Goal: Transaction & Acquisition: Purchase product/service

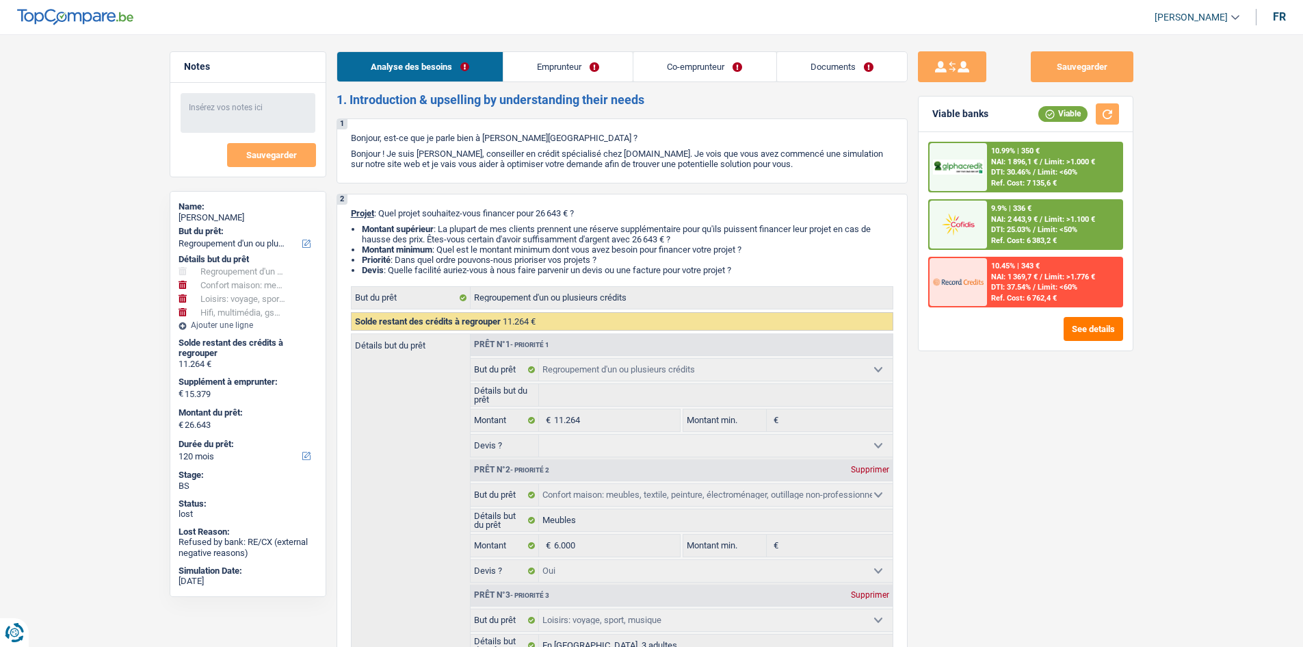
select select "refinancing"
select select "household"
select select "hobbies"
select select "tech"
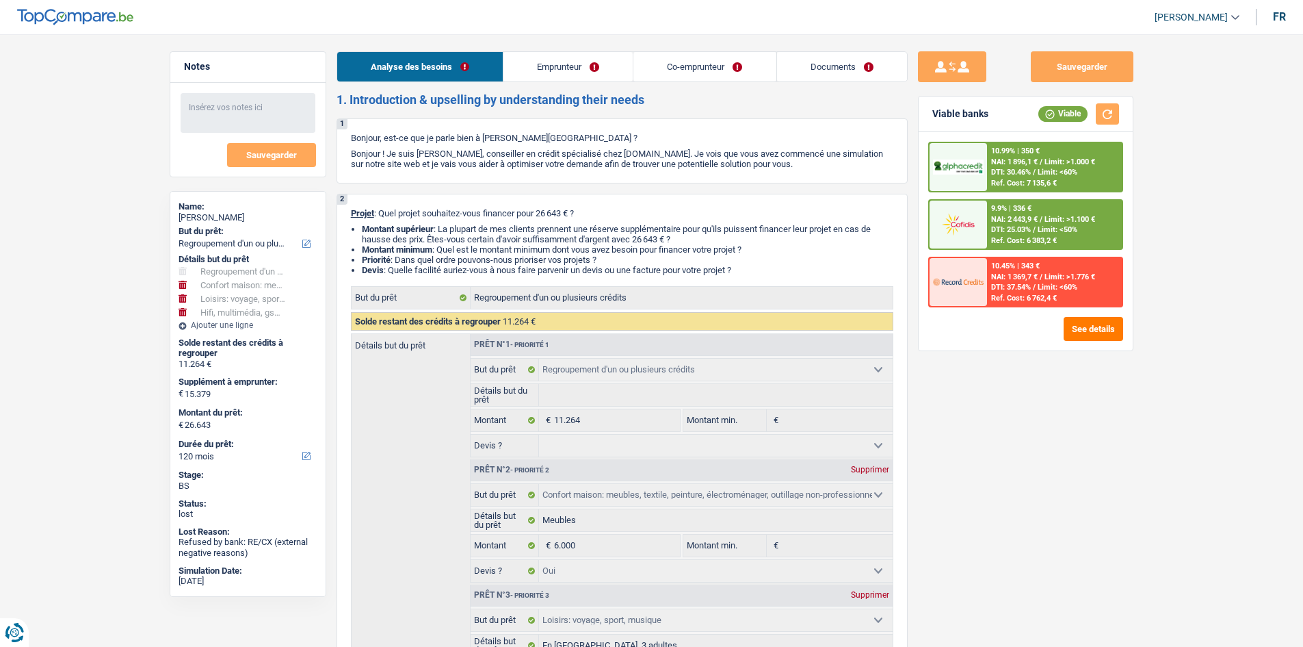
select select "120"
select select "refinancing"
select select "household"
select select "yes"
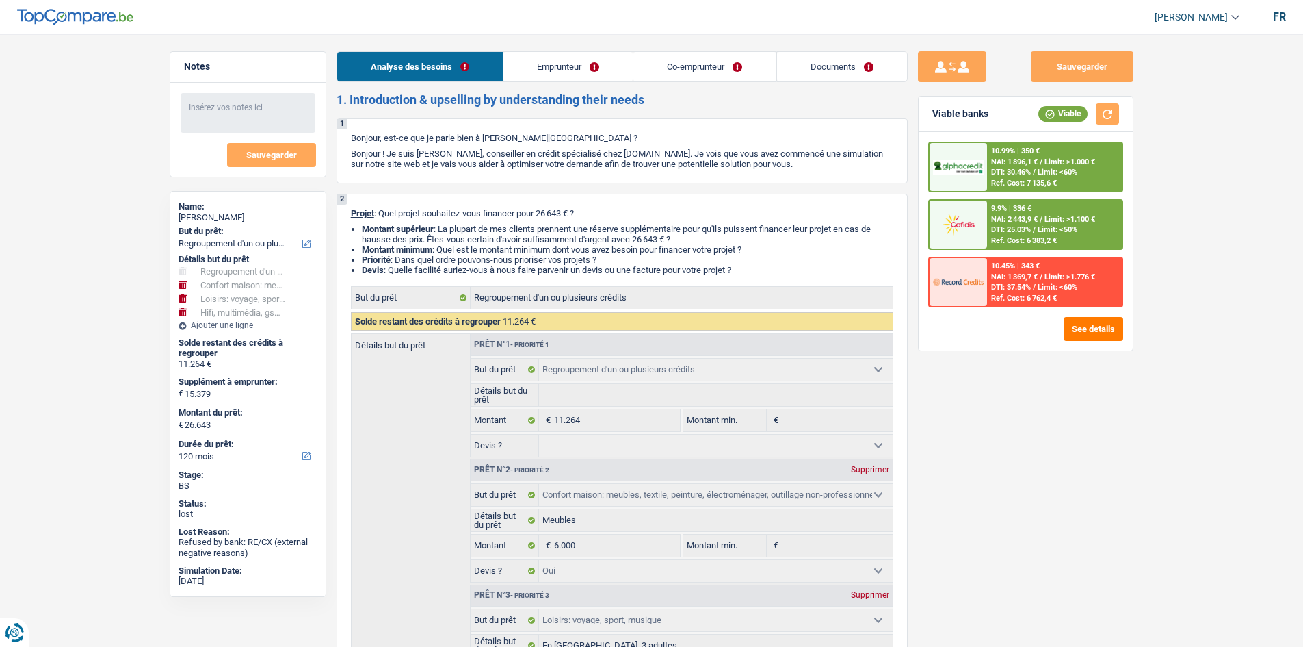
select select "hobbies"
select select "yes"
select select "tech"
select select "yes"
select select "120"
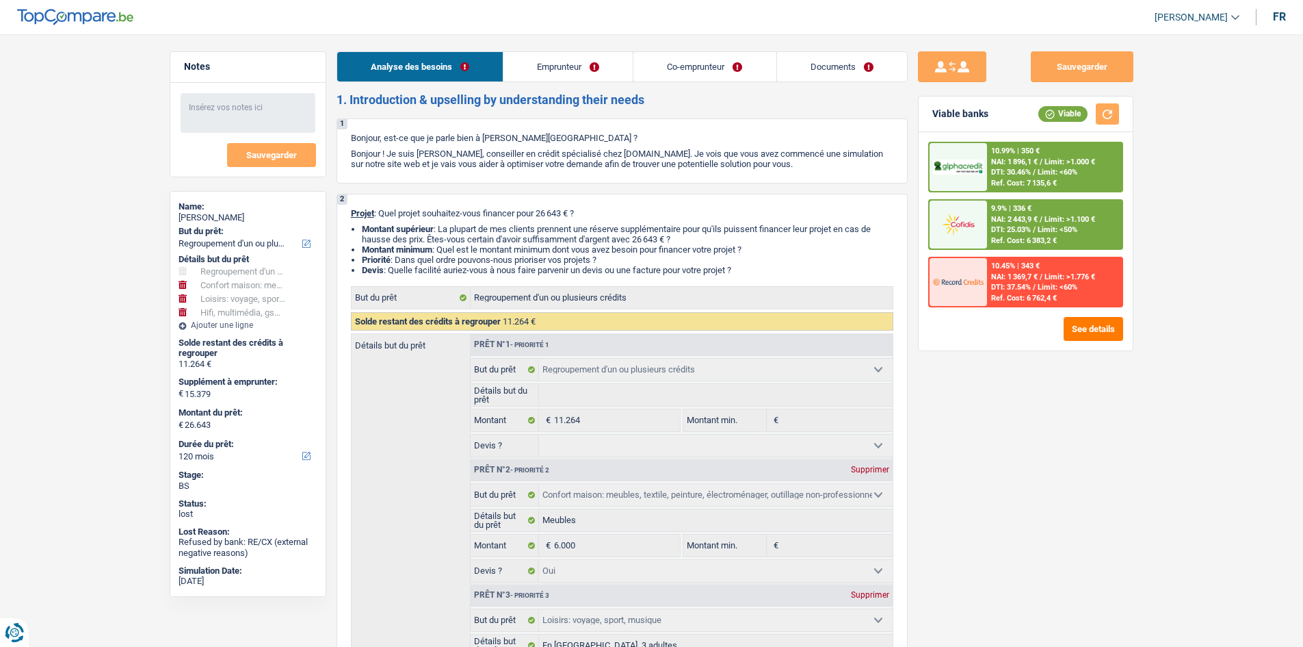
select select "mutuality"
select select "noProfession"
select select "familyAllowances"
select select "mutualityIndemnity"
select select "other"
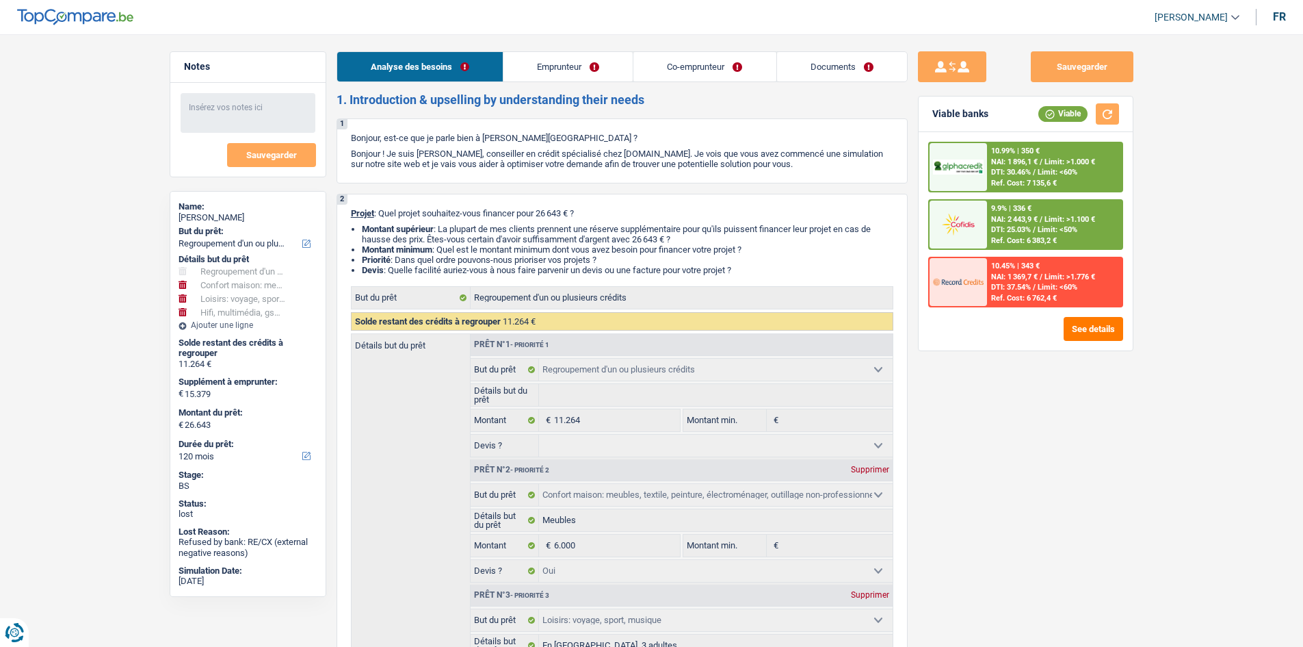
select select "rents"
select select "creditConsolidation"
select select "72"
select select "refinancing"
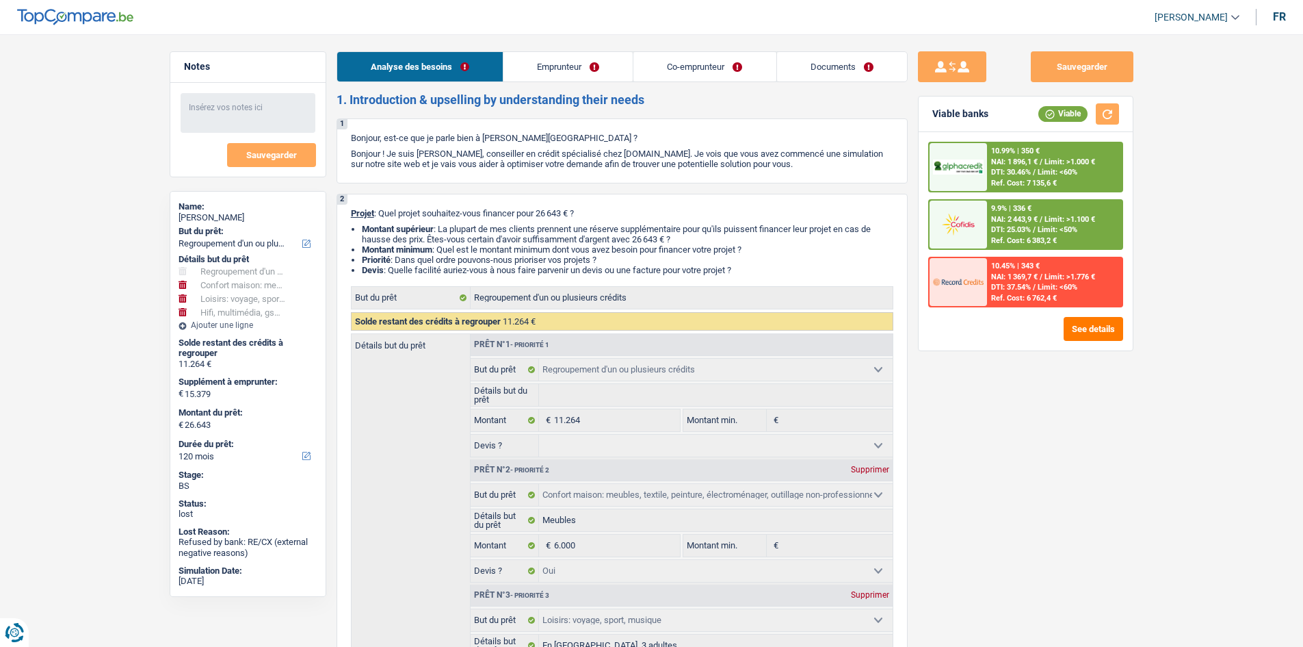
select select "household"
select select "yes"
select select "hobbies"
select select "yes"
select select "tech"
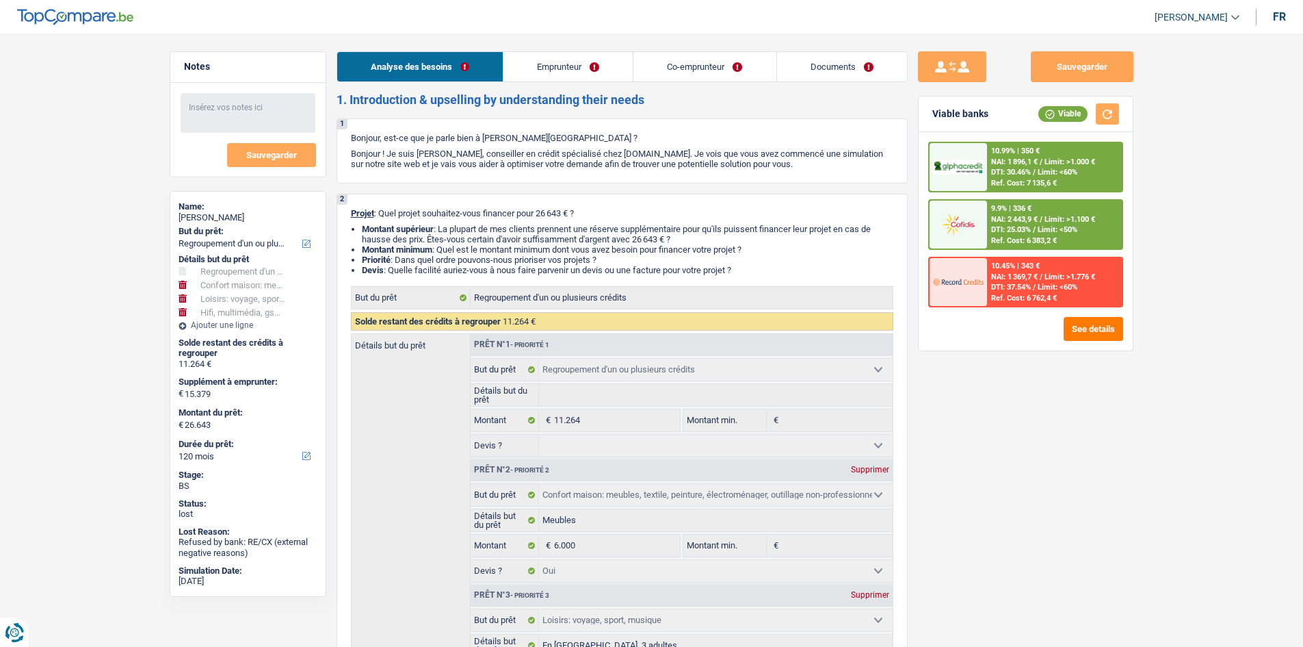
select select "yes"
select select "120"
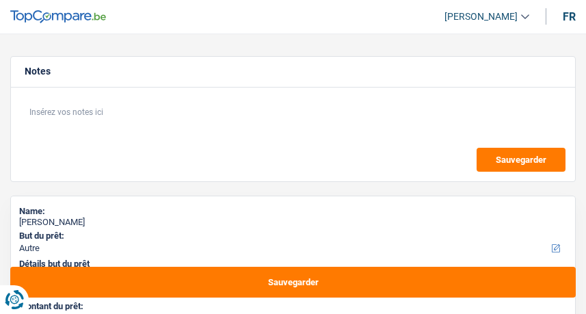
select select "other"
select select "84"
select select "other"
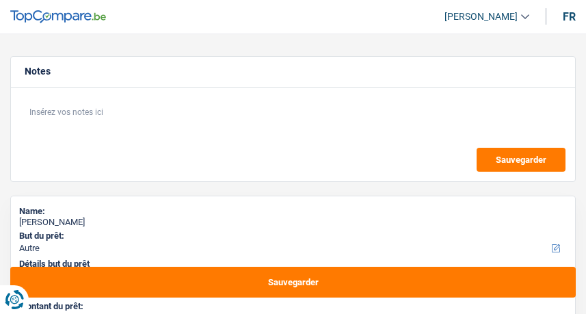
select select "84"
select select "publicEmployee"
select select "netSalary"
select select "mealVouchers"
select select "rents"
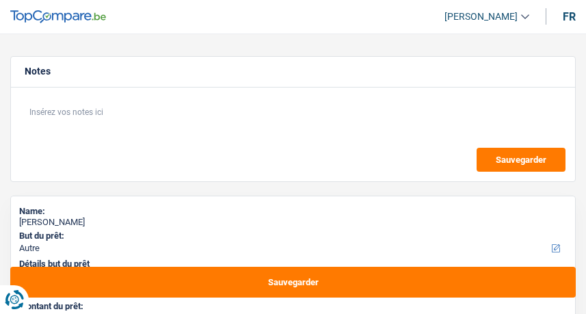
select select "personalLoan"
select select "familyEvent"
select select "120"
select select "other"
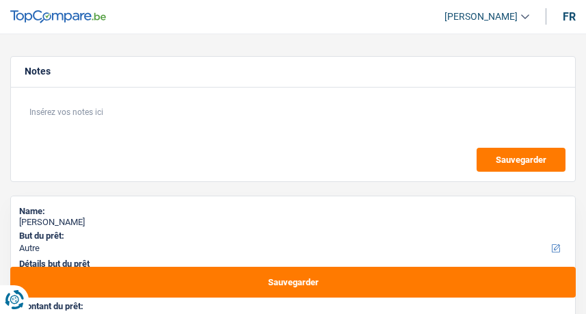
select select "84"
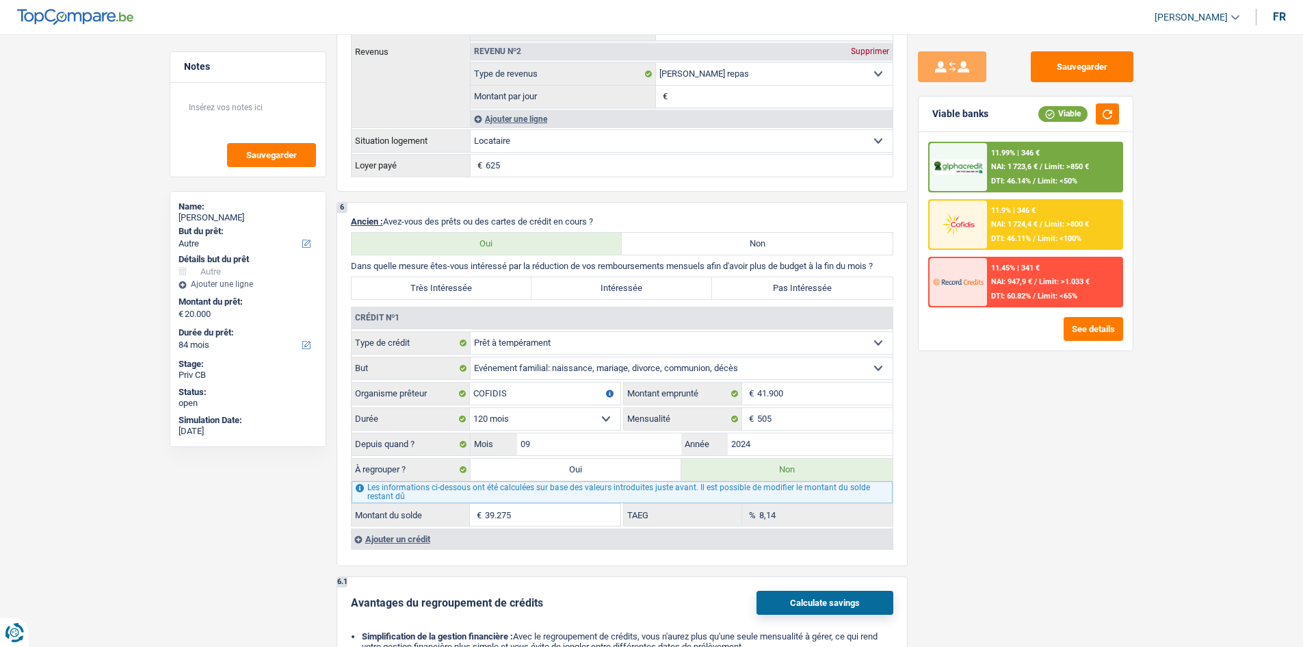
scroll to position [1280, 0]
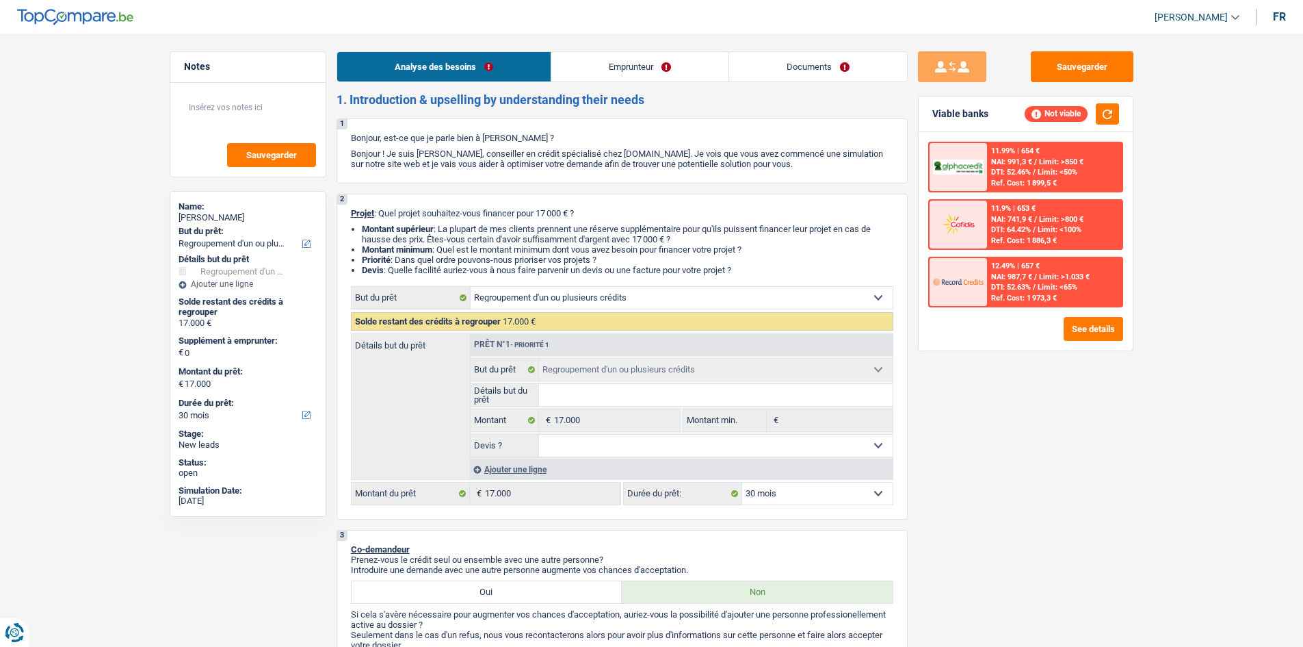
select select "refinancing"
select select "30"
select select "refinancing"
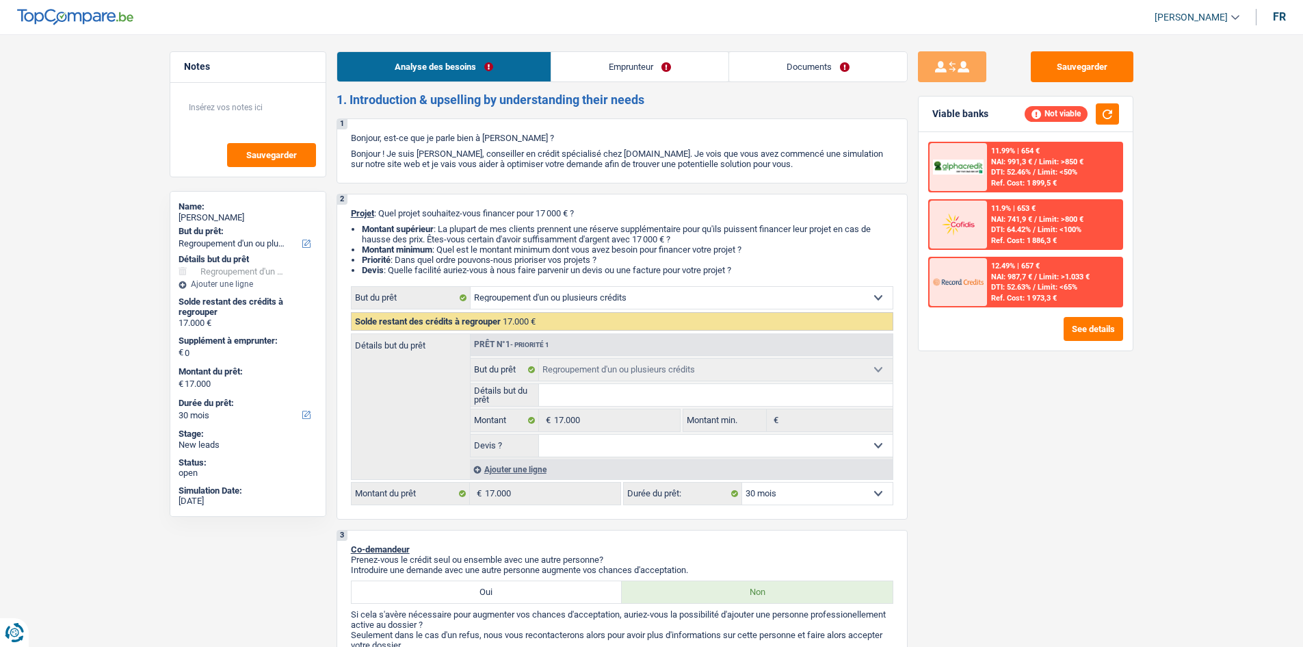
select select "30"
select select "privateEmployee"
select select "netSalary"
select select "mealVouchers"
select select "liveWithParents"
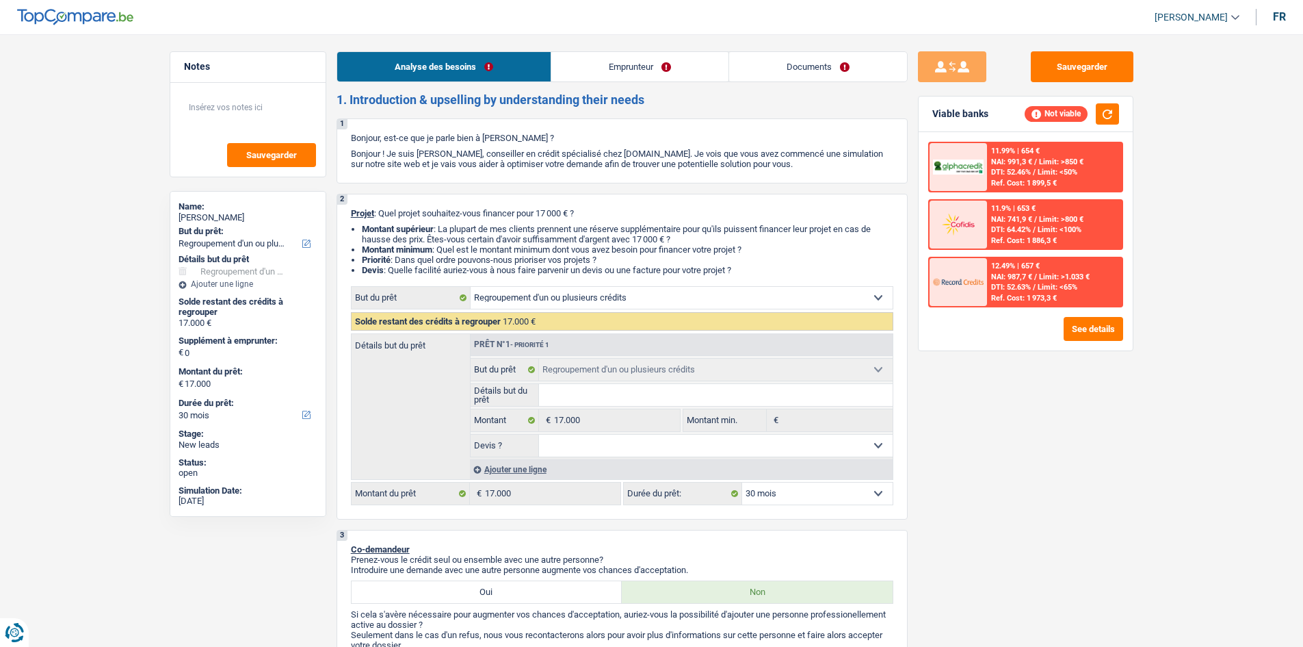
select select "cardOrCredit"
select select "personalLoan"
select select "homeFurnishingOrRelocation"
select select "12"
select select "carLoan"
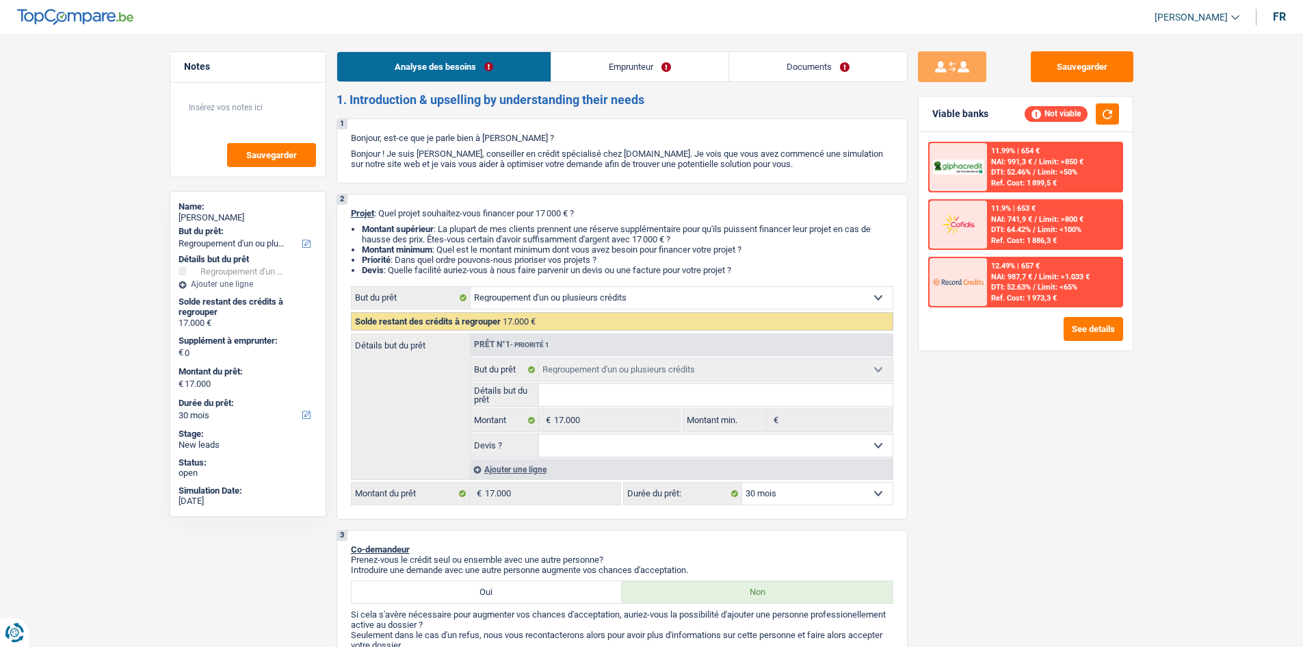
select select "60"
select select "personalLoan"
select select "homeFurnishingOrRelocation"
select select "24"
select select "refinancing"
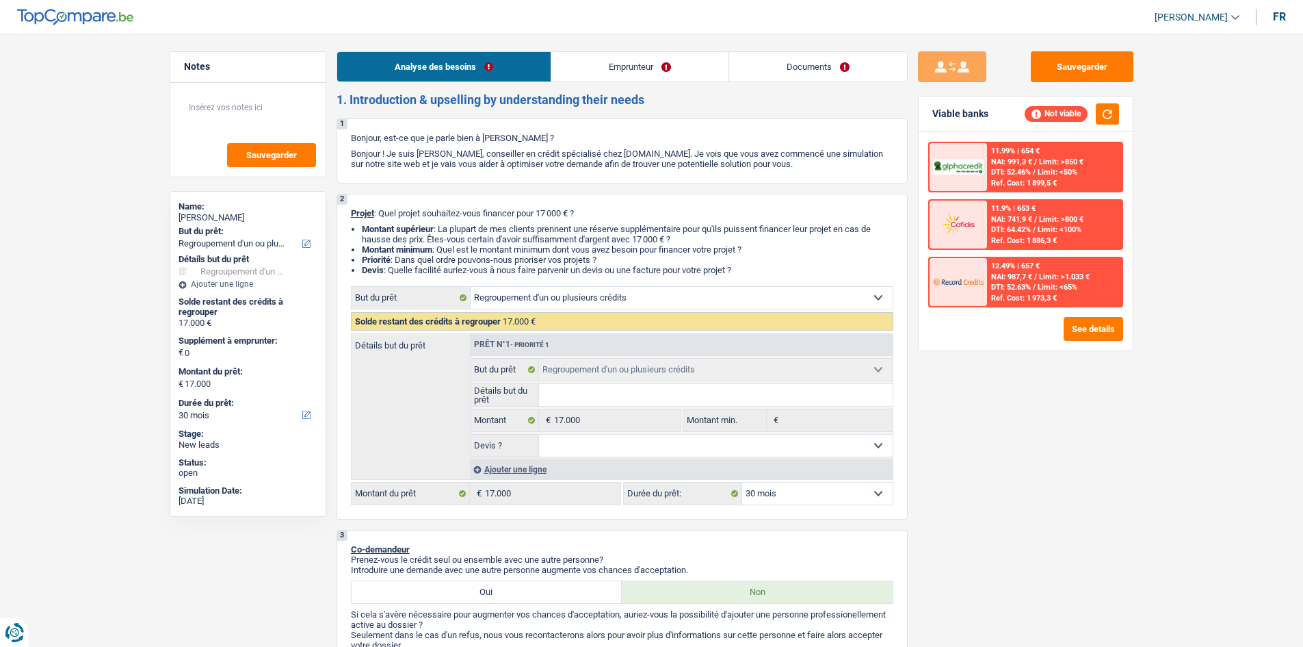
select select "refinancing"
select select "30"
click at [619, 75] on link "Emprunteur" at bounding box center [639, 66] width 177 height 29
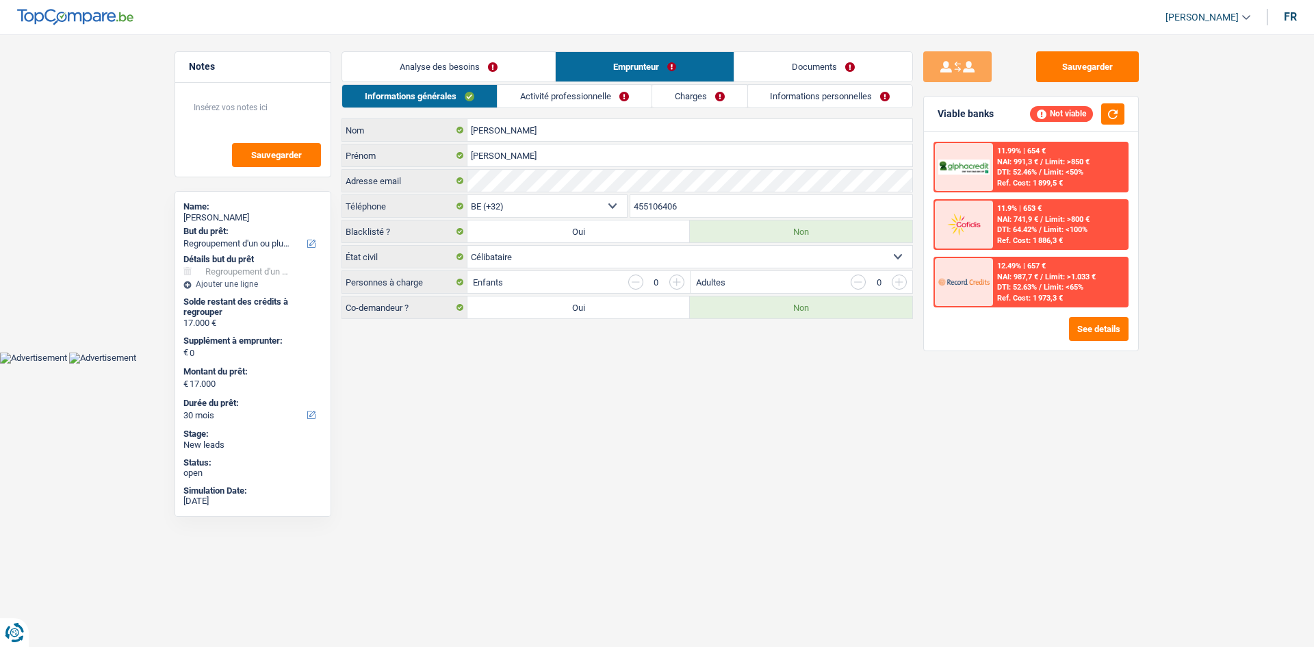
click at [549, 98] on link "Activité professionnelle" at bounding box center [574, 96] width 154 height 23
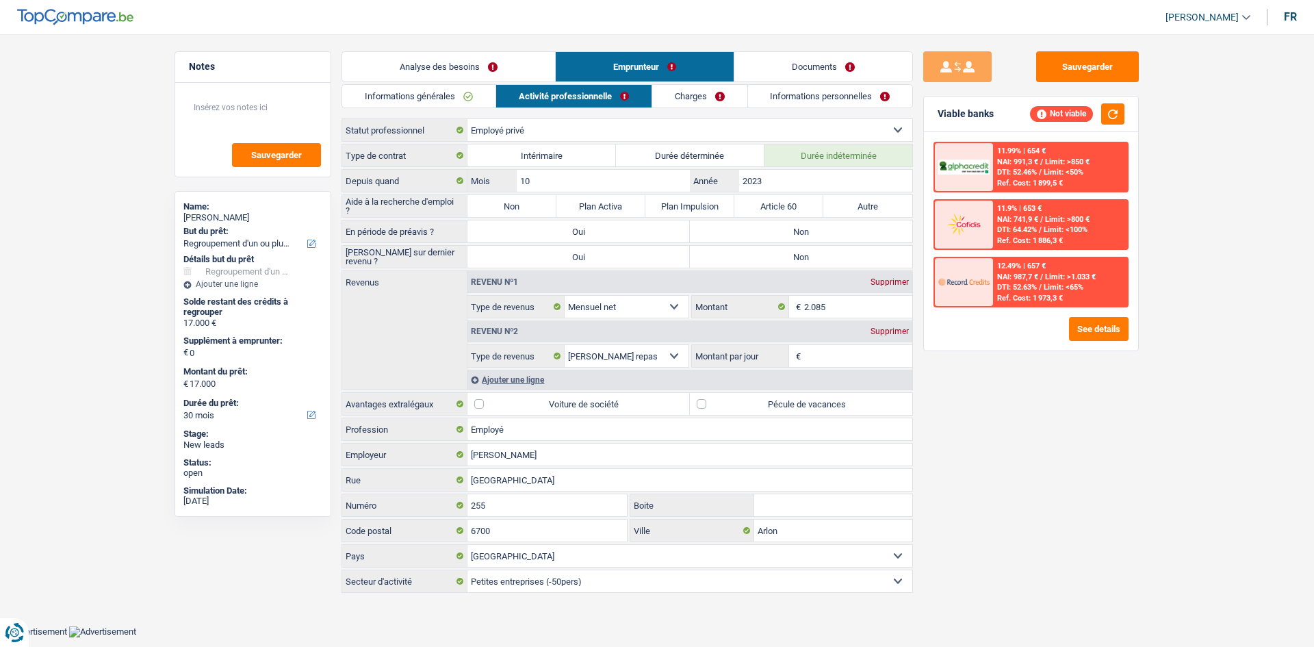
drag, startPoint x: 670, startPoint y: 102, endPoint x: 683, endPoint y: 96, distance: 14.4
click at [672, 101] on link "Charges" at bounding box center [699, 96] width 95 height 23
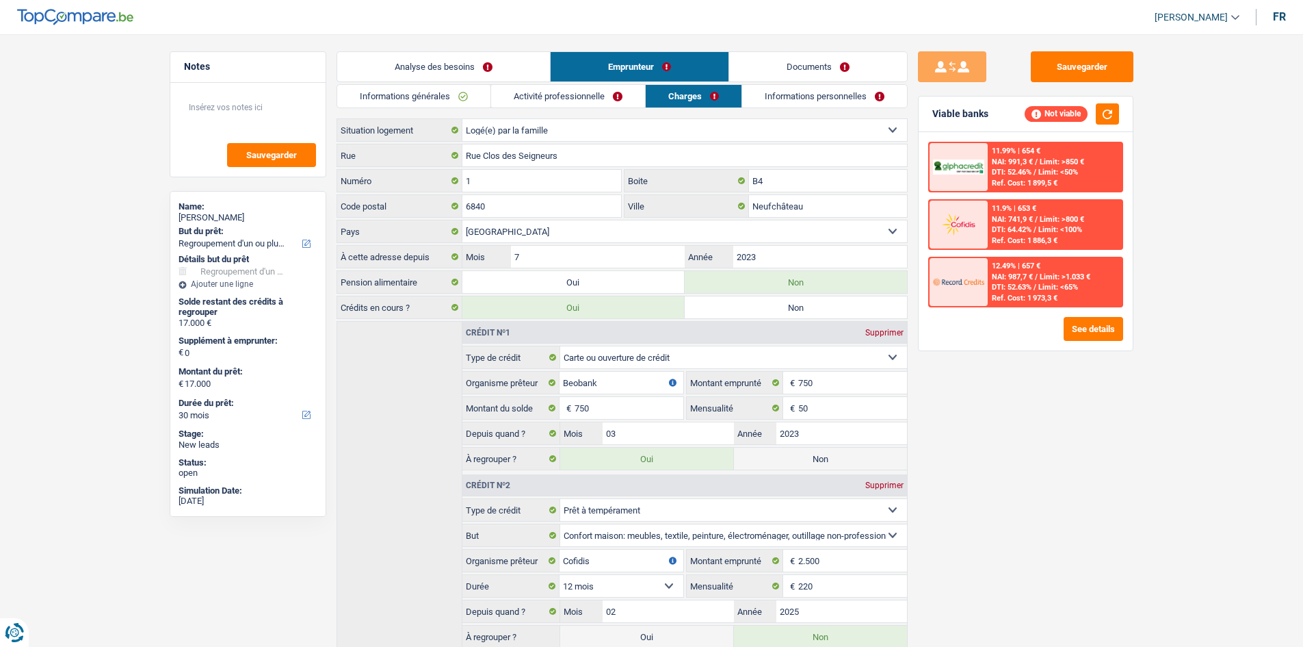
click at [806, 95] on link "Informations personnelles" at bounding box center [824, 96] width 165 height 23
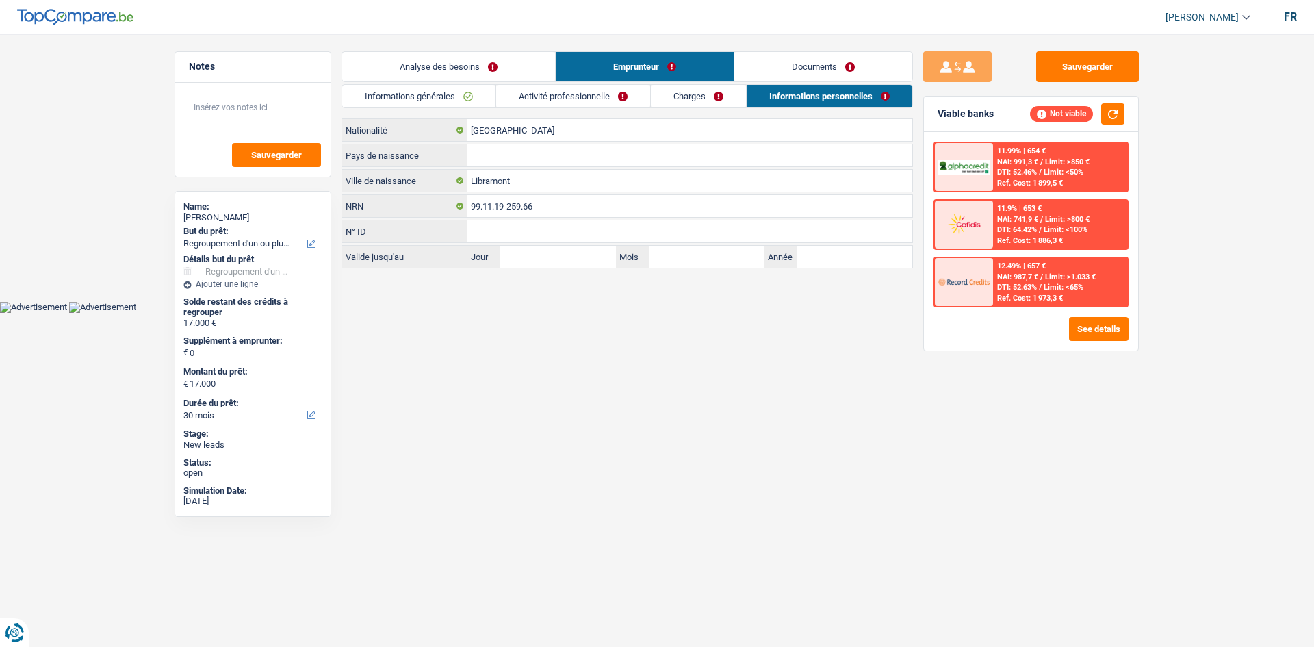
click at [840, 72] on link "Documents" at bounding box center [823, 66] width 178 height 29
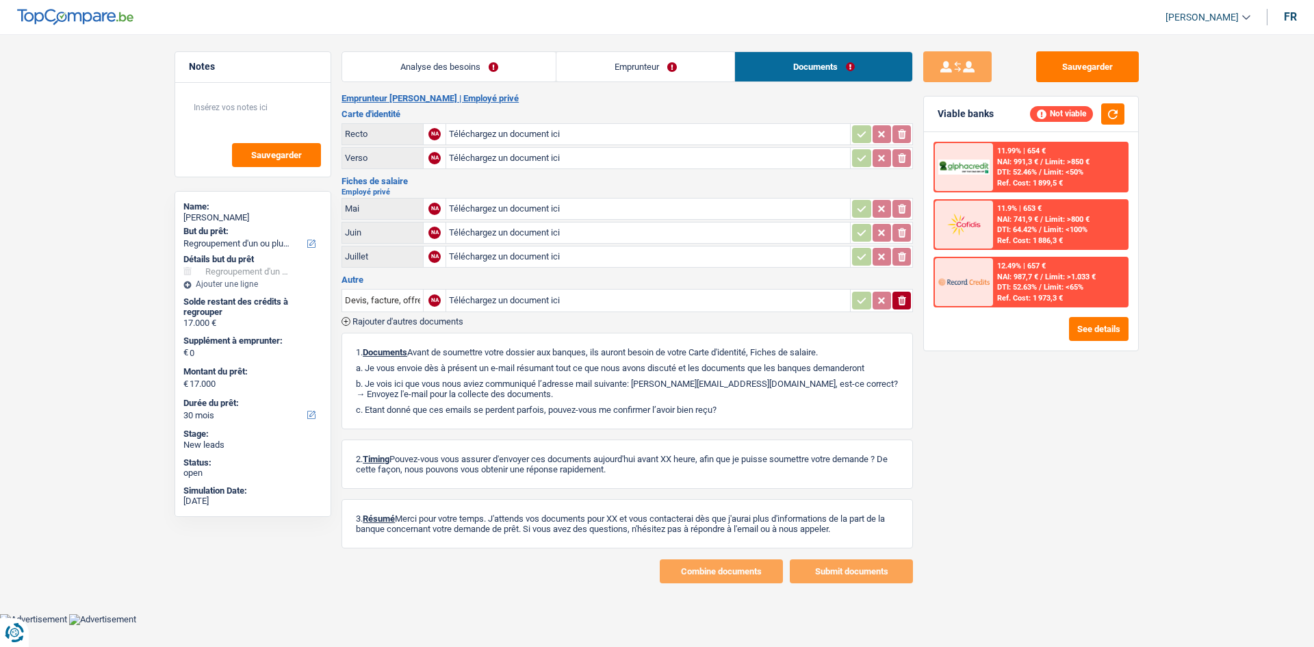
click at [454, 51] on li "Analyse des besoins" at bounding box center [448, 66] width 214 height 31
click at [448, 68] on link "Analyse des besoins" at bounding box center [448, 66] width 213 height 29
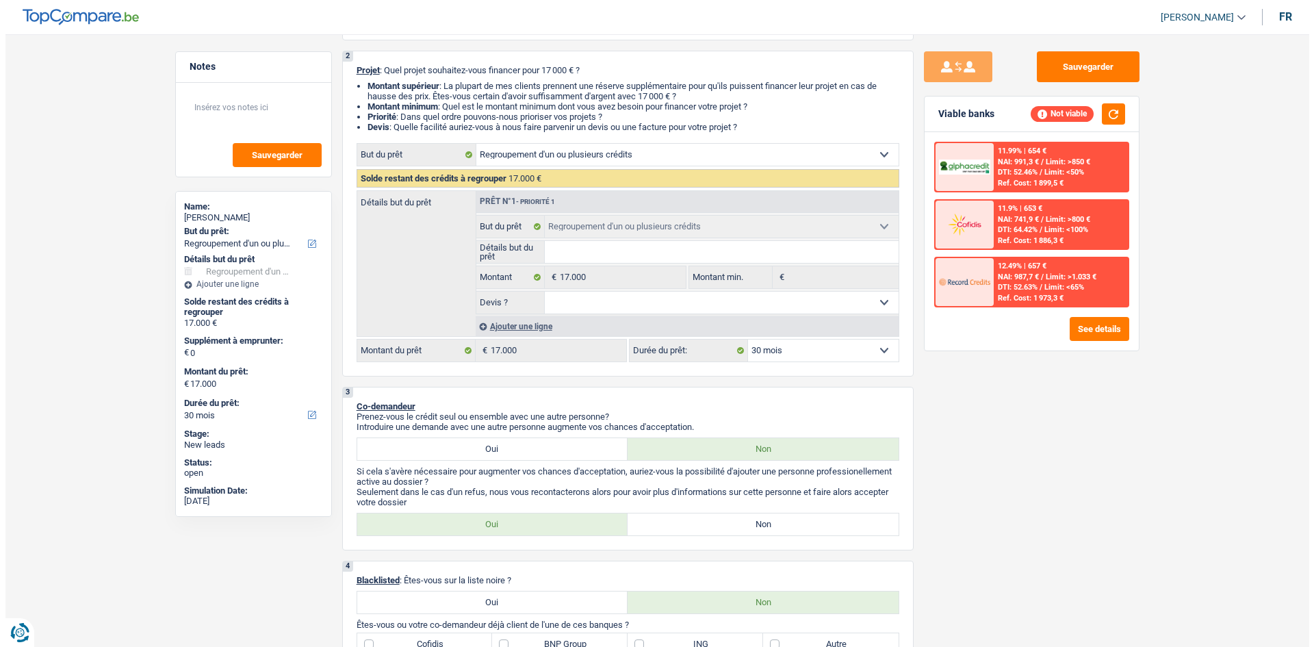
scroll to position [411, 0]
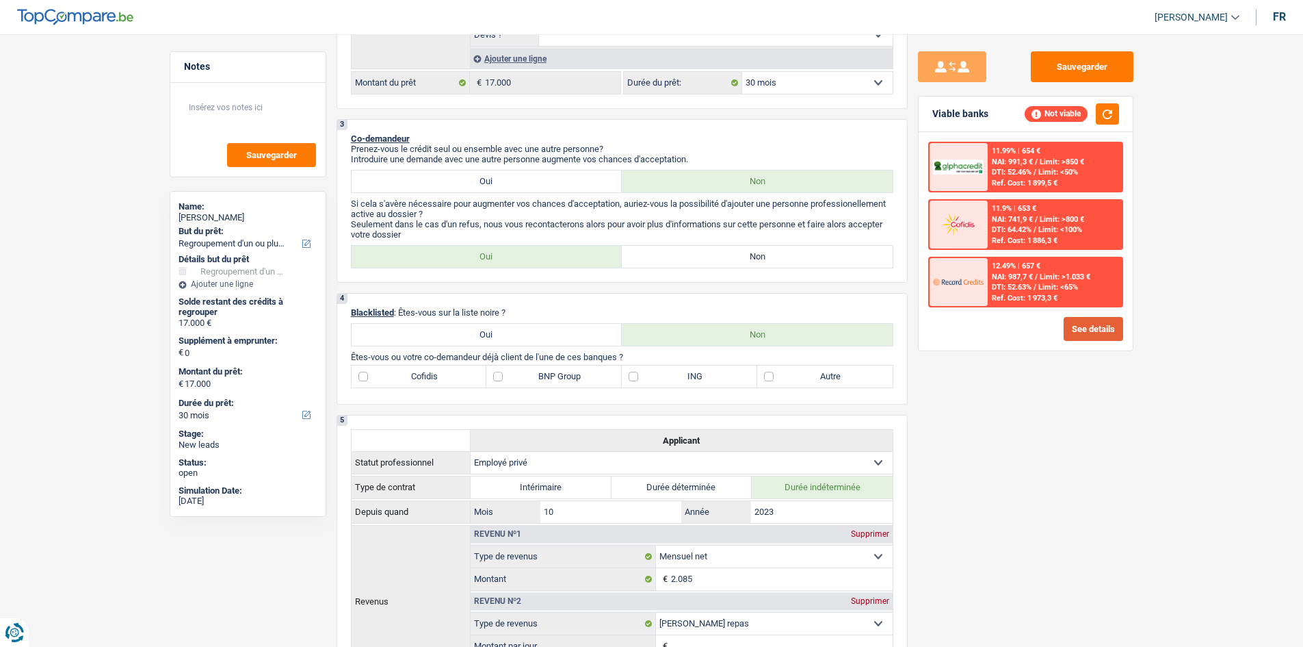
click at [1110, 328] on button "See details" at bounding box center [1094, 329] width 60 height 24
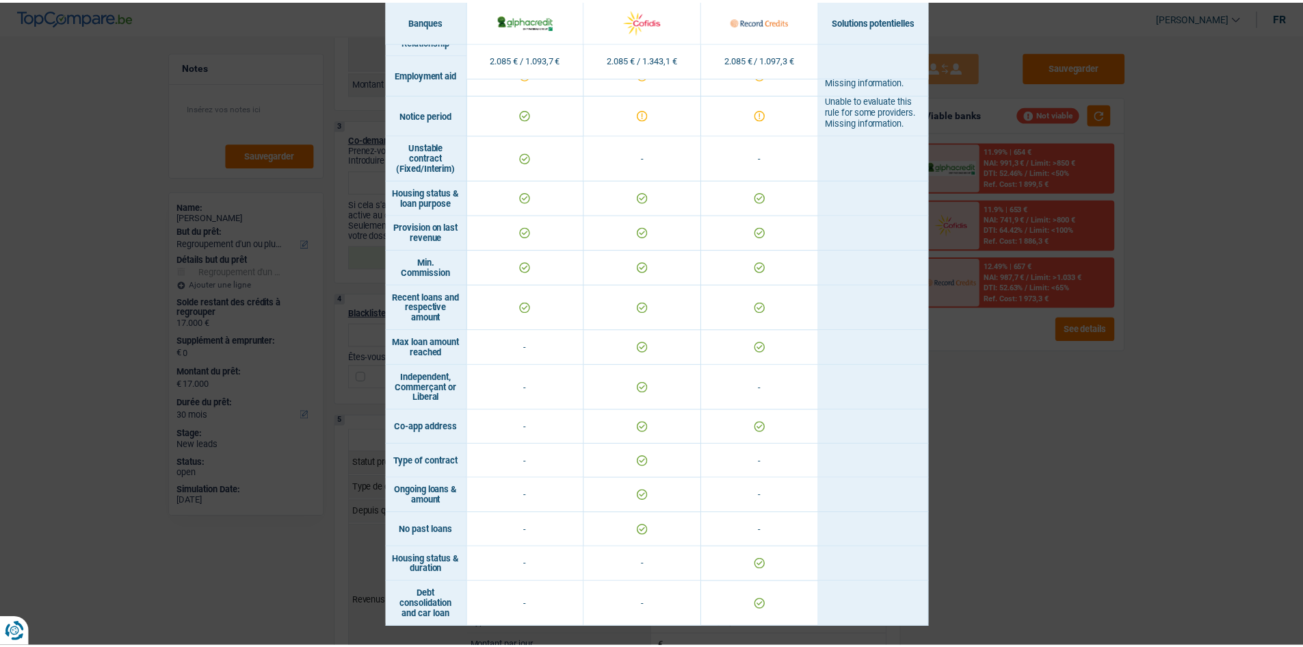
scroll to position [924, 0]
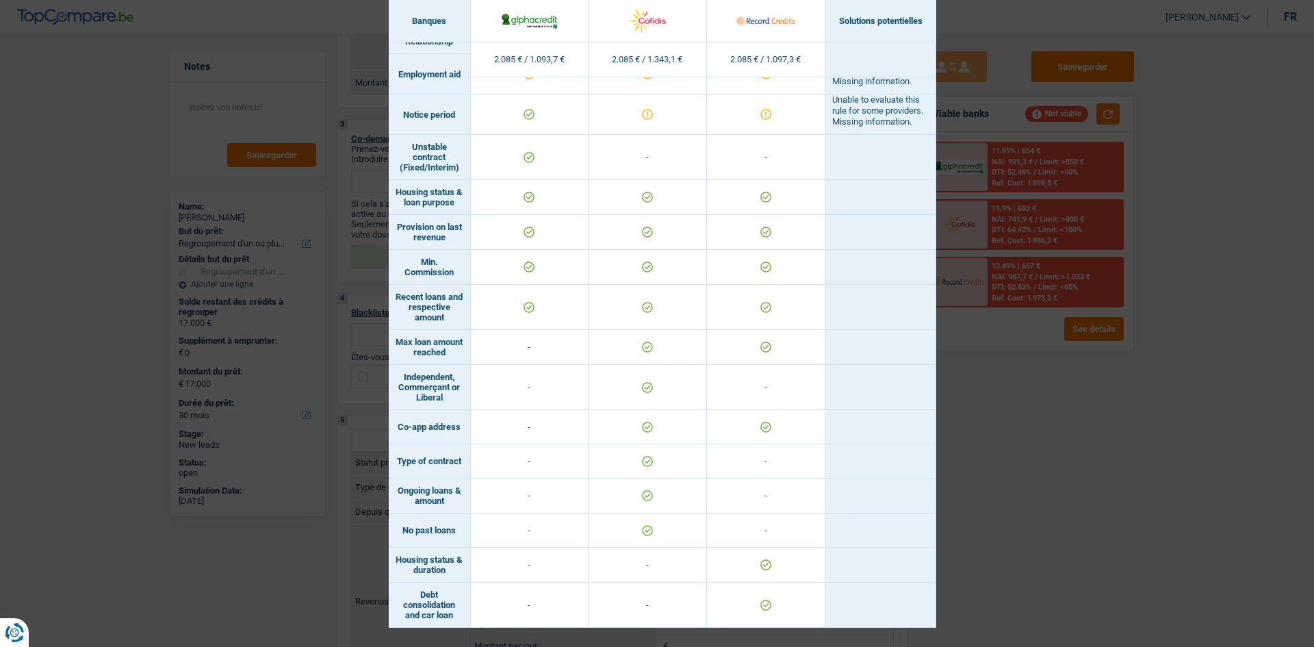
click at [1137, 492] on div "Banks conditions × Banques Solutions potentielles Revenus / Charges 2.085 € / 1…" at bounding box center [657, 323] width 1314 height 647
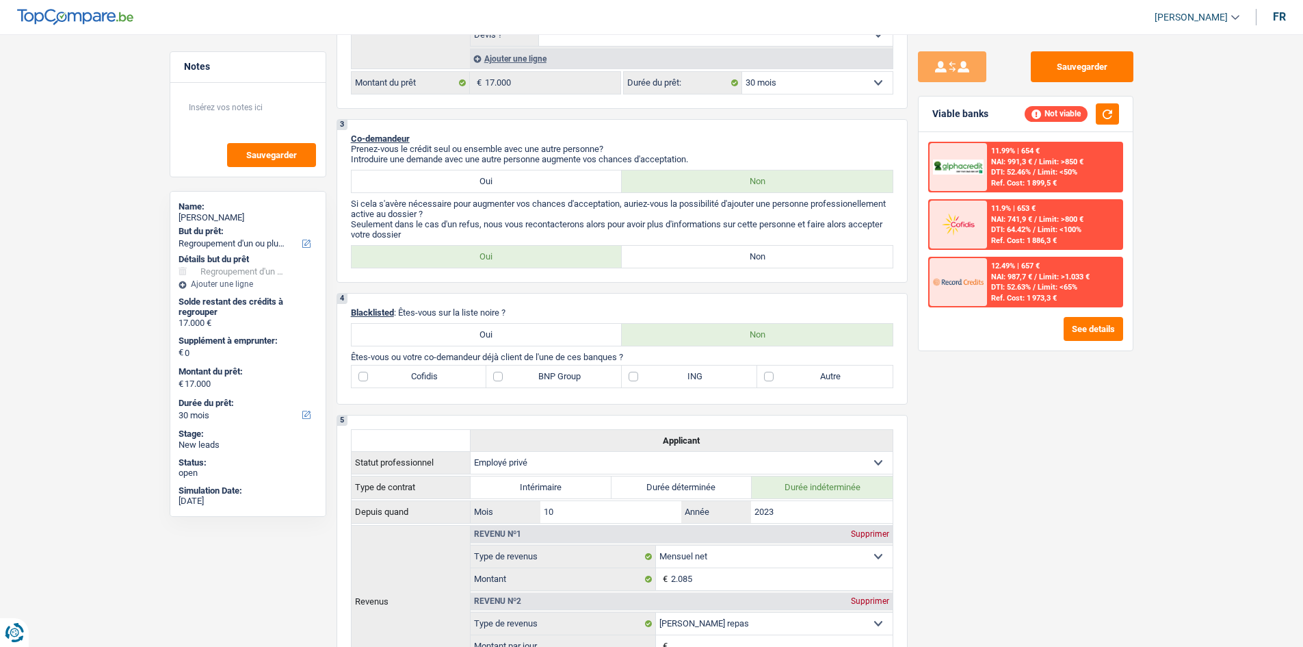
click at [1025, 281] on div "12.49% | 657 € NAI: 987,7 € / Limit: >1.033 € DTI: 52.63% / Limit: <65% Ref. Co…" at bounding box center [1054, 282] width 135 height 48
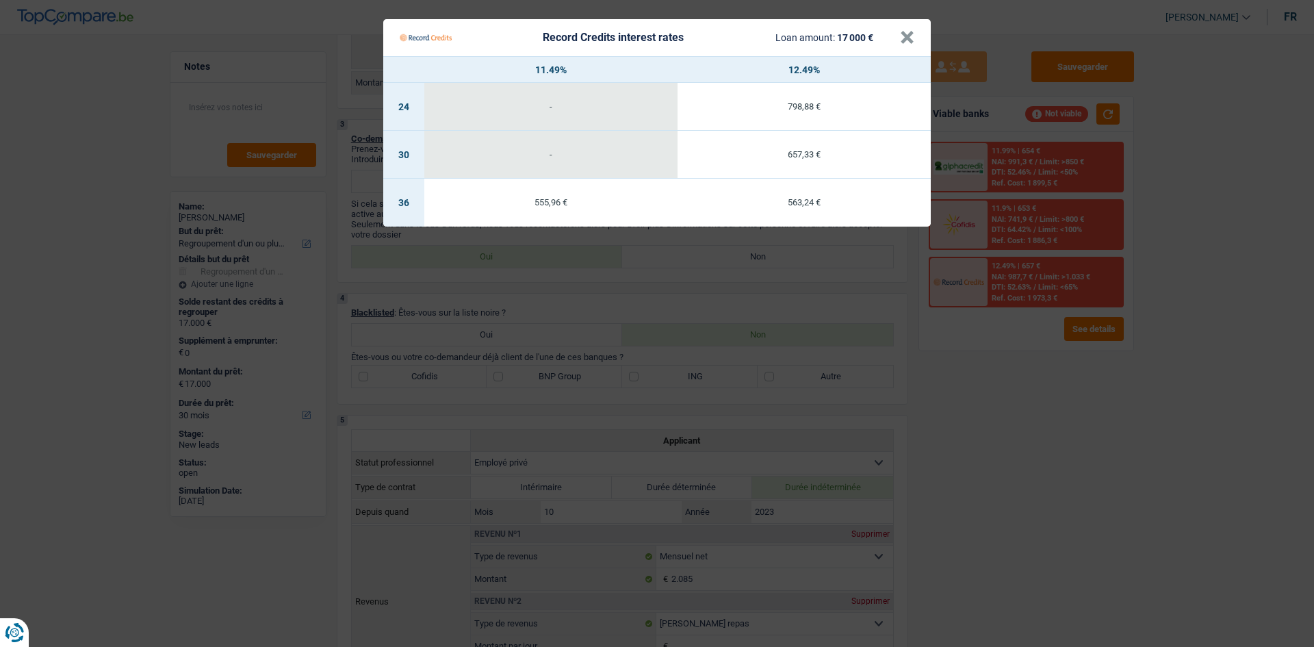
drag, startPoint x: 971, startPoint y: 435, endPoint x: 1130, endPoint y: 352, distance: 180.0
click at [971, 434] on Credits "Record Credits interest rates Loan amount: 17 000 € × 11.49% 12.49% 24 - 798,88…" at bounding box center [657, 323] width 1314 height 647
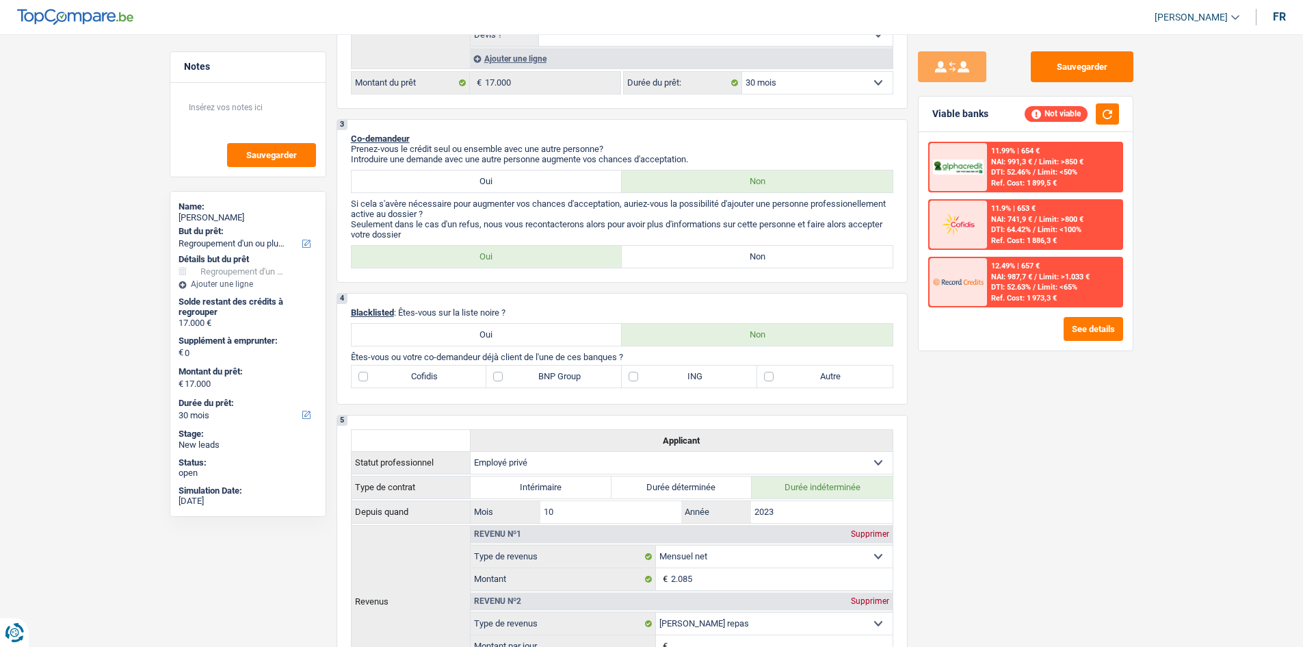
click at [1048, 226] on span "Limit: <100%" at bounding box center [1060, 229] width 44 height 9
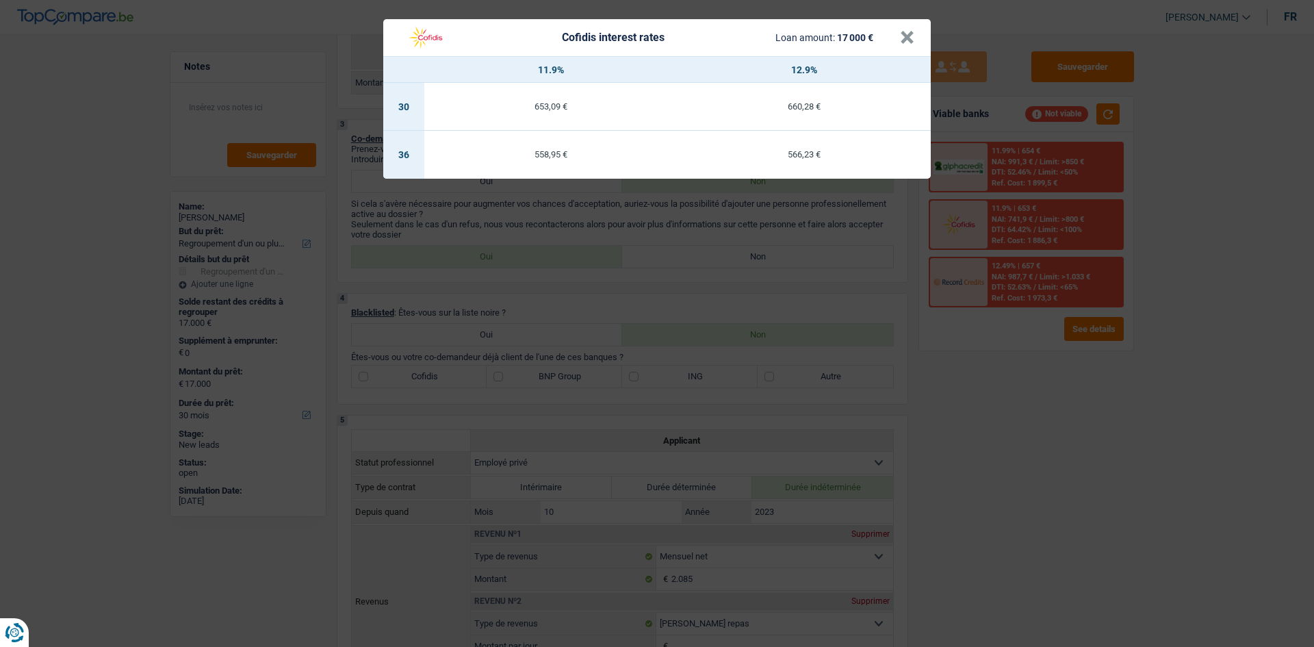
drag, startPoint x: 996, startPoint y: 454, endPoint x: 1022, endPoint y: 393, distance: 66.2
click at [1000, 452] on div "Cofidis interest rates Loan amount: 17 000 € × 11.9% 12.9% 30 653,09 € 660,28 €…" at bounding box center [657, 323] width 1314 height 647
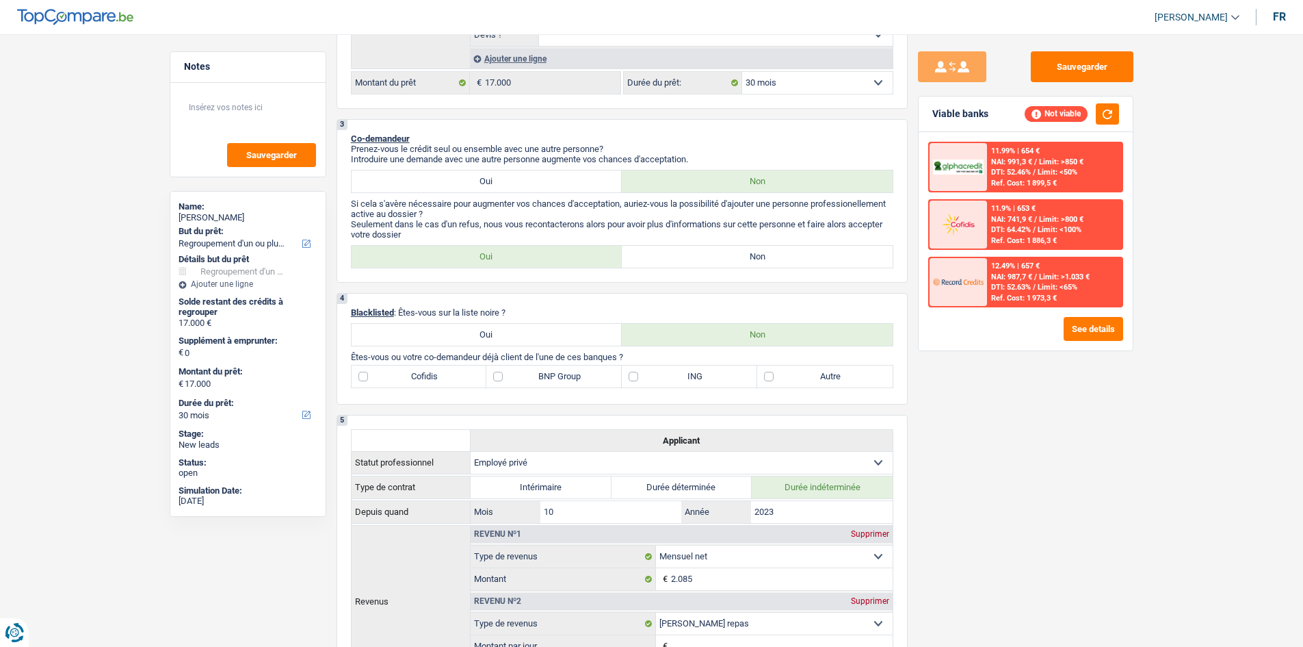
click at [1054, 153] on div "11.99% | 654 € NAI: 991,3 € / Limit: >850 € DTI: 52.46% / Limit: <50% Ref. Cost…" at bounding box center [1054, 167] width 135 height 48
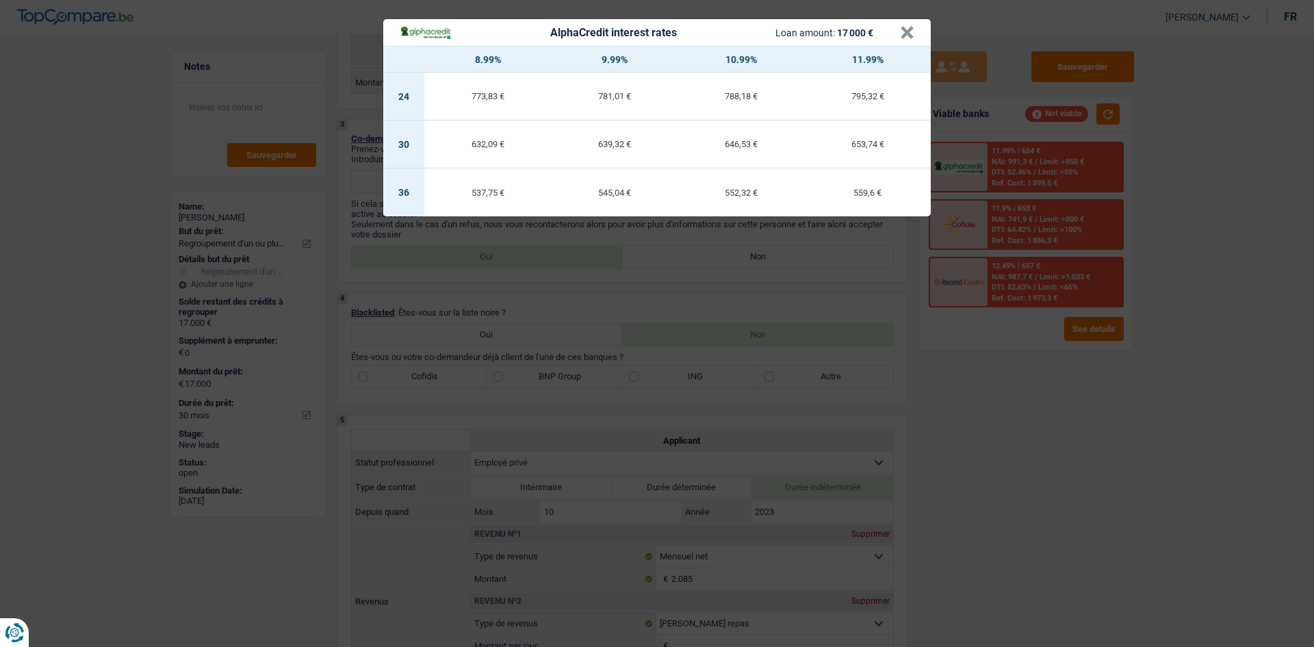
click at [1032, 415] on div "AlphaCredit interest rates Loan amount: 17 000 € × 8.99% 9.99% 10.99% 11.99% 24…" at bounding box center [657, 323] width 1314 height 647
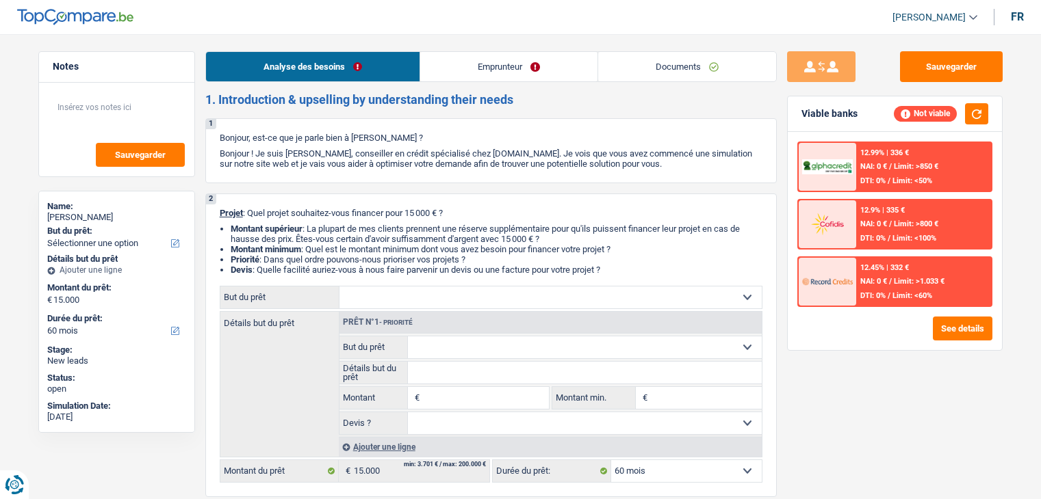
select select "60"
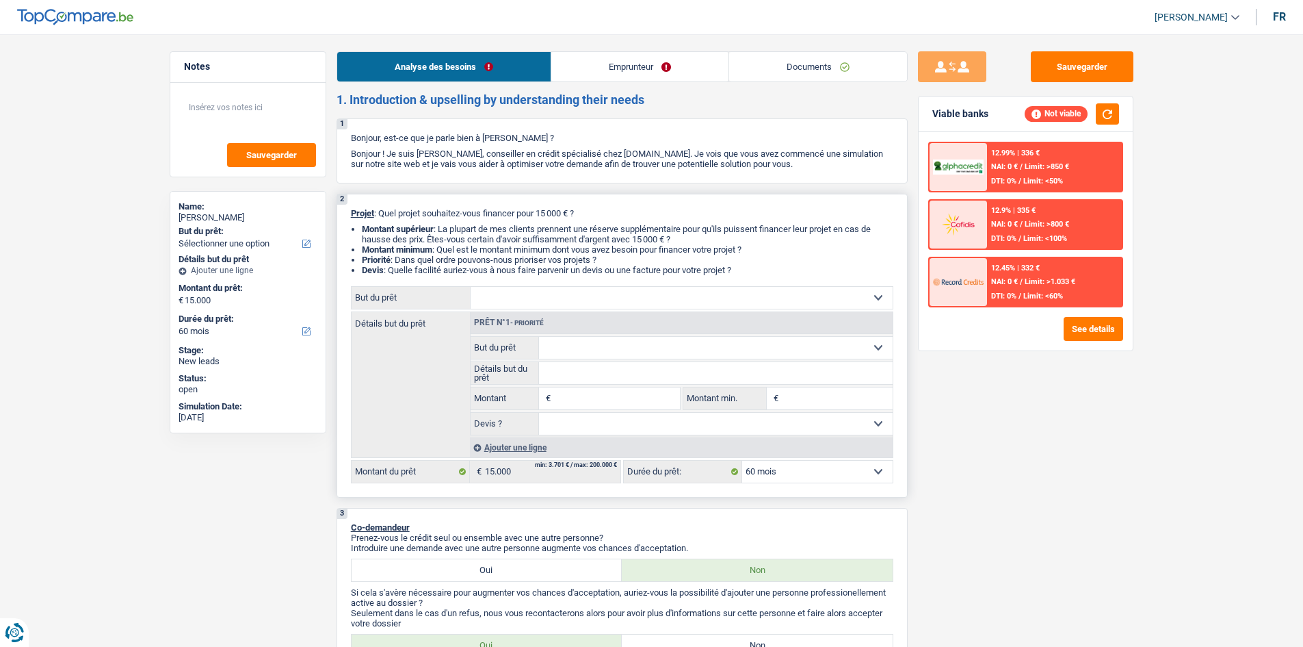
drag, startPoint x: 515, startPoint y: 287, endPoint x: 523, endPoint y: 288, distance: 8.3
click at [512, 289] on select "Confort maison: meubles, textile, peinture, électroménager, outillage non-profe…" at bounding box center [682, 298] width 422 height 22
click at [987, 413] on div "Sauvegarder Viable banks Not viable 12.99% | 336 € NAI: 0 € / Limit: >850 € DTI…" at bounding box center [1026, 336] width 236 height 570
click at [673, 62] on link "Emprunteur" at bounding box center [639, 66] width 177 height 29
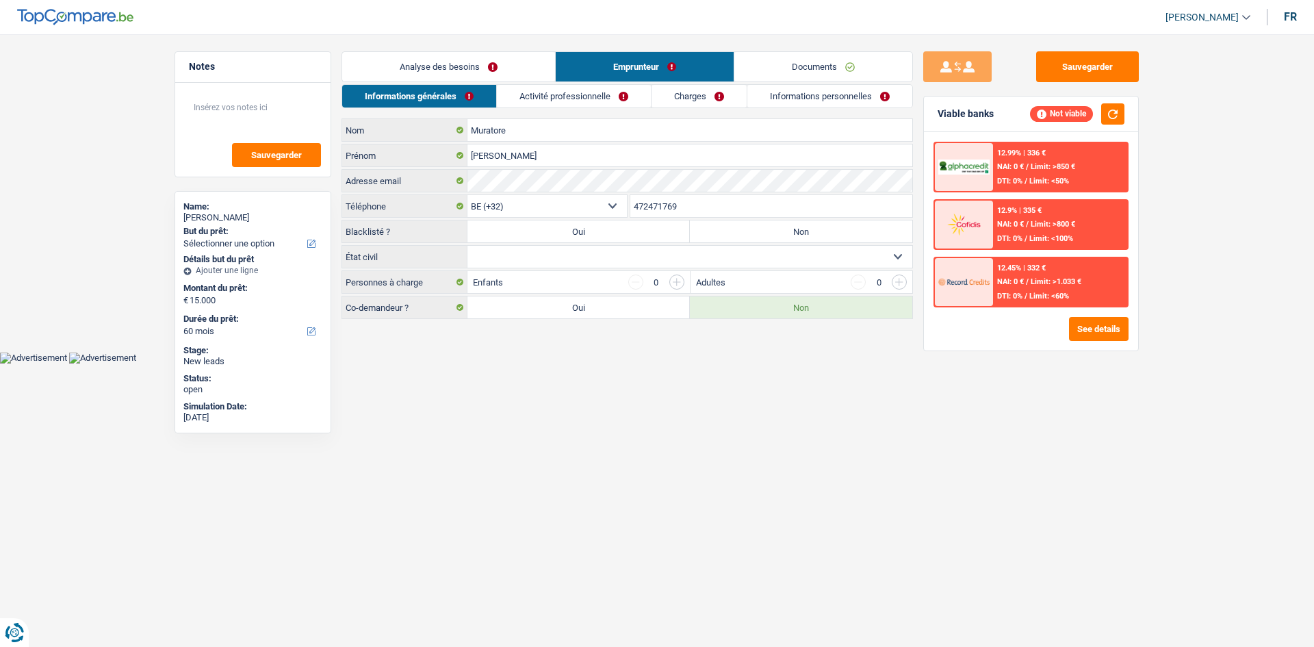
click at [683, 363] on html "Vous avez le contrôle de vos données Nous utilisons des cookies, tout comme nos…" at bounding box center [657, 181] width 1314 height 363
click at [842, 75] on link "Documents" at bounding box center [823, 66] width 178 height 29
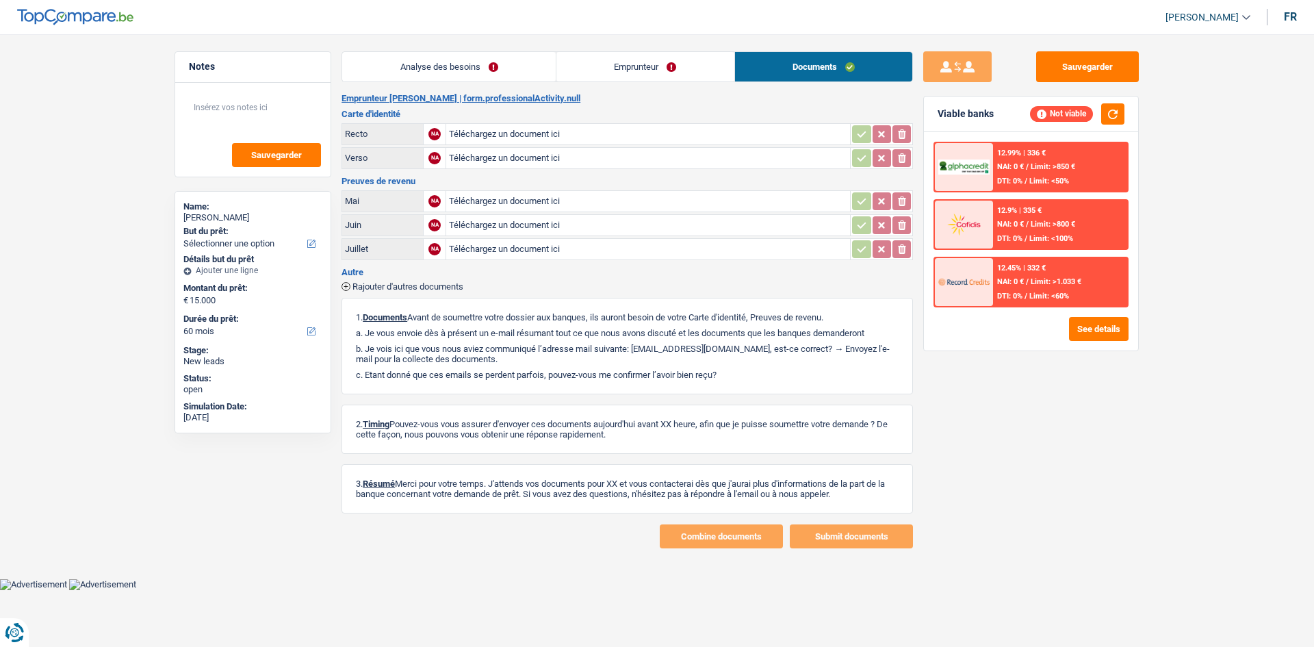
click at [478, 66] on link "Analyse des besoins" at bounding box center [448, 66] width 213 height 29
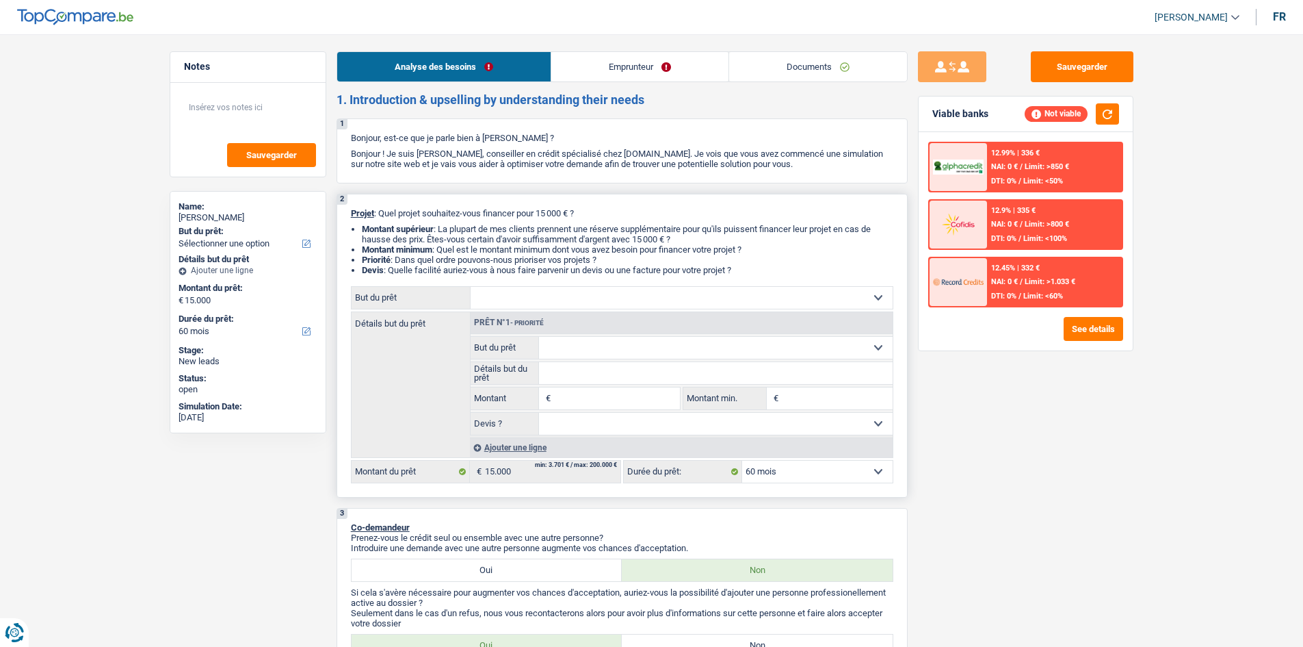
click at [632, 282] on div "2 Projet : Quel projet souhaitez-vous financer pour 15 000 € ? Montant supérieu…" at bounding box center [622, 346] width 571 height 304
click at [623, 288] on select "Confort maison: meubles, textile, peinture, électroménager, outillage non-profe…" at bounding box center [682, 298] width 422 height 22
select select "houseOrGarden"
click at [471, 287] on select "Confort maison: meubles, textile, peinture, électroménager, outillage non-profe…" at bounding box center [682, 298] width 422 height 22
select select "houseOrGarden"
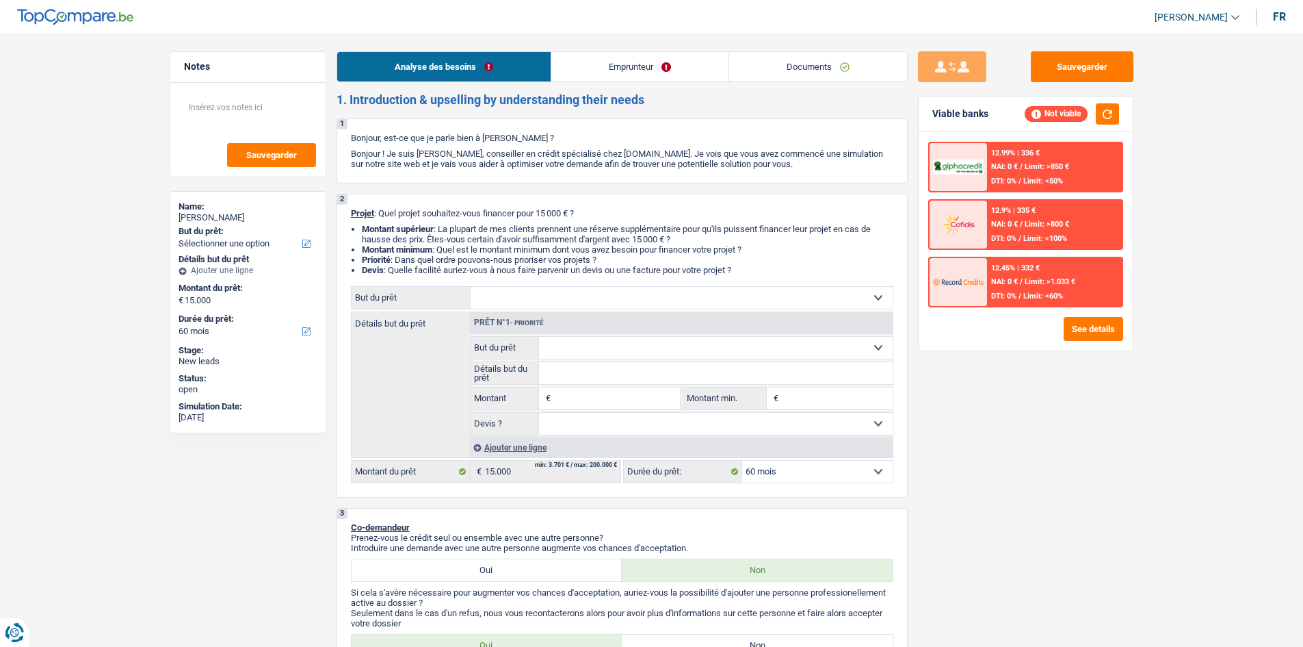
select select "houseOrGarden"
type input "15.000"
select select "houseOrGarden"
type input "15.000"
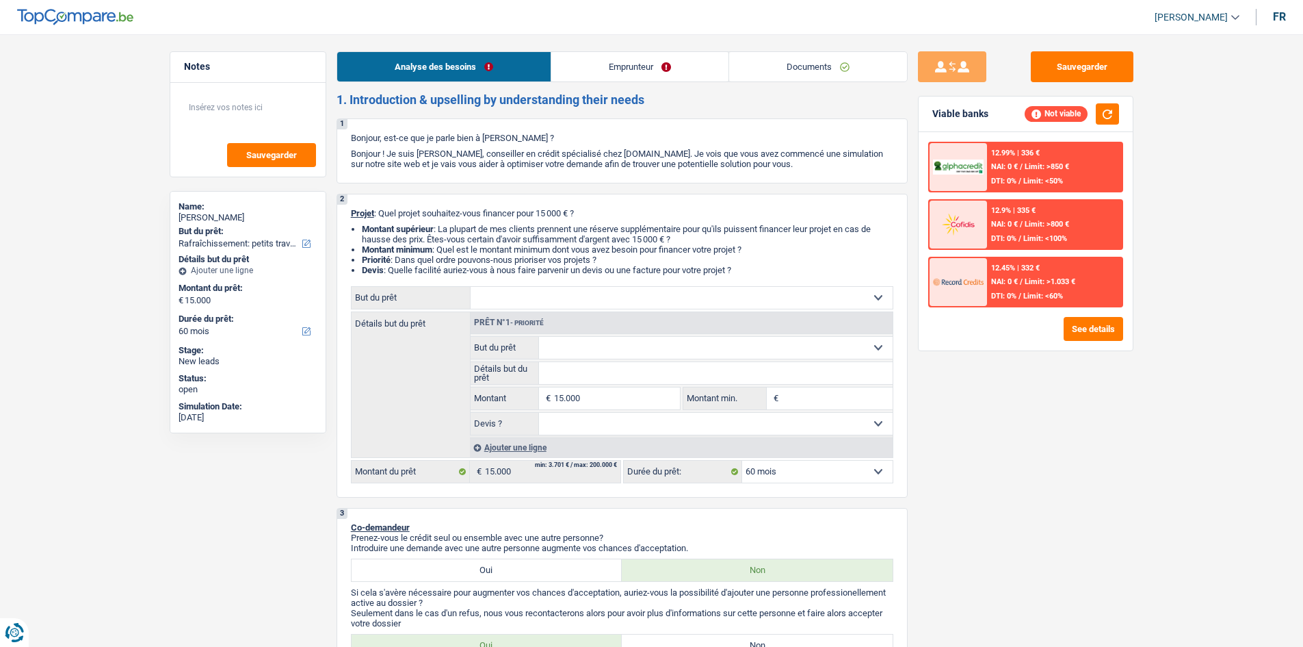
select select "houseOrGarden"
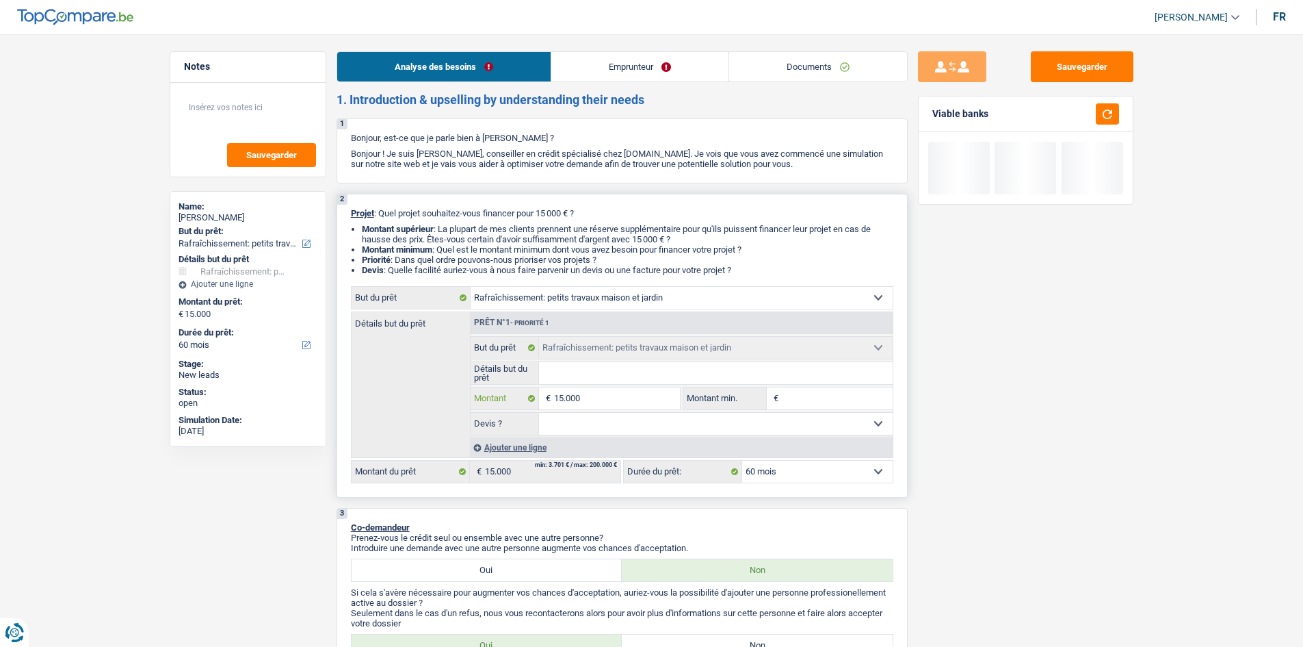
click at [621, 387] on input "15.000" at bounding box center [616, 398] width 125 height 22
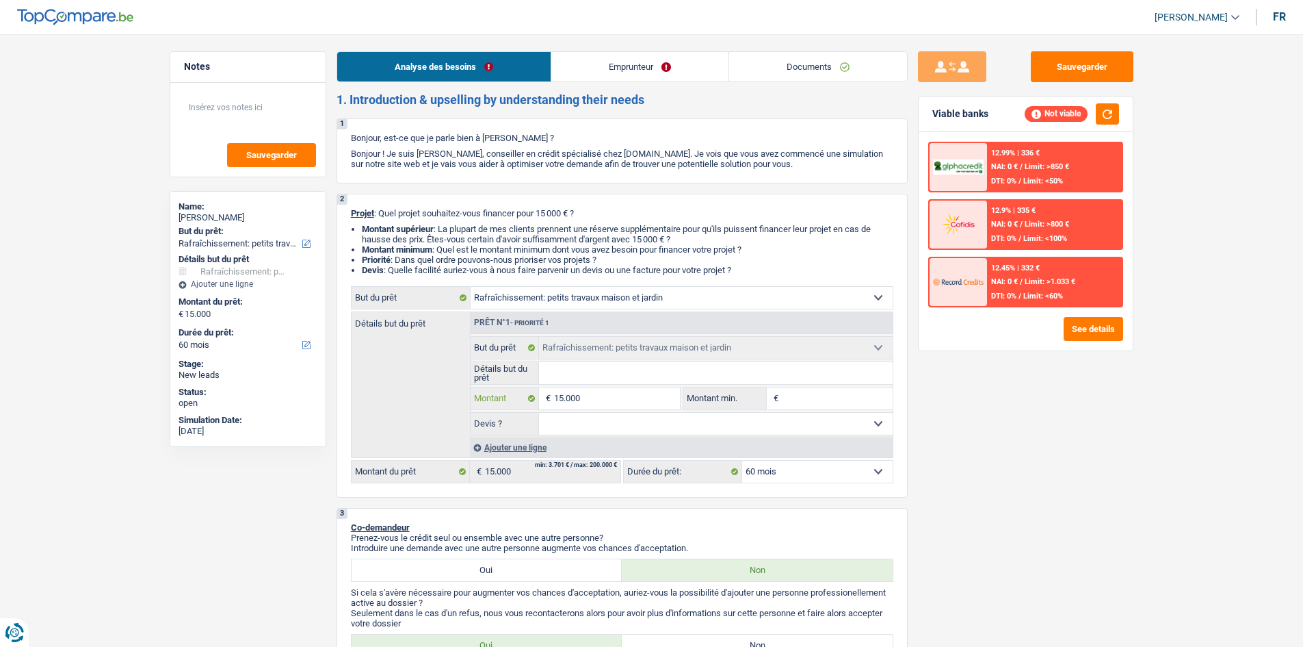
type input "1.500"
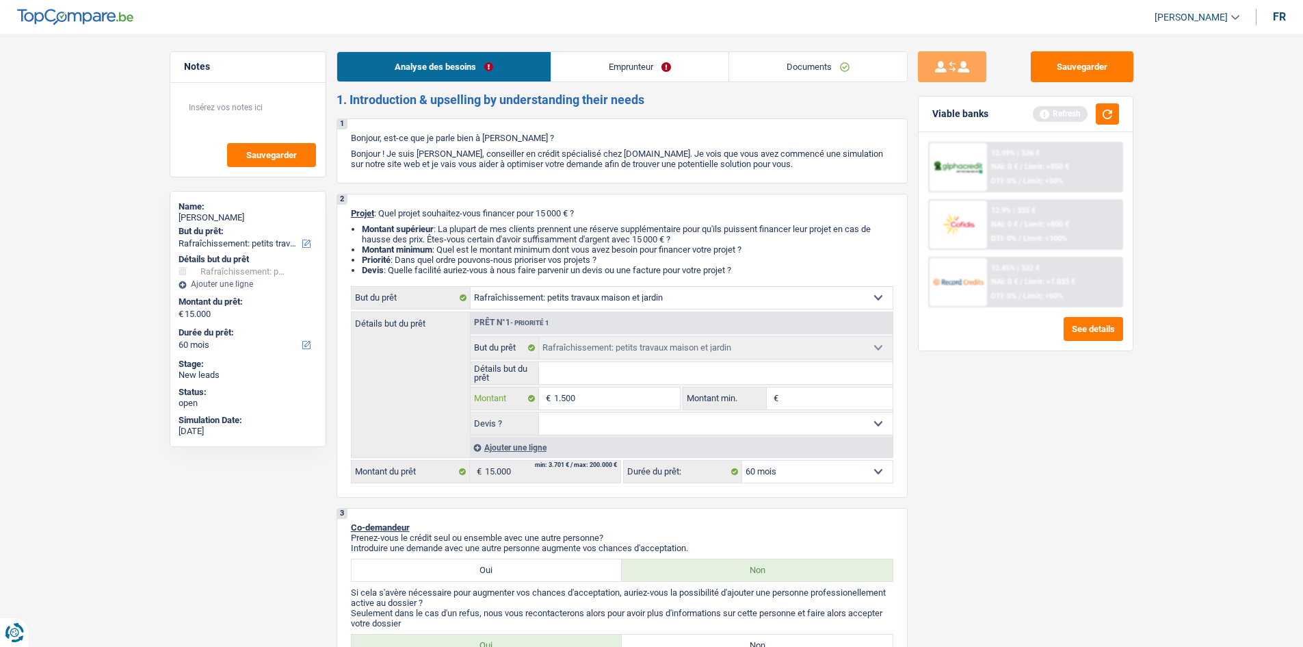
type input "150"
type input "15"
type input "1"
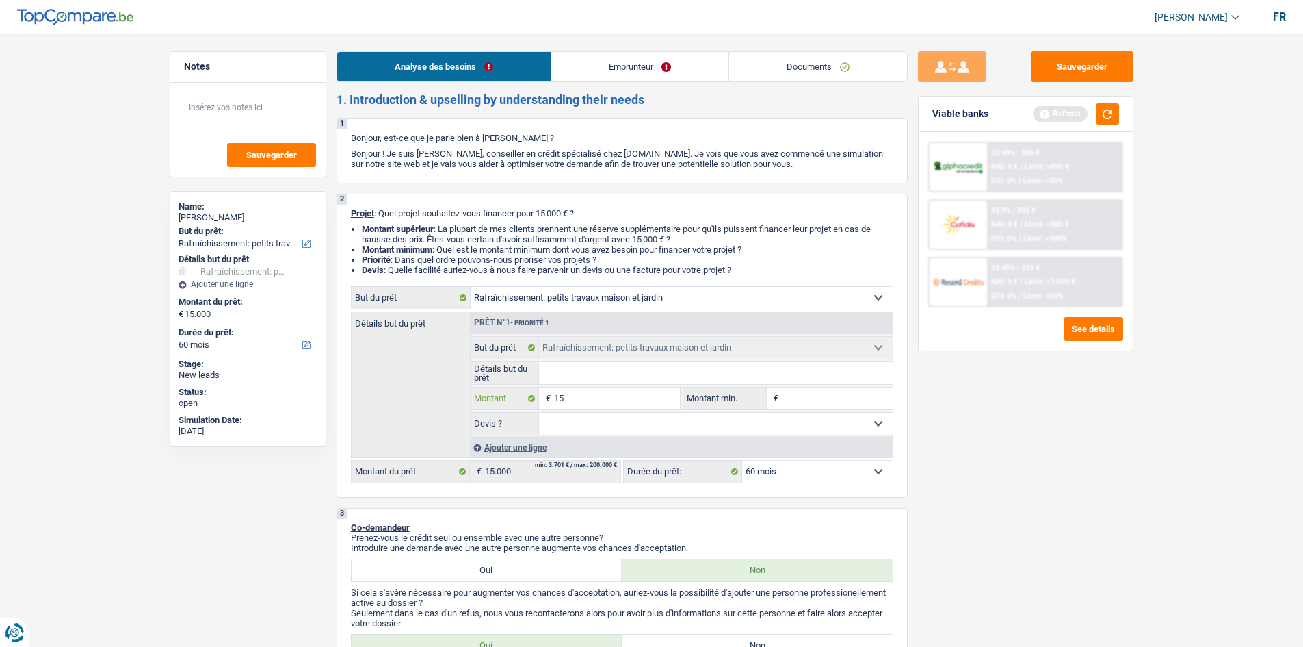
type input "1"
type input "10"
type input "100"
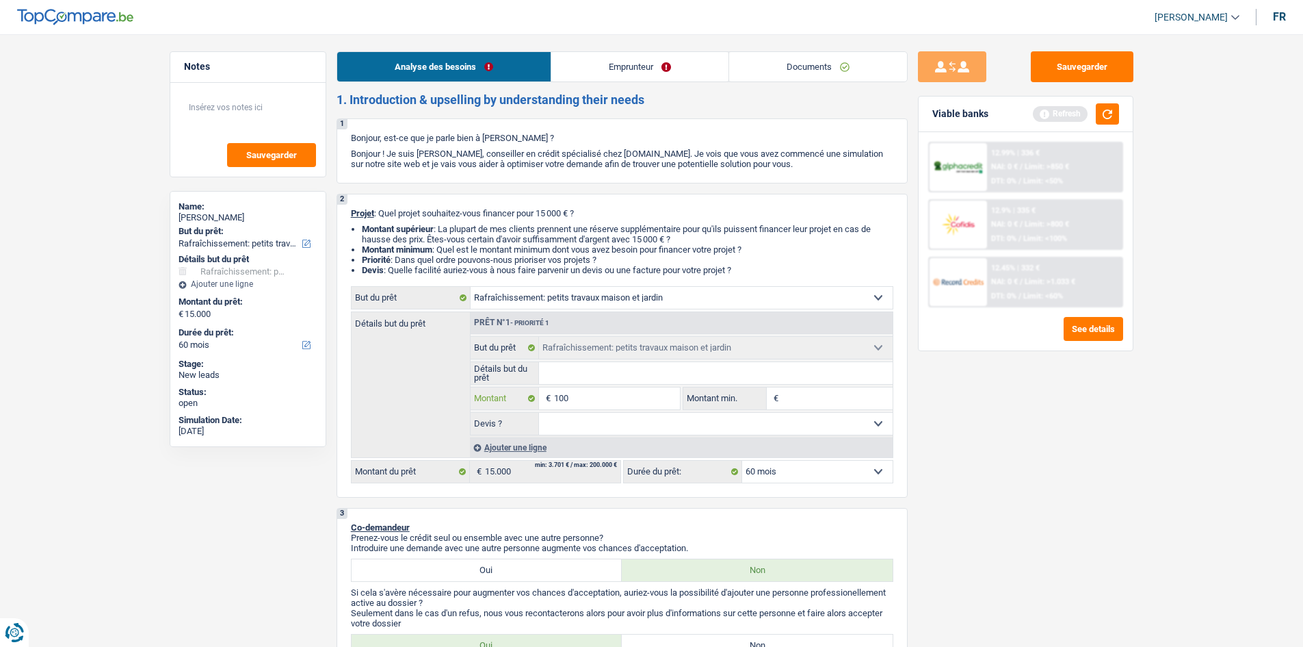
type input "1.000"
type input "10.000"
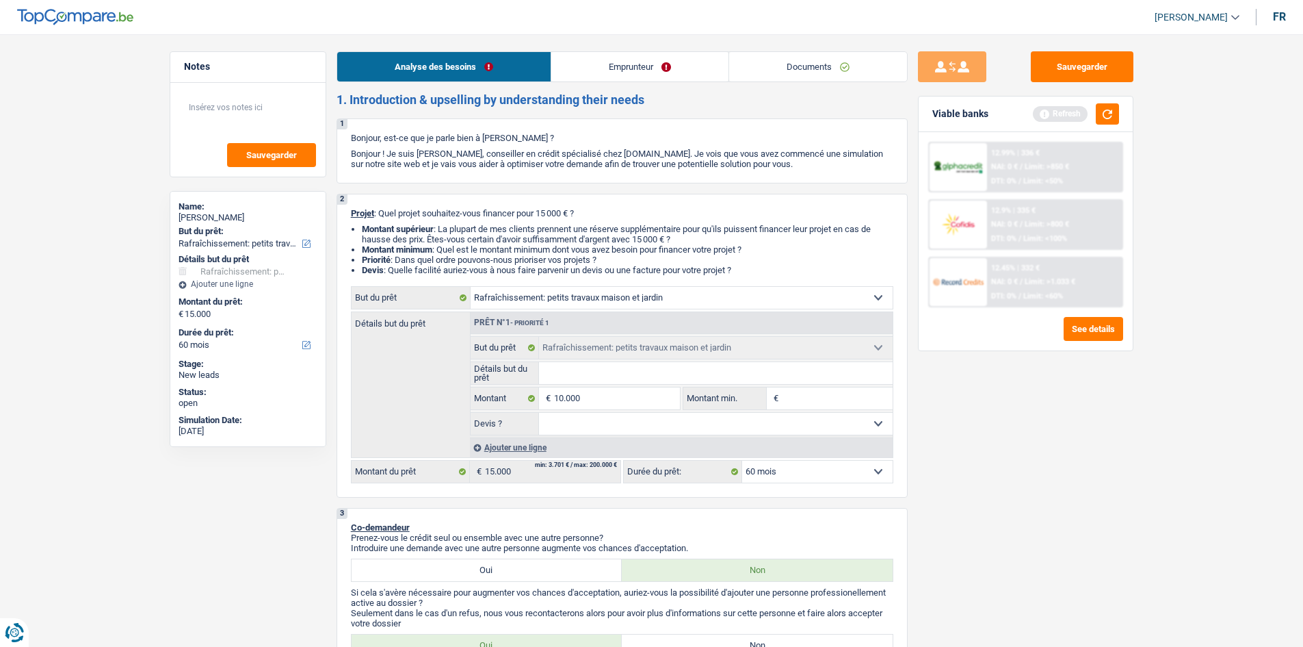
type input "10.000"
select select "48"
type input "10.000"
select select "48"
type input "10.000"
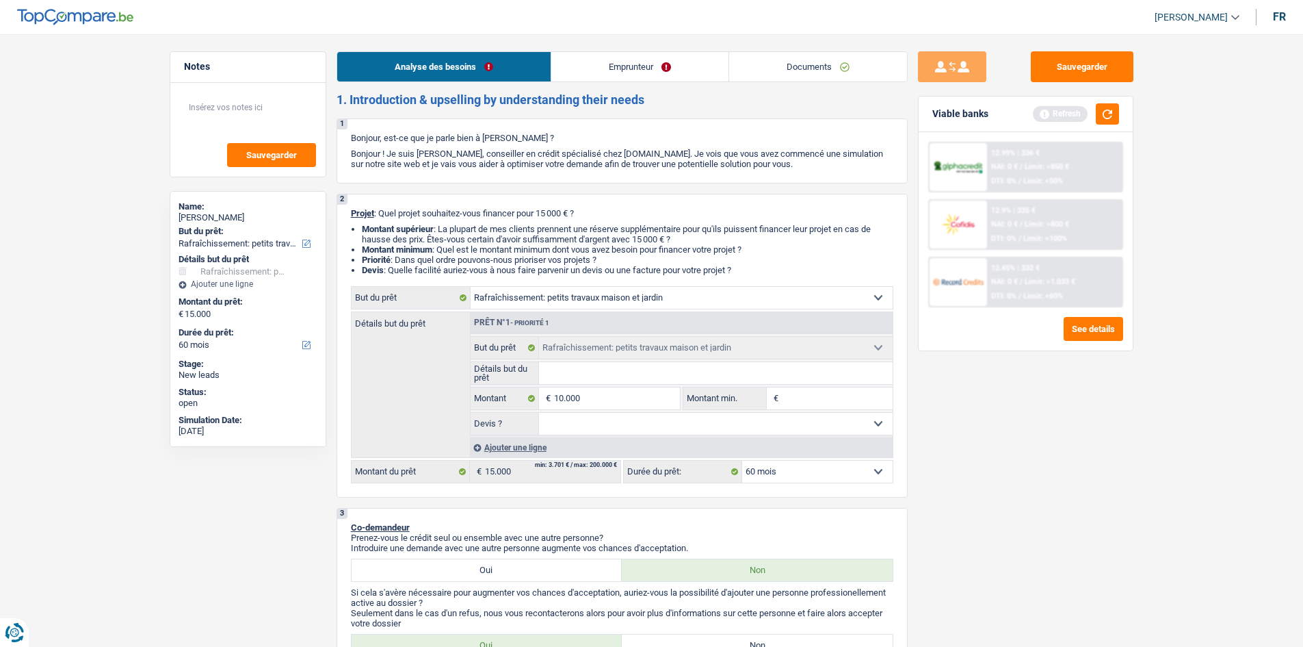
select select "48"
drag, startPoint x: 1104, startPoint y: 463, endPoint x: 1080, endPoint y: 450, distance: 27.2
click at [1040, 463] on div "Sauvegarder Viable banks Refresh 12.99% | 336 € NAI: 0 € / Limit: >850 € DTI: 0…" at bounding box center [1026, 336] width 236 height 570
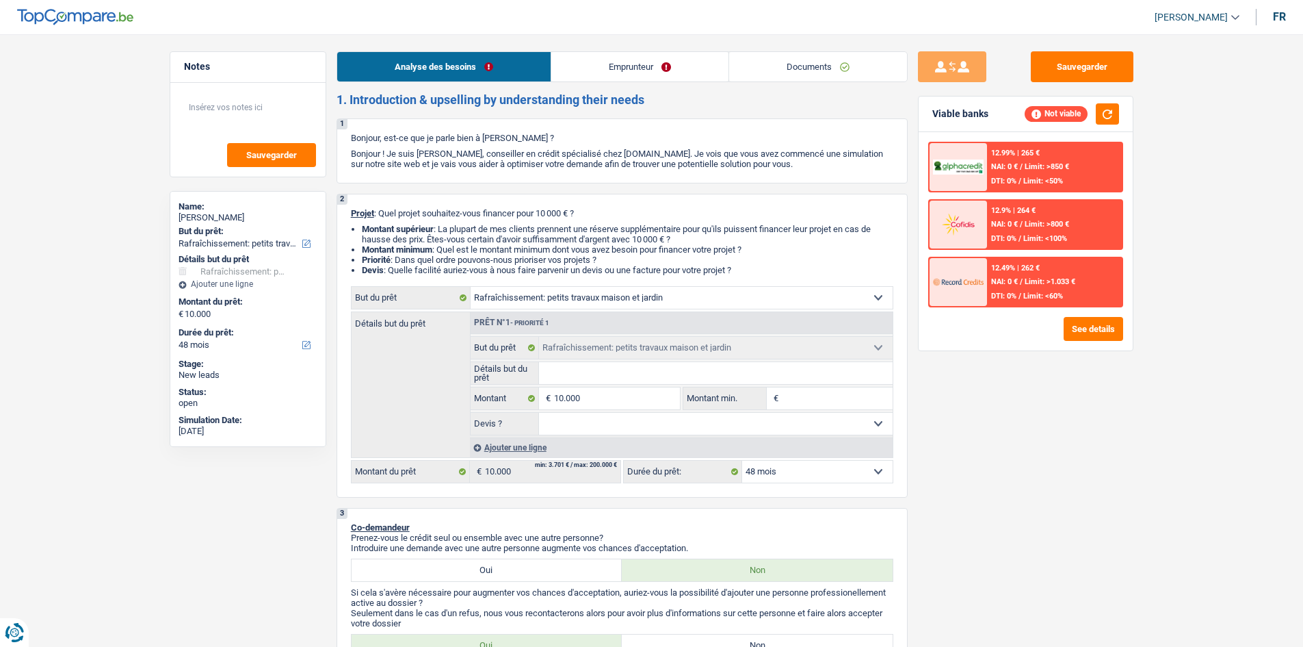
click at [666, 79] on li "Emprunteur" at bounding box center [640, 66] width 178 height 31
click at [686, 68] on link "Emprunteur" at bounding box center [639, 66] width 177 height 29
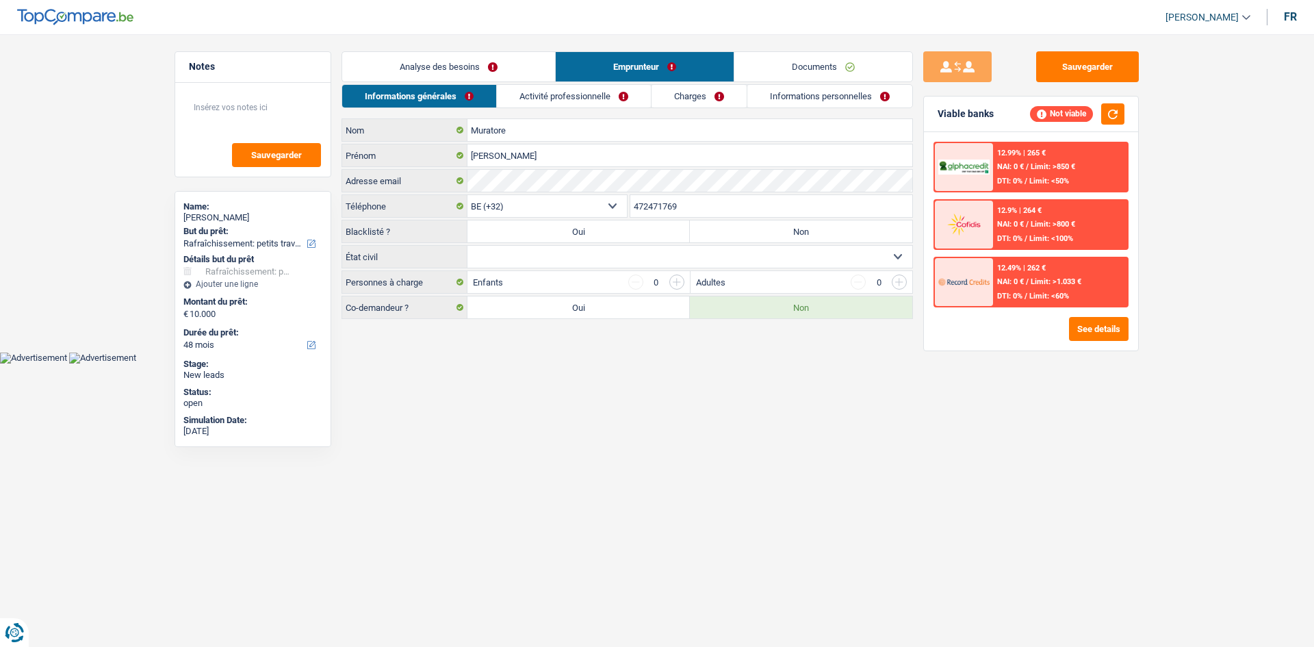
click at [698, 96] on link "Charges" at bounding box center [698, 96] width 95 height 23
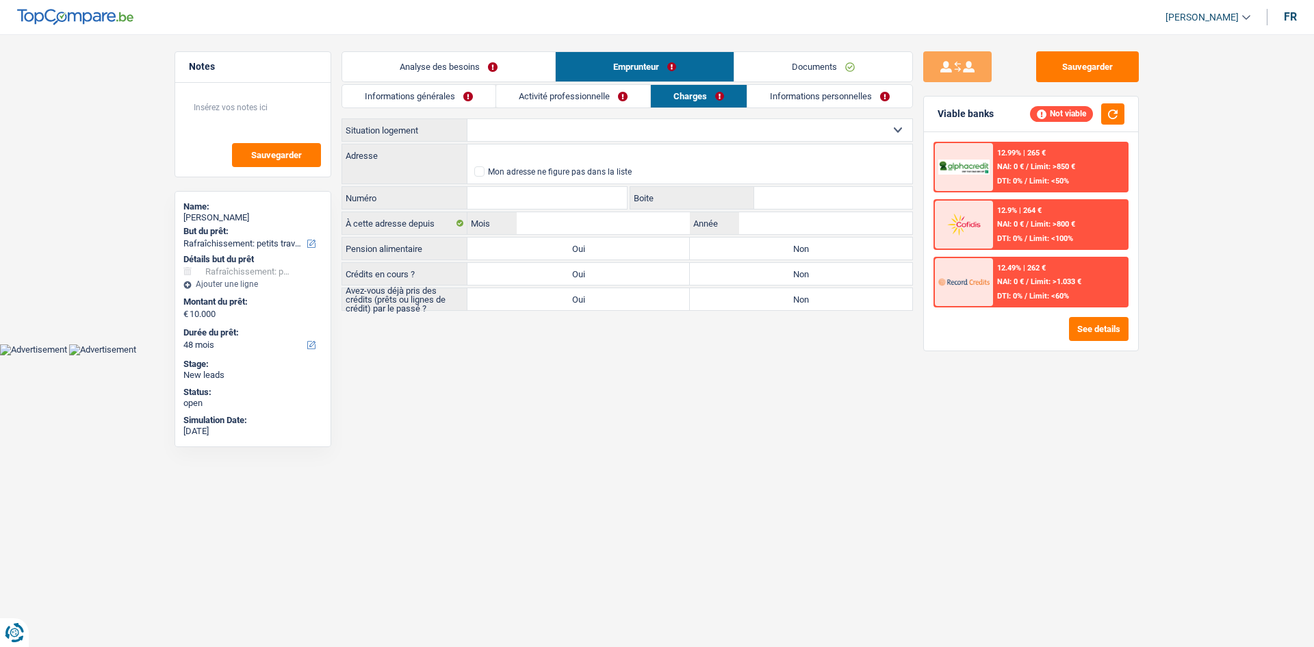
click at [596, 139] on select "Locataire Propriétaire avec prêt hypothécaire Propriétaire sans prêt hypothécai…" at bounding box center [689, 130] width 445 height 22
select select "ownerWithMortgage"
click at [467, 119] on select "Locataire Propriétaire avec prêt hypothécaire Propriétaire sans prêt hypothécai…" at bounding box center [689, 130] width 445 height 22
select select "ownerWithMortgage"
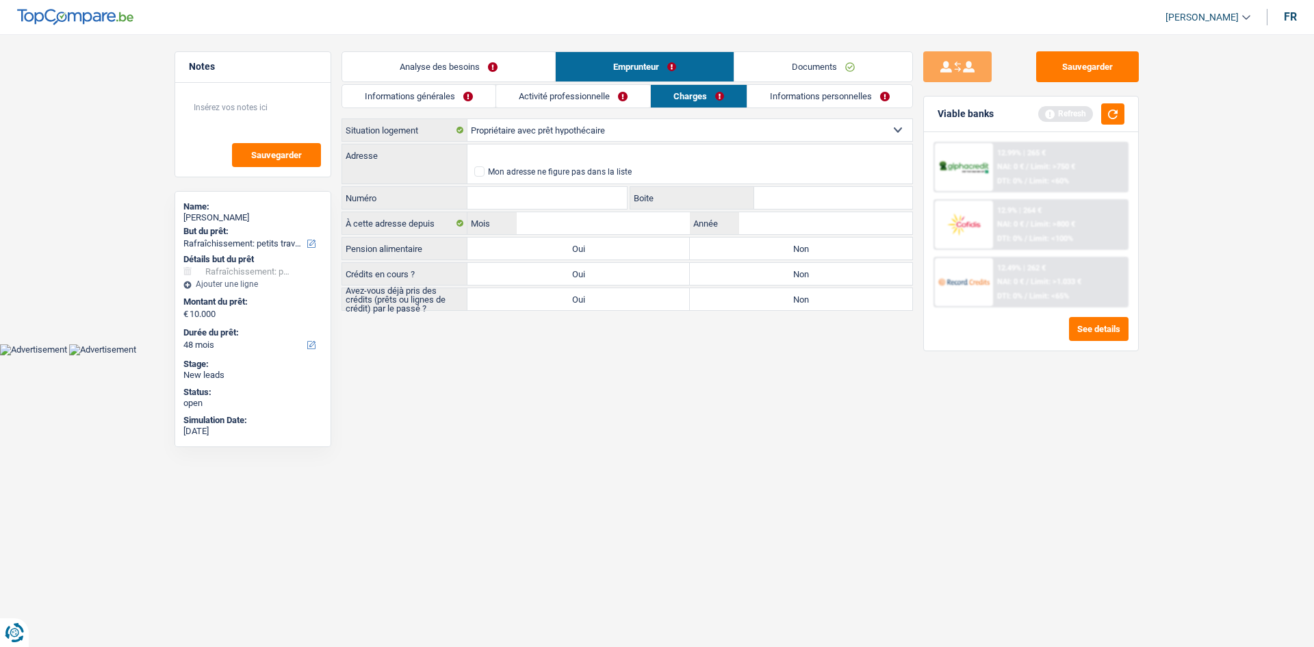
drag, startPoint x: 612, startPoint y: 134, endPoint x: 599, endPoint y: 140, distance: 13.8
click at [612, 134] on select "Locataire Propriétaire avec prêt hypothécaire Propriétaire sans prêt hypothécai…" at bounding box center [689, 130] width 445 height 22
select select "rents"
click at [467, 119] on select "Locataire Propriétaire avec prêt hypothécaire Propriétaire sans prêt hypothécai…" at bounding box center [689, 130] width 445 height 22
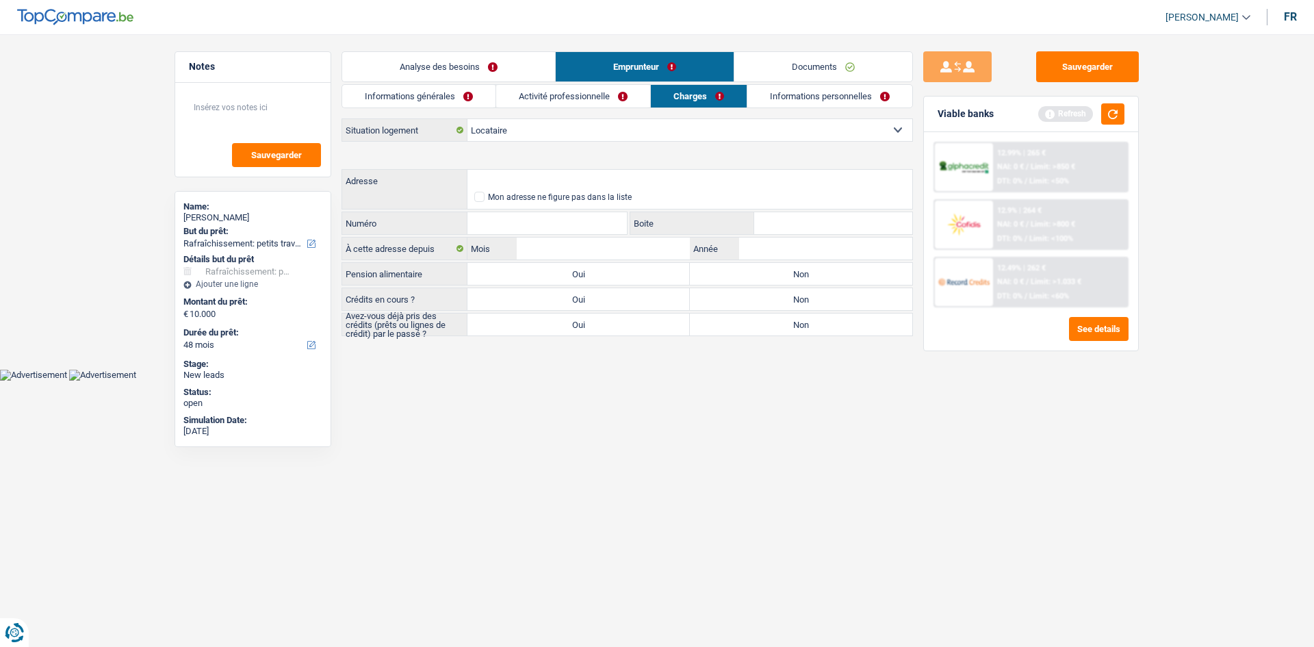
select select "rents"
click at [494, 58] on link "Analyse des besoins" at bounding box center [448, 66] width 213 height 29
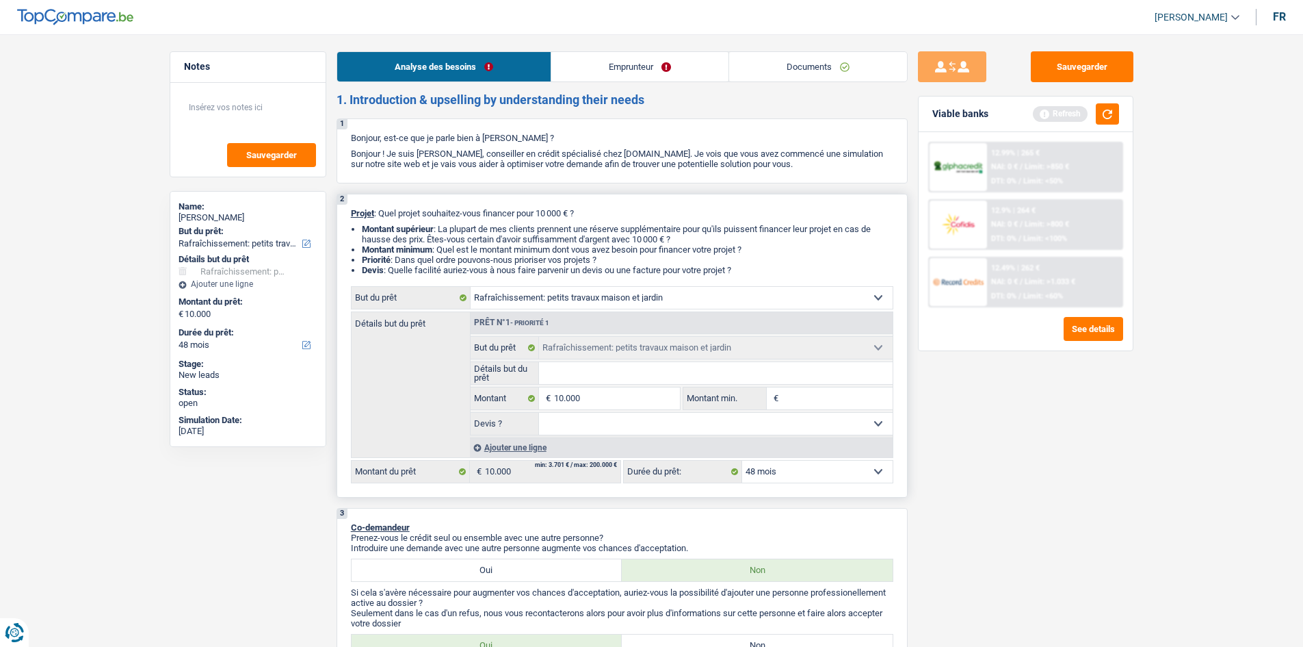
drag, startPoint x: 625, startPoint y: 294, endPoint x: 600, endPoint y: 307, distance: 28.2
click at [625, 294] on select "Confort maison: meubles, textile, peinture, électroménager, outillage non-profe…" at bounding box center [682, 298] width 422 height 22
select select "household"
click at [471, 287] on select "Confort maison: meubles, textile, peinture, électroménager, outillage non-profe…" at bounding box center [682, 298] width 422 height 22
select select "household"
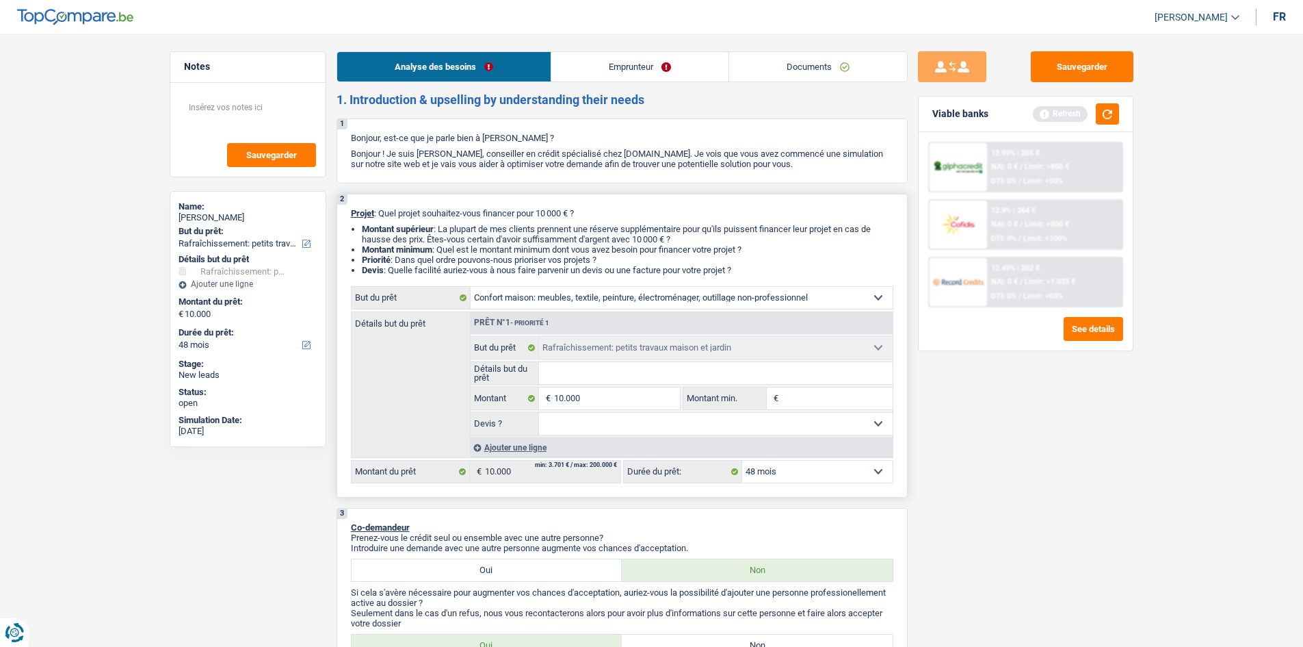
select select "household"
select select "houseOrGarden"
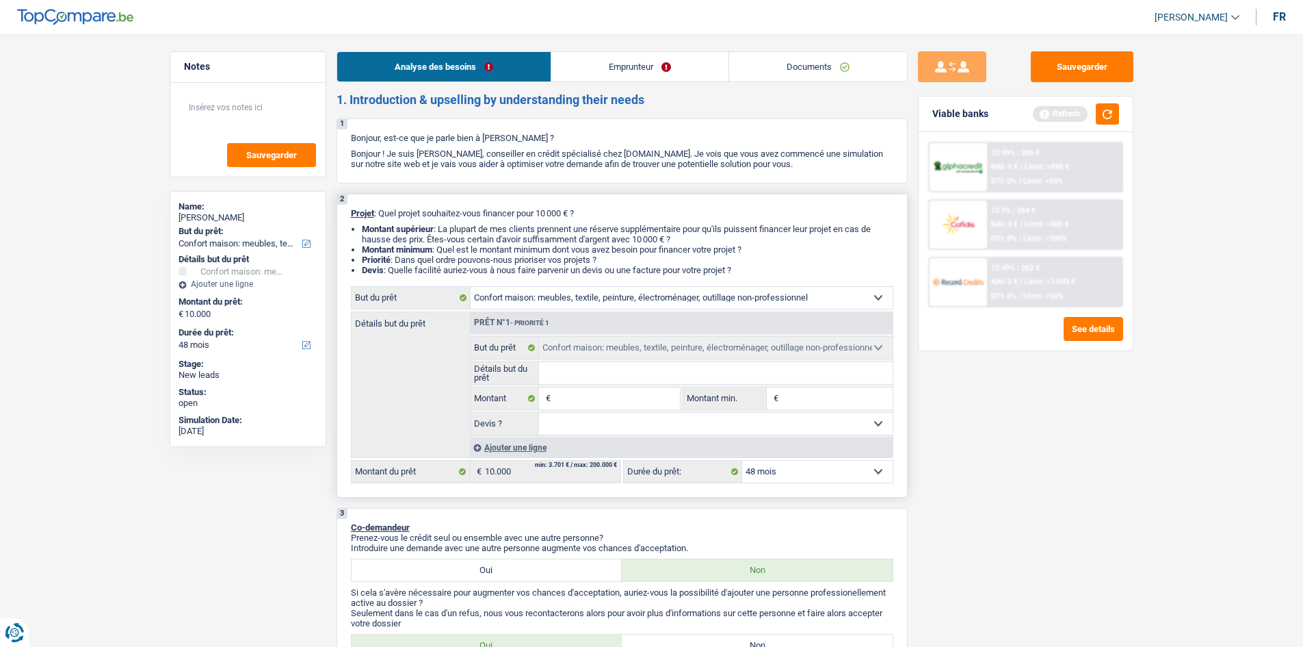
select select "houseOrGarden"
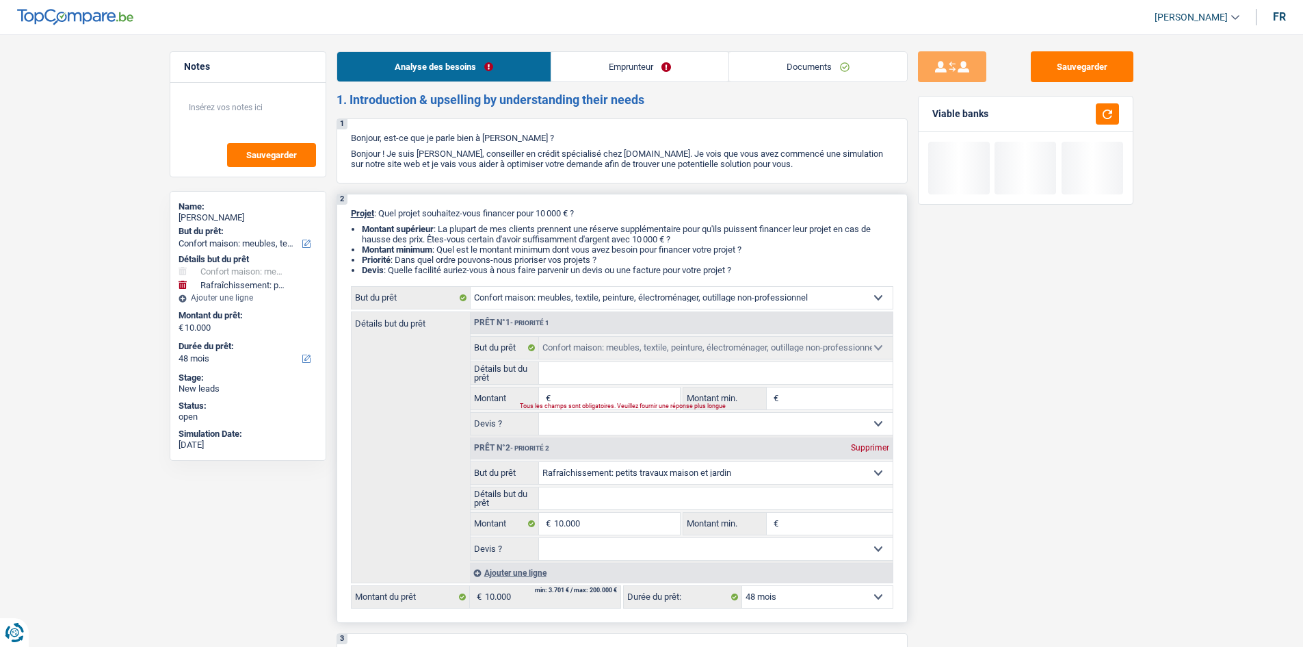
click at [869, 446] on div "Supprimer" at bounding box center [870, 447] width 45 height 8
type input "0"
select select
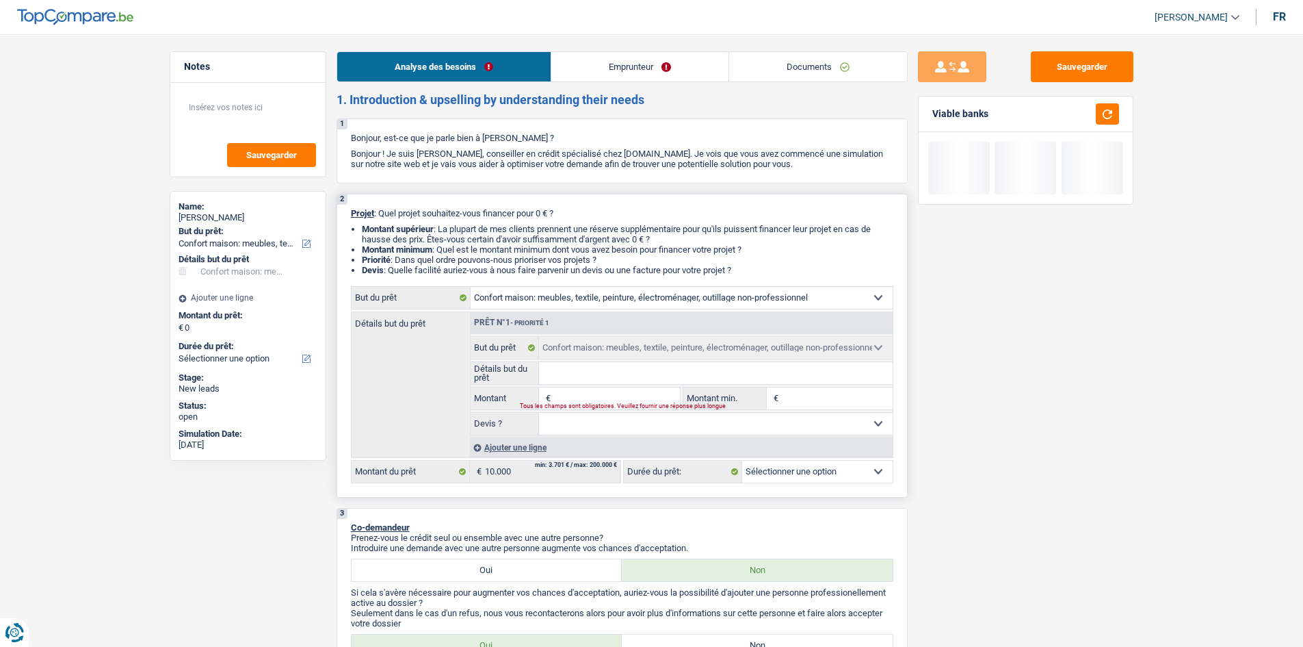
click at [601, 387] on input "Montant" at bounding box center [616, 398] width 125 height 22
type input "1"
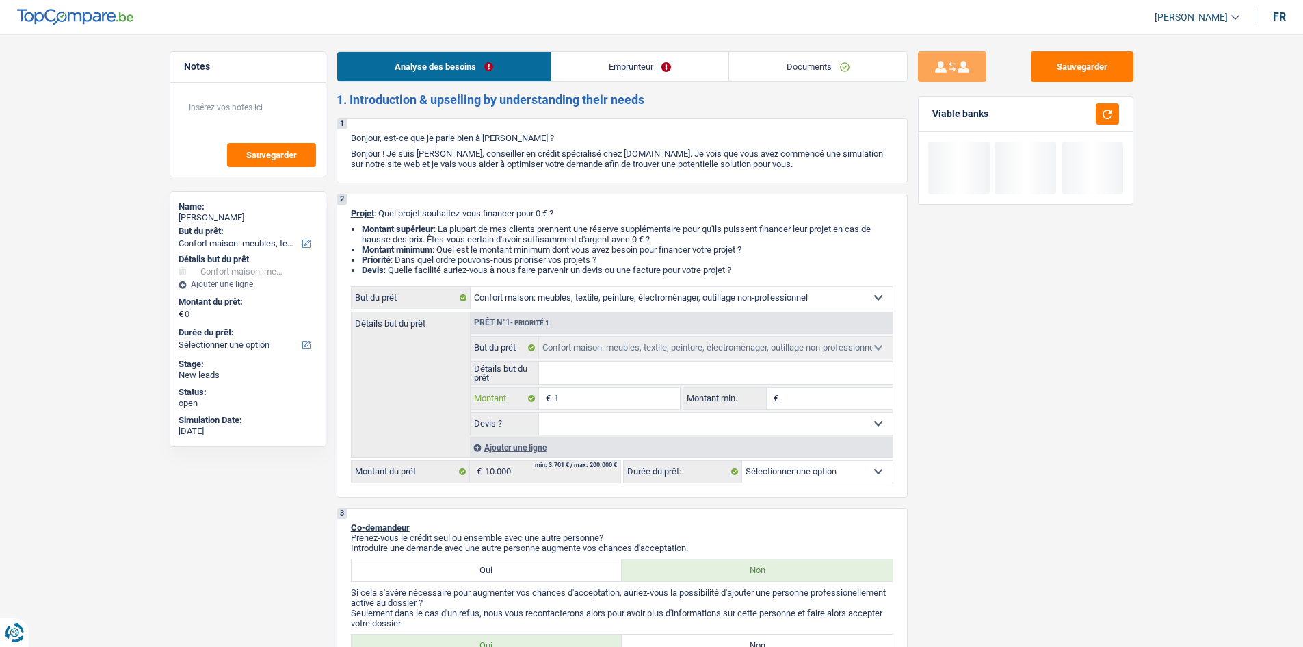
type input "10"
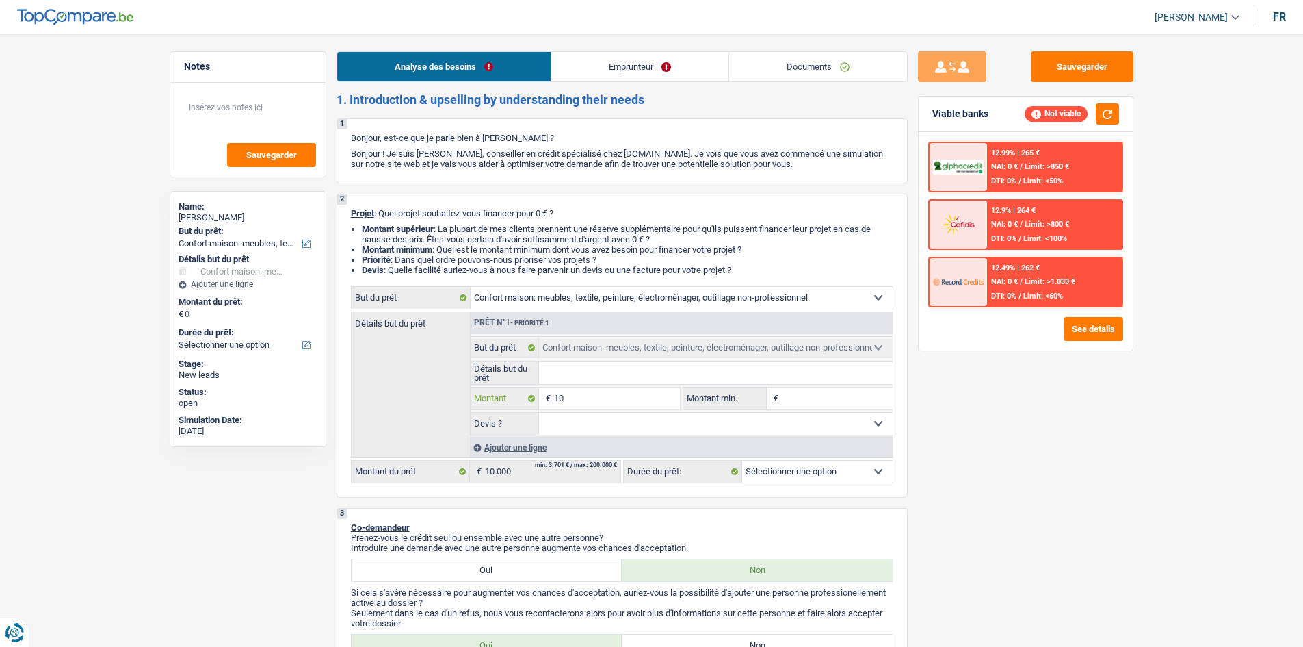
type input "100"
type input "1.000"
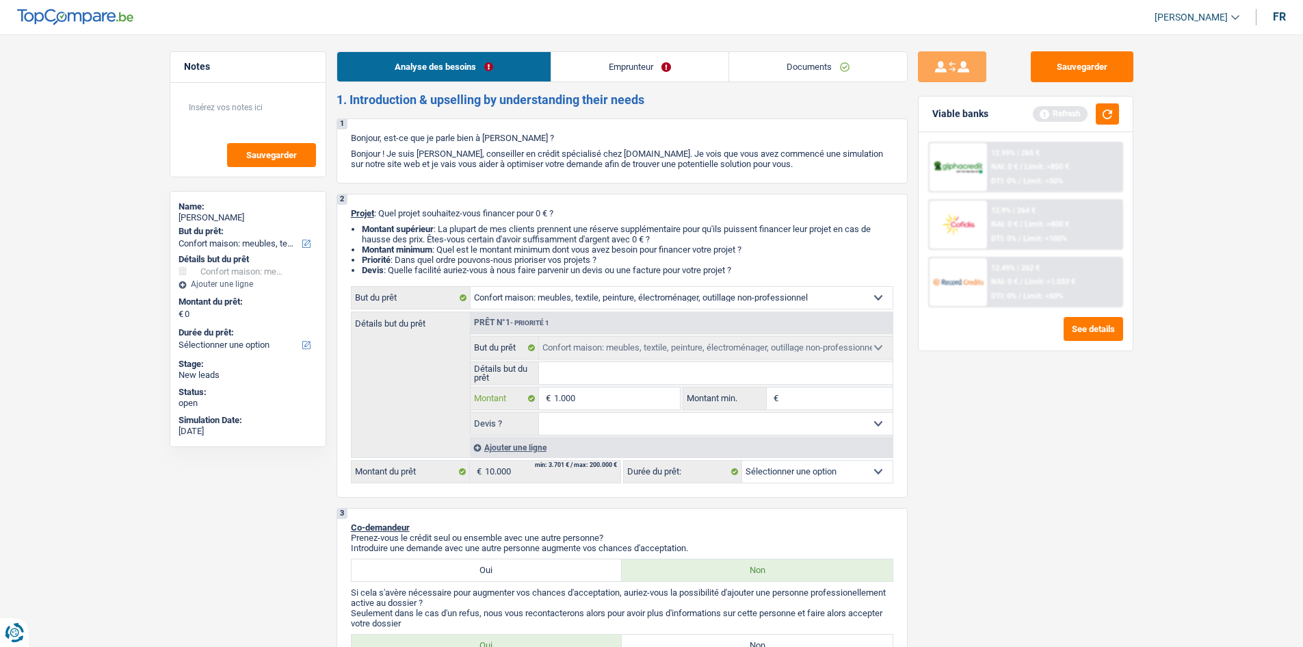
type input "10.000"
click at [1040, 447] on div "Sauvegarder Viable banks Refresh 12.99% | 265 € NAI: 0 € / Limit: >850 € DTI: 0…" at bounding box center [1026, 336] width 236 height 570
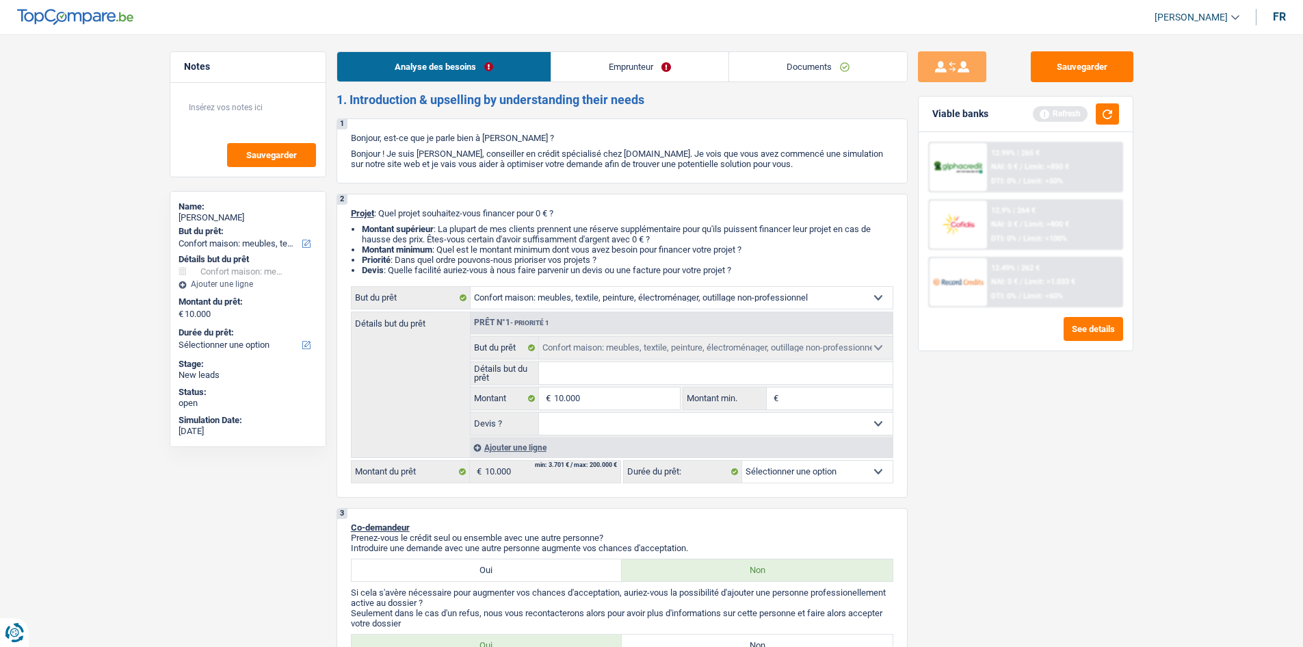
select select "48"
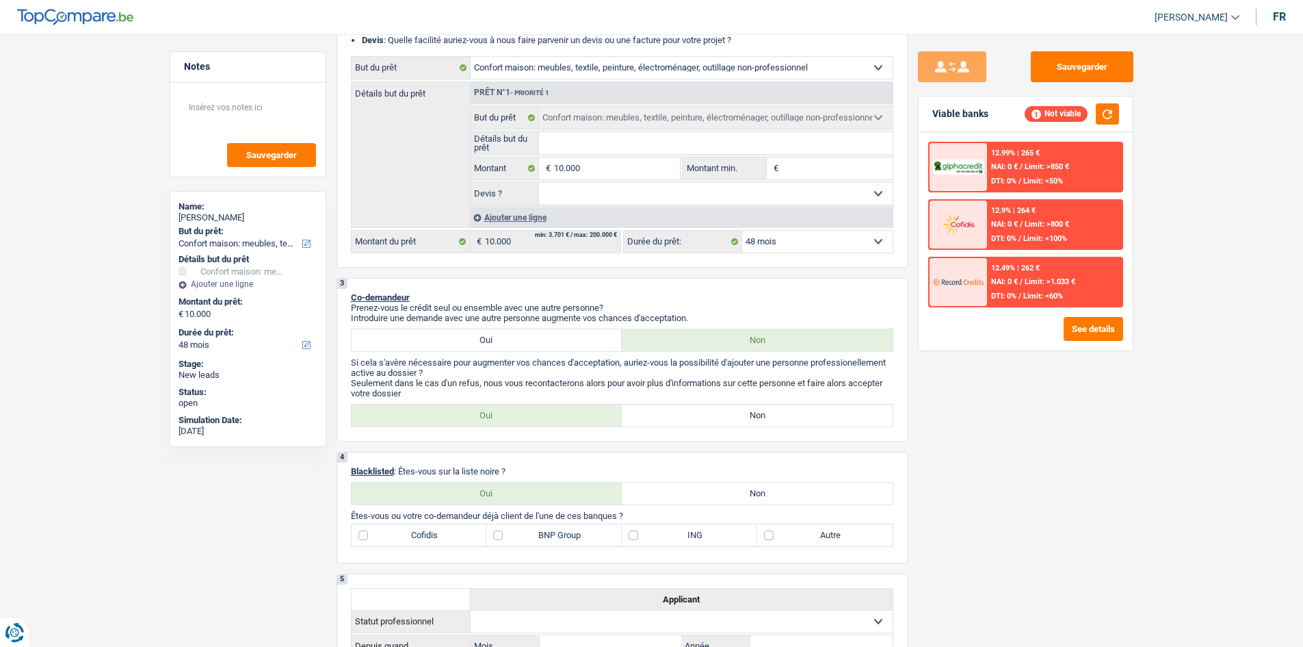
scroll to position [274, 0]
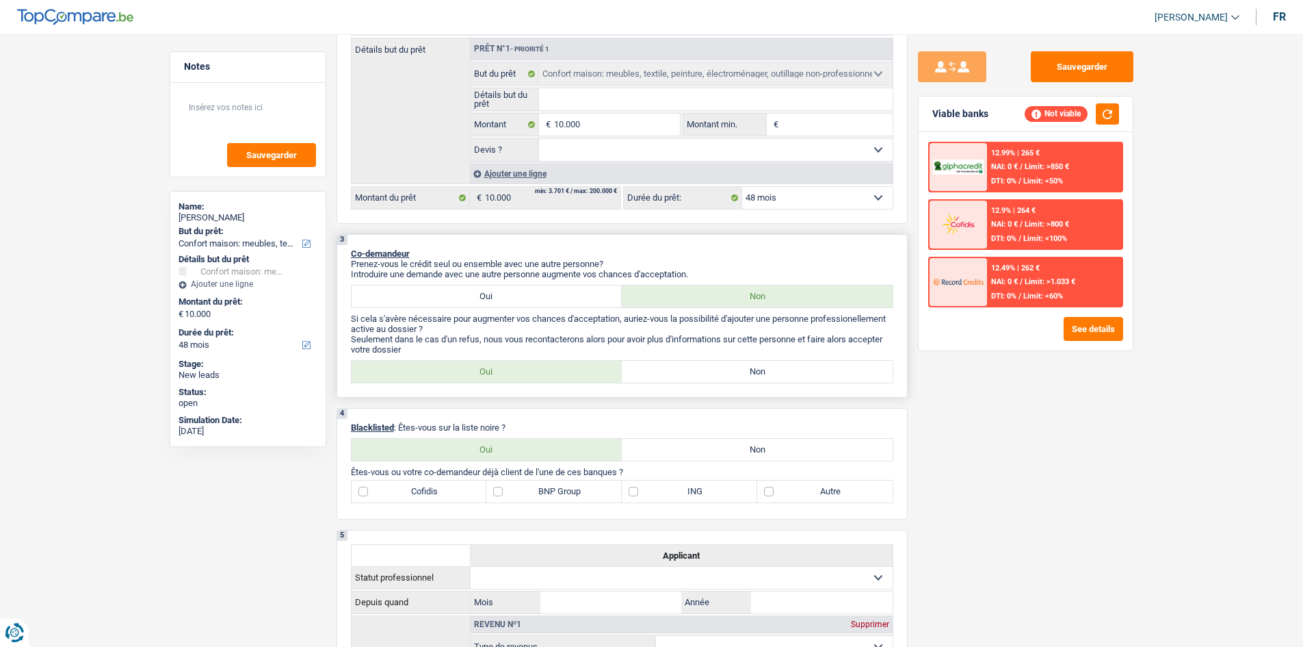
drag, startPoint x: 478, startPoint y: 366, endPoint x: 754, endPoint y: 404, distance: 279.1
click at [481, 363] on label "Oui" at bounding box center [487, 372] width 271 height 22
click at [481, 363] on input "Oui" at bounding box center [487, 372] width 271 height 22
radio input "true"
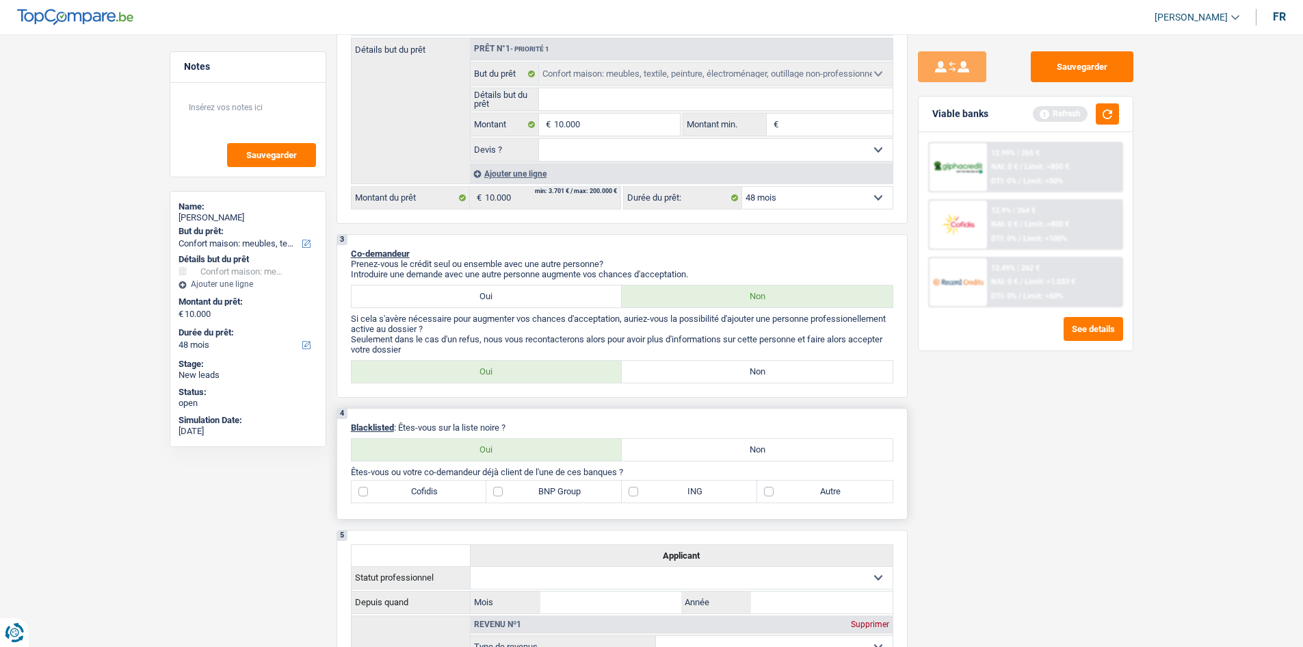
drag, startPoint x: 749, startPoint y: 443, endPoint x: 783, endPoint y: 450, distance: 34.9
click at [749, 444] on label "Non" at bounding box center [757, 450] width 271 height 22
click at [749, 444] on input "Non" at bounding box center [757, 450] width 271 height 22
radio input "true"
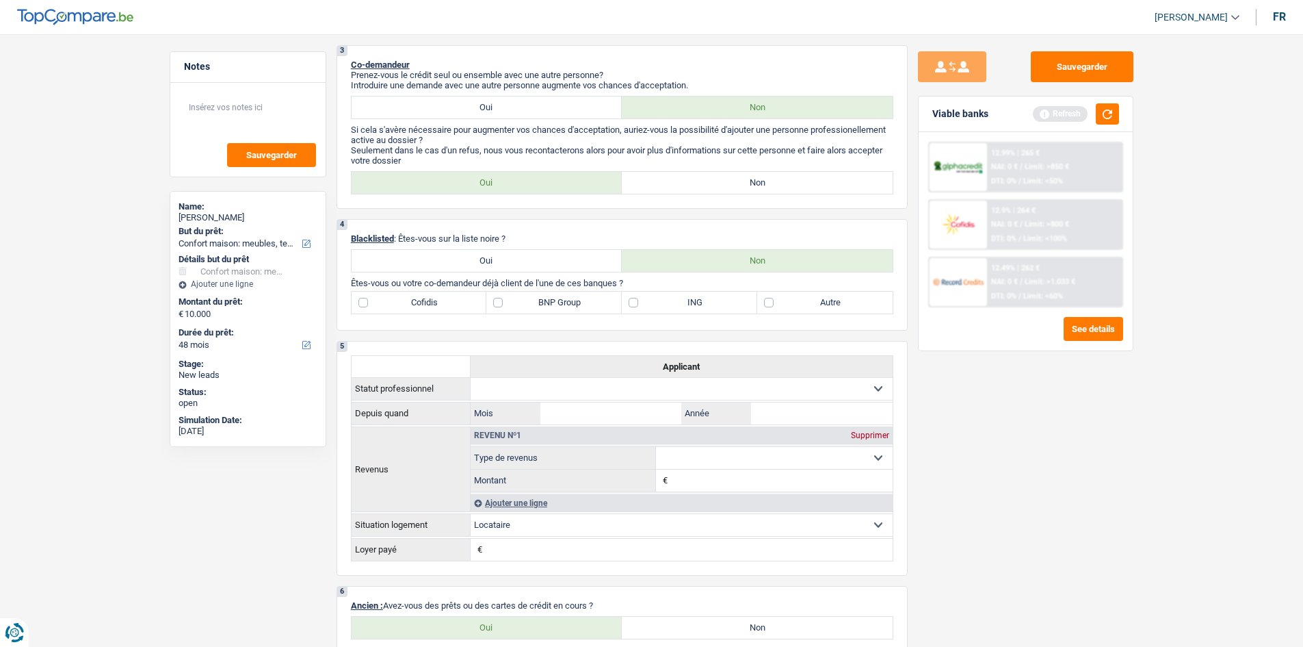
scroll to position [547, 0]
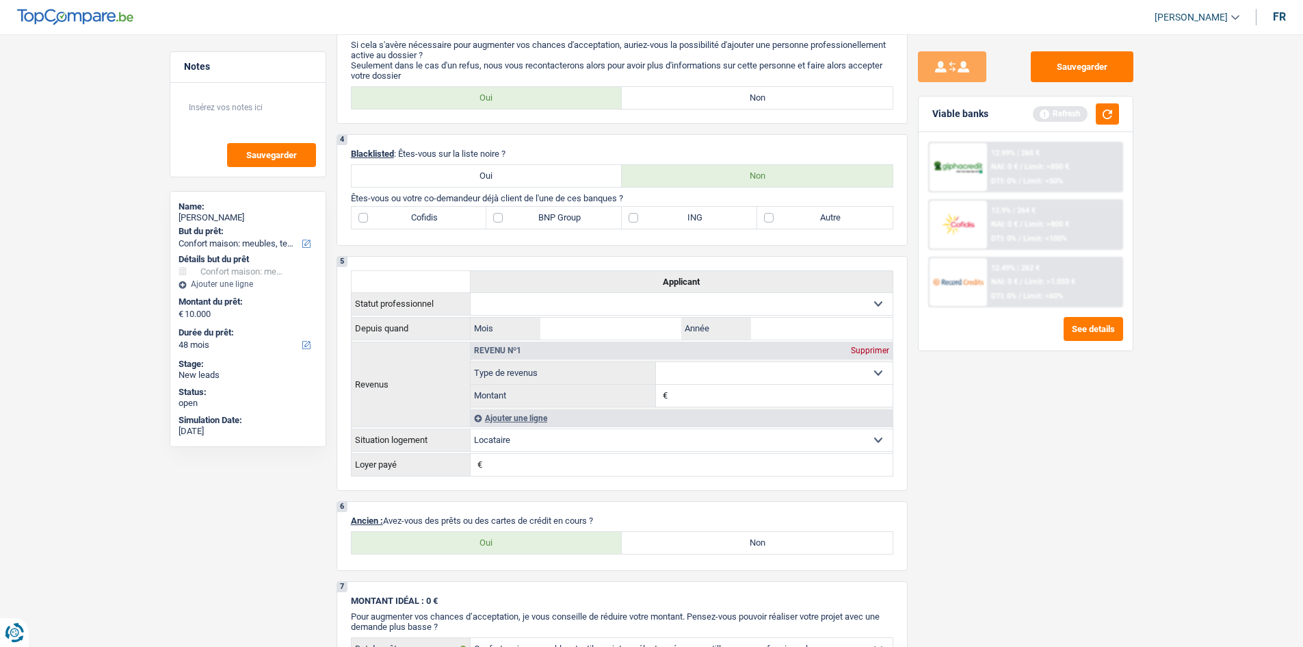
drag, startPoint x: 788, startPoint y: 548, endPoint x: 928, endPoint y: 531, distance: 141.3
click at [790, 499] on label "Non" at bounding box center [757, 543] width 271 height 22
click at [790, 499] on input "Non" at bounding box center [757, 543] width 271 height 22
radio input "true"
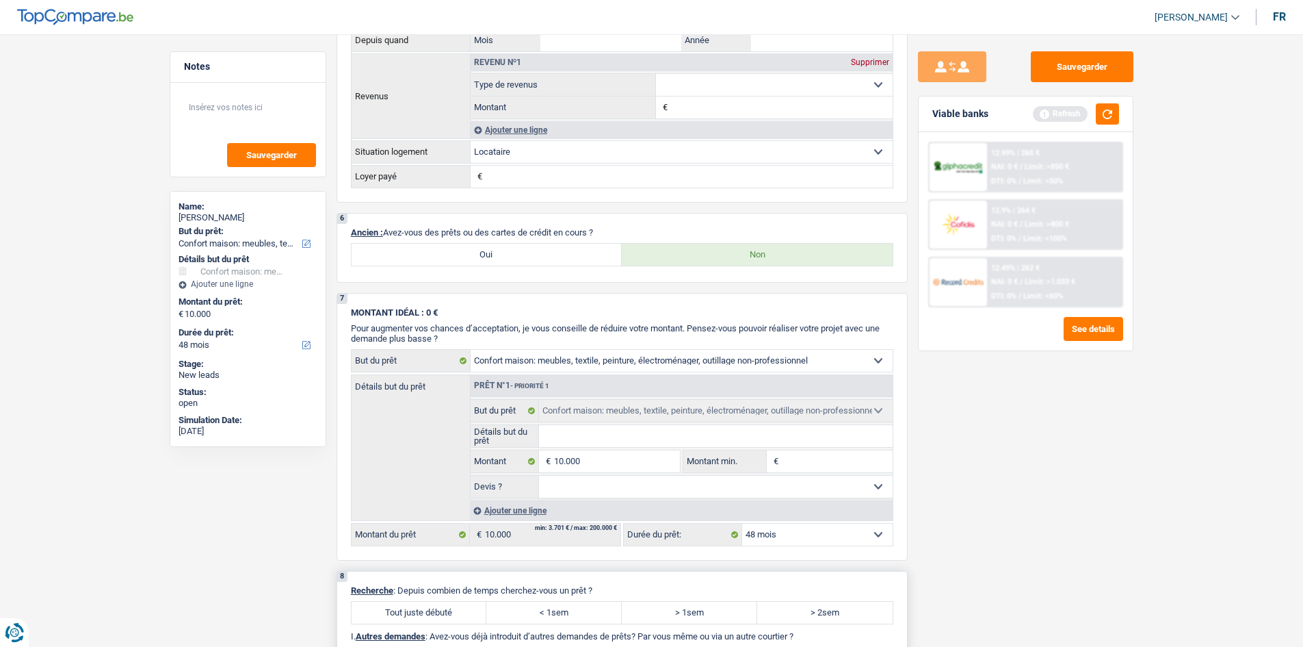
scroll to position [1199, 0]
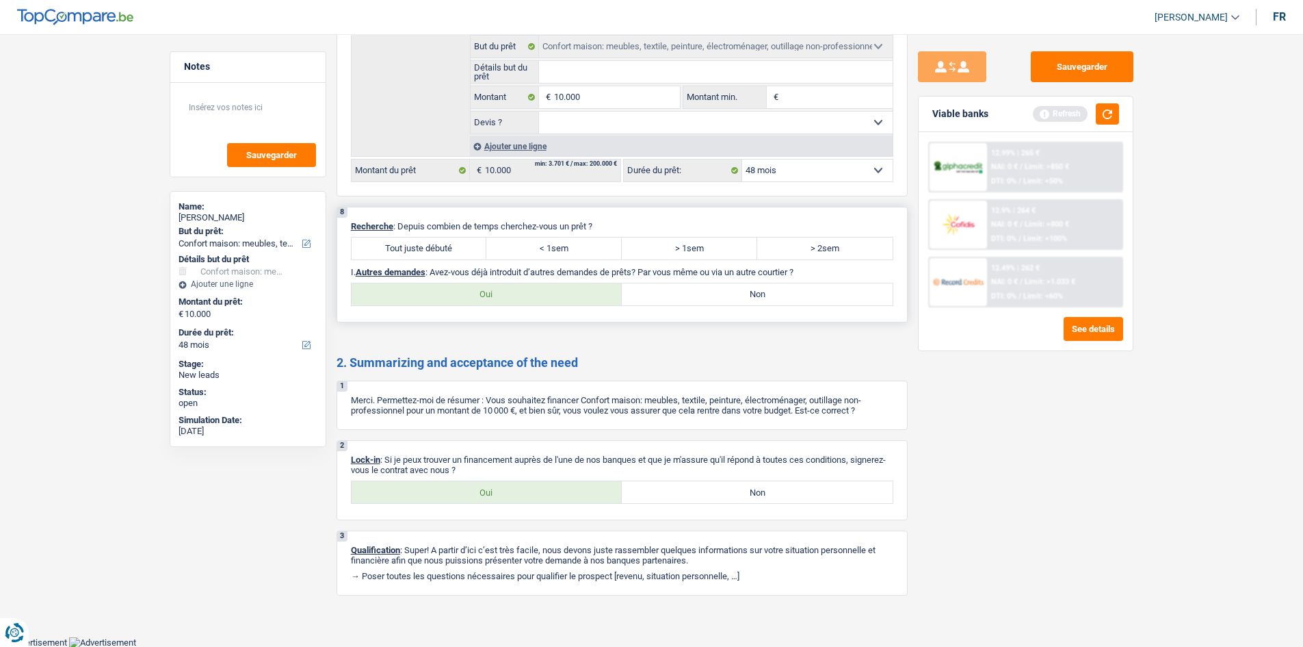
drag, startPoint x: 428, startPoint y: 240, endPoint x: 617, endPoint y: 307, distance: 200.8
click at [428, 239] on label "Tout juste débuté" at bounding box center [419, 248] width 135 height 22
click at [428, 239] on input "Tout juste débuté" at bounding box center [419, 248] width 135 height 22
radio input "true"
click at [494, 493] on label "Oui" at bounding box center [487, 492] width 271 height 22
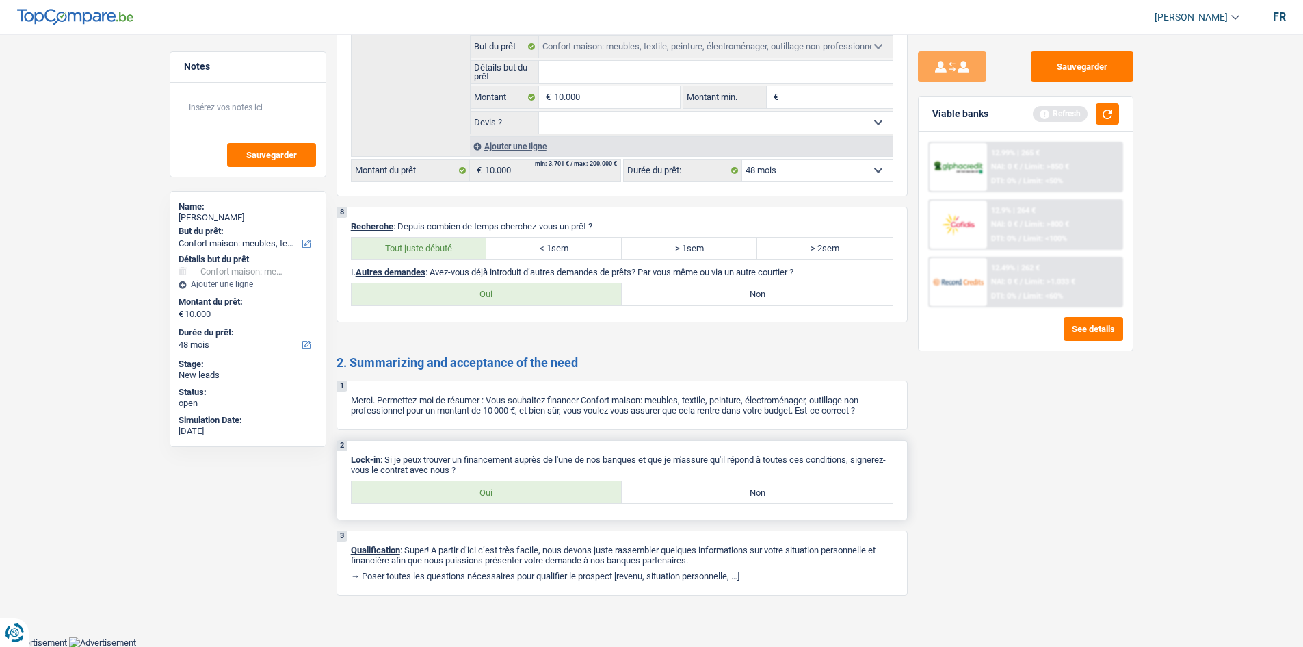
click at [494, 493] on input "Oui" at bounding box center [487, 492] width 271 height 22
radio input "true"
click at [556, 291] on label "Oui" at bounding box center [487, 294] width 271 height 22
click at [556, 291] on input "Oui" at bounding box center [487, 294] width 271 height 22
radio input "true"
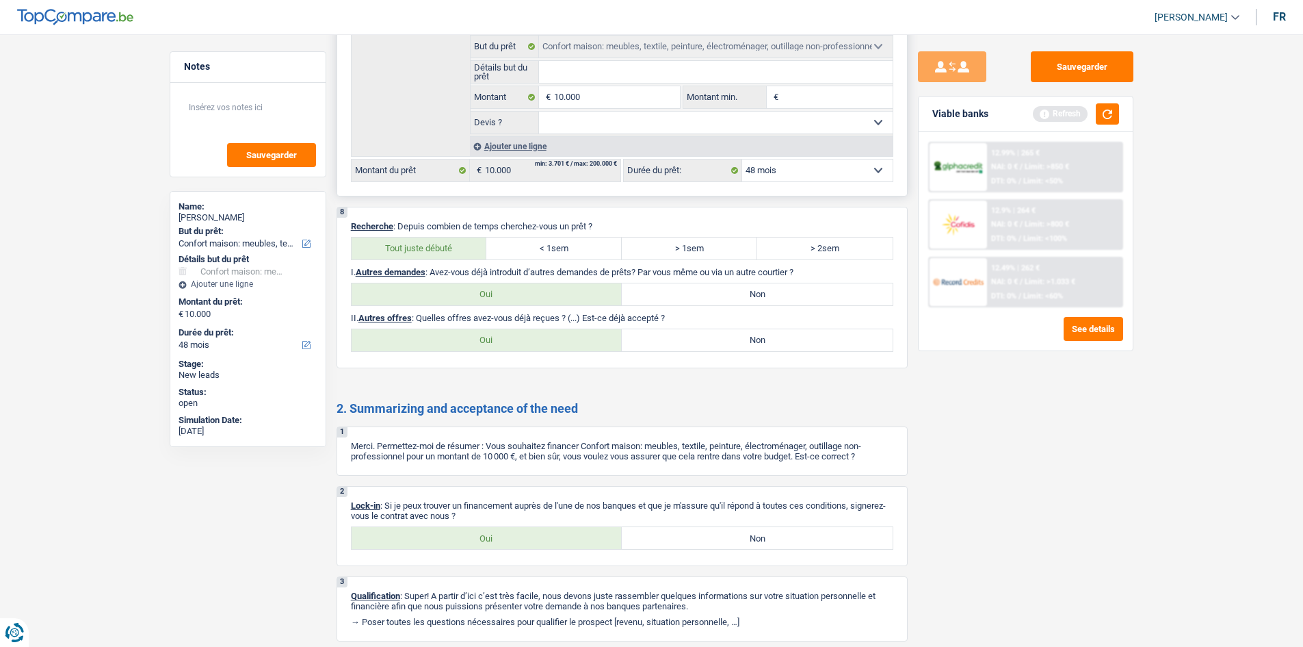
click at [636, 128] on select "Oui Non Non répondu Sélectionner une option" at bounding box center [716, 123] width 354 height 22
drag, startPoint x: 1014, startPoint y: 529, endPoint x: 1015, endPoint y: 521, distance: 7.6
click at [1015, 499] on div "Sauvegarder Viable banks Refresh 12.99% | 265 € NAI: 0 € / Limit: >850 € DTI: 0…" at bounding box center [1026, 336] width 236 height 570
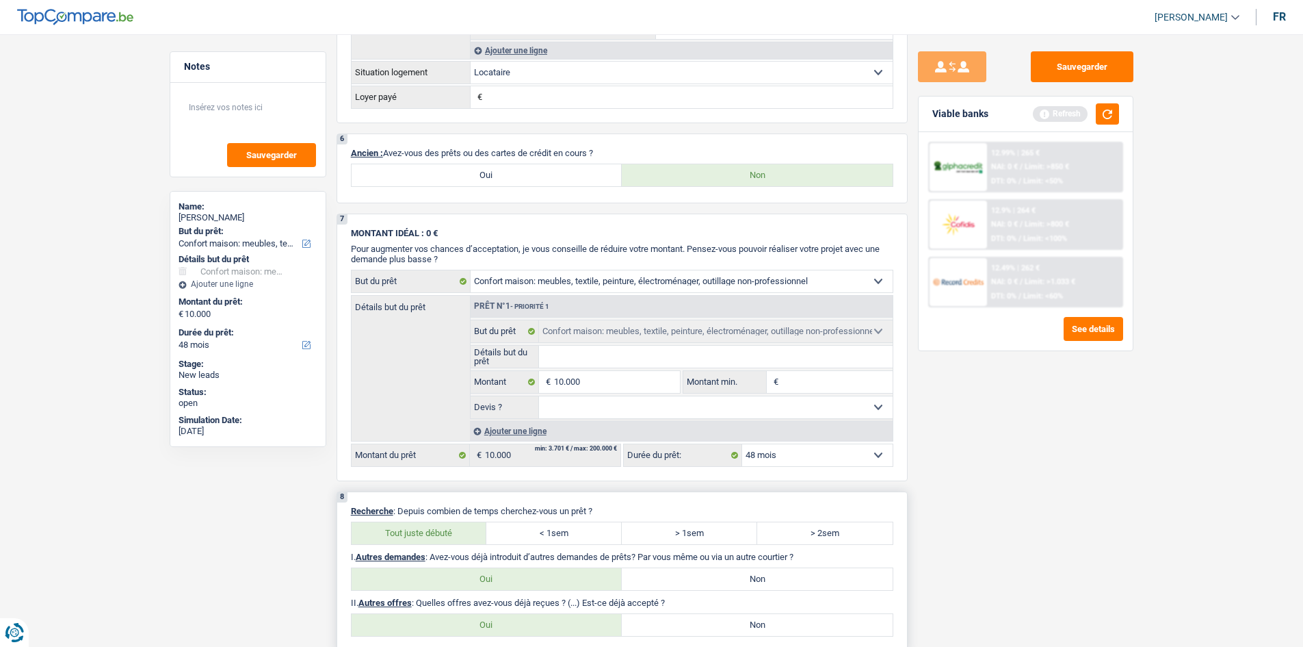
scroll to position [1131, 0]
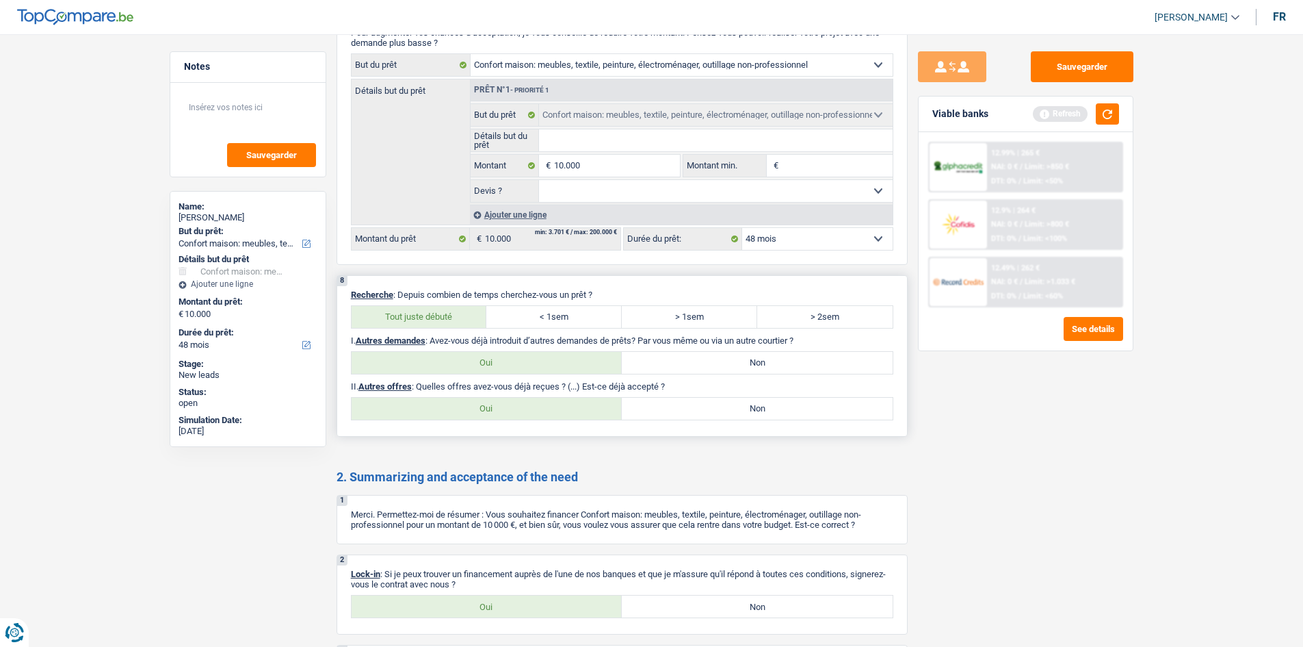
click at [740, 402] on label "Non" at bounding box center [757, 409] width 271 height 22
click at [740, 402] on input "Non" at bounding box center [757, 409] width 271 height 22
radio input "true"
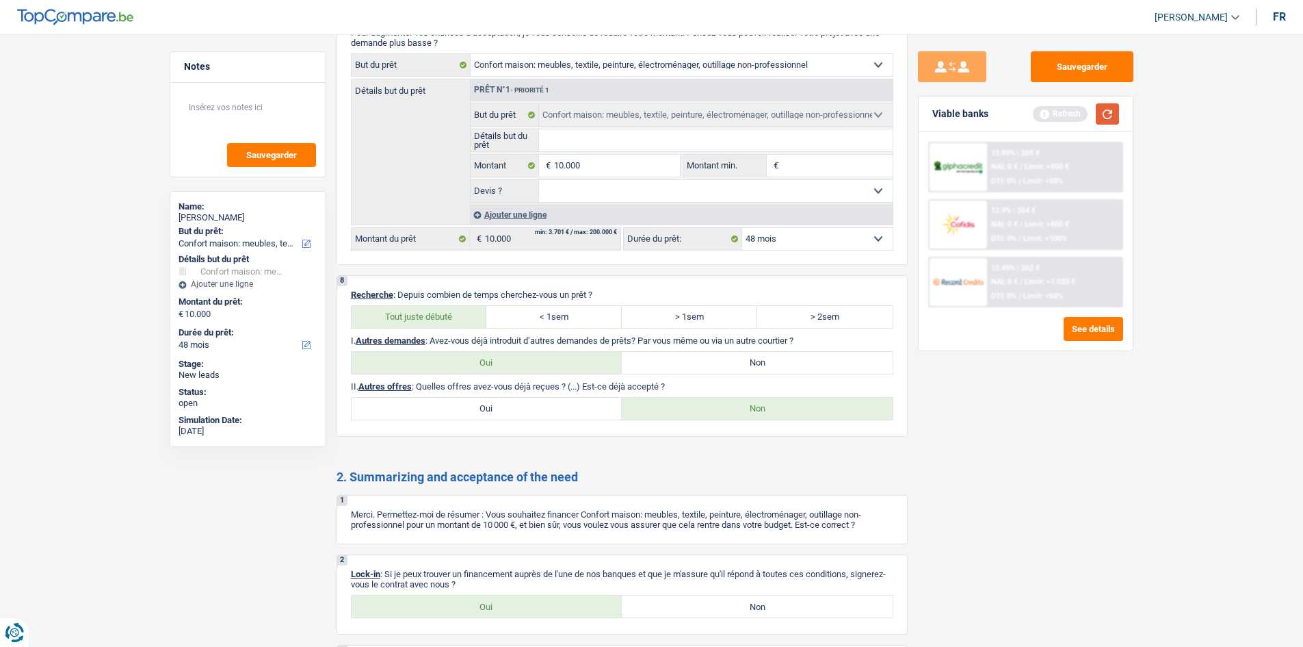
click at [1040, 111] on button "button" at bounding box center [1107, 113] width 23 height 21
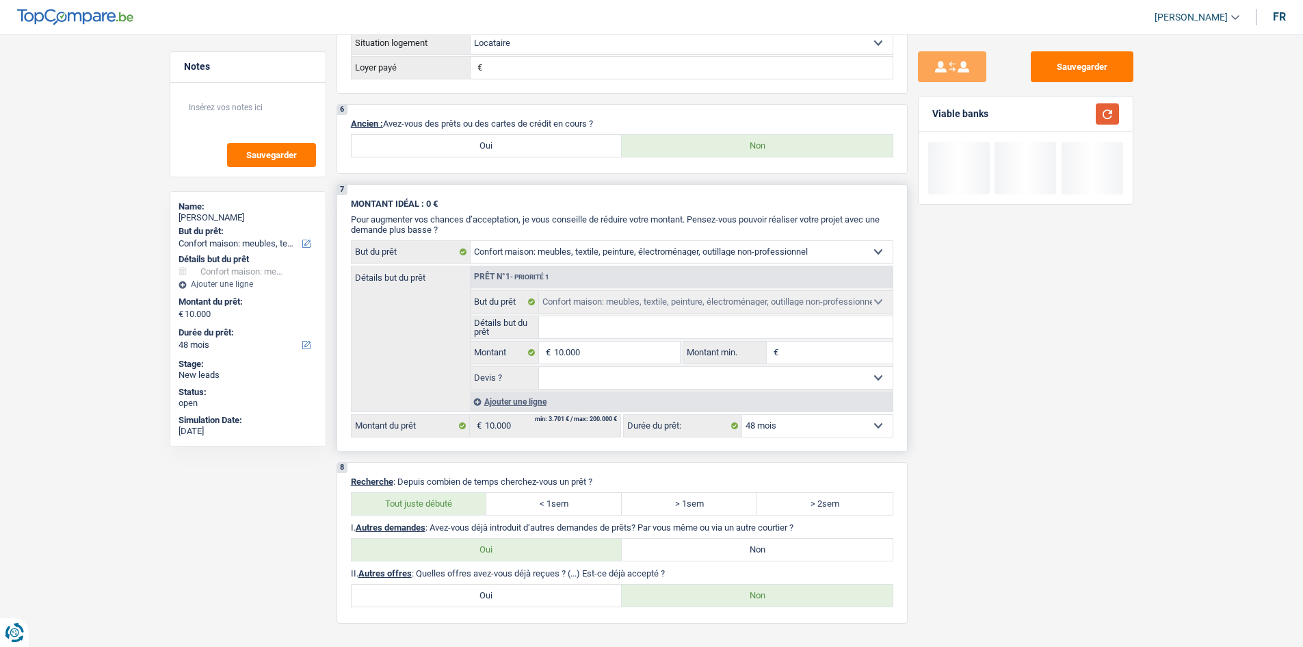
scroll to position [926, 0]
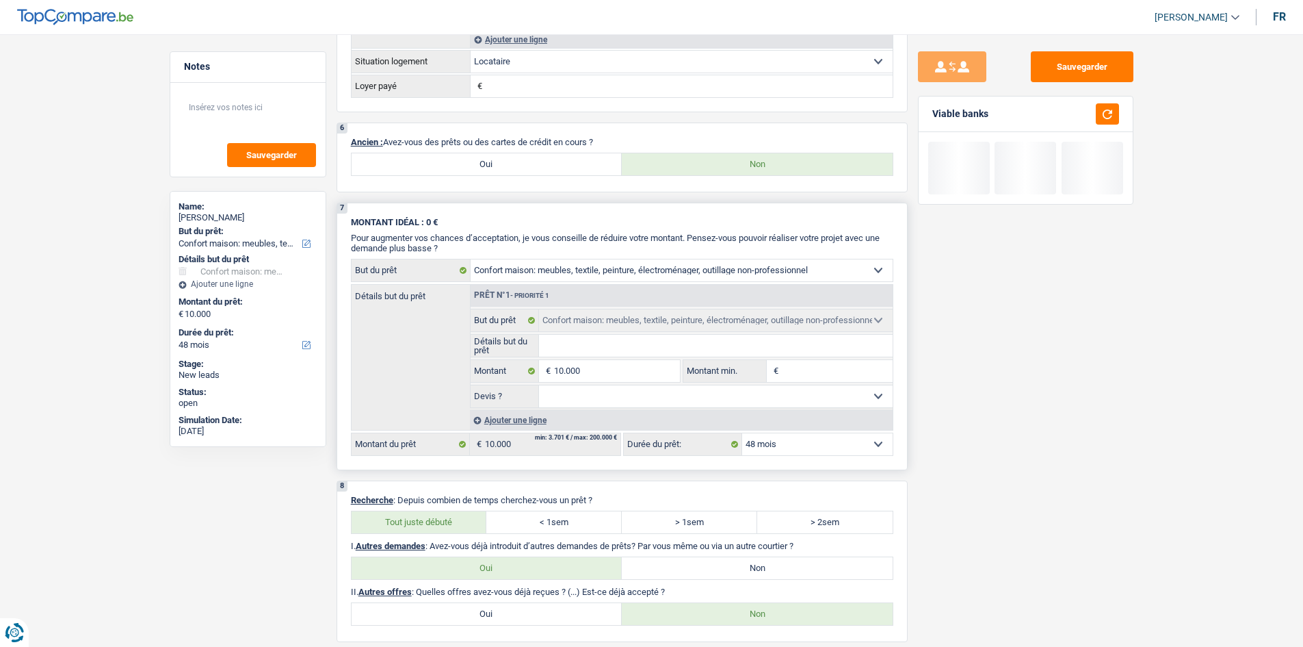
drag, startPoint x: 680, startPoint y: 400, endPoint x: 625, endPoint y: 405, distance: 55.0
click at [658, 398] on select "Oui Non Non répondu Sélectionner une option" at bounding box center [716, 396] width 354 height 22
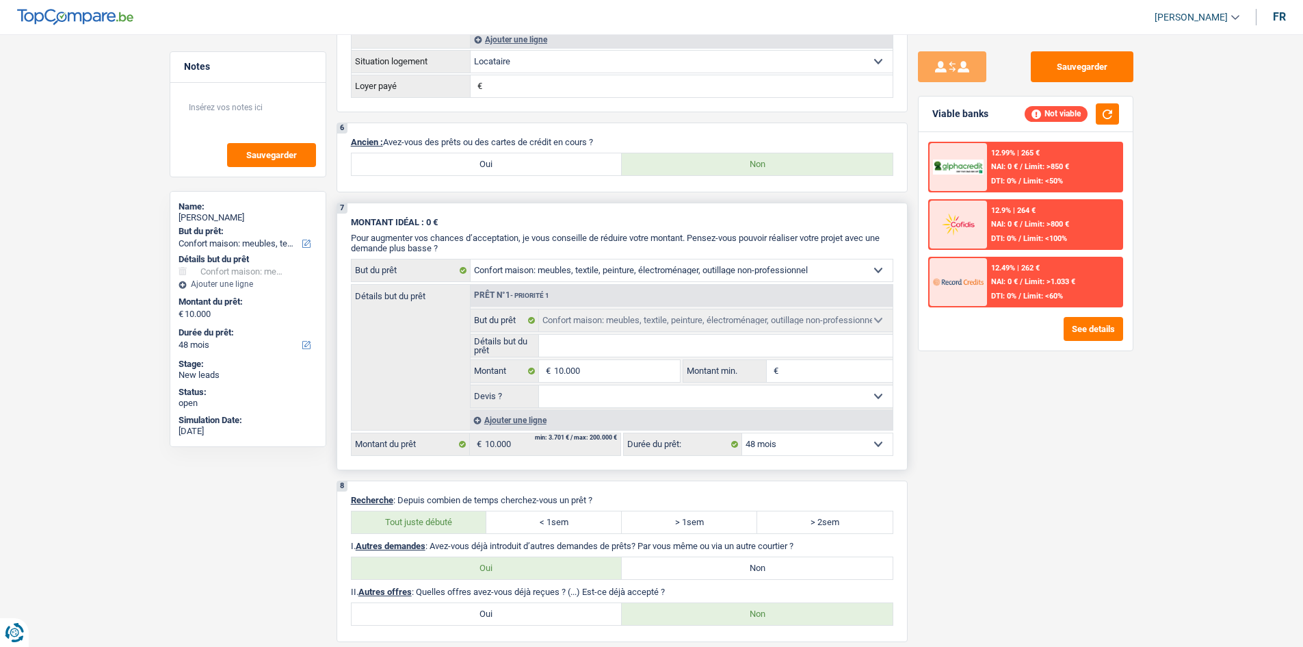
select select "yes"
click at [539, 385] on select "Oui Non Non répondu Sélectionner une option" at bounding box center [716, 396] width 354 height 22
select select "yes"
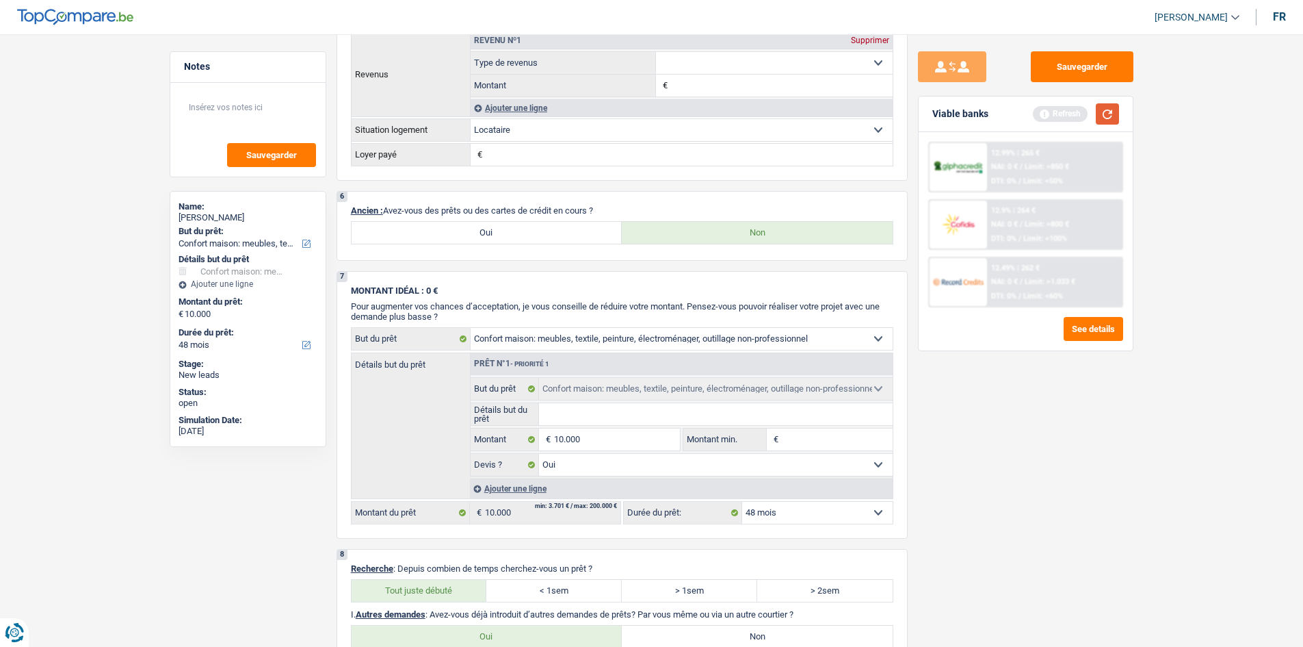
click at [1040, 106] on button "button" at bounding box center [1107, 113] width 23 height 21
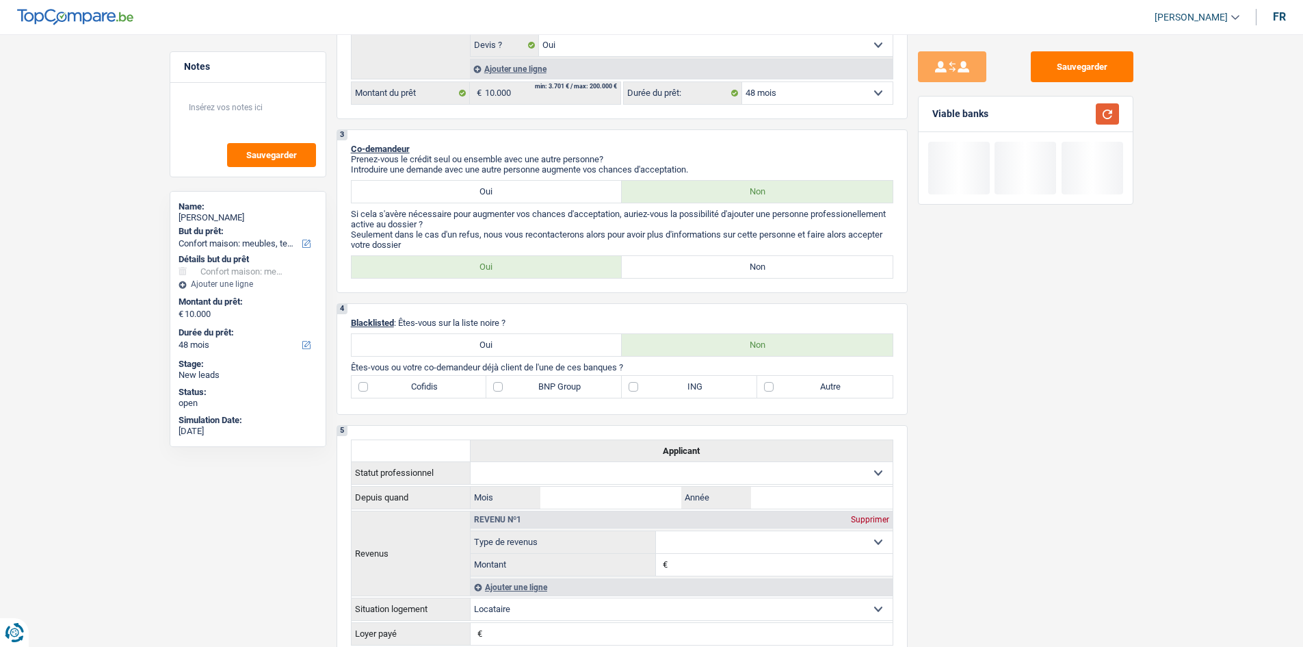
scroll to position [0, 0]
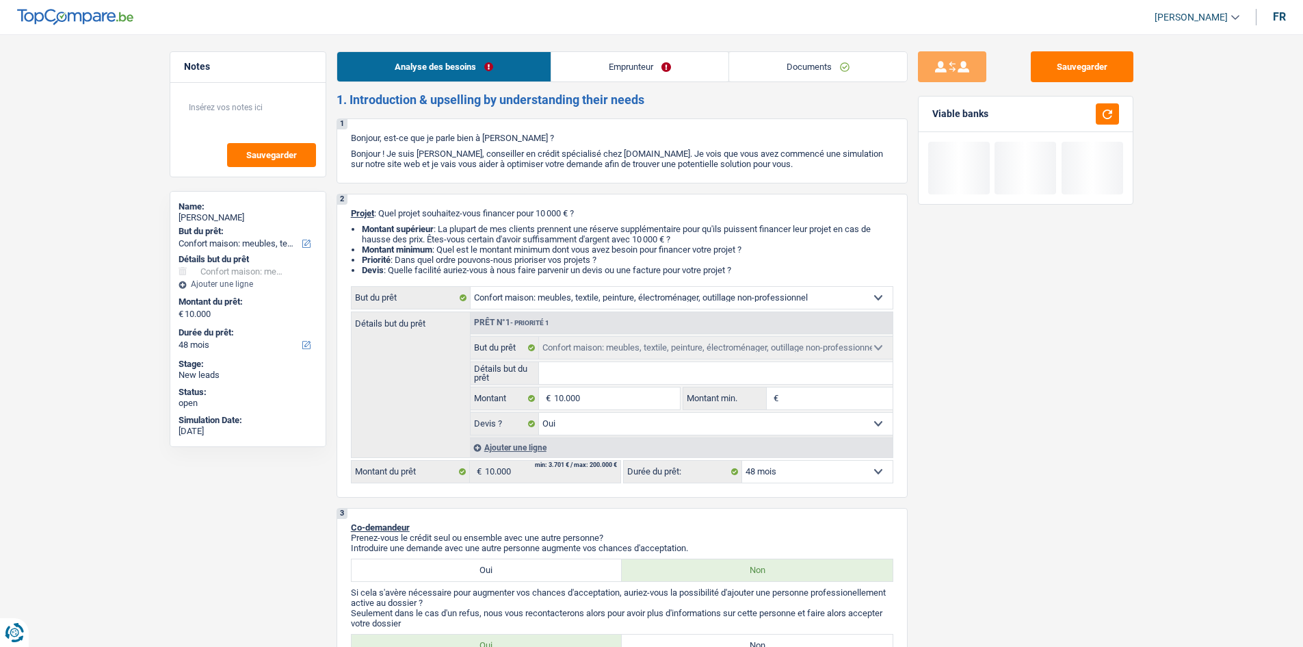
click at [684, 63] on link "Emprunteur" at bounding box center [639, 66] width 177 height 29
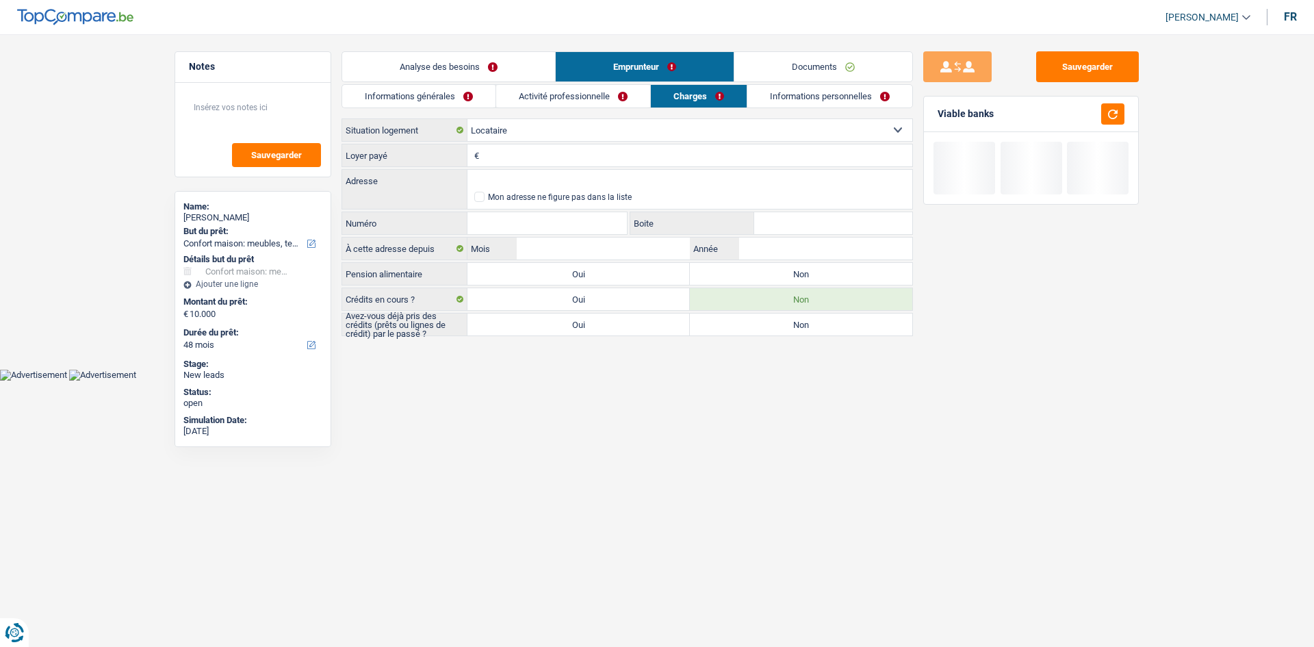
click at [447, 102] on link "Informations générales" at bounding box center [418, 96] width 153 height 23
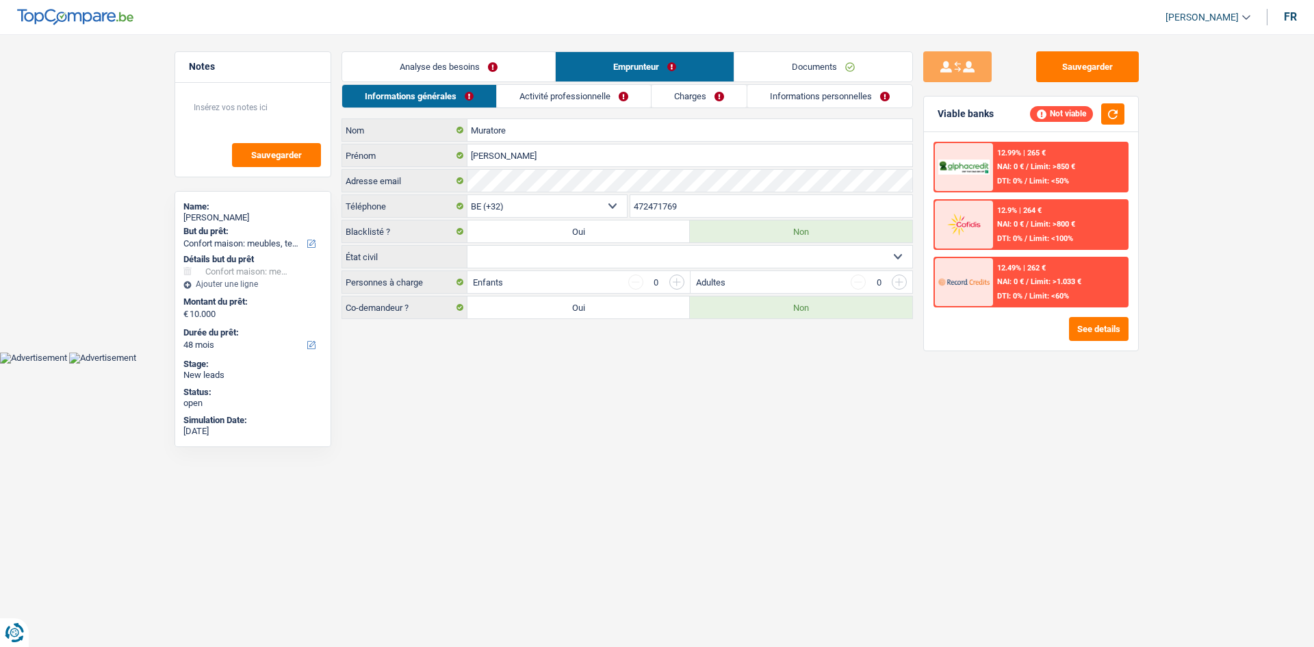
click at [489, 53] on link "Analyse des besoins" at bounding box center [448, 66] width 213 height 29
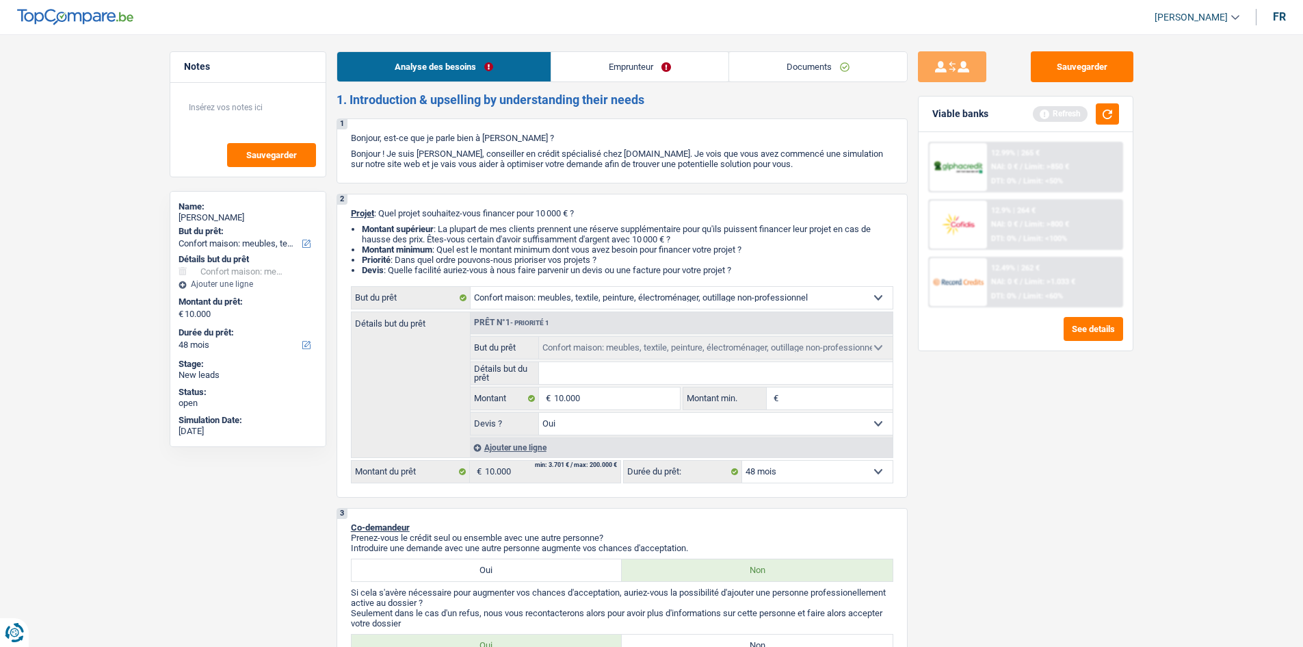
click at [623, 75] on link "Emprunteur" at bounding box center [639, 66] width 177 height 29
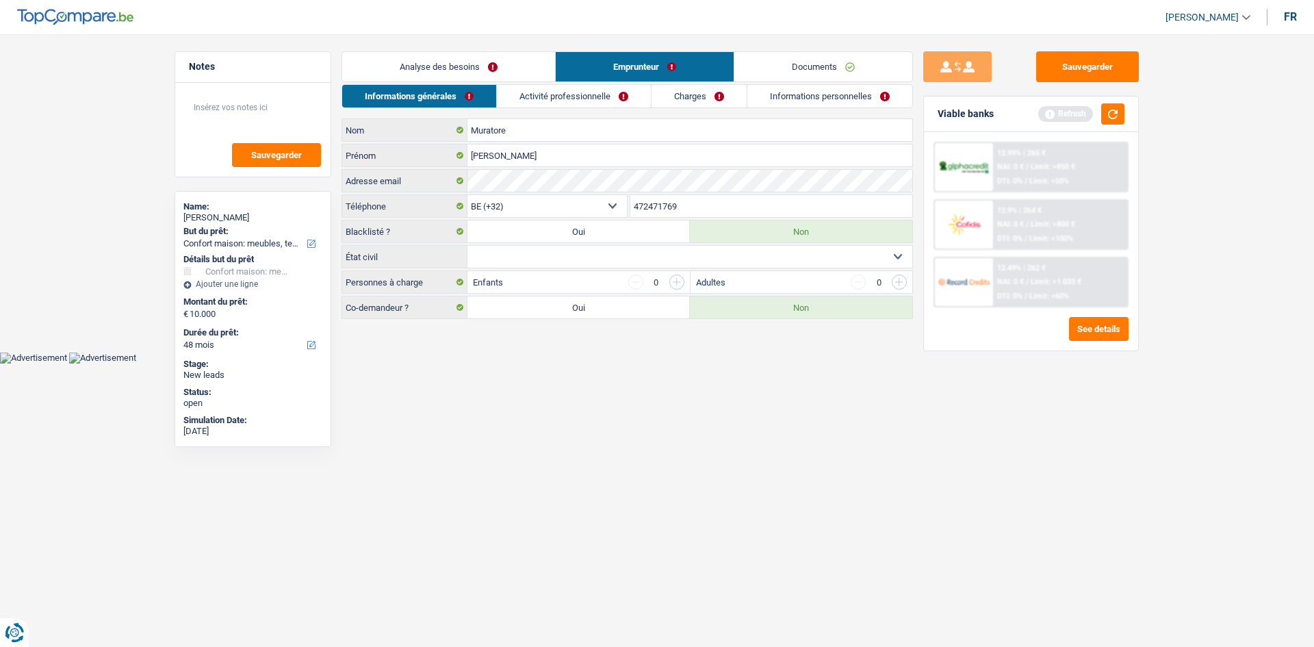
click at [545, 255] on select "Célibataire Marié(e) Cohabitant(e) légal(e) Divorcé(e) Veuf(ve) Séparé (de fait…" at bounding box center [689, 257] width 445 height 22
select select "single"
click at [467, 246] on select "Célibataire Marié(e) Cohabitant(e) légal(e) Divorcé(e) Veuf(ve) Séparé (de fait…" at bounding box center [689, 257] width 445 height 22
click at [571, 94] on link "Activité professionnelle" at bounding box center [574, 96] width 154 height 23
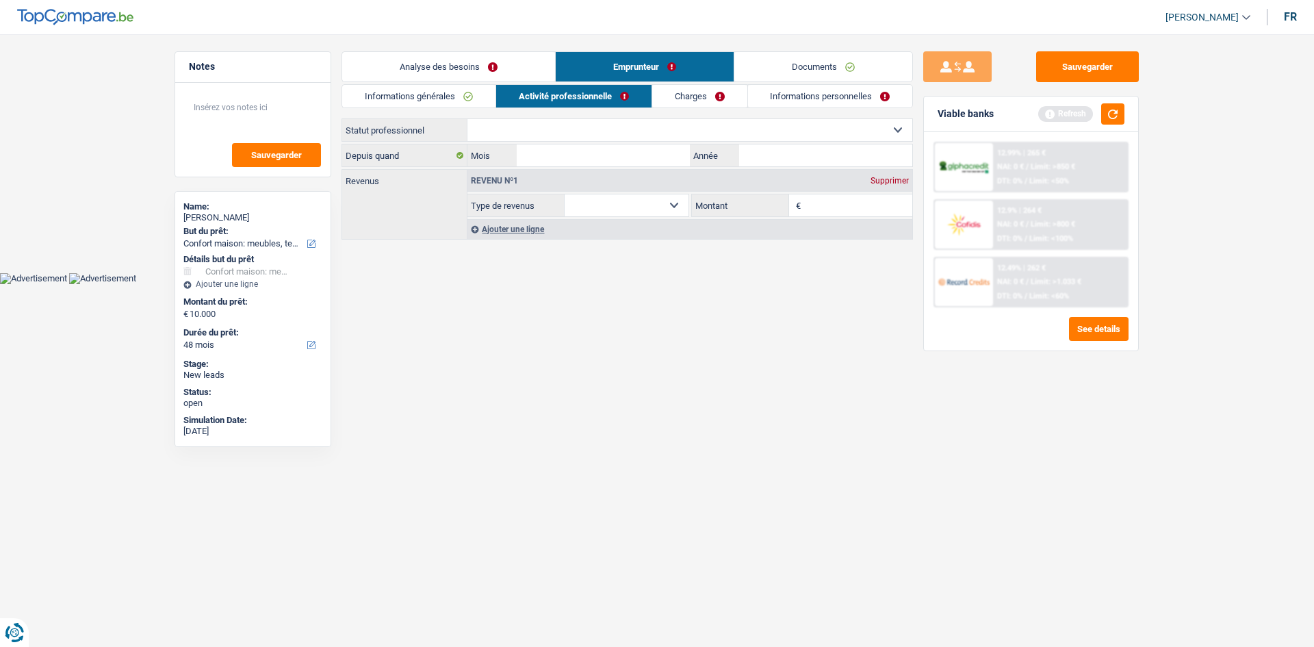
click at [458, 103] on link "Informations générales" at bounding box center [418, 96] width 153 height 23
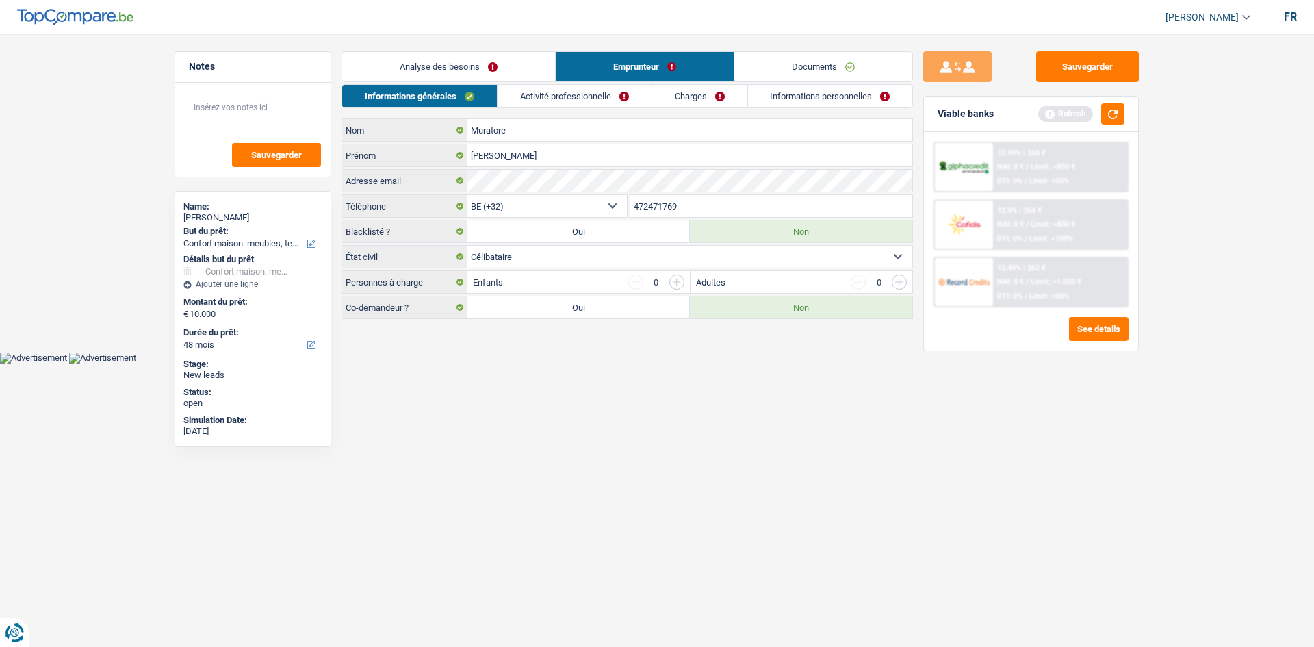
click at [485, 79] on link "Analyse des besoins" at bounding box center [448, 66] width 213 height 29
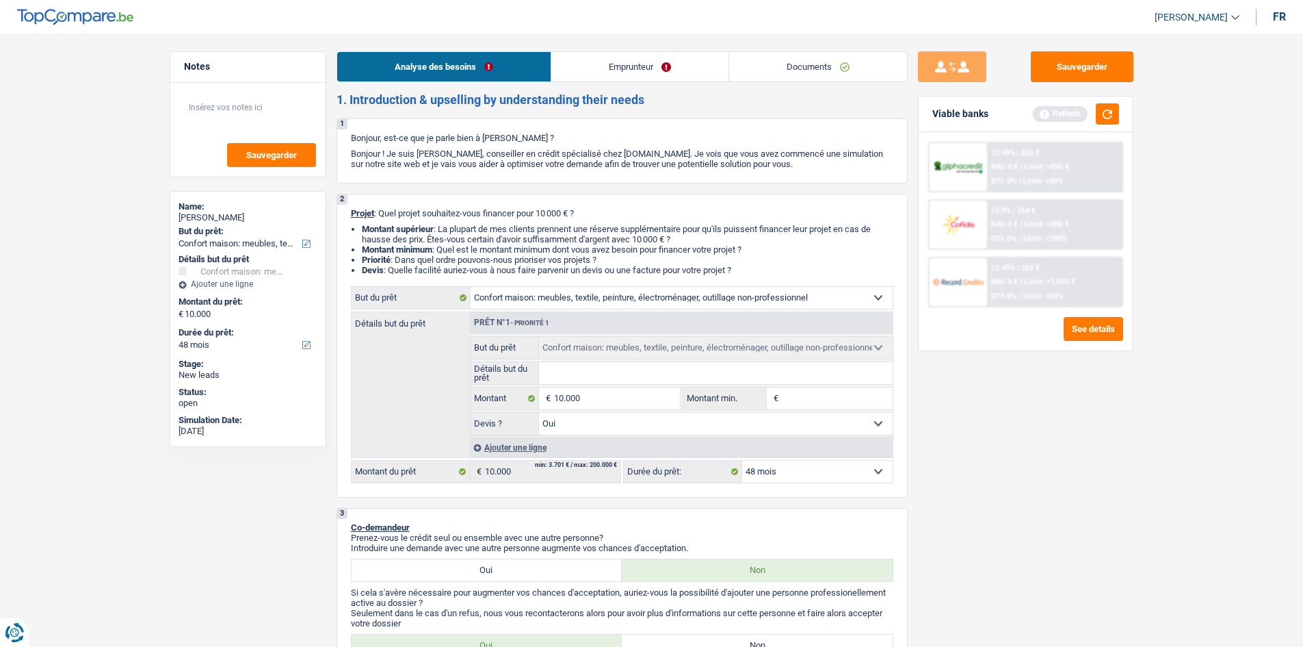
click at [621, 77] on link "Emprunteur" at bounding box center [639, 66] width 177 height 29
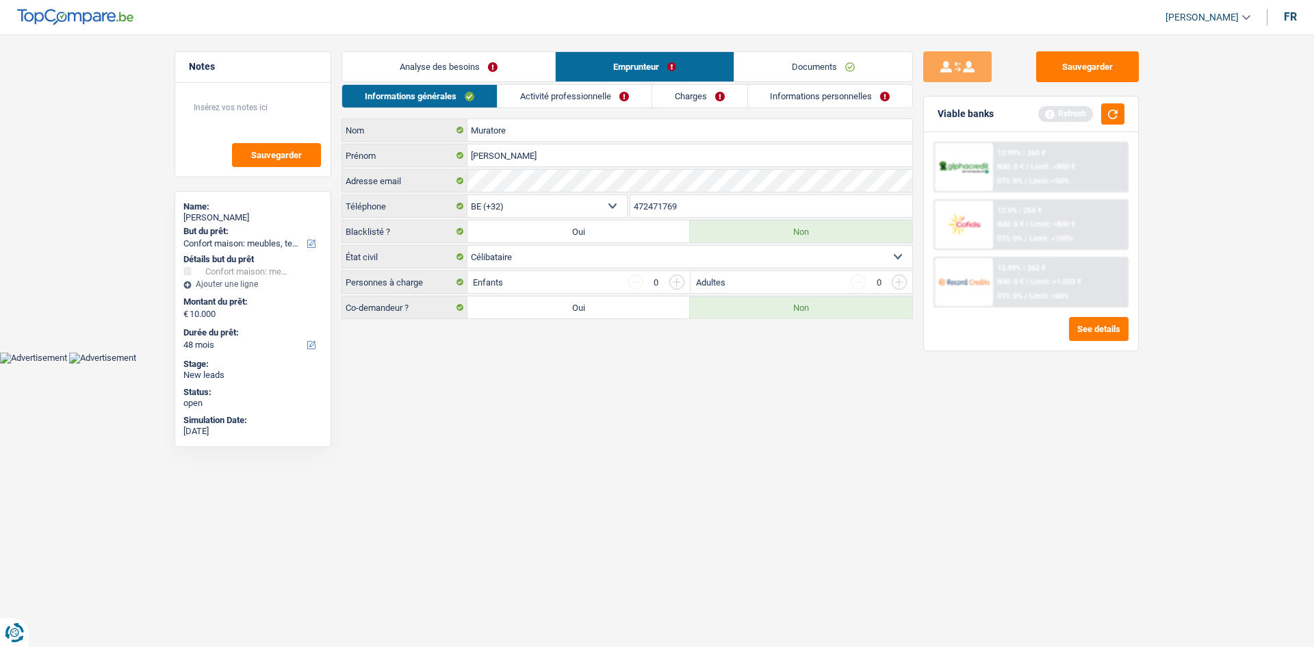
click at [577, 103] on link "Activité professionnelle" at bounding box center [574, 96] width 154 height 23
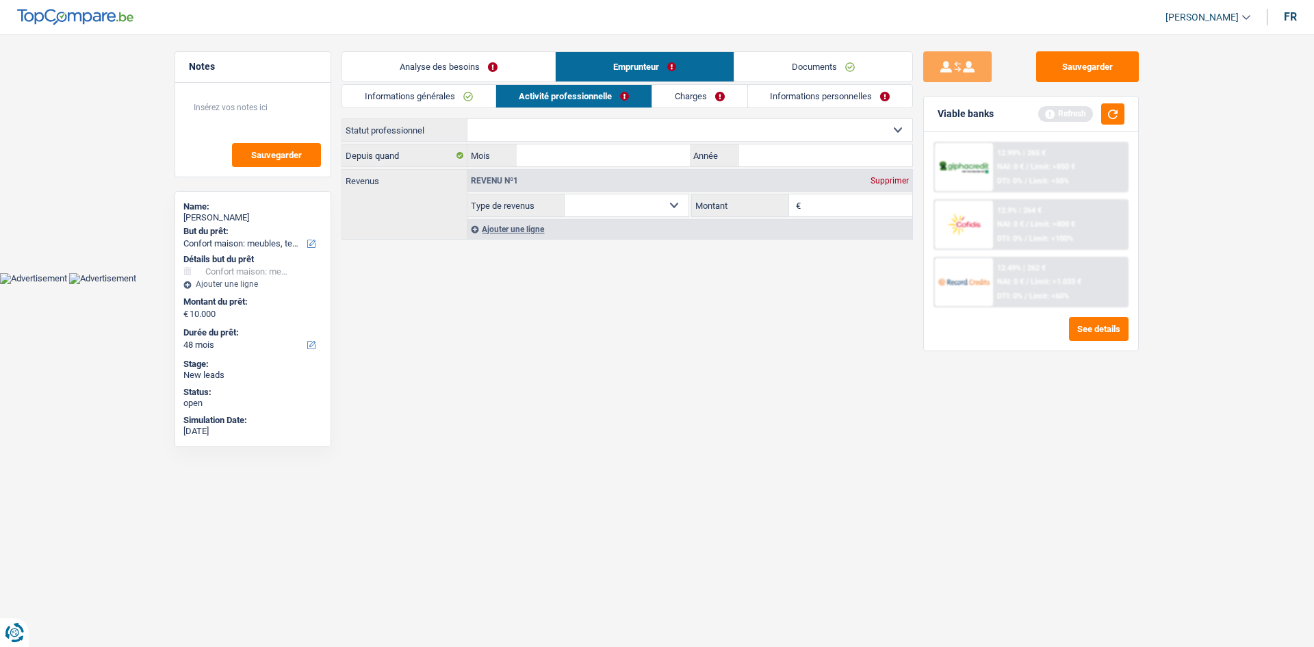
drag, startPoint x: 543, startPoint y: 129, endPoint x: 536, endPoint y: 127, distance: 7.0
click at [535, 127] on select "Ouvrier Employé privé Employé public Invalide Indépendant Pensionné Chômeur Mut…" at bounding box center [689, 130] width 445 height 22
select select "retired"
click at [467, 119] on select "Ouvrier Employé privé Employé public Invalide Indépendant Pensionné Chômeur Mut…" at bounding box center [689, 130] width 445 height 22
select select "pension"
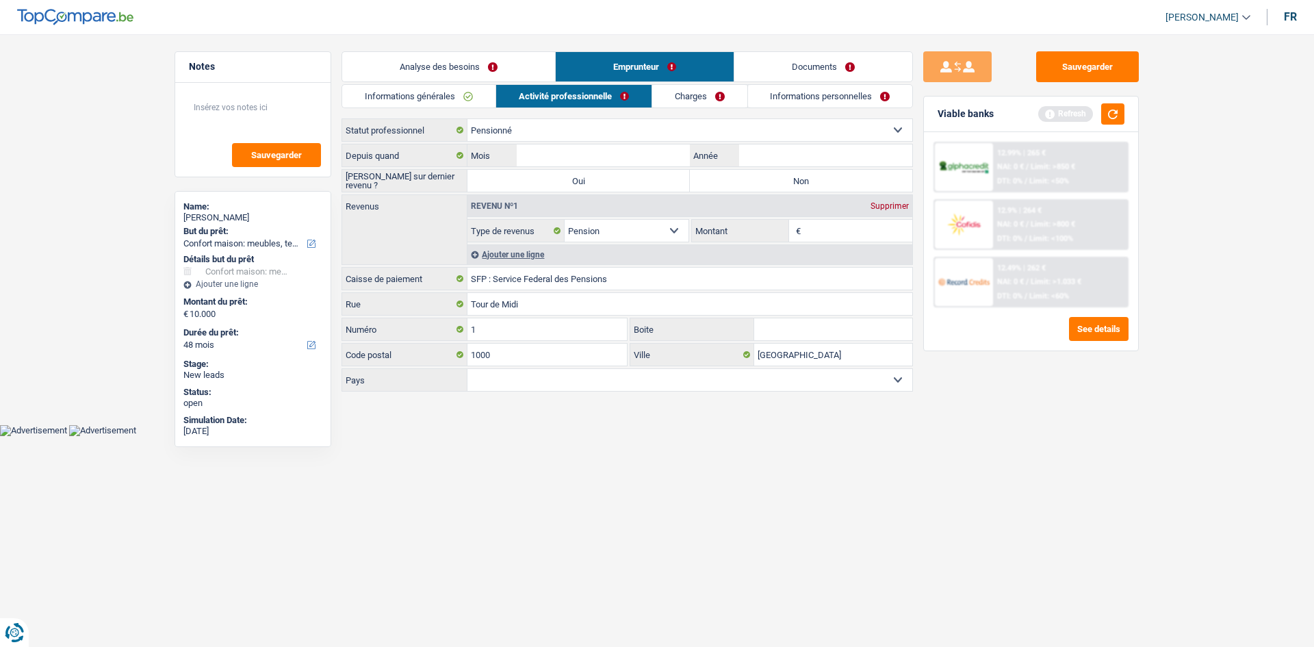
click at [751, 172] on label "Non" at bounding box center [801, 181] width 222 height 22
click at [751, 172] on input "Non" at bounding box center [801, 181] width 222 height 22
radio input "true"
click at [762, 145] on div "Ouvrier Employé privé Employé public Invalide Indépendant Pensionné Chômeur Mut…" at bounding box center [626, 255] width 571 height 275
click at [765, 157] on input "Année" at bounding box center [825, 155] width 173 height 22
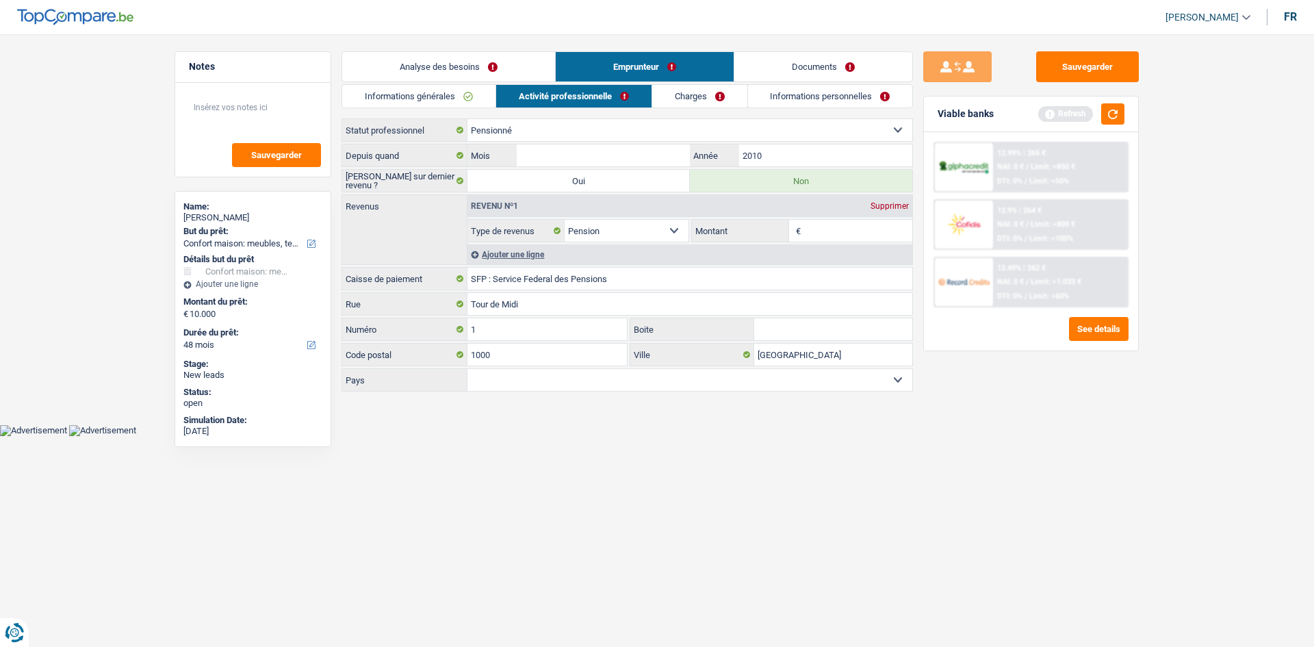
type input "2010"
drag, startPoint x: 604, startPoint y: 157, endPoint x: 626, endPoint y: 170, distance: 25.5
click at [607, 155] on input "Mois" at bounding box center [603, 155] width 173 height 22
type input "9"
click at [824, 229] on input "Montant" at bounding box center [858, 231] width 109 height 22
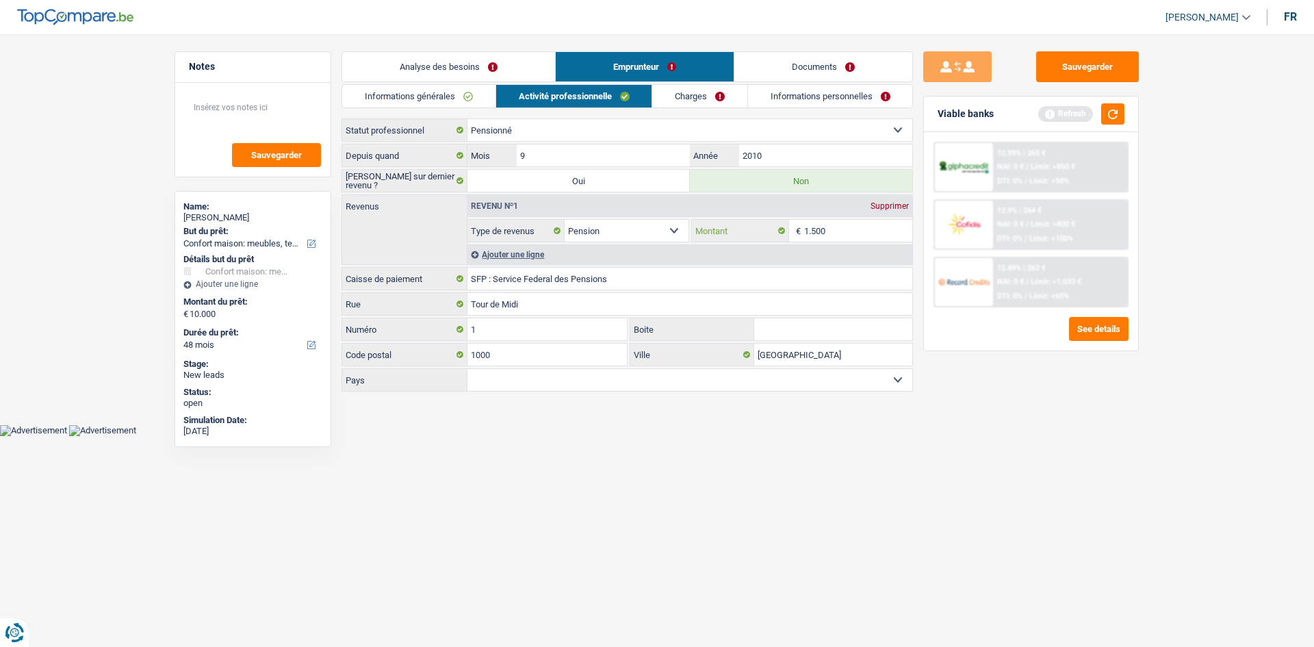
type input "1.500"
click at [697, 83] on div "Analyse des besoins Emprunteur Documents 1. Introduction & upselling by underst…" at bounding box center [626, 222] width 571 height 342
click at [679, 92] on link "Charges" at bounding box center [699, 96] width 95 height 23
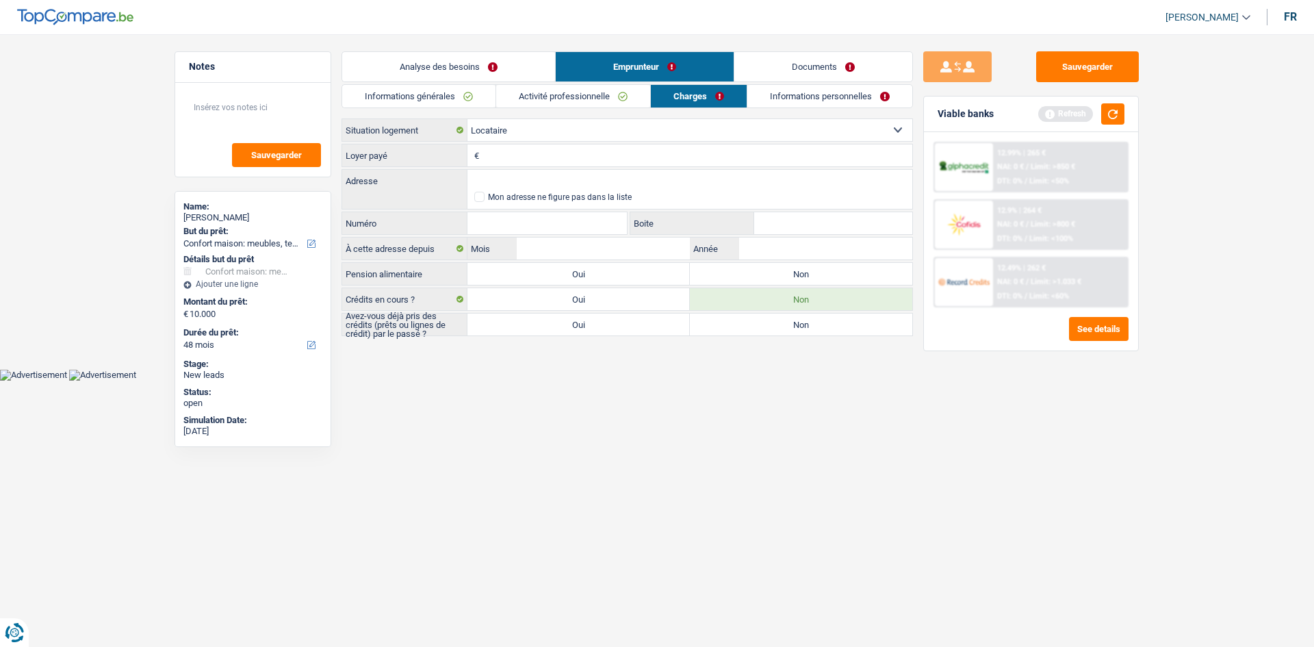
click at [517, 157] on input "Loyer payé" at bounding box center [697, 155] width 430 height 22
click at [1040, 112] on button "button" at bounding box center [1112, 113] width 23 height 21
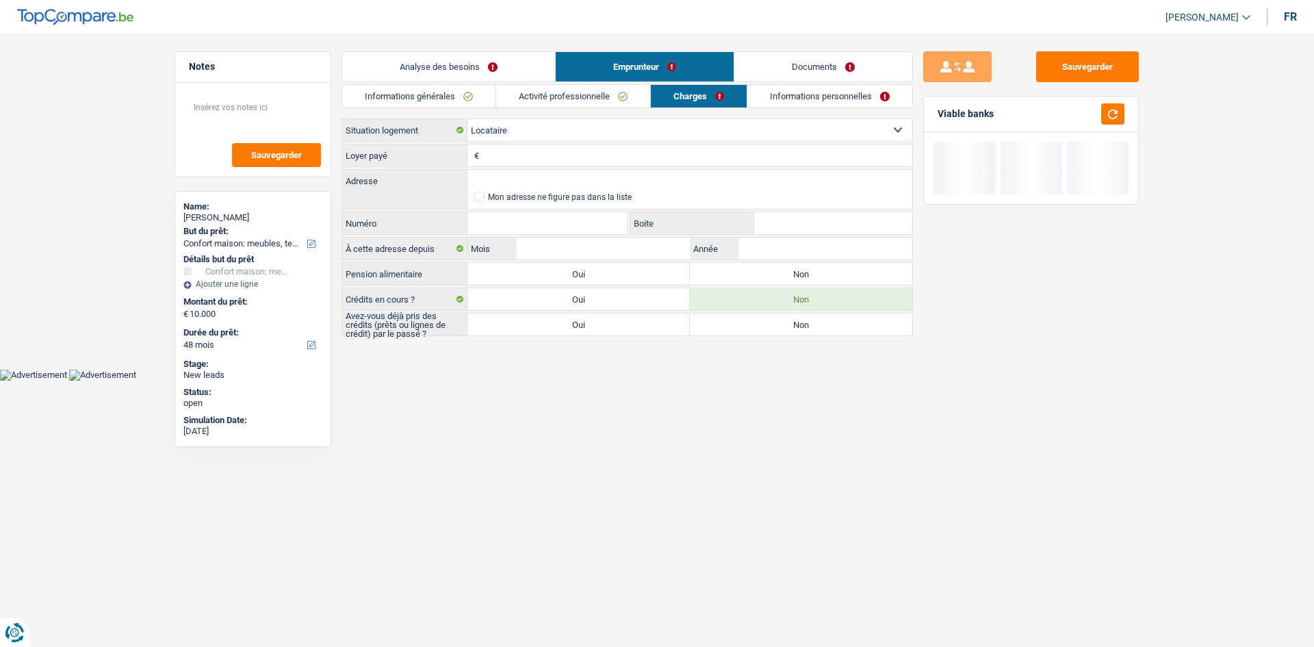
drag, startPoint x: 510, startPoint y: 152, endPoint x: 1056, endPoint y: 324, distance: 572.6
click at [518, 151] on input "Loyer payé" at bounding box center [697, 155] width 430 height 22
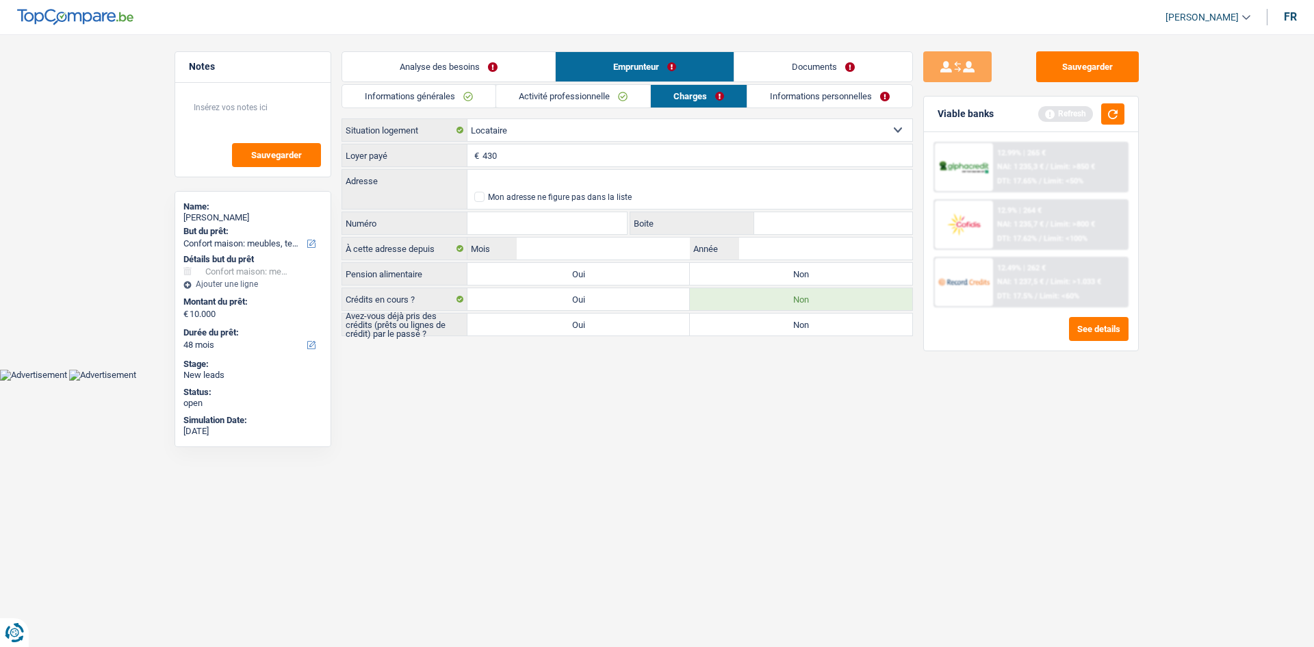
type input "430"
drag, startPoint x: 756, startPoint y: 603, endPoint x: 766, endPoint y: 491, distance: 113.4
click at [756, 380] on html "Vous avez le contrôle de vos données Nous utilisons des cookies, tout comme nos…" at bounding box center [657, 190] width 1314 height 380
drag, startPoint x: 599, startPoint y: 185, endPoint x: 606, endPoint y: 183, distance: 7.8
click at [601, 185] on input "Adresse" at bounding box center [689, 181] width 445 height 22
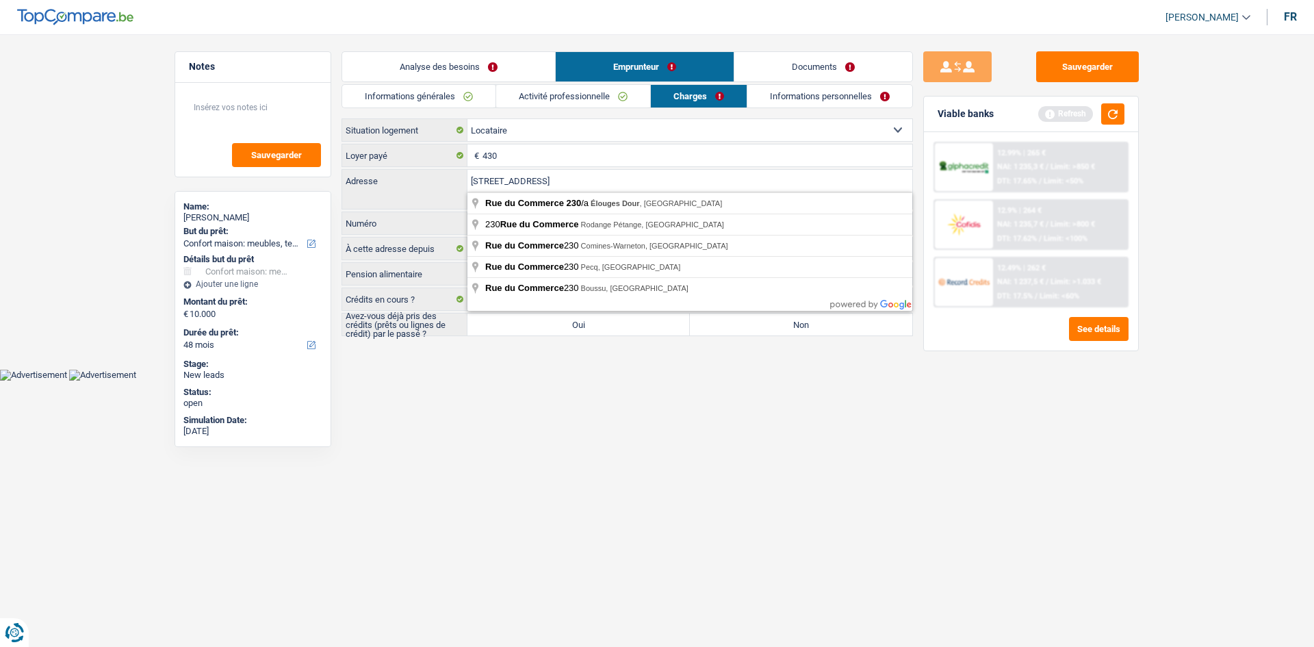
type input "Rue du Commerce, 7370, Dour, BE"
type input "230"
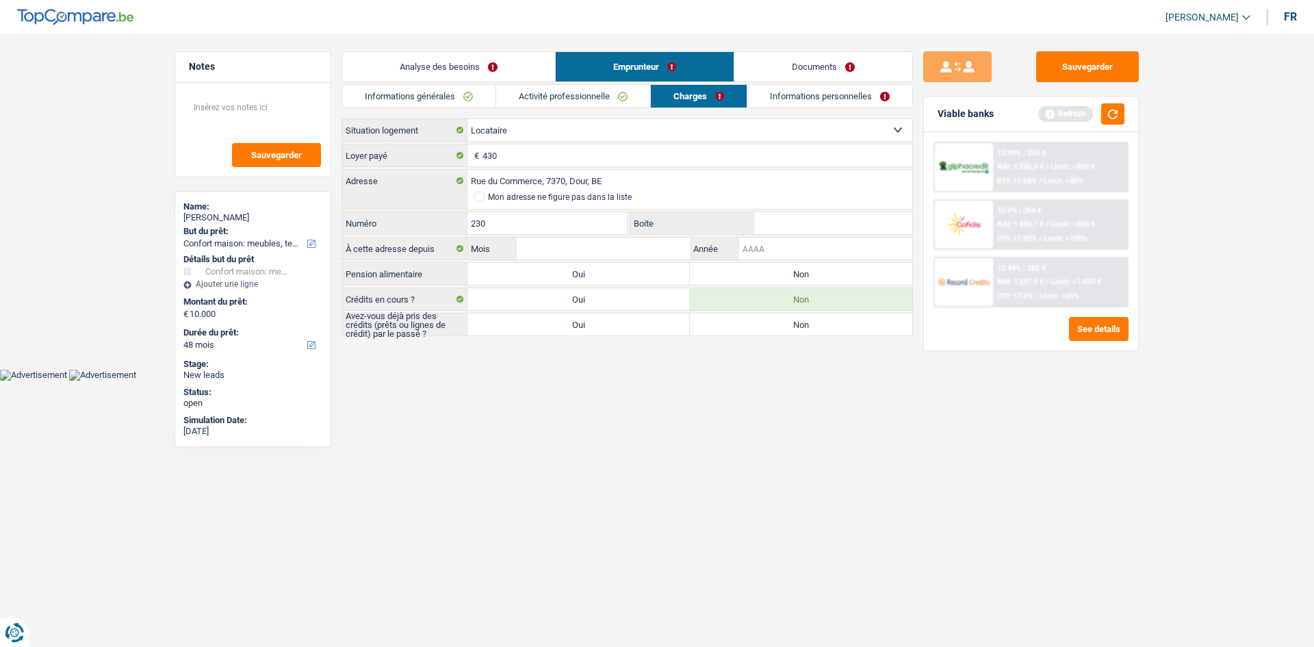
click at [780, 243] on input "Année" at bounding box center [825, 248] width 173 height 22
click at [797, 270] on label "Non" at bounding box center [801, 274] width 222 height 22
drag, startPoint x: 831, startPoint y: 235, endPoint x: 847, endPoint y: 239, distance: 16.9
click at [833, 231] on div "Boite" at bounding box center [770, 223] width 286 height 25
drag, startPoint x: 765, startPoint y: 250, endPoint x: 862, endPoint y: 417, distance: 193.2
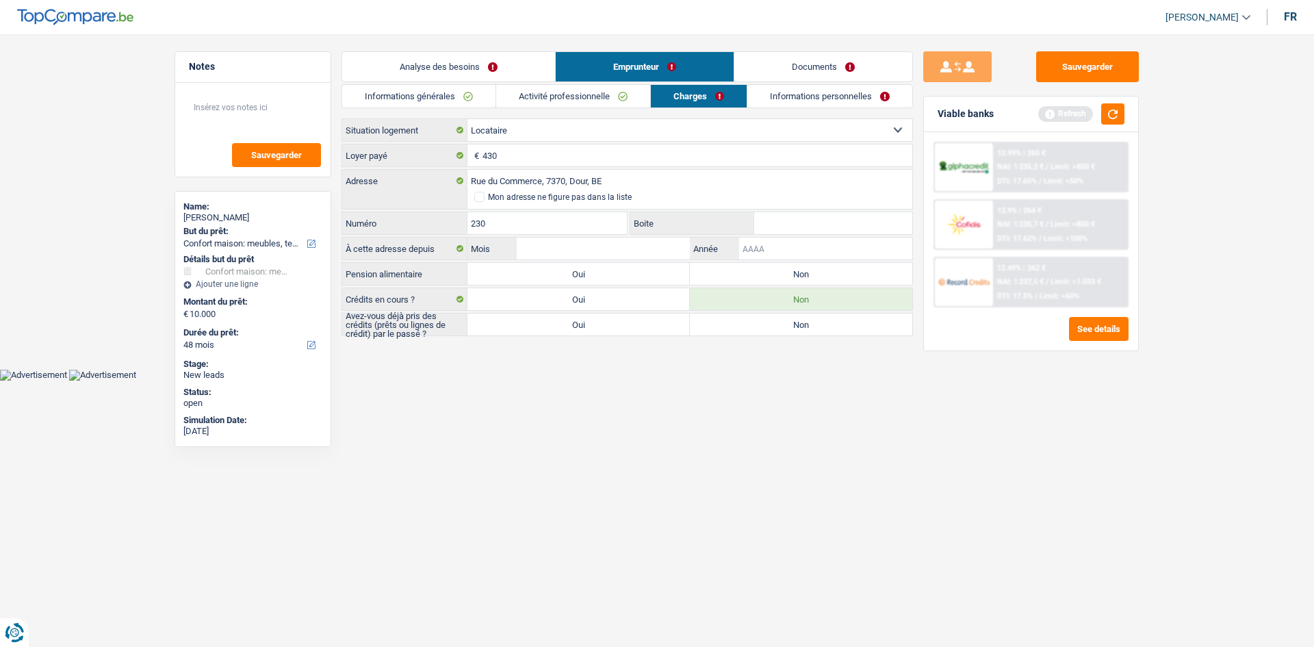
click at [766, 250] on input "Année" at bounding box center [825, 248] width 173 height 22
type input "2018"
click at [556, 380] on html "Vous avez le contrôle de vos données Nous utilisons des cookies, tout comme nos…" at bounding box center [657, 190] width 1314 height 380
drag, startPoint x: 618, startPoint y: 253, endPoint x: 677, endPoint y: 267, distance: 61.1
click at [634, 255] on input "Mois" at bounding box center [603, 248] width 173 height 22
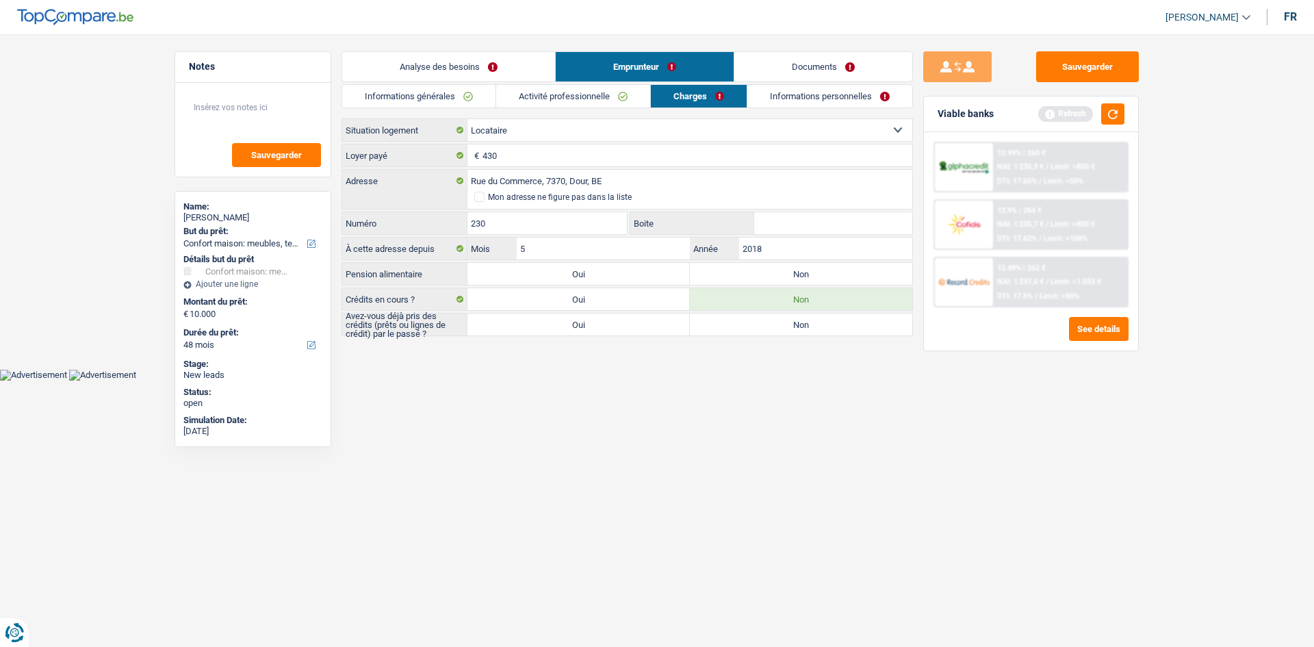
type input "5"
click at [560, 380] on html "Vous avez le contrôle de vos données Nous utilisons des cookies, tout comme nos…" at bounding box center [657, 190] width 1314 height 380
click at [798, 280] on label "Non" at bounding box center [801, 274] width 222 height 22
click at [798, 280] on input "Non" at bounding box center [801, 274] width 222 height 22
radio input "true"
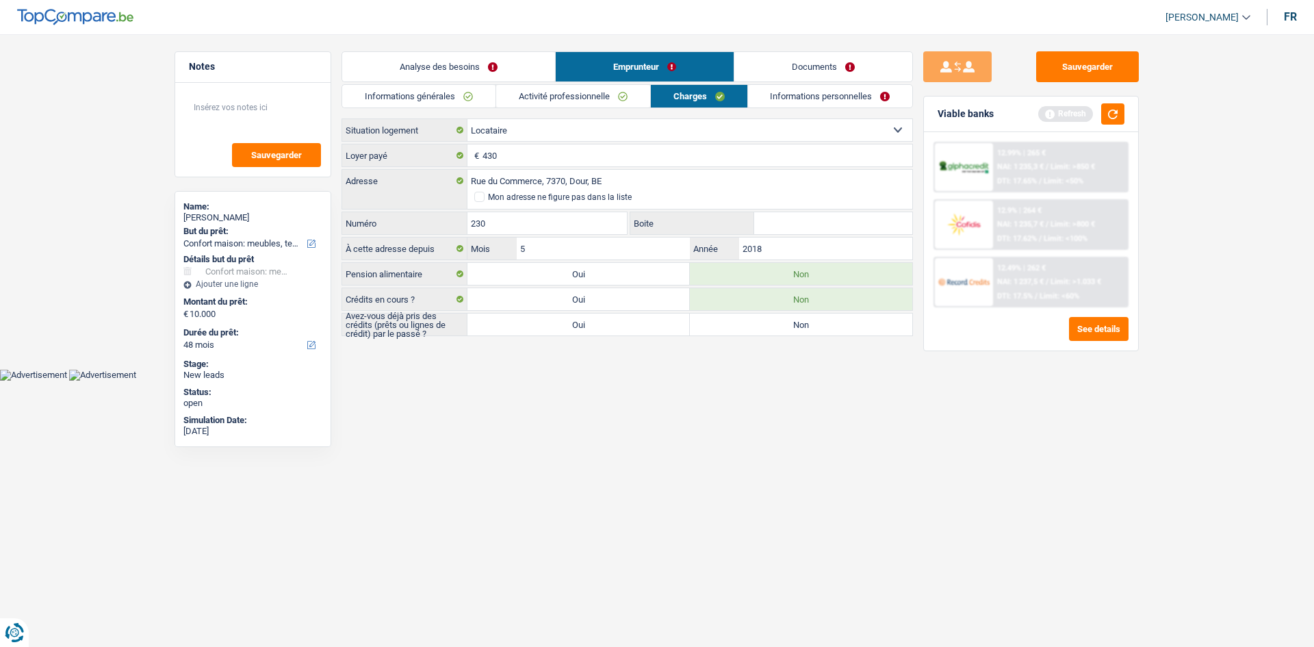
drag, startPoint x: 439, startPoint y: 56, endPoint x: 647, endPoint y: 131, distance: 221.6
click at [438, 55] on link "Analyse des besoins" at bounding box center [448, 66] width 213 height 29
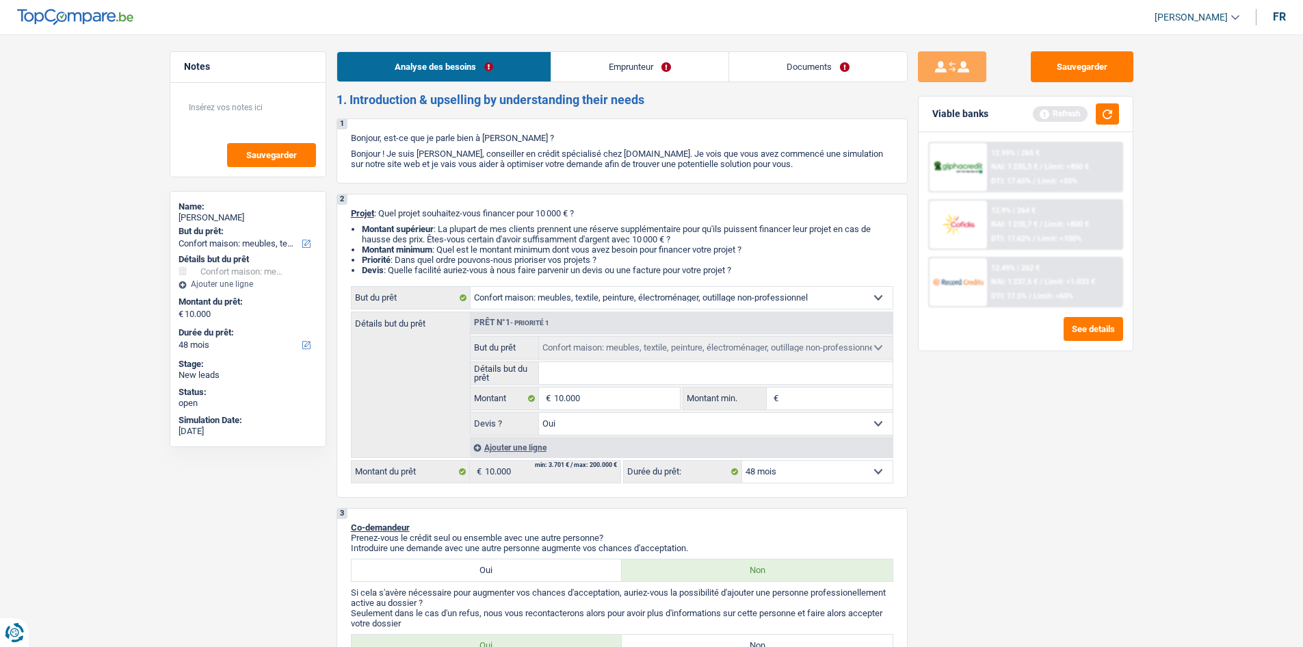
click at [653, 72] on link "Emprunteur" at bounding box center [639, 66] width 177 height 29
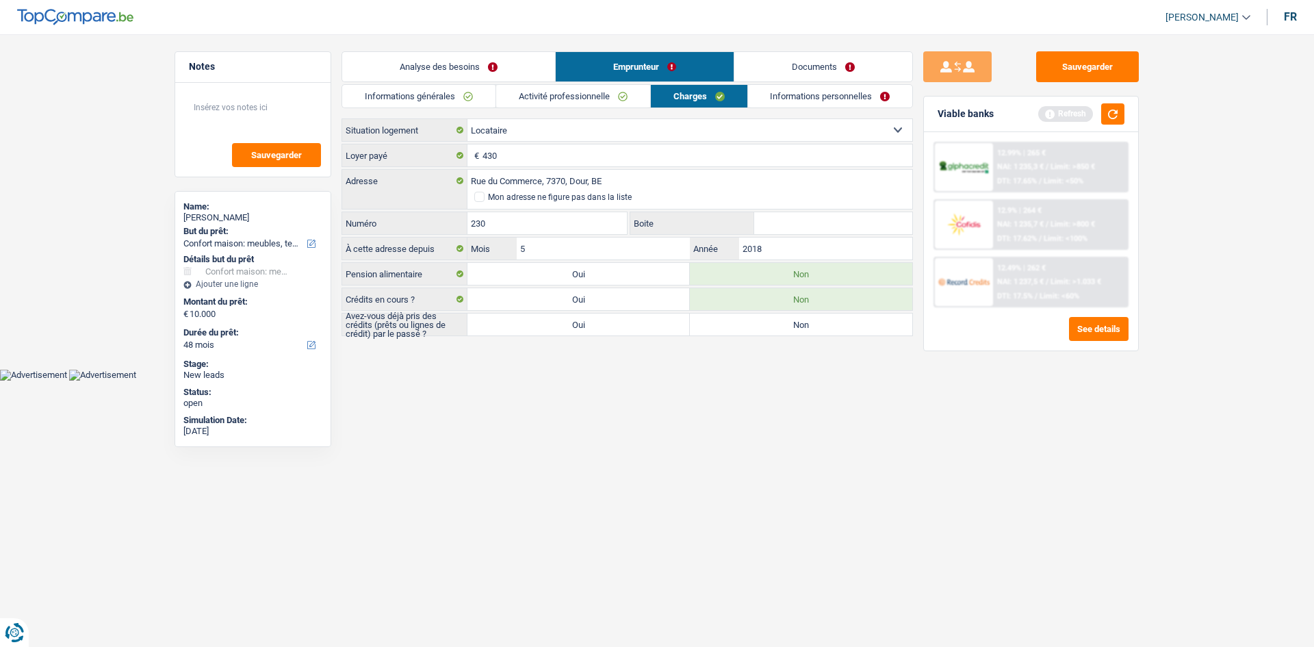
click at [818, 330] on label "Non" at bounding box center [801, 324] width 222 height 22
click at [818, 330] on input "Non" at bounding box center [801, 324] width 222 height 22
radio input "true"
click at [864, 93] on link "Informations personnelles" at bounding box center [830, 96] width 165 height 23
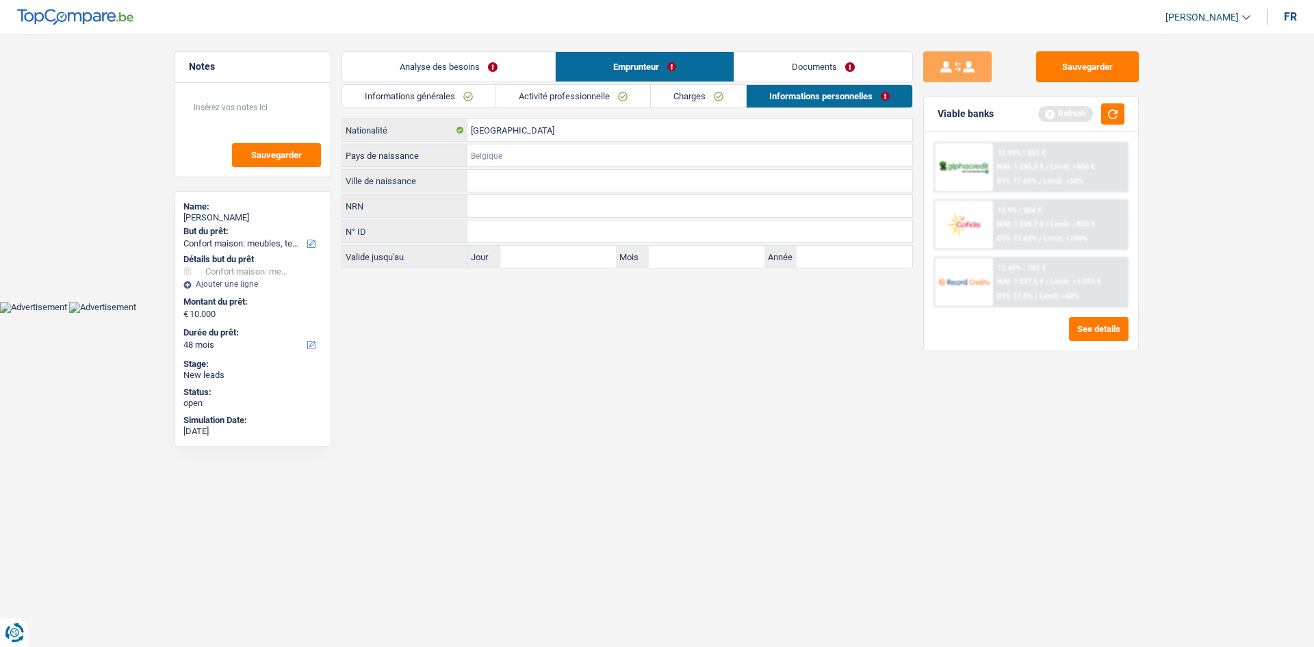
click at [535, 166] on input "Pays de naissance" at bounding box center [689, 155] width 445 height 22
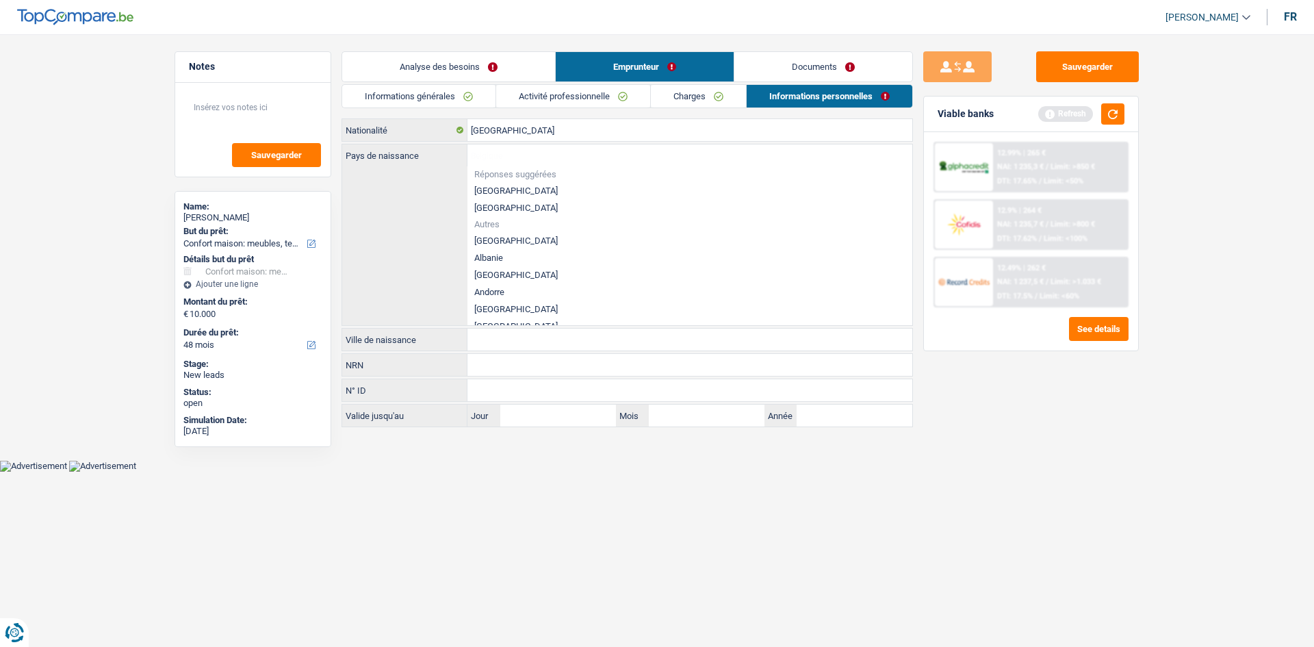
click at [511, 190] on li "[GEOGRAPHIC_DATA]" at bounding box center [689, 190] width 445 height 17
type input "[GEOGRAPHIC_DATA]"
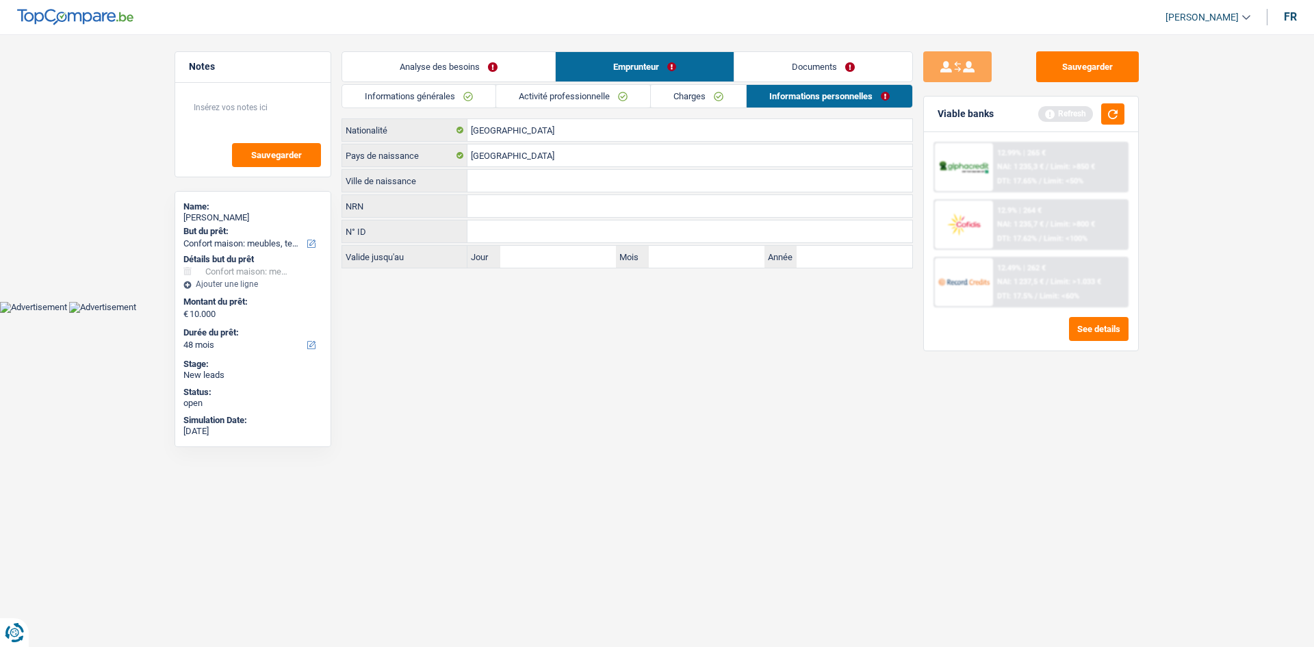
click at [545, 191] on input "Ville de naissance" at bounding box center [689, 181] width 445 height 22
drag, startPoint x: 551, startPoint y: 333, endPoint x: 582, endPoint y: 341, distance: 31.4
drag, startPoint x: 582, startPoint y: 341, endPoint x: 492, endPoint y: 268, distance: 116.2
click at [501, 313] on html "Vous avez le contrôle de vos données Nous utilisons des cookies, tout comme nos…" at bounding box center [657, 156] width 1314 height 313
click at [495, 187] on input "Ville de naissance" at bounding box center [689, 181] width 445 height 22
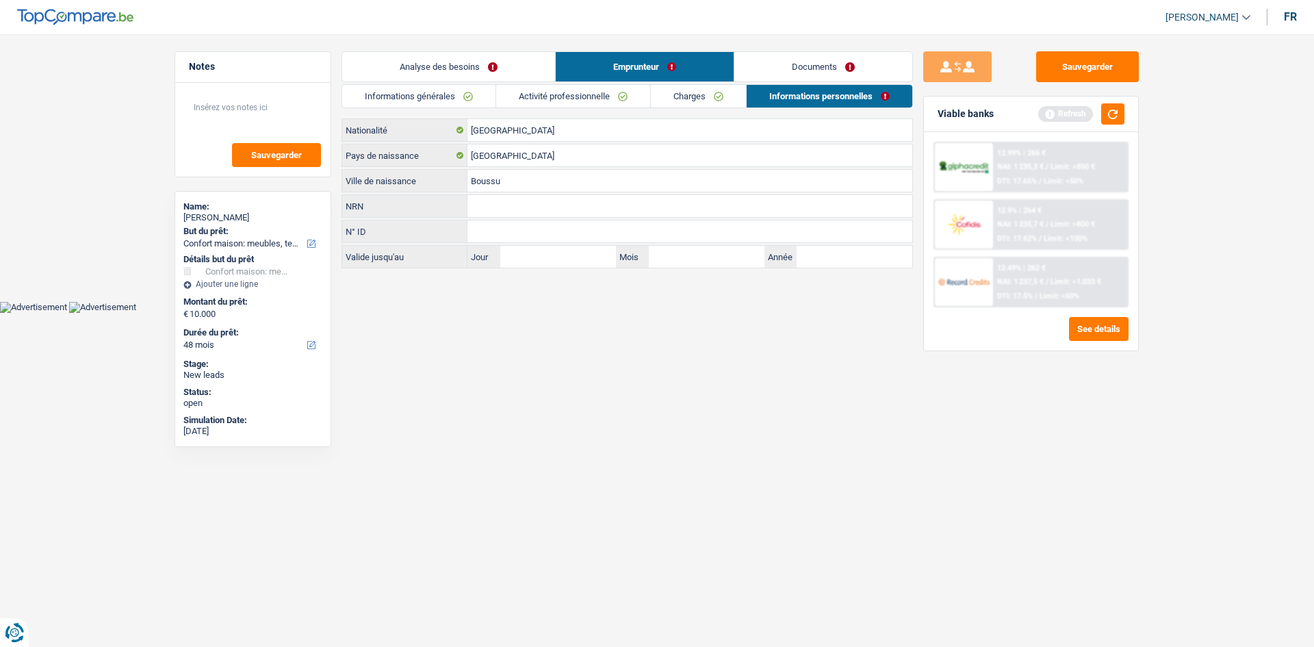
type input "Boussu"
click at [588, 313] on html "Vous avez le contrôle de vos données Nous utilisons des cookies, tout comme nos…" at bounding box center [657, 156] width 1314 height 313
click at [1040, 108] on button "button" at bounding box center [1112, 113] width 23 height 21
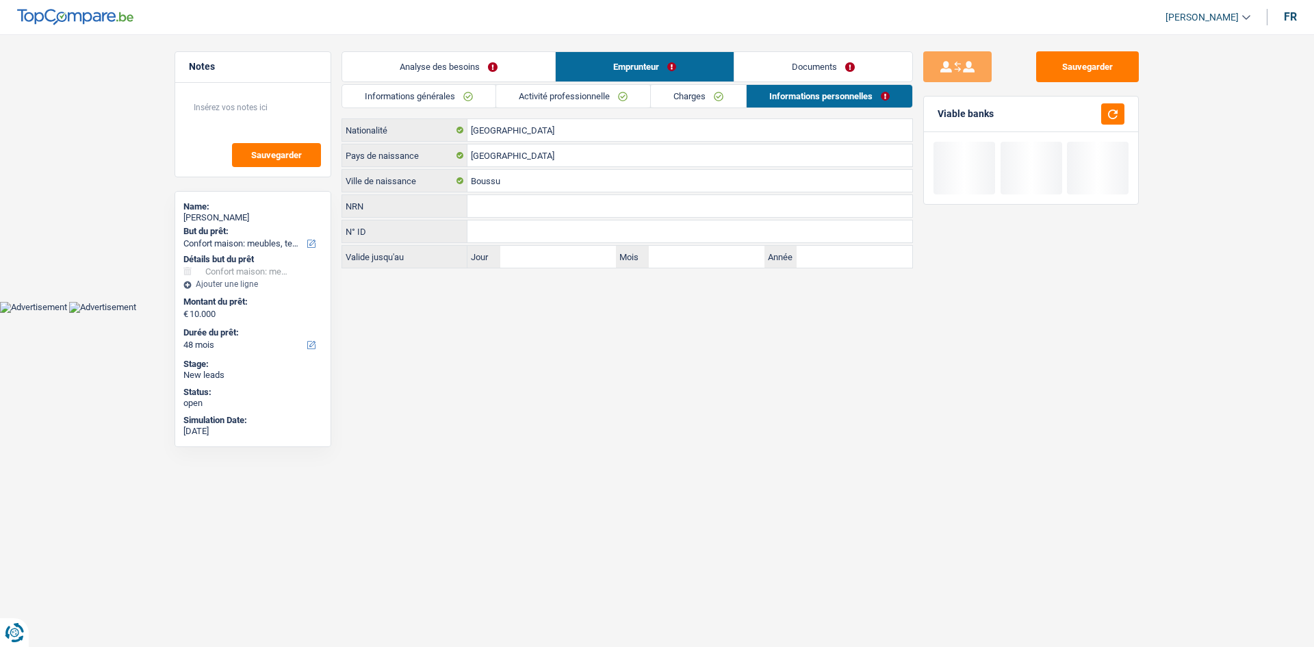
click at [560, 70] on link "Emprunteur" at bounding box center [645, 66] width 178 height 29
click at [492, 69] on link "Analyse des besoins" at bounding box center [448, 66] width 213 height 29
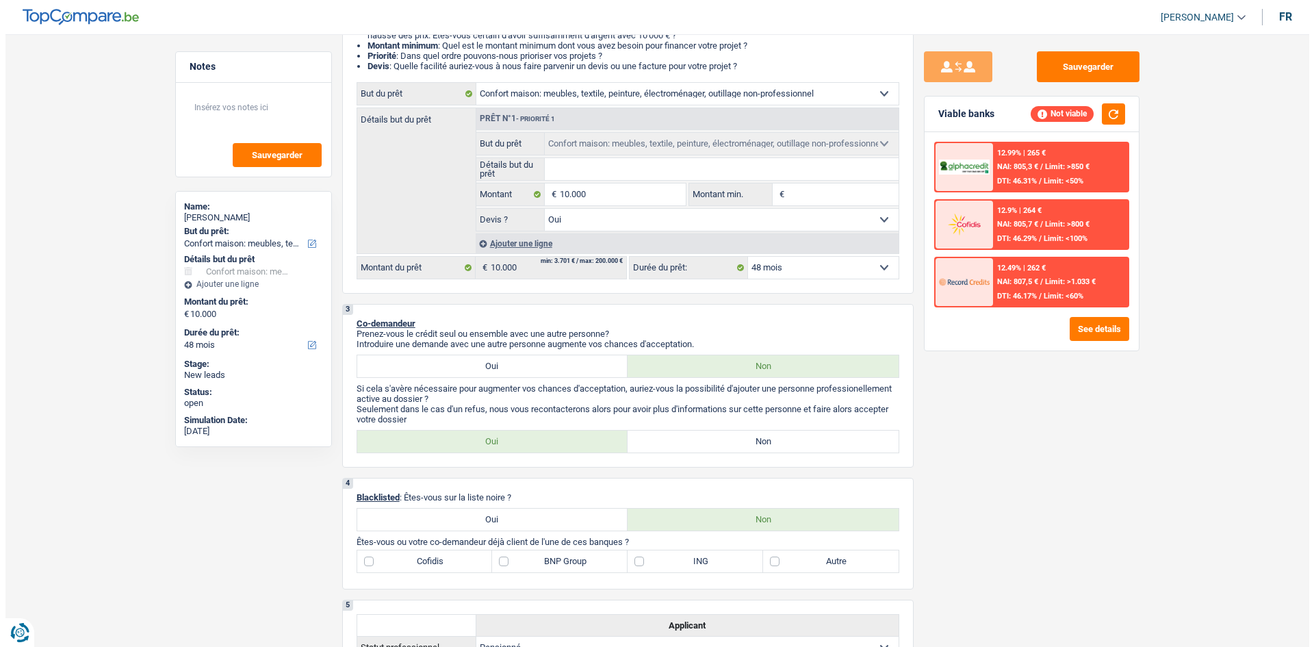
scroll to position [342, 0]
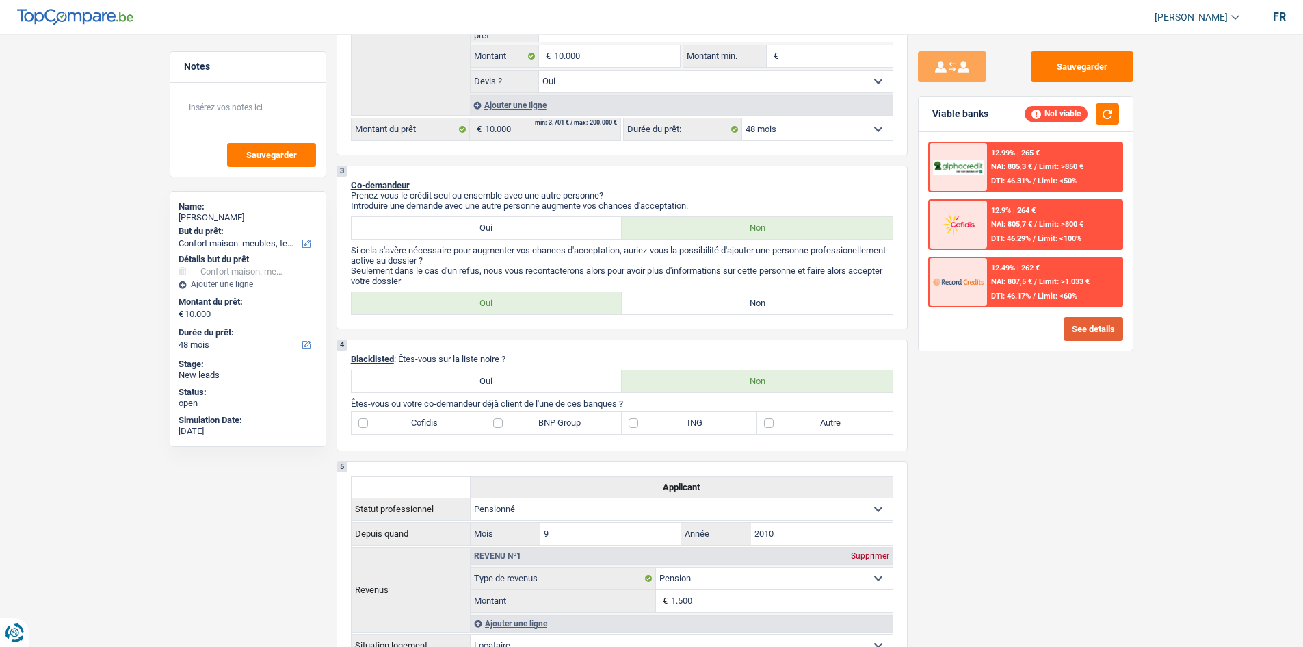
click at [1040, 322] on button "See details" at bounding box center [1094, 329] width 60 height 24
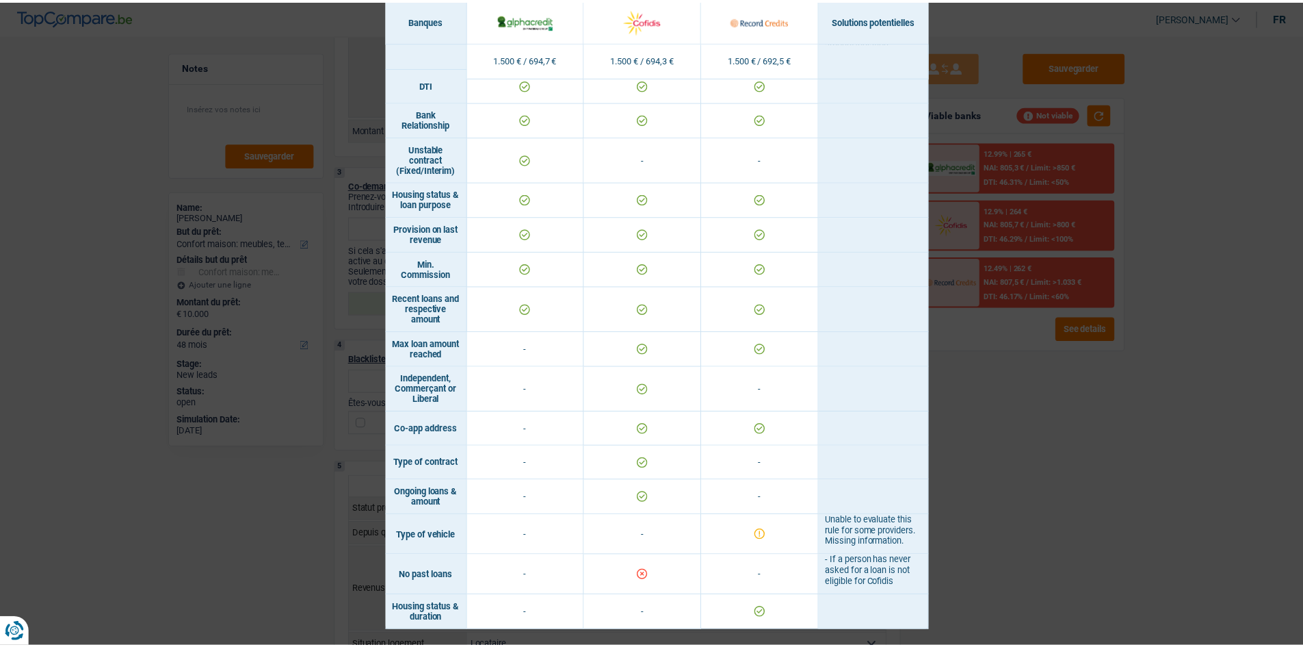
scroll to position [763, 0]
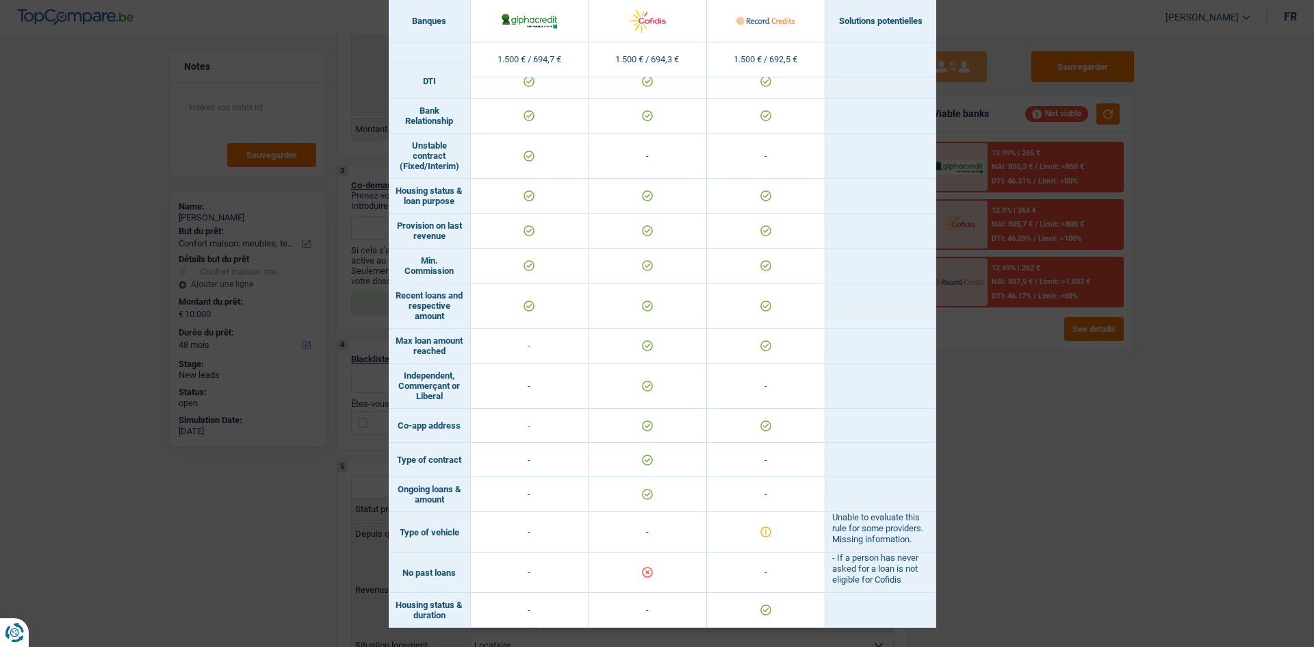
click at [1040, 443] on div "Banks conditions × Banques Solutions potentielles Revenus / Charges 1.500 € / 6…" at bounding box center [657, 323] width 1314 height 647
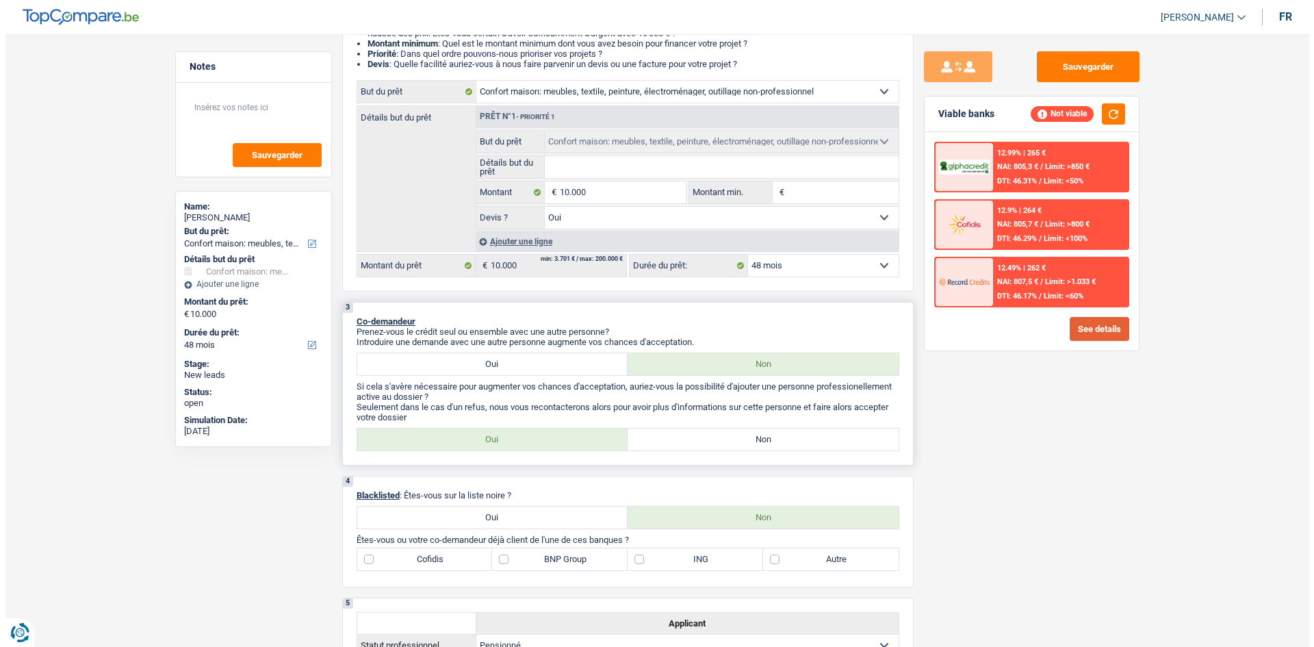
scroll to position [205, 0]
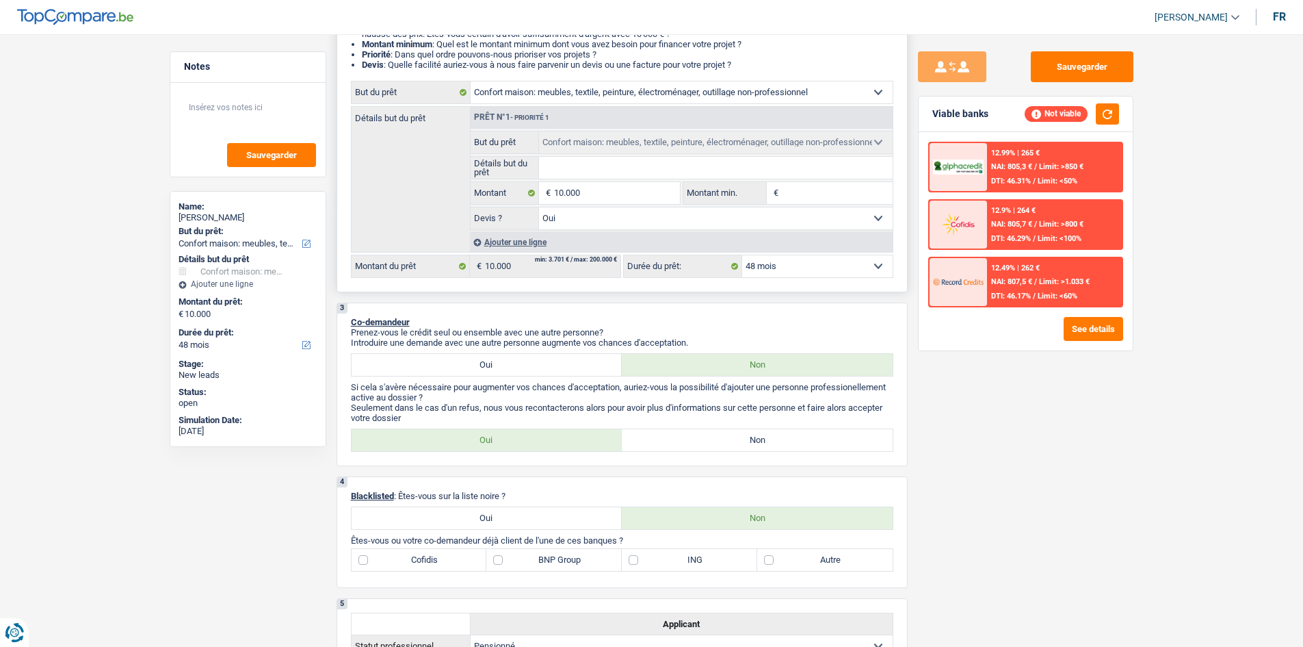
click at [616, 182] on fieldset "10.000 € Montant Tous les champs sont obligatoires. Veuillez fournir une répons…" at bounding box center [576, 192] width 210 height 23
type input "1.000"
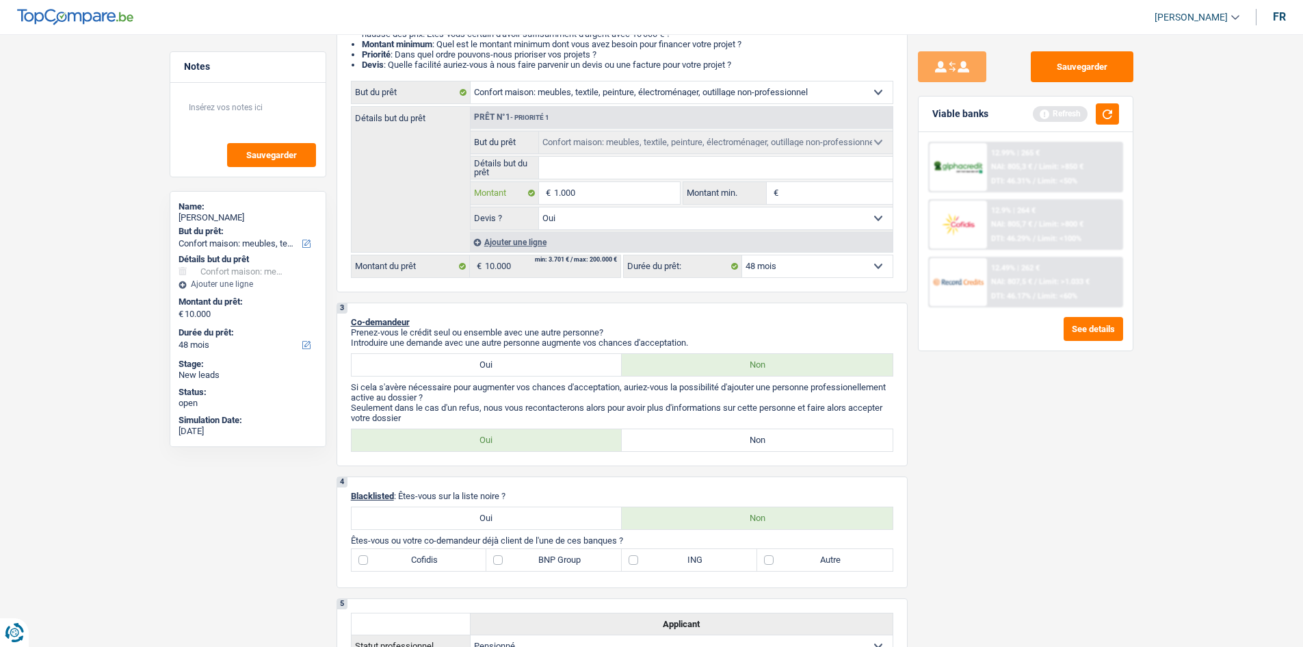
type input "10.001"
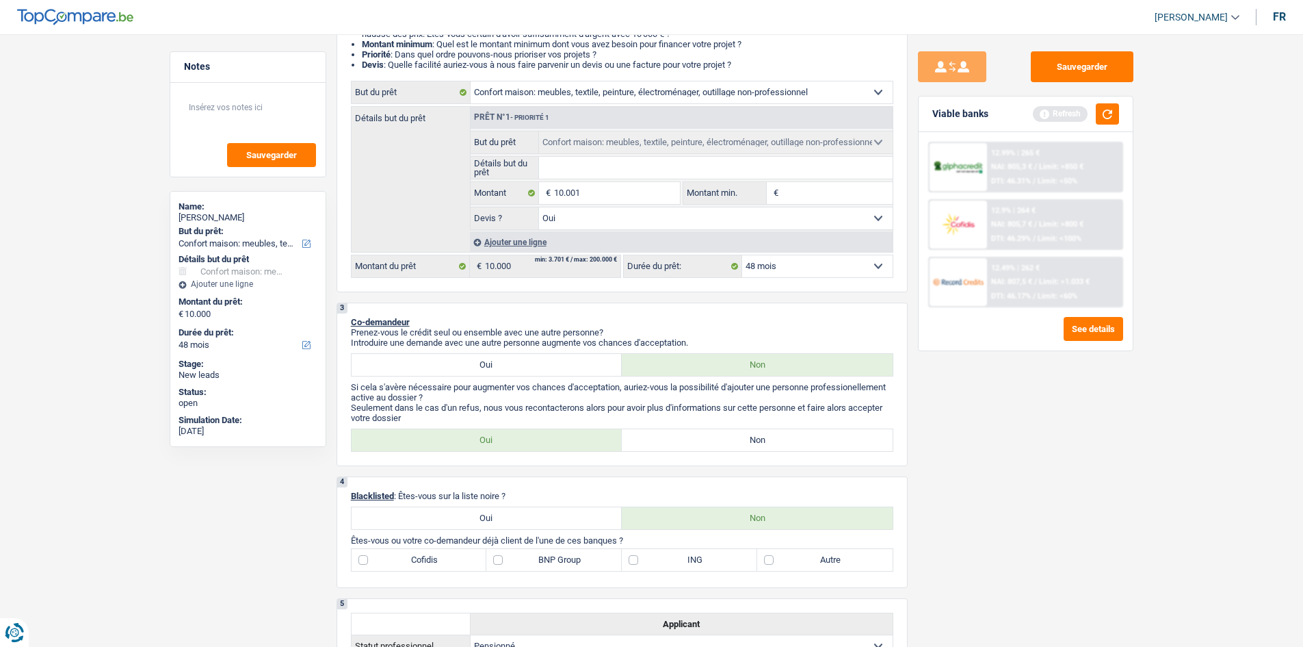
type input "10.001"
click at [1035, 453] on div "Sauvegarder Viable banks Refresh 12.99% | 265 € NAI: 805,3 € / Limit: >850 € DT…" at bounding box center [1026, 336] width 236 height 570
select select "60"
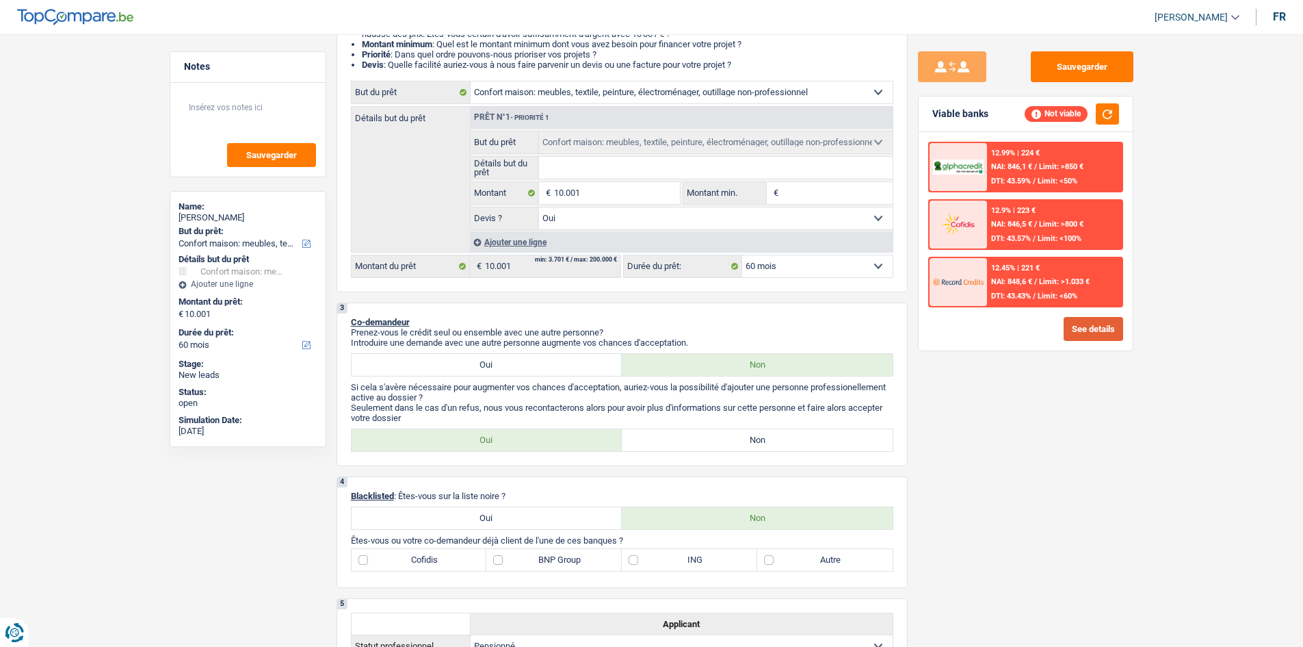
click at [1040, 334] on button "See details" at bounding box center [1094, 329] width 60 height 24
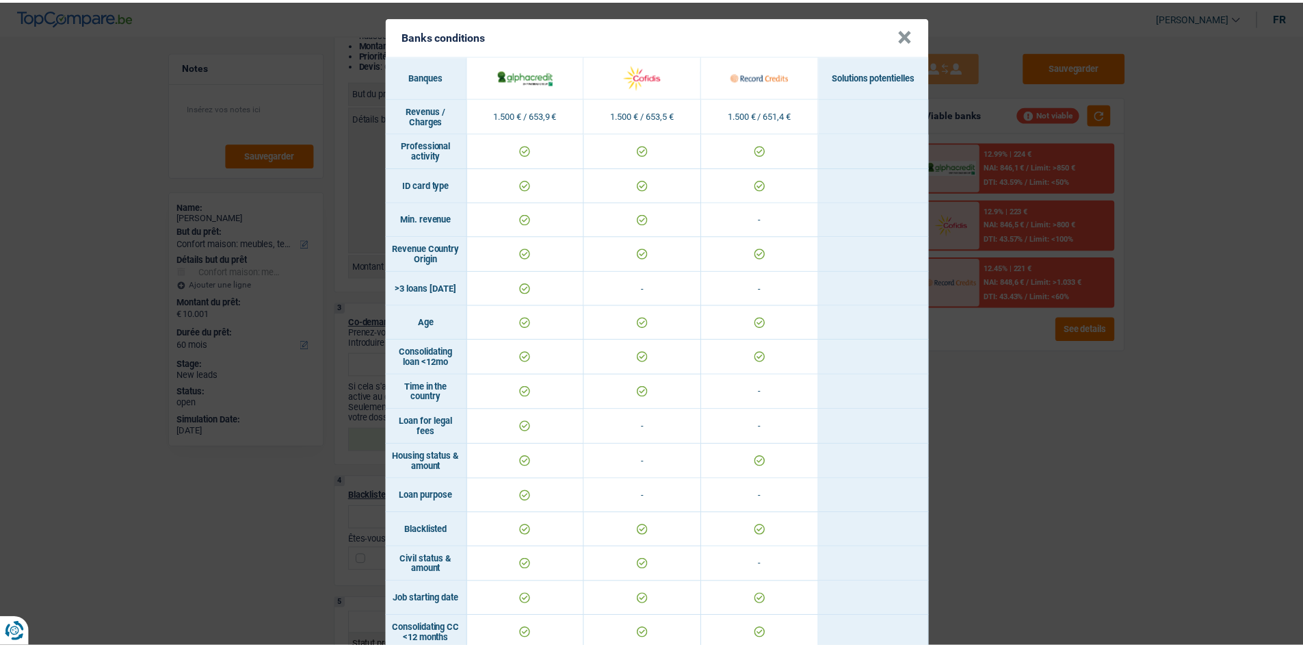
scroll to position [0, 0]
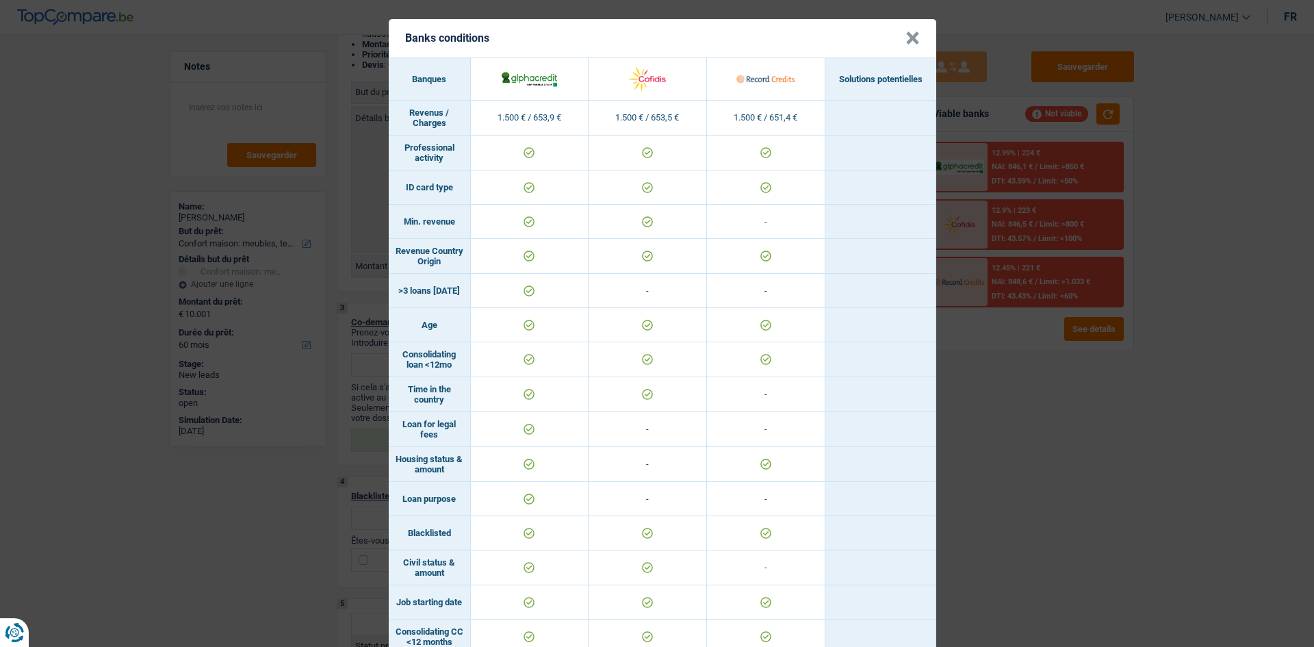
click at [1040, 499] on div "Banks conditions × Banques Solutions potentielles Revenus / Charges 1.500 € / 6…" at bounding box center [657, 323] width 1314 height 647
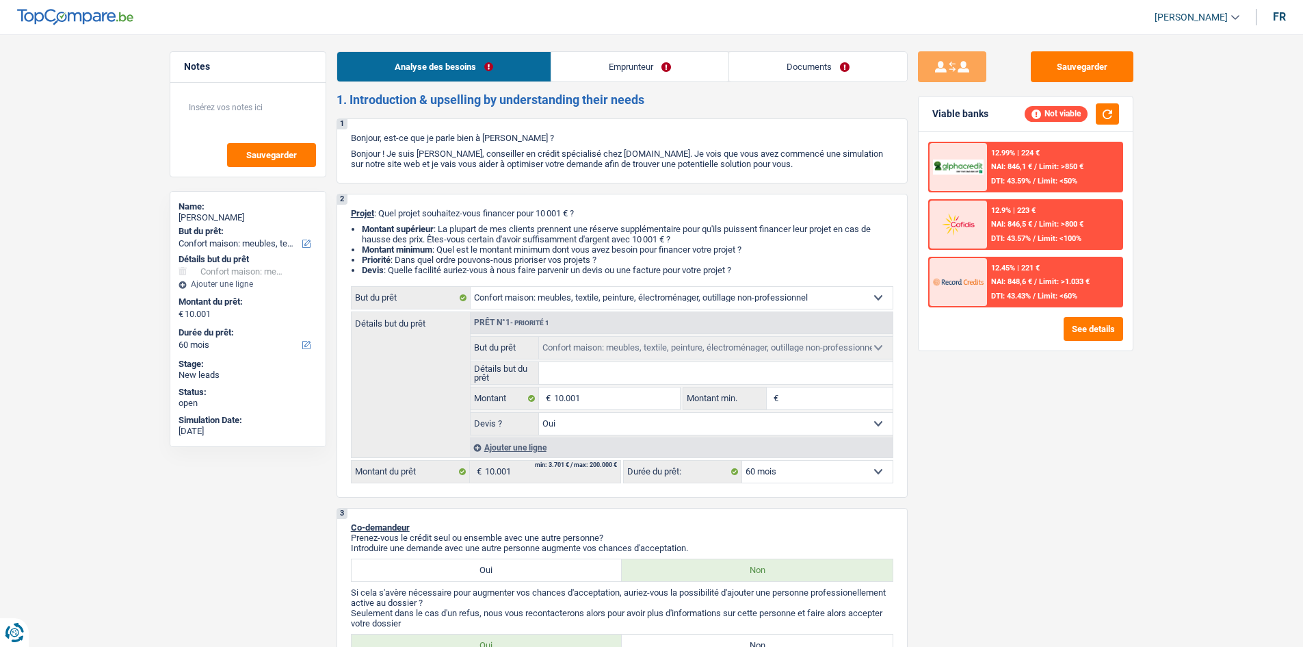
click at [568, 55] on link "Emprunteur" at bounding box center [639, 66] width 177 height 29
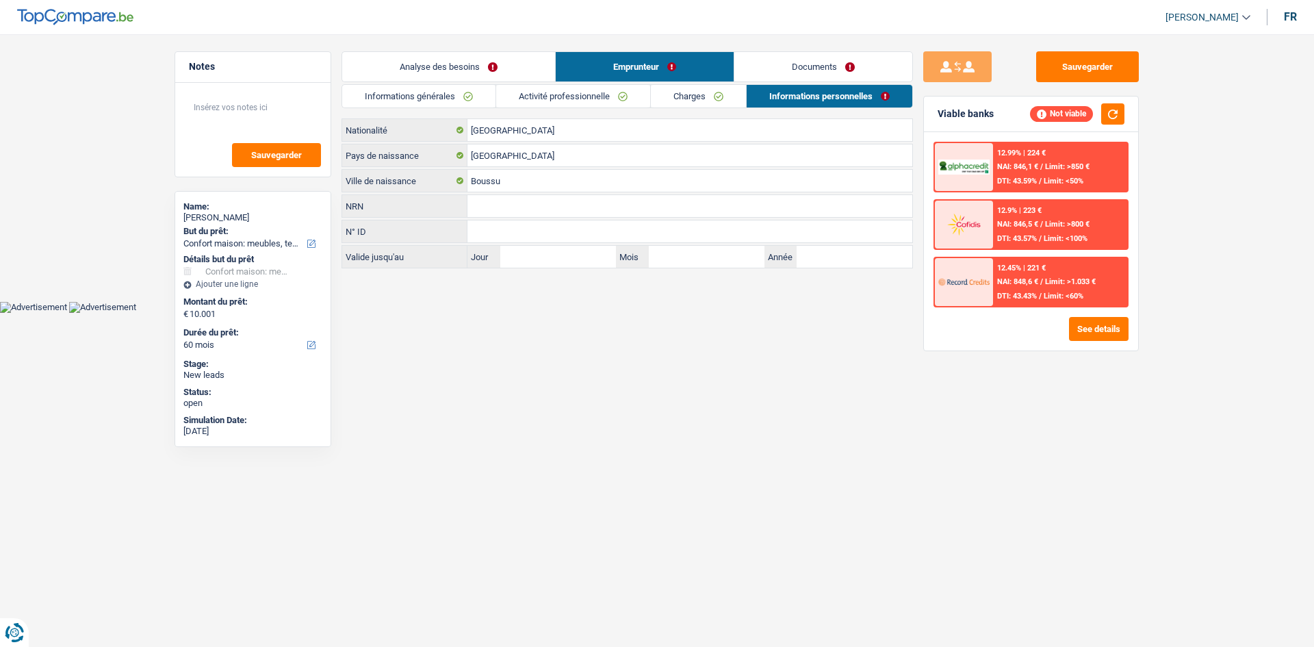
click at [693, 92] on link "Charges" at bounding box center [698, 96] width 95 height 23
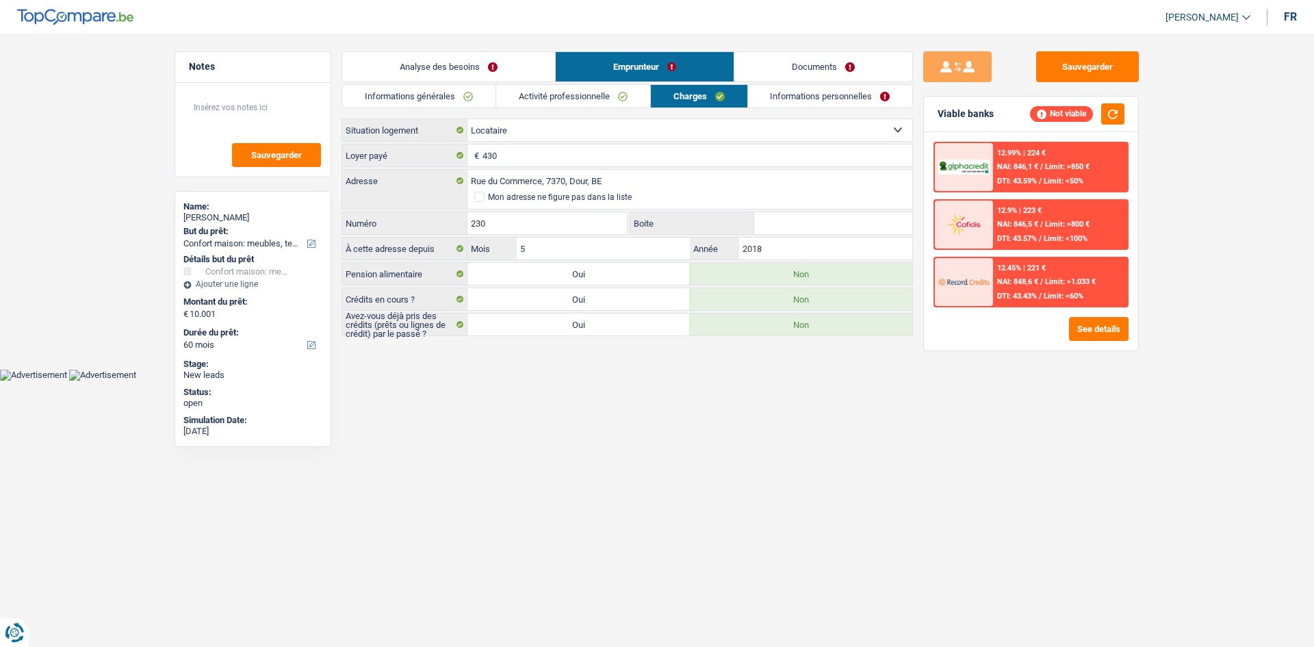
click at [578, 92] on link "Activité professionnelle" at bounding box center [573, 96] width 154 height 23
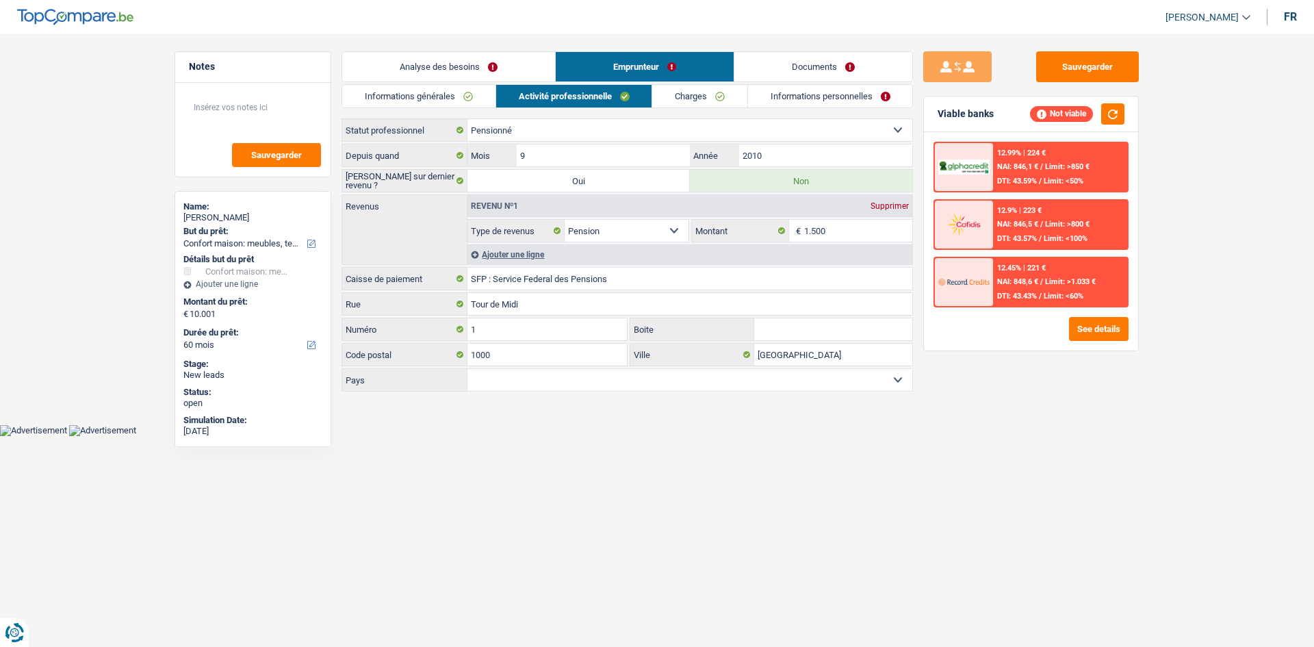
click at [467, 107] on link "Informations générales" at bounding box center [418, 96] width 153 height 23
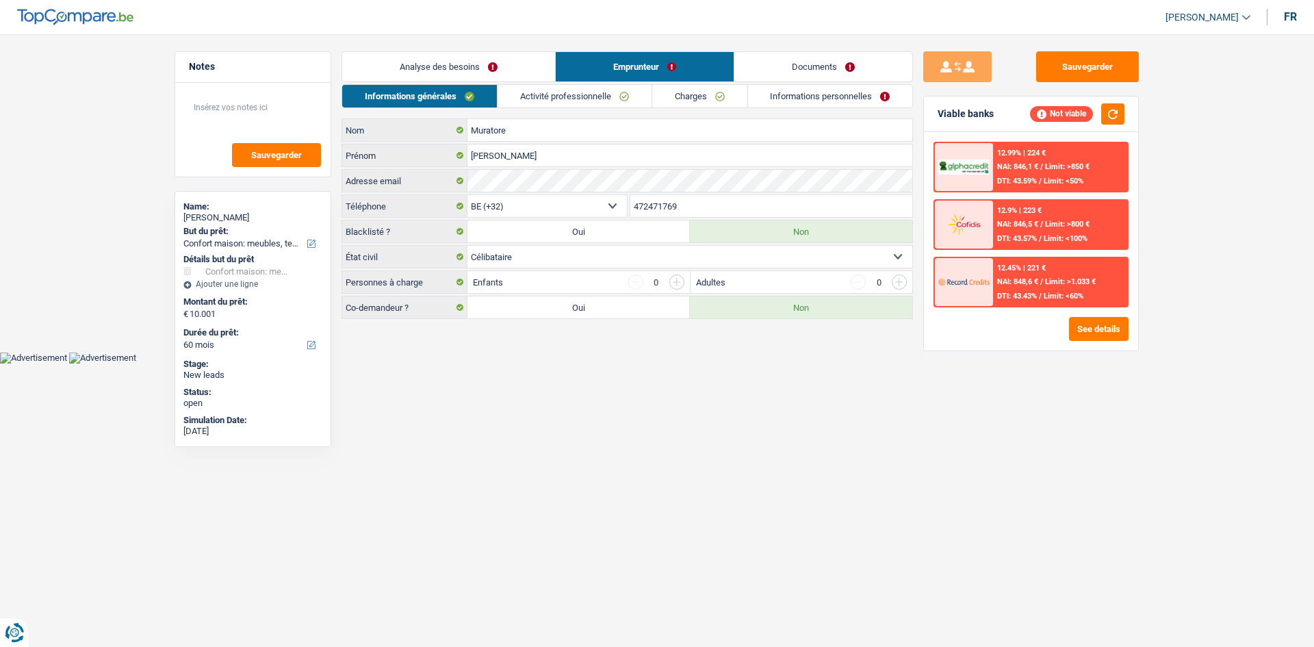
drag, startPoint x: 482, startPoint y: 64, endPoint x: 496, endPoint y: 57, distance: 15.9
click at [483, 64] on link "Analyse des besoins" at bounding box center [448, 66] width 213 height 29
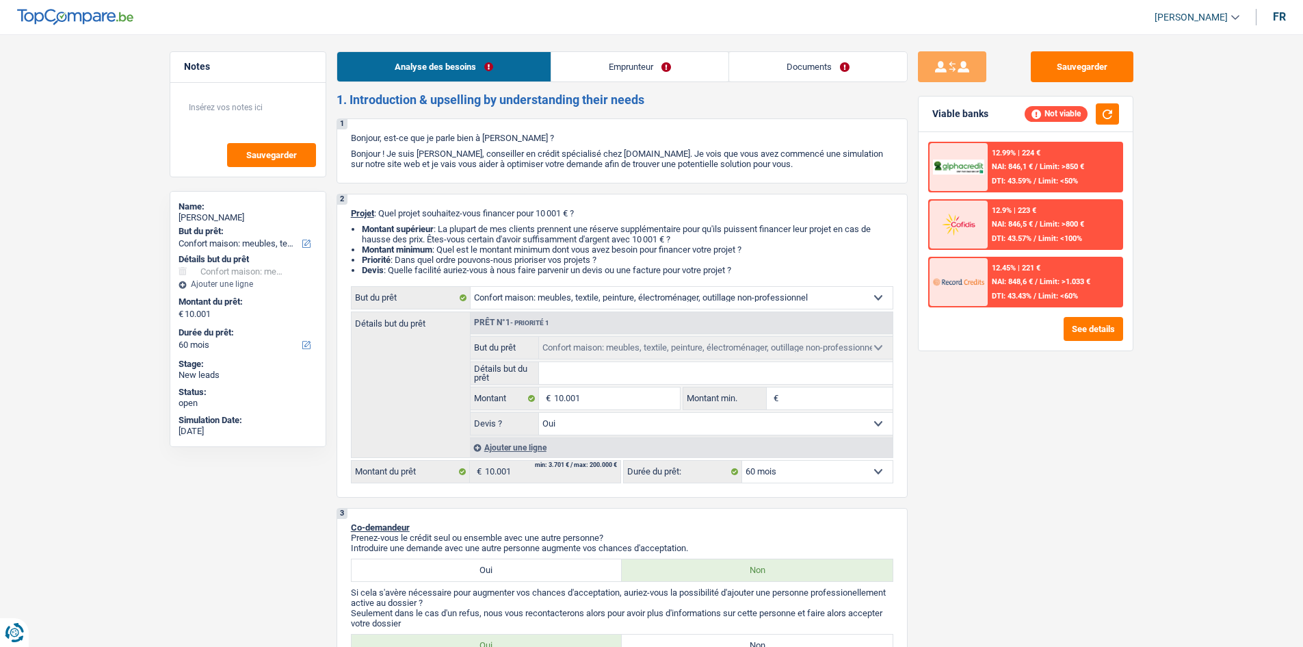
click at [651, 75] on link "Emprunteur" at bounding box center [639, 66] width 177 height 29
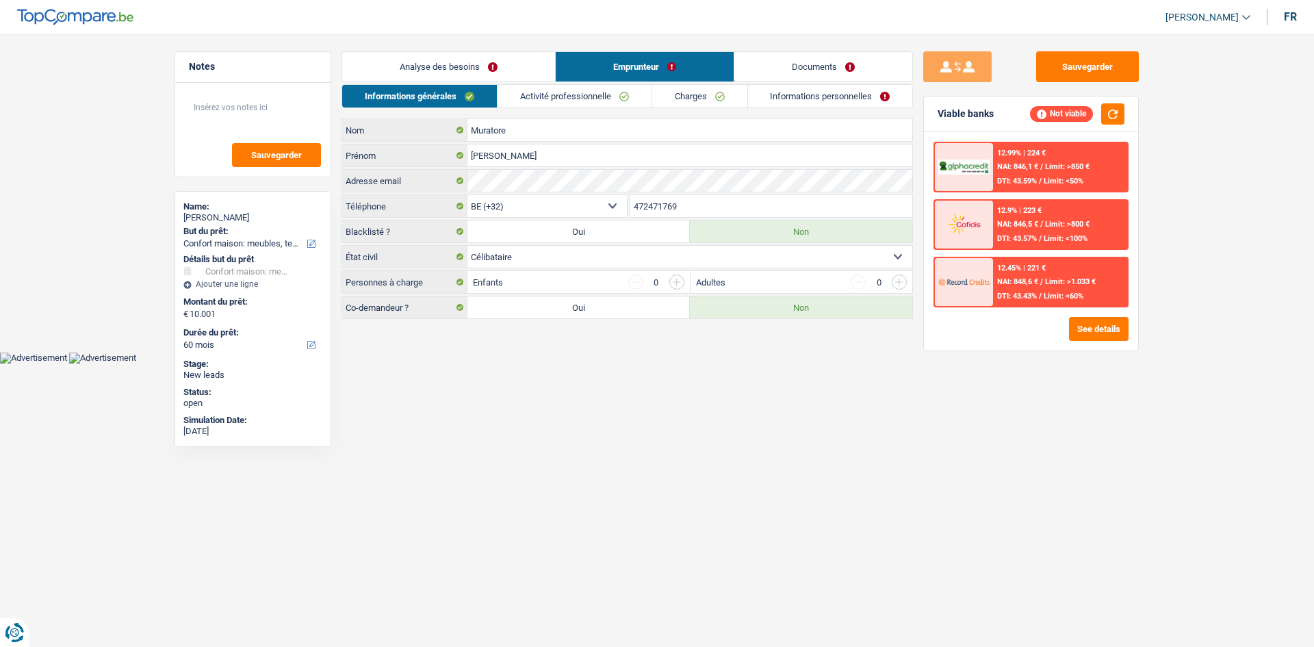
click at [575, 83] on div "Analyse des besoins Emprunteur Documents 1. Introduction & upselling by underst…" at bounding box center [626, 185] width 571 height 268
click at [584, 97] on link "Activité professionnelle" at bounding box center [574, 96] width 154 height 23
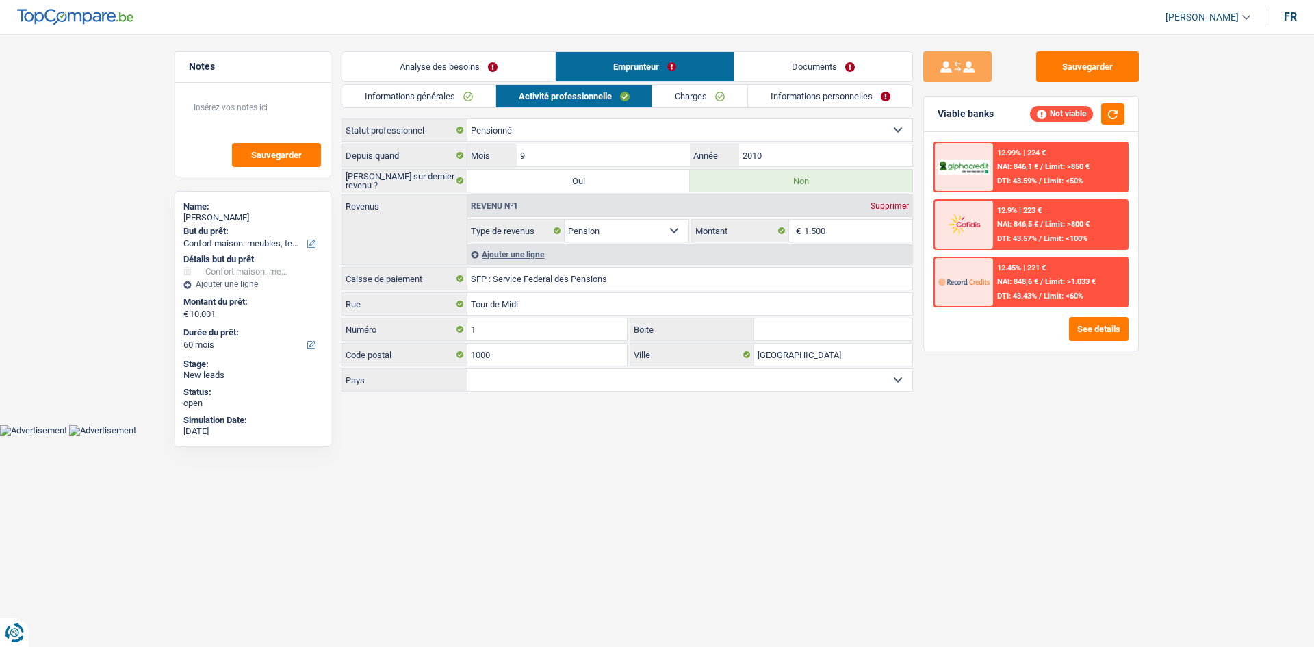
drag, startPoint x: 474, startPoint y: 62, endPoint x: 723, endPoint y: 160, distance: 267.2
click at [476, 60] on link "Analyse des besoins" at bounding box center [448, 66] width 213 height 29
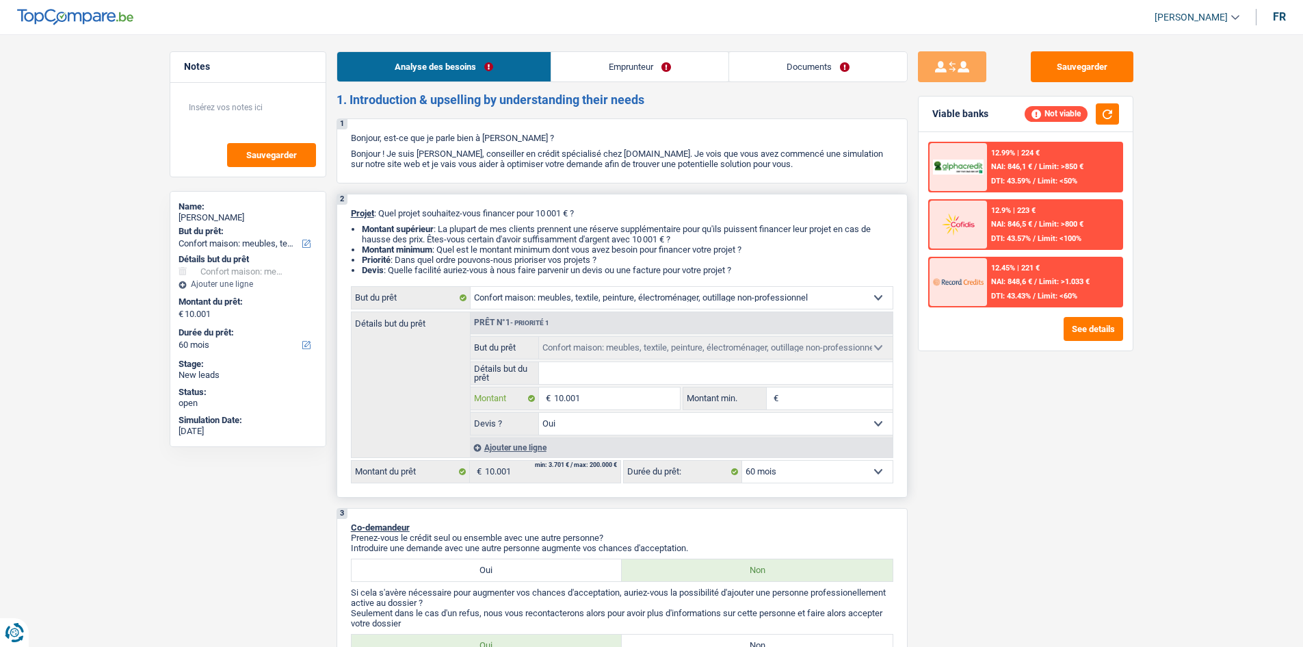
click at [652, 393] on input "10.001" at bounding box center [616, 398] width 125 height 22
type input "1.000"
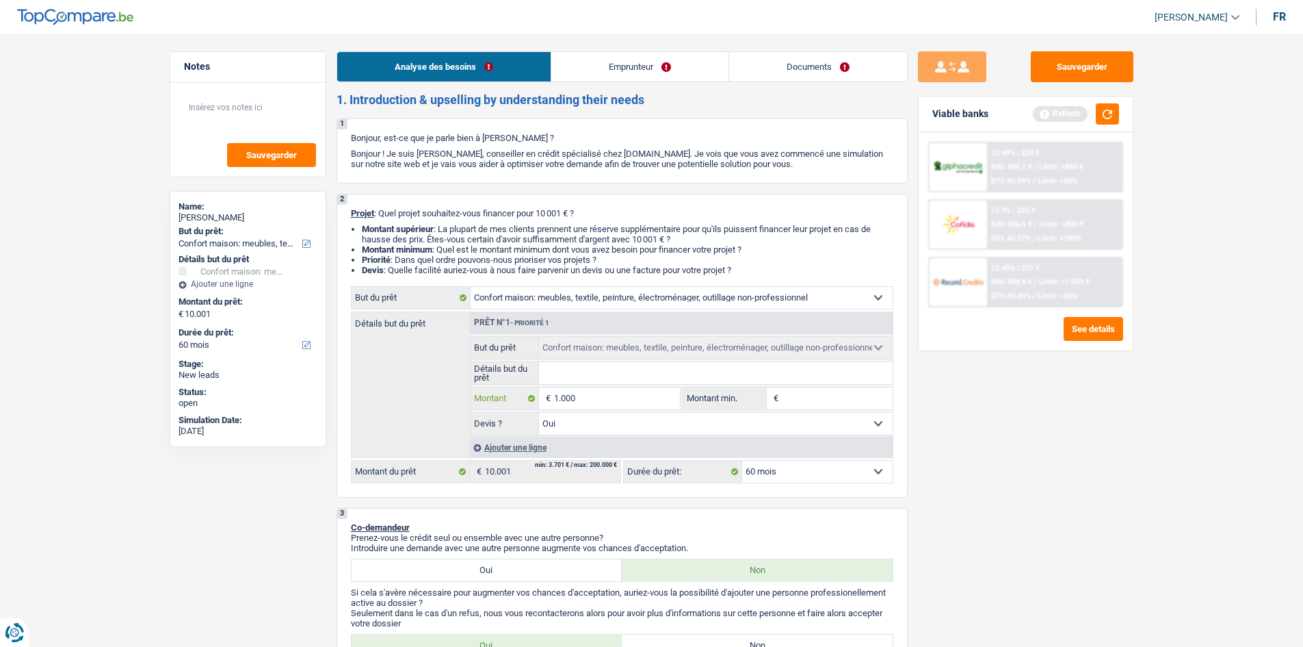
type input "100"
type input "1"
type input "7"
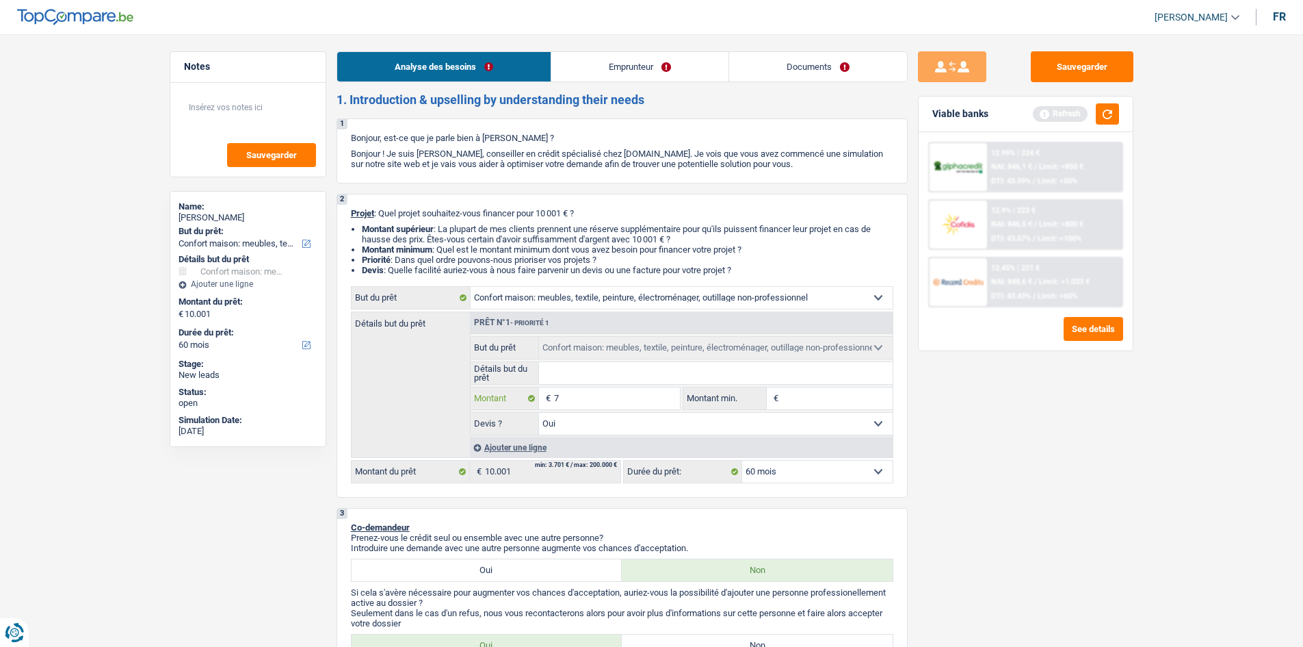
type input "70"
type input "7"
type input "6"
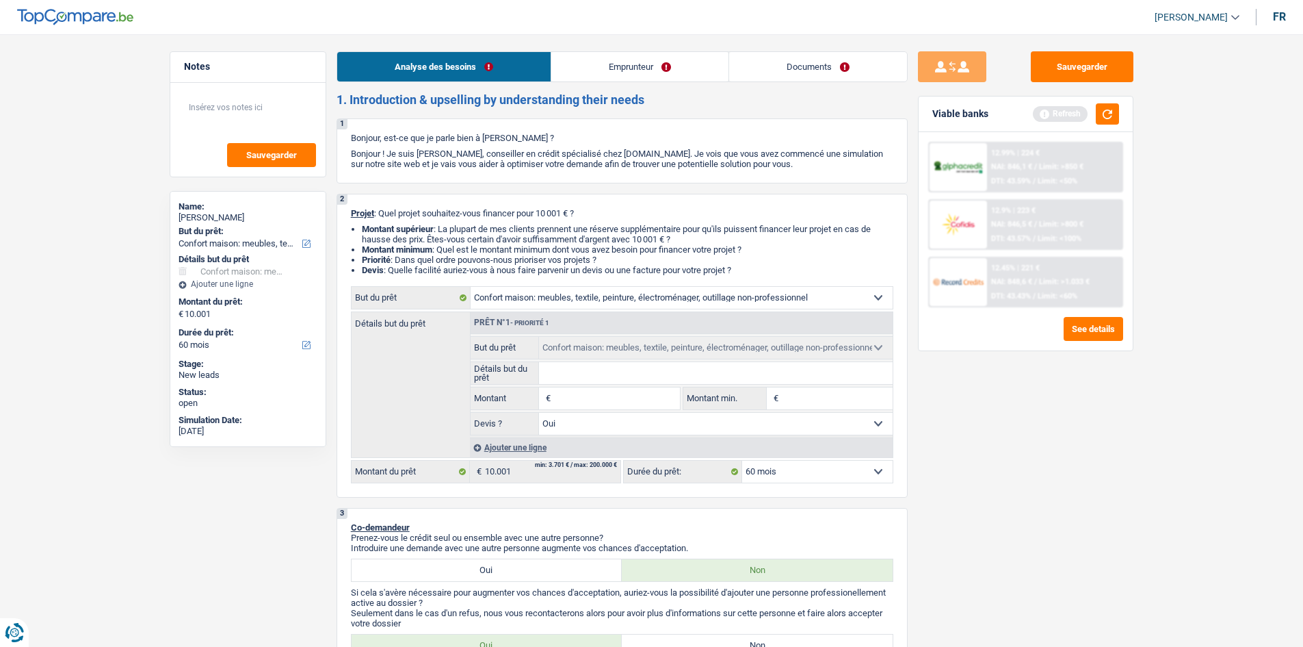
type input "6"
type input "60"
type input "600"
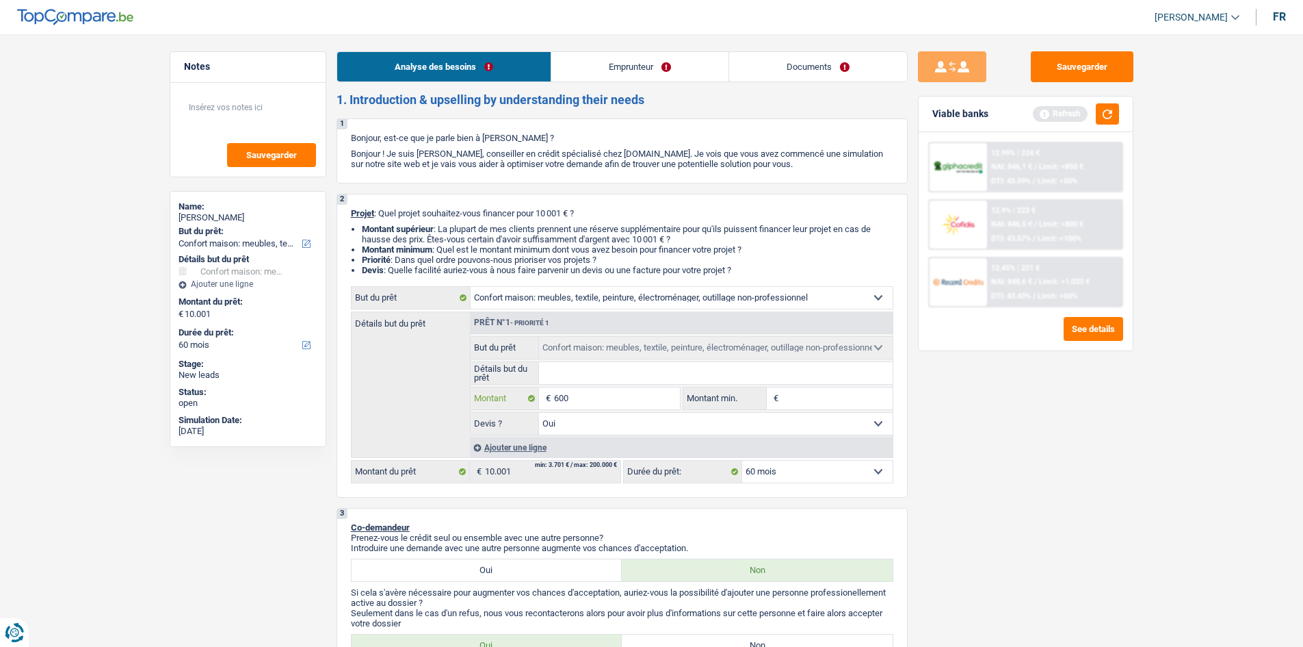
type input "6.000"
select select "42"
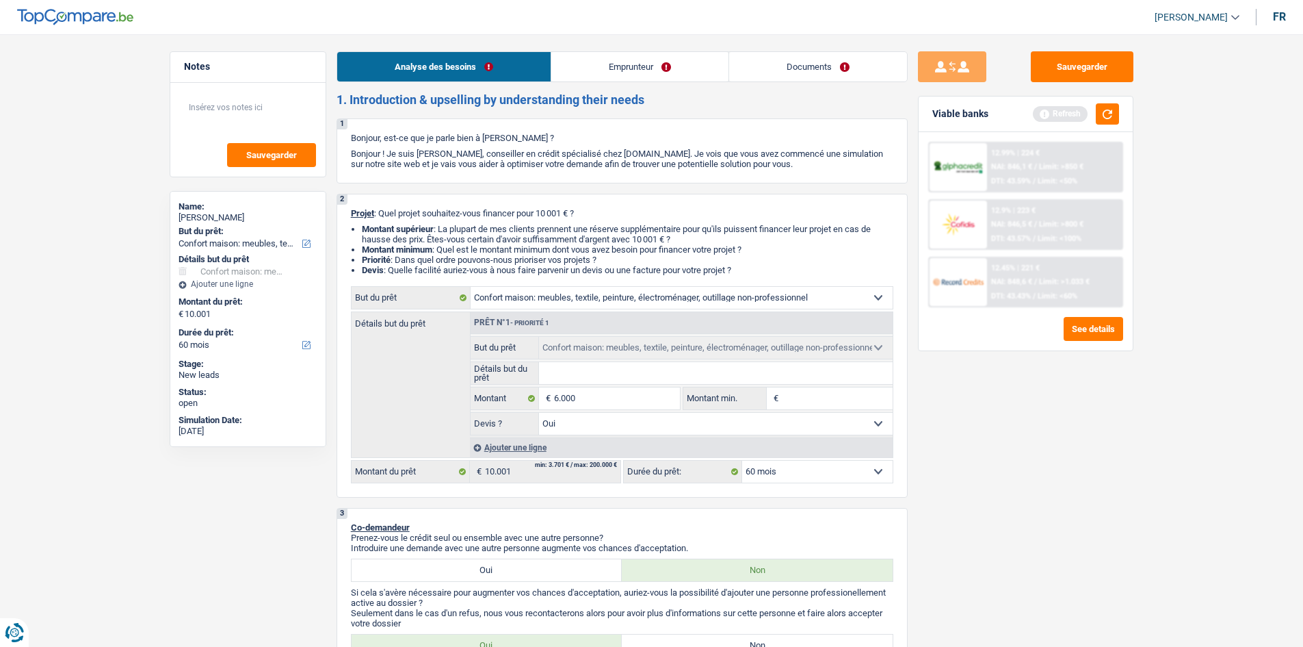
type input "6.000"
select select "42"
type input "6.000"
select select "42"
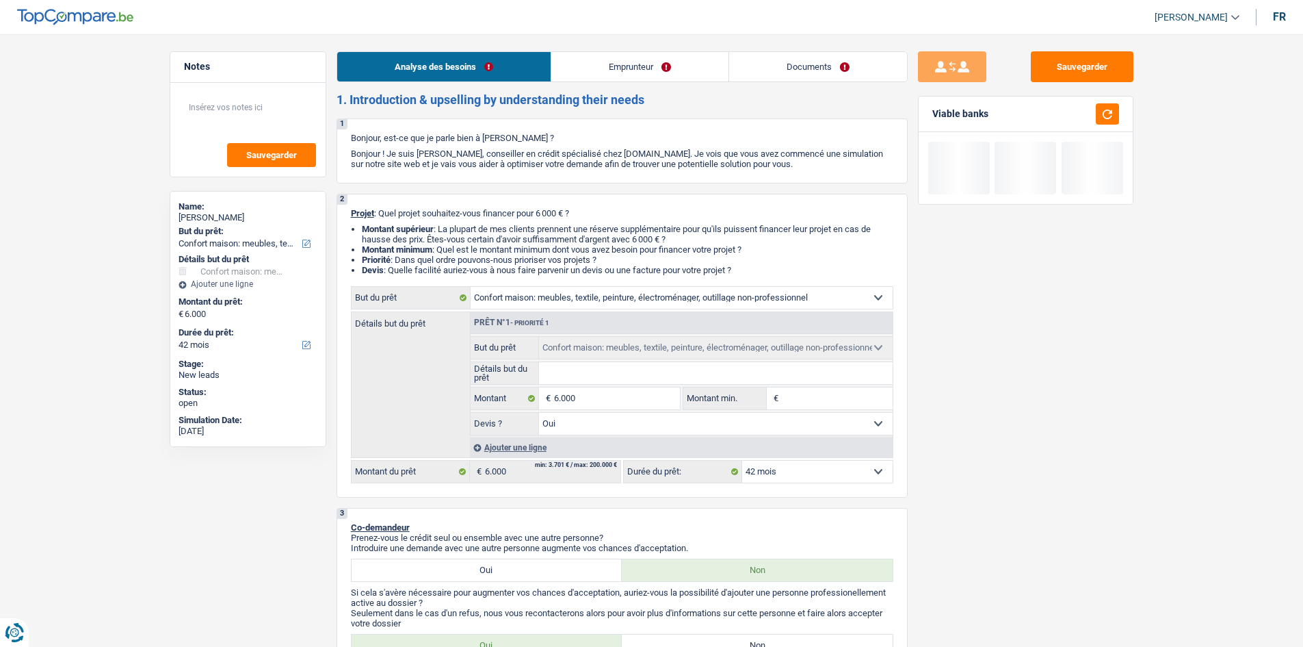
click at [1040, 499] on div "Sauvegarder Viable banks" at bounding box center [1026, 336] width 236 height 570
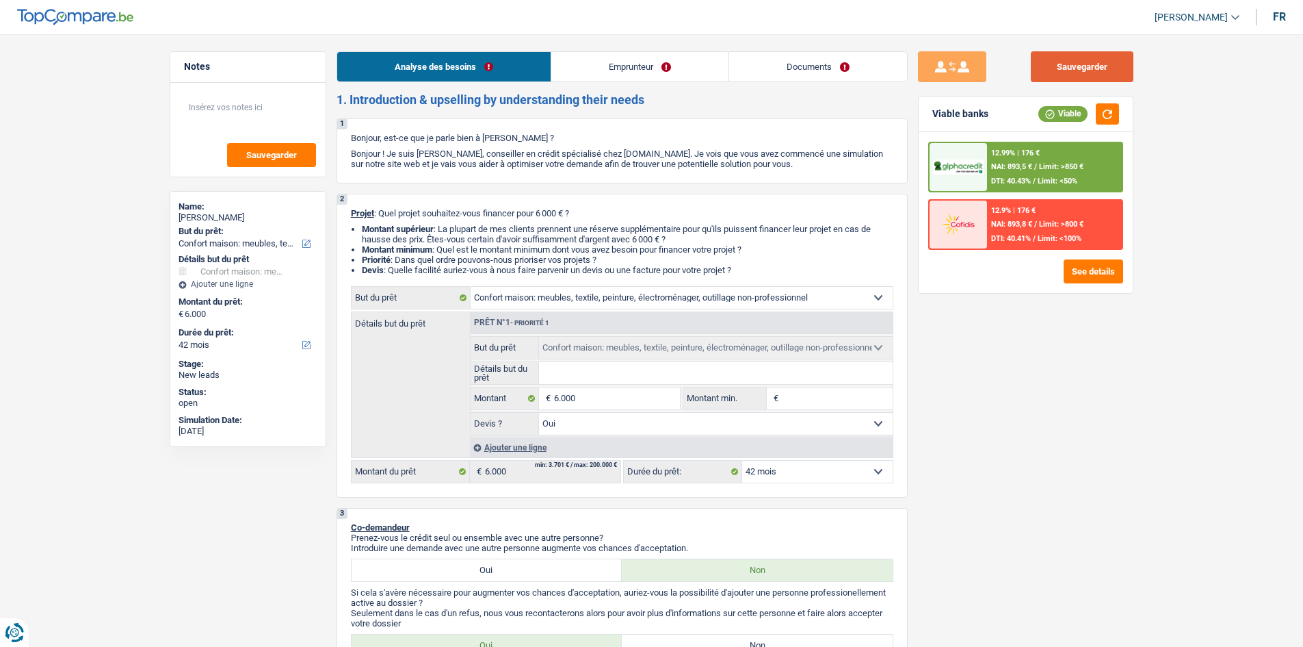
click at [1040, 59] on button "Sauvegarder" at bounding box center [1082, 66] width 103 height 31
click at [809, 62] on link "Documents" at bounding box center [818, 66] width 178 height 29
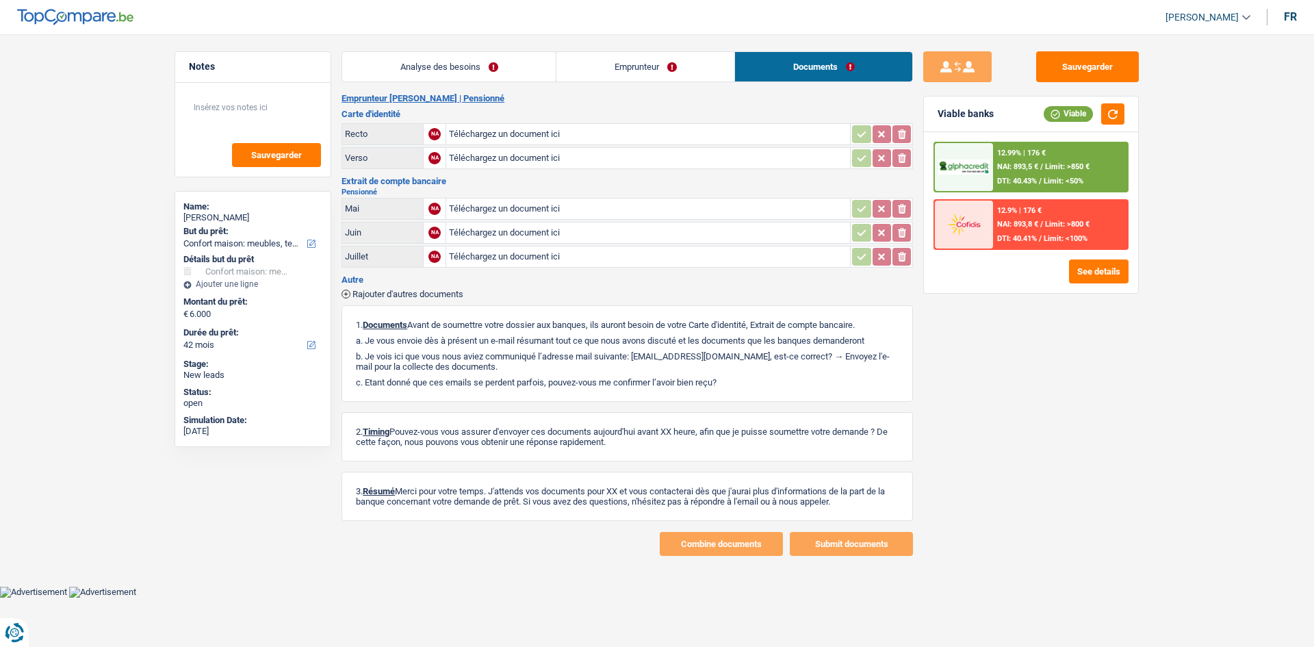
drag, startPoint x: 495, startPoint y: 68, endPoint x: 501, endPoint y: 73, distance: 7.3
click at [495, 68] on link "Analyse des besoins" at bounding box center [448, 66] width 213 height 29
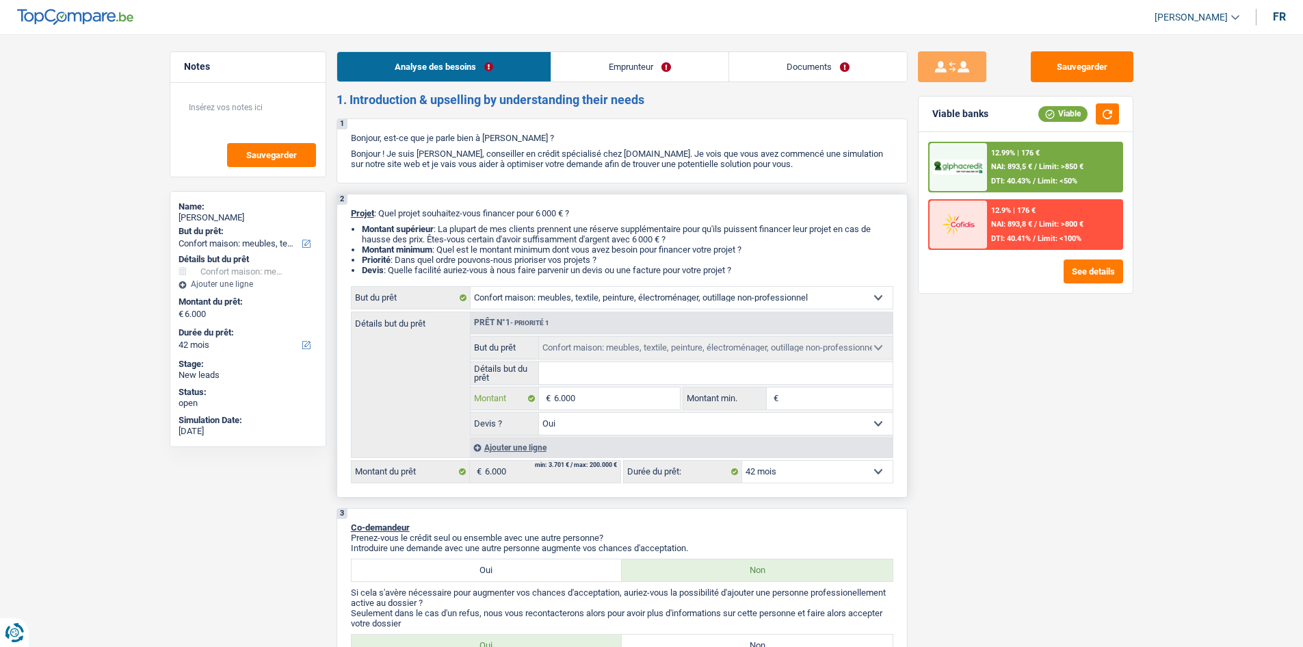
click at [609, 393] on input "6.000" at bounding box center [616, 398] width 125 height 22
type input "600"
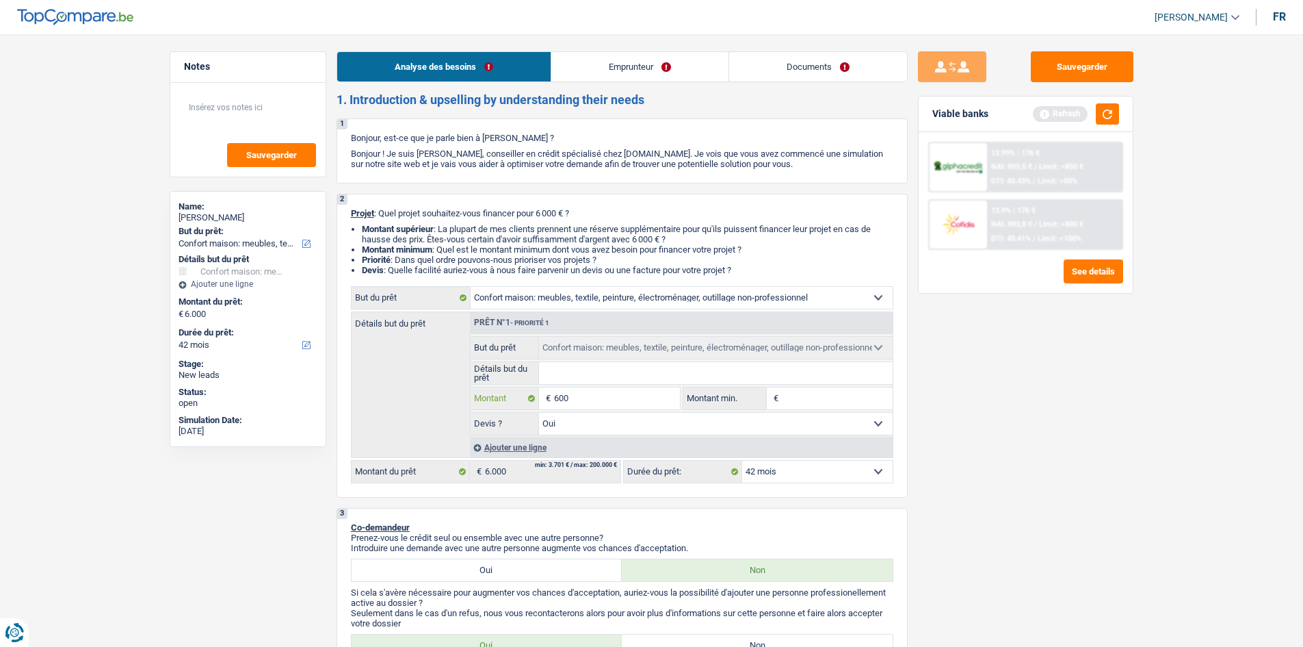
type input "60"
type input "6"
type input "7"
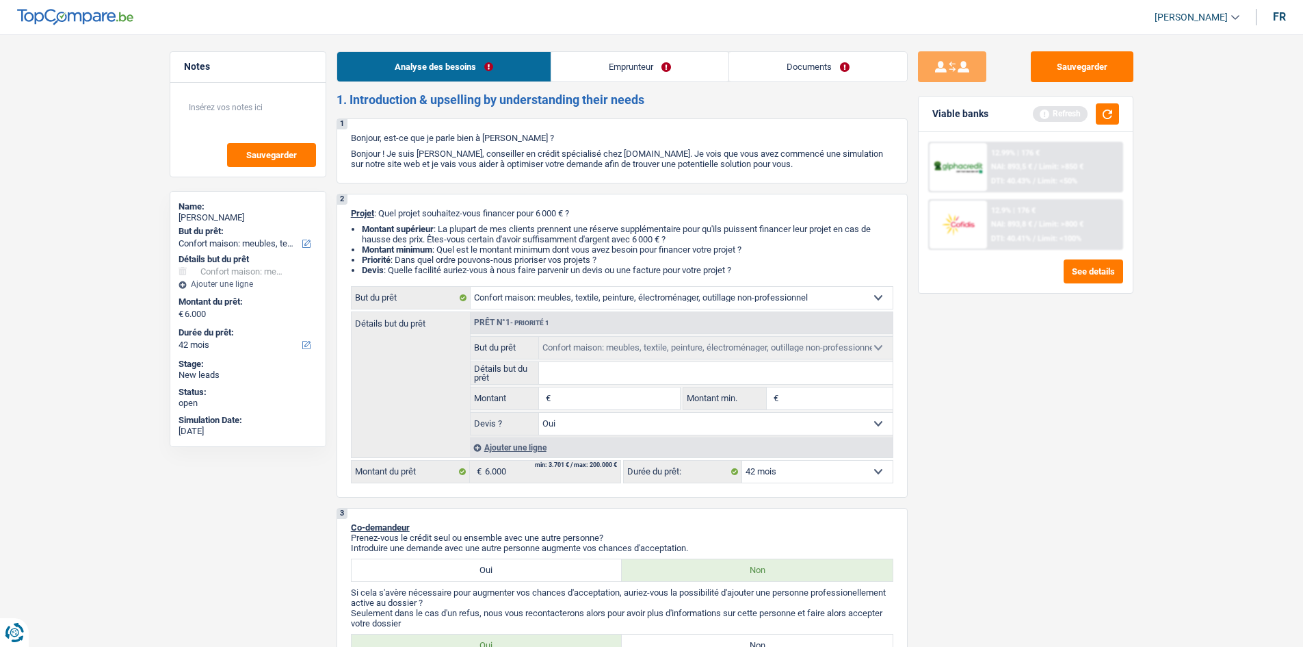
type input "7"
type input "70"
type input "700"
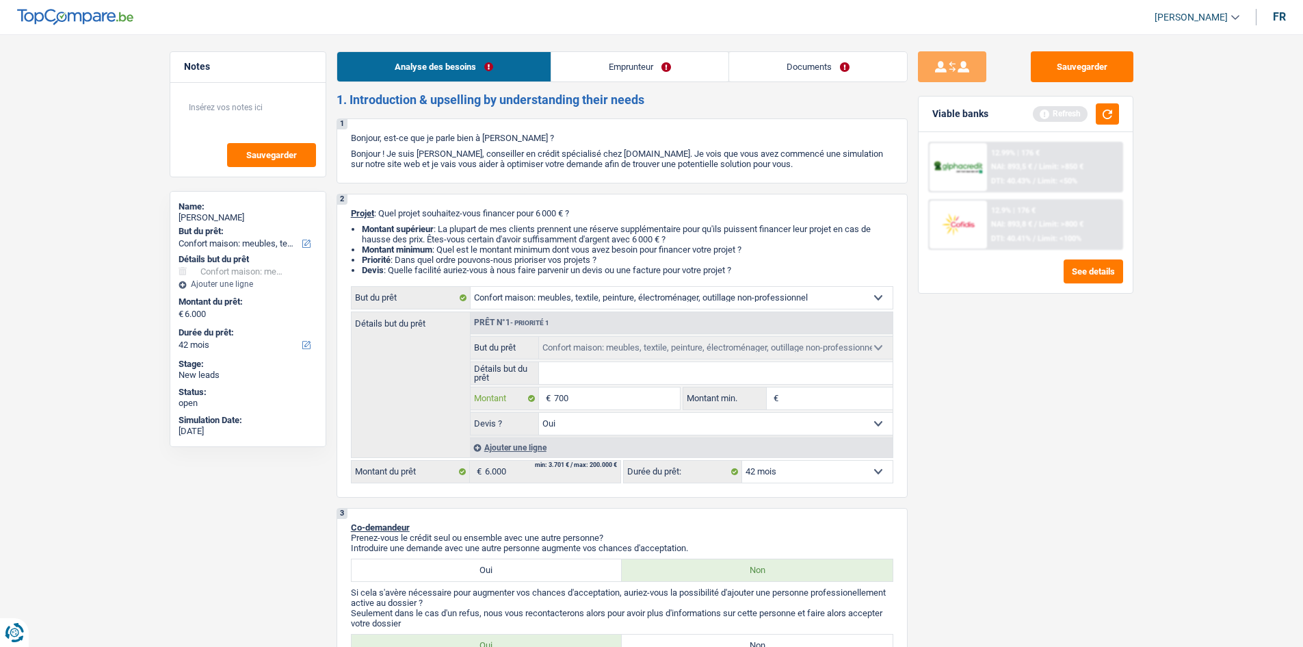
type input "7.000"
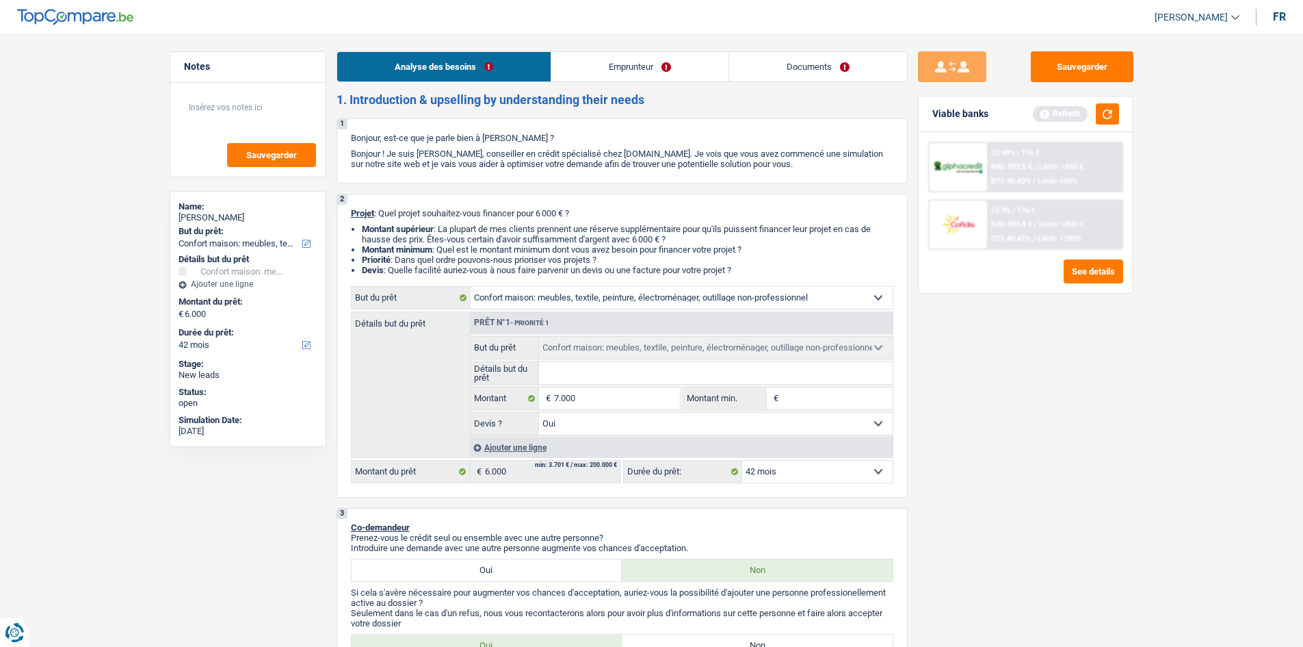
type input "7.000"
drag, startPoint x: 1077, startPoint y: 464, endPoint x: 1154, endPoint y: 363, distance: 127.0
click at [1040, 459] on div "Sauvegarder Viable banks Refresh 12.99% | 176 € NAI: 893,5 € / Limit: >850 € DT…" at bounding box center [1026, 336] width 236 height 570
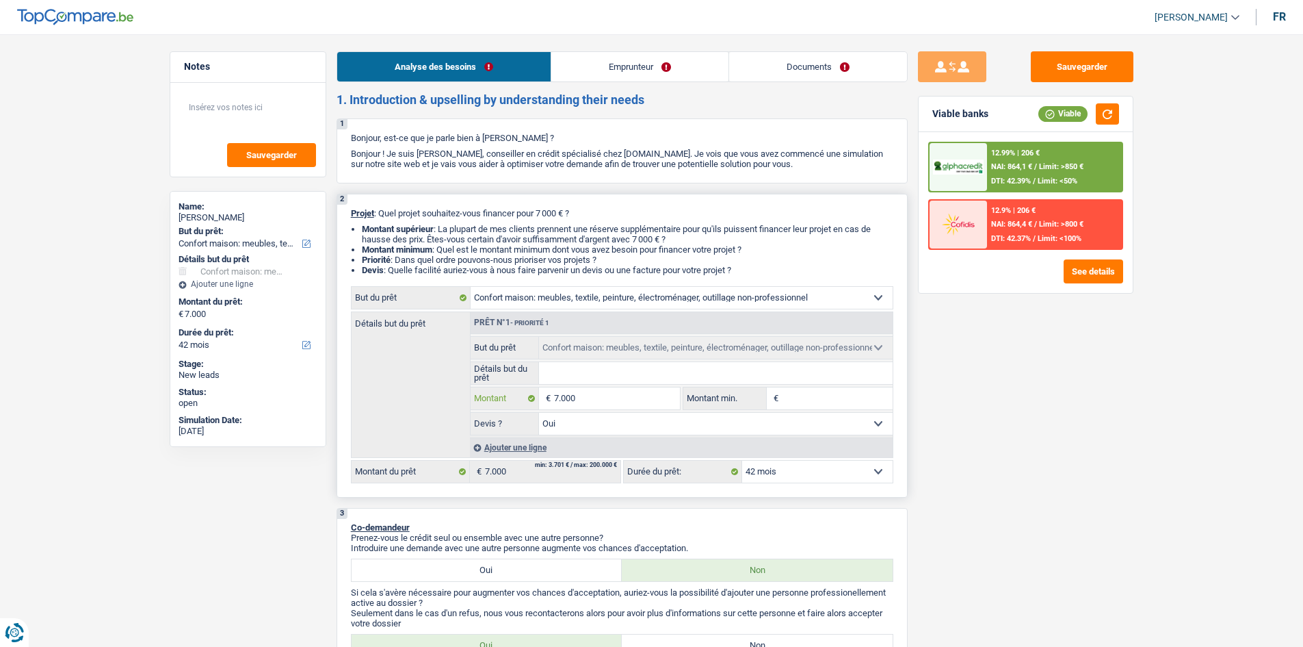
click at [571, 403] on input "7.000" at bounding box center [616, 398] width 125 height 22
type input "700"
type input "70"
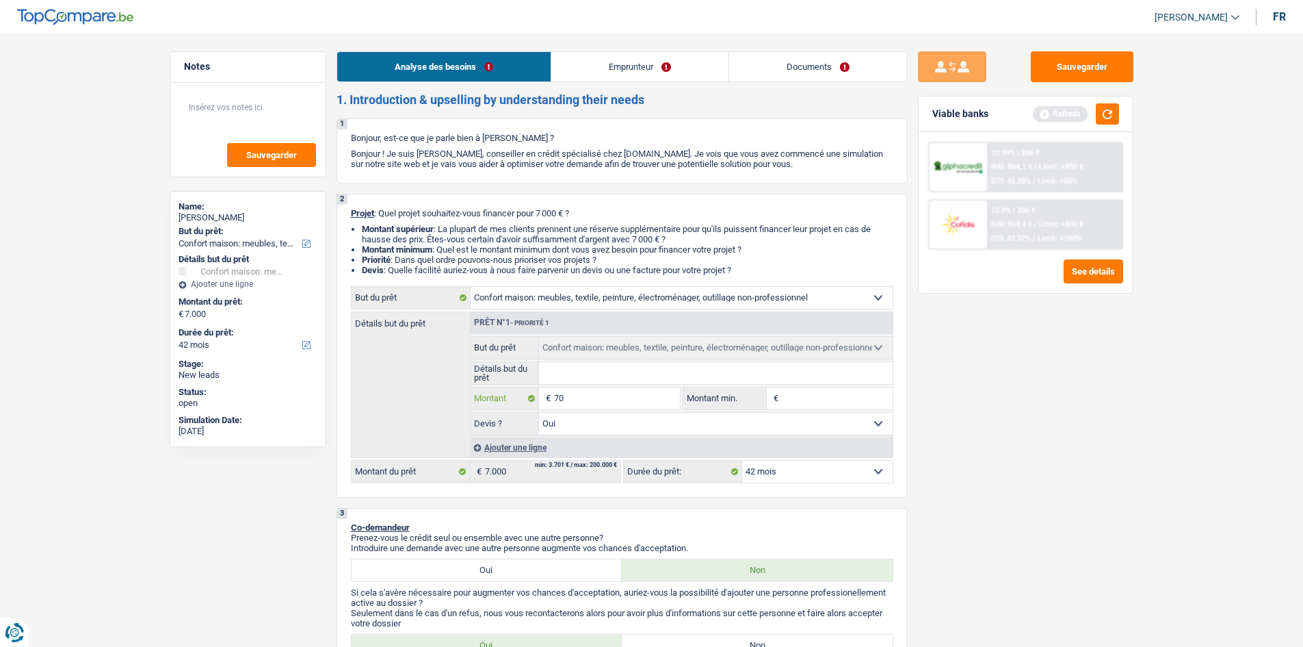
type input "7"
type input "8"
type input "80"
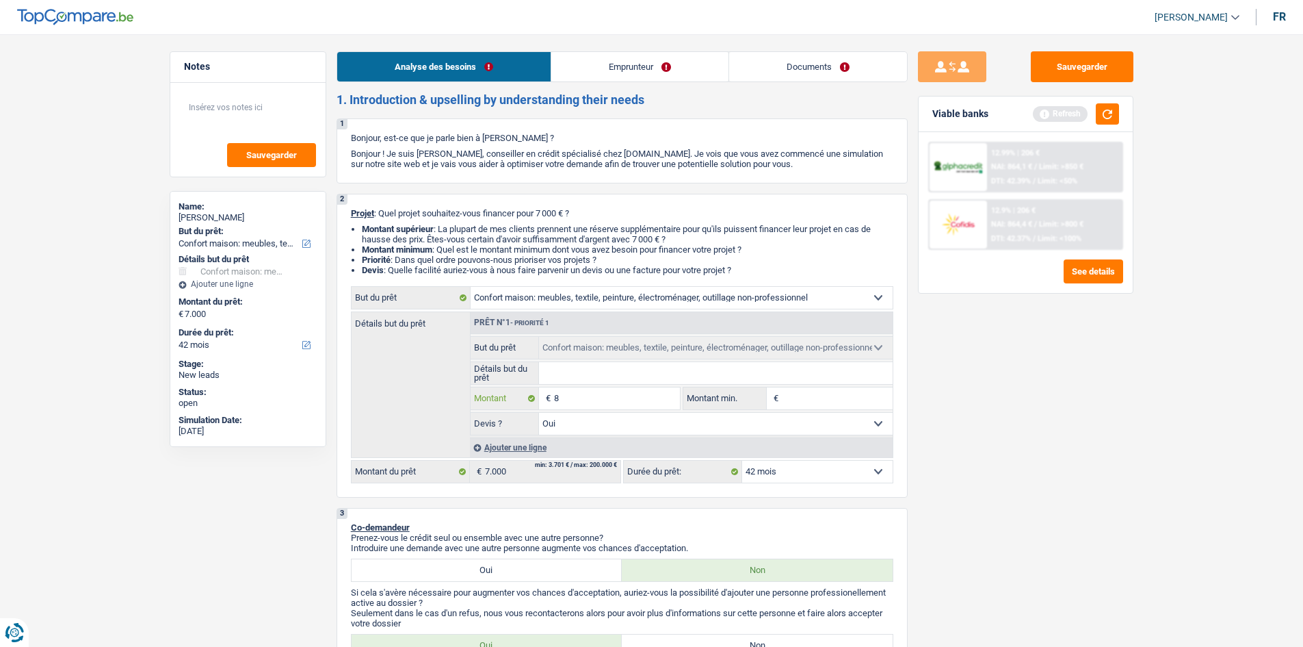
type input "80"
type input "800"
type input "8.000"
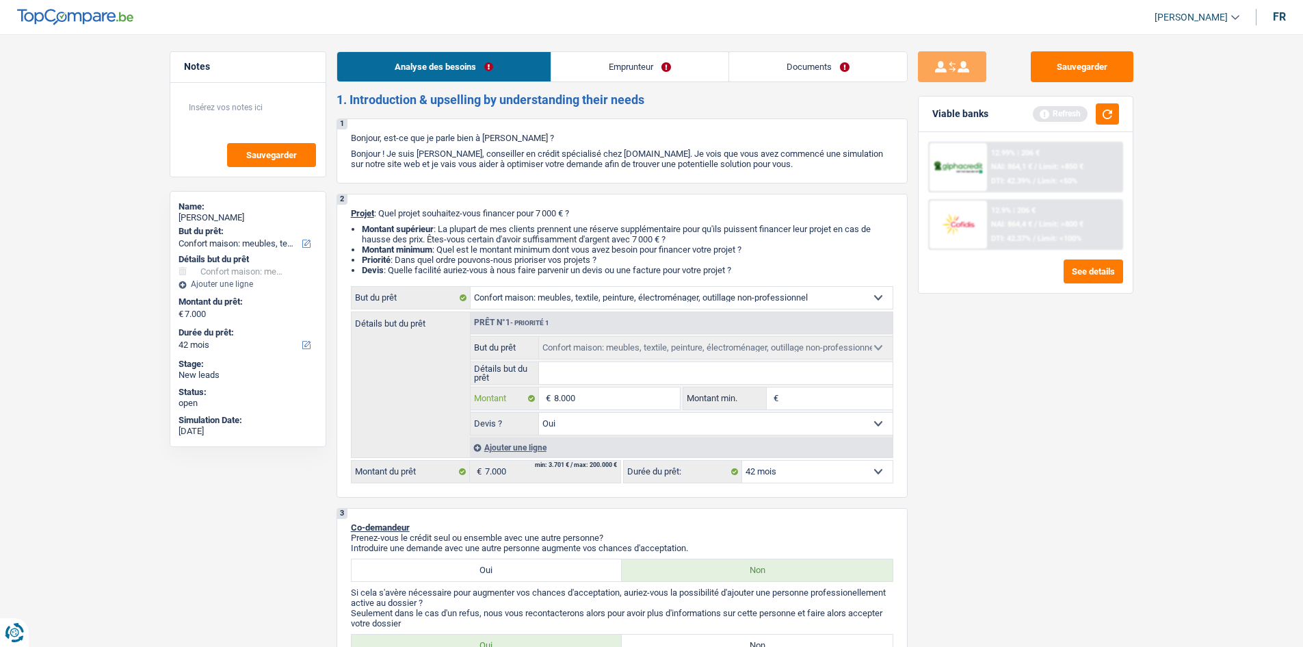
type input "8.000"
select select "48"
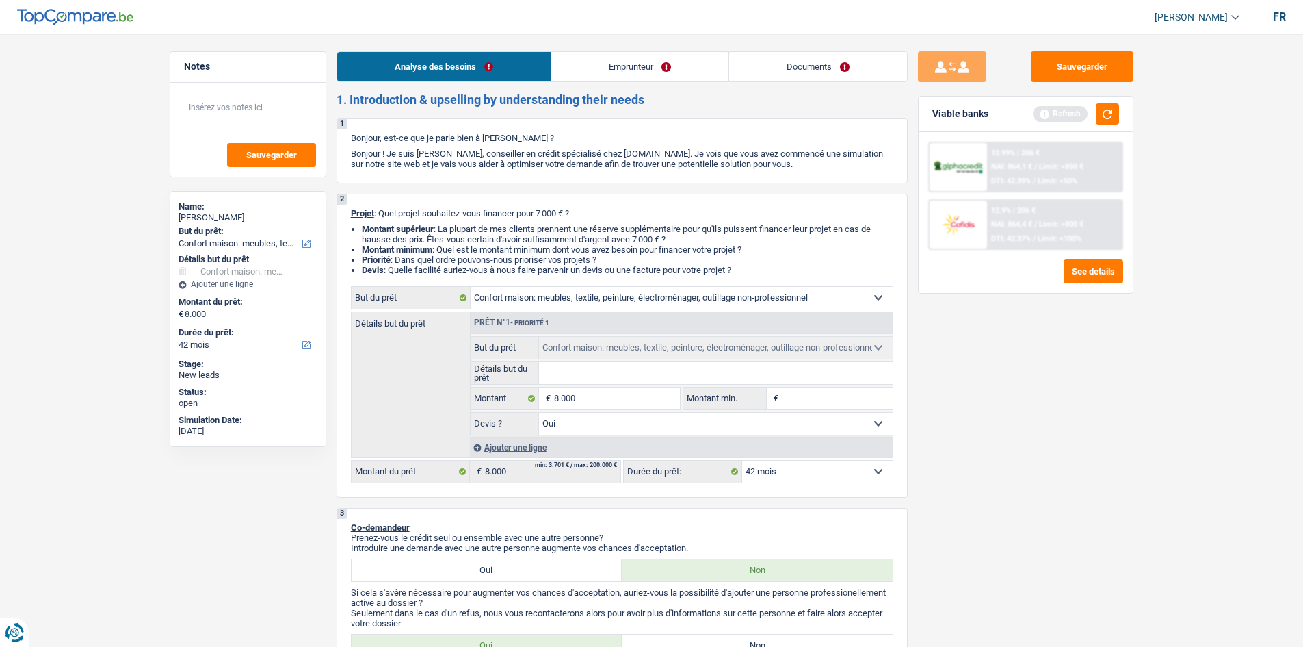
select select "48"
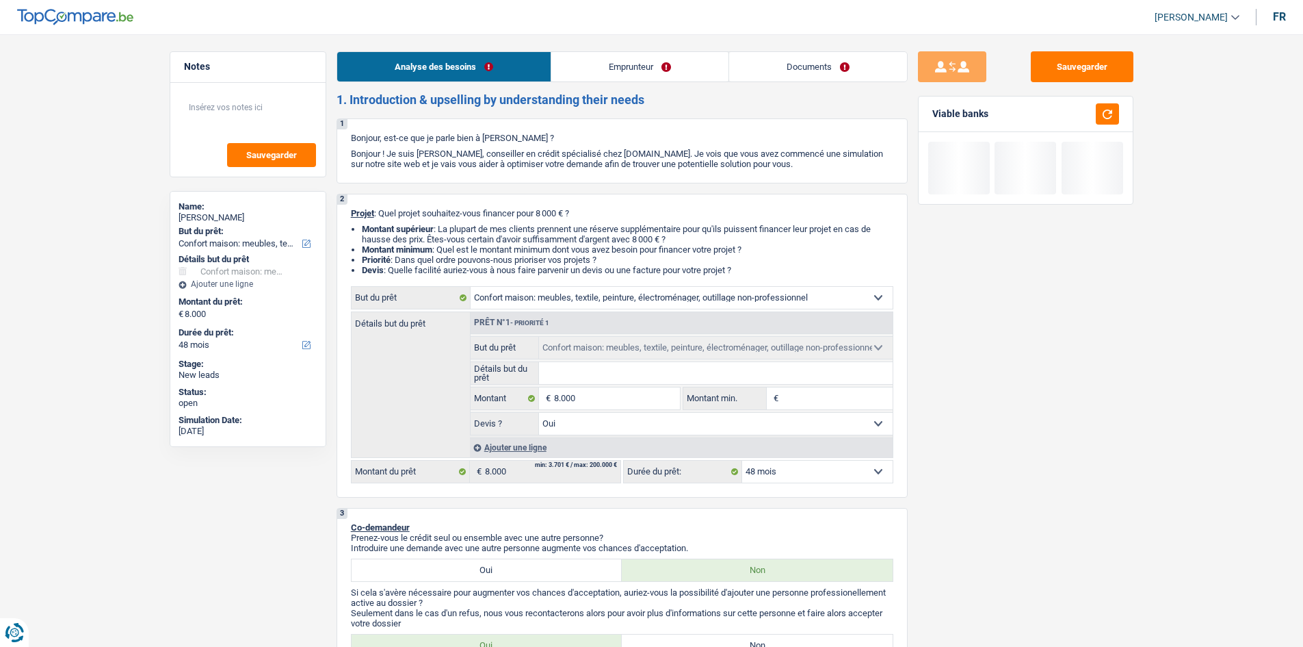
drag, startPoint x: 1100, startPoint y: 469, endPoint x: 1115, endPoint y: 457, distance: 18.5
click at [1040, 465] on div "Sauvegarder Viable banks" at bounding box center [1026, 336] width 236 height 570
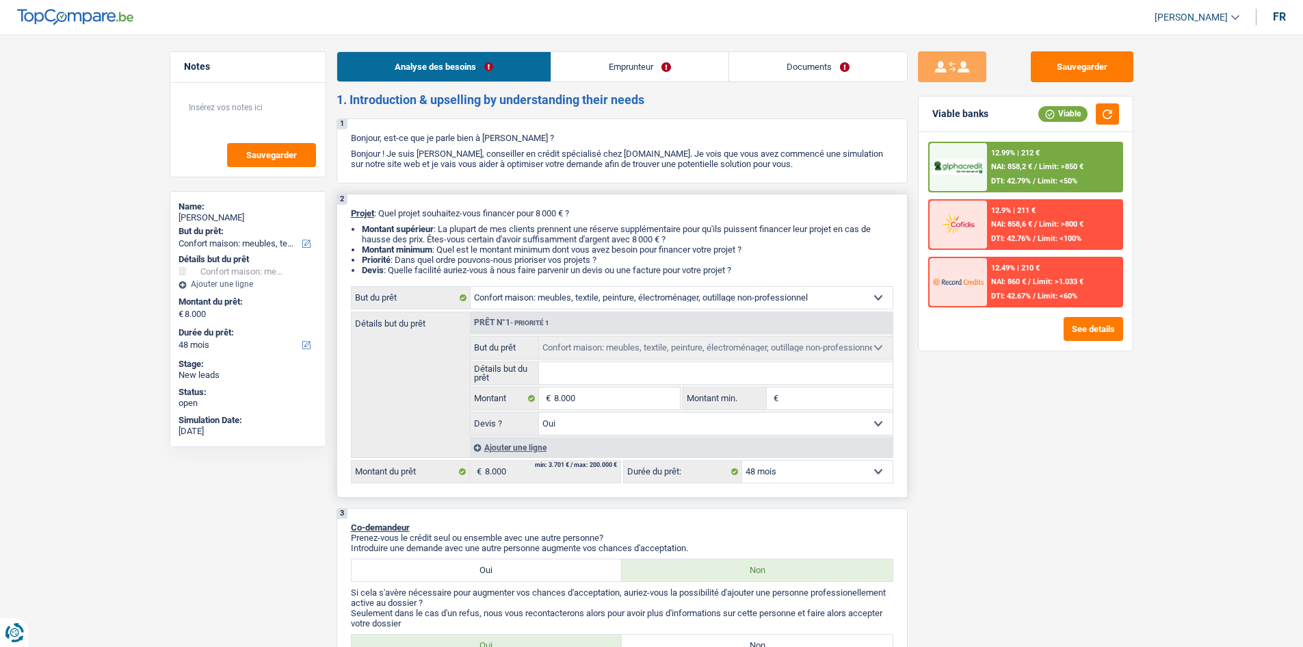
click at [587, 409] on fieldset "8.000 € Montant Tous les champs sont obligatoires. Veuillez fournir une réponse…" at bounding box center [576, 398] width 210 height 23
type input "800"
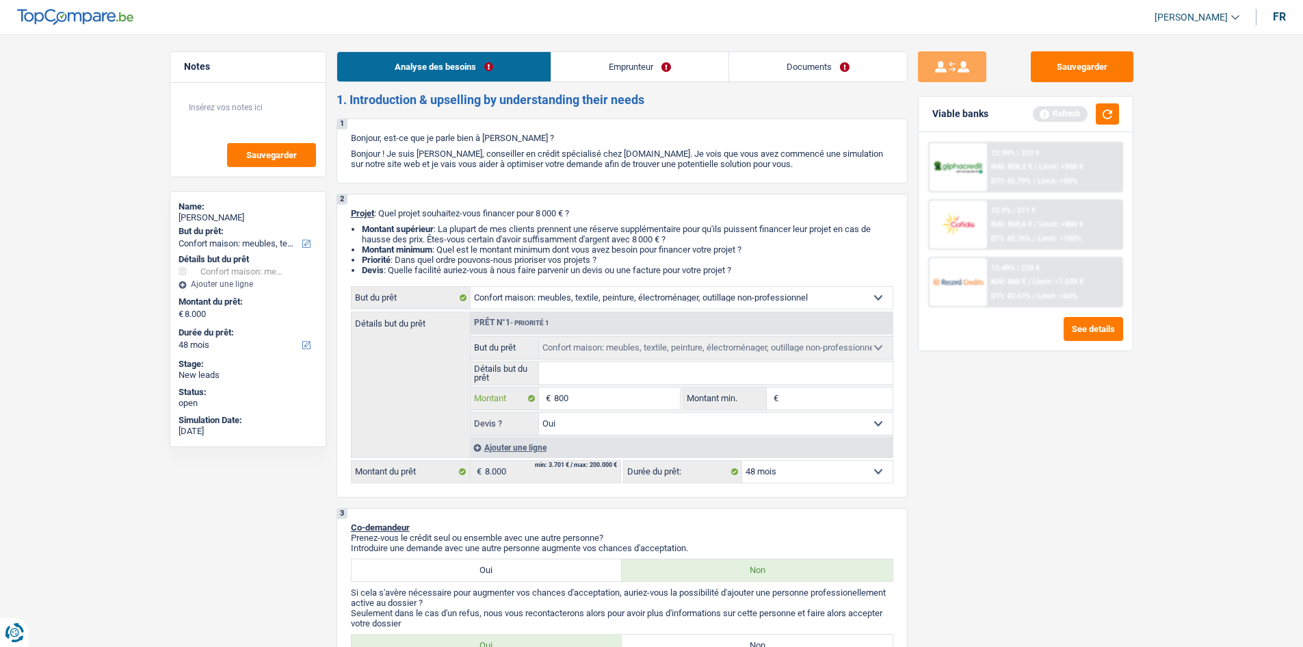
type input "80"
type input "8"
type input "9"
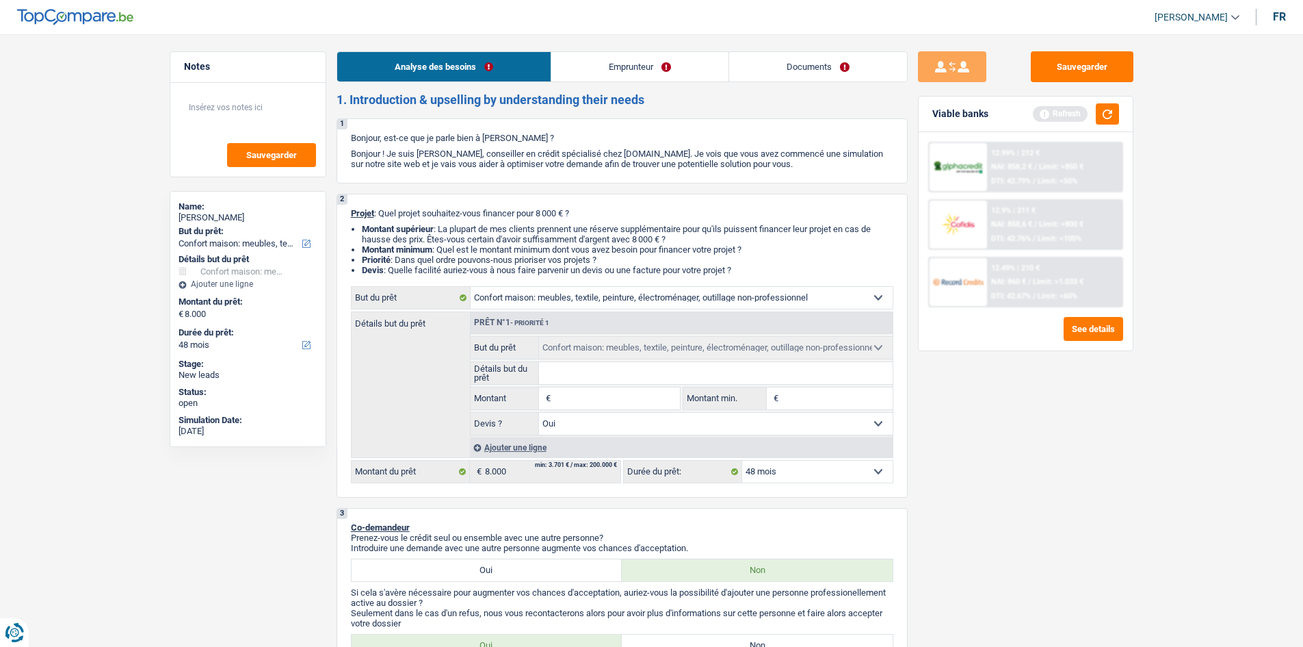
type input "9"
type input "90"
type input "900"
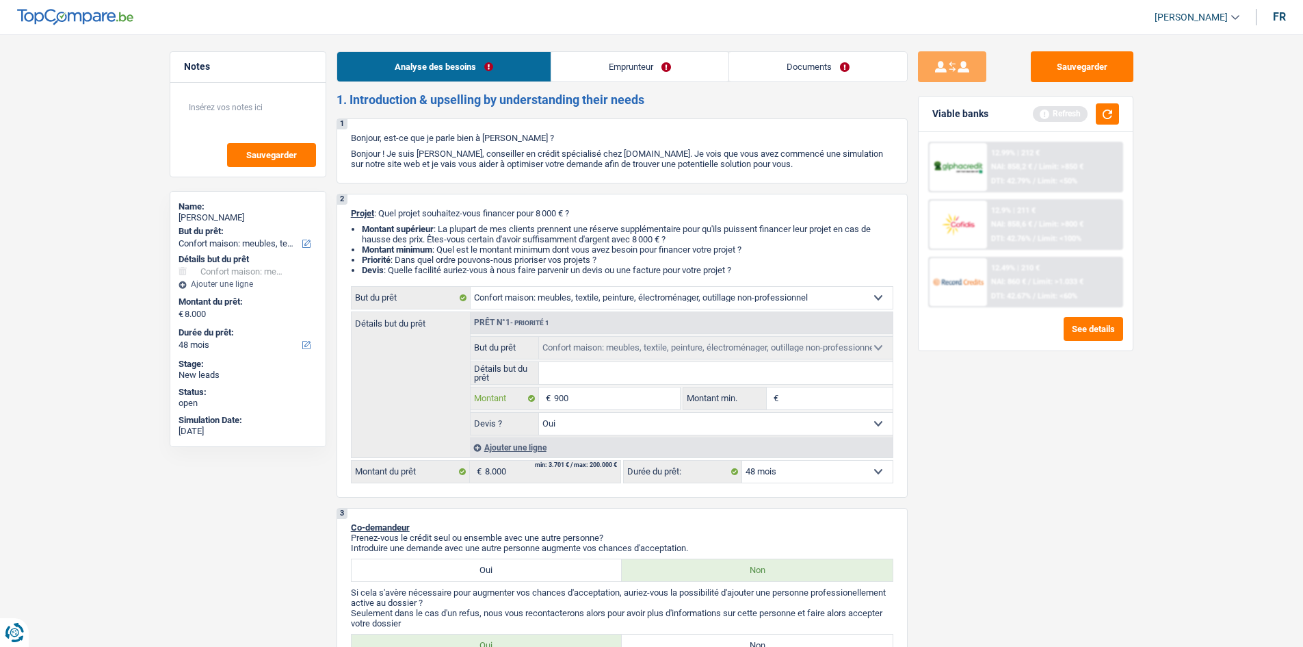
type input "9.000"
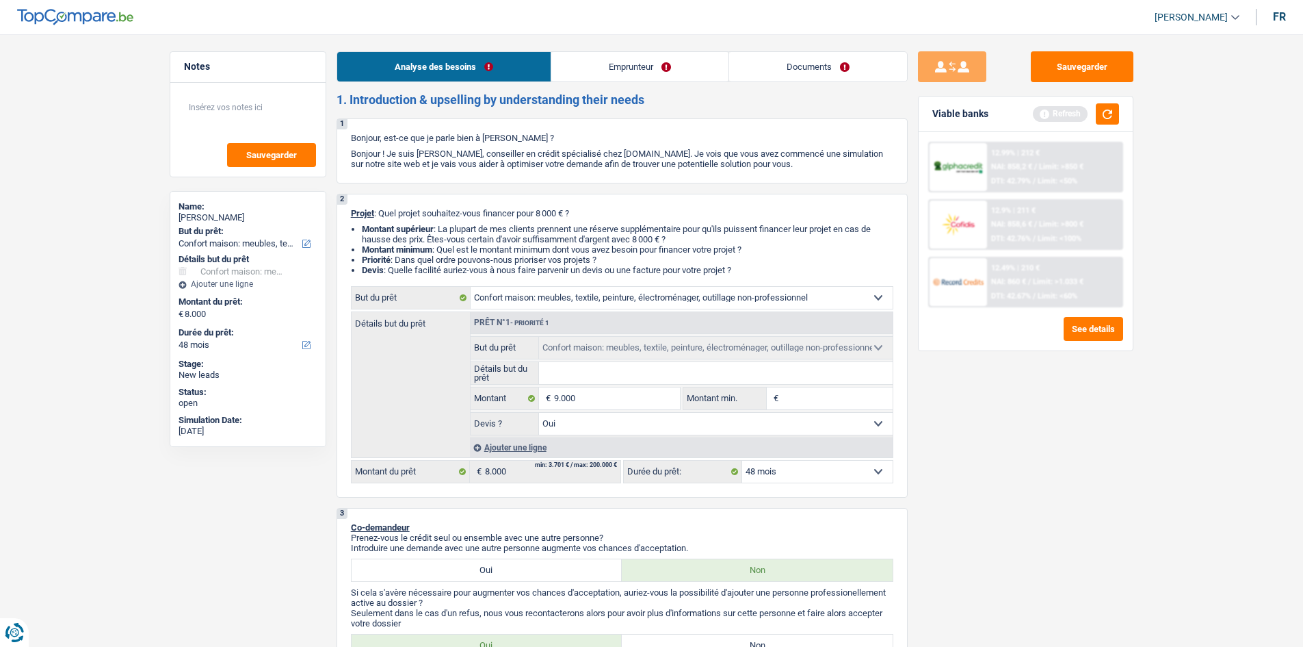
type input "9.000"
drag, startPoint x: 1029, startPoint y: 554, endPoint x: 1067, endPoint y: 528, distance: 45.9
click at [1040, 499] on div "Sauvegarder Viable banks Refresh 12.99% | 212 € NAI: 858,2 € / Limit: >850 € DT…" at bounding box center [1026, 336] width 236 height 570
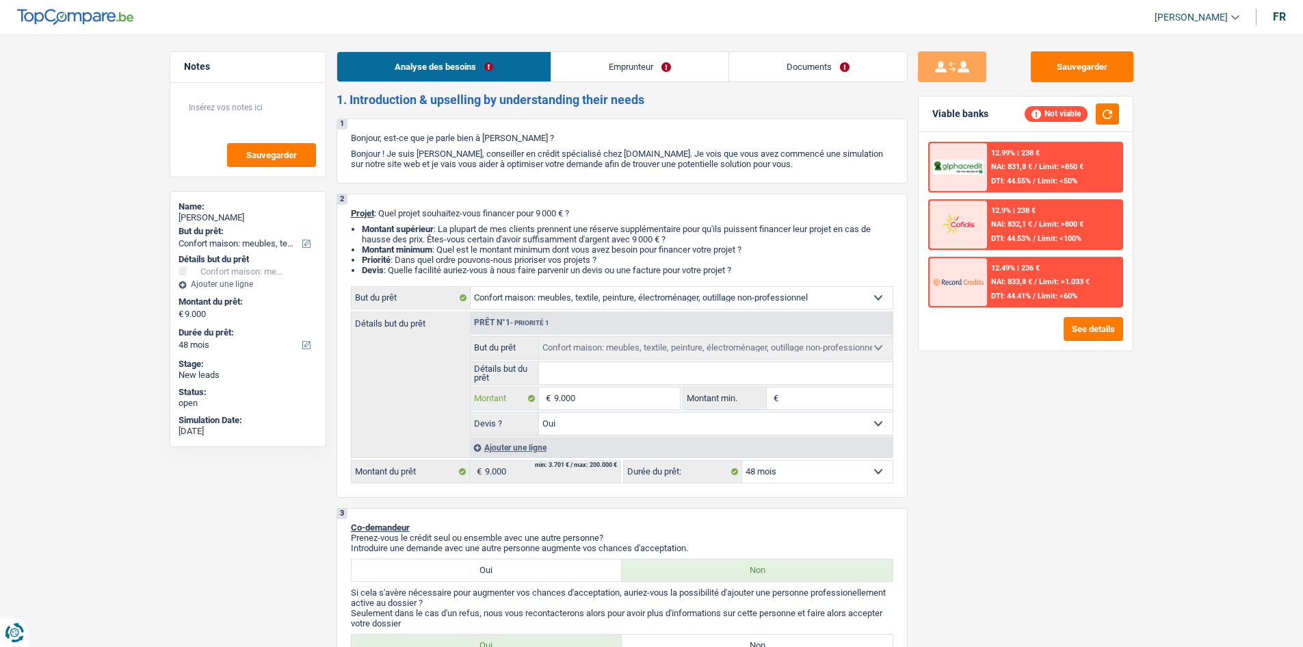
type input "900"
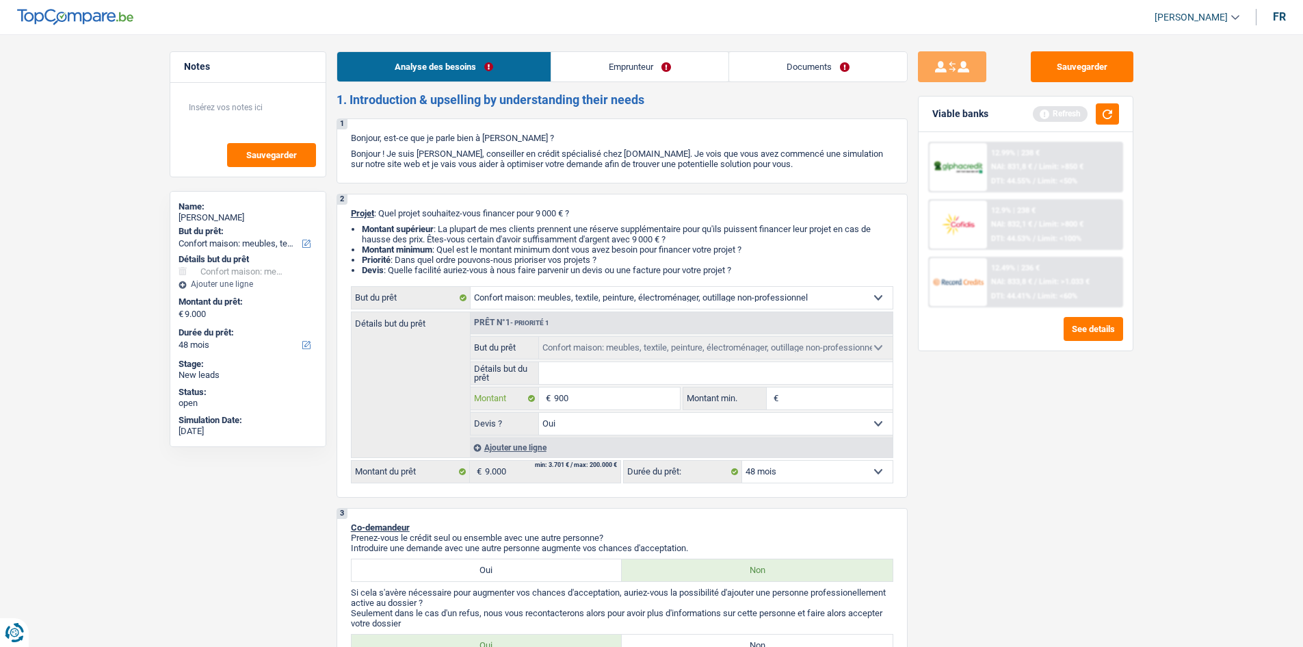
type input "90"
drag, startPoint x: 1119, startPoint y: 556, endPoint x: 1108, endPoint y: 538, distance: 21.1
click at [1040, 499] on div "Sauvegarder Viable banks Refresh 12.99% | 238 € NAI: 831,8 € / Limit: >850 € DT…" at bounding box center [1026, 336] width 236 height 570
click at [829, 76] on link "Documents" at bounding box center [818, 66] width 178 height 29
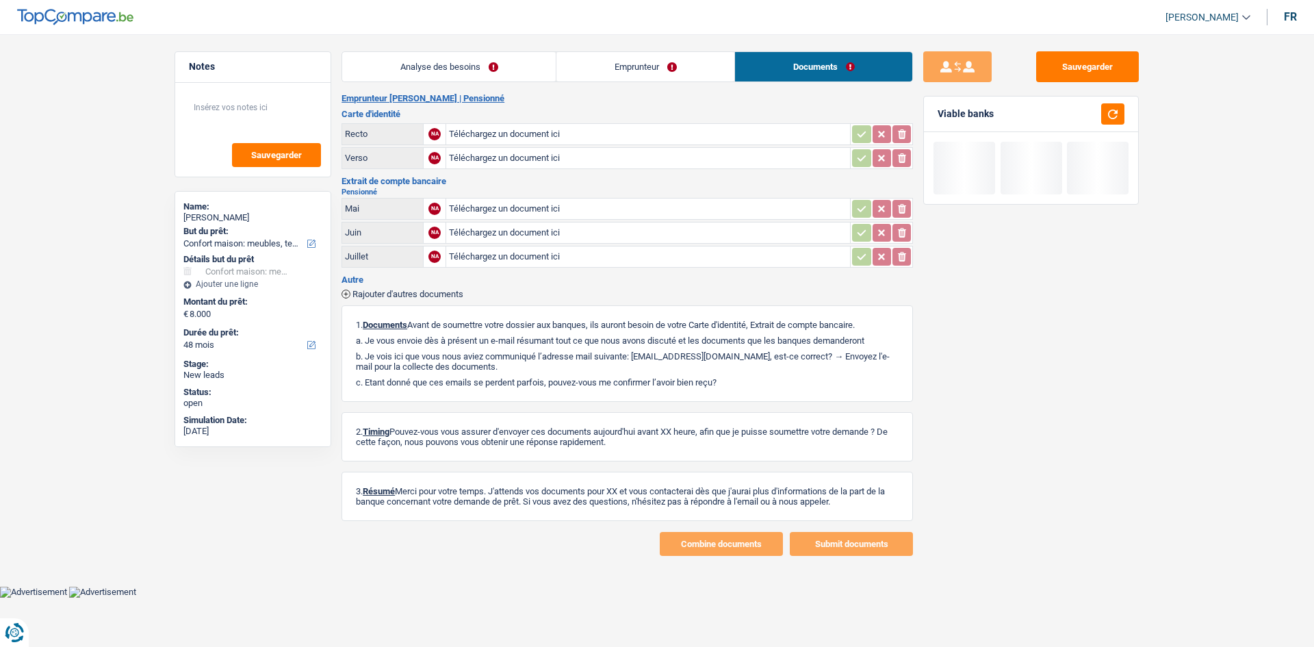
drag, startPoint x: 520, startPoint y: 66, endPoint x: 542, endPoint y: 68, distance: 22.0
click at [521, 66] on link "Analyse des besoins" at bounding box center [448, 66] width 213 height 29
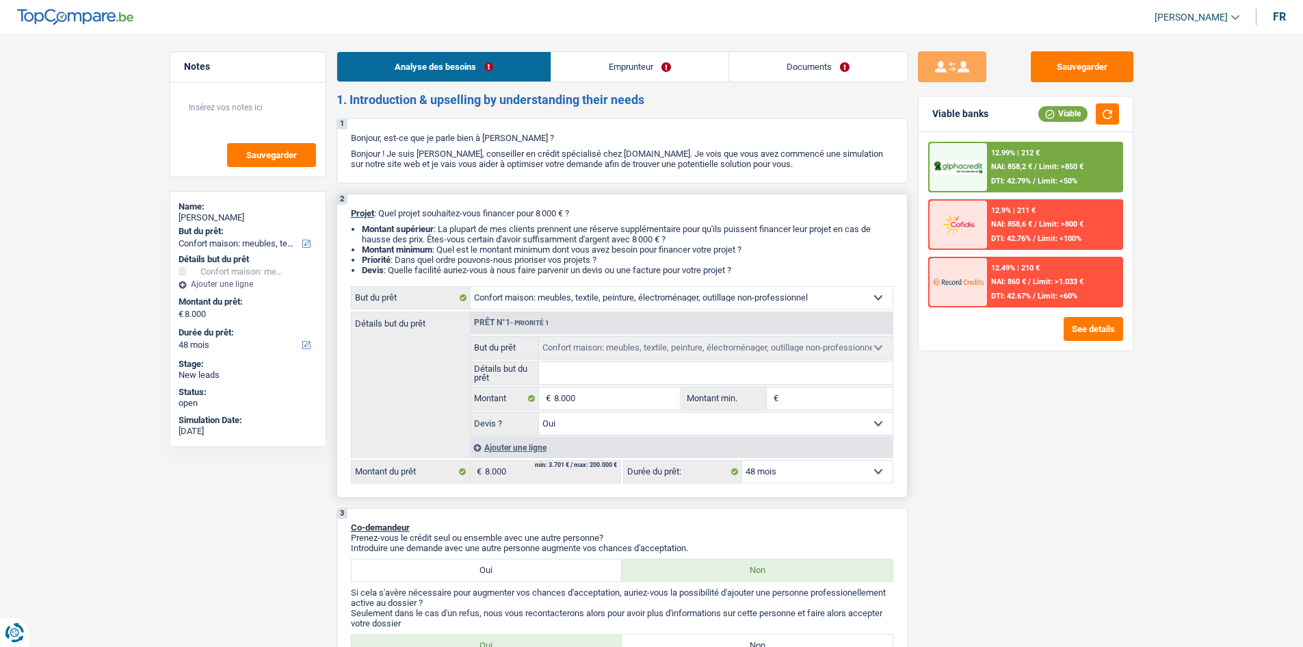
click at [817, 399] on input "Montant min." at bounding box center [837, 398] width 111 height 22
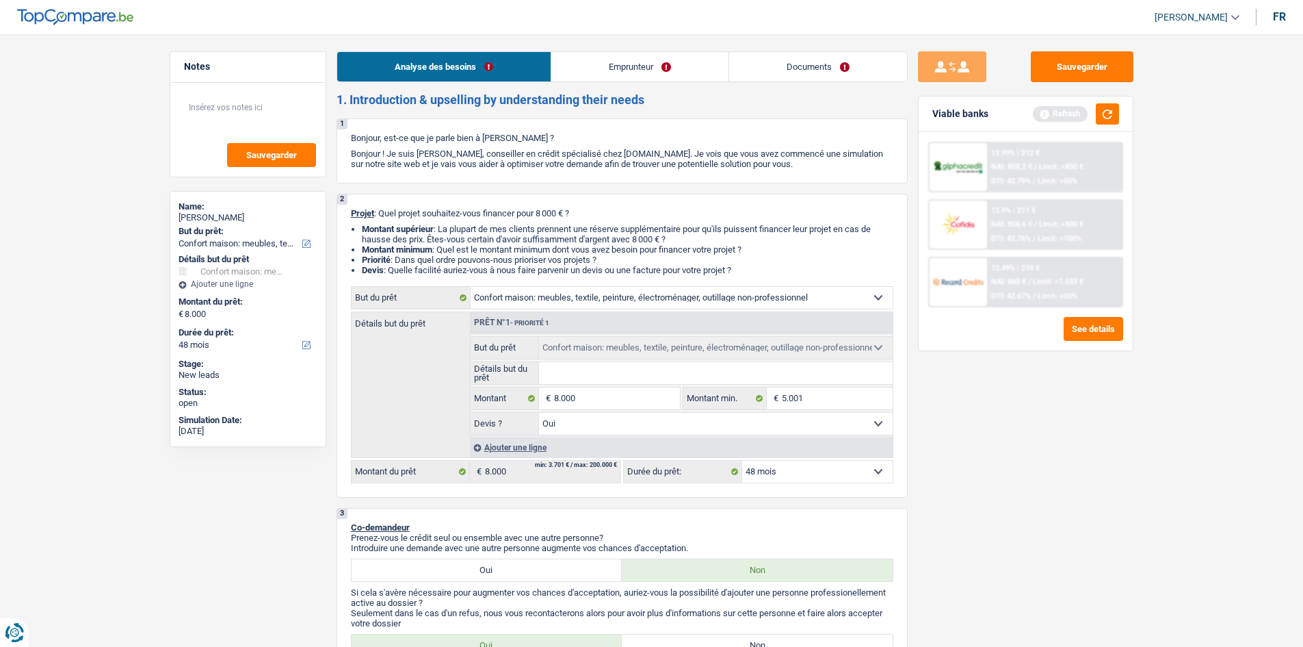
drag, startPoint x: 1013, startPoint y: 493, endPoint x: 1021, endPoint y: 488, distance: 9.9
click at [1021, 488] on div "Sauvegarder Viable banks Refresh 12.99% | 212 € NAI: 858,2 € / Limit: >850 € DT…" at bounding box center [1026, 336] width 236 height 570
click at [784, 395] on input "5.001" at bounding box center [837, 398] width 111 height 22
click at [784, 398] on input "5.001" at bounding box center [837, 398] width 111 height 22
click at [785, 398] on input "5.001" at bounding box center [837, 398] width 111 height 22
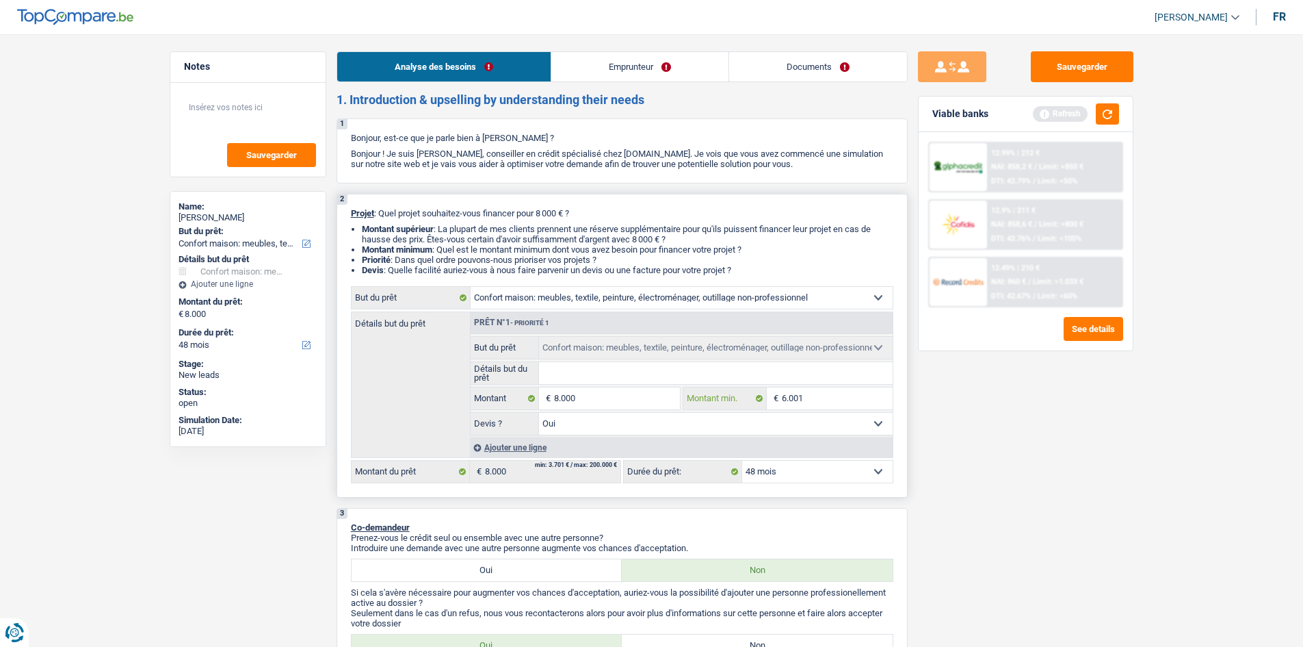
click at [834, 395] on input "6.001" at bounding box center [837, 398] width 111 height 22
click at [996, 430] on div "Sauvegarder Viable banks Refresh 12.99% | 212 € NAI: 858,2 € / Limit: >850 € DT…" at bounding box center [1026, 336] width 236 height 570
drag, startPoint x: 907, startPoint y: 477, endPoint x: 916, endPoint y: 472, distance: 10.7
click at [823, 470] on select "12 mois 18 mois 24 mois 30 mois 36 mois 42 mois 48 mois Sélectionner une option" at bounding box center [817, 471] width 151 height 22
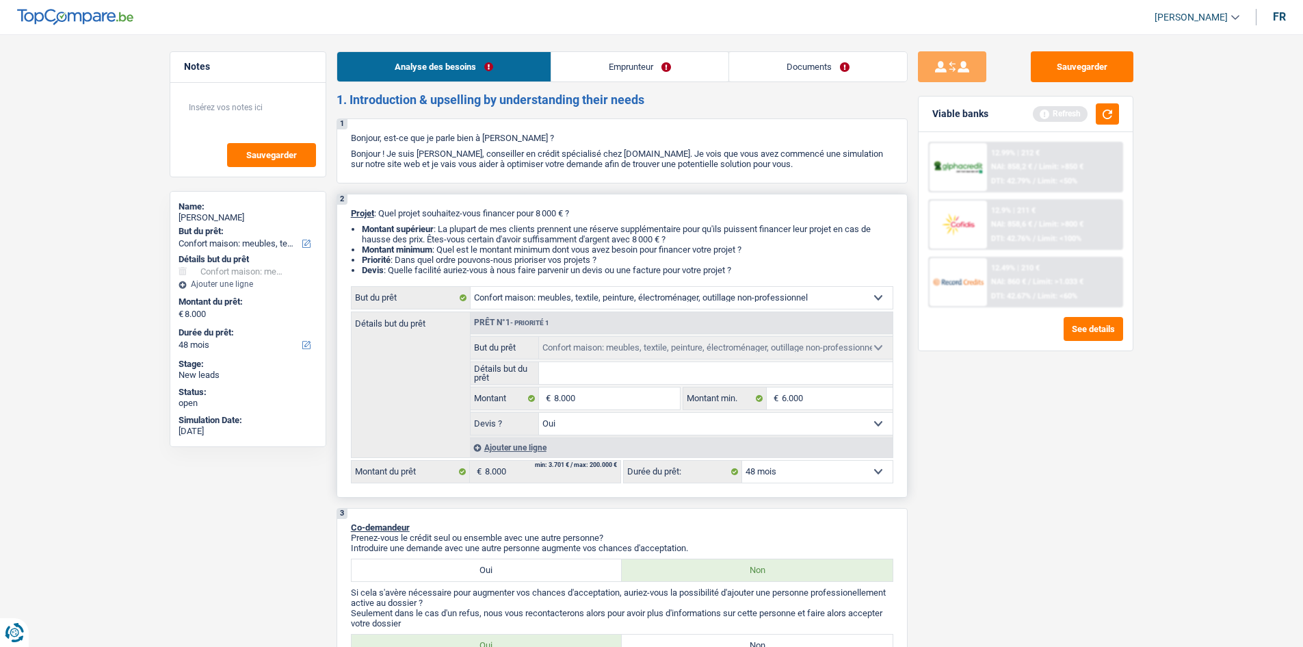
drag, startPoint x: 823, startPoint y: 470, endPoint x: 869, endPoint y: 454, distance: 48.7
click at [823, 470] on select "12 mois 18 mois 24 mois 30 mois 36 mois 42 mois 48 mois Sélectionner une option" at bounding box center [817, 471] width 151 height 22
click at [710, 68] on link "Emprunteur" at bounding box center [639, 66] width 177 height 29
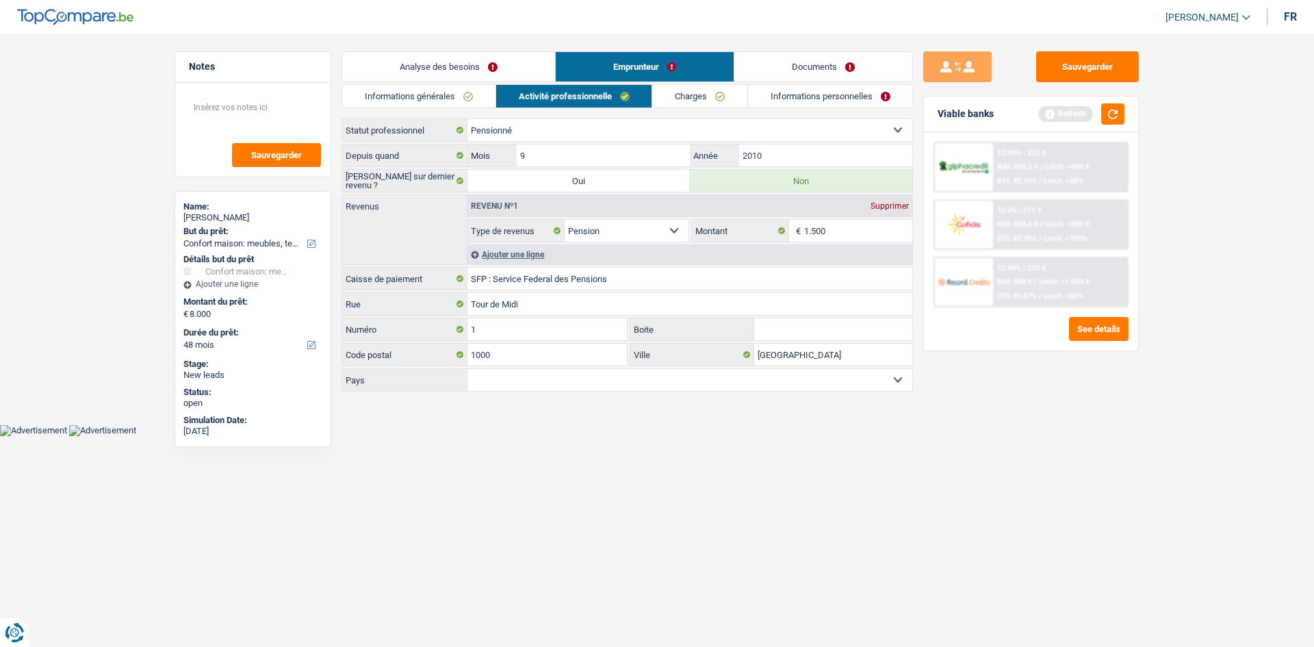
click at [698, 91] on link "Charges" at bounding box center [699, 96] width 95 height 23
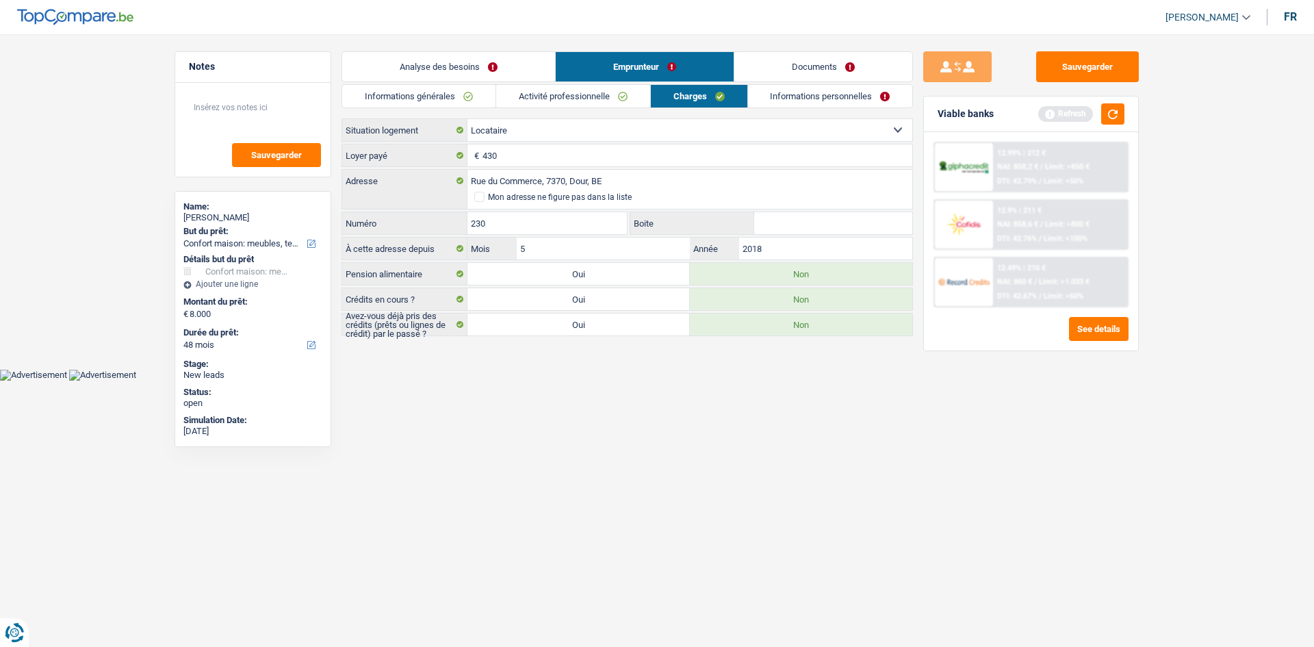
click at [814, 109] on div "Informations générales Activité professionnelle Charges Informations personnell…" at bounding box center [626, 210] width 571 height 252
click at [840, 94] on link "Informations personnelles" at bounding box center [830, 96] width 165 height 23
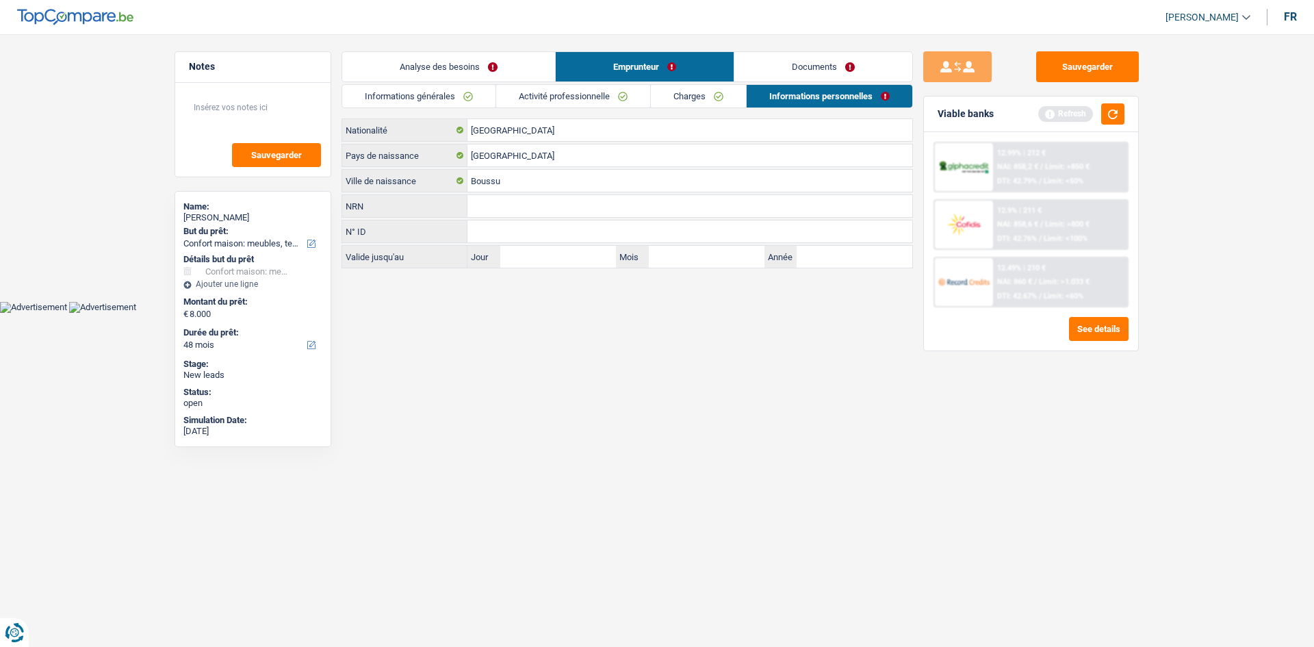
click at [783, 65] on link "Documents" at bounding box center [823, 66] width 178 height 29
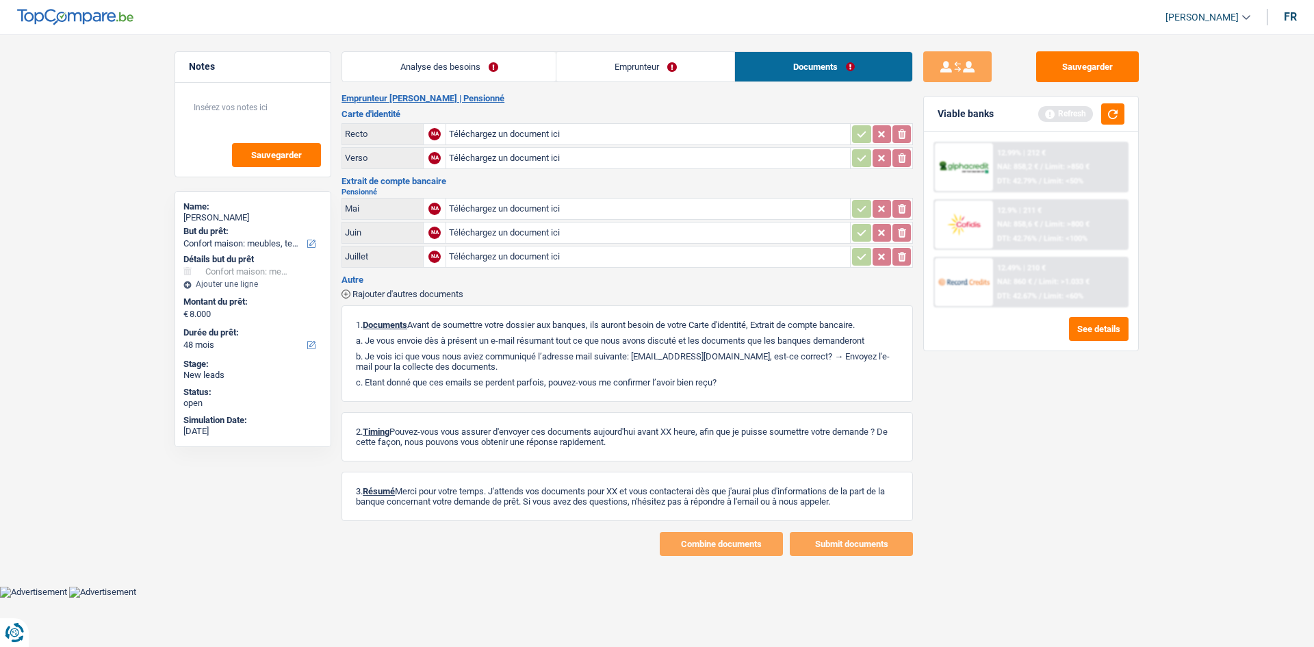
drag, startPoint x: 704, startPoint y: 80, endPoint x: 714, endPoint y: 77, distance: 10.2
click at [702, 80] on link "Emprunteur" at bounding box center [645, 66] width 178 height 29
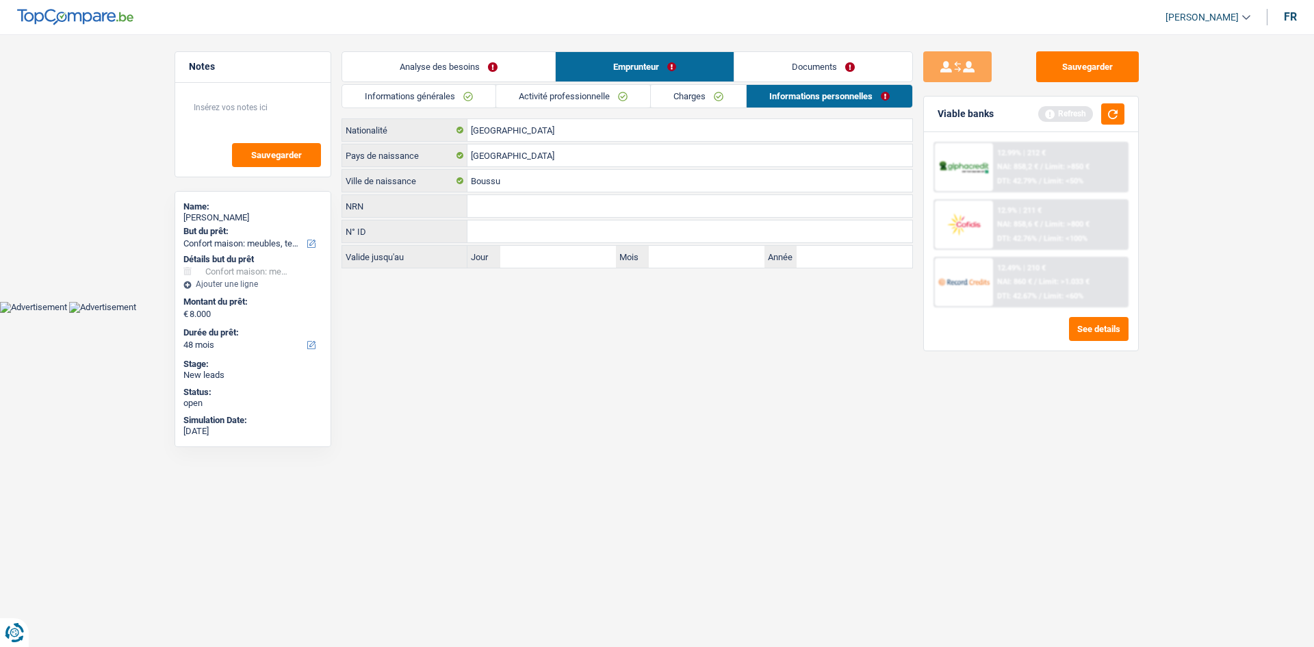
click at [714, 90] on link "Charges" at bounding box center [698, 96] width 95 height 23
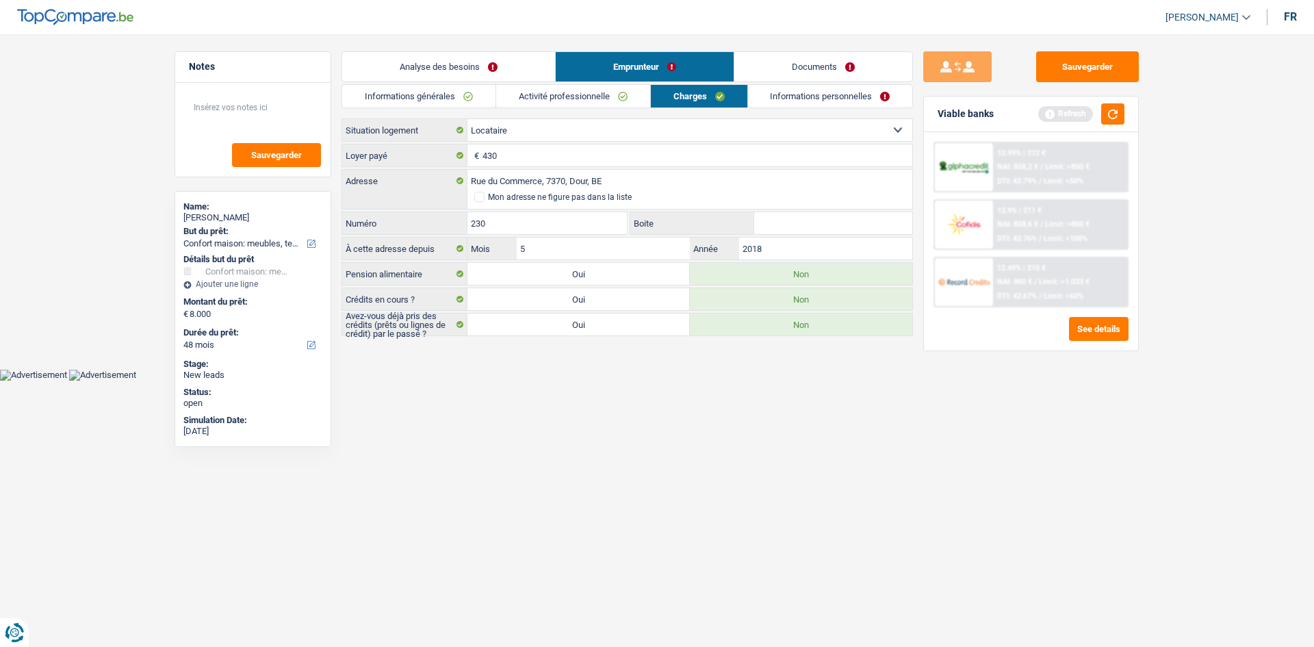
click at [768, 97] on link "Informations personnelles" at bounding box center [830, 96] width 165 height 23
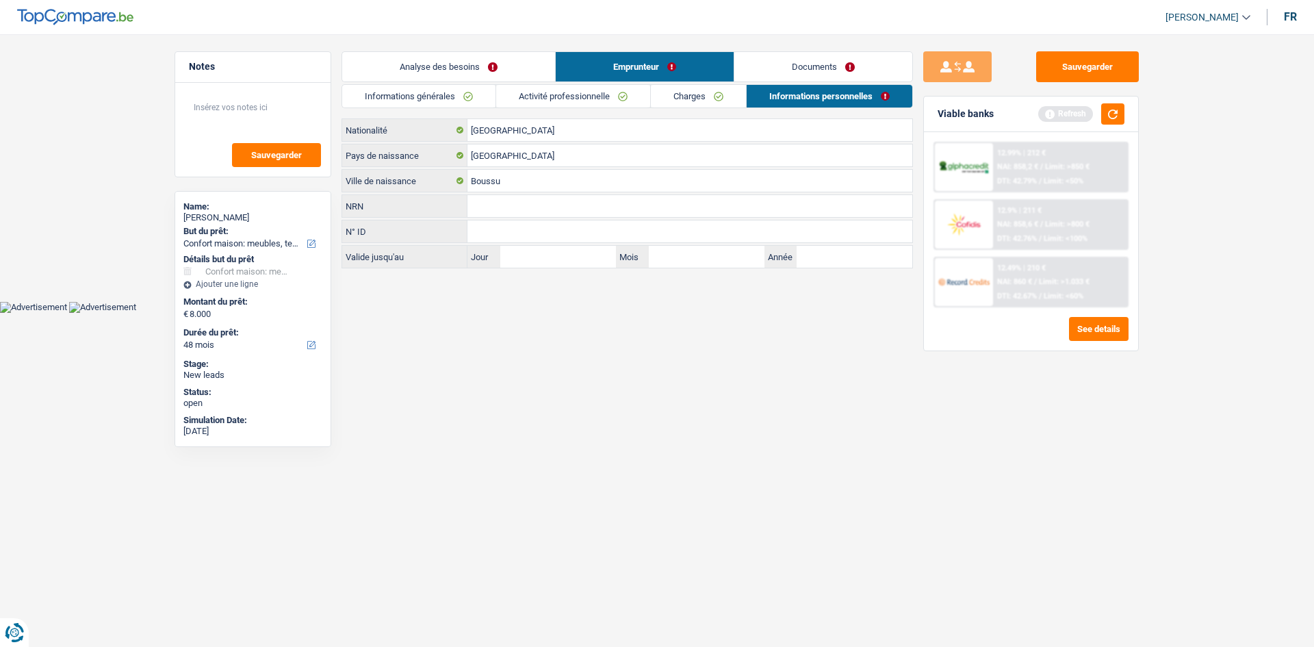
click at [798, 66] on link "Documents" at bounding box center [823, 66] width 178 height 29
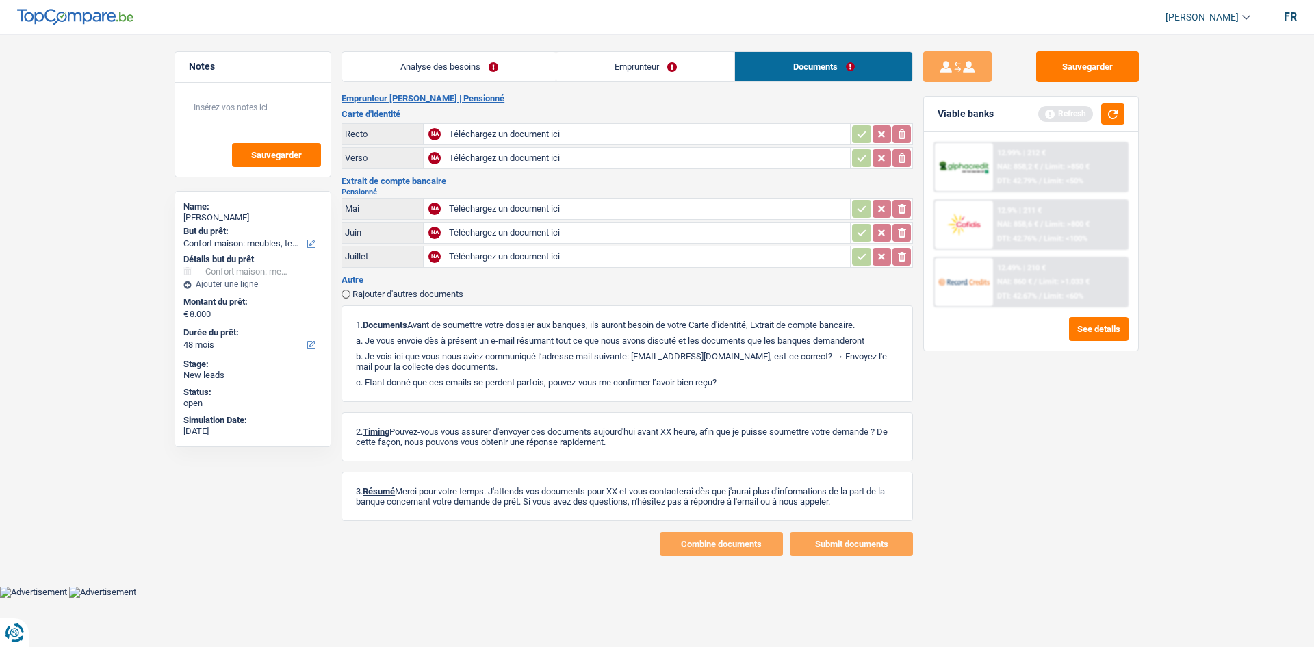
click at [558, 67] on link "Emprunteur" at bounding box center [645, 66] width 178 height 29
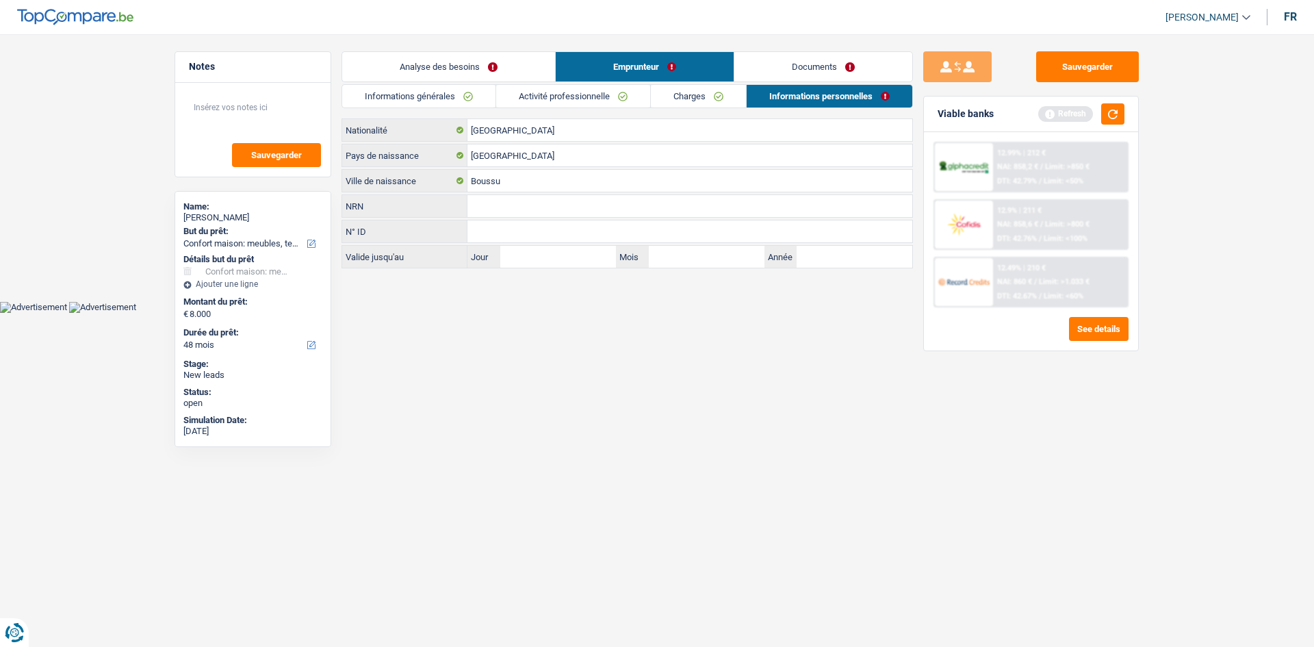
drag, startPoint x: 517, startPoint y: 77, endPoint x: 674, endPoint y: 73, distance: 157.4
click at [515, 78] on link "Analyse des besoins" at bounding box center [448, 66] width 213 height 29
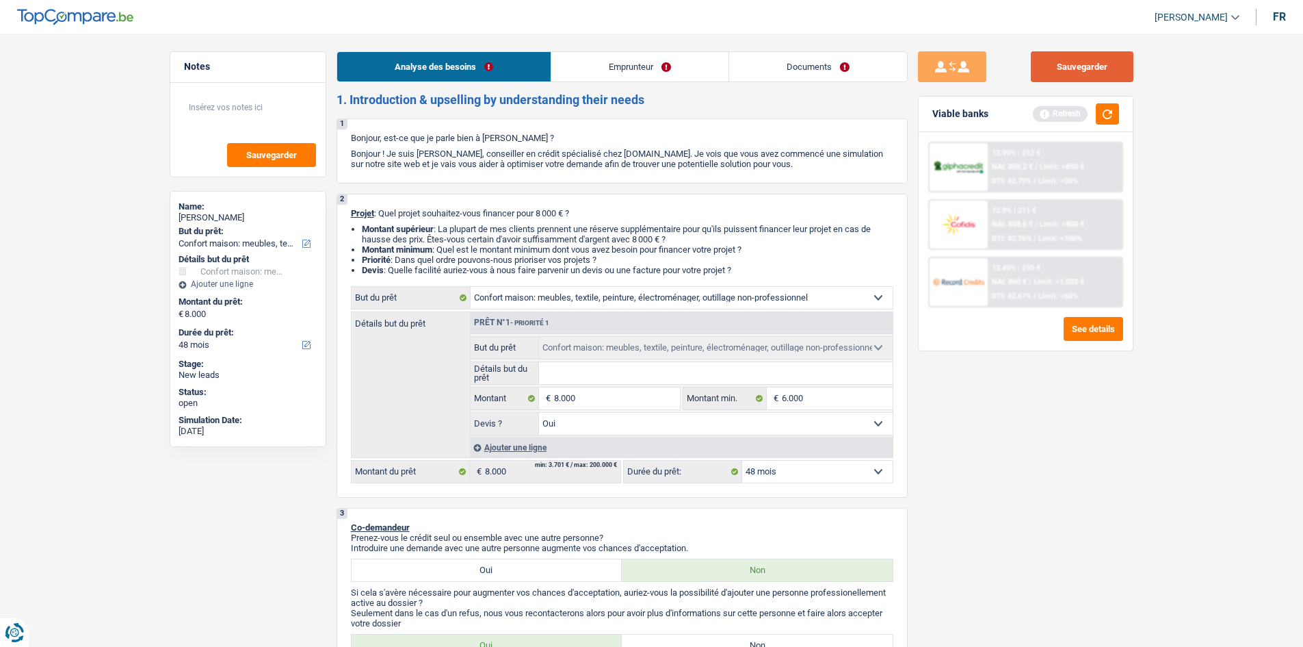
click at [1040, 81] on button "Sauvegarder" at bounding box center [1082, 66] width 103 height 31
click at [272, 112] on textarea at bounding box center [248, 112] width 136 height 41
drag, startPoint x: 252, startPoint y: 107, endPoint x: 263, endPoint y: 107, distance: 10.3
click at [259, 107] on textarea "Travaux à létragner" at bounding box center [248, 112] width 136 height 41
drag, startPoint x: 233, startPoint y: 103, endPoint x: 262, endPoint y: 105, distance: 29.5
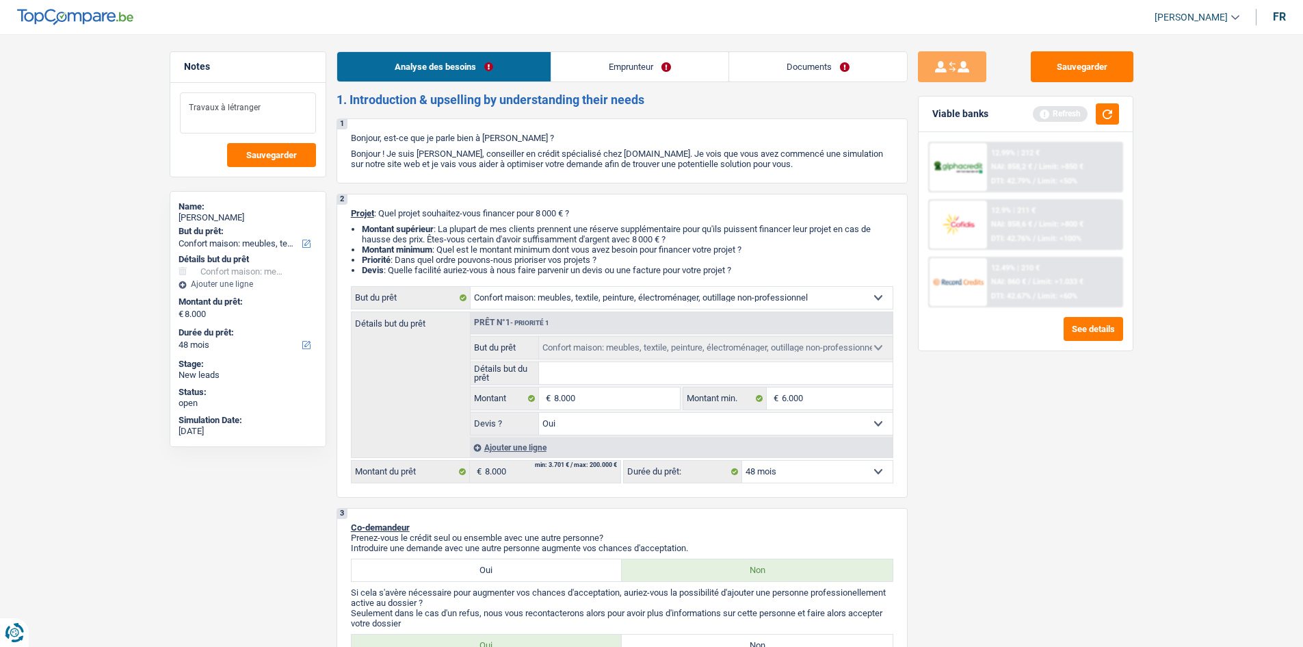
click at [236, 103] on textarea "Travaux à létranger" at bounding box center [248, 112] width 136 height 41
click at [241, 110] on textarea "Travaux à létranger" at bounding box center [248, 112] width 136 height 41
click at [224, 108] on textarea "Travaux à létranger" at bounding box center [248, 112] width 136 height 41
click at [226, 110] on textarea "Travaux à létranger" at bounding box center [248, 112] width 136 height 41
click at [226, 109] on textarea "Travaux à létranger" at bounding box center [248, 112] width 136 height 41
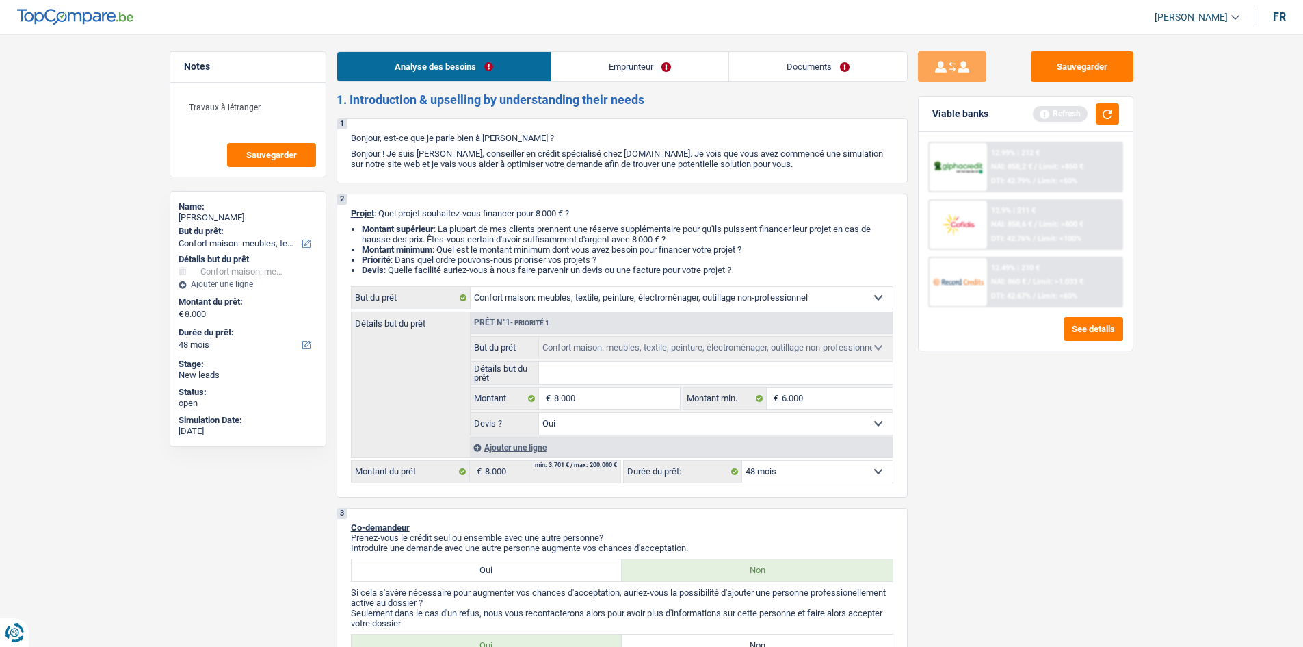
click at [580, 62] on link "Emprunteur" at bounding box center [639, 66] width 177 height 29
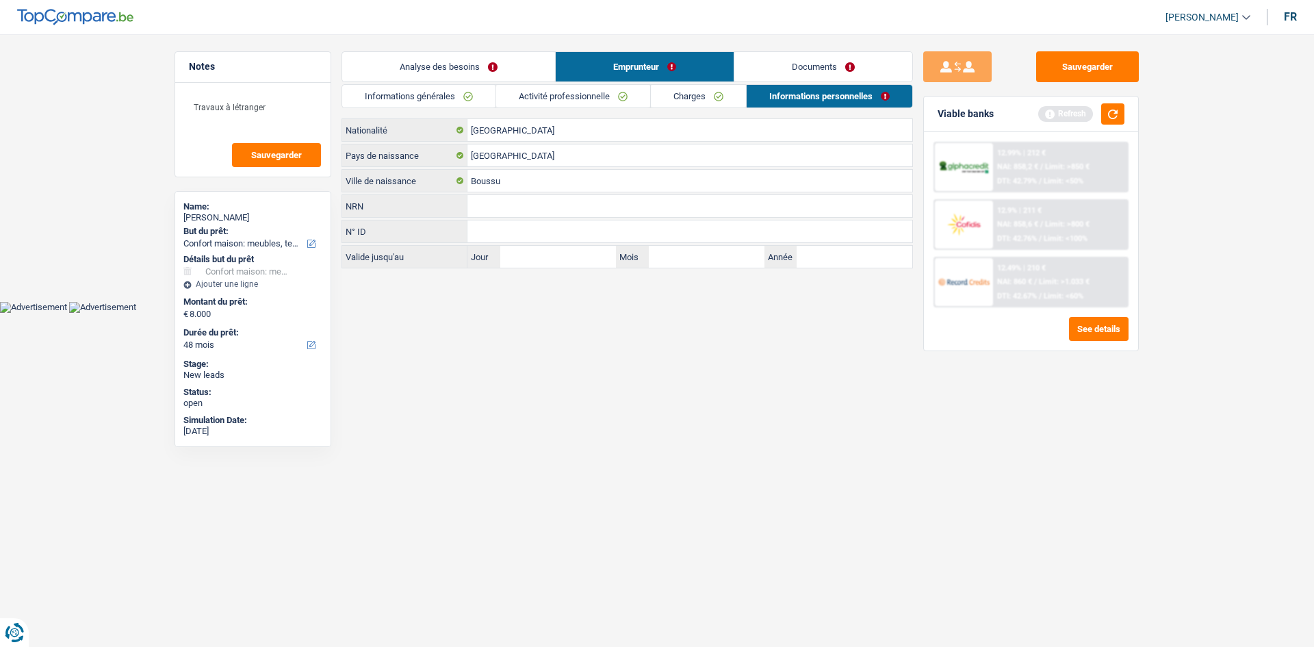
click at [447, 100] on link "Informations générales" at bounding box center [418, 96] width 153 height 23
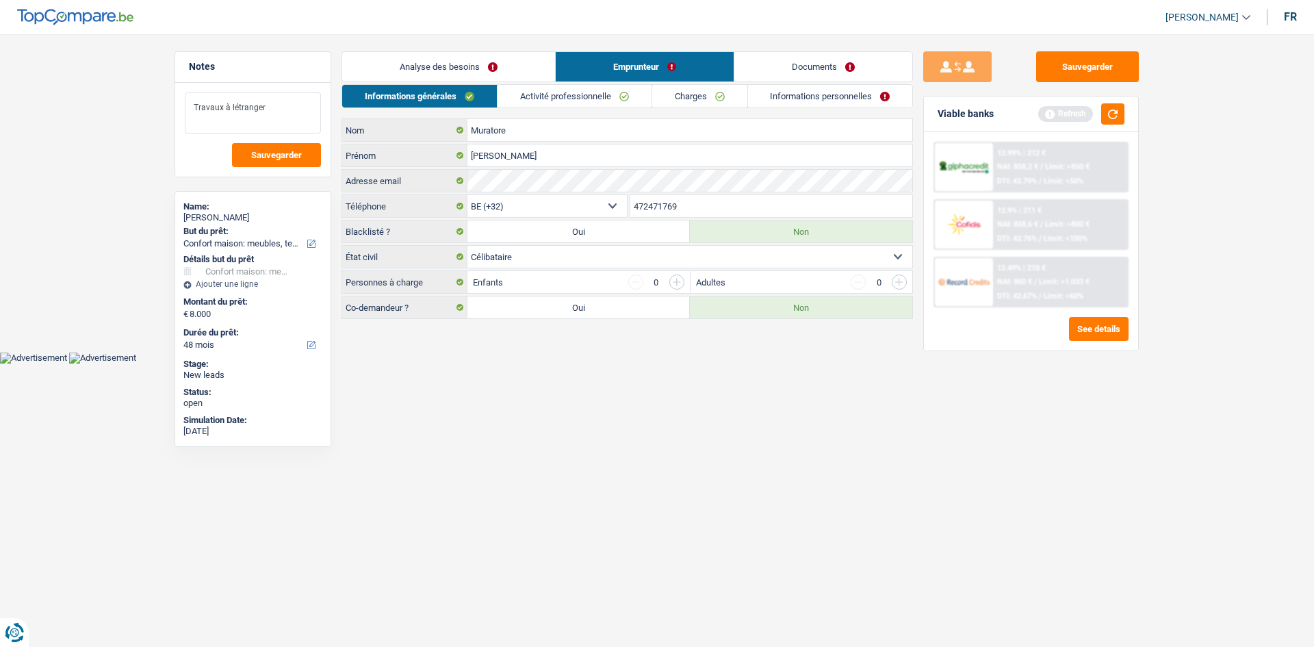
click at [233, 105] on textarea "Travaux à létranger" at bounding box center [253, 112] width 136 height 41
drag, startPoint x: 1077, startPoint y: 79, endPoint x: 1099, endPoint y: 69, distance: 24.2
click at [1040, 77] on button "Sauvegarder" at bounding box center [1087, 66] width 103 height 31
click at [259, 151] on span "Sauvegarder" at bounding box center [276, 155] width 51 height 9
click at [1040, 75] on button "Sauvegarder" at bounding box center [1087, 66] width 103 height 31
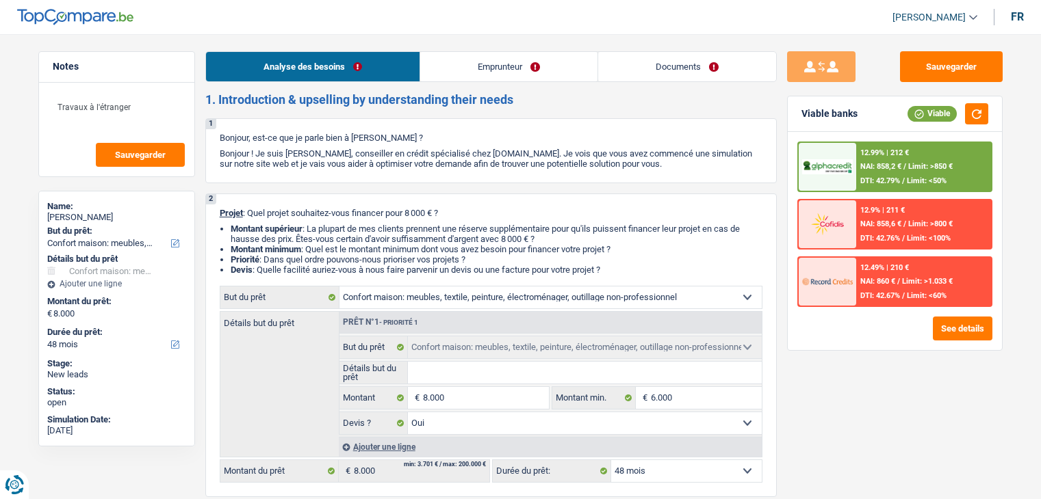
select select "household"
select select "48"
select select "household"
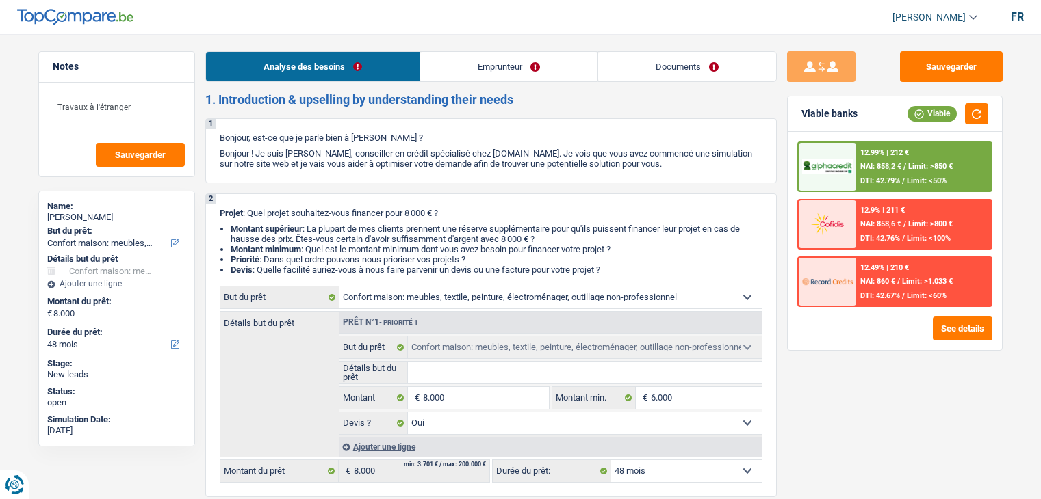
select select "yes"
select select "48"
select select "retired"
select select "pension"
select select "rents"
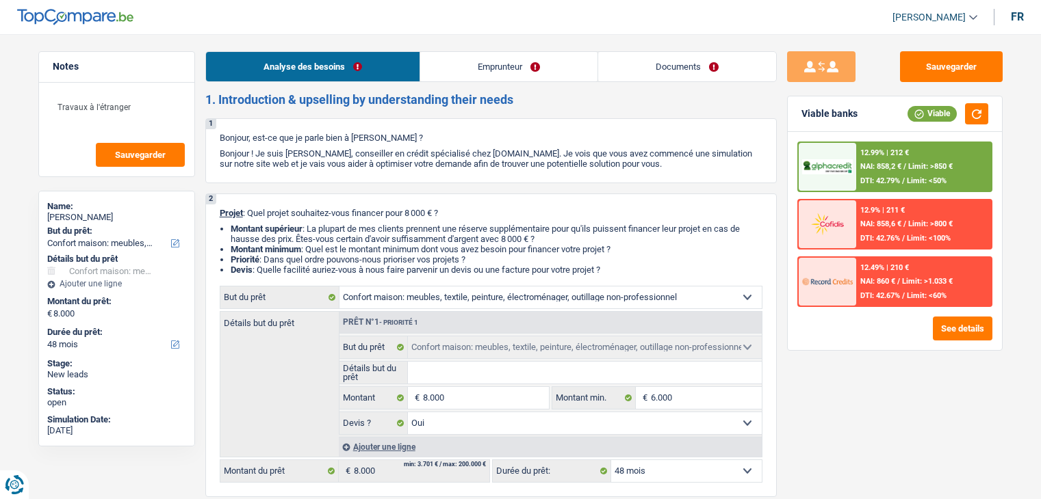
select select "household"
select select "yes"
select select "48"
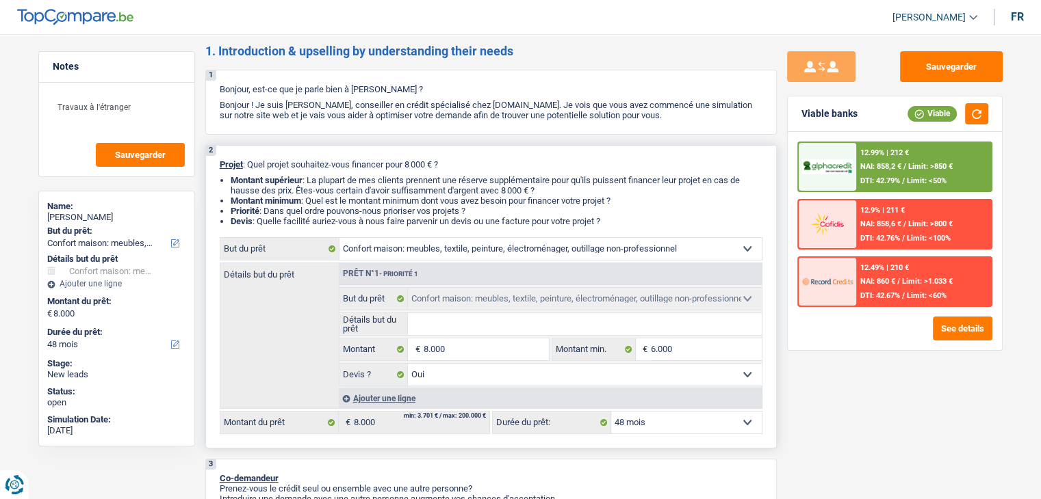
scroll to position [68, 0]
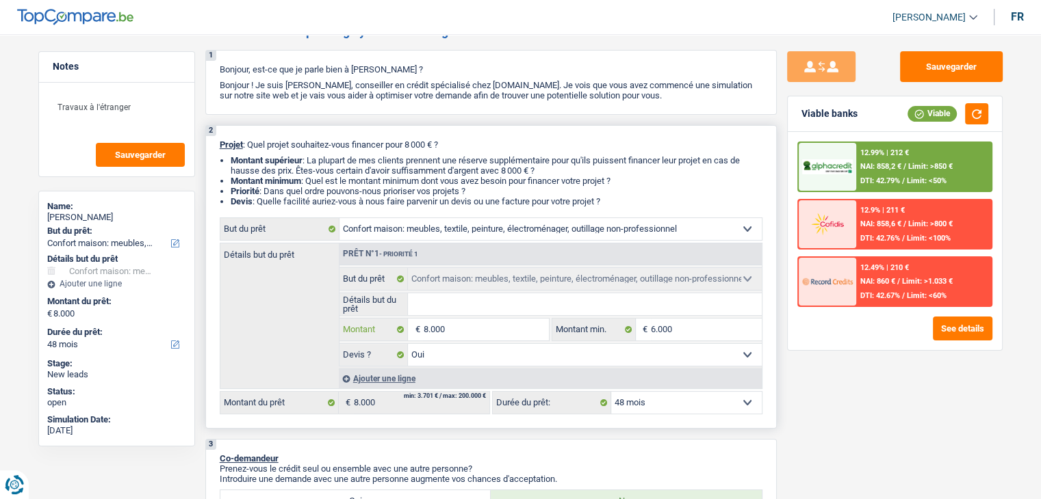
click at [488, 336] on input "8.000" at bounding box center [485, 330] width 125 height 22
click at [785, 406] on div "Sauvegarder Viable banks Viable 12.99% | 212 € NAI: 858,2 € / Limit: >850 € DTI…" at bounding box center [895, 262] width 236 height 423
click at [905, 177] on span "/" at bounding box center [903, 181] width 3 height 9
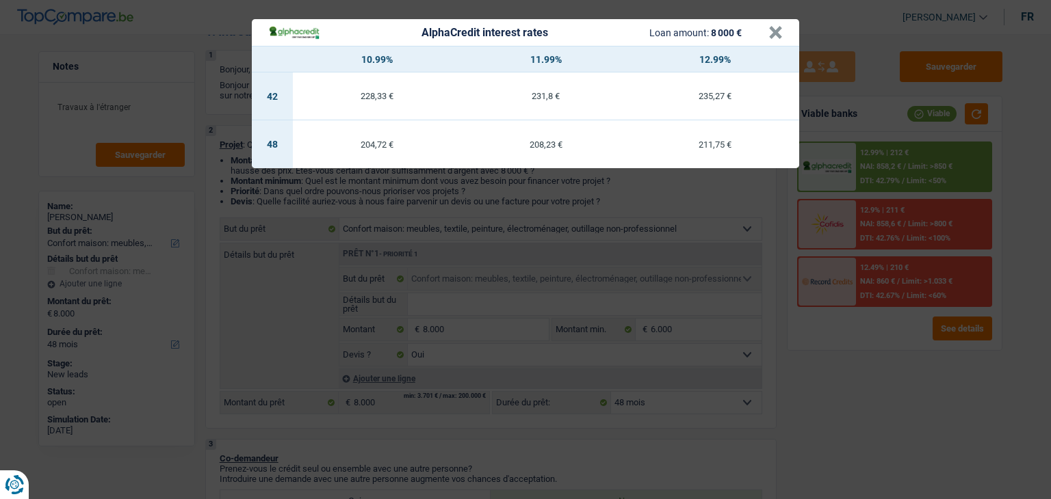
click at [869, 303] on div "AlphaCredit interest rates Loan amount: 8 000 € × 10.99% 11.99% 12.99% 42 228,3…" at bounding box center [525, 249] width 1051 height 499
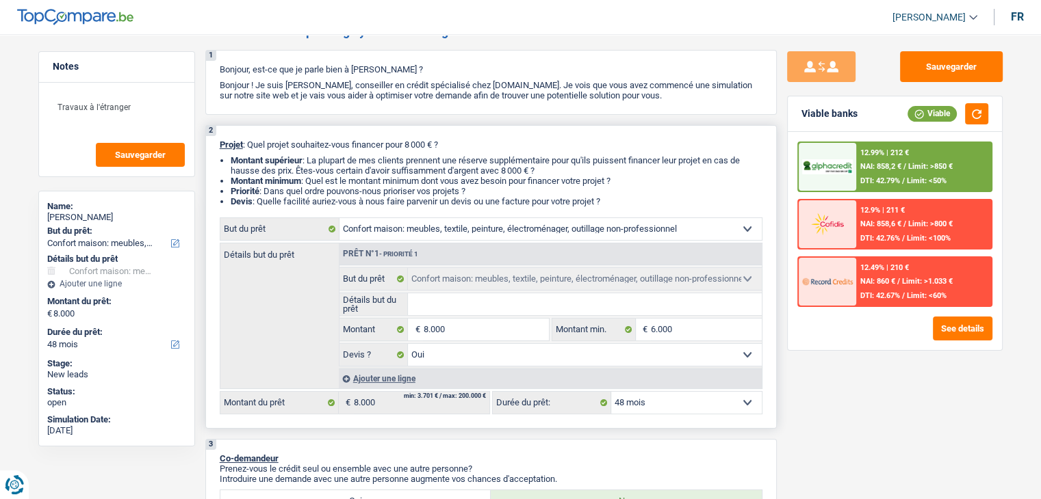
click at [663, 403] on select "12 mois 18 mois 24 mois 30 mois 36 mois 42 mois 48 mois Sélectionner une option" at bounding box center [686, 403] width 151 height 22
click at [847, 428] on div "Sauvegarder Viable banks Viable 12.99% | 212 € NAI: 858,2 € / Limit: >850 € DTI…" at bounding box center [895, 262] width 236 height 423
click at [911, 160] on div "12.99% | 212 € NAI: 858,2 € / Limit: >850 € DTI: 42.79% / Limit: <50%" at bounding box center [923, 167] width 135 height 48
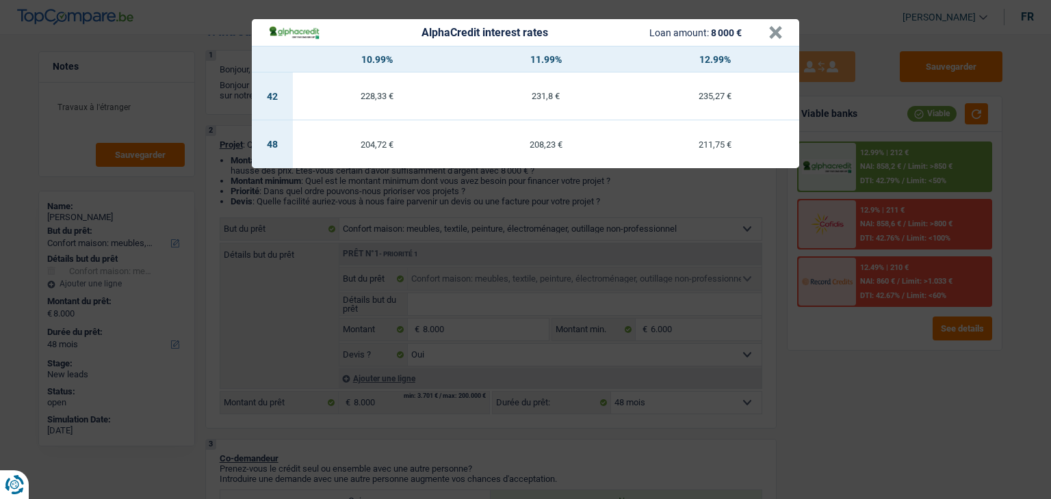
click at [946, 428] on div "AlphaCredit interest rates Loan amount: 8 000 € × 10.99% 11.99% 12.99% 42 228,3…" at bounding box center [525, 249] width 1051 height 499
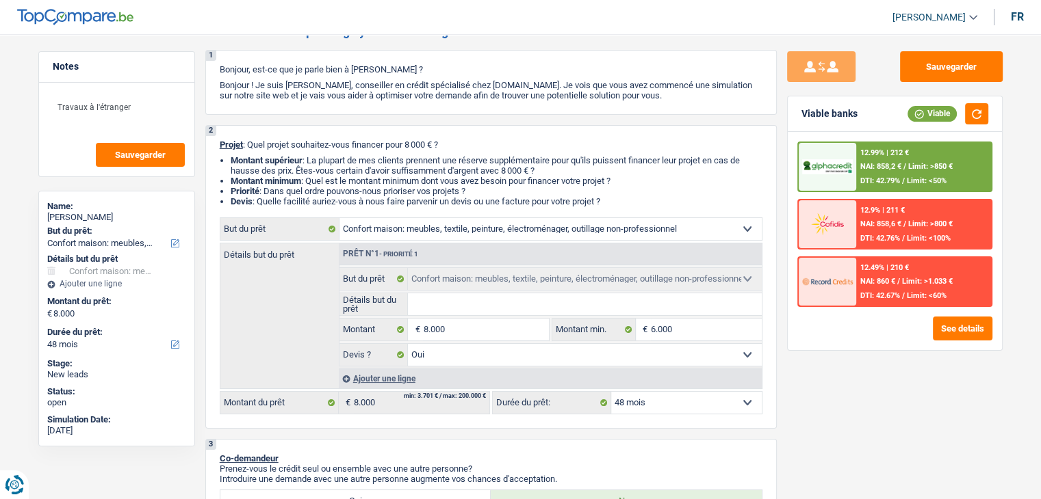
click at [914, 157] on div "12.99% | 212 € NAI: 858,2 € / Limit: >850 € DTI: 42.79% / Limit: <50%" at bounding box center [923, 167] width 135 height 48
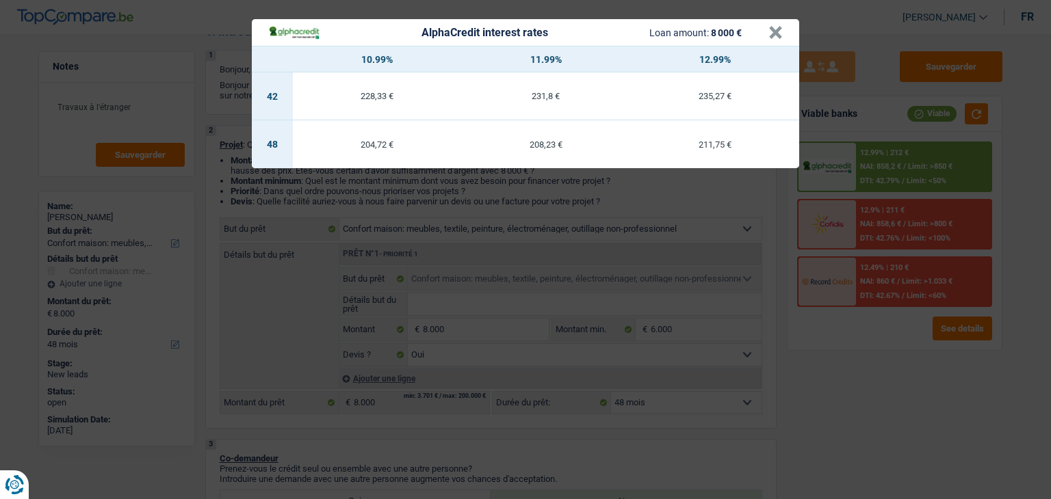
click at [914, 361] on div "AlphaCredit interest rates Loan amount: 8 000 € × 10.99% 11.99% 12.99% 42 228,3…" at bounding box center [525, 249] width 1051 height 499
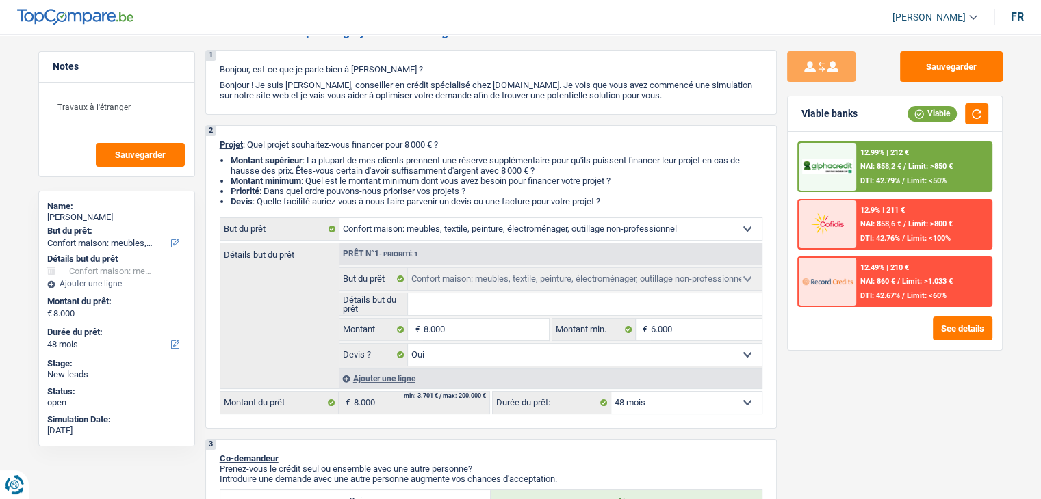
click at [870, 184] on span "DTI: 42.79%" at bounding box center [880, 181] width 40 height 9
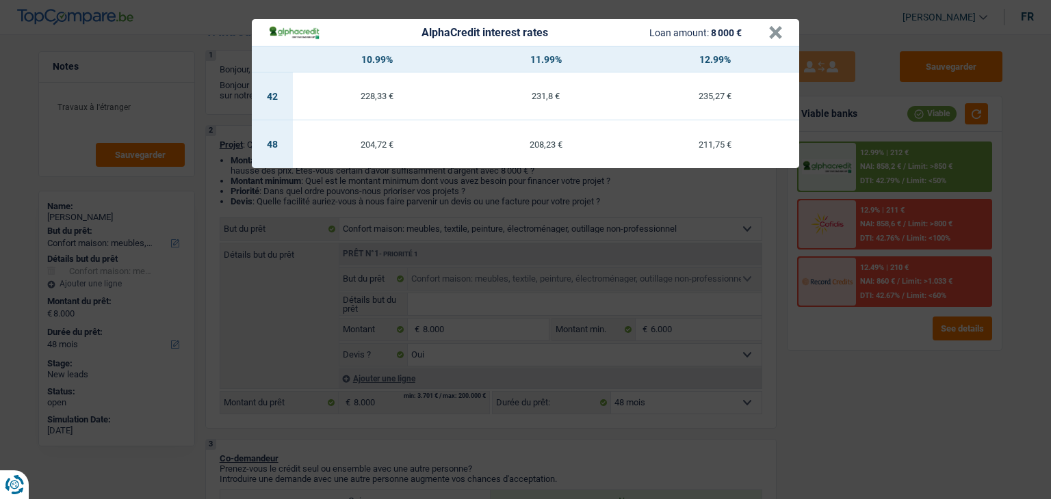
click at [889, 356] on div "AlphaCredit interest rates Loan amount: 8 000 € × 10.99% 11.99% 12.99% 42 228,3…" at bounding box center [525, 249] width 1051 height 499
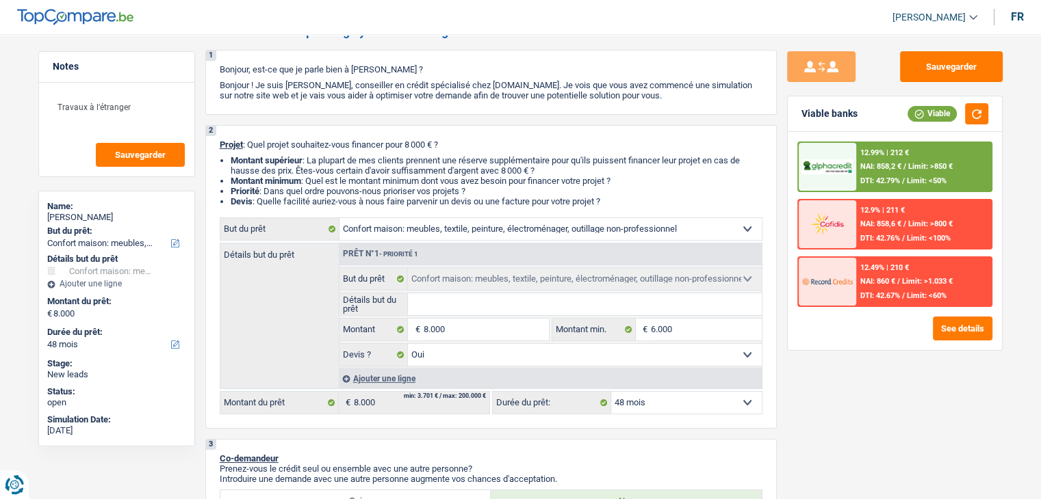
click at [904, 177] on span "/" at bounding box center [903, 181] width 3 height 9
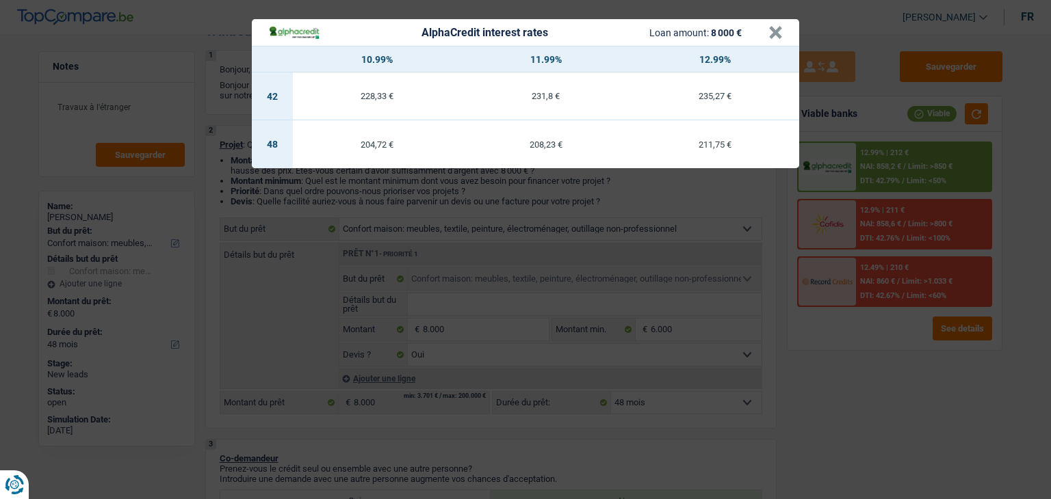
click at [887, 406] on div "AlphaCredit interest rates Loan amount: 8 000 € × 10.99% 11.99% 12.99% 42 228,3…" at bounding box center [525, 249] width 1051 height 499
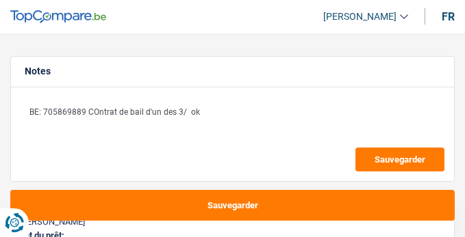
select select "renovation"
select select "60"
select select "renovation"
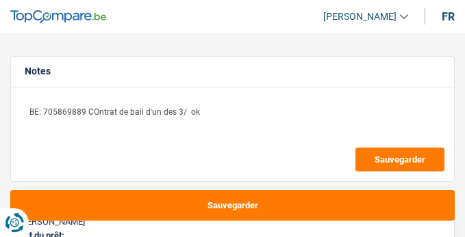
select select "yes"
select select "60"
select select "independent"
select select "netSalary"
select select "rentalIncome"
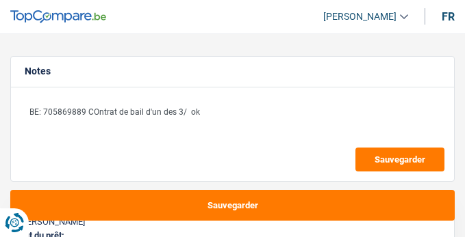
select select "rentalIncome"
select select "ownerWithMortgage"
select select "mortgage"
select select "300"
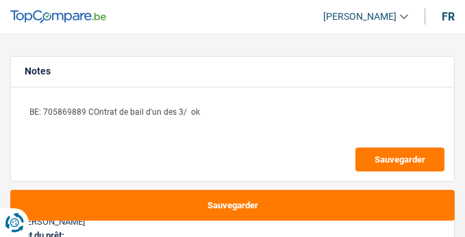
select select "renovation"
select select "yes"
select select "60"
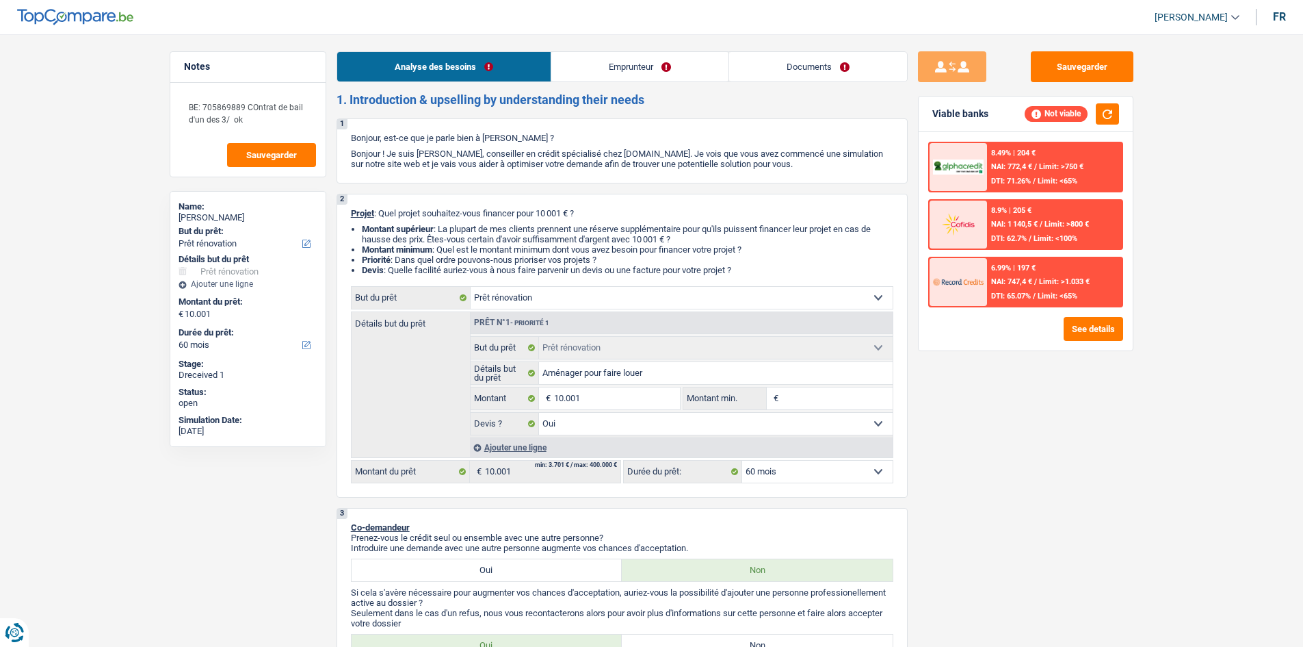
click at [464, 80] on link "Documents" at bounding box center [818, 66] width 178 height 29
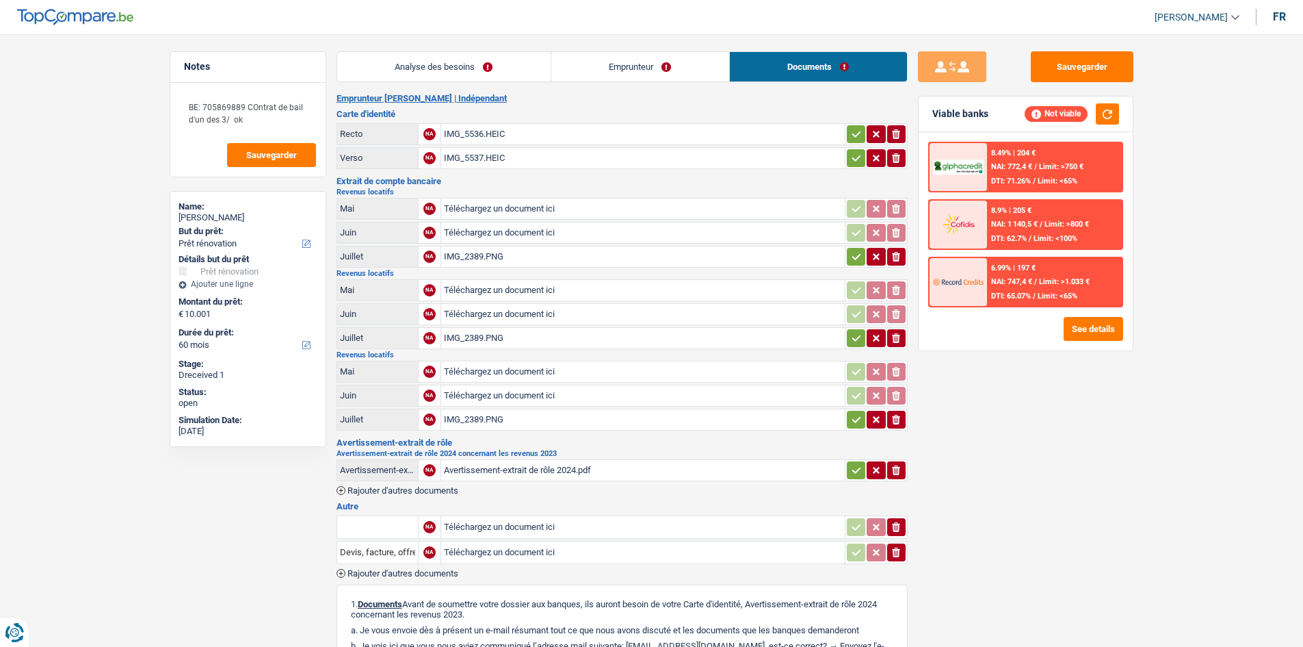
click at [464, 69] on link "Emprunteur" at bounding box center [640, 66] width 178 height 29
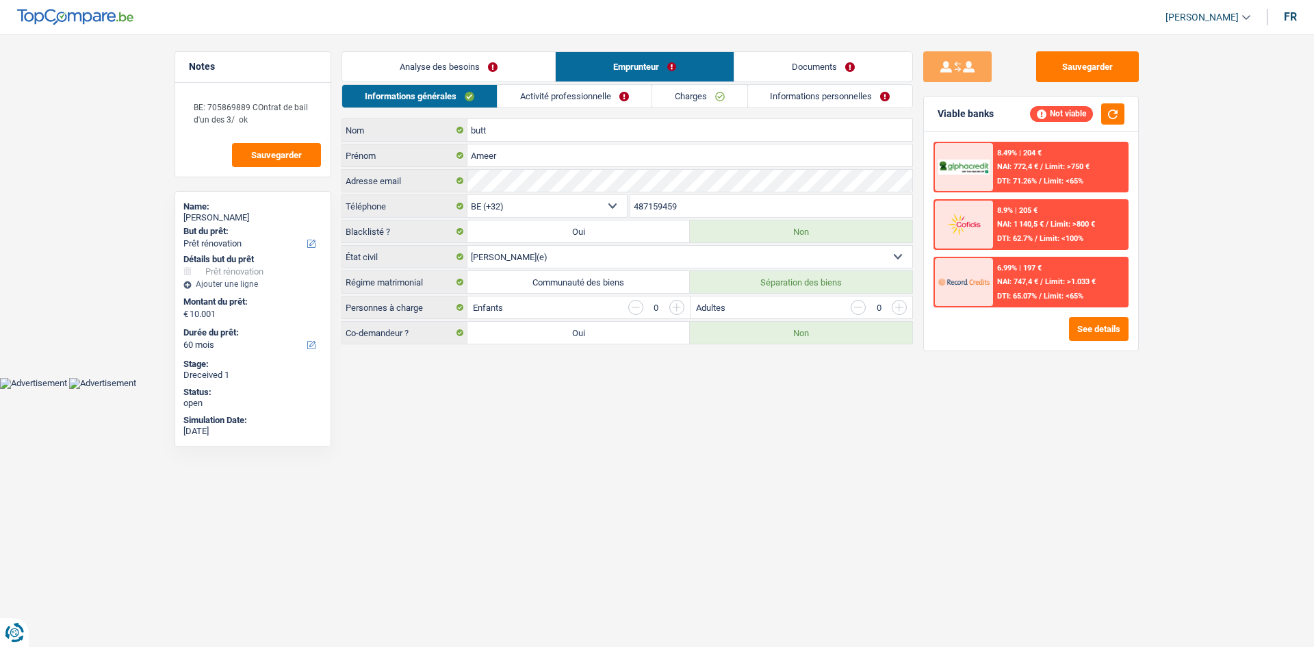
click at [464, 92] on link "Activité professionnelle" at bounding box center [574, 96] width 154 height 23
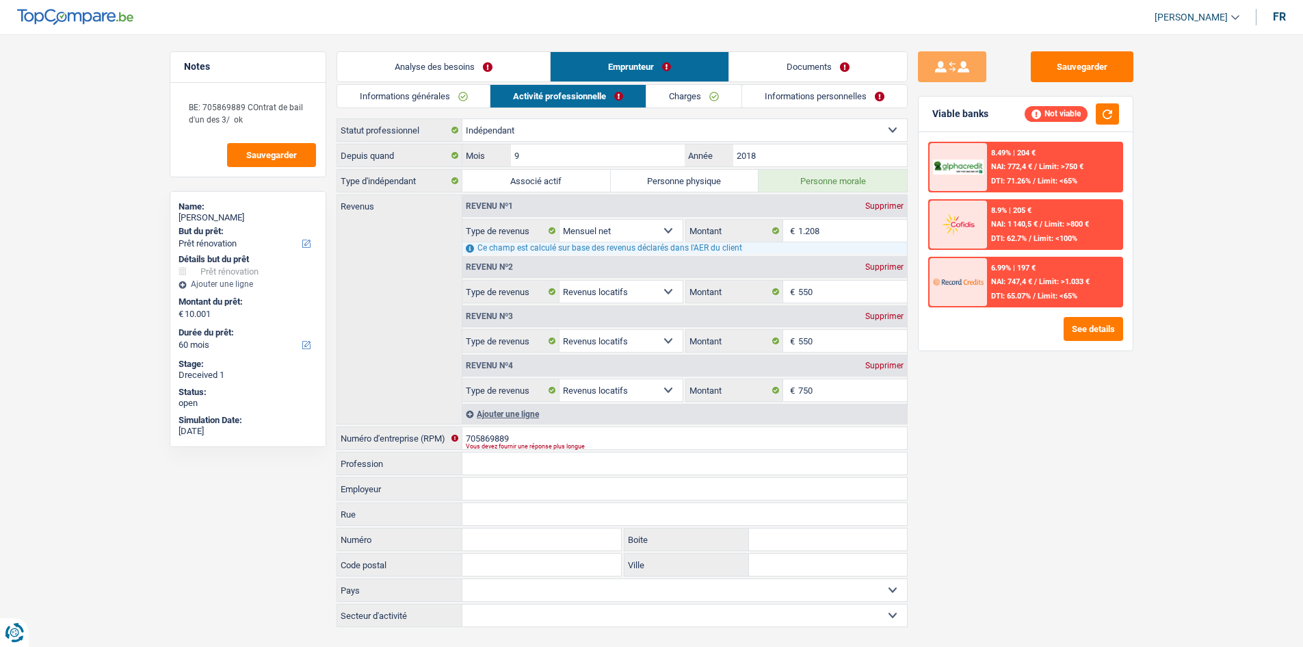
click at [464, 101] on link "Informations générales" at bounding box center [413, 96] width 153 height 23
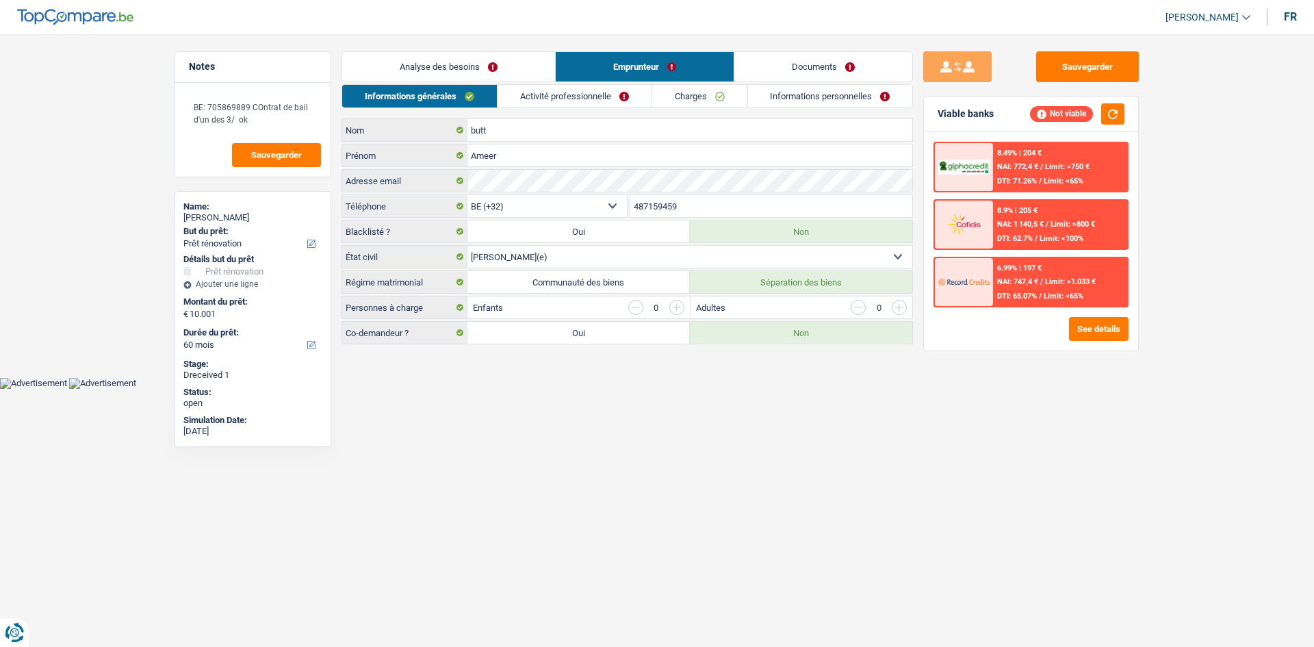
click at [464, 66] on link "Analyse des besoins" at bounding box center [448, 66] width 213 height 29
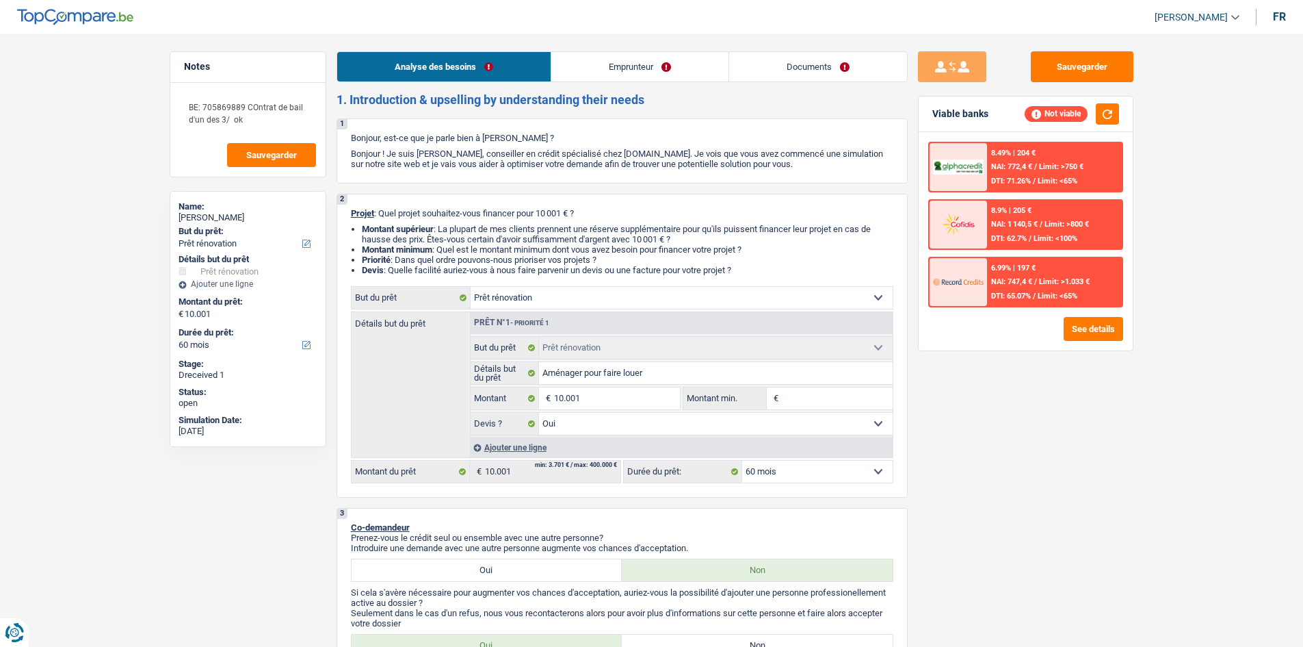
click at [464, 62] on link "Documents" at bounding box center [818, 66] width 178 height 29
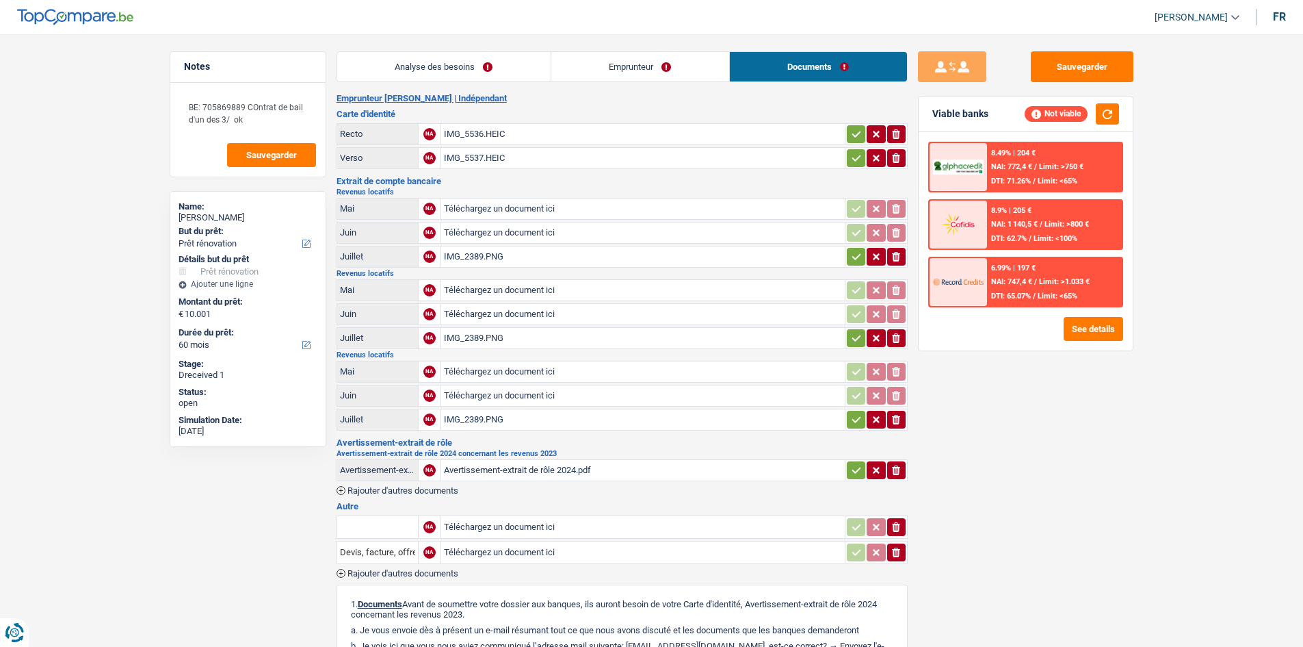
click at [464, 61] on link "Emprunteur" at bounding box center [640, 66] width 178 height 29
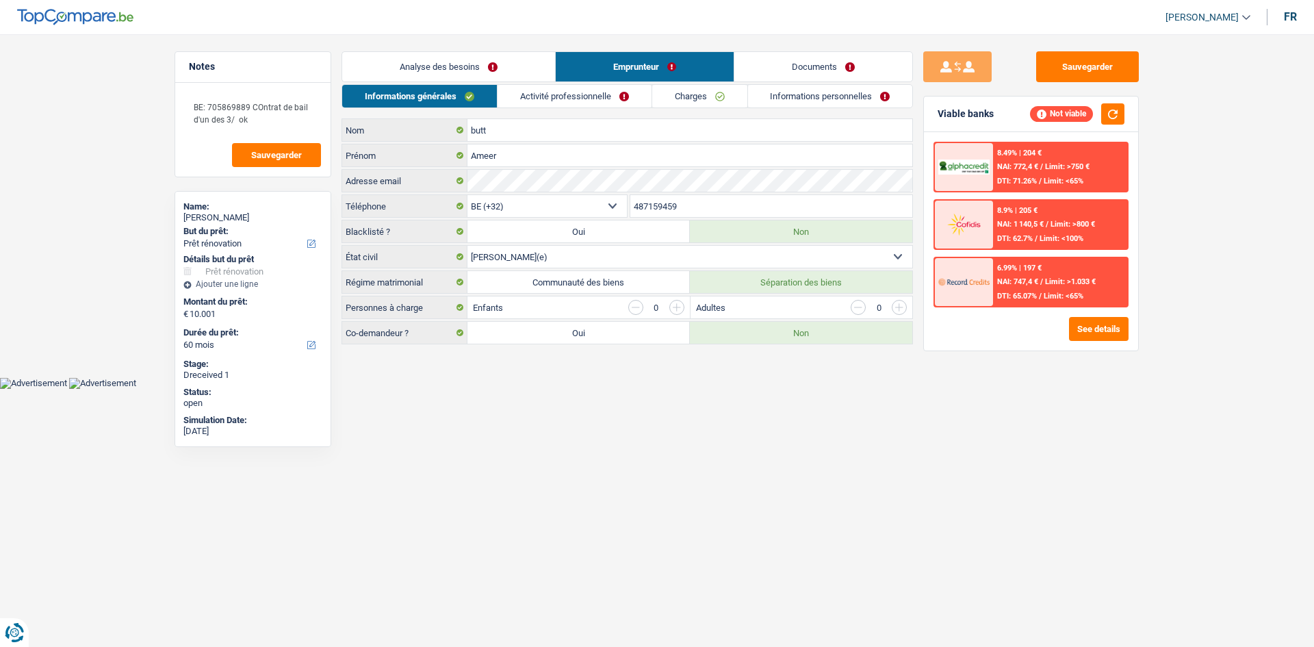
drag, startPoint x: 690, startPoint y: 92, endPoint x: 724, endPoint y: 94, distance: 33.6
click at [464, 92] on link "Charges" at bounding box center [699, 96] width 95 height 23
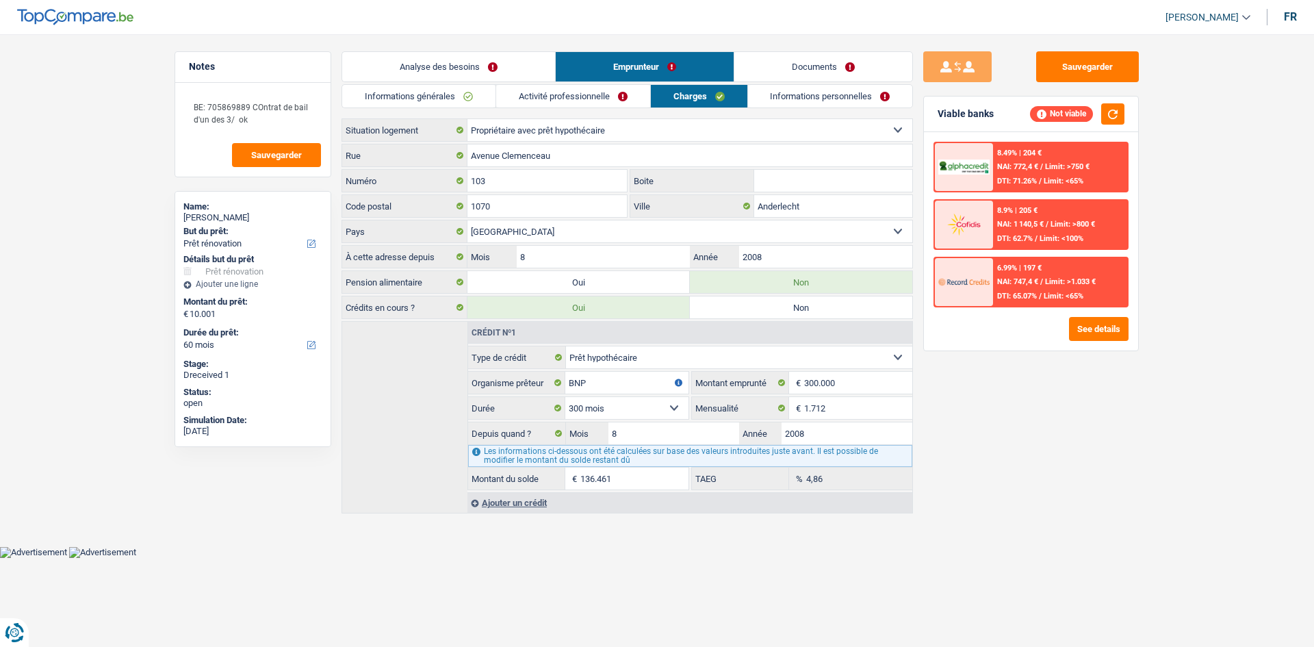
click at [464, 91] on link "Informations personnelles" at bounding box center [830, 96] width 165 height 23
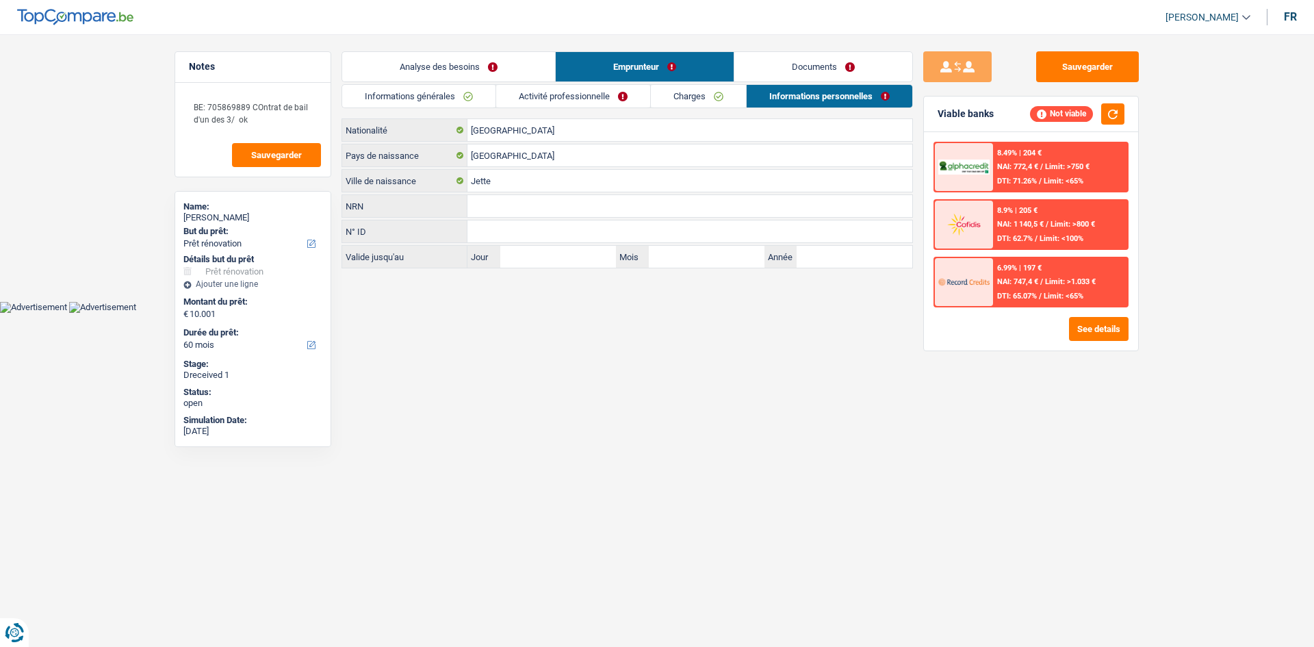
click at [464, 93] on link "Activité professionnelle" at bounding box center [573, 96] width 154 height 23
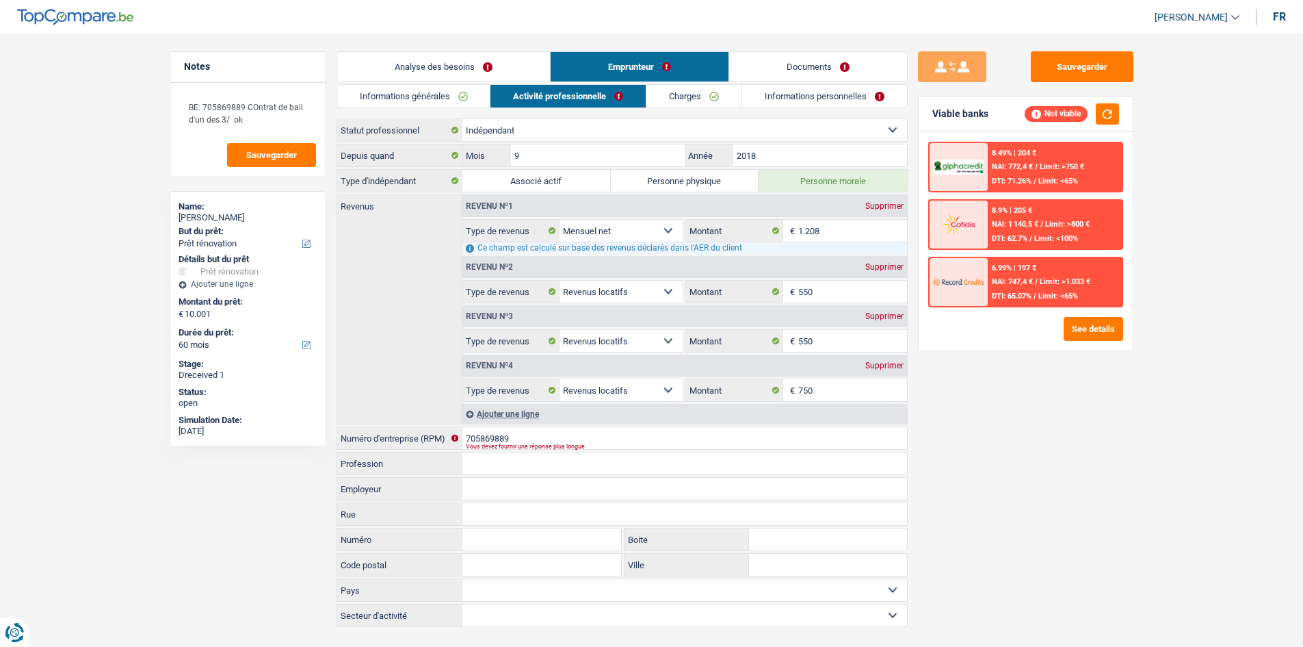
click at [464, 95] on link "Informations générales" at bounding box center [413, 96] width 153 height 23
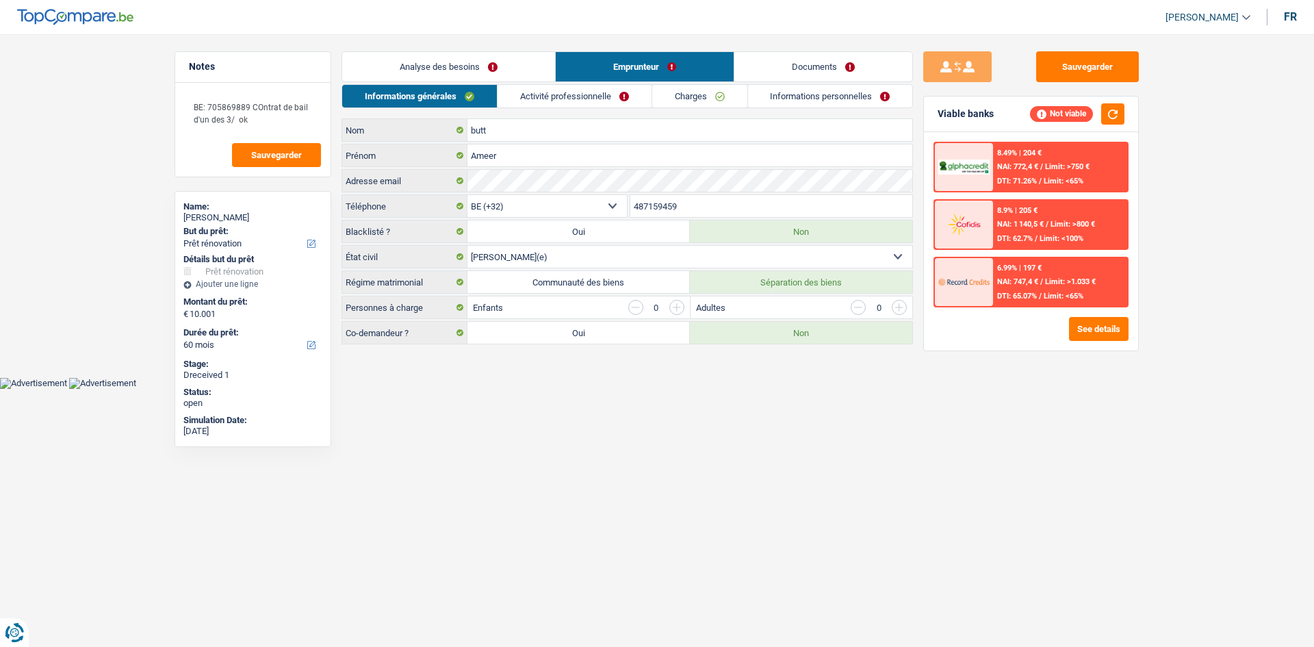
click at [464, 64] on link "Analyse des besoins" at bounding box center [448, 66] width 213 height 29
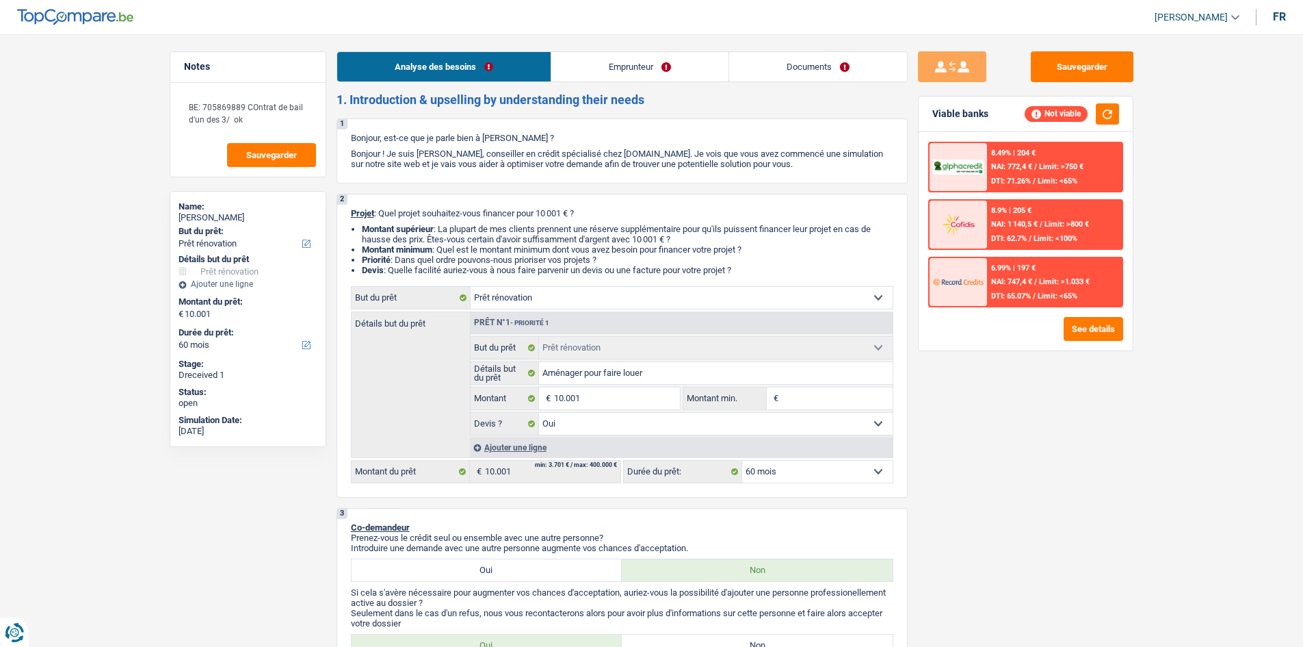
click at [464, 67] on link "Emprunteur" at bounding box center [639, 66] width 177 height 29
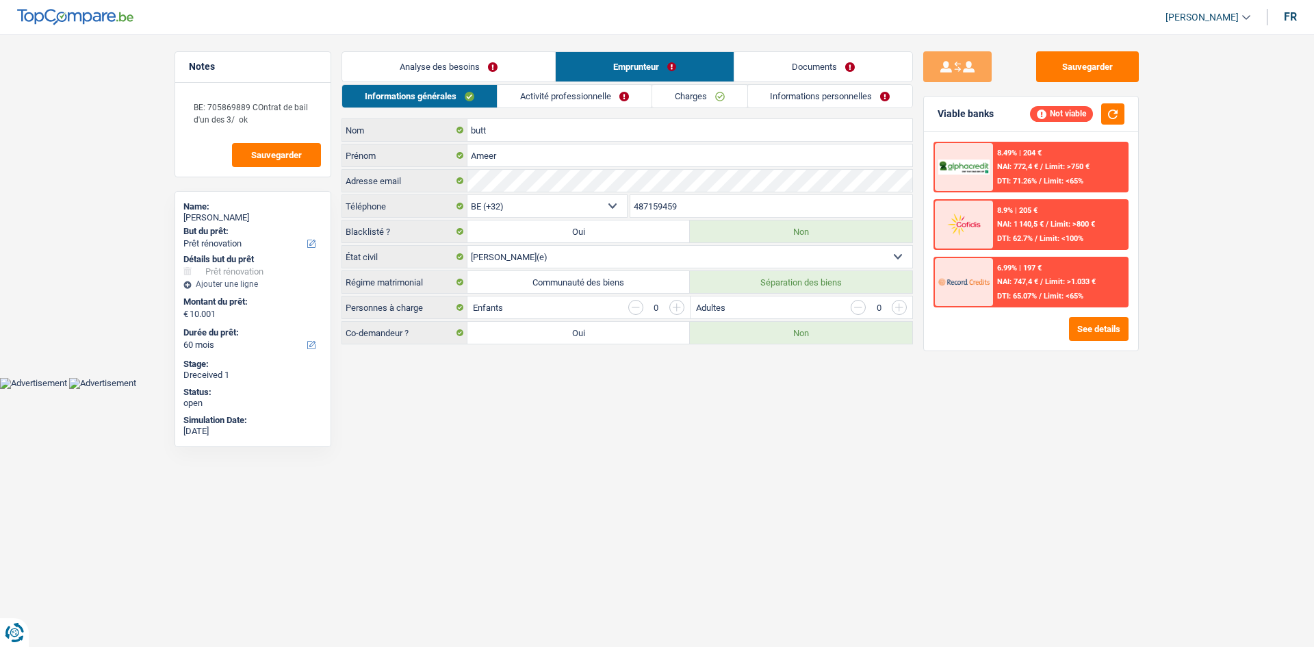
click at [464, 62] on link "Documents" at bounding box center [823, 66] width 178 height 29
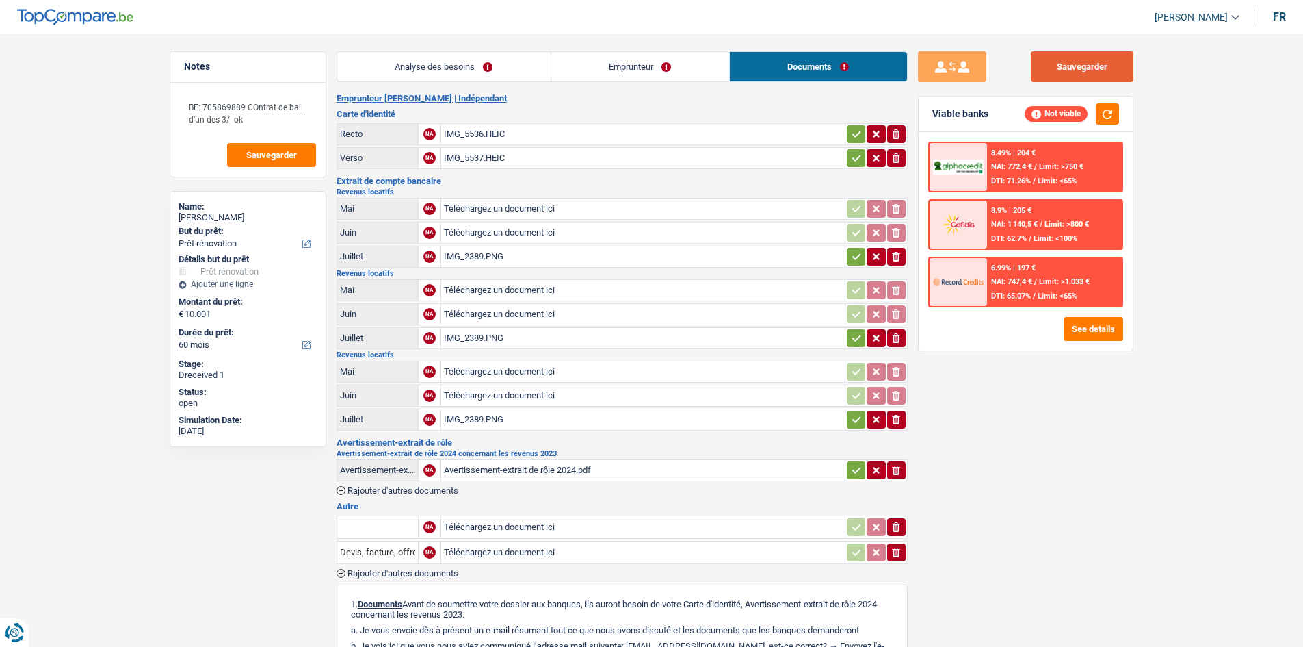
click at [464, 68] on button "Sauvegarder" at bounding box center [1082, 66] width 103 height 31
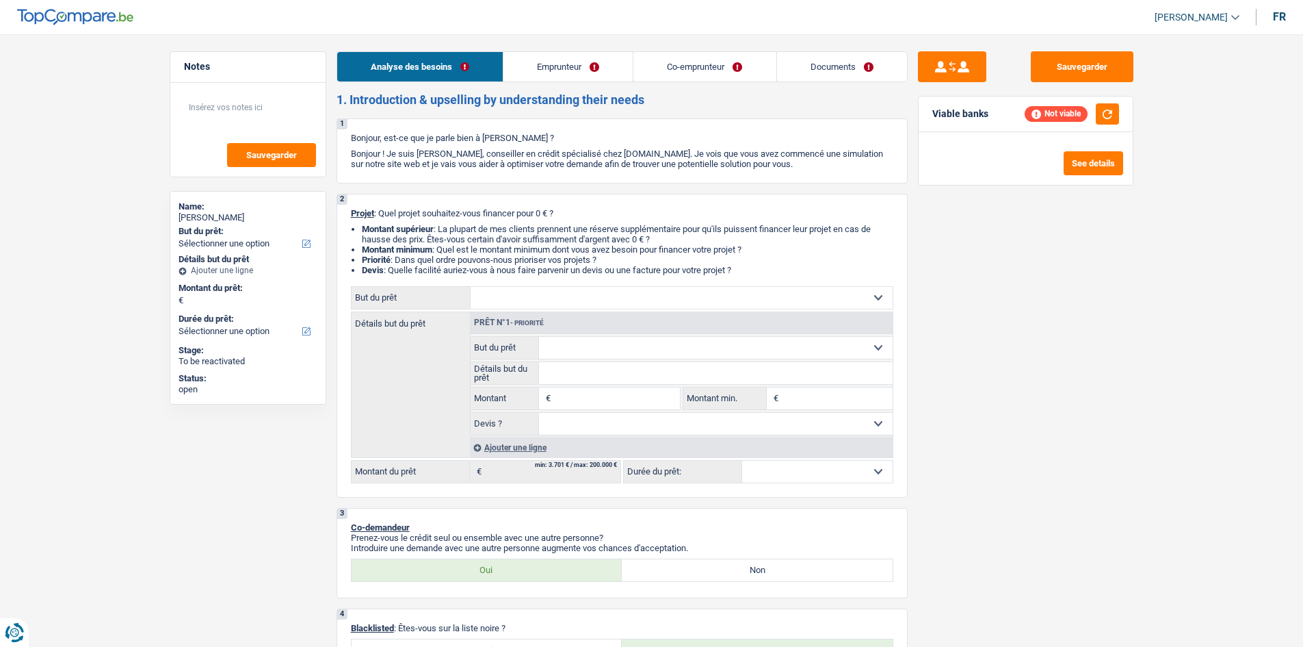
select select "worker"
select select "privateEmployee"
select select "netSalary"
select select "mealVouchers"
select select "familyAllowances"
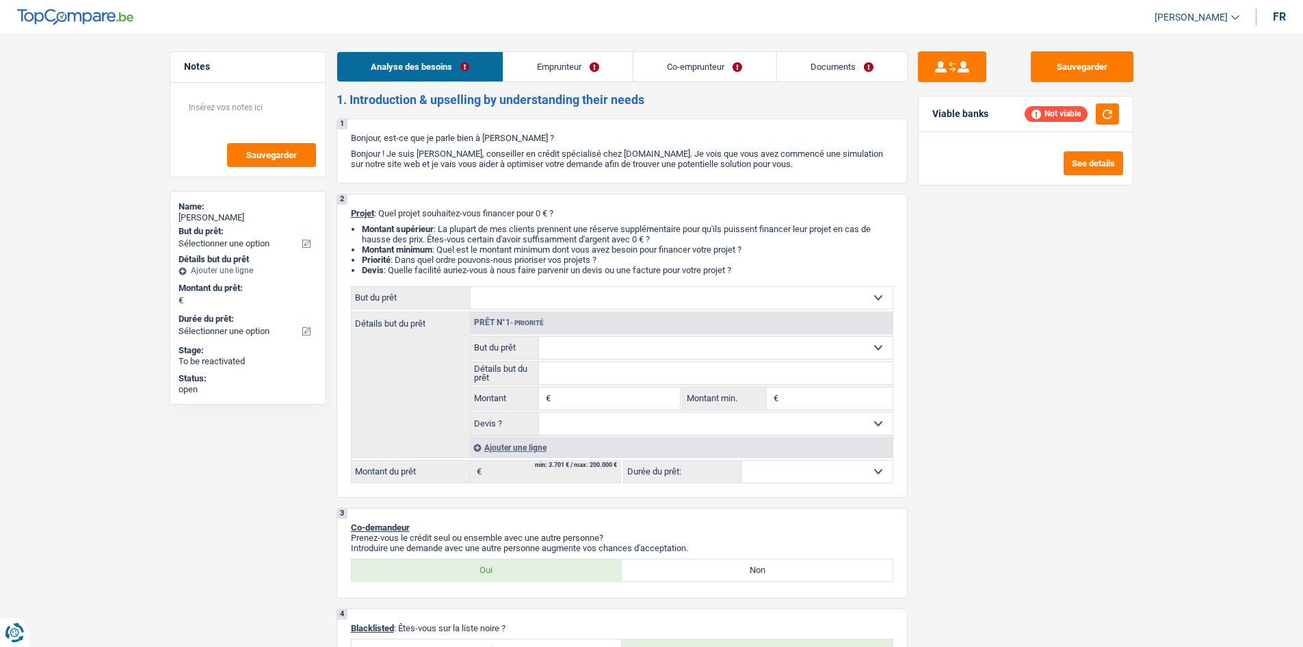
select select "netSalary"
select select "mealVouchers"
select select "ownerWithMortgage"
select select "mortgage"
select select "240"
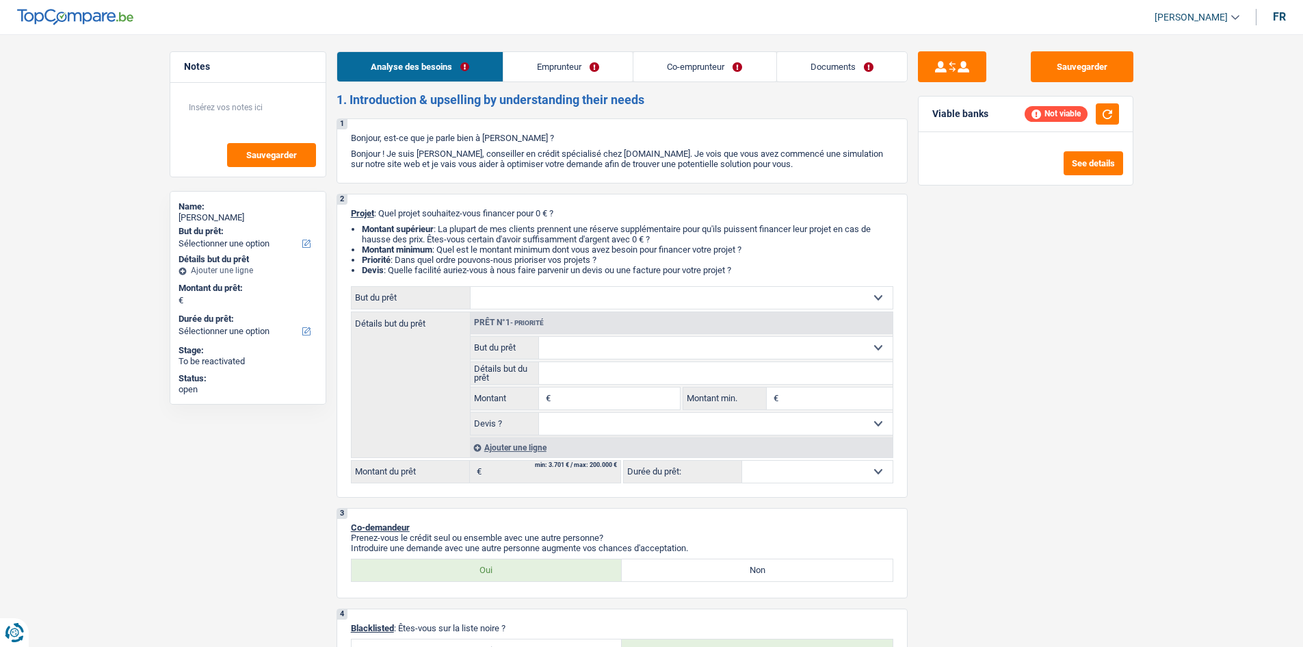
select select "personalLoan"
select select "homeFurnishingOrRelocation"
select select "84"
select select "carLoan"
select select "60"
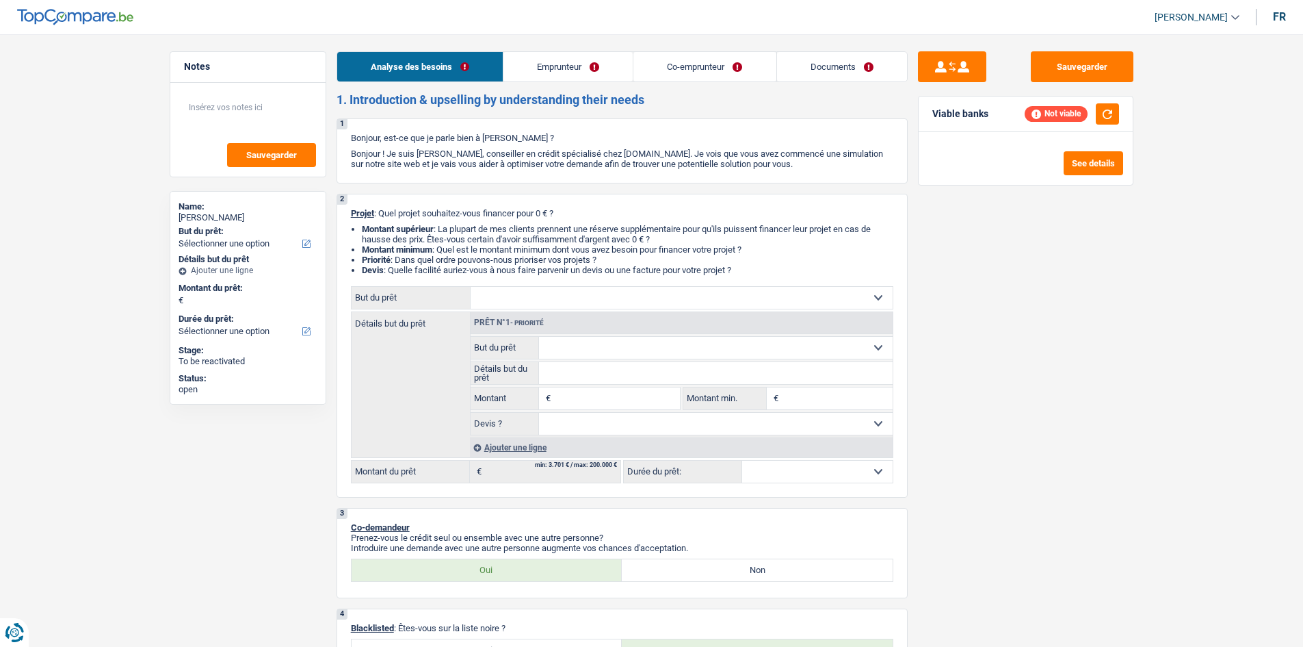
select select "cardOrCredit"
click at [588, 60] on link "Emprunteur" at bounding box center [568, 66] width 129 height 29
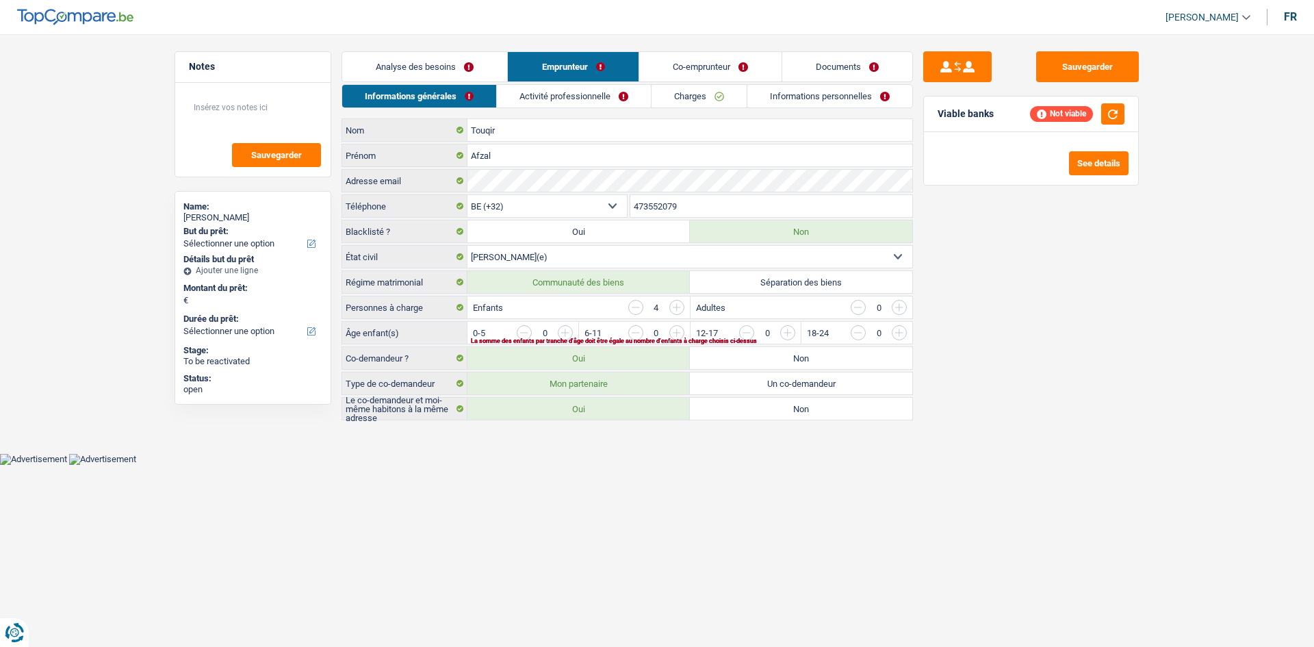
click at [593, 90] on link "Activité professionnelle" at bounding box center [574, 96] width 154 height 23
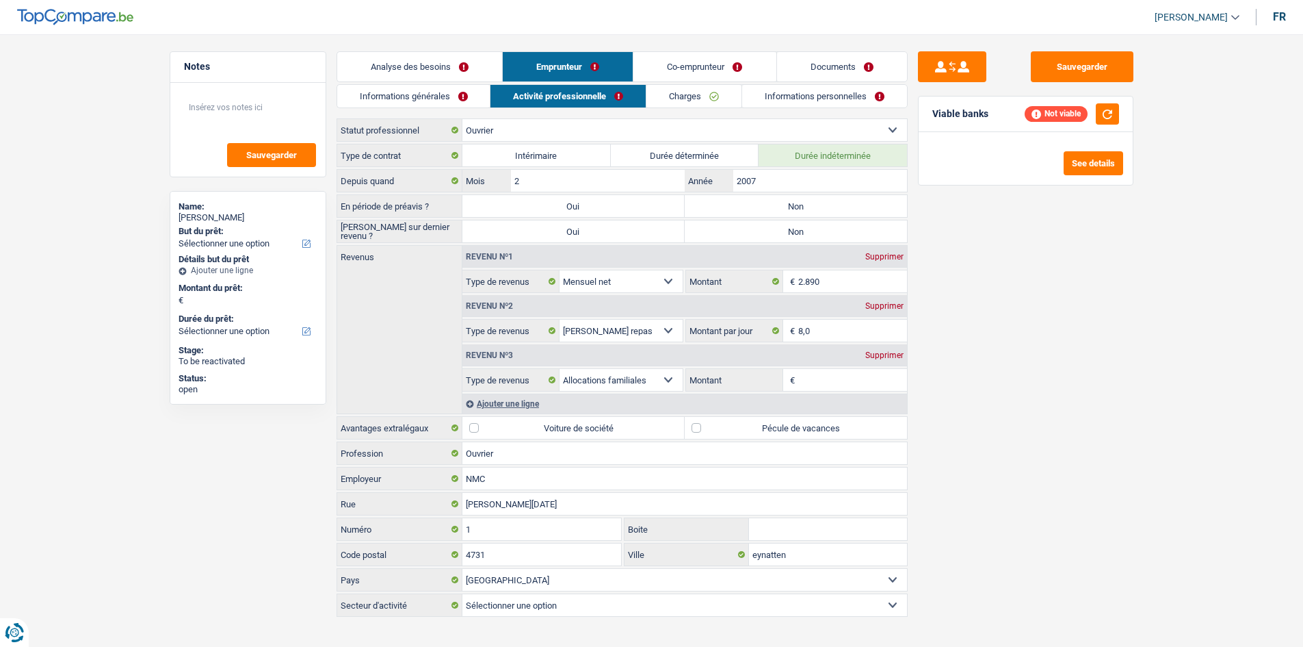
click at [675, 103] on link "Charges" at bounding box center [694, 96] width 95 height 23
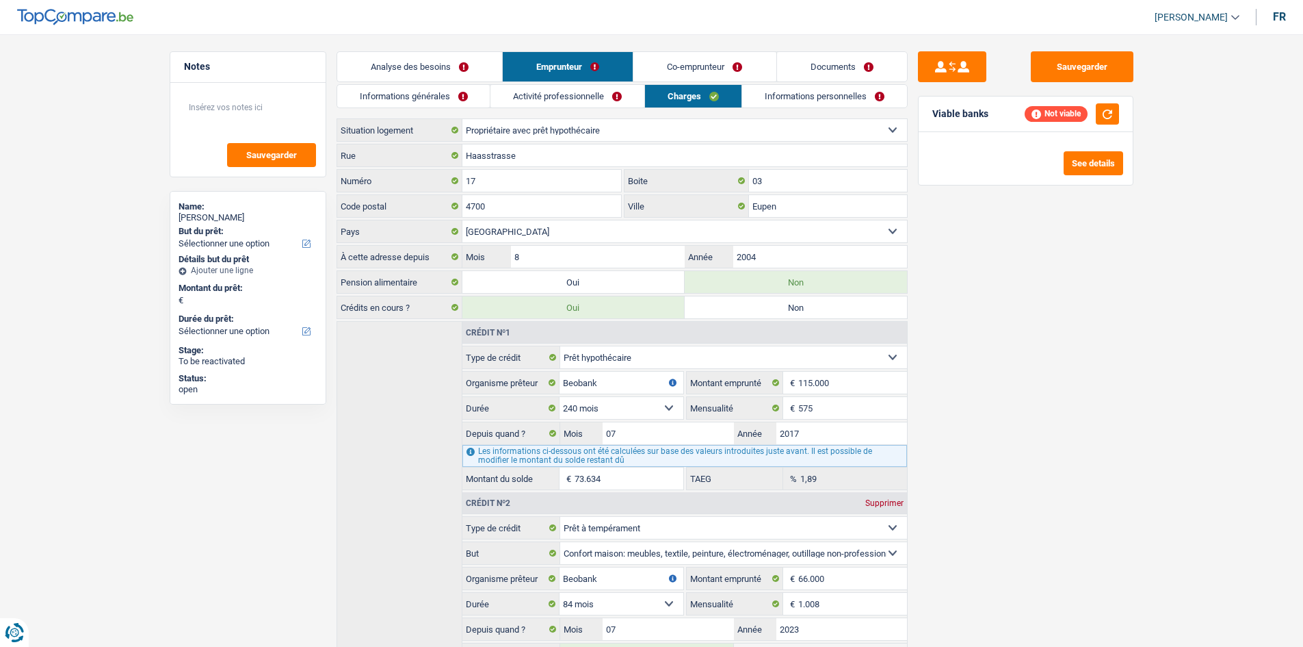
click at [699, 75] on link "Co-emprunteur" at bounding box center [705, 66] width 142 height 29
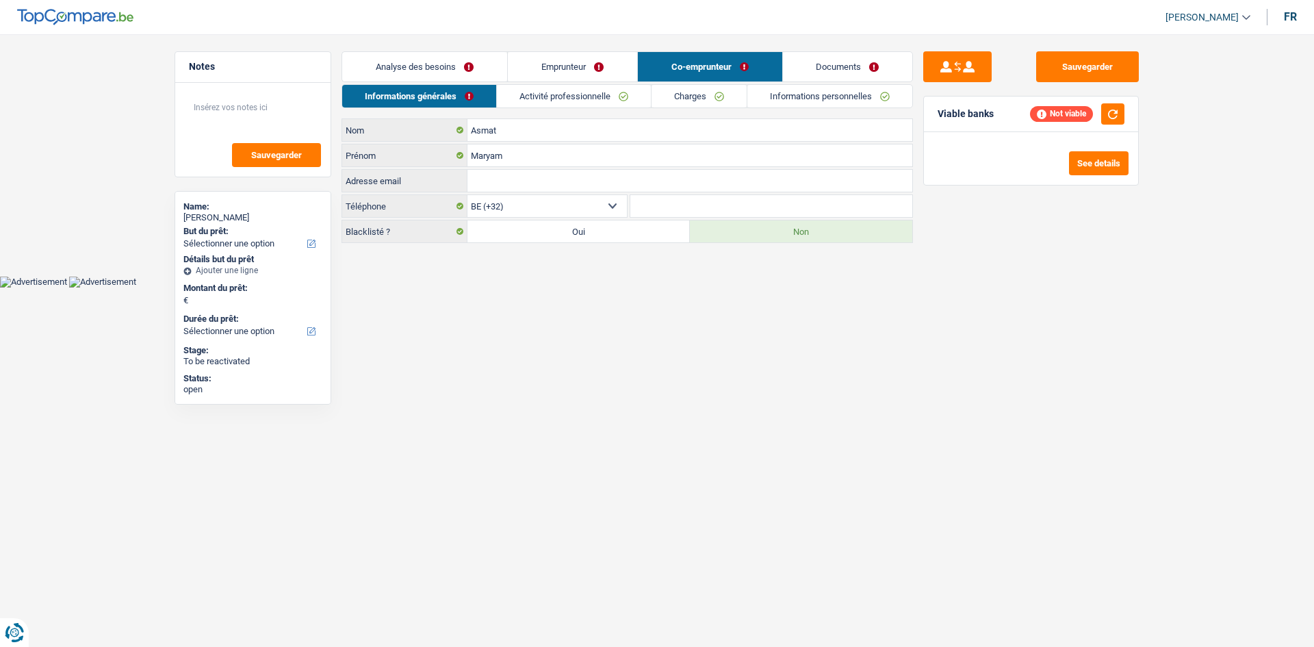
click at [818, 92] on link "Informations personnelles" at bounding box center [829, 96] width 165 height 23
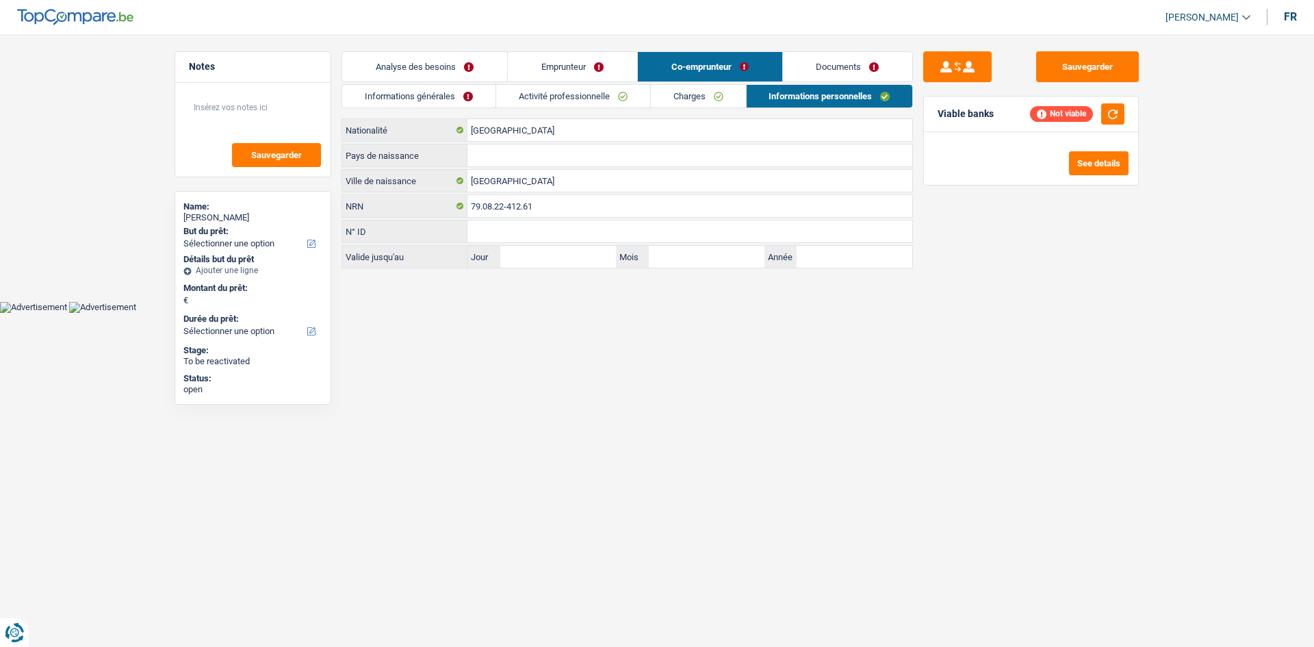
click at [852, 67] on link "Documents" at bounding box center [848, 66] width 130 height 29
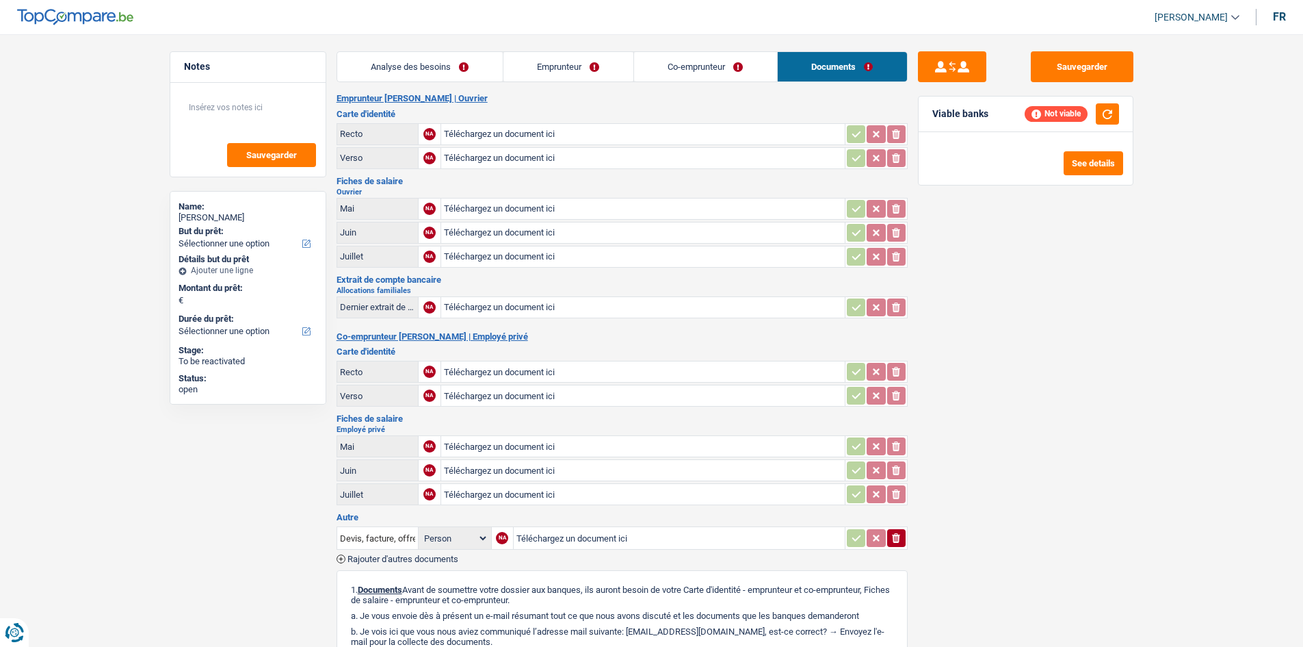
click at [727, 77] on link "Co-emprunteur" at bounding box center [705, 66] width 143 height 29
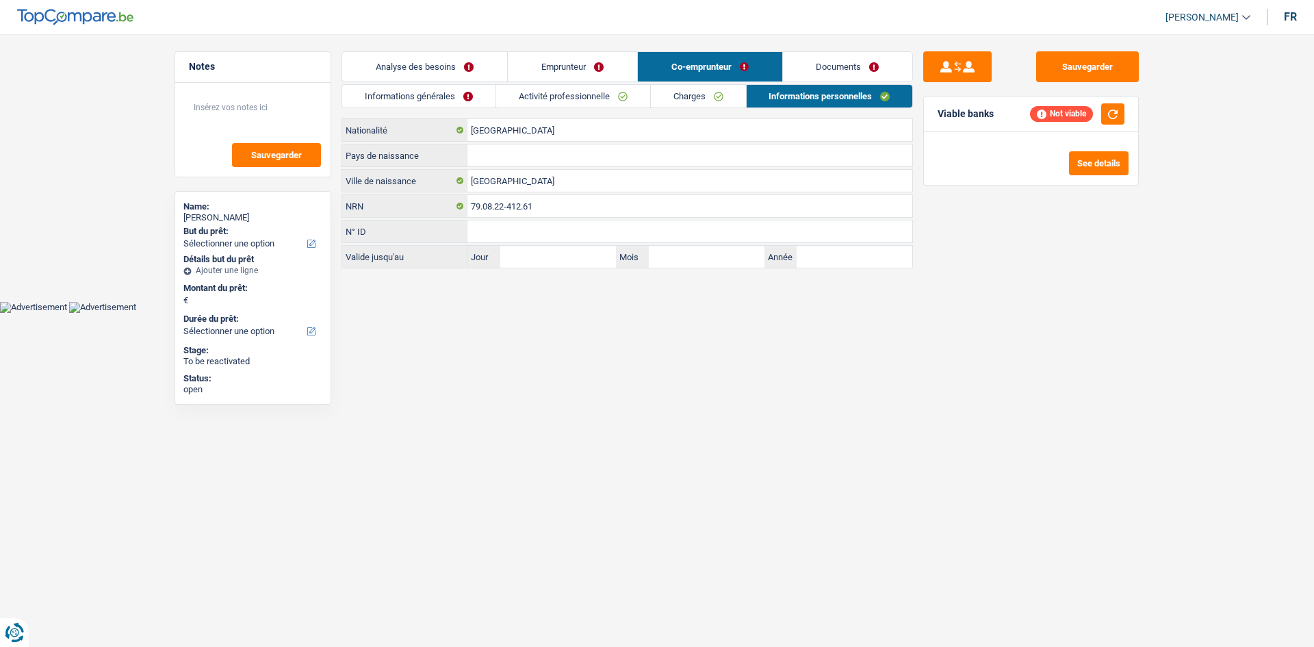
click at [723, 92] on link "Charges" at bounding box center [698, 96] width 95 height 23
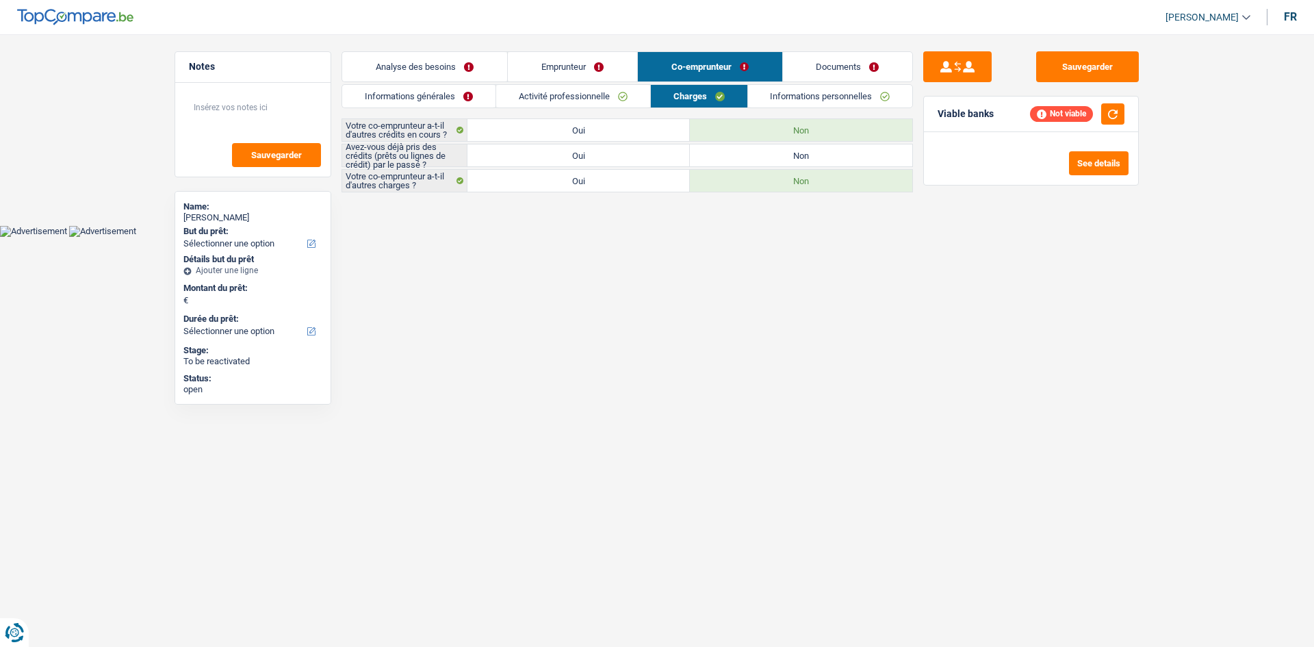
click at [604, 96] on link "Activité professionnelle" at bounding box center [573, 96] width 154 height 23
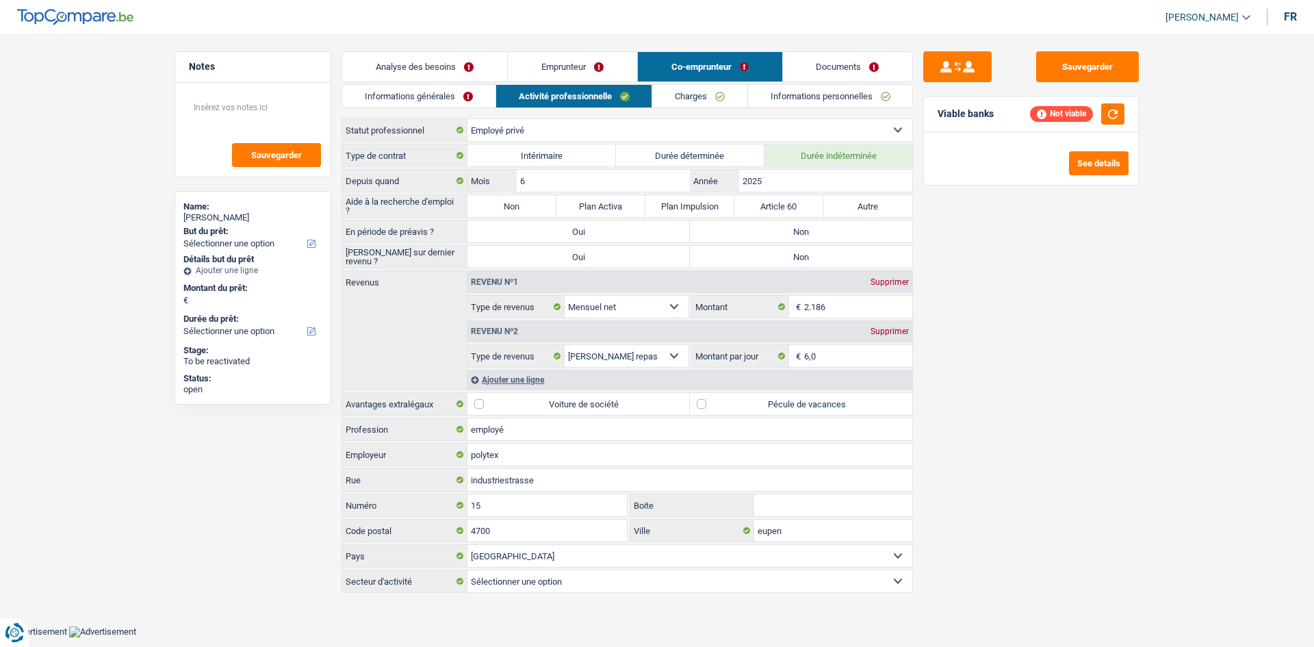
click at [421, 105] on link "Informations générales" at bounding box center [418, 96] width 153 height 23
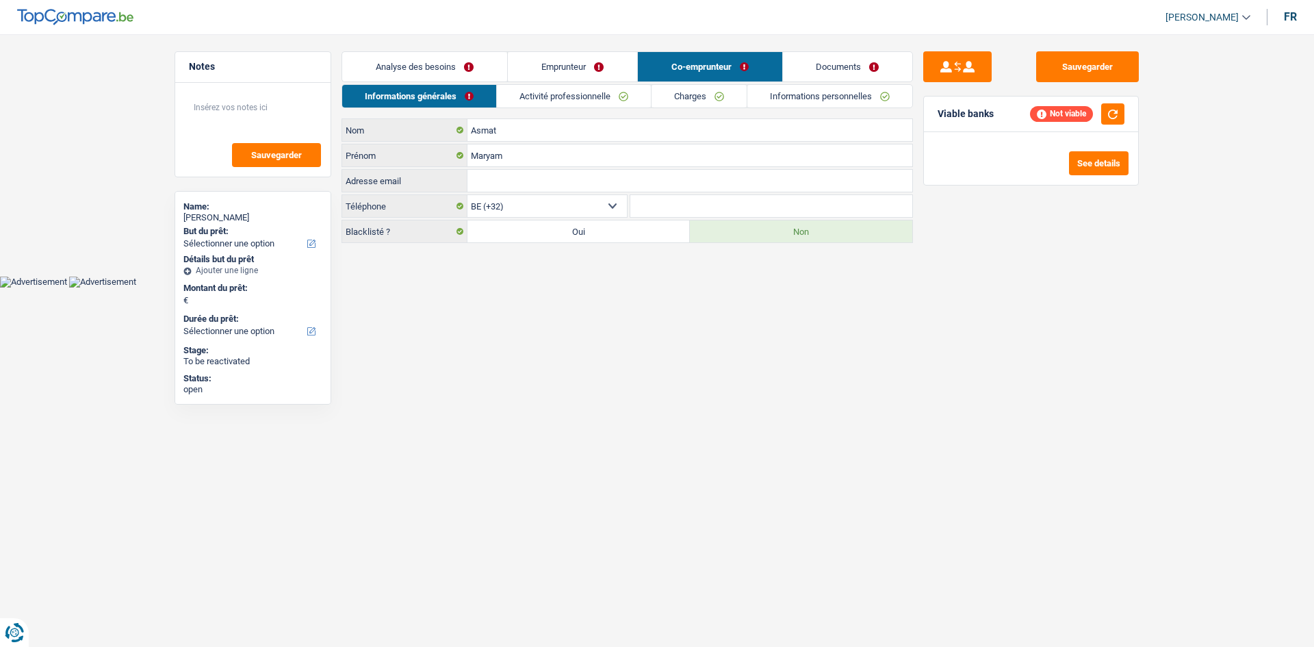
click at [574, 68] on link "Emprunteur" at bounding box center [572, 66] width 129 height 29
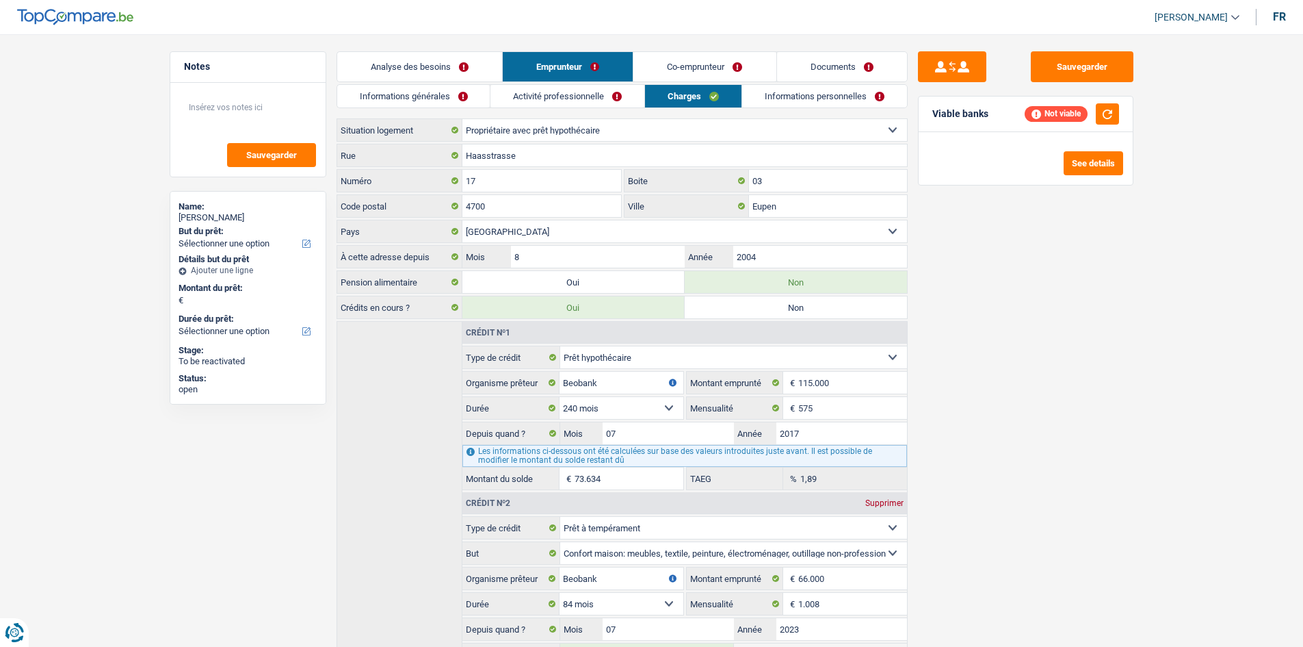
click at [426, 64] on link "Analyse des besoins" at bounding box center [419, 66] width 165 height 29
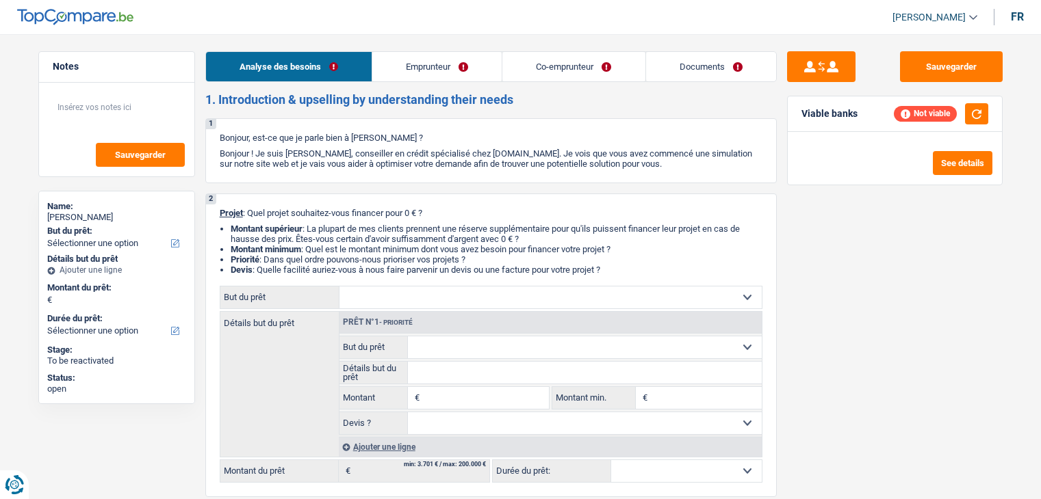
select select "worker"
select select "privateEmployee"
select select "netSalary"
select select "mealVouchers"
select select "familyAllowances"
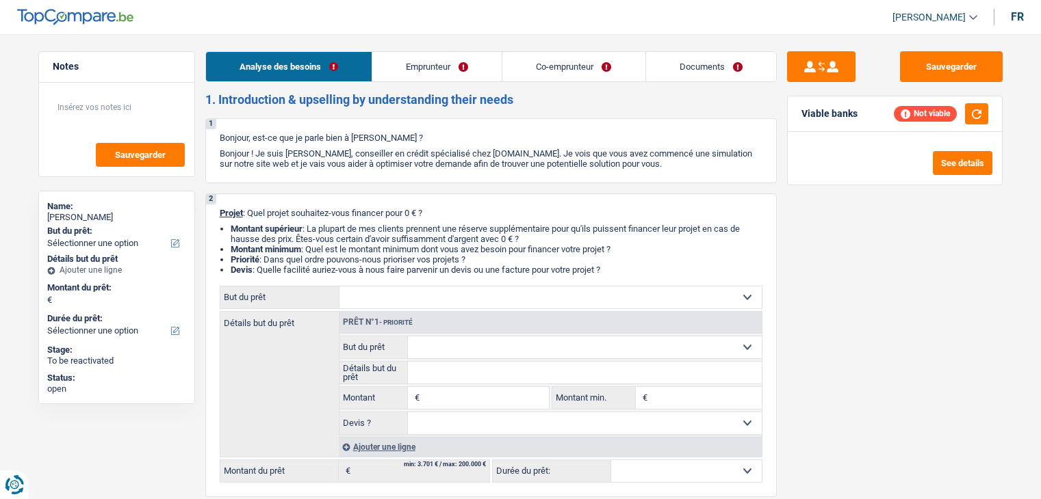
select select "netSalary"
select select "mealVouchers"
select select "ownerWithMortgage"
select select "mortgage"
select select "240"
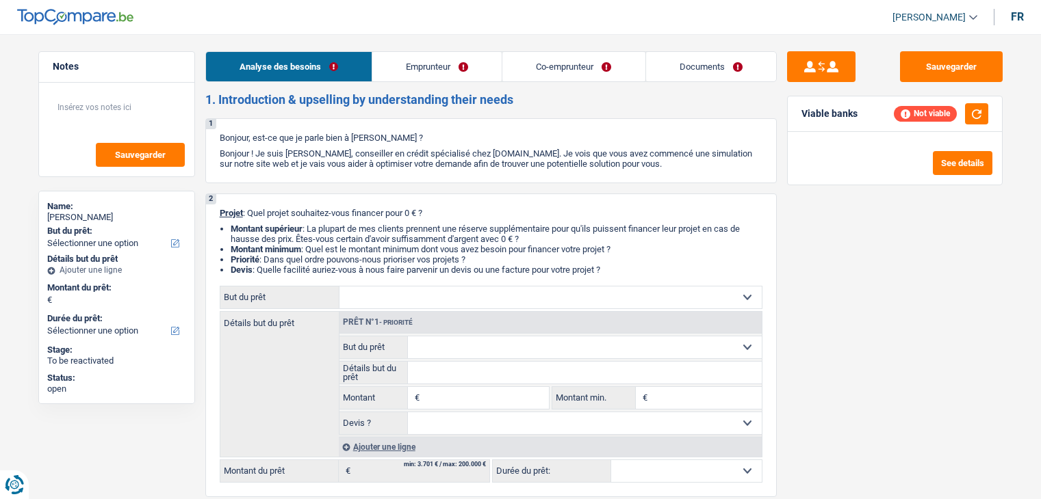
select select "personalLoan"
select select "homeFurnishingOrRelocation"
select select "84"
select select "carLoan"
select select "60"
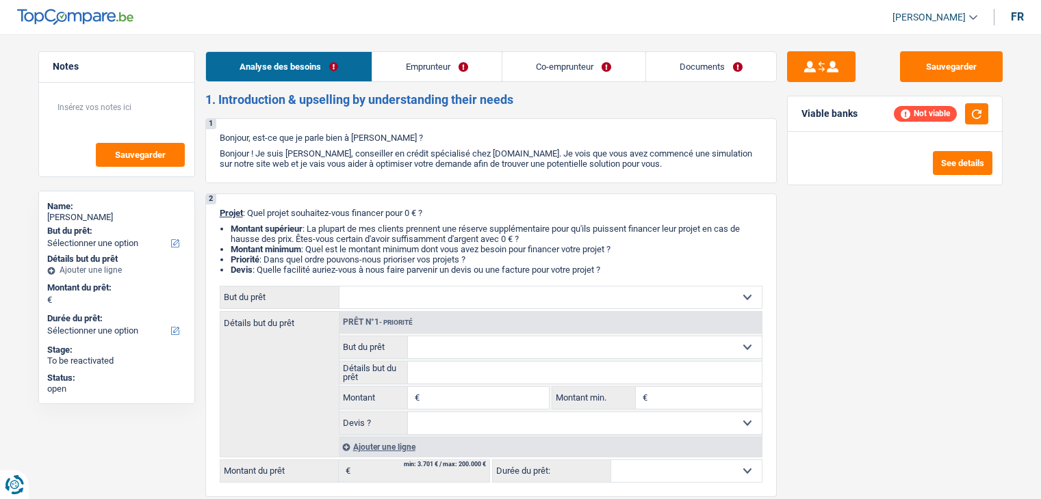
select select "cardOrCredit"
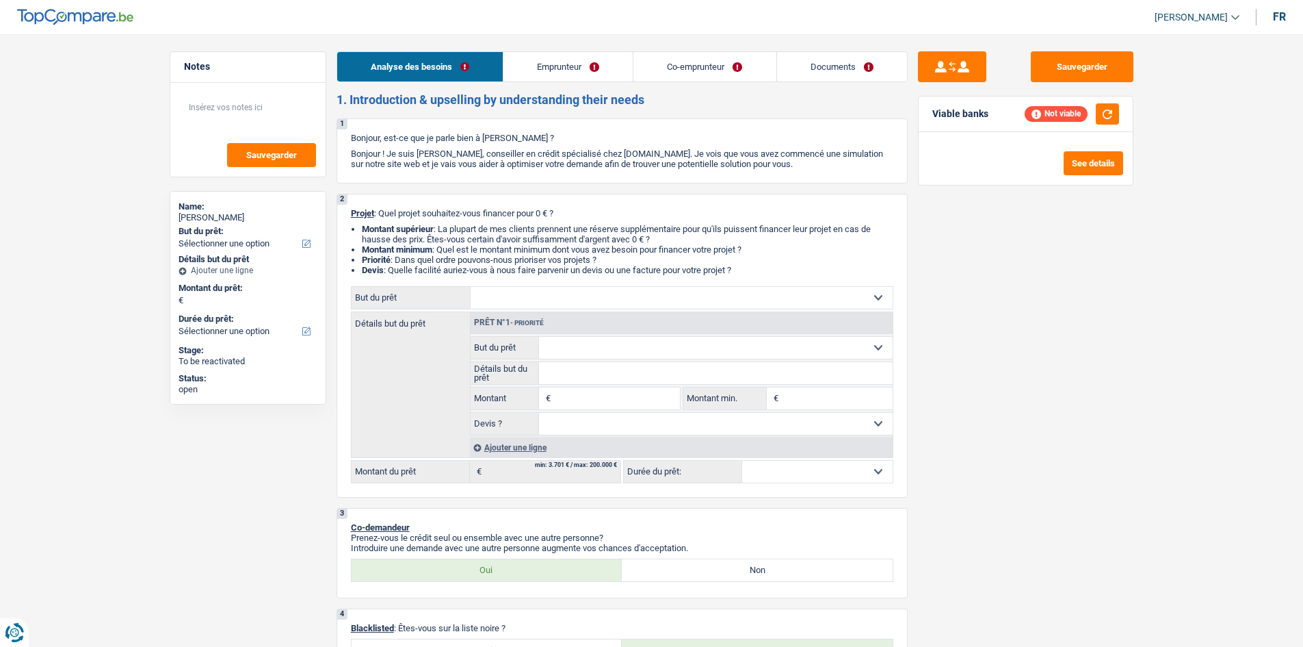
click at [585, 62] on link "Emprunteur" at bounding box center [568, 66] width 129 height 29
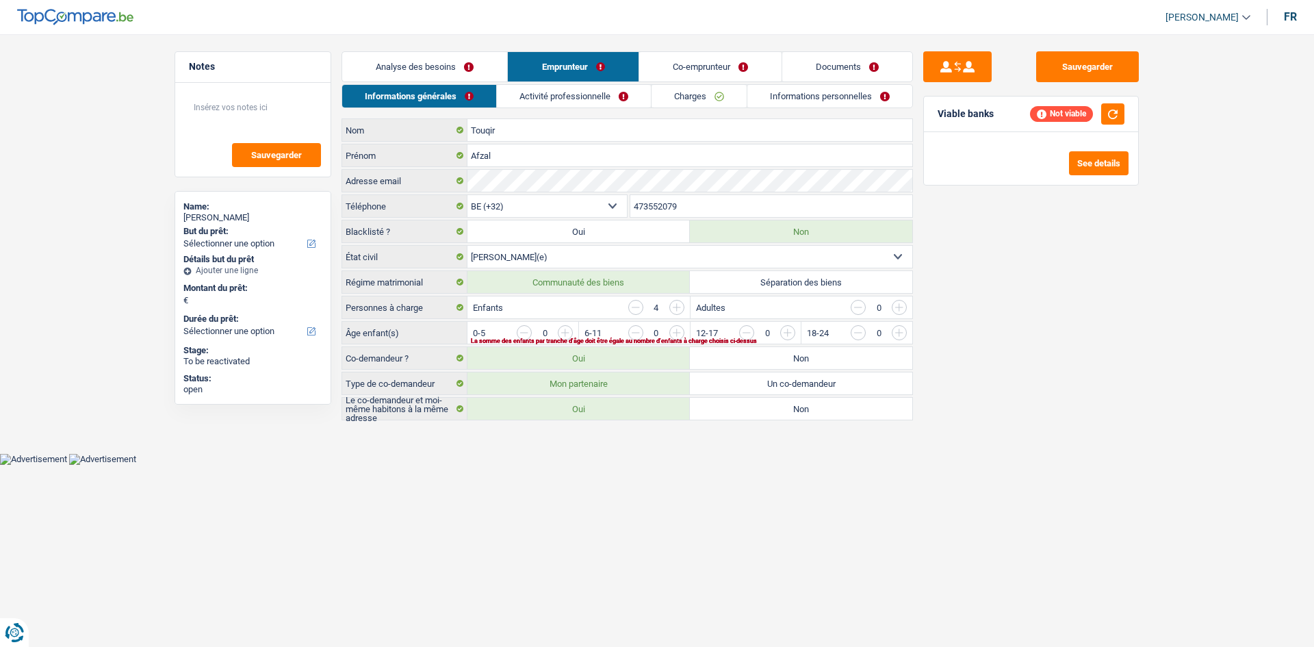
click at [605, 96] on link "Activité professionnelle" at bounding box center [574, 96] width 154 height 23
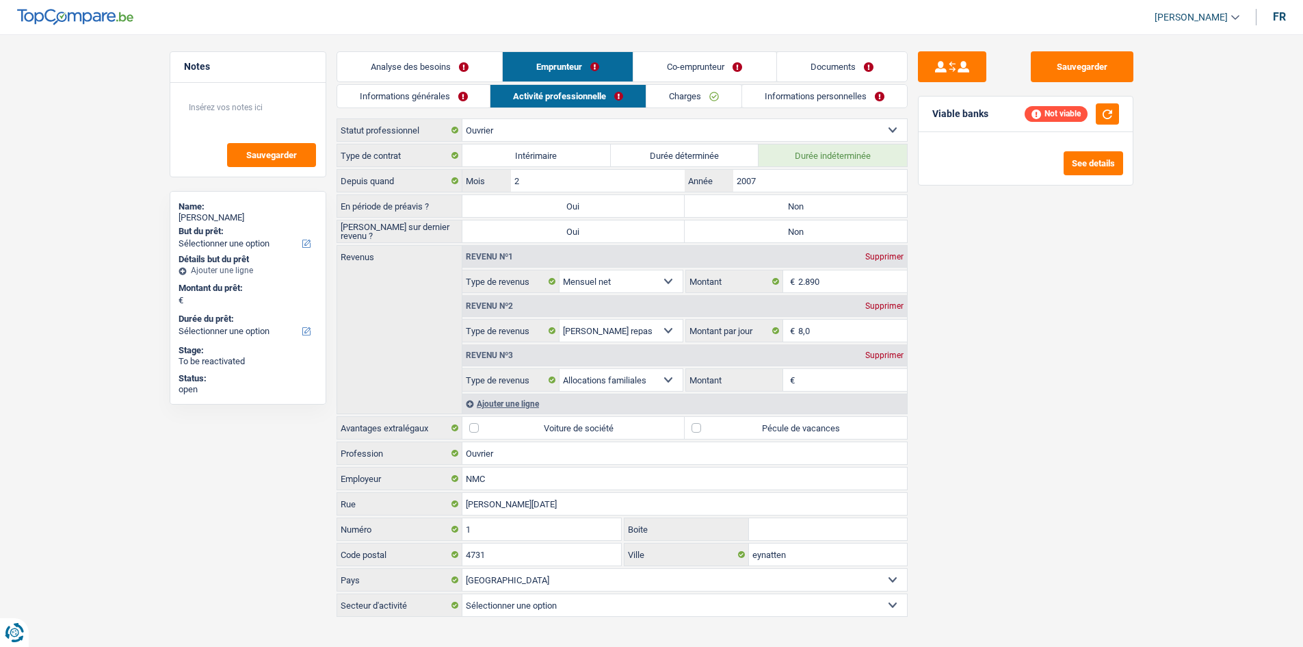
click at [673, 93] on link "Charges" at bounding box center [694, 96] width 95 height 23
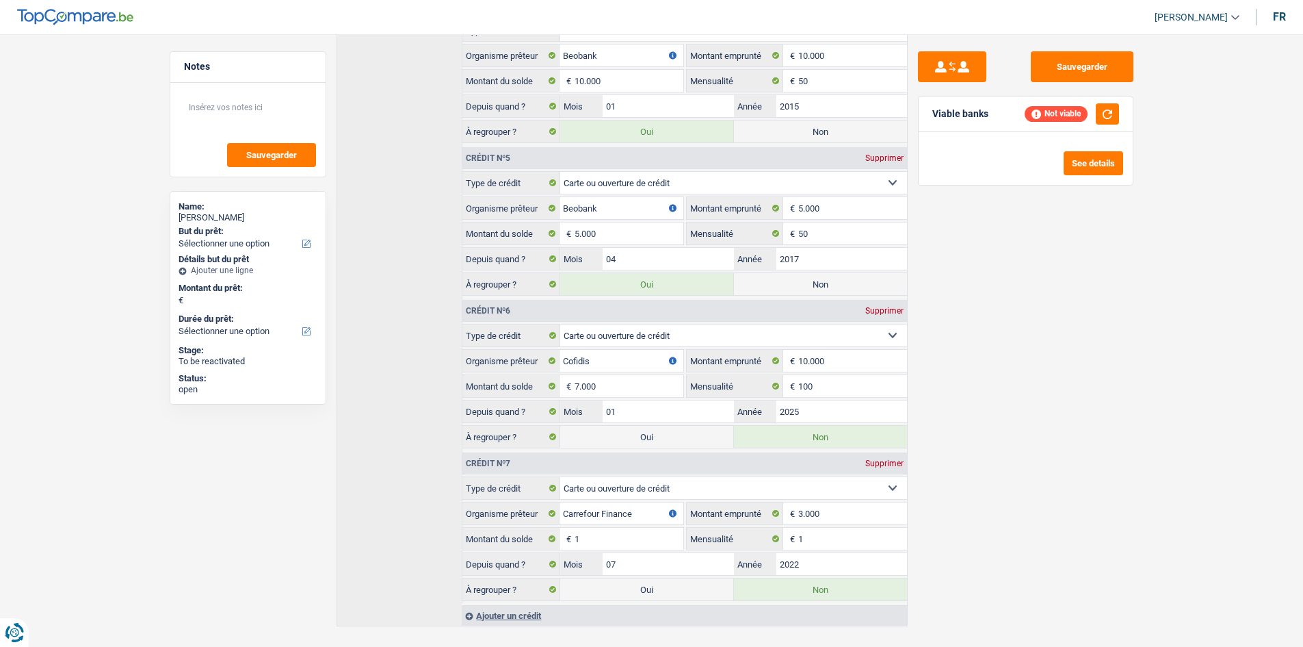
scroll to position [937, 0]
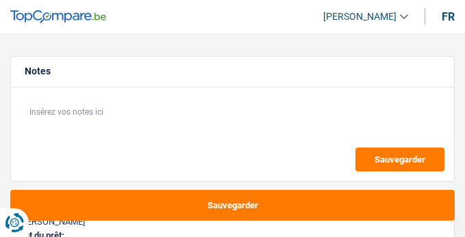
select select "study"
select select "120"
select select "study"
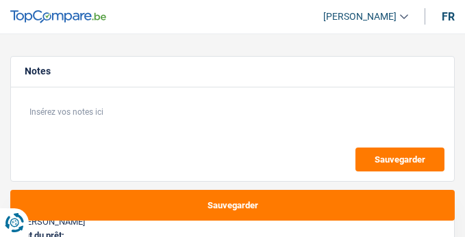
select select "yes"
select select "120"
select select "student"
select select "study"
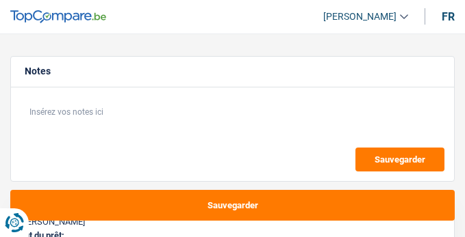
select select "yes"
select select "120"
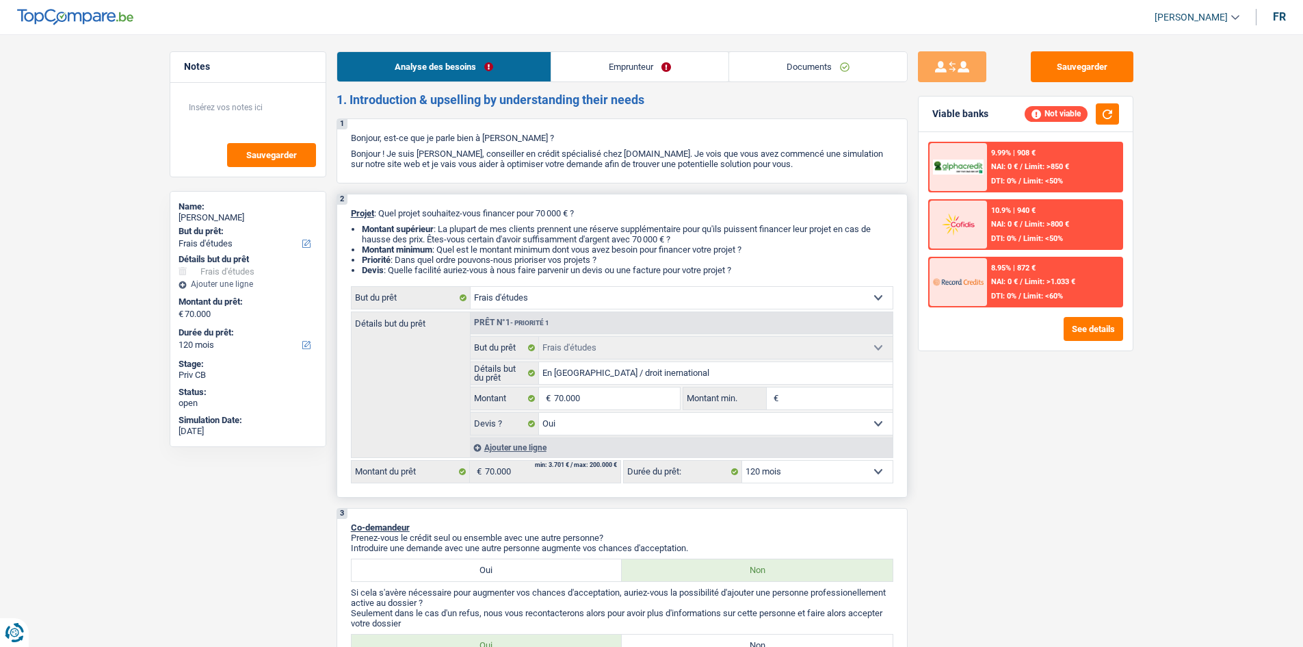
drag, startPoint x: 646, startPoint y: 295, endPoint x: 673, endPoint y: 285, distance: 28.4
click at [464, 237] on select "Confort maison: meubles, textile, peinture, électroménager, outillage non-profe…" at bounding box center [682, 298] width 422 height 22
select select "car"
click at [464, 237] on select "Confort maison: meubles, textile, peinture, électroménager, outillage non-profe…" at bounding box center [682, 298] width 422 height 22
select select "car"
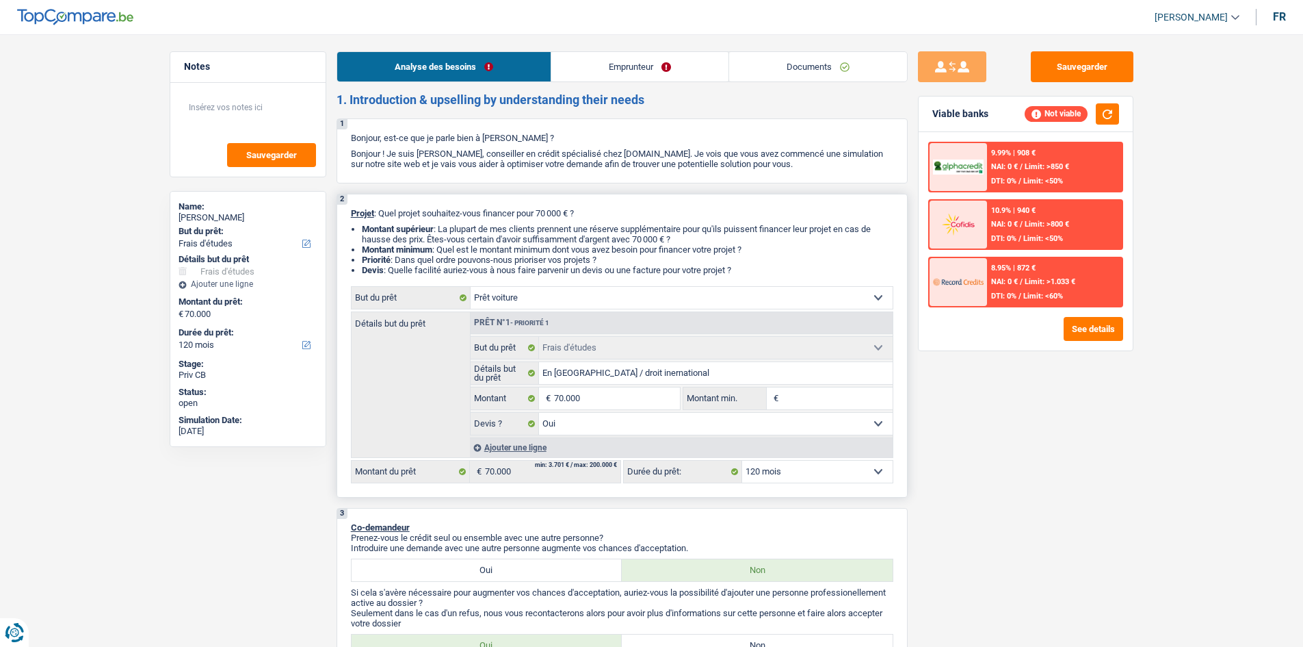
select select "car"
select select "60"
select select "car"
select select
select select "60"
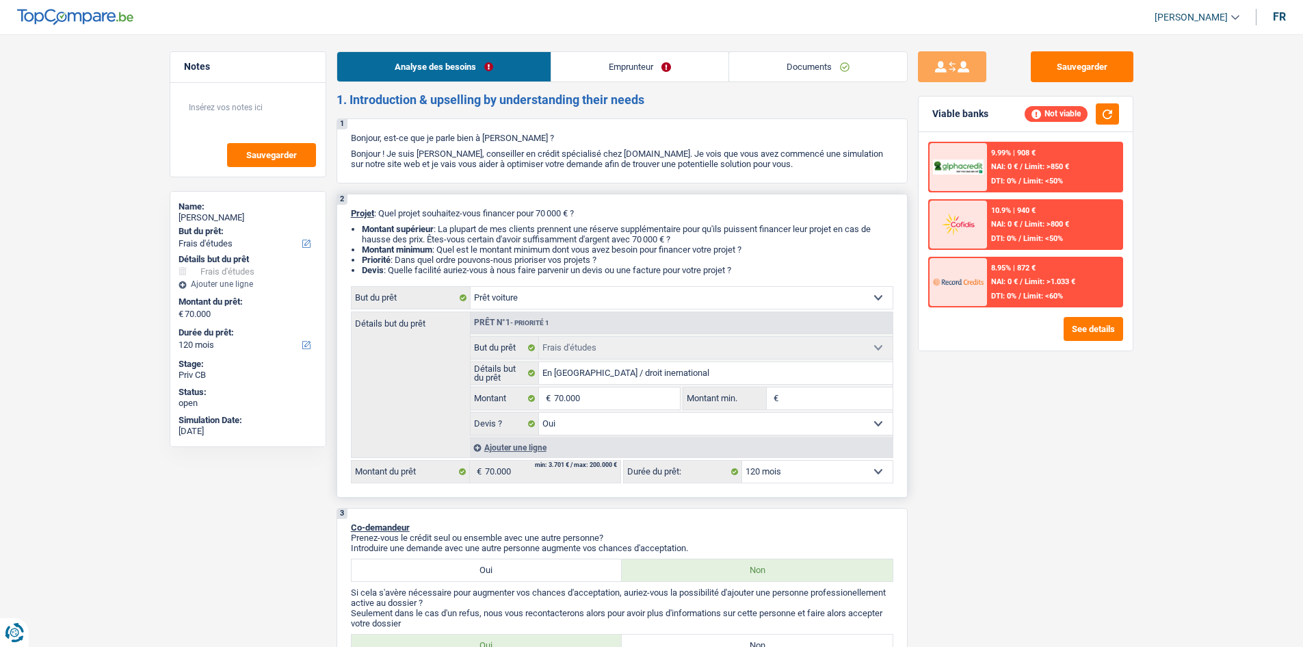
select select "car"
select select
select select "60"
select select "study"
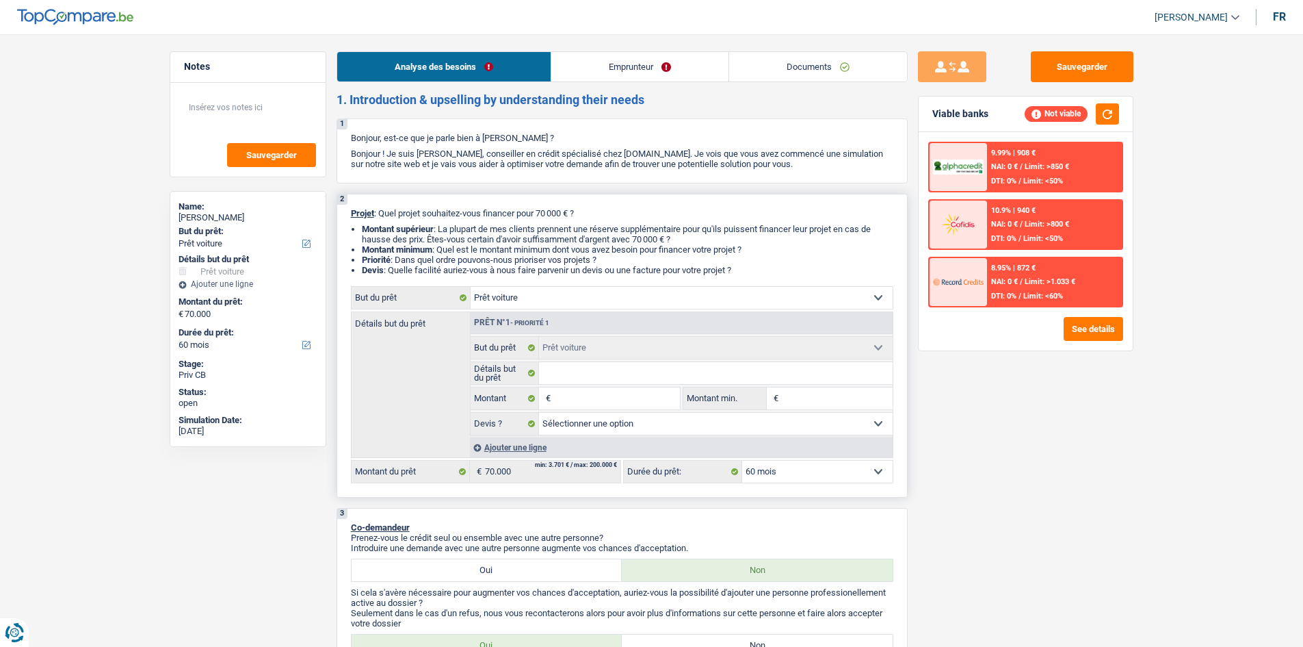
select select "study"
select select "yes"
select select "study"
select select "yes"
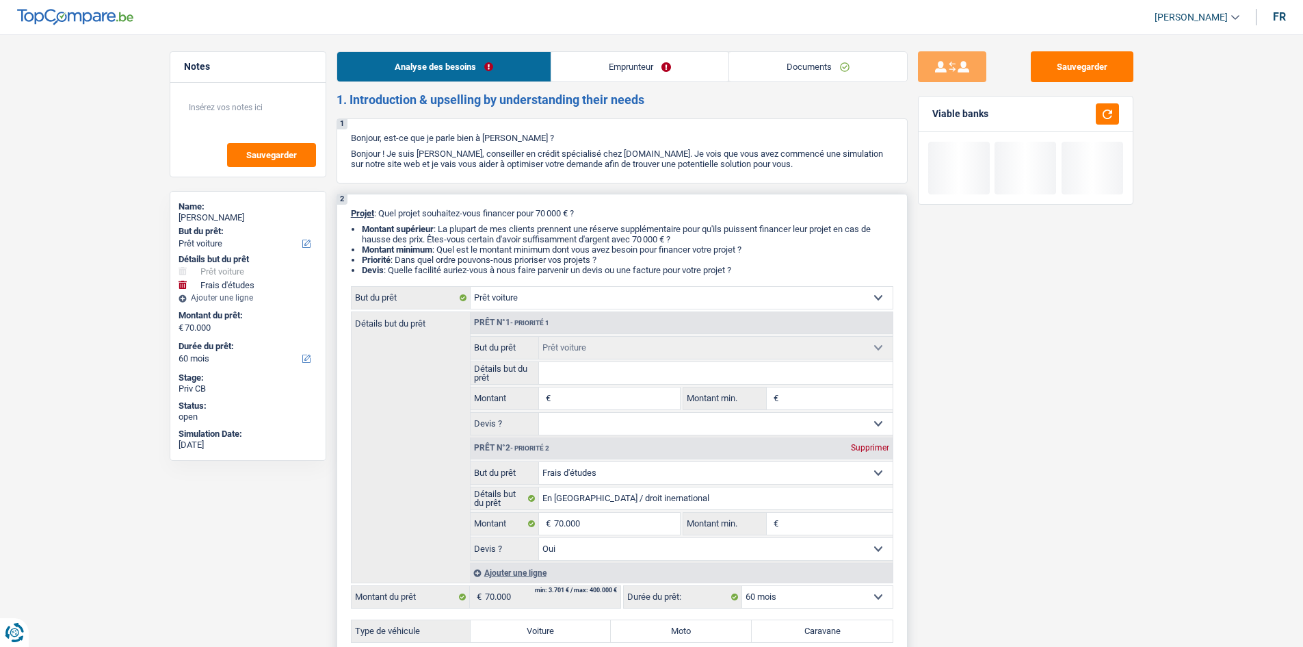
click at [464, 237] on input "Montant" at bounding box center [616, 398] width 125 height 22
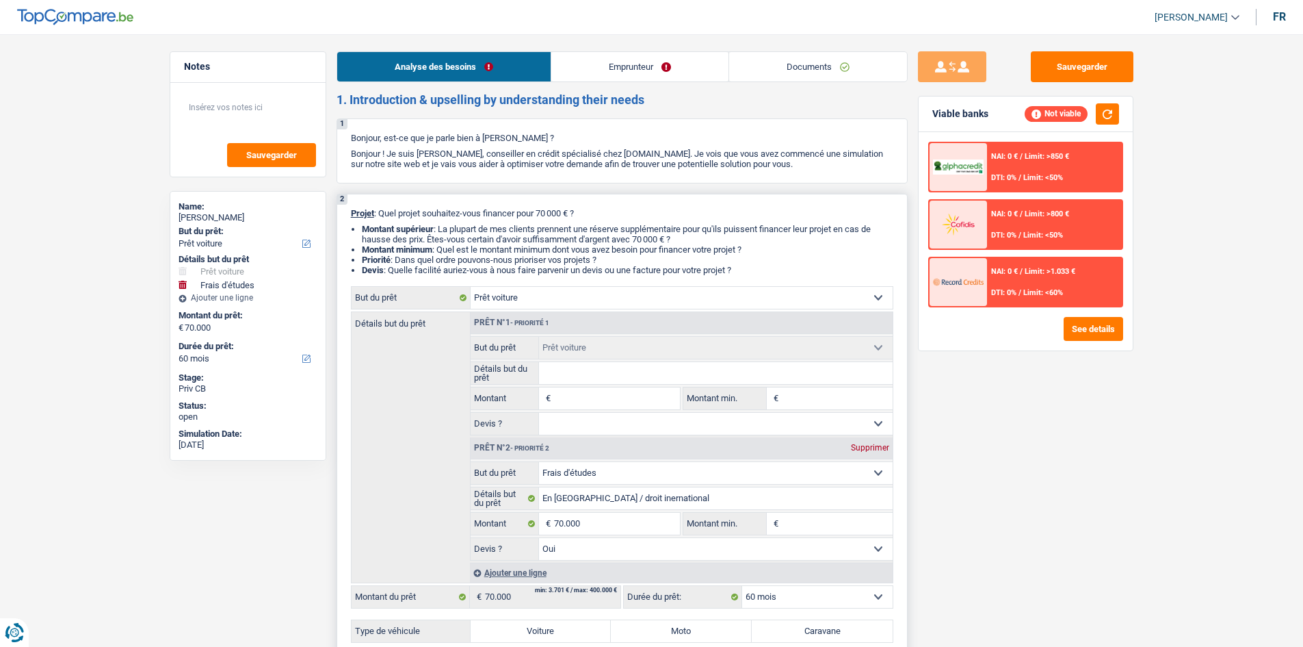
type input "5"
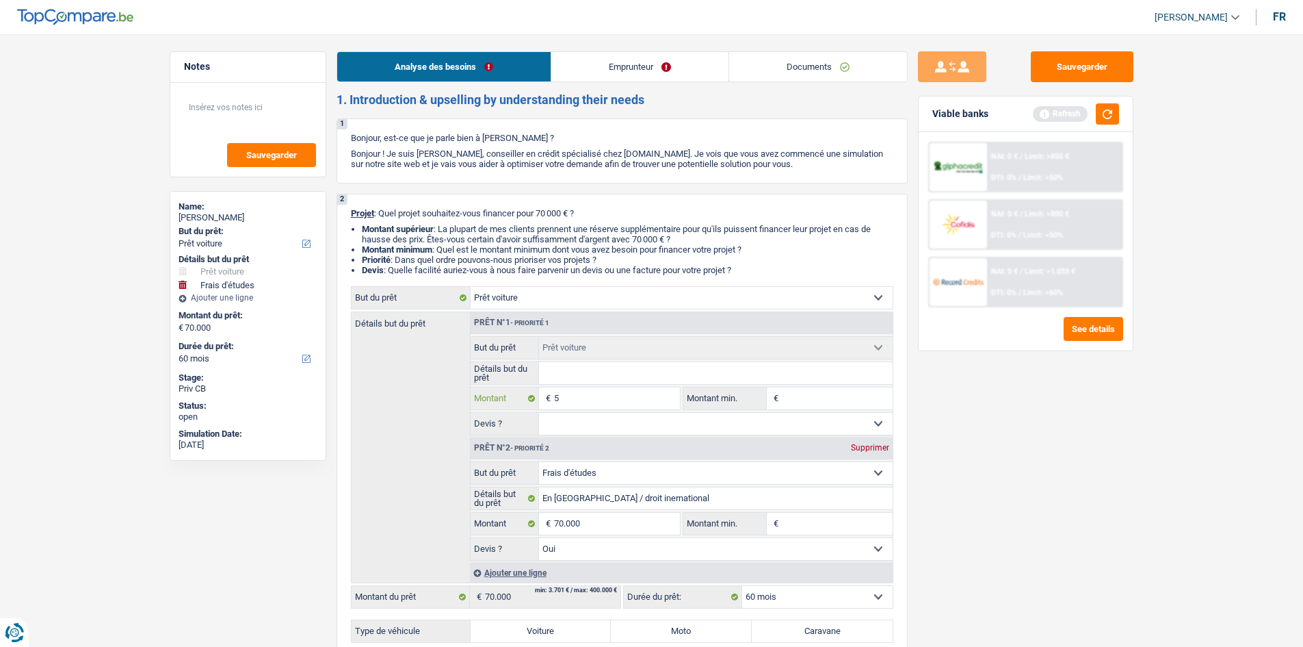
type input "50"
type input "500"
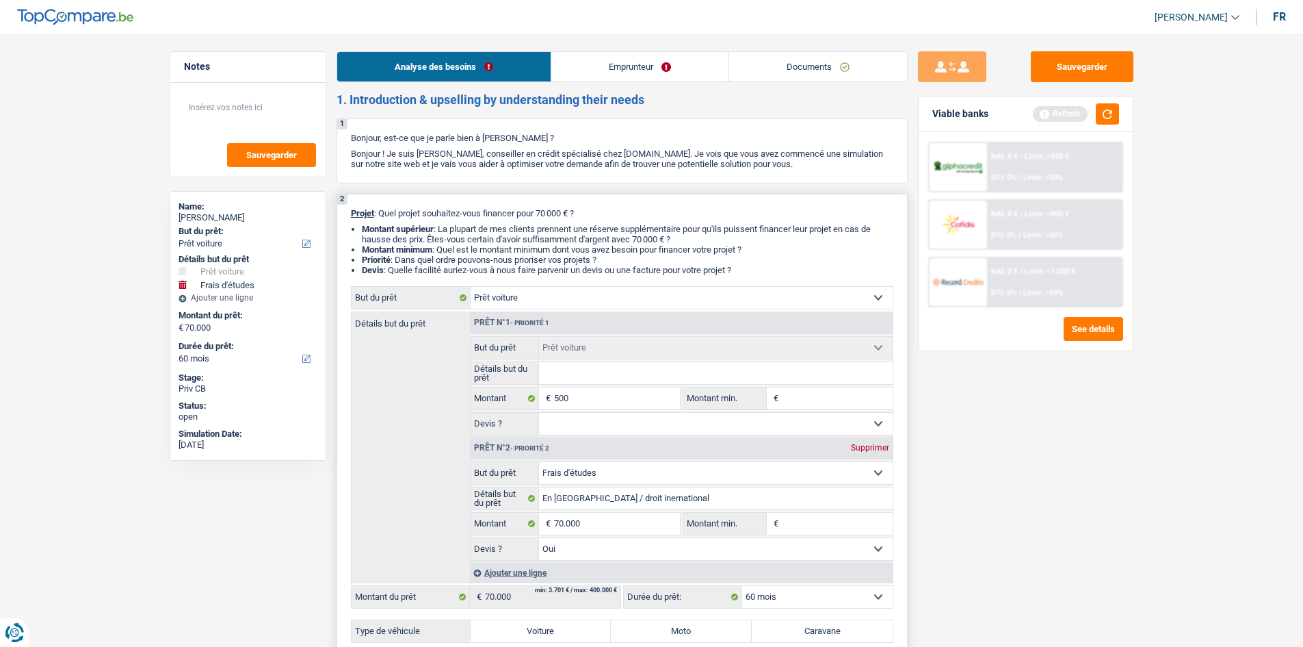
type input "70.500"
click at [464, 237] on div "Supprimer" at bounding box center [870, 447] width 45 height 8
type input "500"
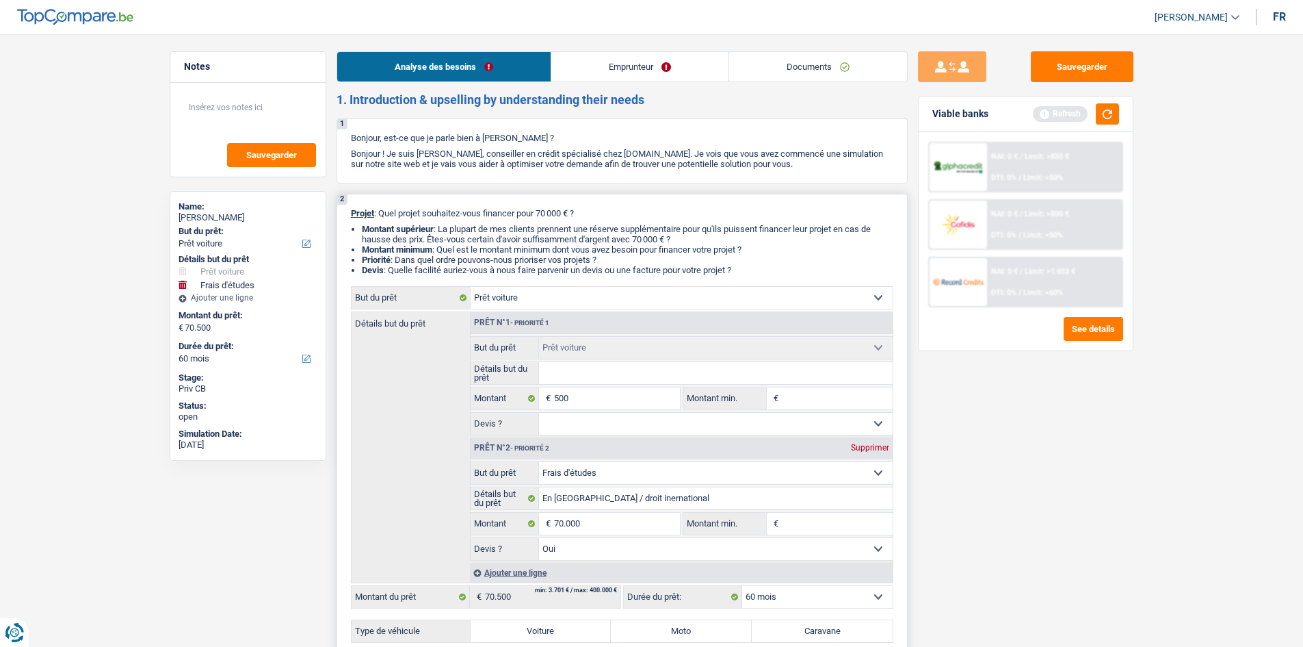
select select "24"
type input "500"
select select "24"
type input "500"
select select "24"
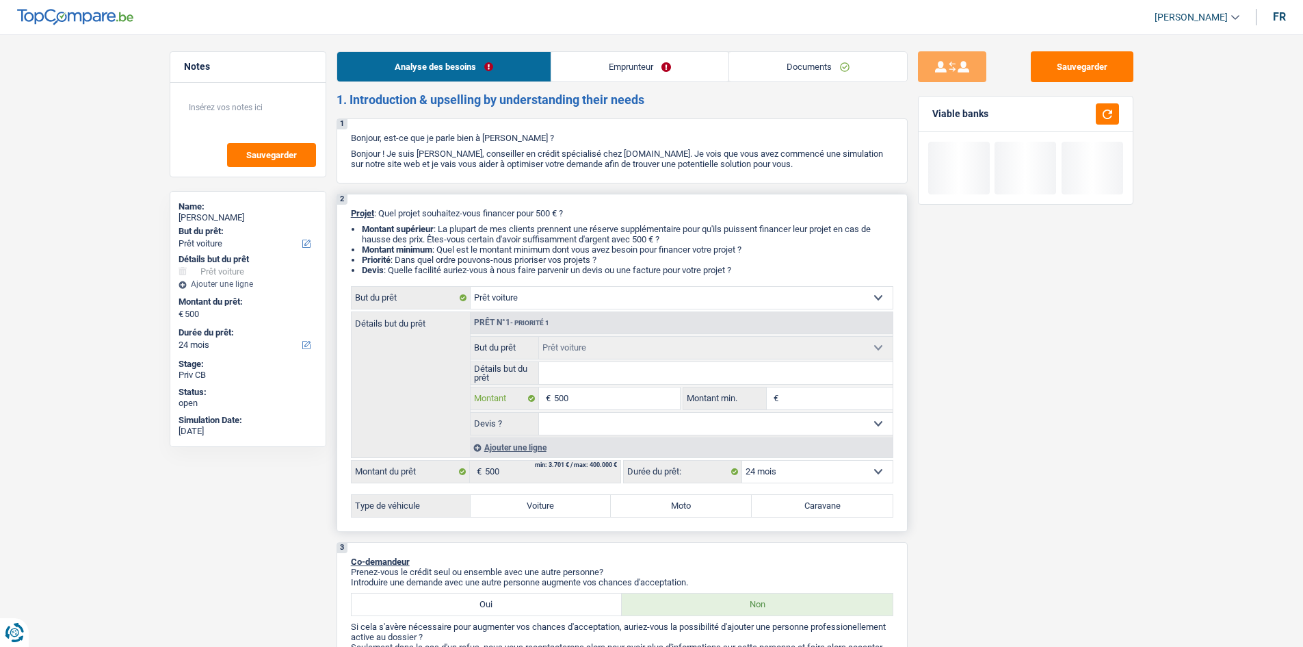
click at [464, 237] on input "500" at bounding box center [616, 398] width 125 height 22
type input "5.000"
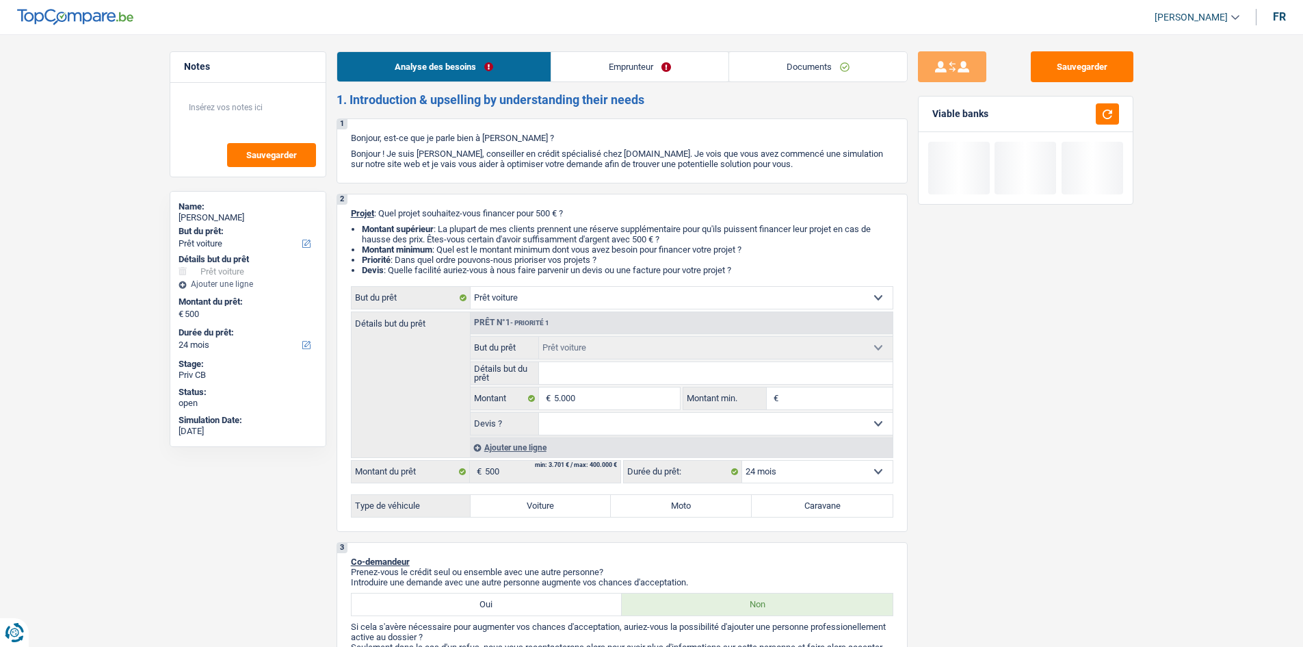
type input "5.000"
click at [464, 237] on div "Sauvegarder Viable banks" at bounding box center [1026, 336] width 236 height 570
select select "36"
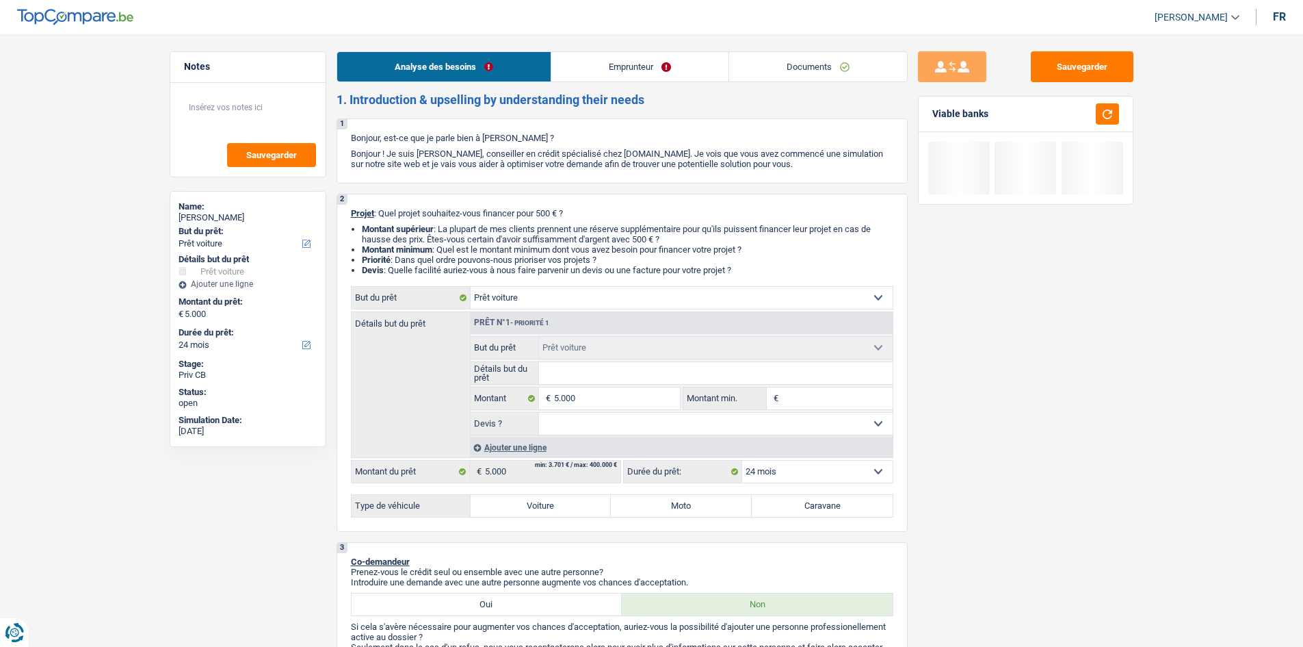
select select "36"
click at [464, 237] on input "5.000" at bounding box center [616, 398] width 125 height 22
type input "50.000"
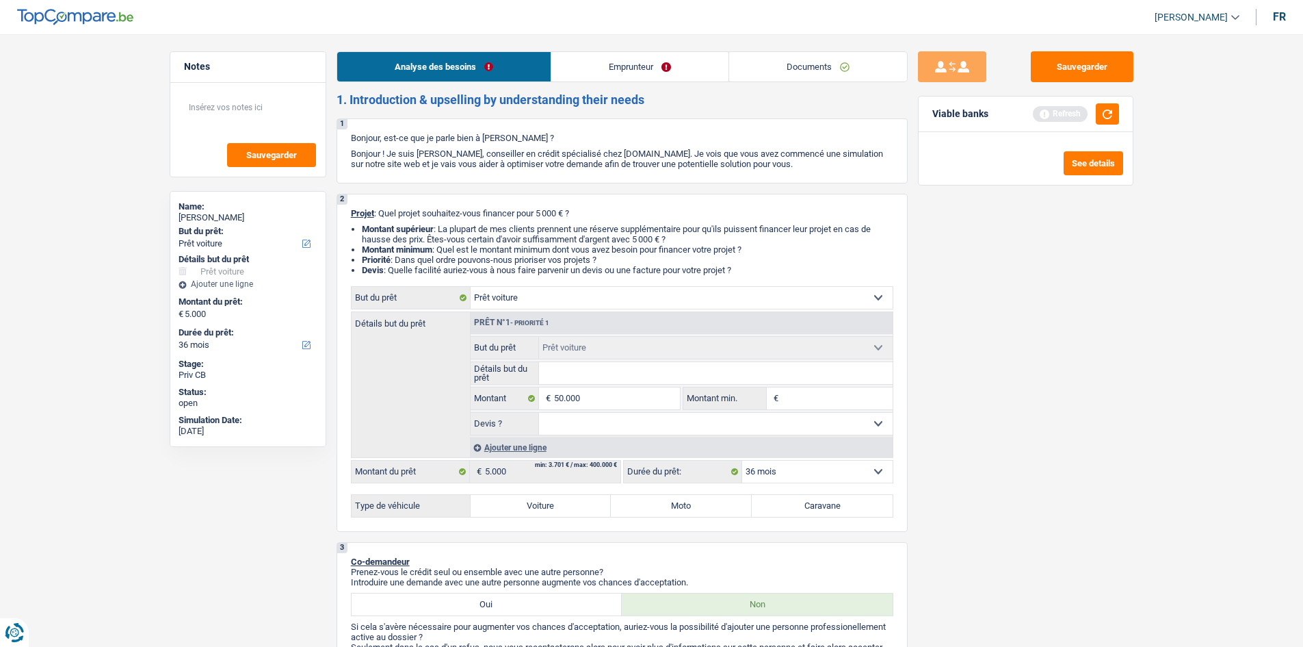
type input "50.000"
click at [464, 237] on div "Sauvegarder Viable banks Refresh See details" at bounding box center [1026, 336] width 236 height 570
select select "60"
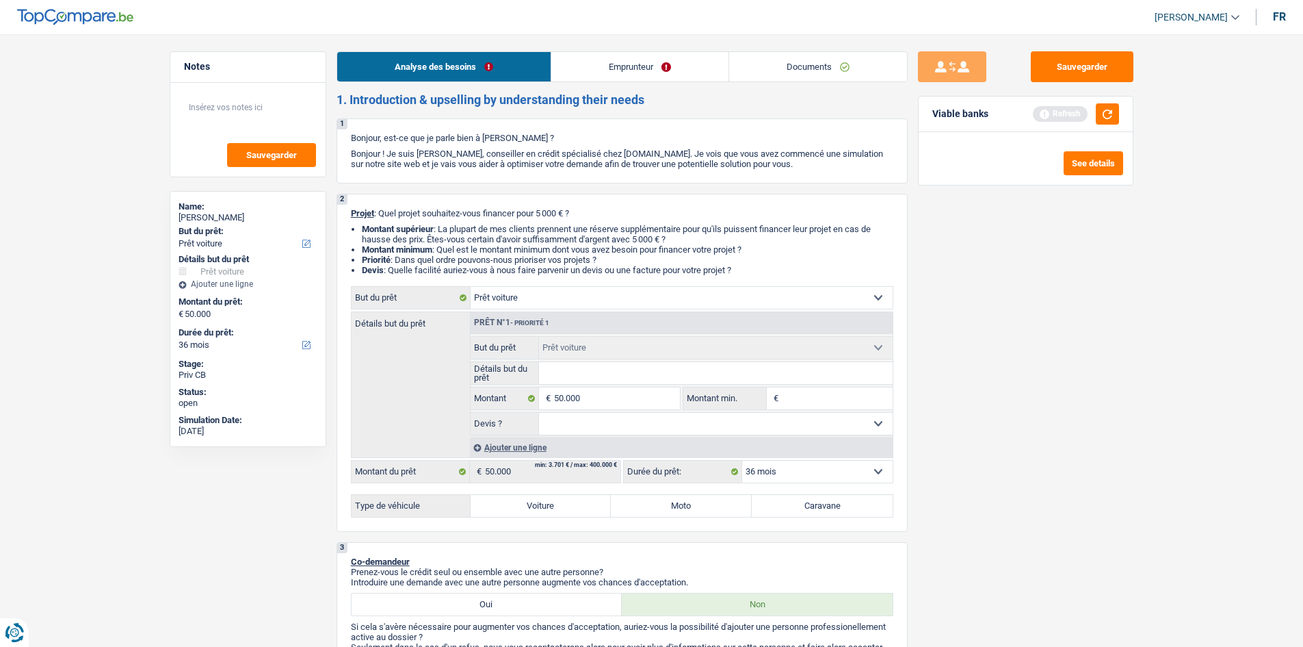
select select "60"
drag, startPoint x: 575, startPoint y: 510, endPoint x: 671, endPoint y: 508, distance: 96.5
click at [464, 237] on label "Voiture" at bounding box center [541, 506] width 141 height 22
click at [464, 237] on input "Voiture" at bounding box center [541, 506] width 141 height 22
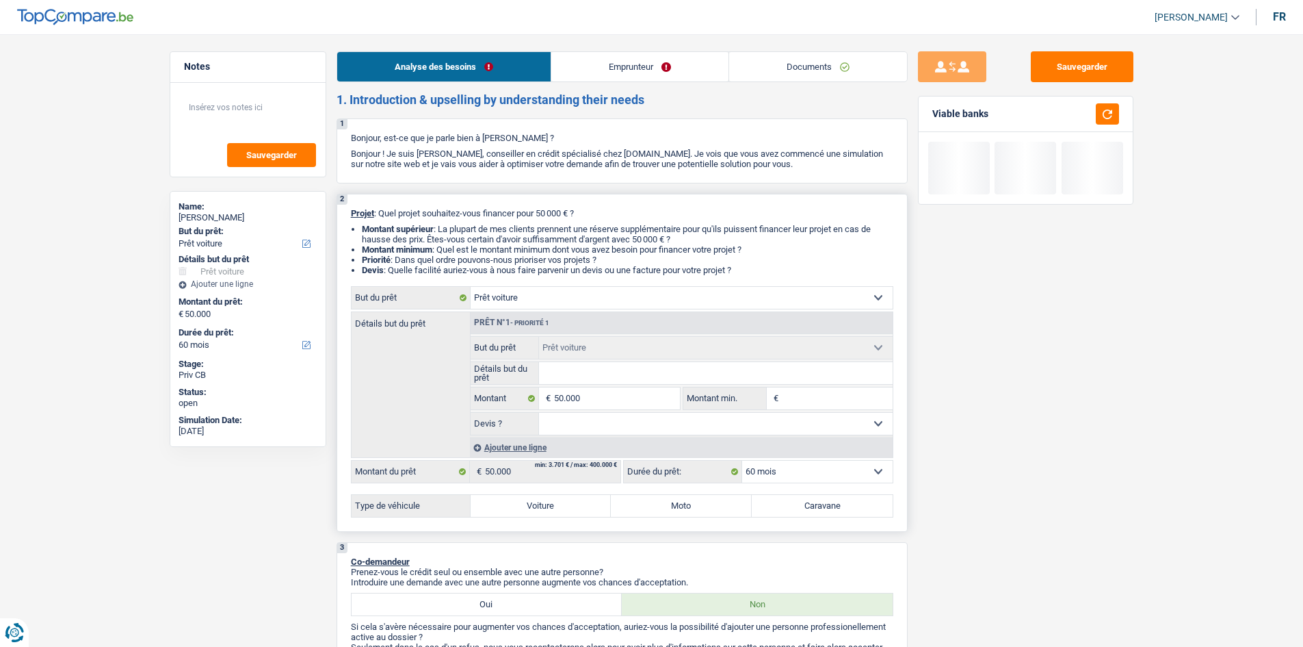
radio input "true"
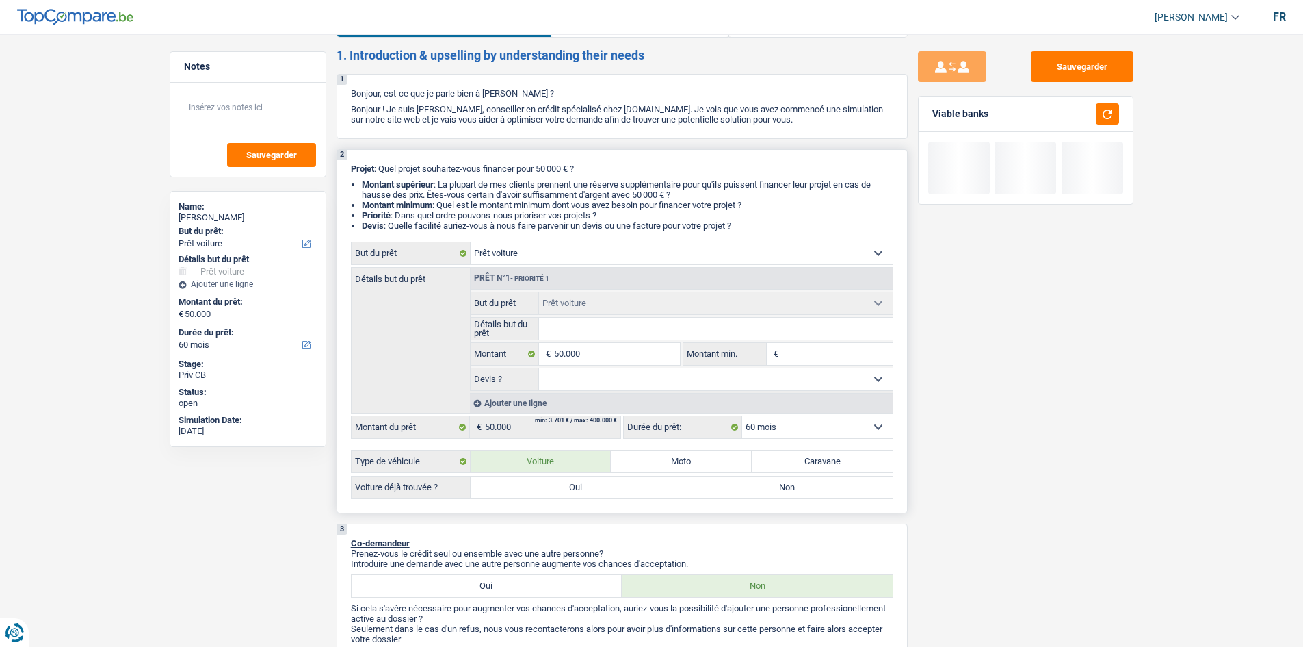
scroll to position [68, 0]
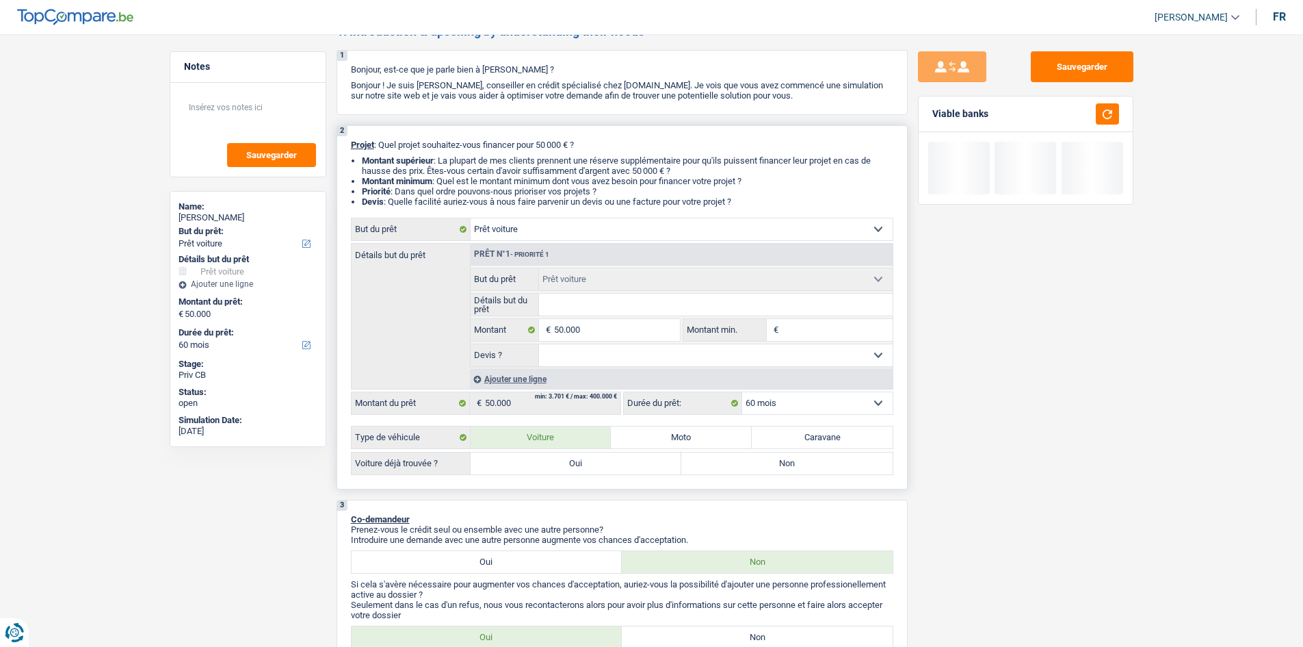
click at [464, 237] on label "Oui" at bounding box center [576, 463] width 211 height 22
click at [464, 237] on input "Oui" at bounding box center [576, 463] width 211 height 22
radio input "true"
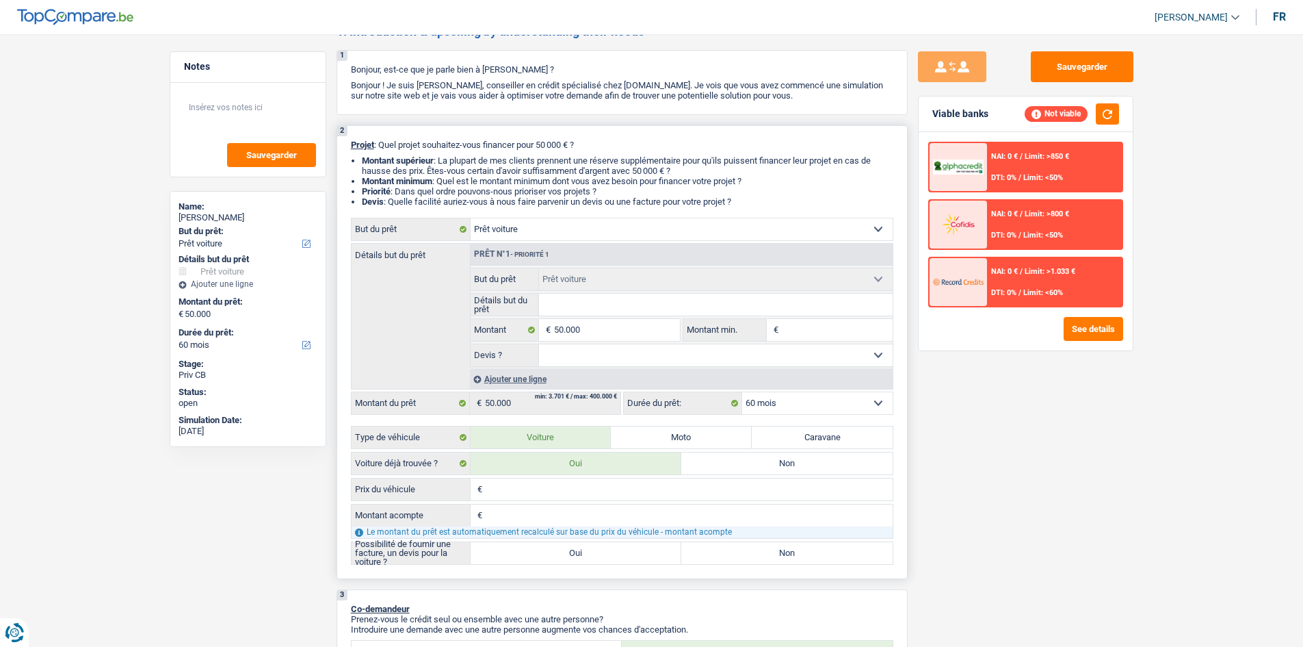
drag, startPoint x: 546, startPoint y: 489, endPoint x: 557, endPoint y: 491, distance: 11.1
click at [464, 237] on input "Prix du véhicule" at bounding box center [689, 489] width 407 height 22
click at [464, 237] on div "2 Projet : Quel projet souhaitez-vous financer pour 50 000 € ? Montant supérieu…" at bounding box center [622, 352] width 571 height 454
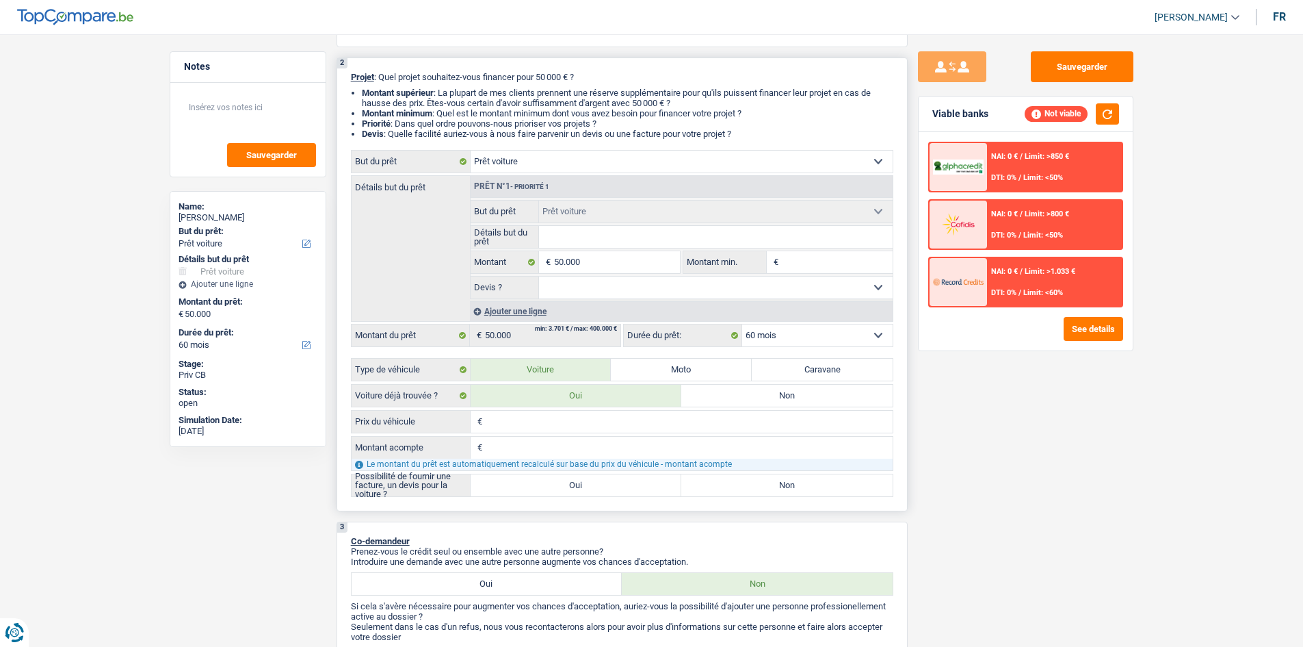
scroll to position [137, 0]
click at [464, 237] on label "Oui" at bounding box center [576, 484] width 211 height 22
click at [464, 237] on input "Oui" at bounding box center [576, 484] width 211 height 22
radio input "true"
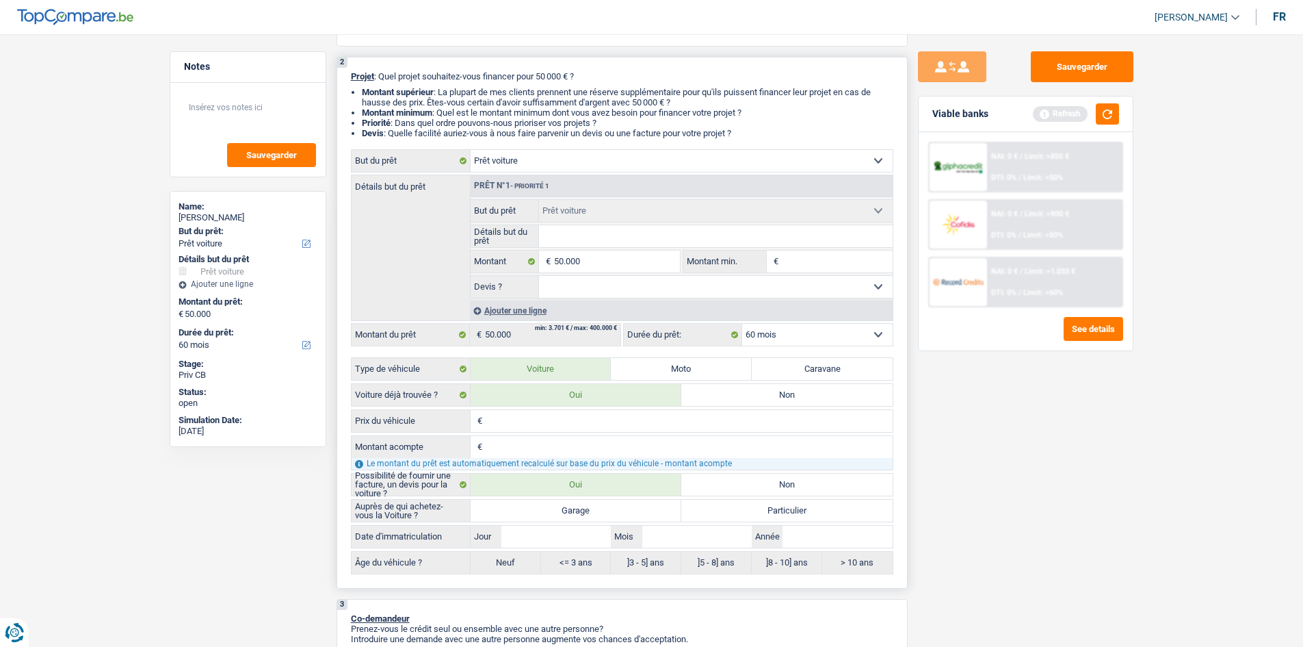
drag, startPoint x: 643, startPoint y: 519, endPoint x: 680, endPoint y: 525, distance: 37.6
click at [464, 237] on label "Garage" at bounding box center [576, 510] width 211 height 22
click at [464, 237] on input "Garage" at bounding box center [576, 510] width 211 height 22
radio input "true"
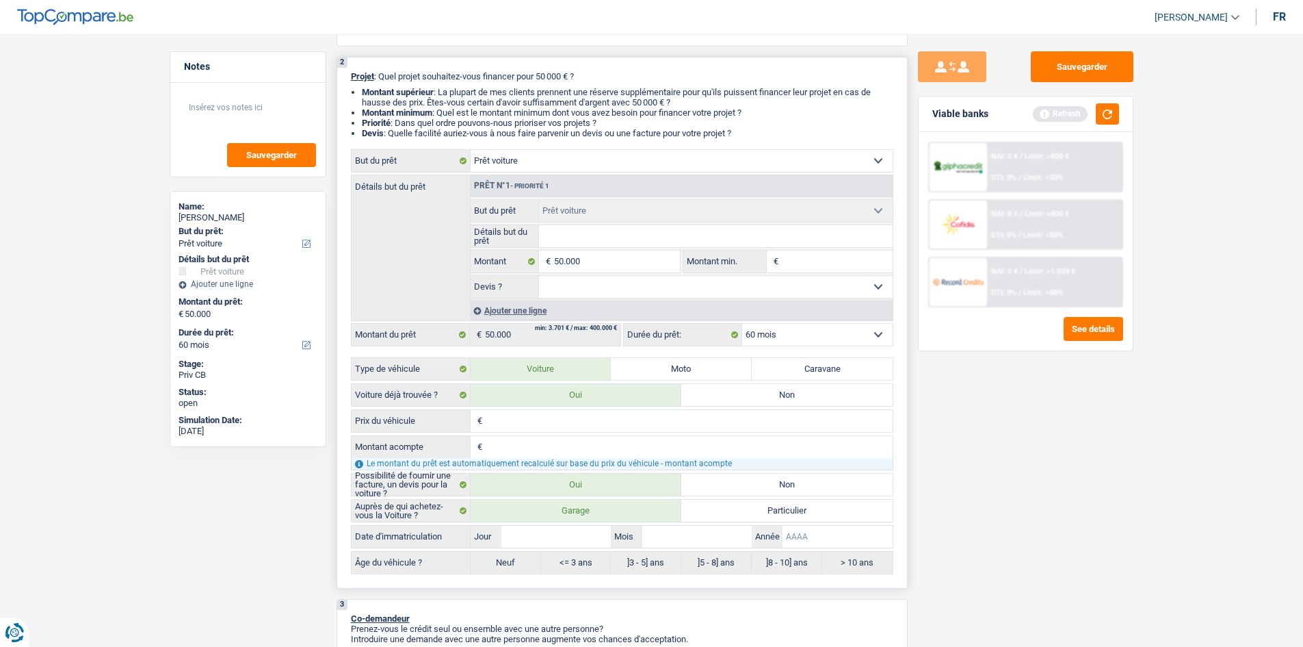
click at [464, 237] on input "Année" at bounding box center [837, 536] width 109 height 22
type input "2"
type input "20"
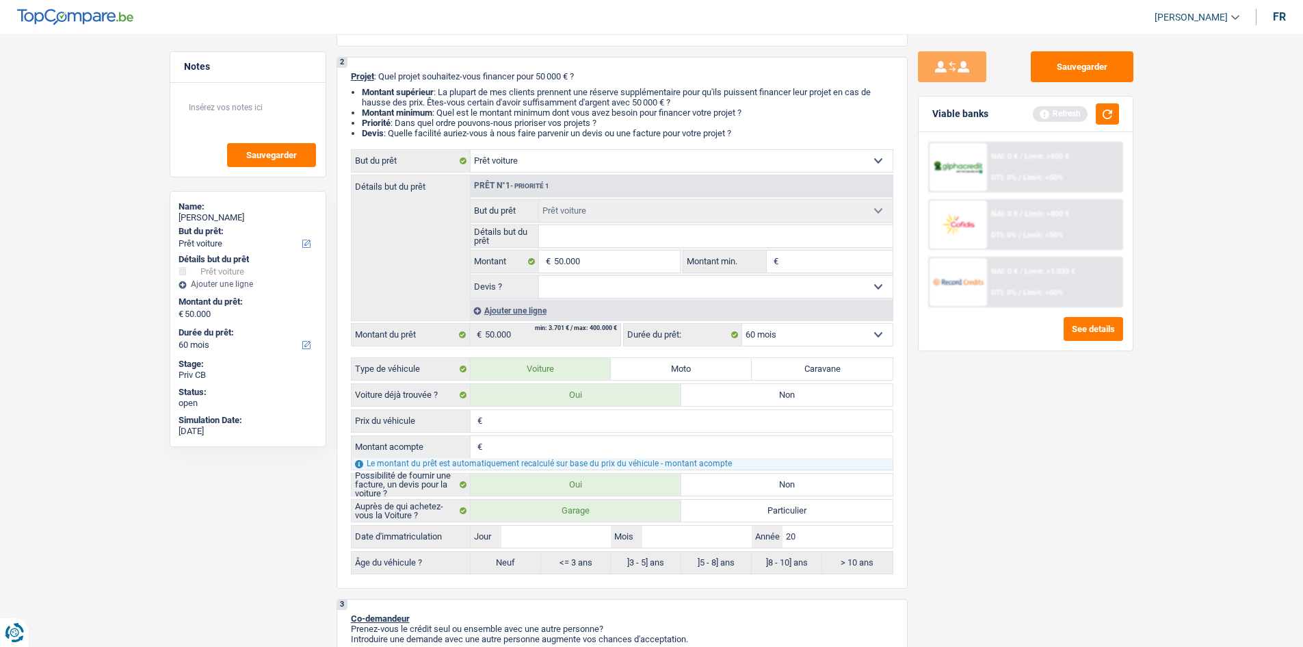
type input "200"
type input "20"
type input "202"
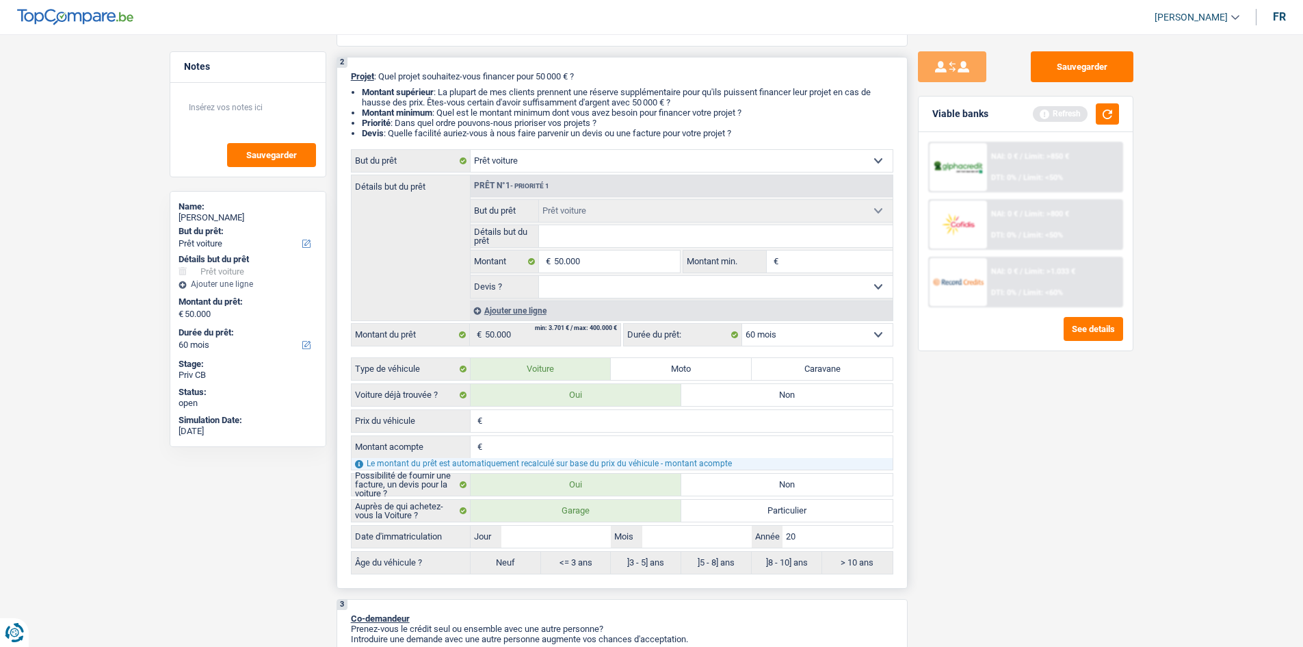
type input "202"
type input "2025"
click at [464, 237] on input "Mois" at bounding box center [696, 536] width 109 height 22
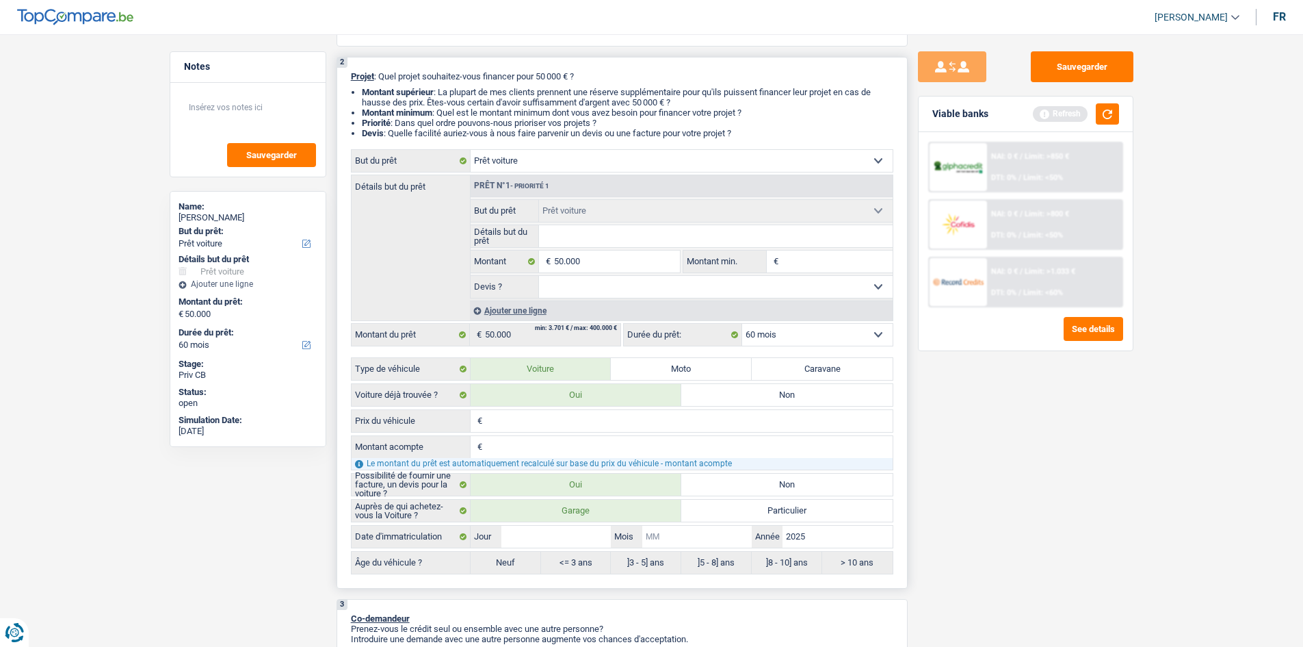
type input "2"
drag, startPoint x: 573, startPoint y: 526, endPoint x: 601, endPoint y: 528, distance: 28.8
click at [464, 237] on input "Jour" at bounding box center [556, 536] width 109 height 22
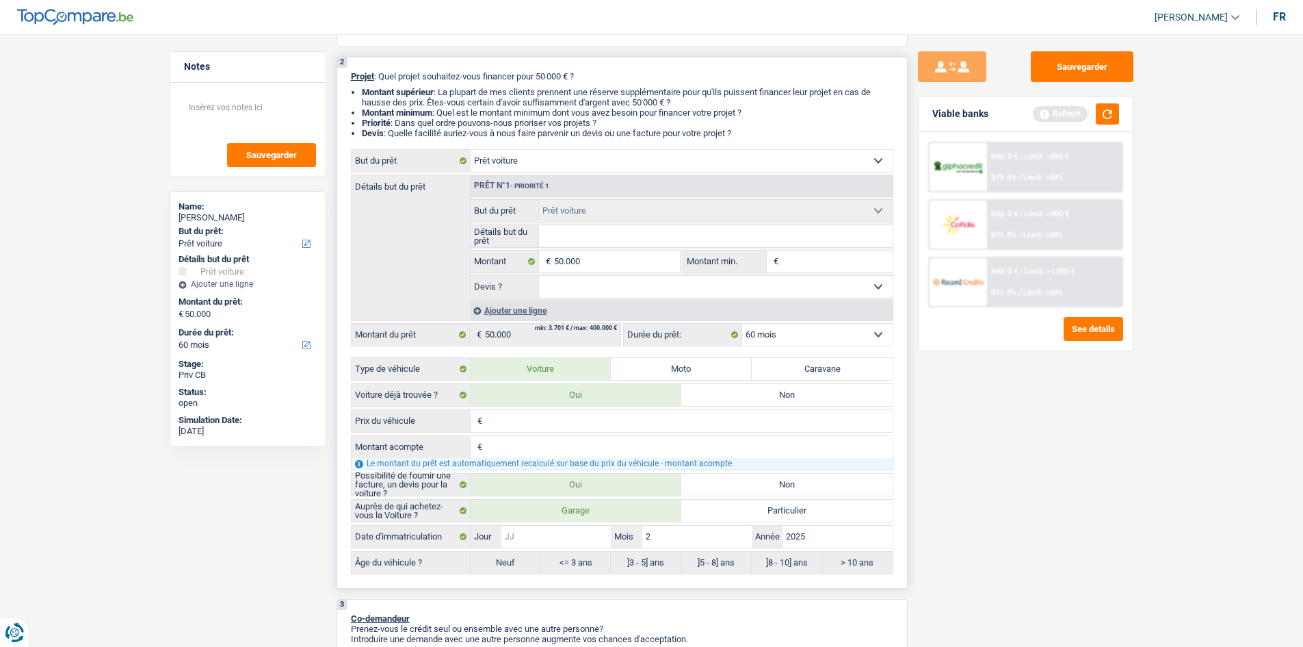
type input "2"
radio input "false"
radio input "true"
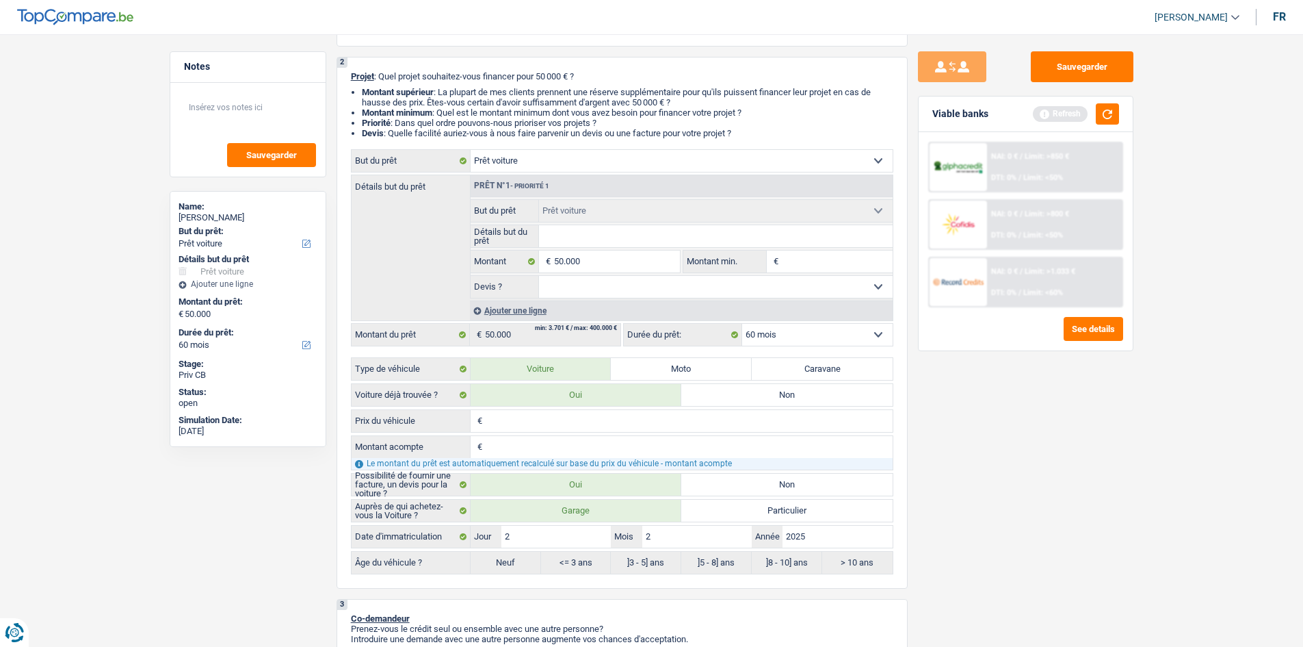
click at [464, 237] on div "Sauvegarder Viable banks Refresh NAI: 0 € / Limit: >850 € DTI: 0% / Limit: <50%…" at bounding box center [1026, 336] width 236 height 570
select select "84"
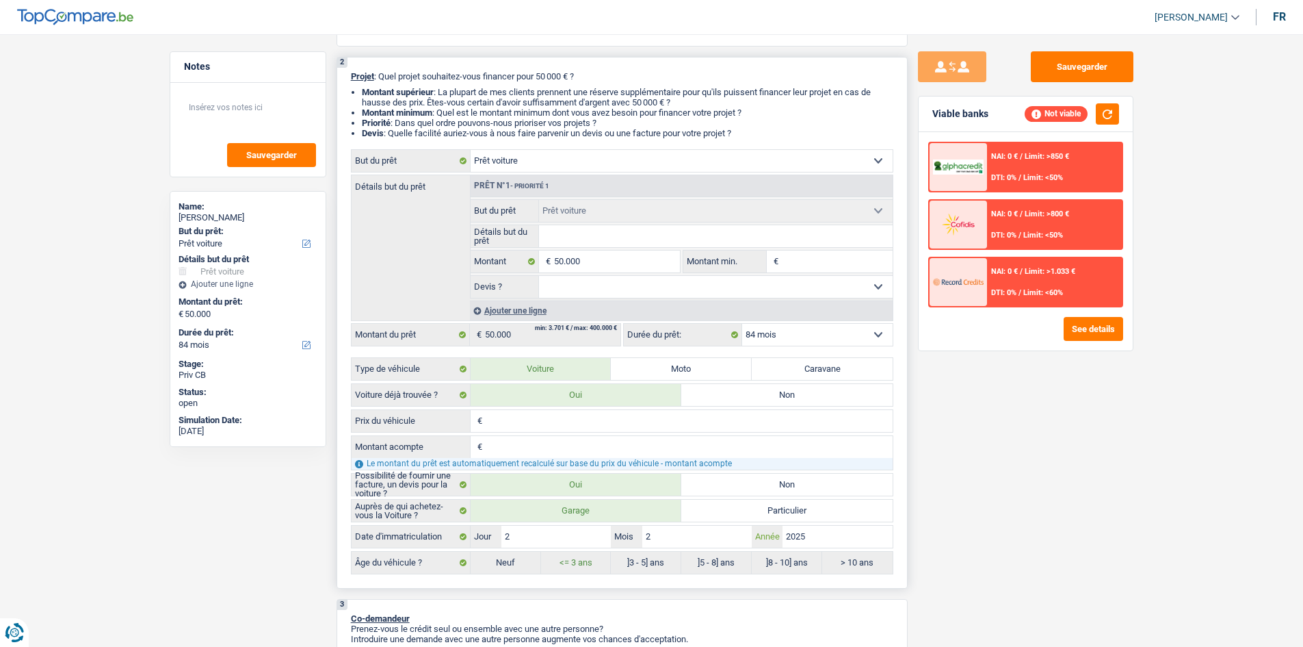
click at [464, 237] on input "2025" at bounding box center [837, 536] width 109 height 22
type input "202"
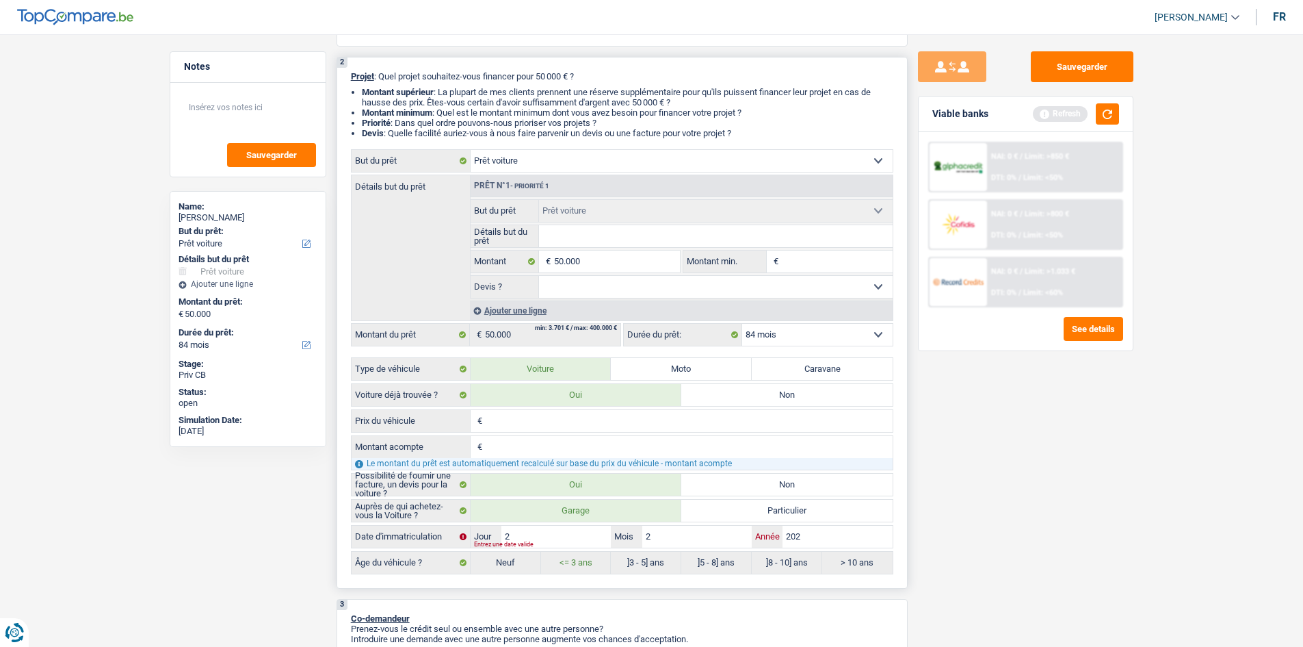
type input "2023"
click at [464, 237] on div "Sauvegarder Viable banks Refresh NAI: 0 € / Limit: >850 € DTI: 0% / Limit: <50%…" at bounding box center [1026, 336] width 236 height 570
drag, startPoint x: 604, startPoint y: 419, endPoint x: 707, endPoint y: 424, distance: 102.7
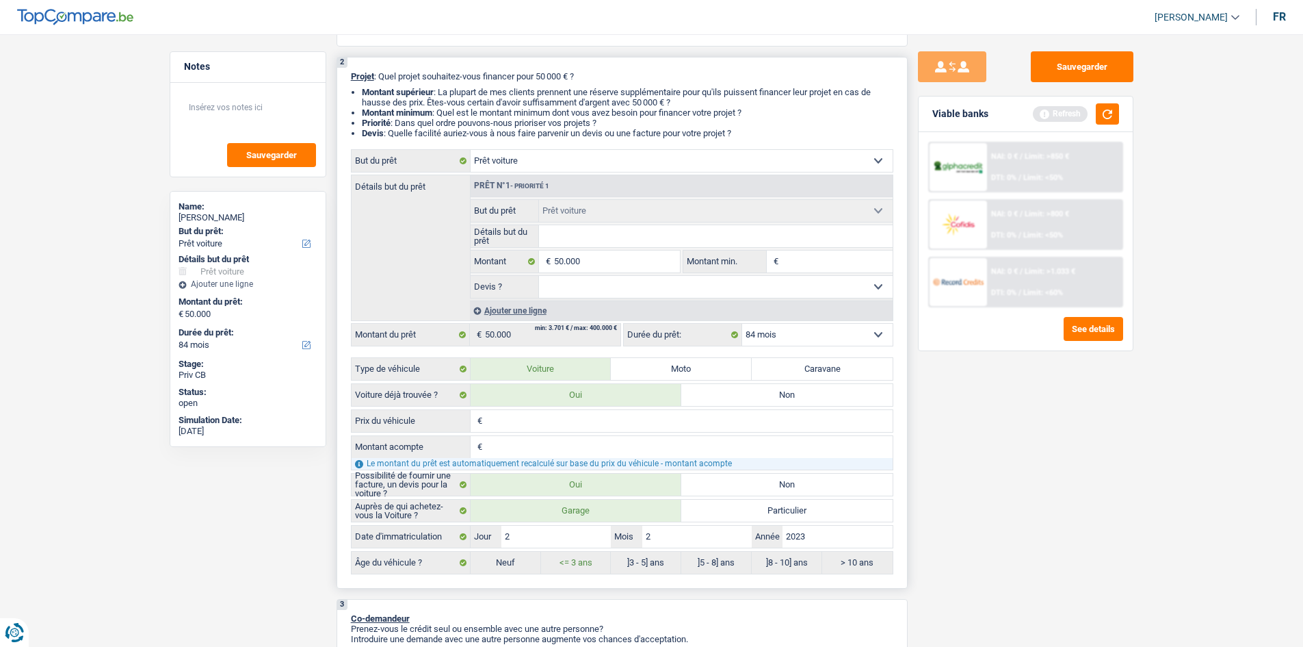
click at [464, 237] on input "Prix du véhicule" at bounding box center [689, 421] width 407 height 22
type input "5"
type input "55"
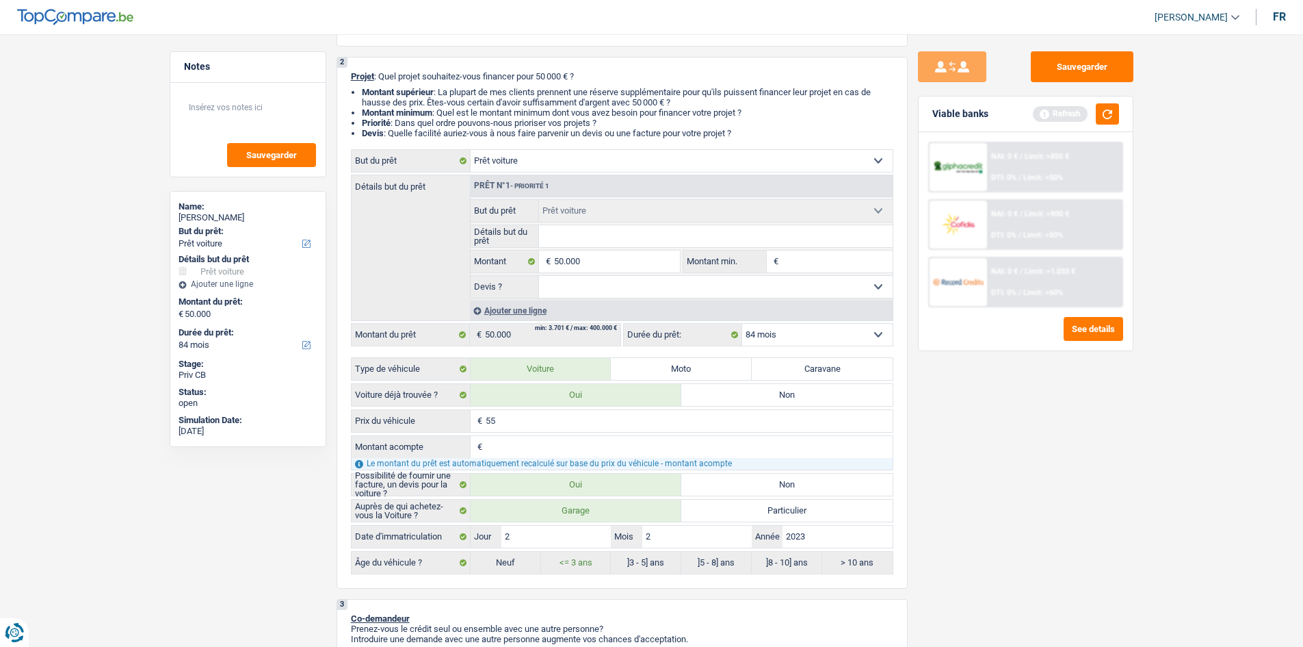
type input "555"
type input "55"
type input "5"
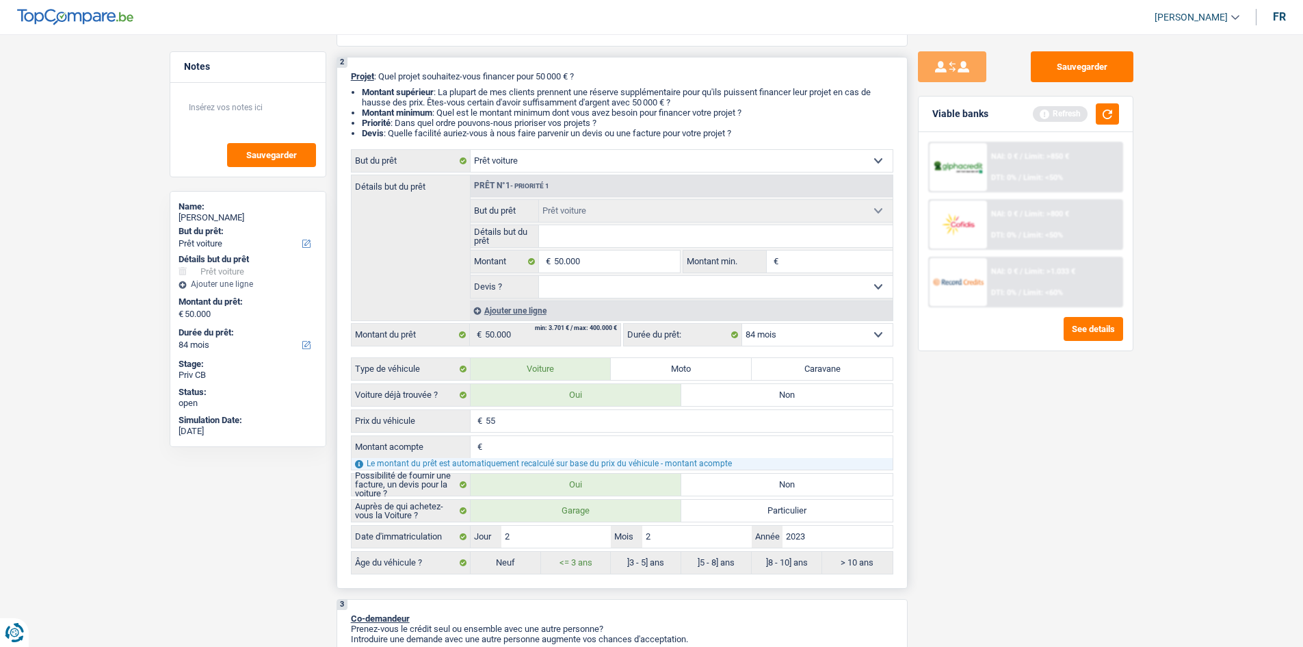
type input "5"
type input "50"
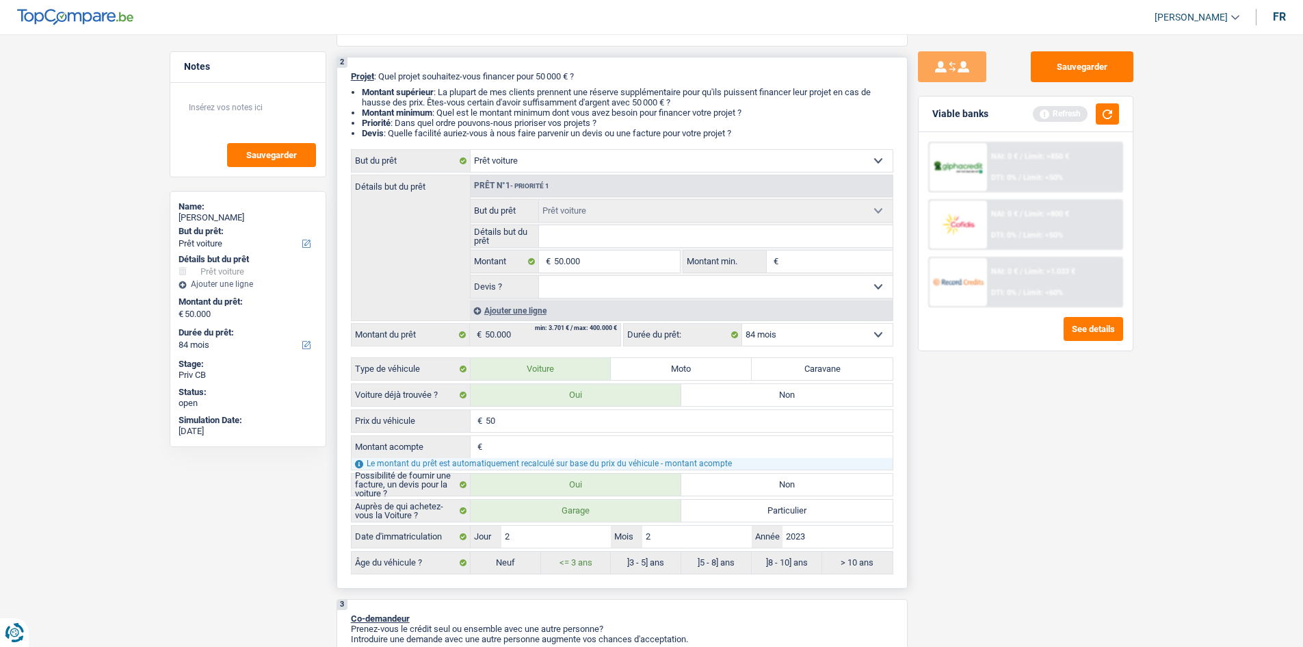
type input "500"
type input "5.000"
type input "50.000"
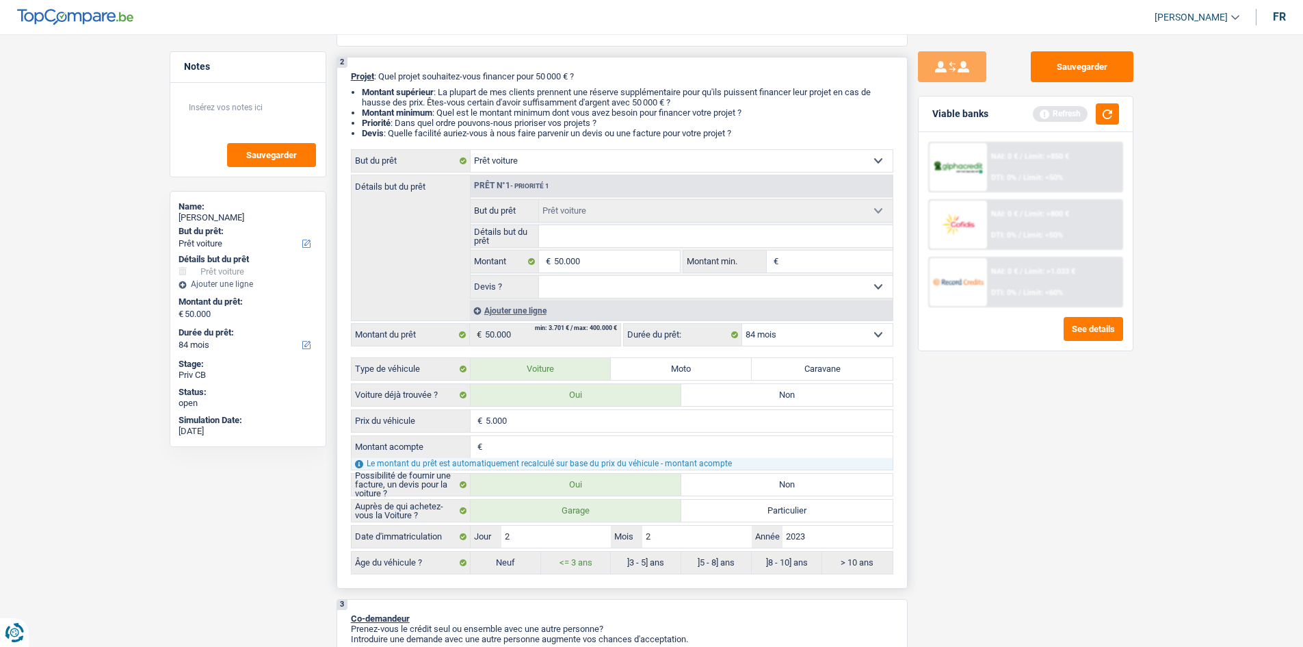
type input "50.000"
click at [464, 237] on input "Montant acompte" at bounding box center [689, 447] width 407 height 22
type input "3"
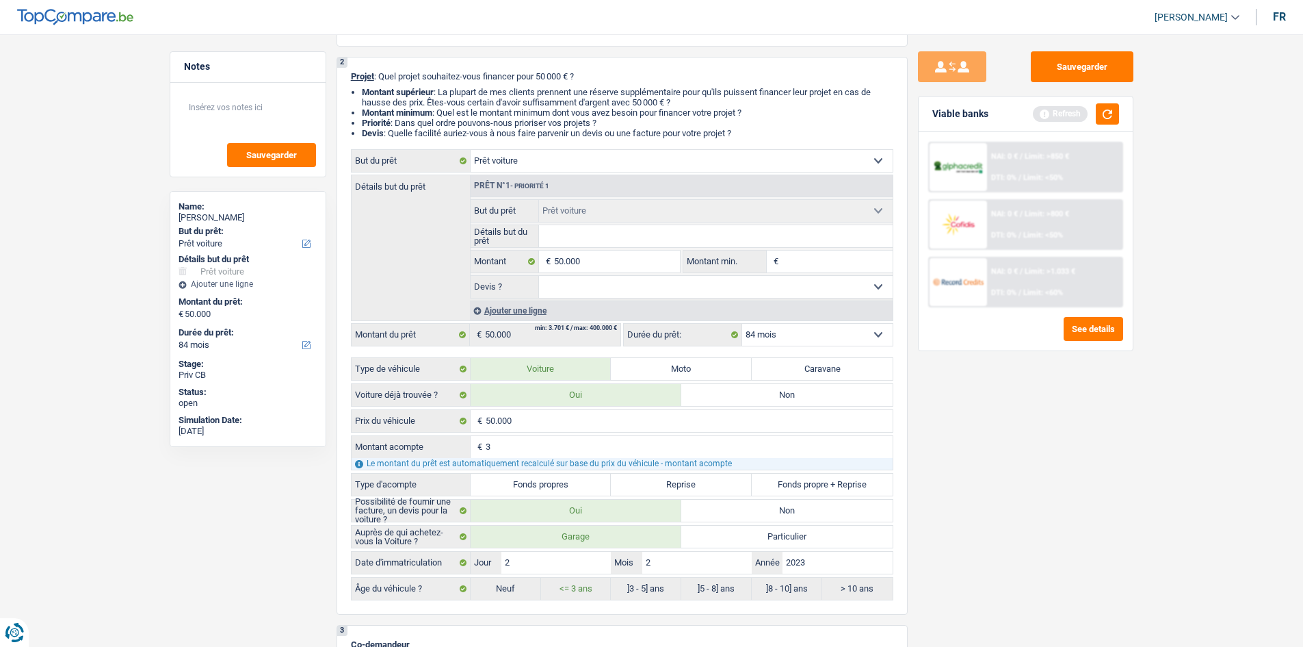
type input "30"
type input "300"
type input "3.000"
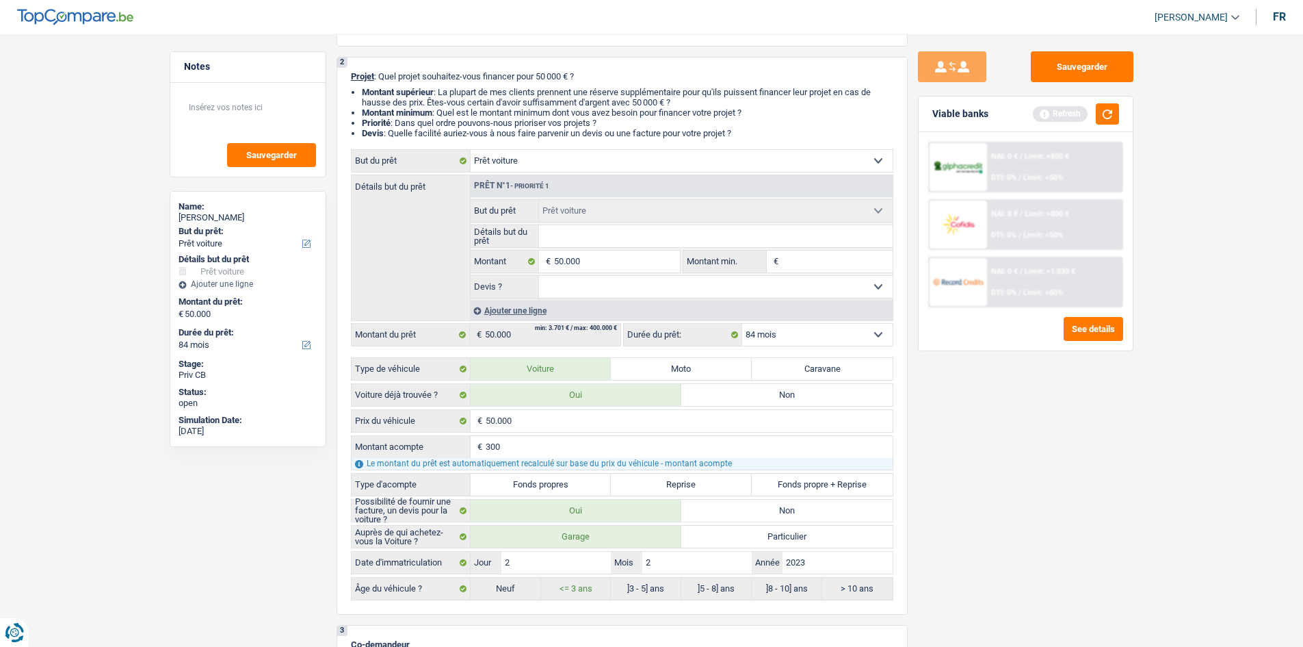
type input "3.000"
click at [464, 237] on label "Fonds propres" at bounding box center [541, 484] width 141 height 22
click at [464, 237] on input "Fonds propres" at bounding box center [541, 484] width 141 height 22
radio input "true"
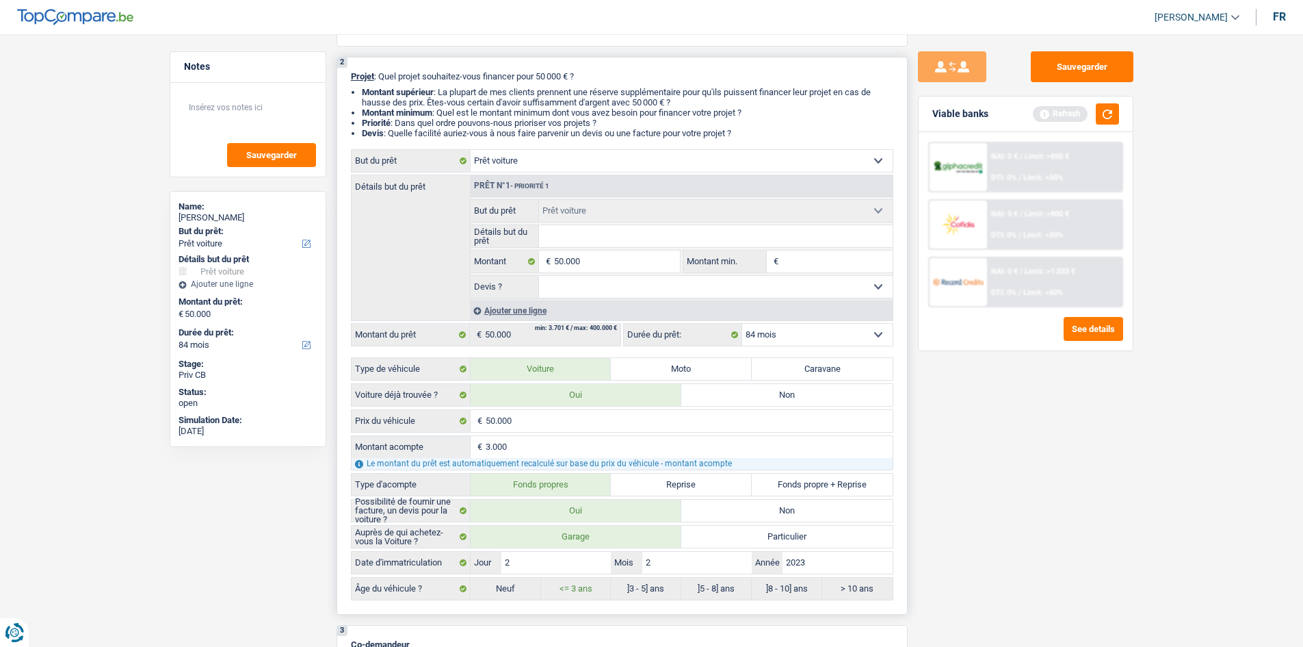
type input "47.000"
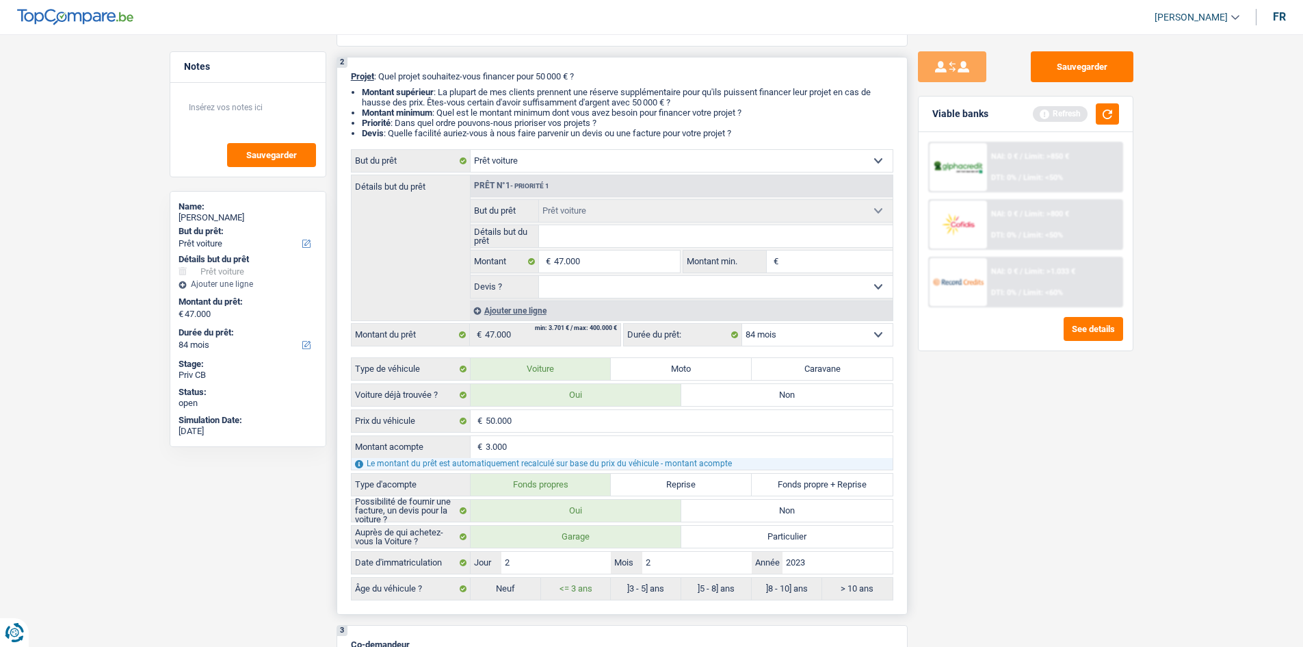
radio input "true"
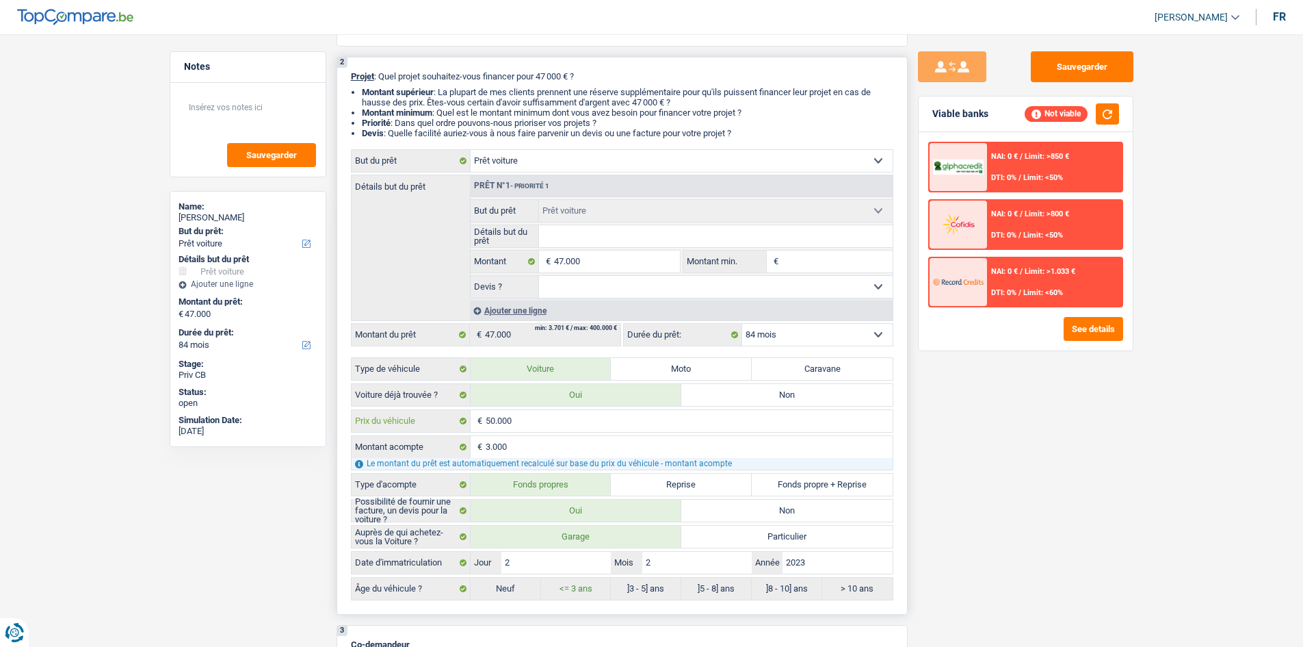
click at [464, 237] on input "50.000" at bounding box center [689, 421] width 407 height 22
drag, startPoint x: 524, startPoint y: 428, endPoint x: 452, endPoint y: 411, distance: 74.4
click at [452, 237] on div "50.000 € Prix du véhicule" at bounding box center [622, 421] width 541 height 22
type input "1"
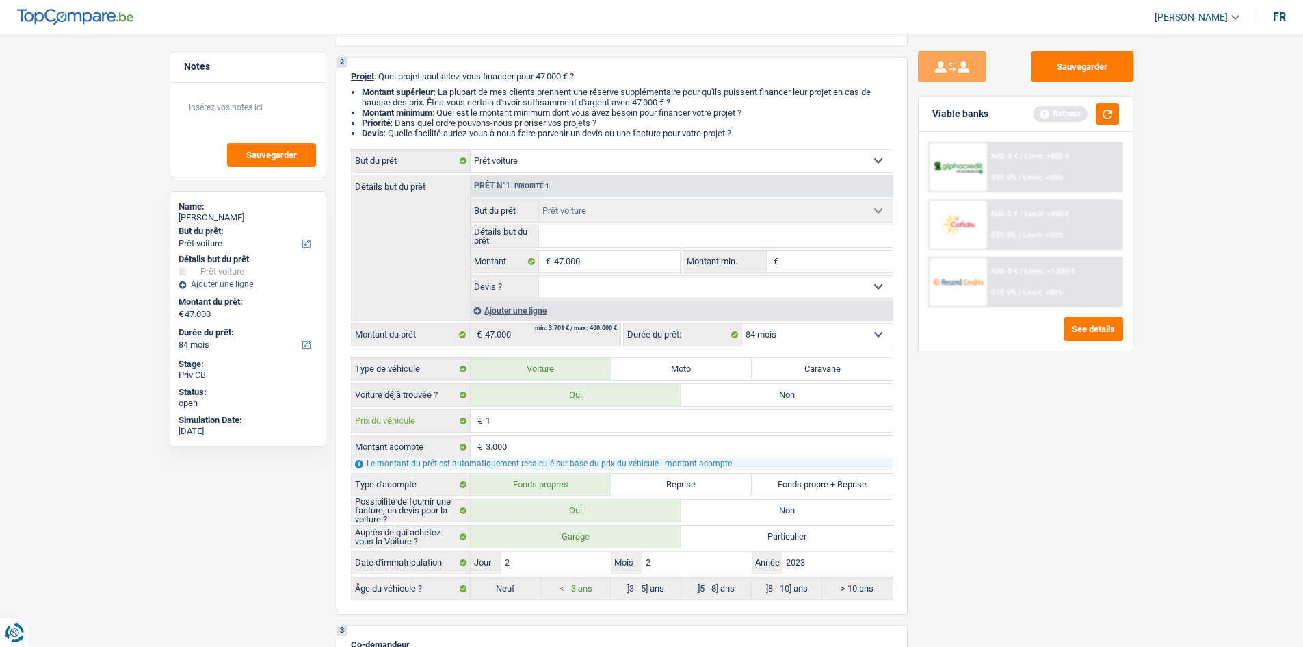
type input "15"
type input "150"
type input "1.500"
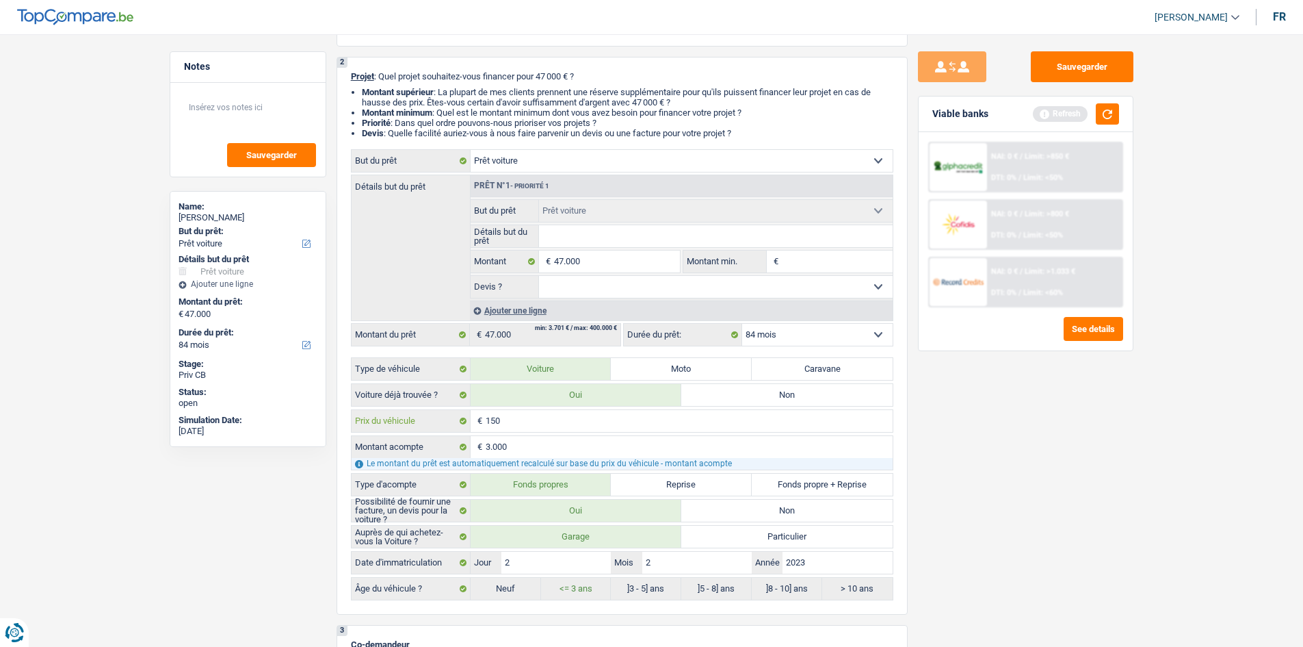
type input "1.500"
type input "15.000"
type input "12.000"
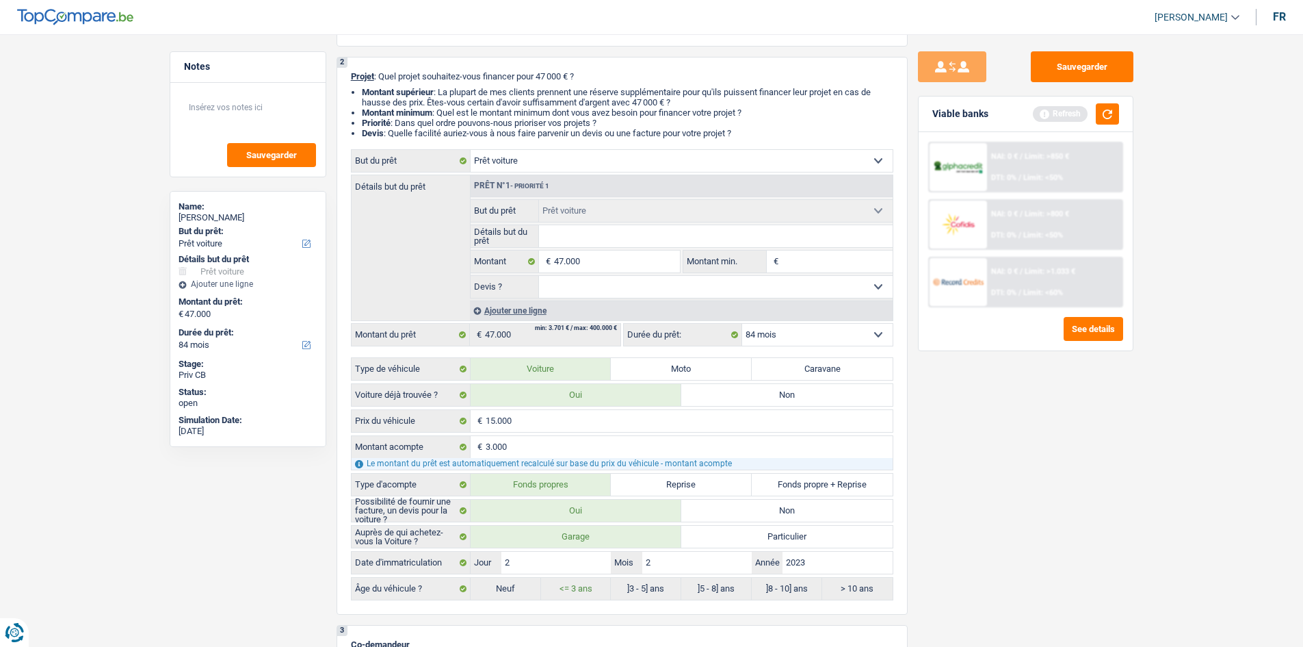
select select "60"
type input "12.000"
select select "60"
type input "12.000"
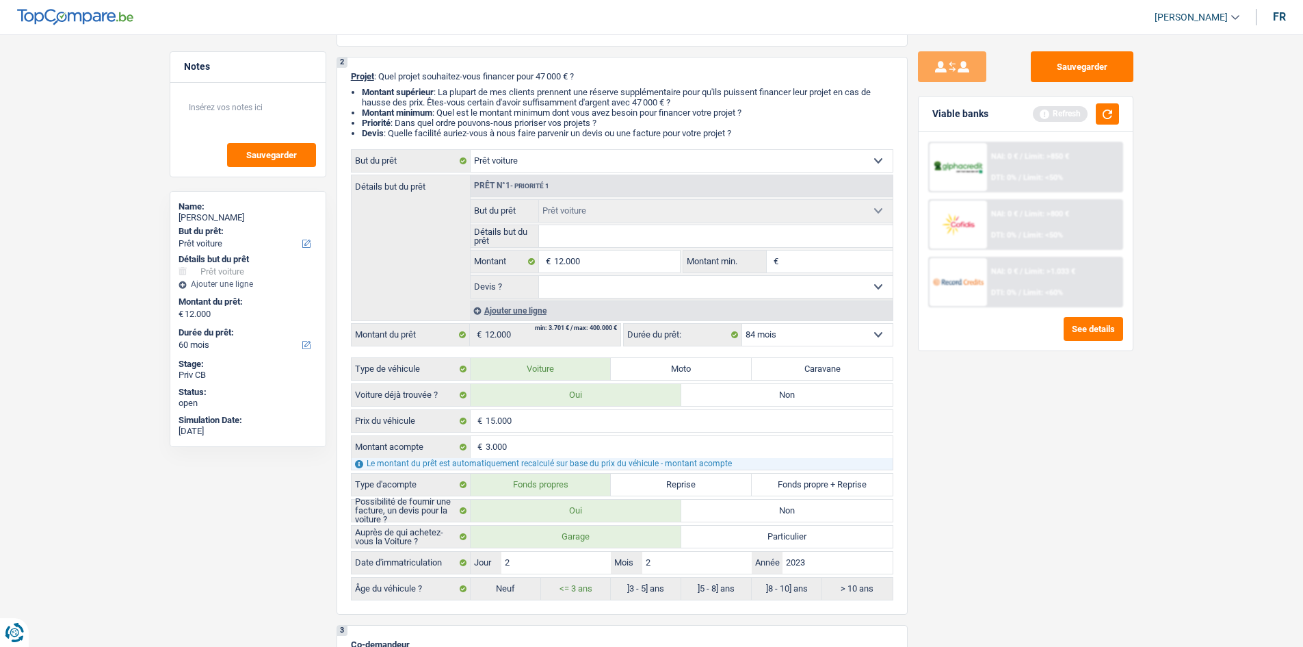
type input "12.000"
select select "60"
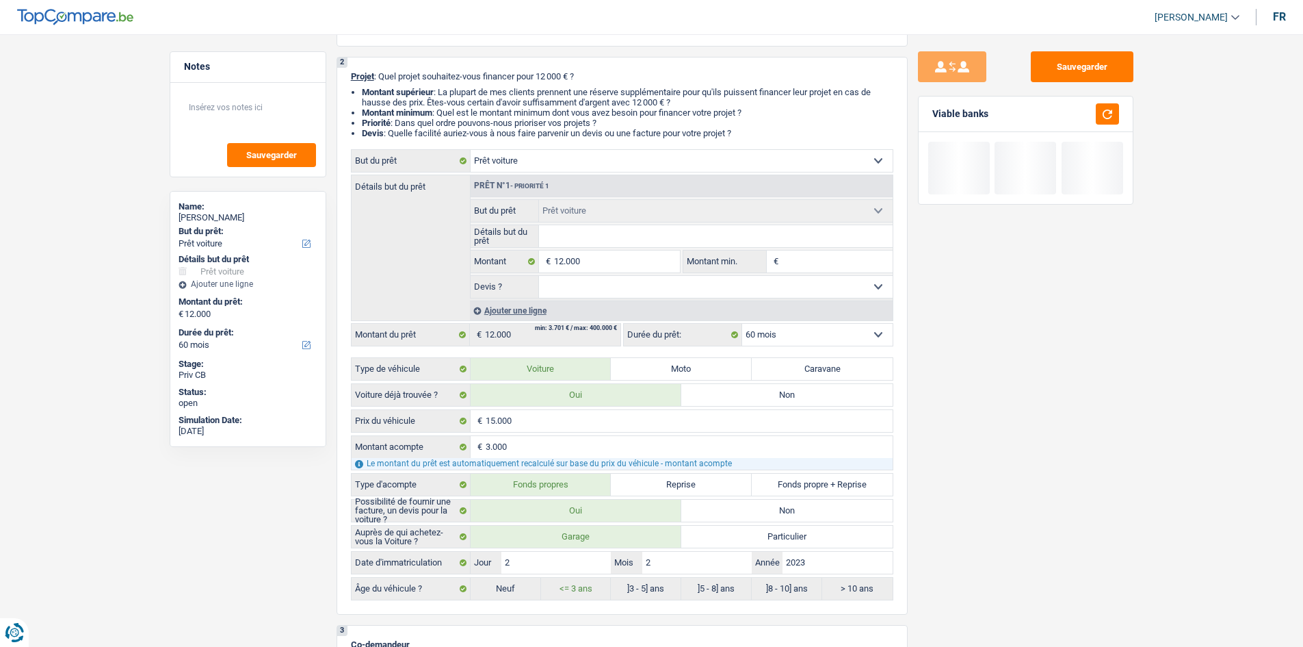
click at [464, 237] on div "Sauvegarder Viable banks" at bounding box center [1026, 336] width 236 height 570
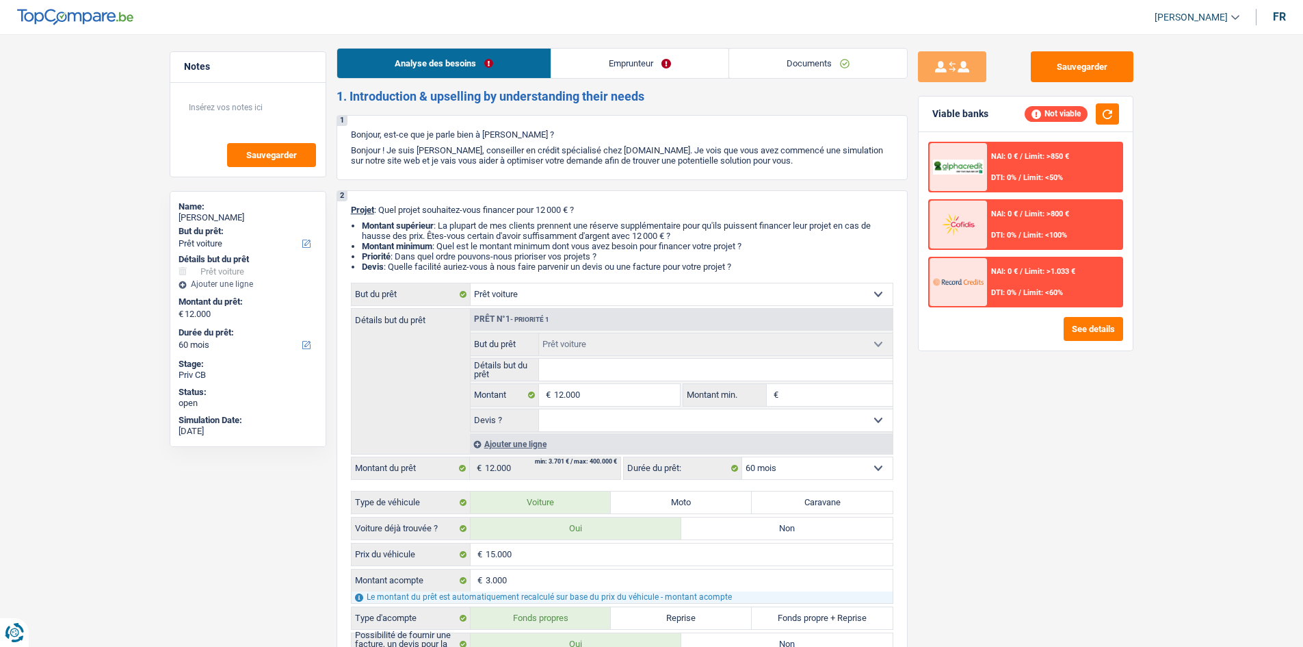
scroll to position [0, 0]
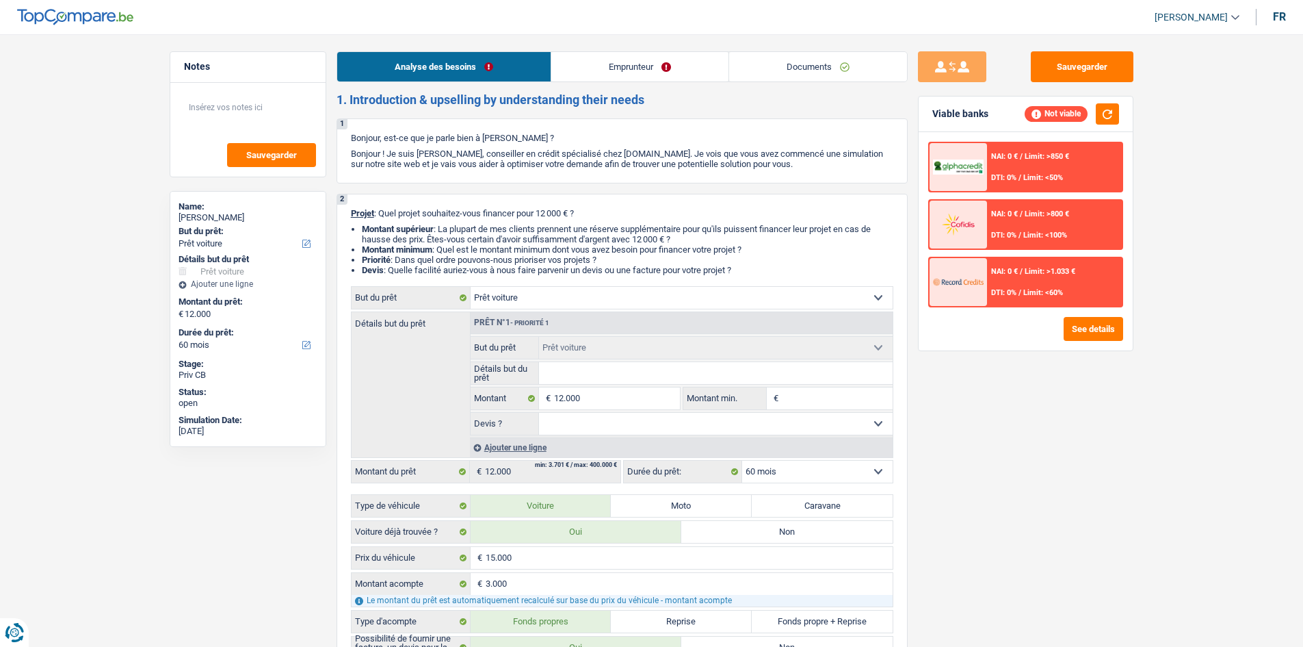
click at [464, 64] on link "Documents" at bounding box center [818, 66] width 178 height 29
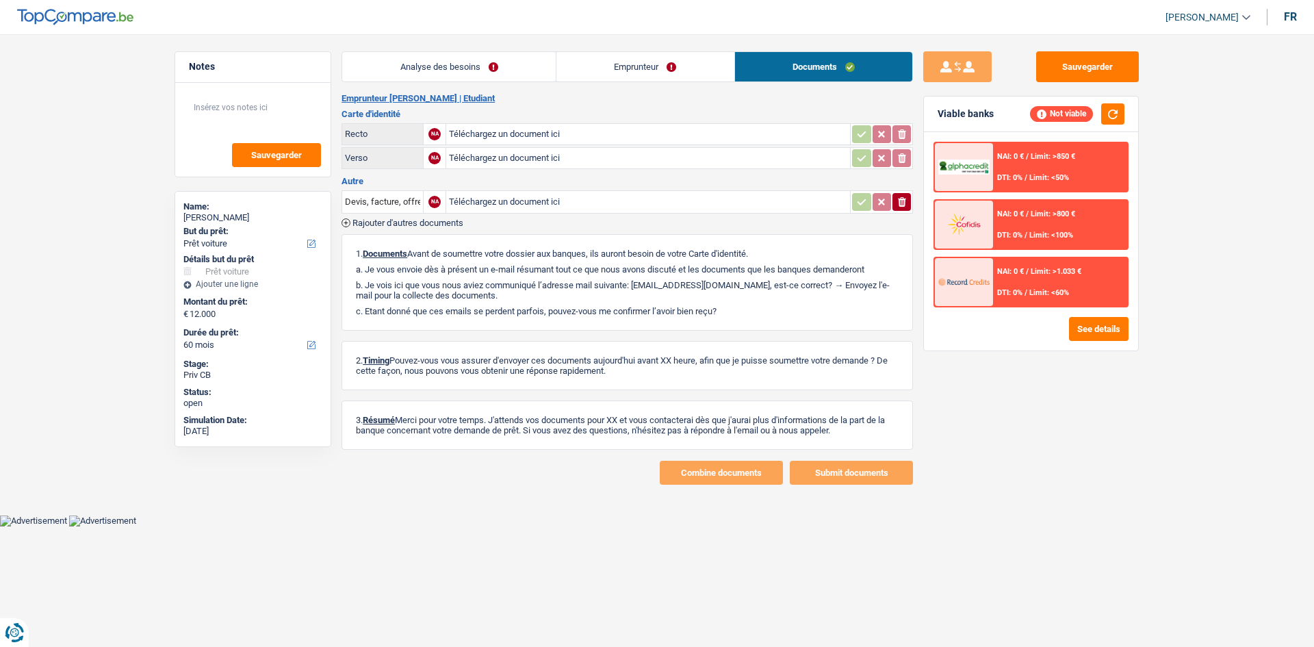
click at [464, 72] on link "Emprunteur" at bounding box center [645, 66] width 178 height 29
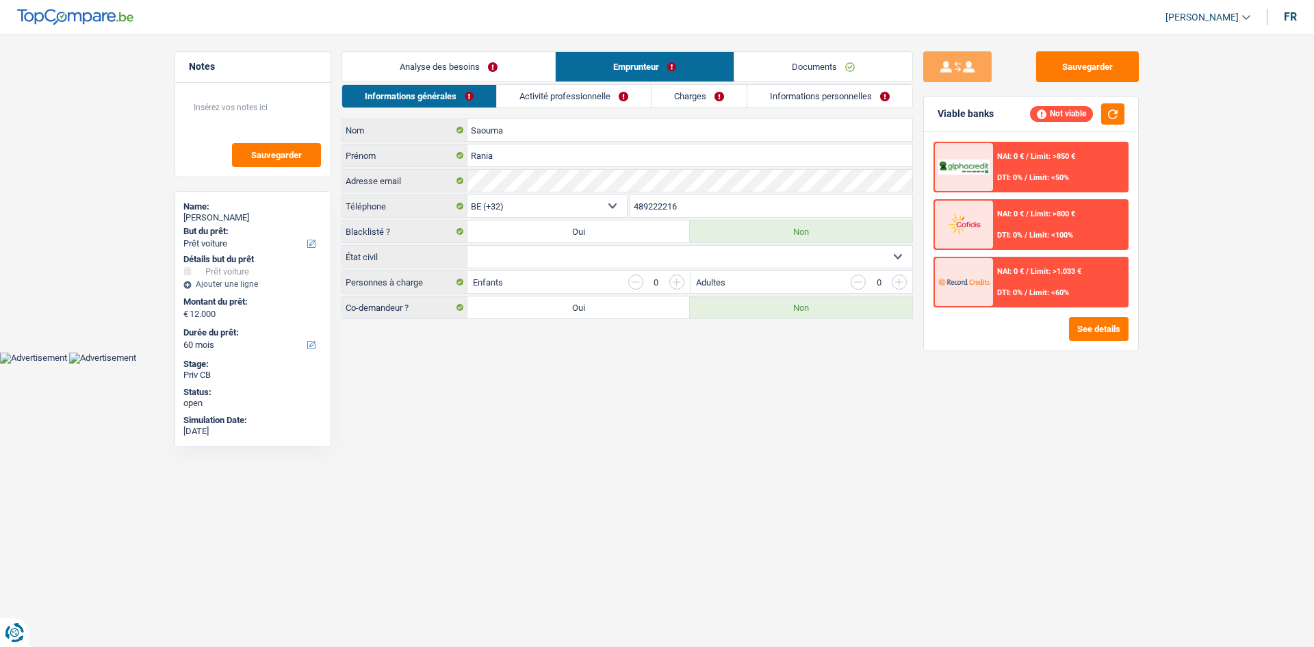
click at [464, 65] on link "Analyse des besoins" at bounding box center [448, 66] width 213 height 29
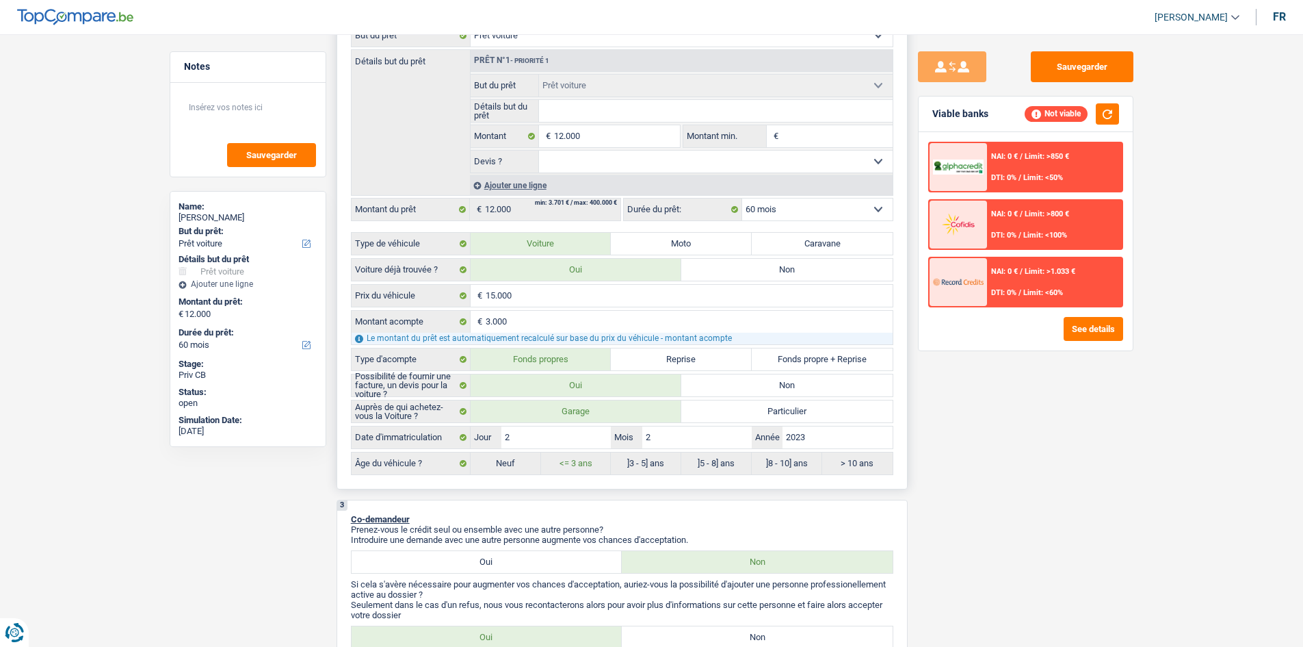
scroll to position [137, 0]
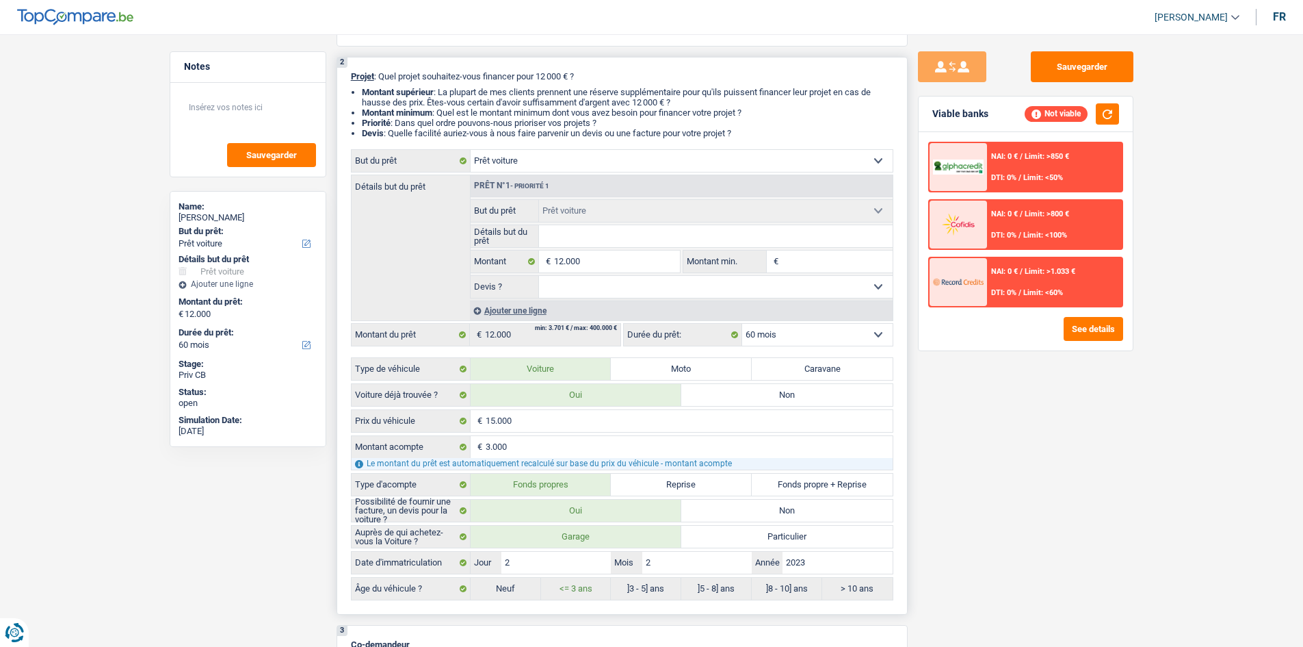
click at [464, 156] on select "Confort maison: meubles, textile, peinture, électroménager, outillage non-profe…" at bounding box center [682, 161] width 422 height 22
drag, startPoint x: 567, startPoint y: 167, endPoint x: 576, endPoint y: 140, distance: 28.4
click at [464, 149] on div "Confort maison: meubles, textile, peinture, électroménager, outillage non-profe…" at bounding box center [622, 160] width 543 height 23
select select "other"
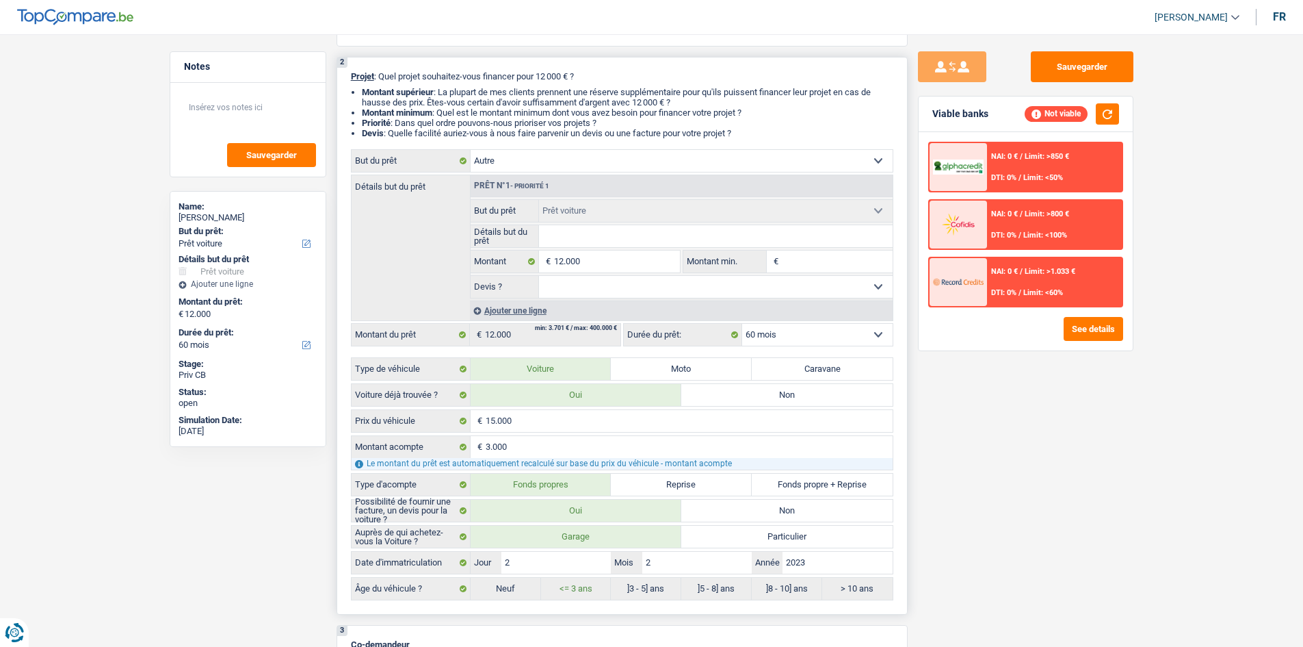
click at [464, 150] on select "Confort maison: meubles, textile, peinture, électroménager, outillage non-profe…" at bounding box center [682, 161] width 422 height 22
select select "other"
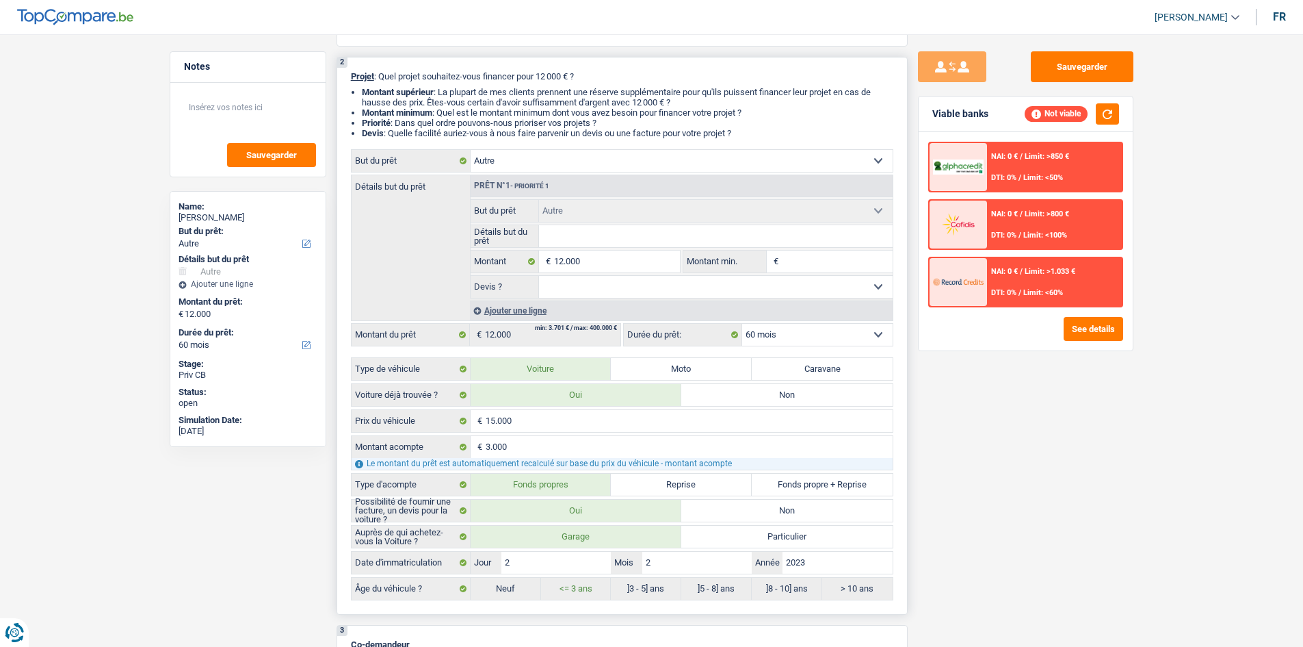
select select "other"
select select "car"
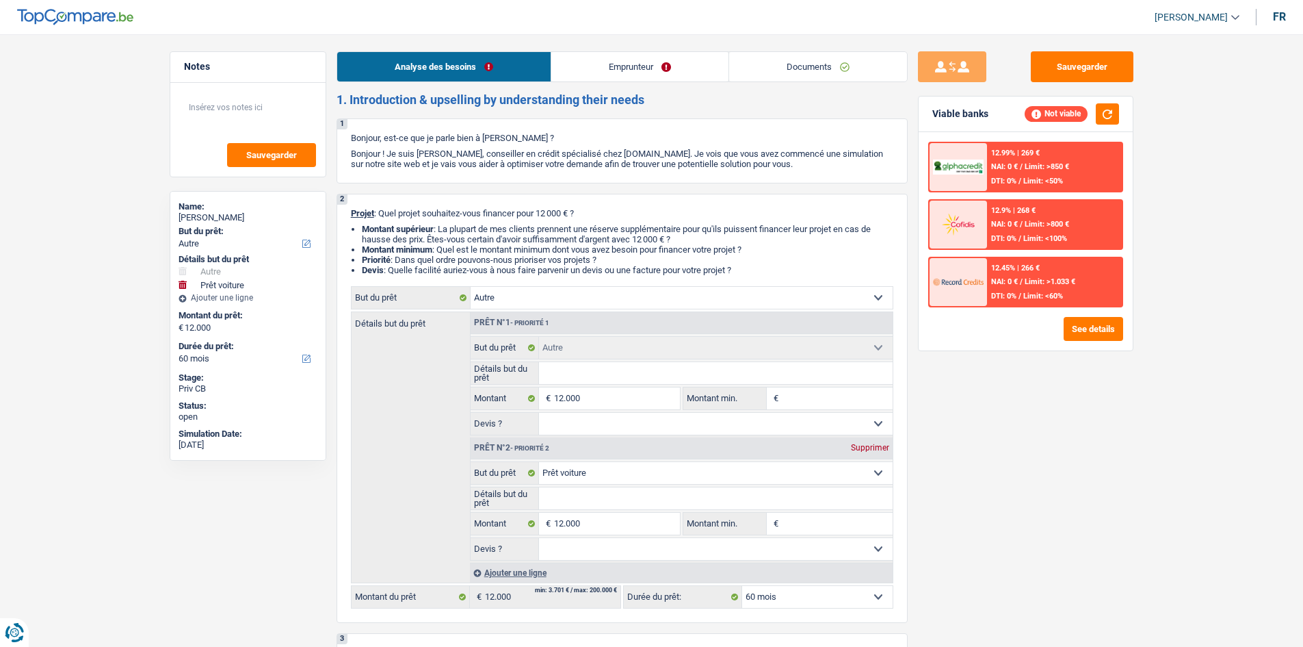
select select "other"
select select "car"
select select "60"
select select "other"
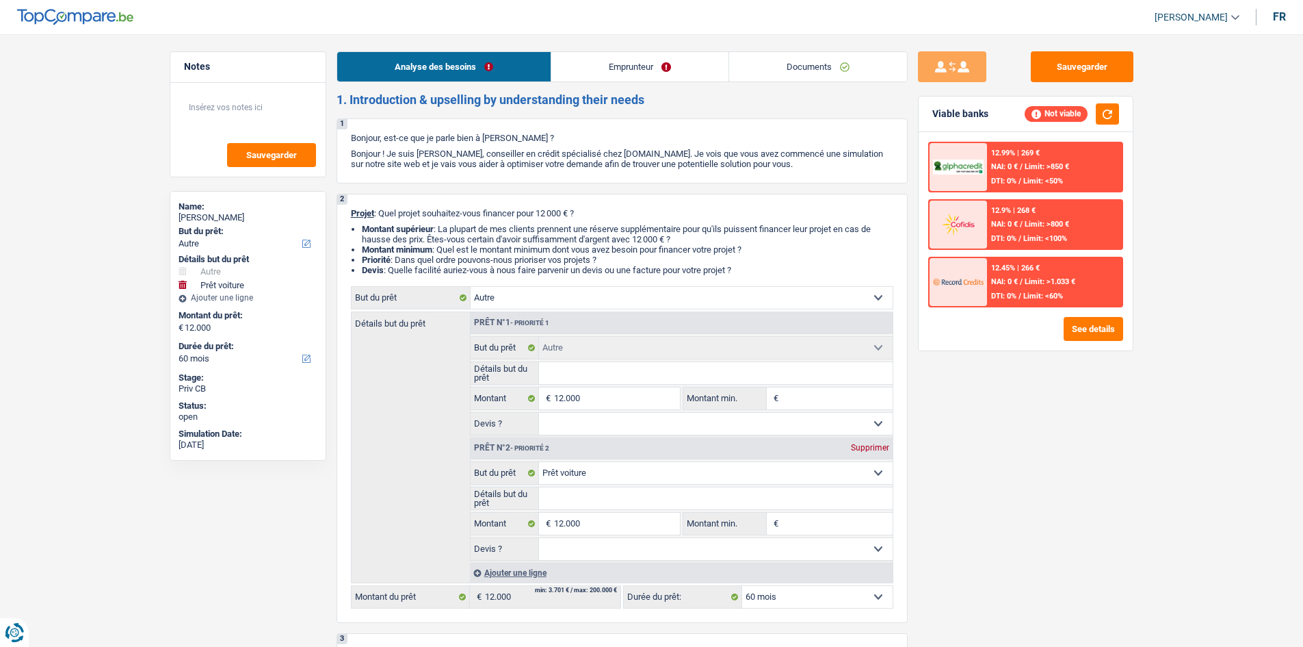
select select "other"
select select "car"
select select "60"
select select "student"
select select "other"
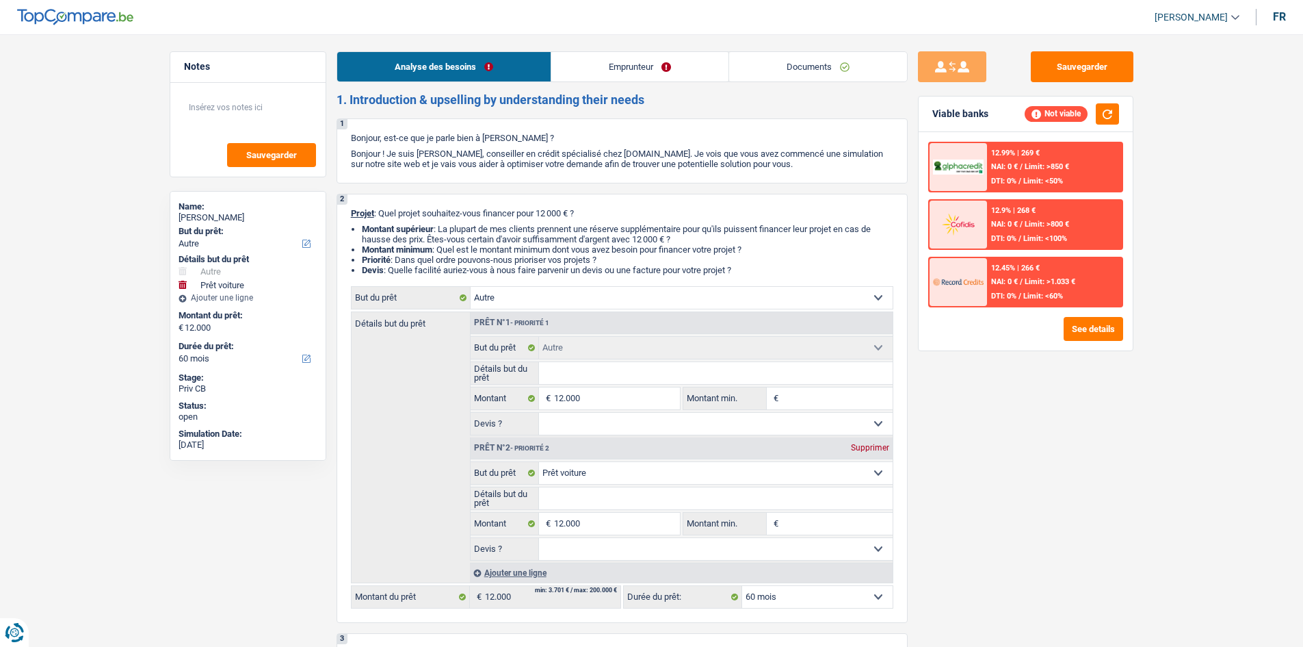
select select "other"
select select "car"
select select "60"
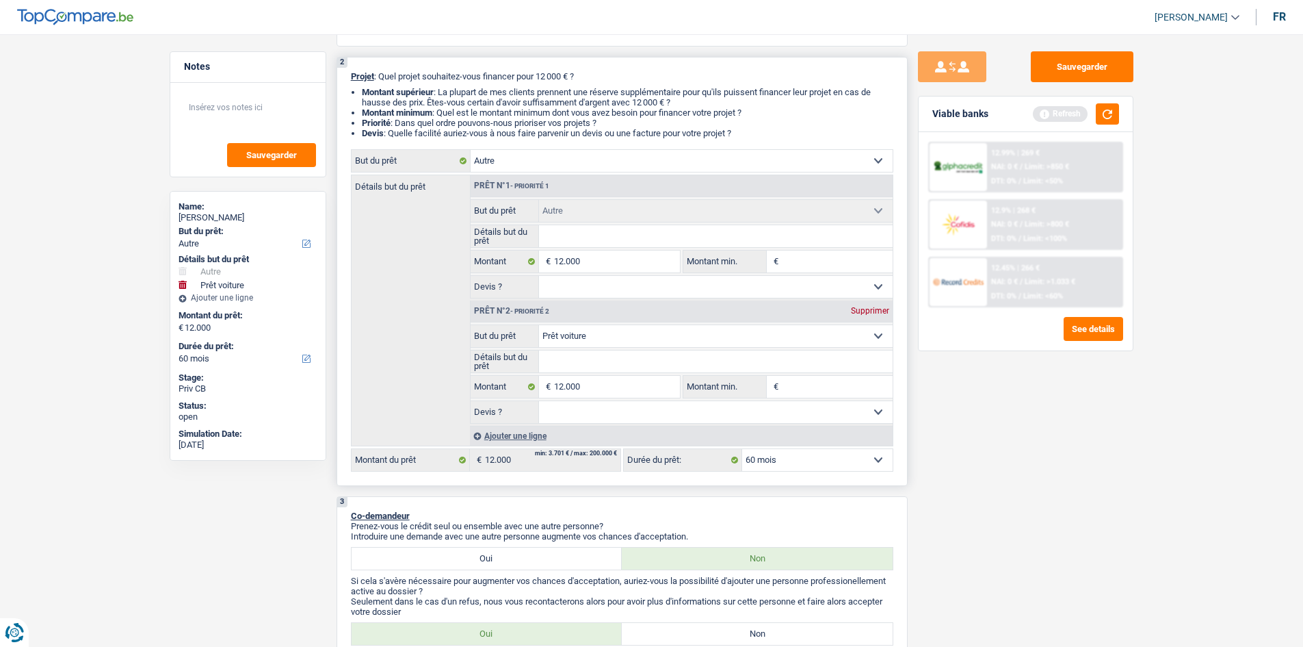
click at [870, 316] on div "Prêt n°2 - Priorité 2 Supprimer" at bounding box center [682, 311] width 422 height 22
click at [863, 313] on div "Supprimer" at bounding box center [870, 311] width 45 height 8
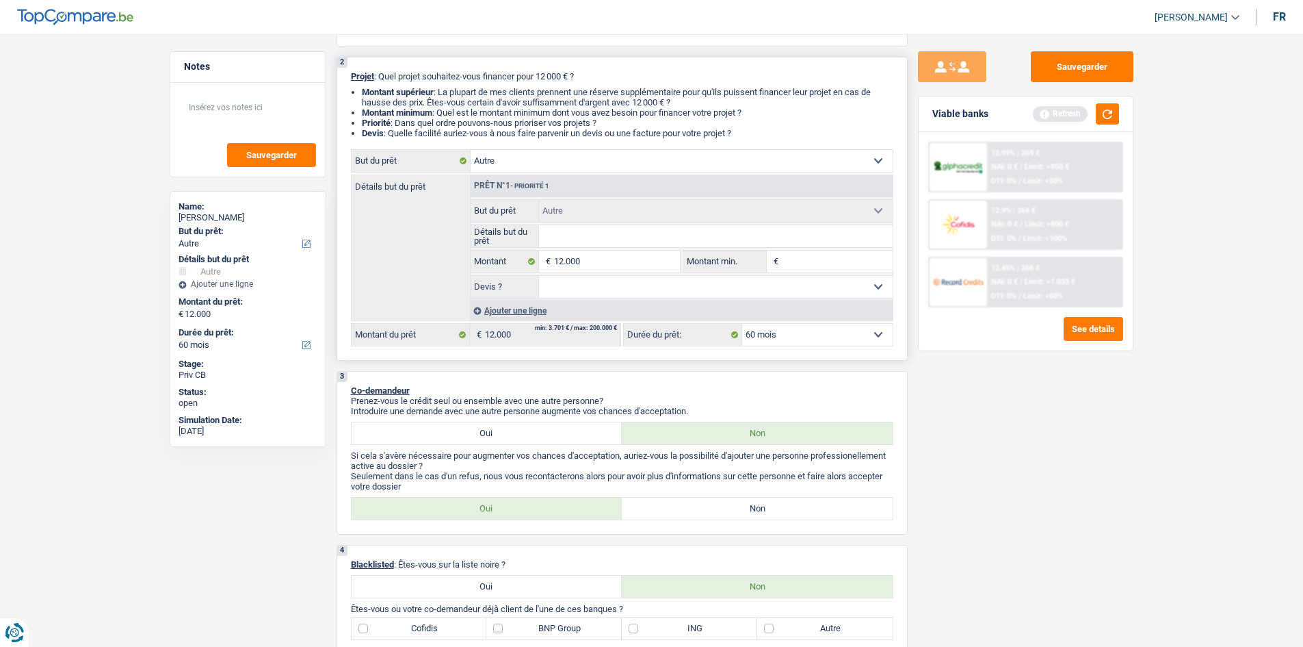
click at [577, 161] on select "Confort maison: meubles, textile, peinture, électroménager, outillage non-profe…" at bounding box center [682, 161] width 422 height 22
select select "study"
click at [471, 150] on select "Confort maison: meubles, textile, peinture, électroménager, outillage non-profe…" at bounding box center [682, 161] width 422 height 22
select select "study"
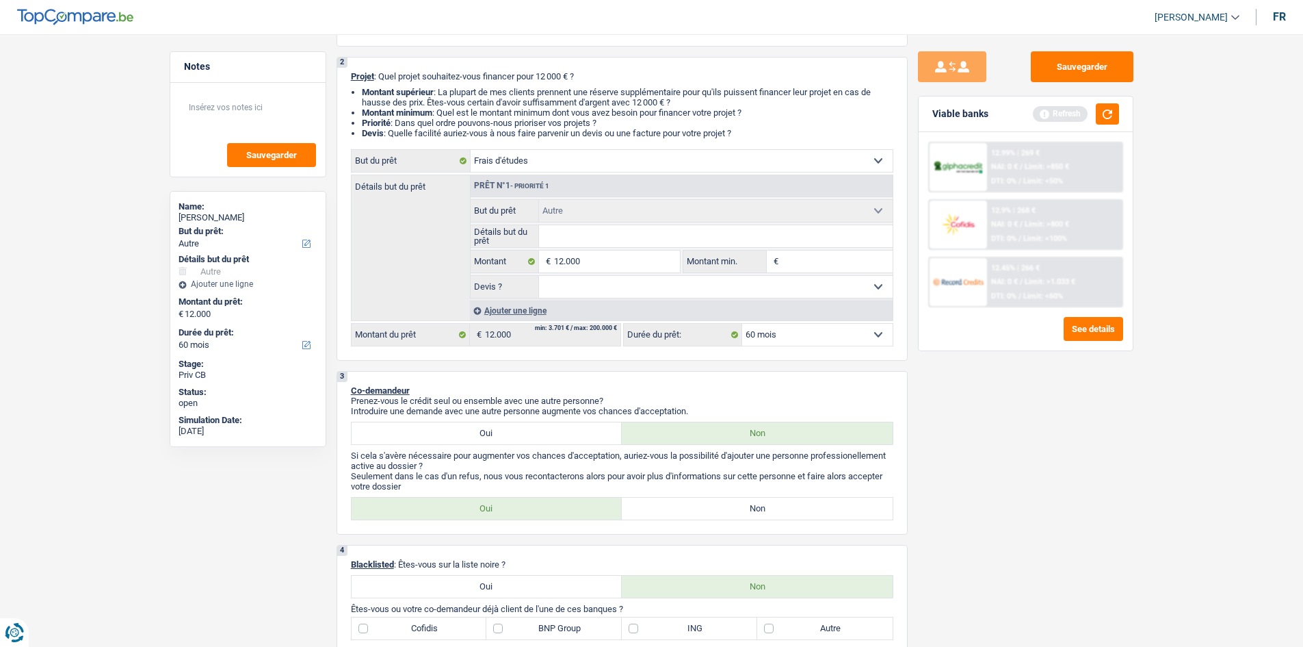
select select "study"
select select "other"
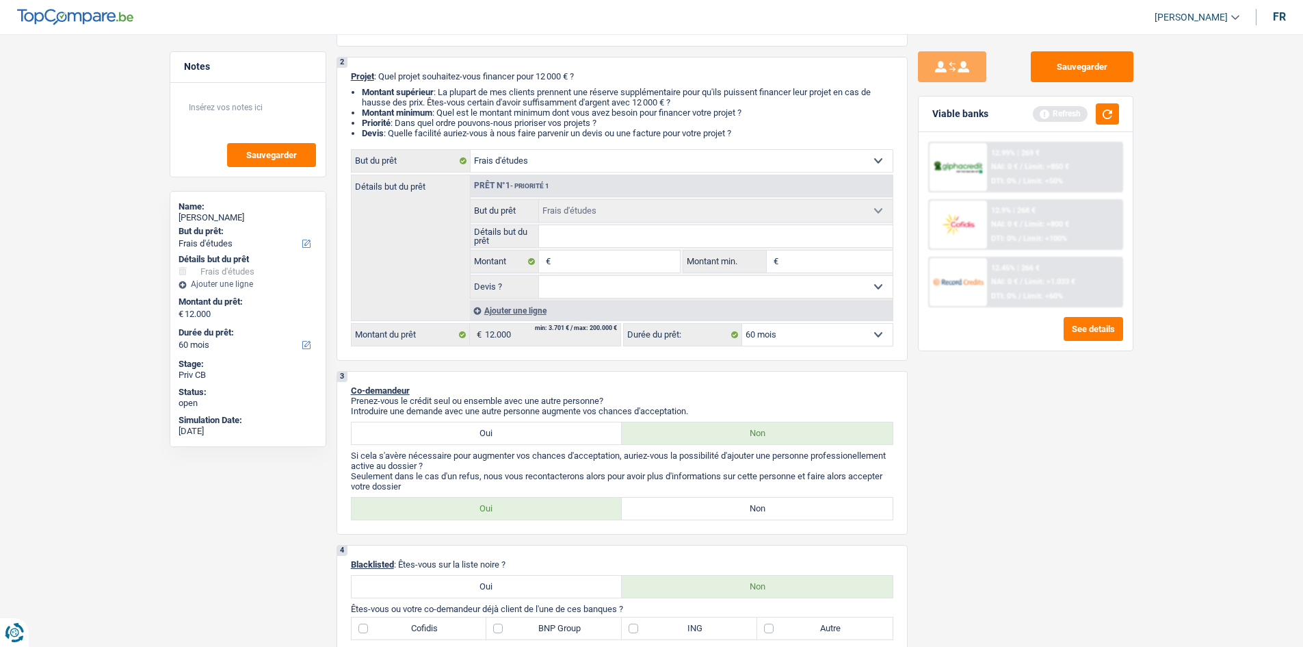
select select "other"
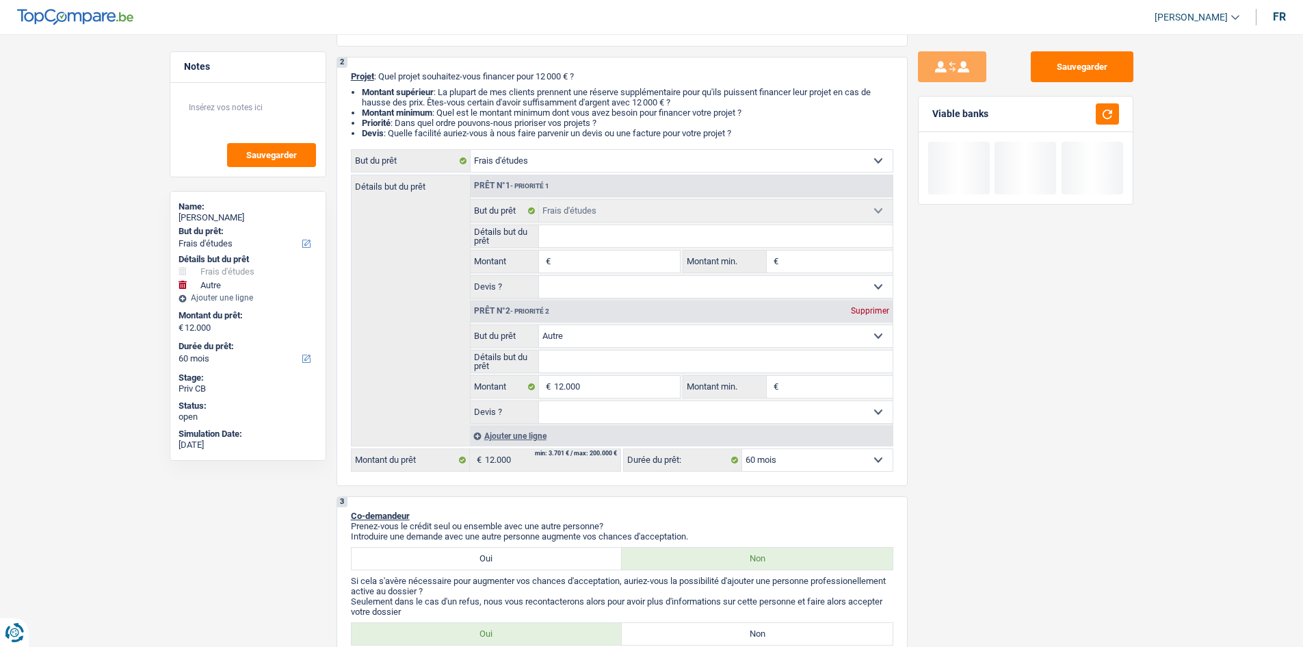
click at [879, 314] on div "Supprimer" at bounding box center [870, 311] width 45 height 8
type input "0"
select select
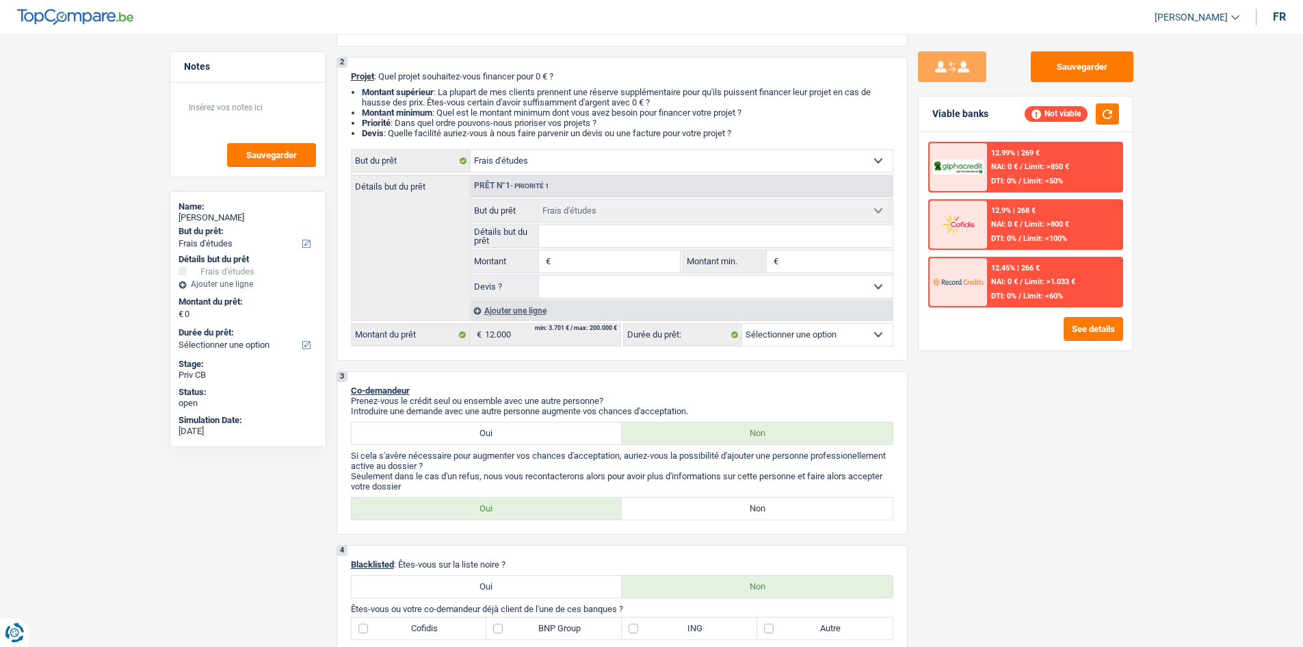
type input "7"
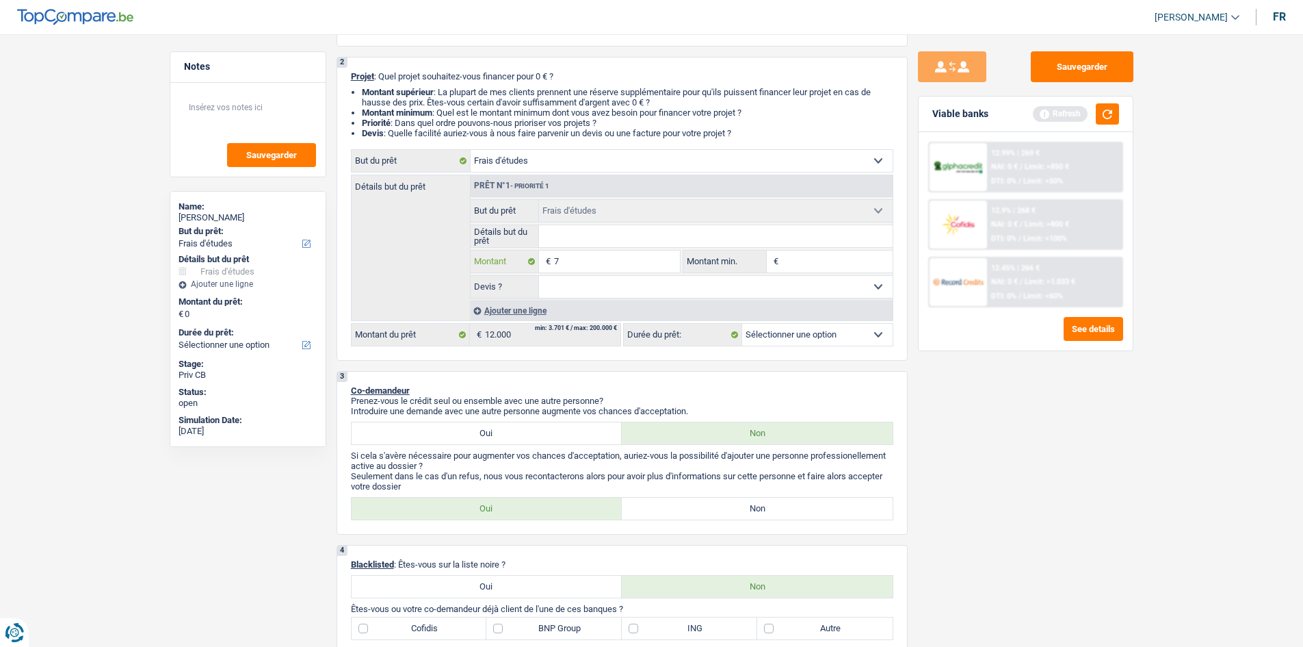
type input "70"
type input "700"
type input "7.000"
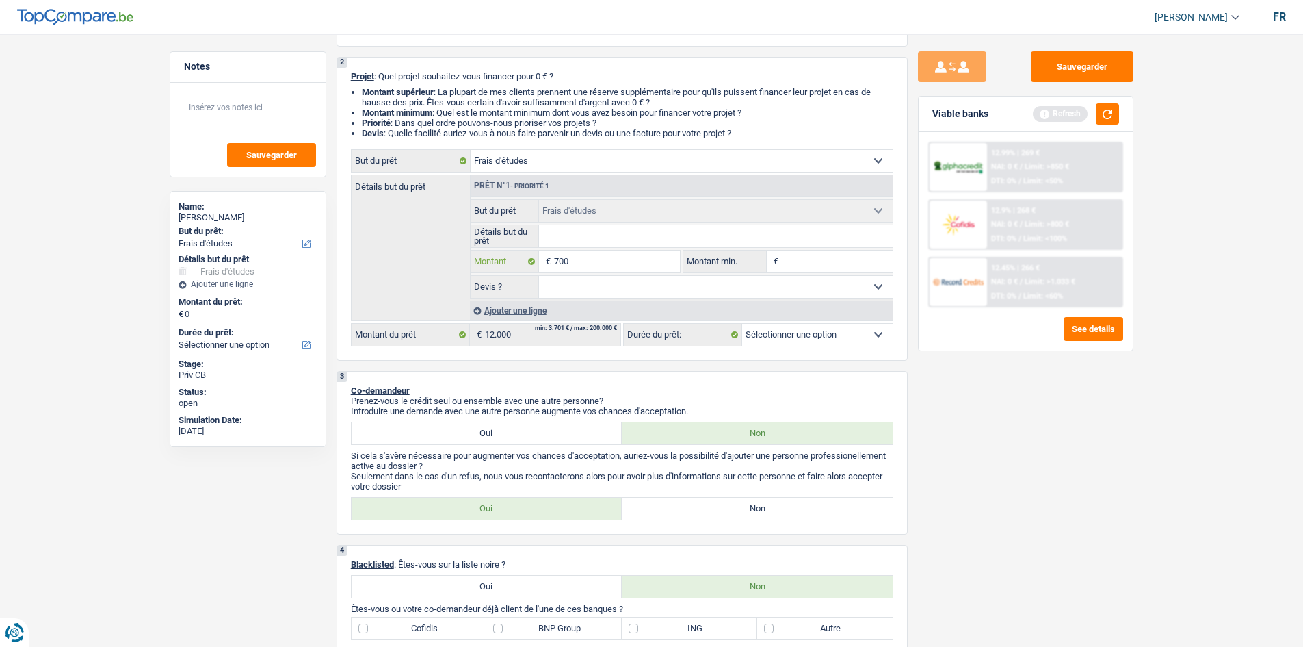
type input "7.000"
type input "70.000"
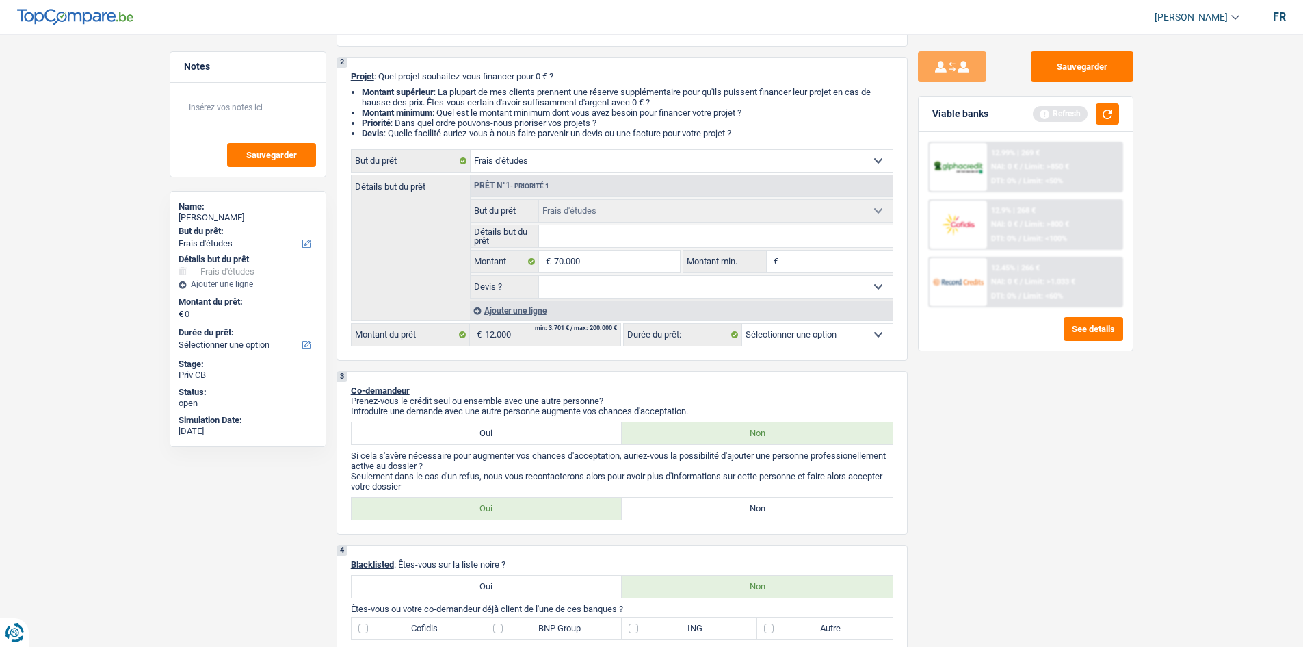
type input "70.000"
click at [1117, 494] on div "Sauvegarder Viable banks Refresh 12.99% | 269 € NAI: 0 € / Limit: >850 € DTI: 0…" at bounding box center [1026, 336] width 236 height 570
select select "144"
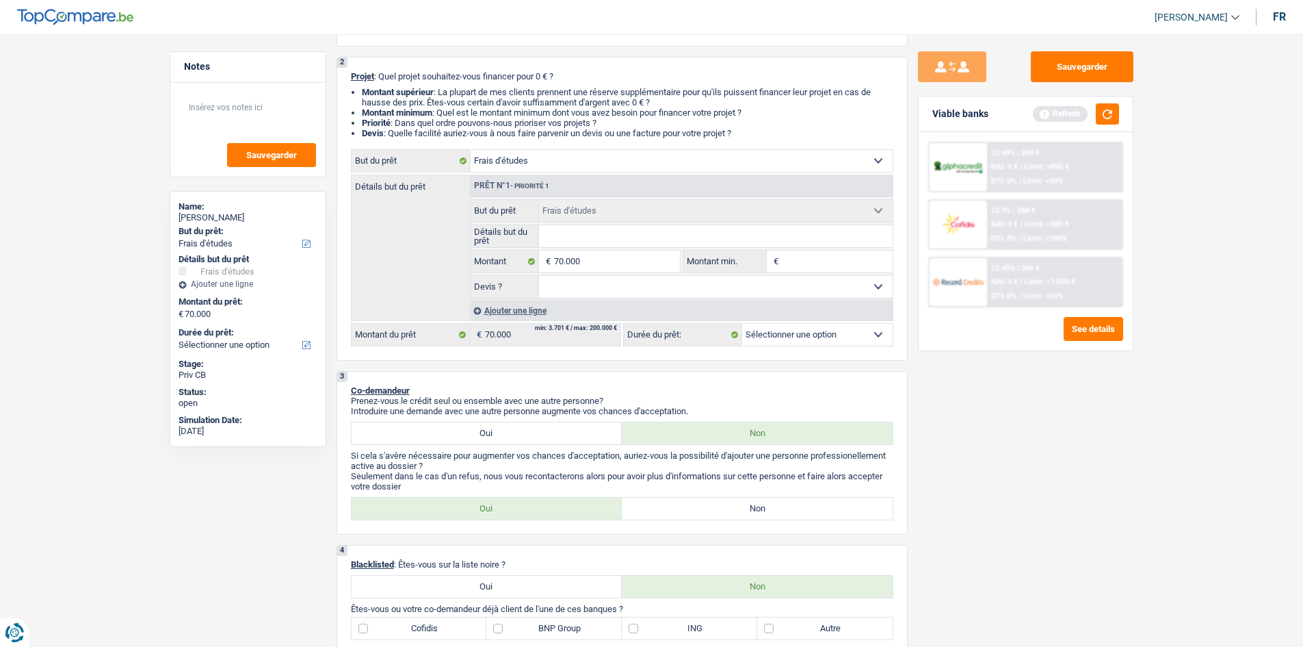
select select "144"
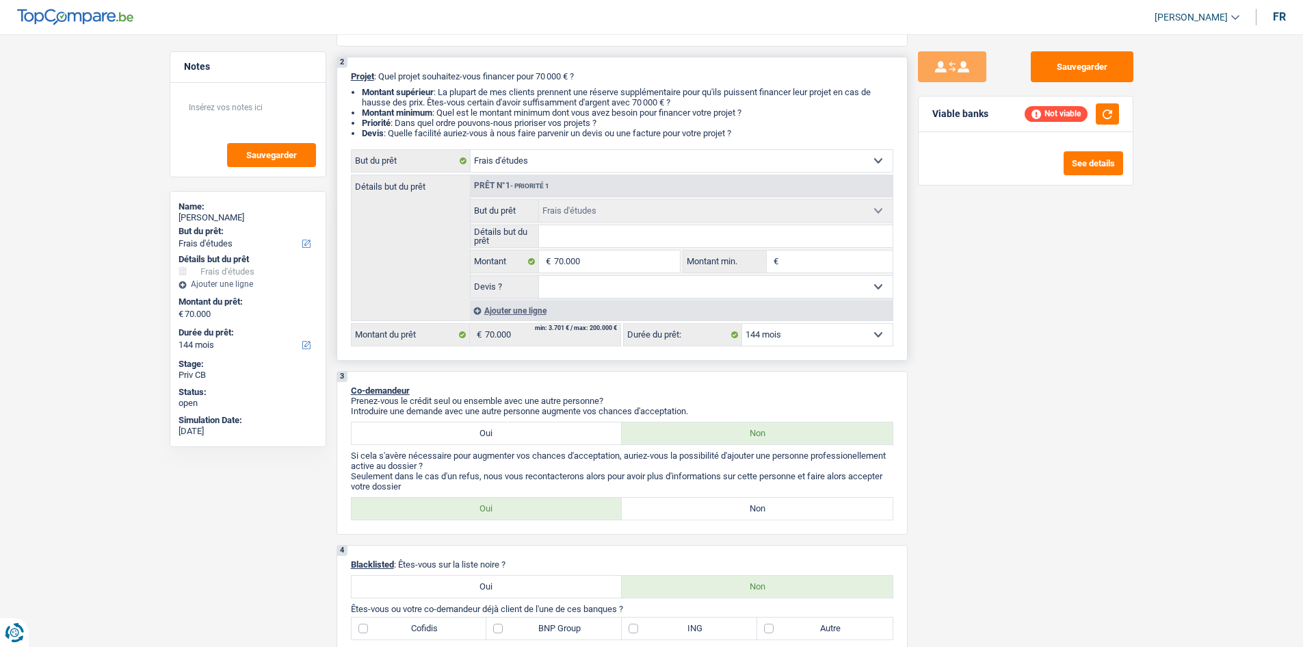
click at [811, 332] on select "12 mois 18 mois 24 mois 30 mois 36 mois 42 mois 48 mois 60 mois 72 mois 84 mois…" at bounding box center [817, 335] width 151 height 22
select select "120"
click at [742, 324] on select "12 mois 18 mois 24 mois 30 mois 36 mois 42 mois 48 mois 60 mois 72 mois 84 mois…" at bounding box center [817, 335] width 151 height 22
select select "120"
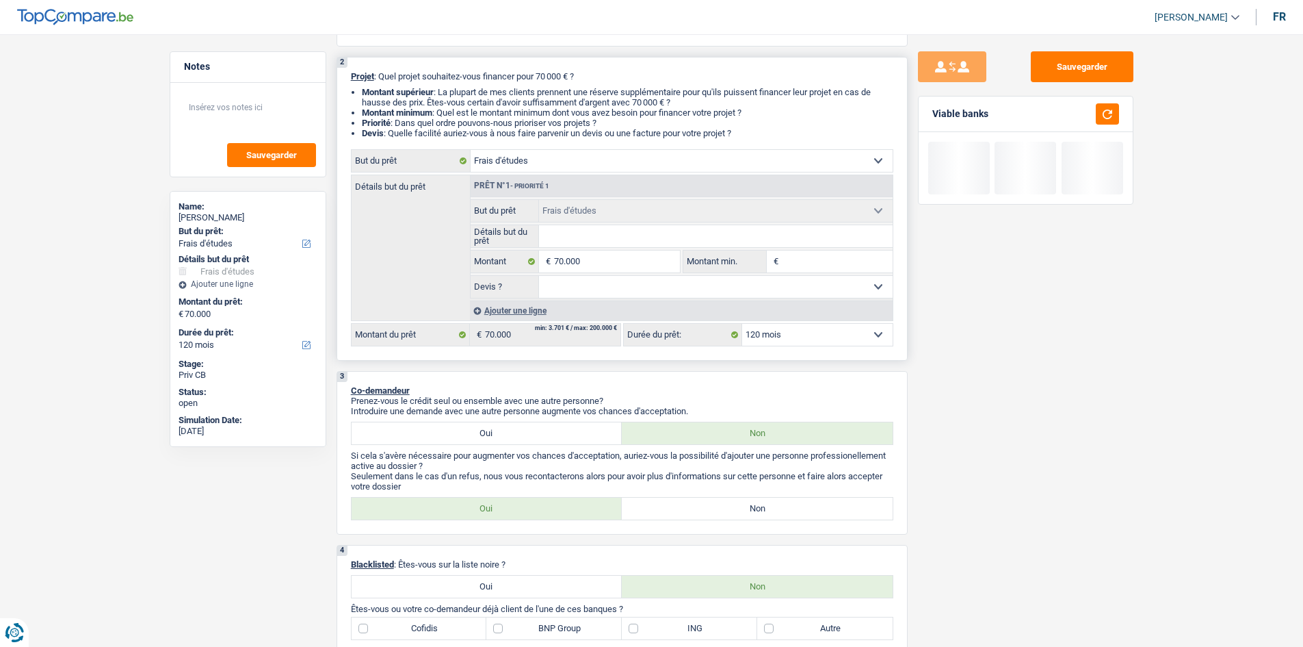
click at [622, 246] on input "Détails but du prêt" at bounding box center [716, 236] width 354 height 22
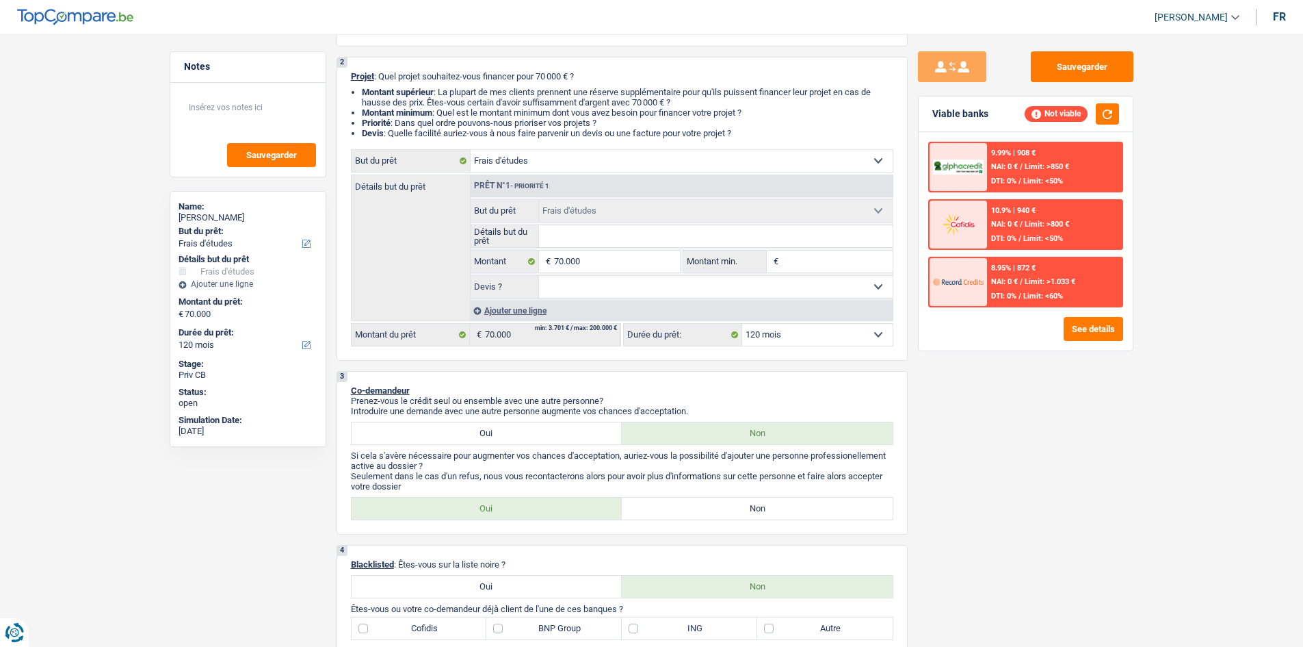
type input "A"
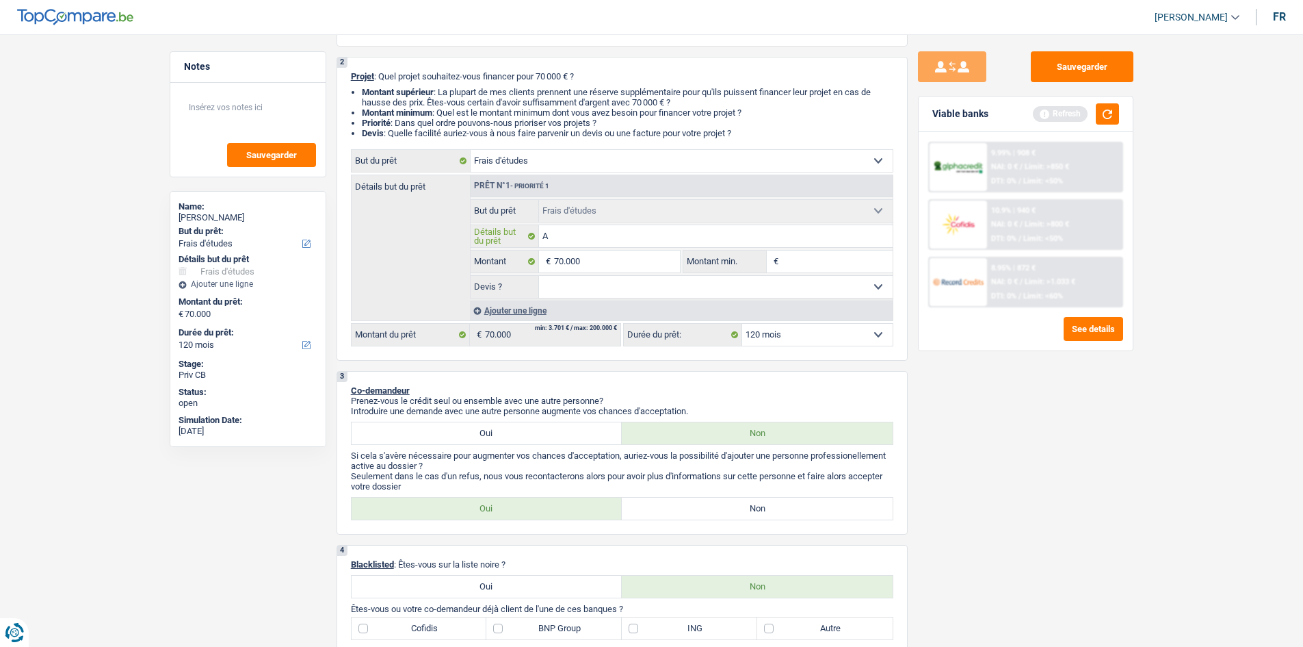
type input "An"
type input "Ang"
type input "Angl"
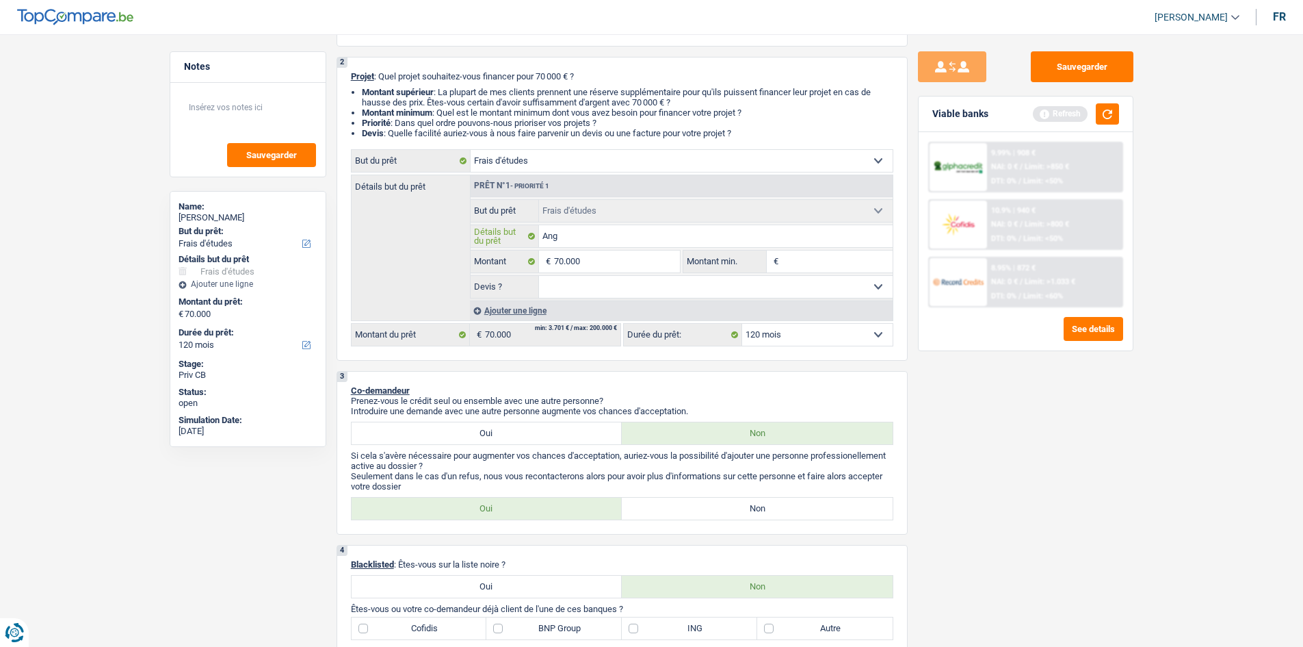
type input "Angl"
type input "Angle"
type input "Anglet"
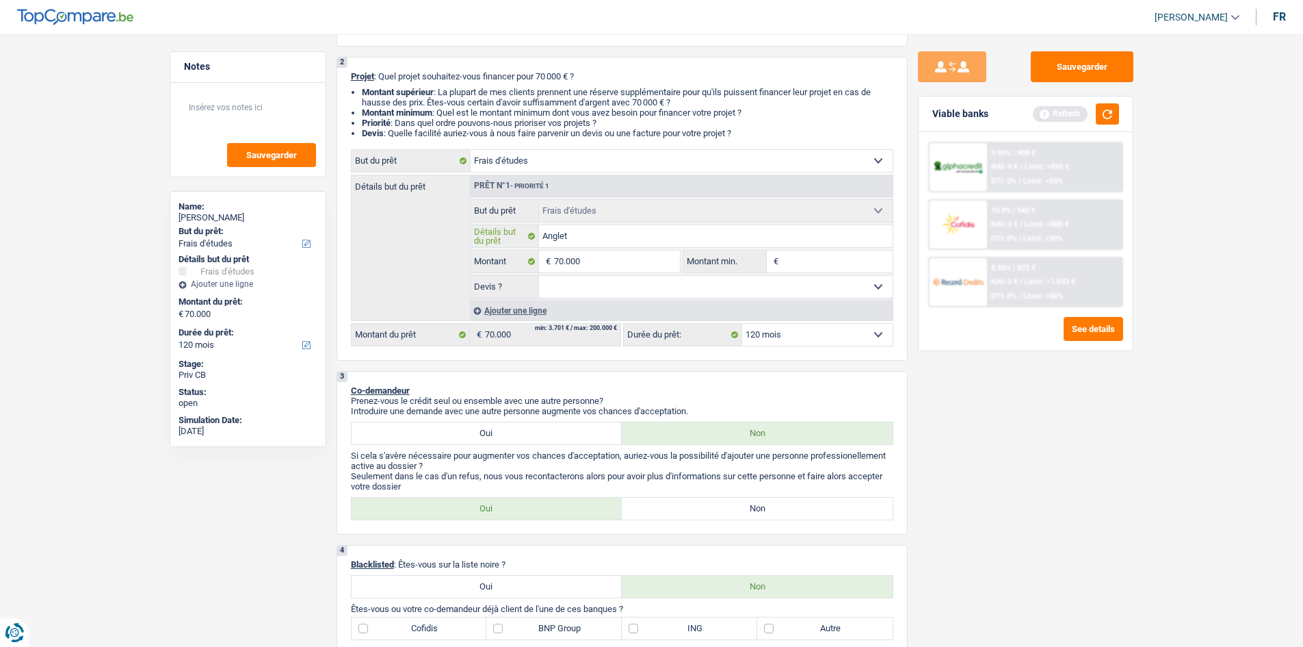
type input "Anglete"
type input "Angleter"
type input "Angleterr"
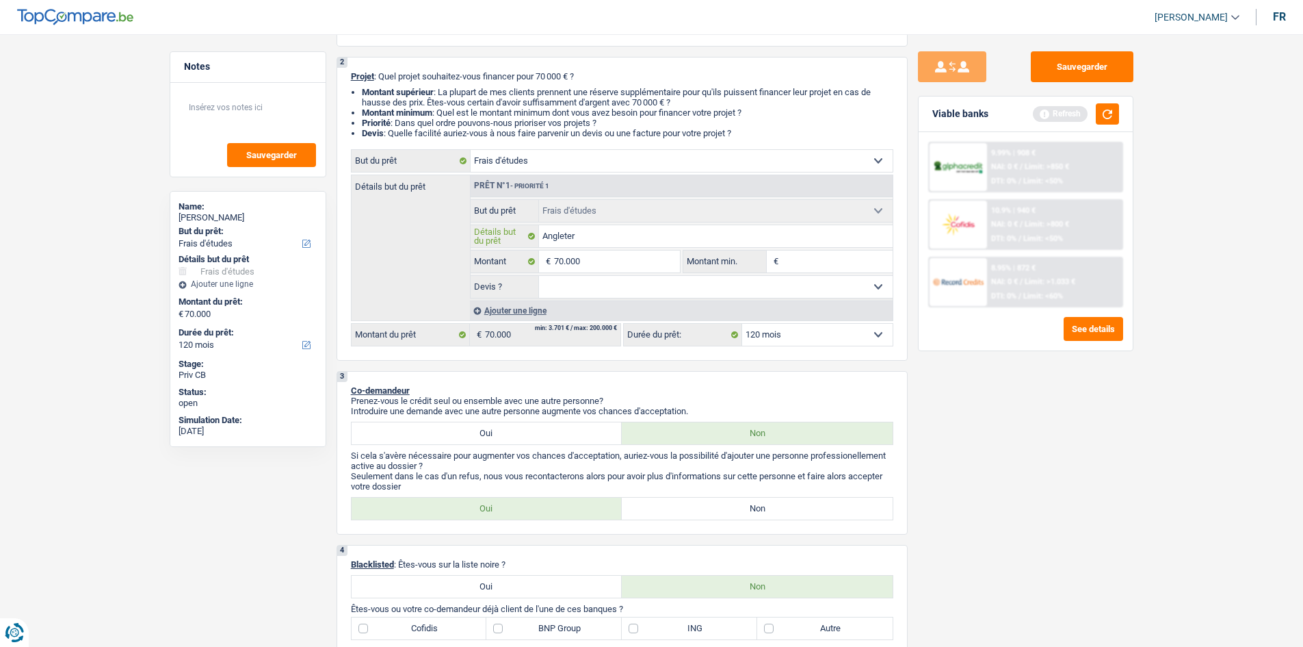
type input "Angleterr"
type input "Angleterre"
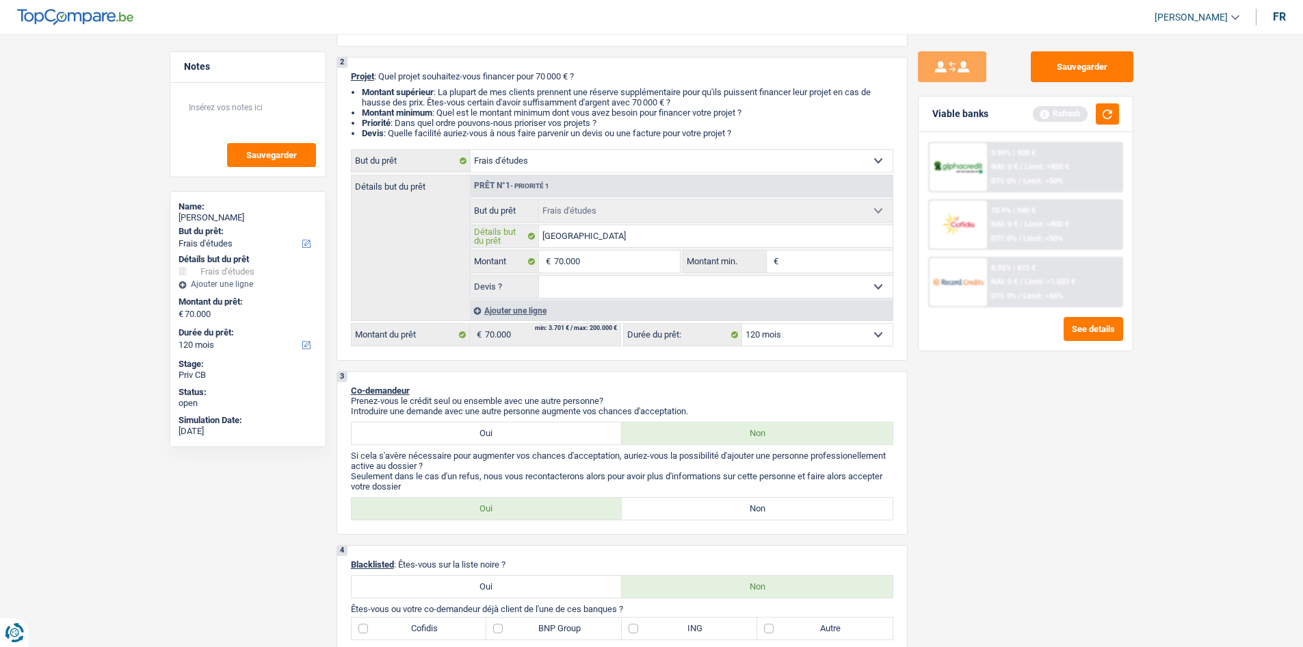
type input "Angleterre"
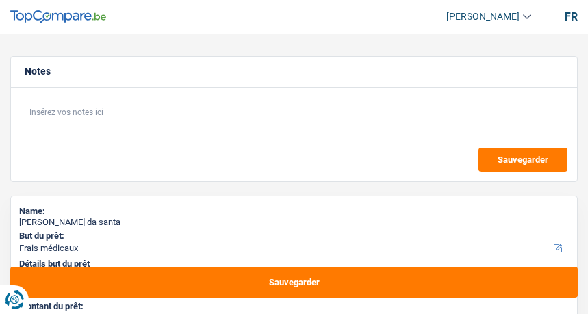
select select "medical"
select select "48"
select select "medical"
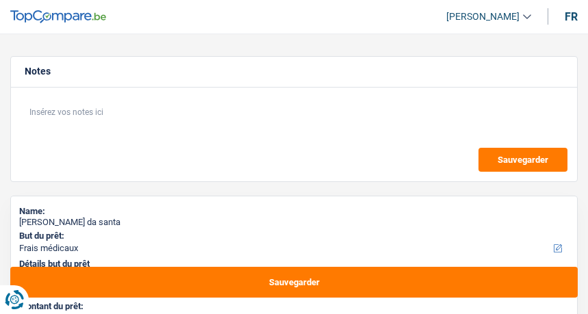
select select "48"
select select "worker"
select select "netSalary"
select select "rents"
select select "carLoan"
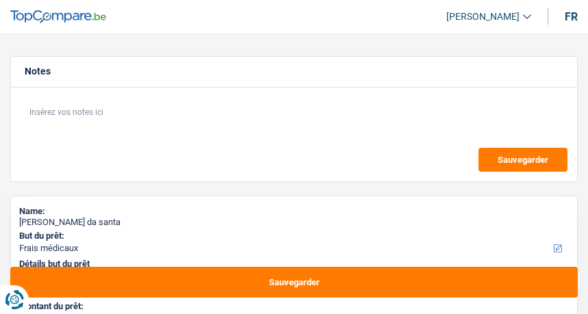
select select "72"
select select "medical"
select select "48"
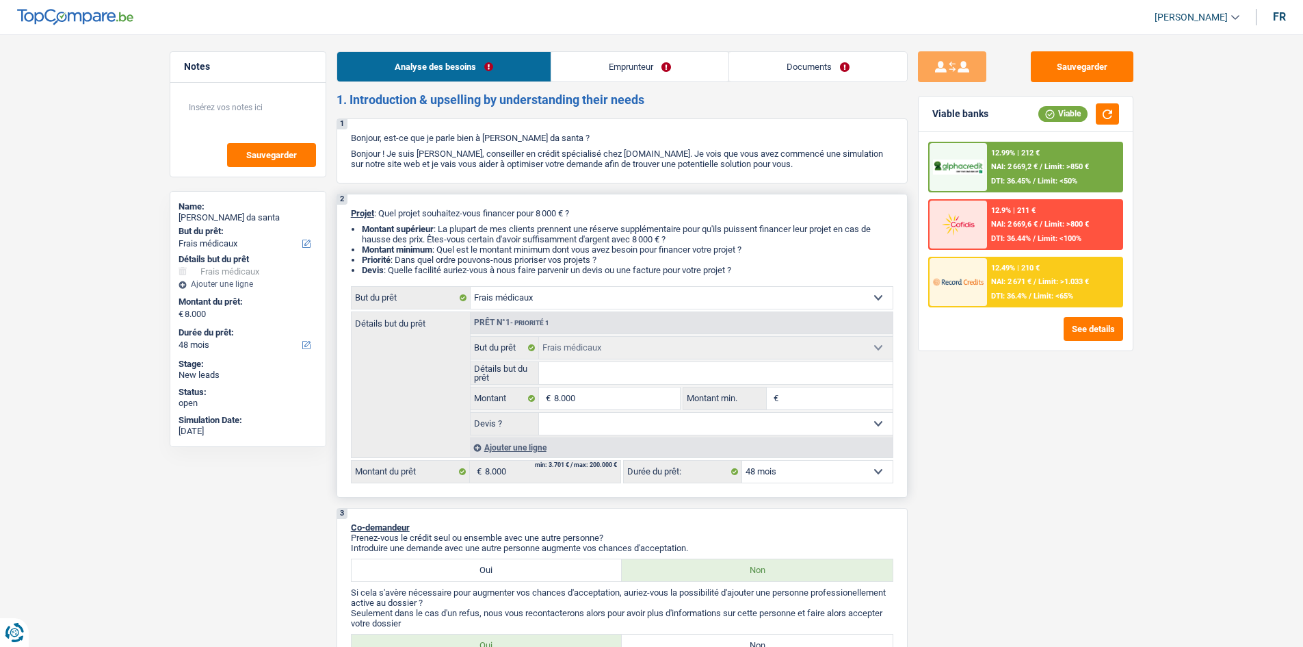
click at [587, 313] on input "Détails but du prêt" at bounding box center [716, 373] width 354 height 22
type input "D"
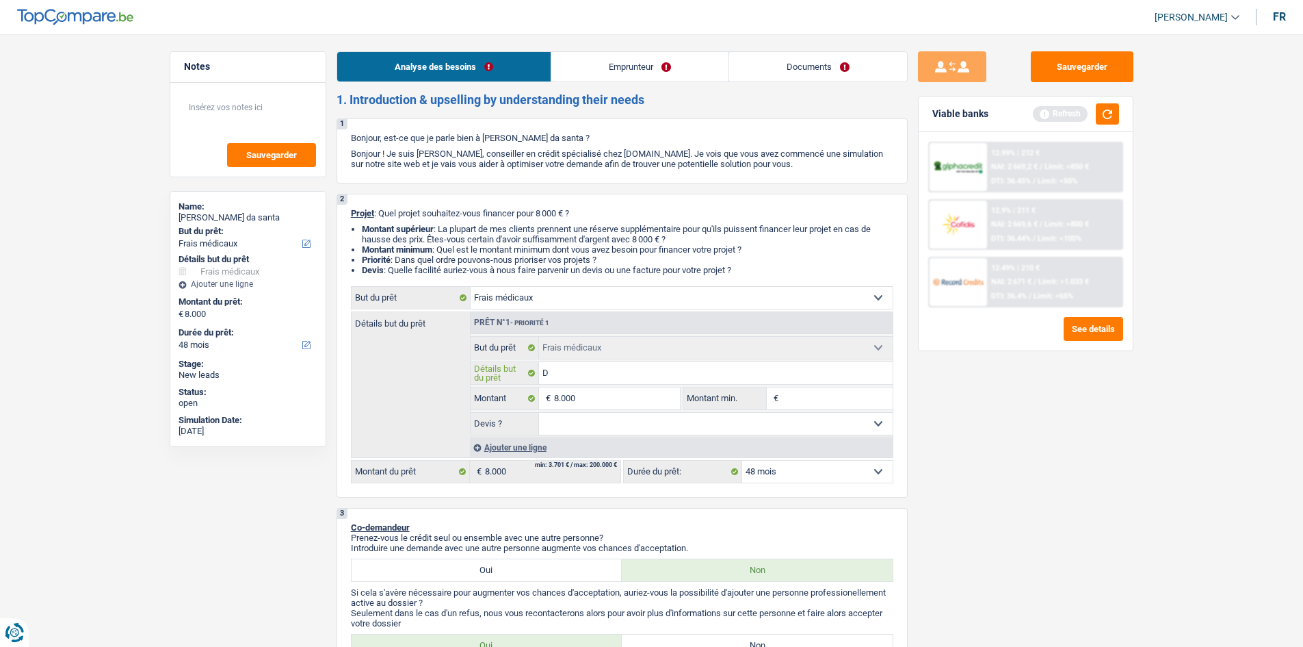
type input "De"
type input "Den"
type input "Deni"
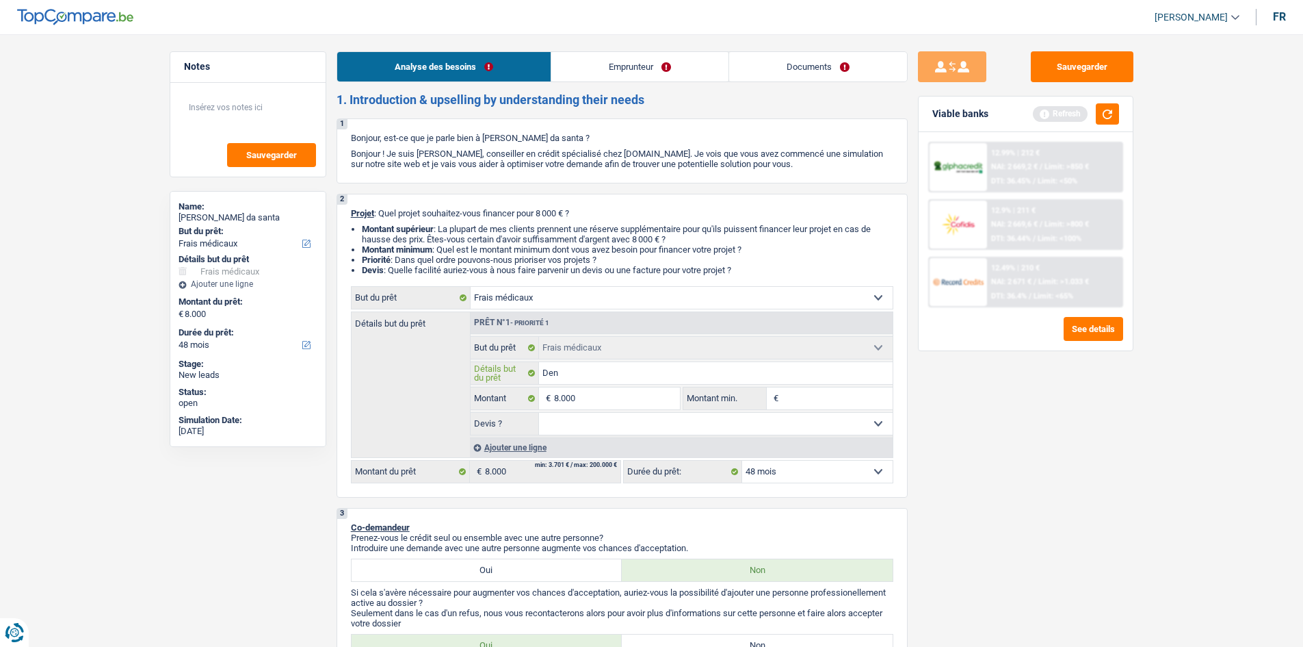
type input "Deni"
type input "Denit"
type input "Deniti"
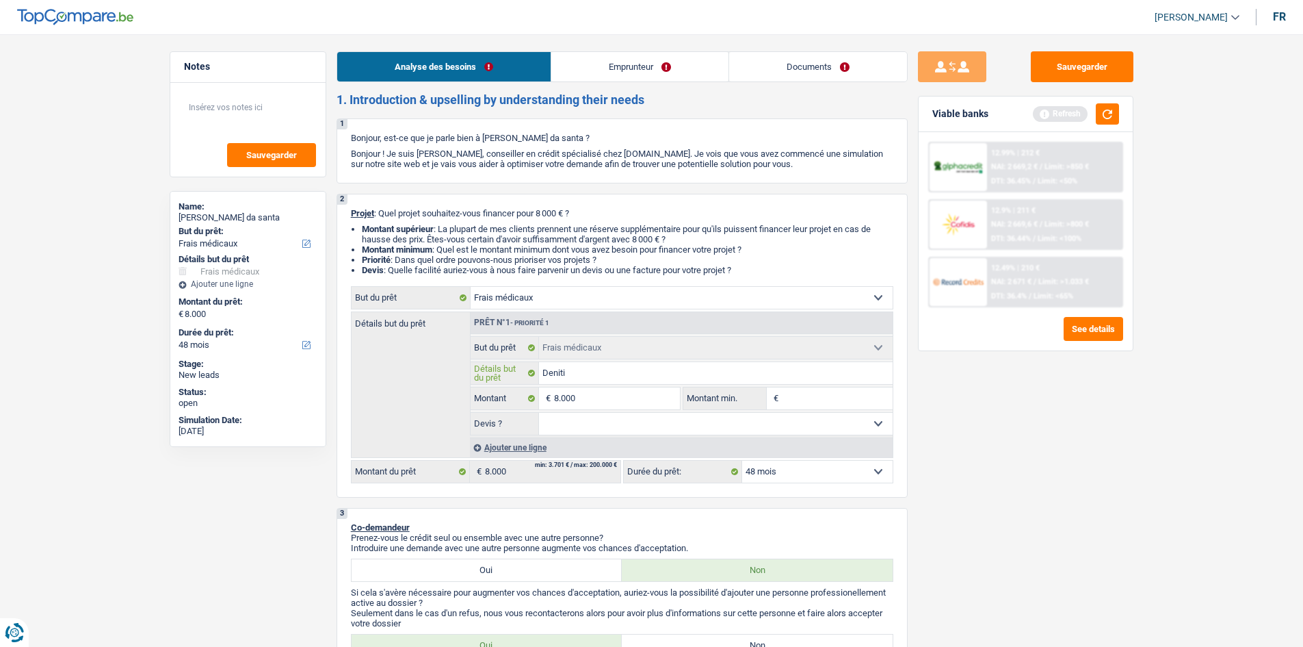
type input "Denitio"
type input "Denition"
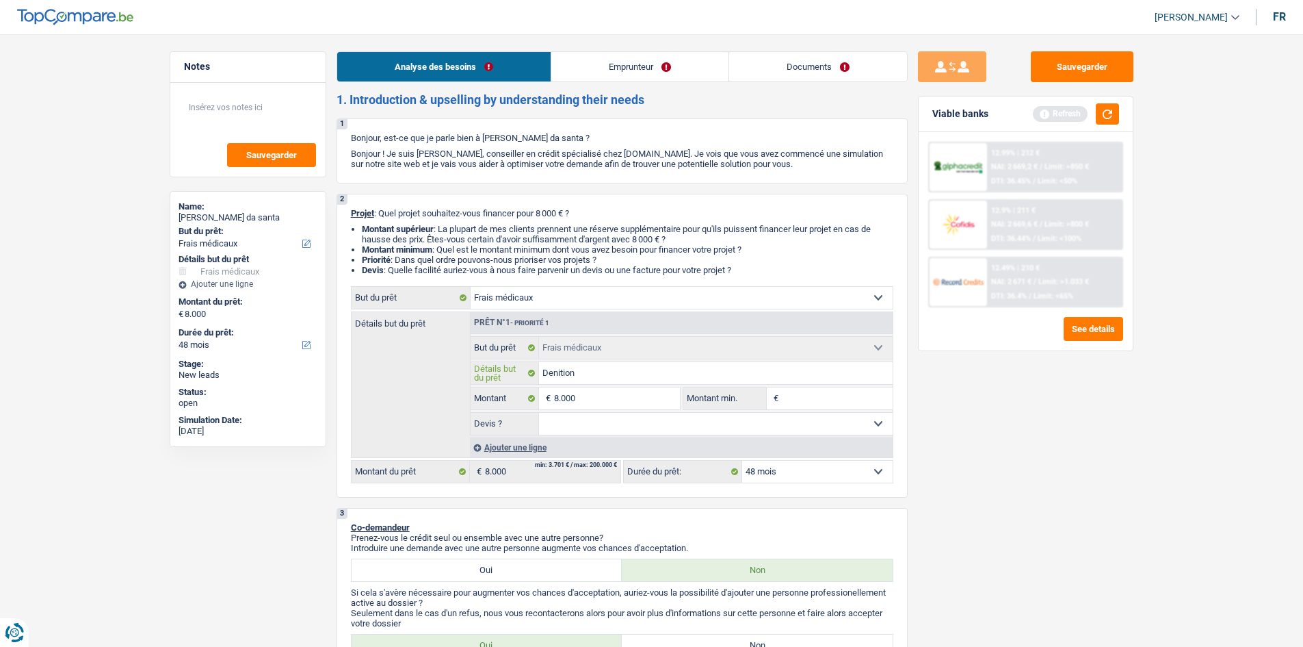
type input "Denition"
drag, startPoint x: 976, startPoint y: 471, endPoint x: 1002, endPoint y: 460, distance: 28.2
click at [587, 313] on div "Sauvegarder Viable banks Refresh 12.99% | 212 € NAI: 2 669,2 € / Limit: >850 € …" at bounding box center [1026, 336] width 236 height 570
click at [587, 313] on div "Prêt n°1 - Priorité 1 Confort maison: meubles, textile, peinture, électroménage…" at bounding box center [681, 384] width 423 height 145
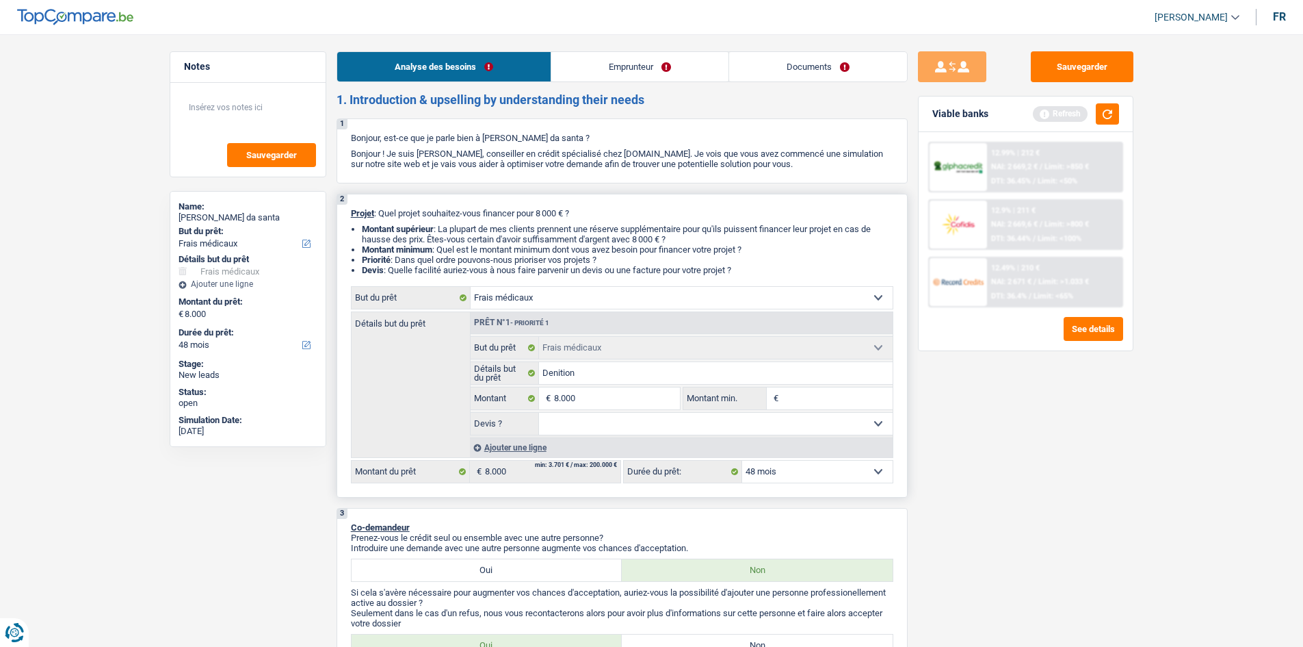
select select "yes"
click at [539, 313] on select "Oui Non Non répondu Sélectionner une option" at bounding box center [716, 424] width 354 height 22
select select "yes"
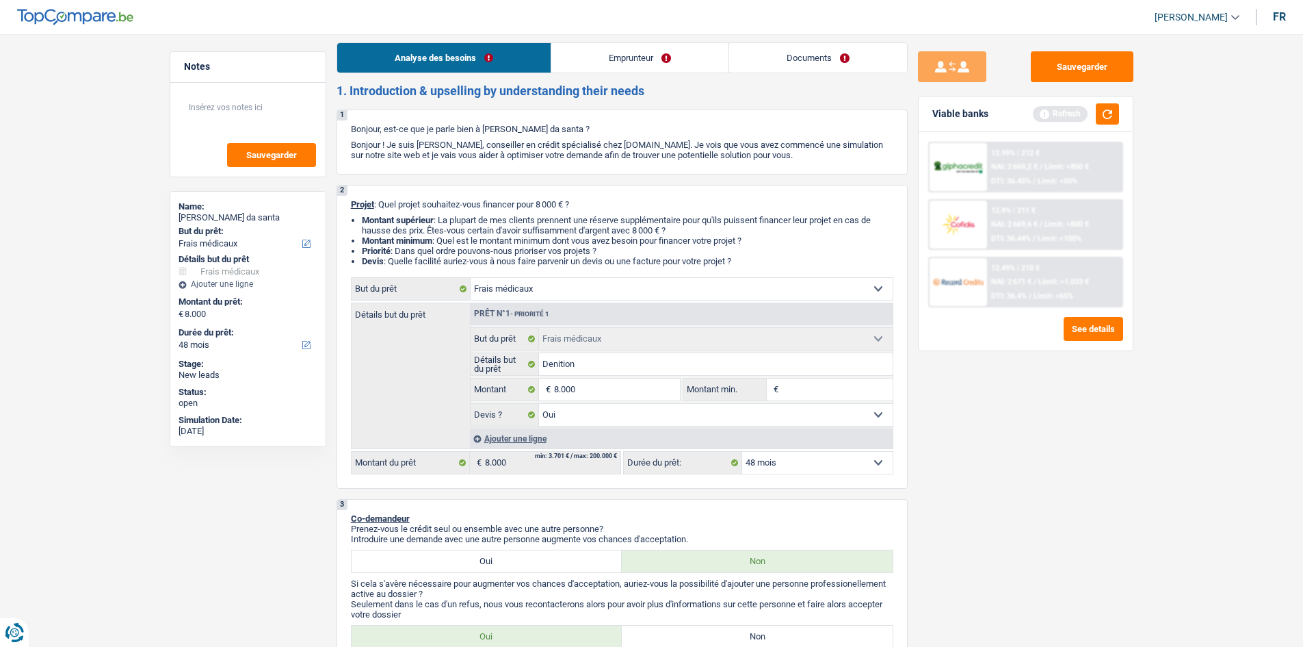
scroll to position [137, 0]
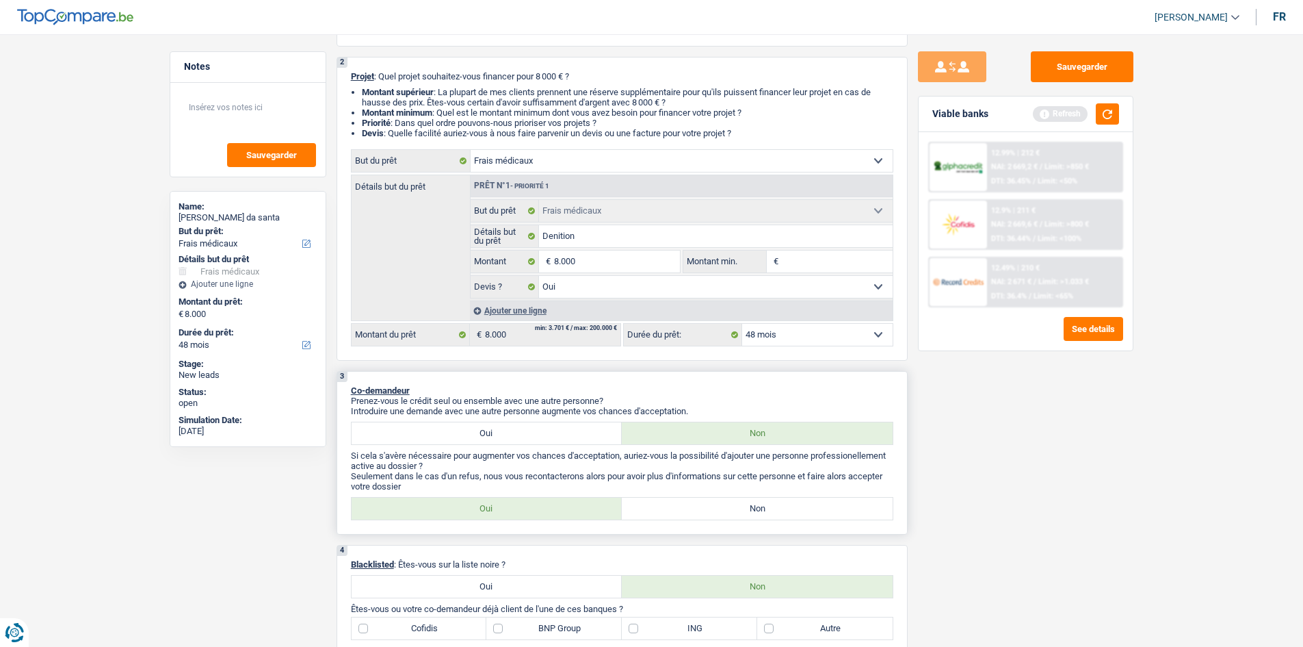
click at [587, 313] on label "Non" at bounding box center [757, 508] width 271 height 22
click at [587, 313] on input "Non" at bounding box center [757, 508] width 271 height 22
radio input "true"
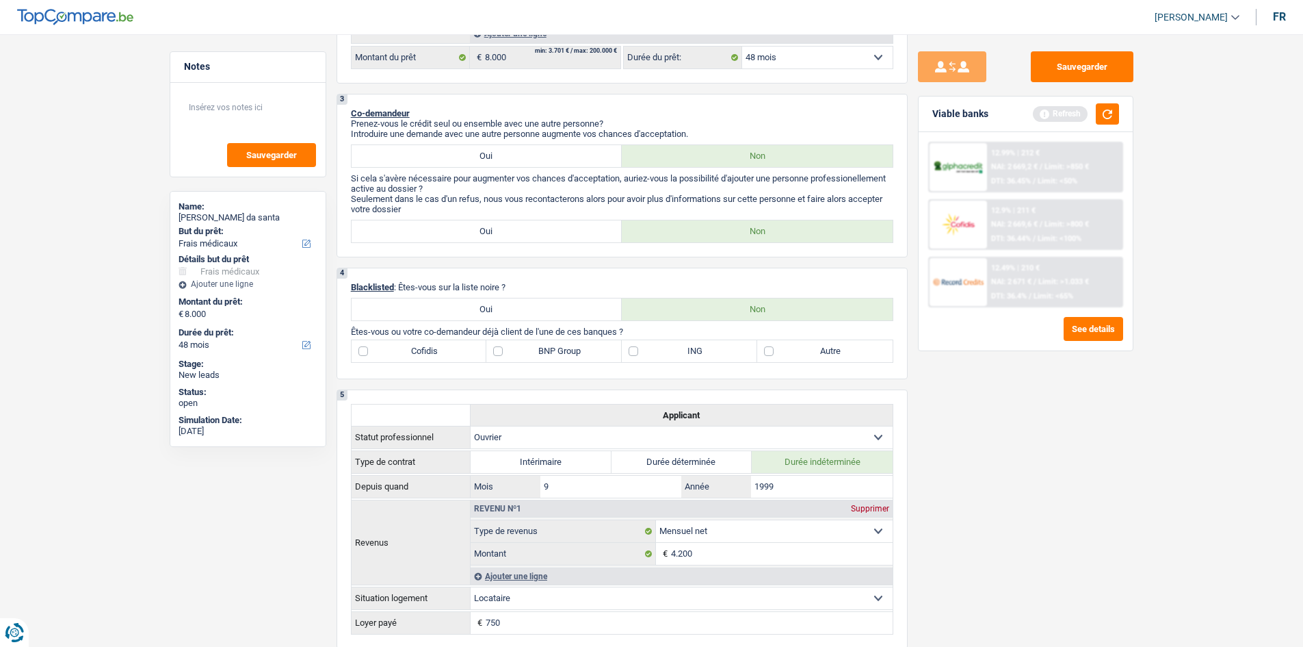
scroll to position [479, 0]
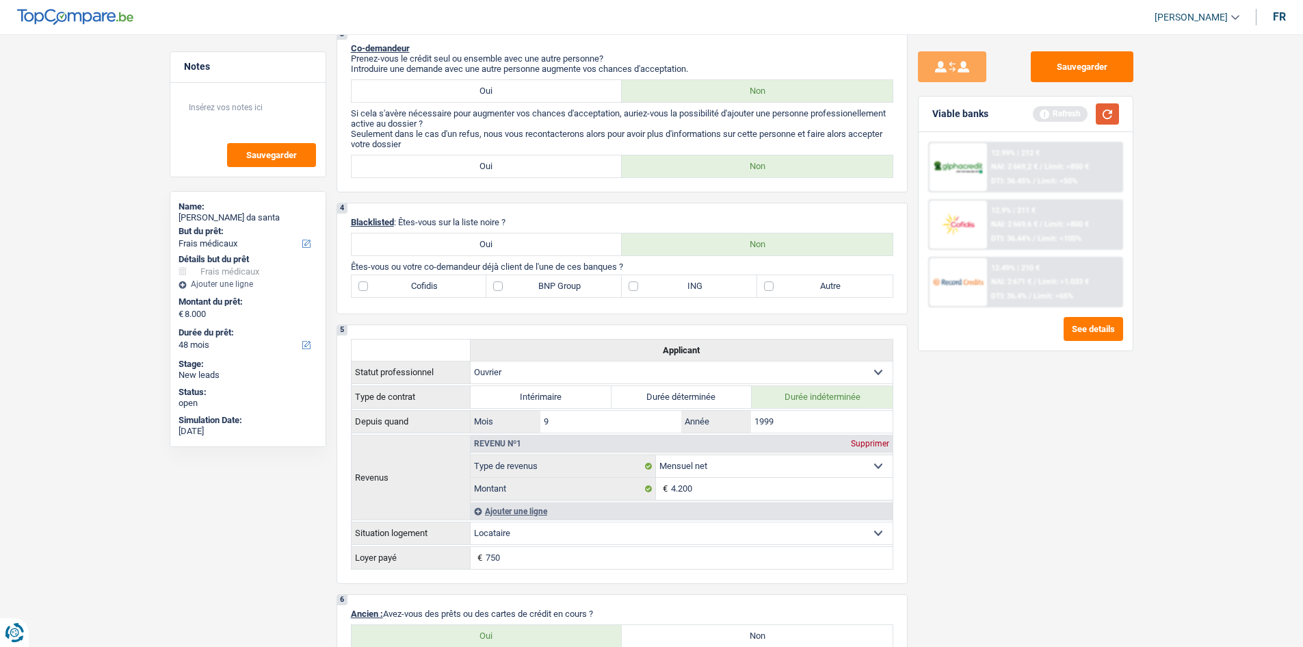
click at [587, 113] on button "button" at bounding box center [1107, 113] width 23 height 21
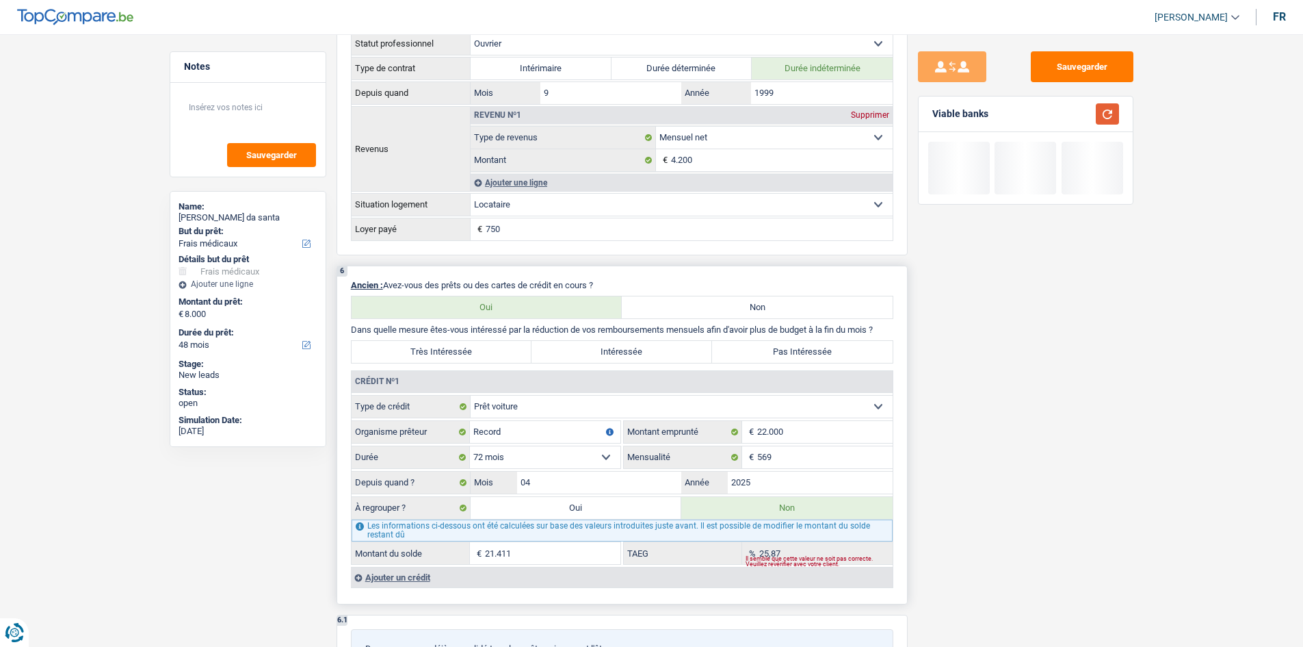
scroll to position [889, 0]
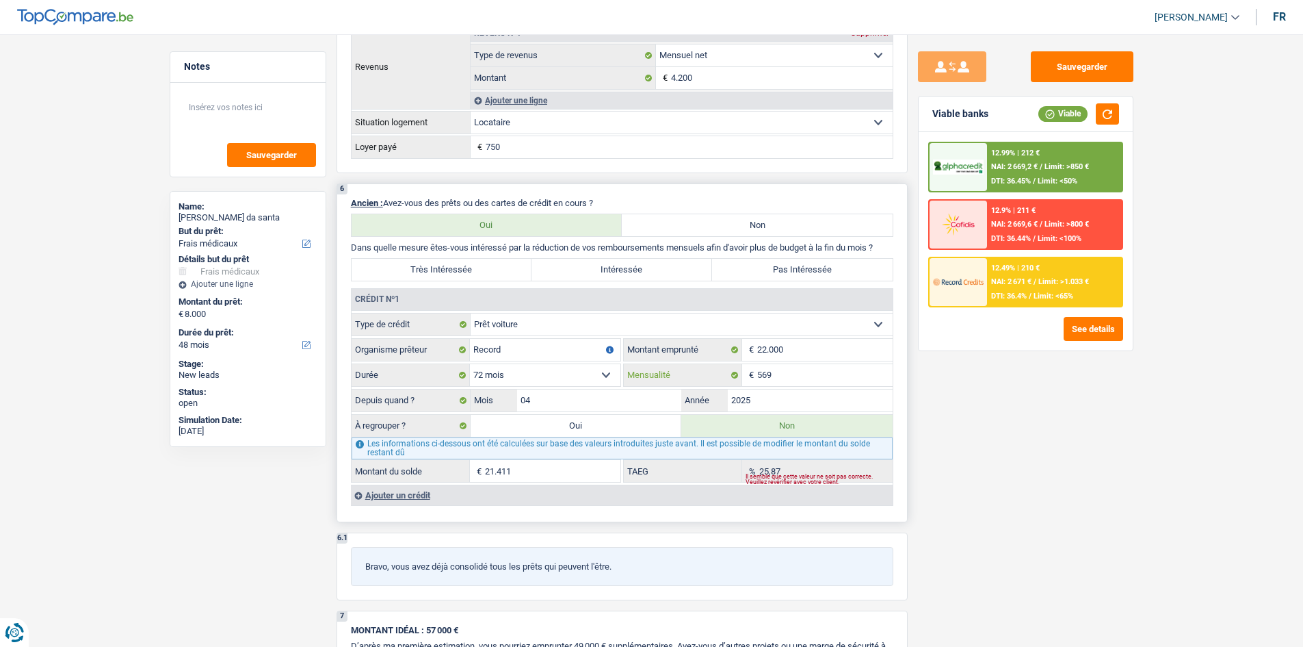
click at [587, 313] on input "569" at bounding box center [824, 375] width 135 height 22
click at [587, 268] on label "Pas Intéressée" at bounding box center [802, 270] width 181 height 22
click at [587, 268] on input "Pas Intéressée" at bounding box center [802, 270] width 181 height 22
radio input "true"
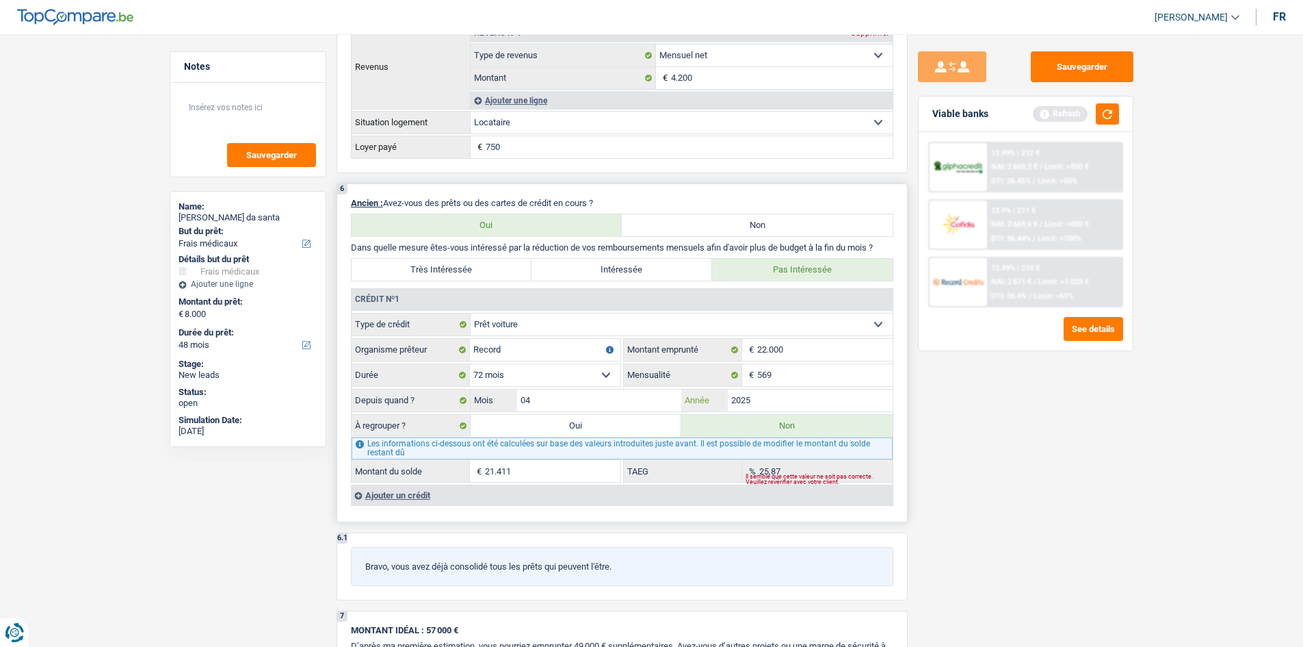
click at [587, 313] on input "2025" at bounding box center [810, 400] width 165 height 22
click at [587, 96] on div "Viable banks Refresh" at bounding box center [1026, 114] width 214 height 36
click at [587, 110] on button "button" at bounding box center [1107, 113] width 23 height 21
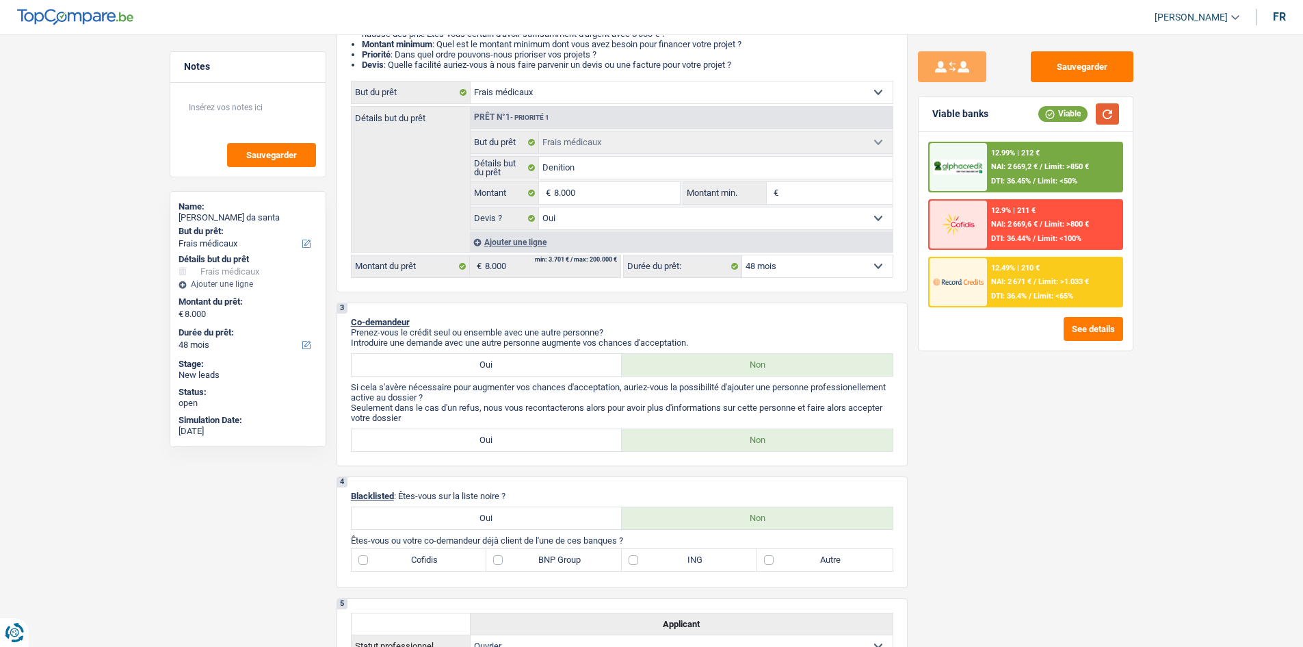
scroll to position [411, 0]
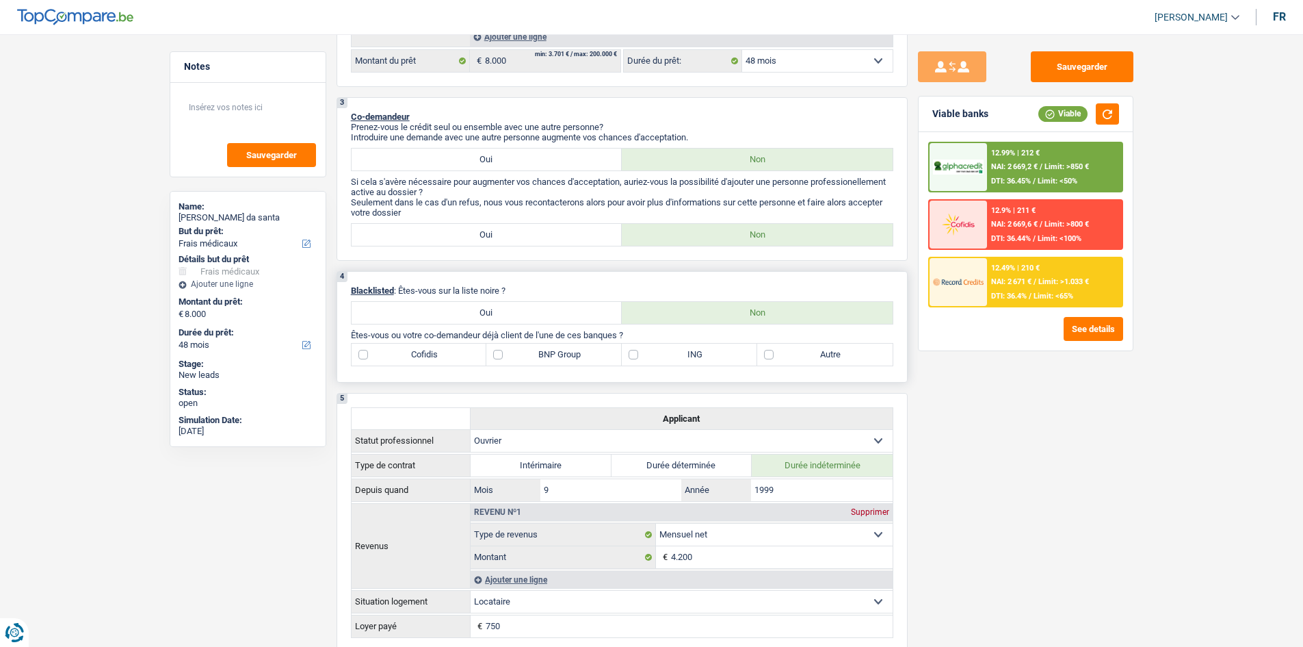
drag, startPoint x: 846, startPoint y: 356, endPoint x: 868, endPoint y: 352, distance: 22.8
click at [587, 313] on label "Autre" at bounding box center [824, 354] width 135 height 22
click at [587, 313] on input "Autre" at bounding box center [824, 354] width 135 height 22
checkbox input "true"
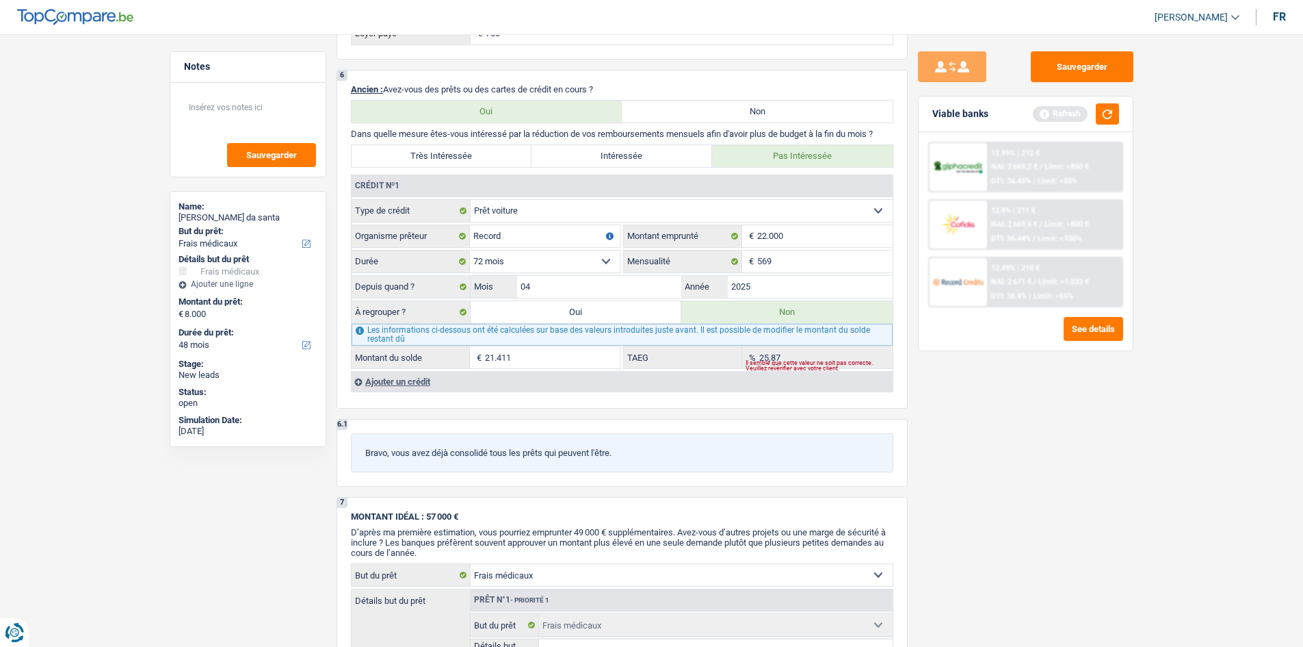
scroll to position [1095, 0]
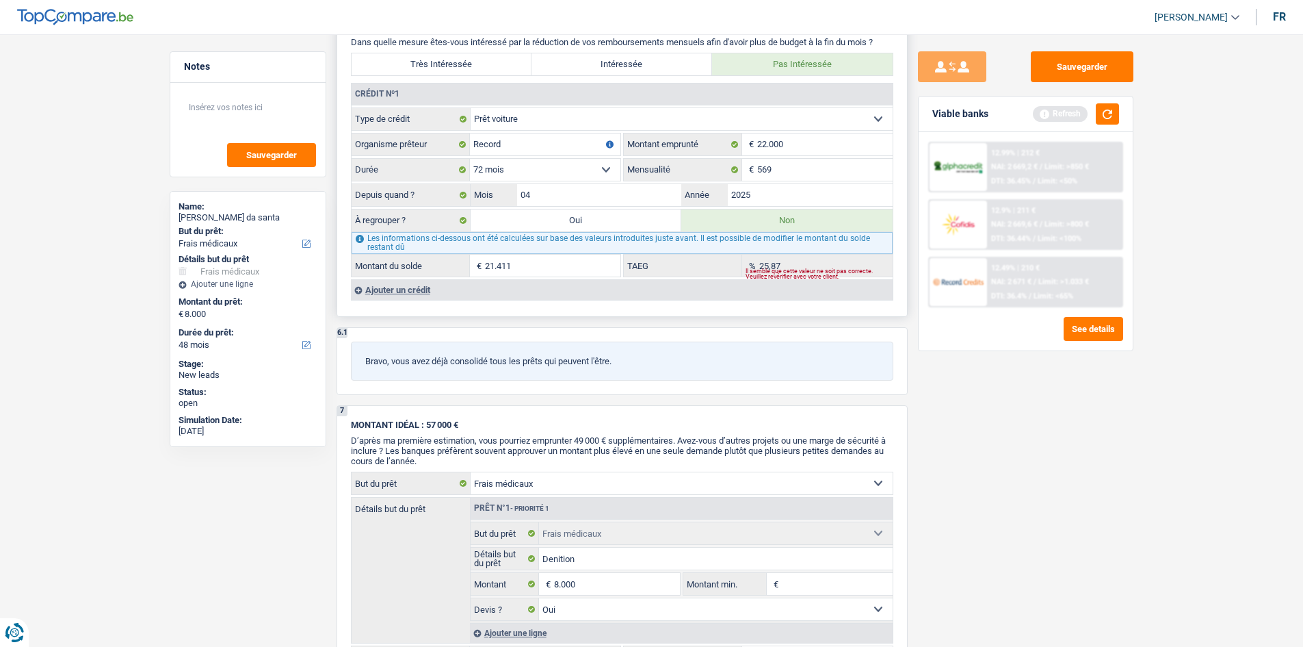
click at [390, 285] on div "Ajouter un crédit" at bounding box center [622, 289] width 542 height 21
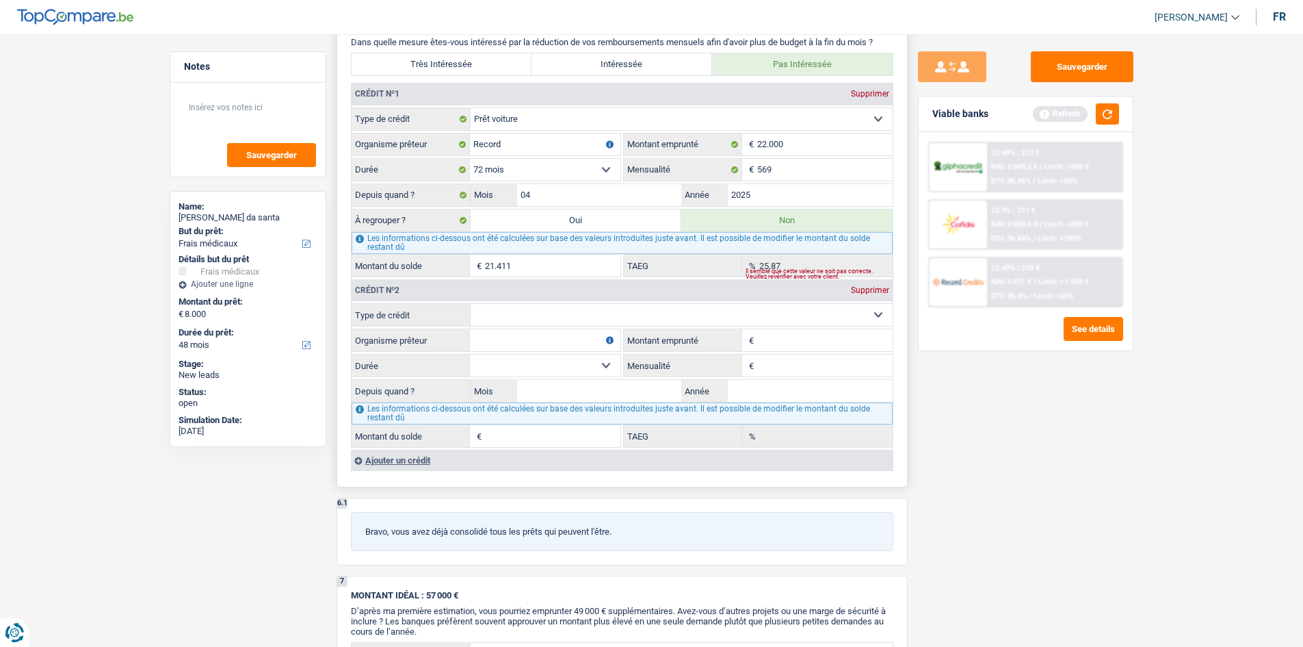
drag, startPoint x: 571, startPoint y: 310, endPoint x: 587, endPoint y: 313, distance: 16.0
click at [570, 311] on select "Carte ou ouverture de crédit Prêt hypothécaire Vente à tempérament Prêt à tempé…" at bounding box center [682, 315] width 422 height 22
select select "personalLoan"
type input "0"
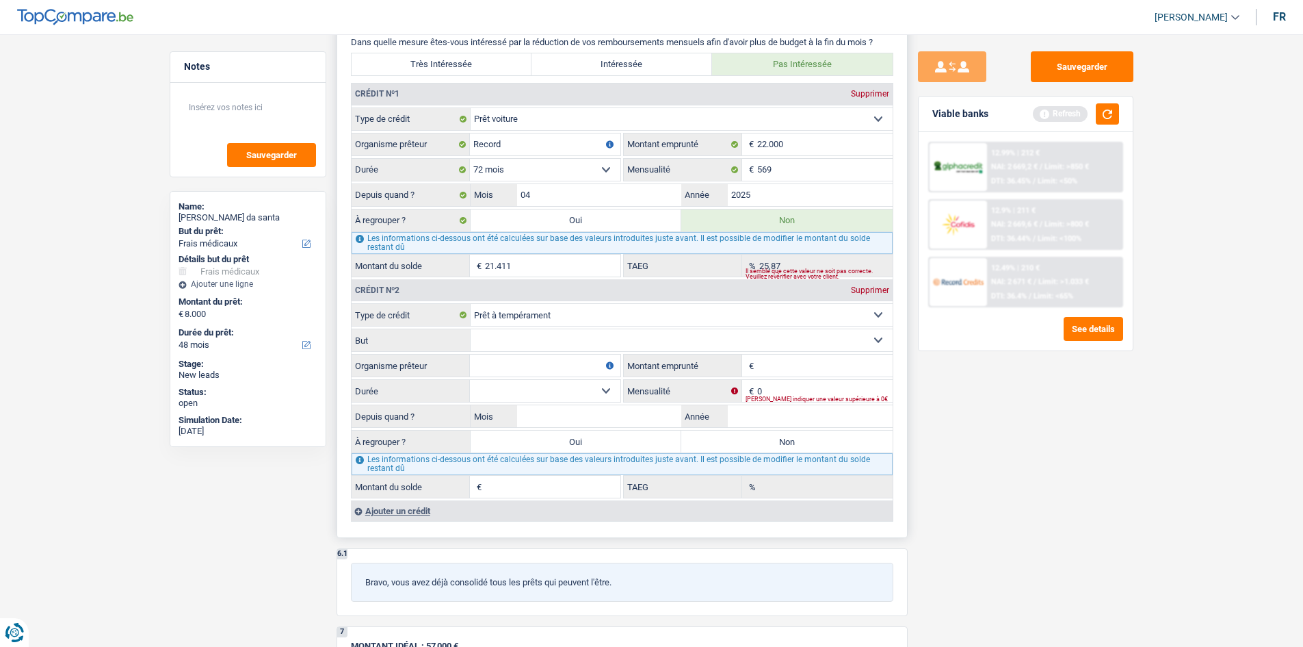
click at [466, 313] on fieldset "Carte ou ouverture de crédit Prêt hypothécaire Vente à tempérament Prêt à tempé…" at bounding box center [622, 400] width 541 height 195
drag, startPoint x: 518, startPoint y: 368, endPoint x: 513, endPoint y: 375, distance: 8.4
click at [517, 313] on input "Organisme prêteur" at bounding box center [545, 365] width 151 height 22
type input "Alpha credit"
click at [587, 313] on select "Confort maison: meubles, textile, peinture, électroménager, outillage non-profe…" at bounding box center [682, 340] width 422 height 22
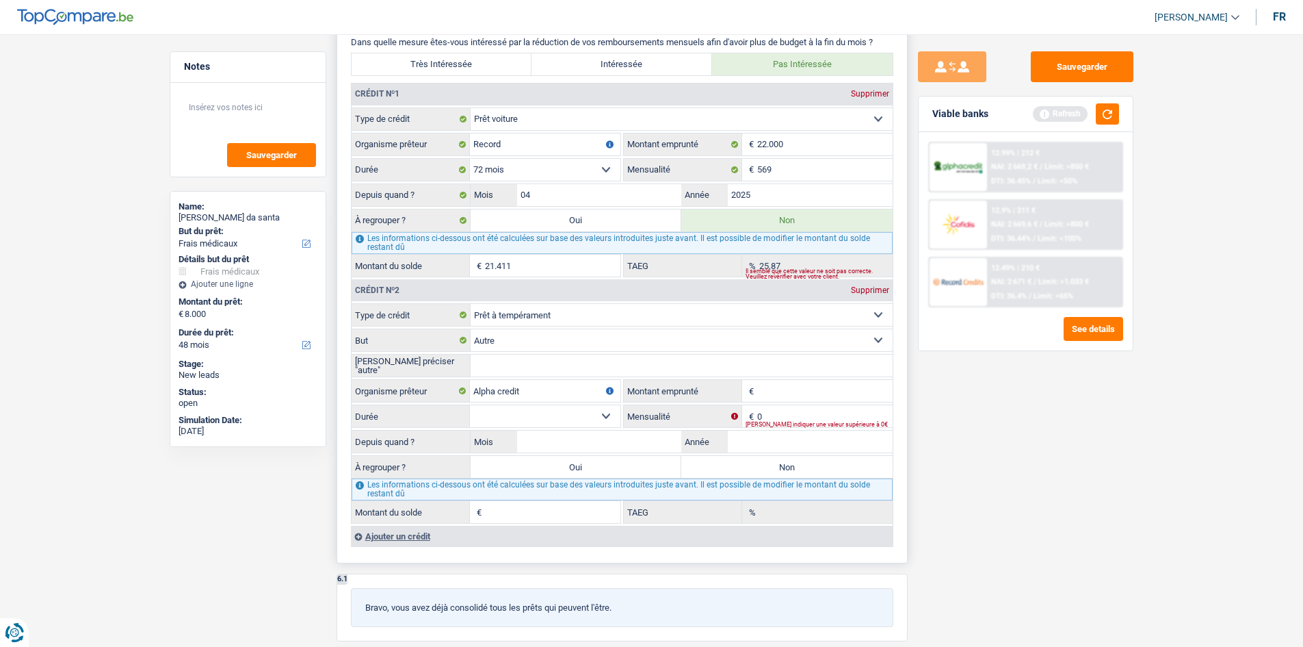
click at [540, 313] on select "Confort maison: meubles, textile, peinture, électroménager, outillage non-profe…" at bounding box center [682, 340] width 422 height 22
select select "medicalFees"
click at [471, 313] on select "Confort maison: meubles, textile, peinture, électroménager, outillage non-profe…" at bounding box center [682, 340] width 422 height 22
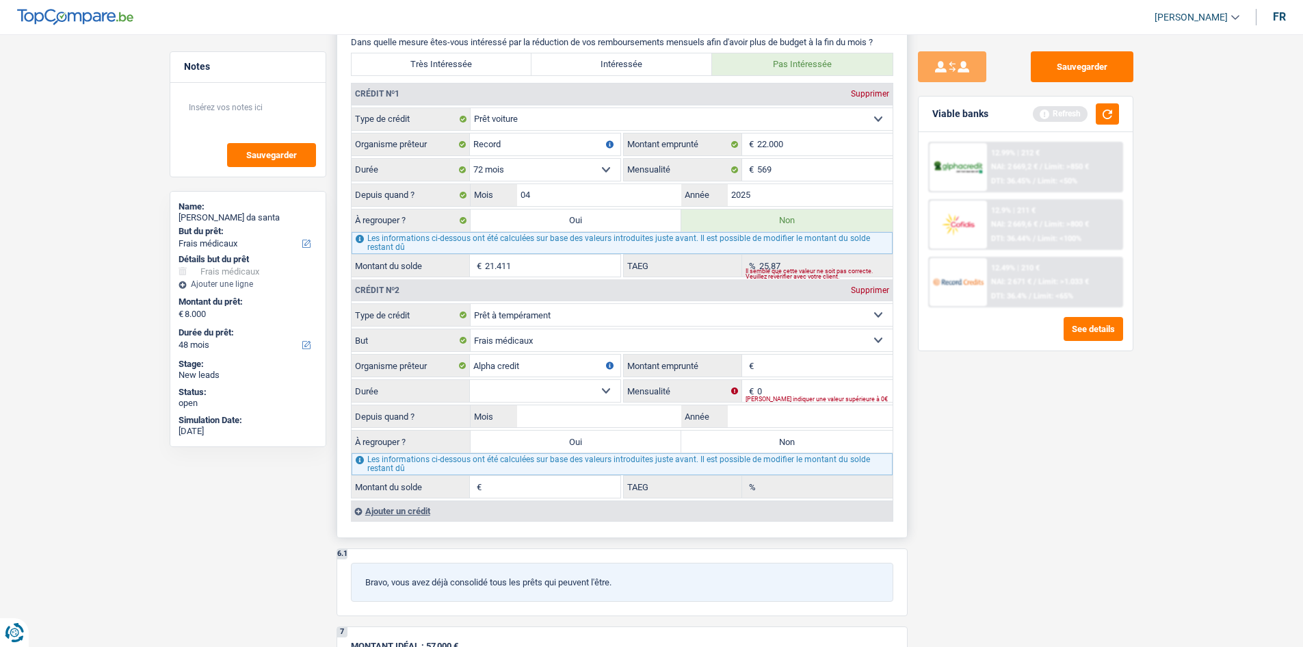
click at [587, 313] on fieldset "€ Montant emprunté Tous les champs sont obligatoires. Veuillez fournir une répo…" at bounding box center [758, 365] width 269 height 23
drag, startPoint x: 1063, startPoint y: 497, endPoint x: 888, endPoint y: 426, distance: 188.4
click at [587, 313] on div "Sauvegarder Viable banks Refresh 12.99% | 212 € NAI: 2 669,2 € / Limit: >850 € …" at bounding box center [1026, 336] width 236 height 570
click at [587, 313] on input "0" at bounding box center [824, 391] width 135 height 22
click at [587, 313] on input "5.000" at bounding box center [824, 365] width 135 height 22
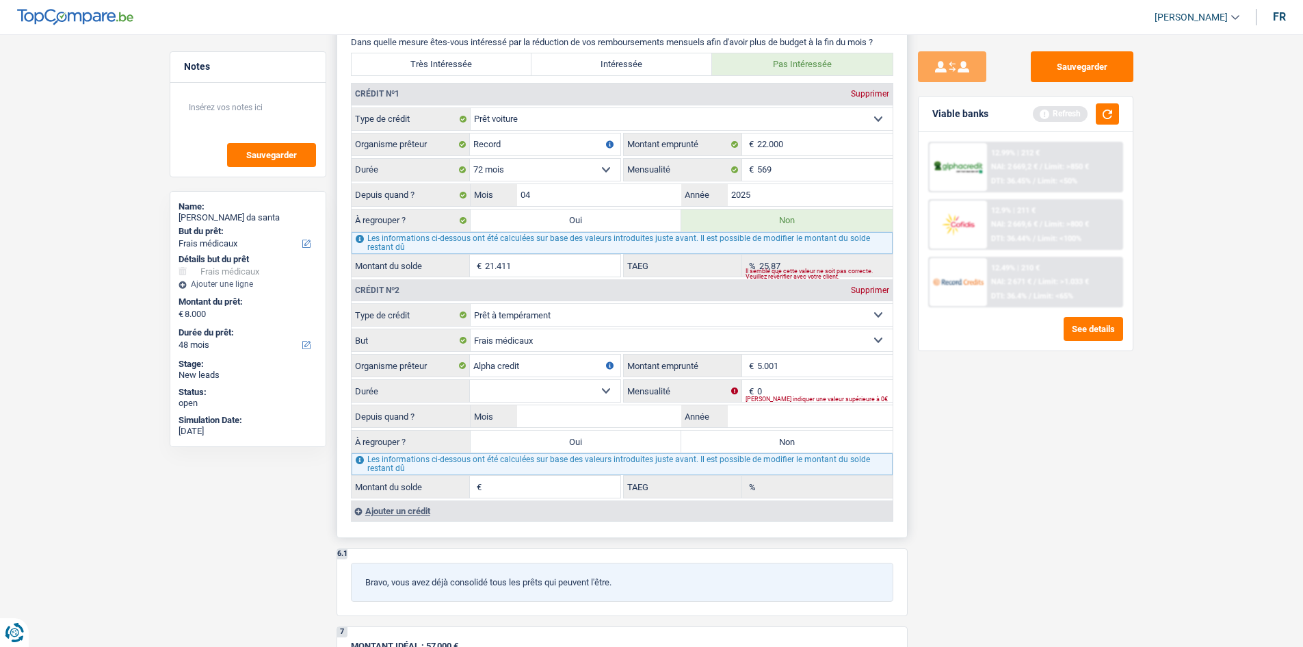
type input "5.001"
click at [587, 313] on input "0" at bounding box center [824, 391] width 135 height 22
type input "164"
click at [587, 313] on div "Sauvegarder Viable banks Refresh 12.99% | 212 € NAI: 2 669,2 € / Limit: >850 € …" at bounding box center [1026, 336] width 236 height 570
click at [587, 313] on input "Année" at bounding box center [810, 416] width 165 height 22
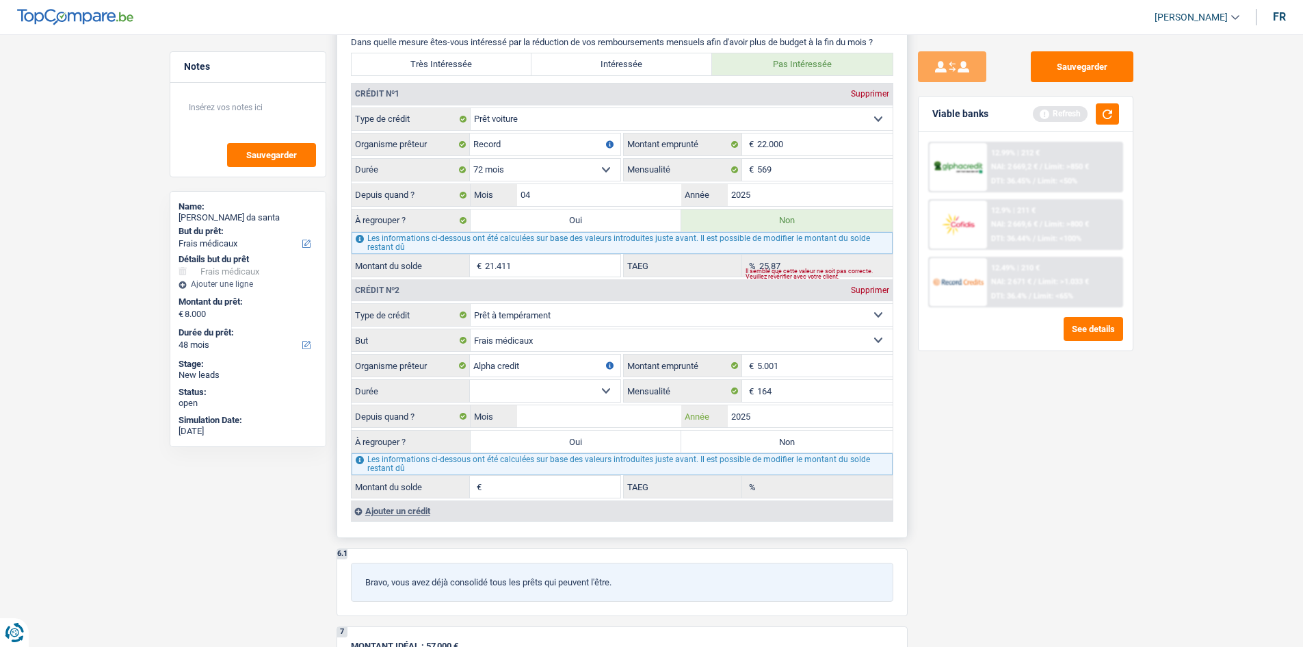
type input "2025"
click at [574, 313] on input "Mois" at bounding box center [599, 416] width 165 height 22
type input "6"
click at [553, 313] on select "12 mois 18 mois 24 mois 30 mois 36 mois Sélectionner une option" at bounding box center [545, 391] width 151 height 22
select select "36"
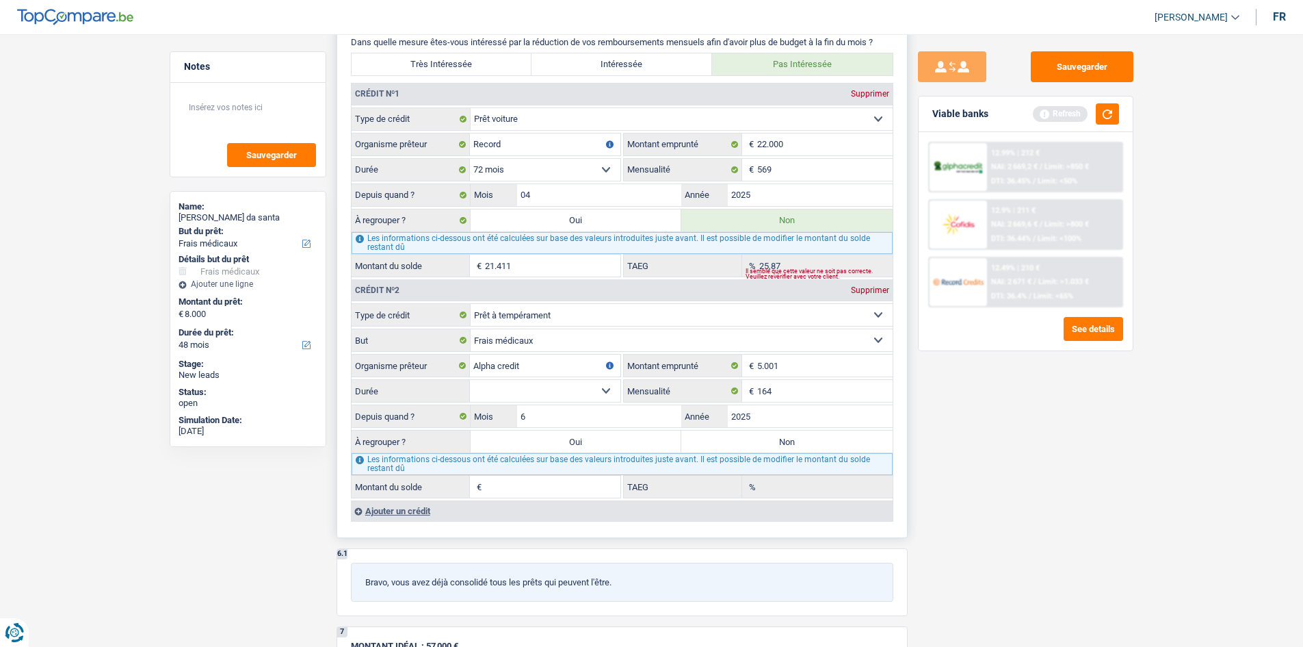
click at [470, 313] on select "12 mois 18 mois 24 mois 30 mois 36 mois Sélectionner une option" at bounding box center [545, 391] width 151 height 22
type input "4.765"
type input "11,70"
click at [587, 313] on label "Non" at bounding box center [786, 441] width 211 height 22
click at [587, 313] on input "Non" at bounding box center [786, 441] width 211 height 22
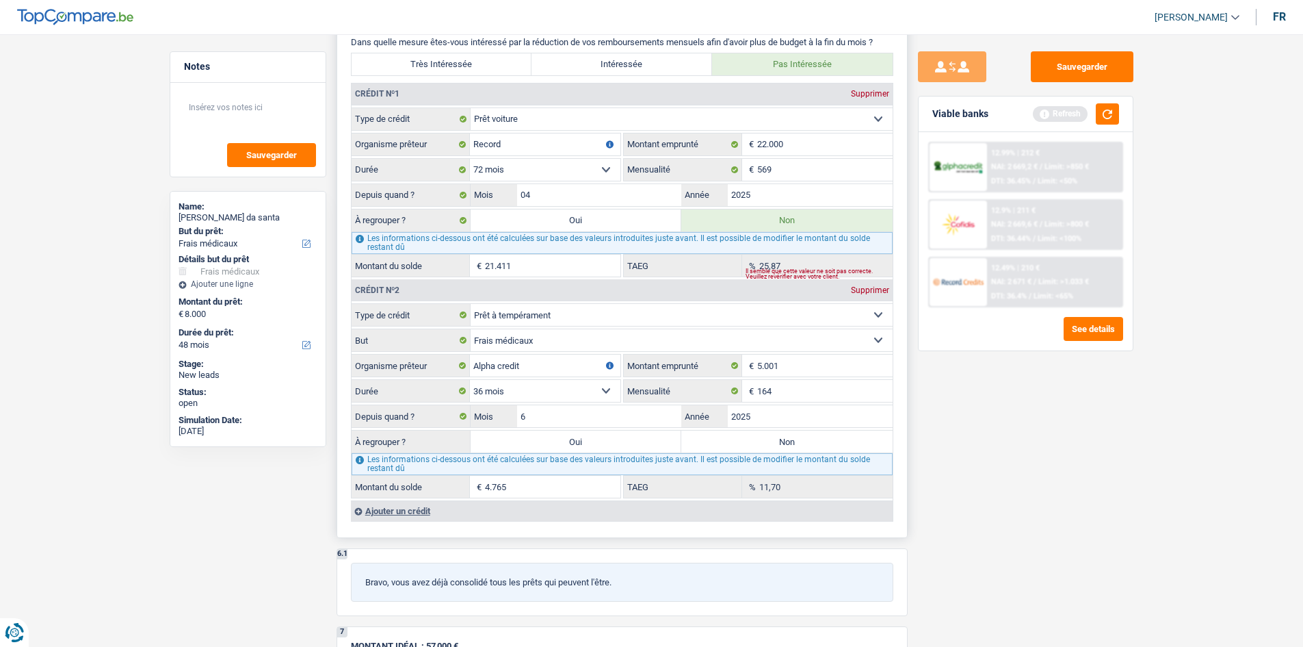
radio input "true"
click at [581, 313] on select "12 mois 18 mois 24 mois 30 mois 36 mois Sélectionner une option" at bounding box center [545, 391] width 151 height 22
click at [562, 313] on select "12 mois 18 mois 24 mois 30 mois 36 mois Sélectionner une option" at bounding box center [545, 391] width 151 height 22
click at [587, 118] on button "button" at bounding box center [1107, 113] width 23 height 21
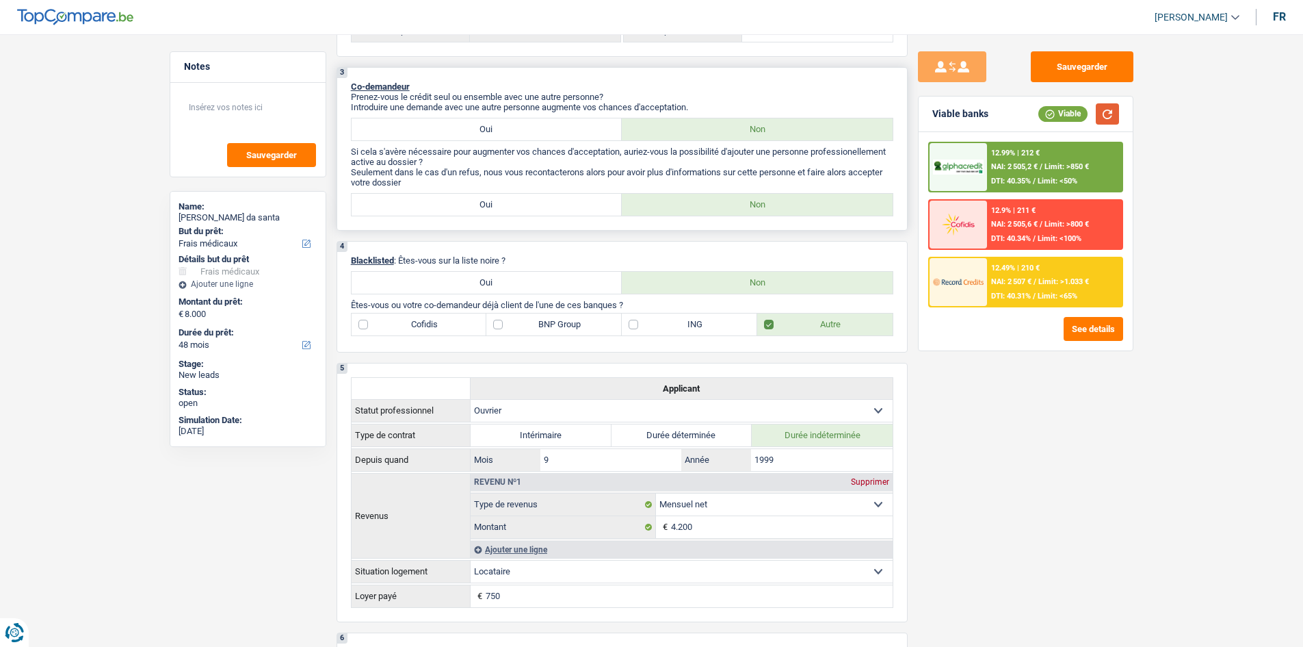
scroll to position [342, 0]
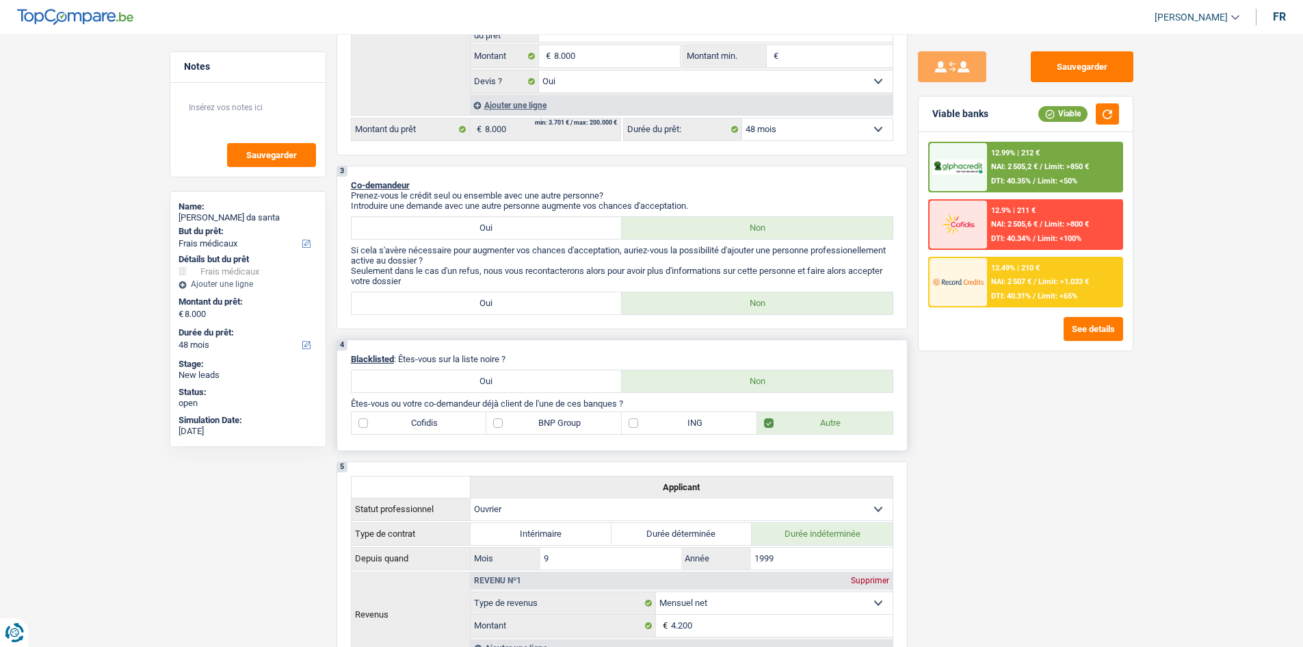
drag, startPoint x: 573, startPoint y: 415, endPoint x: 632, endPoint y: 441, distance: 64.1
click at [574, 313] on label "BNP Group" at bounding box center [553, 423] width 135 height 22
click at [543, 313] on label "BNP Group" at bounding box center [553, 423] width 135 height 22
click at [543, 313] on input "BNP Group" at bounding box center [553, 423] width 135 height 22
checkbox input "true"
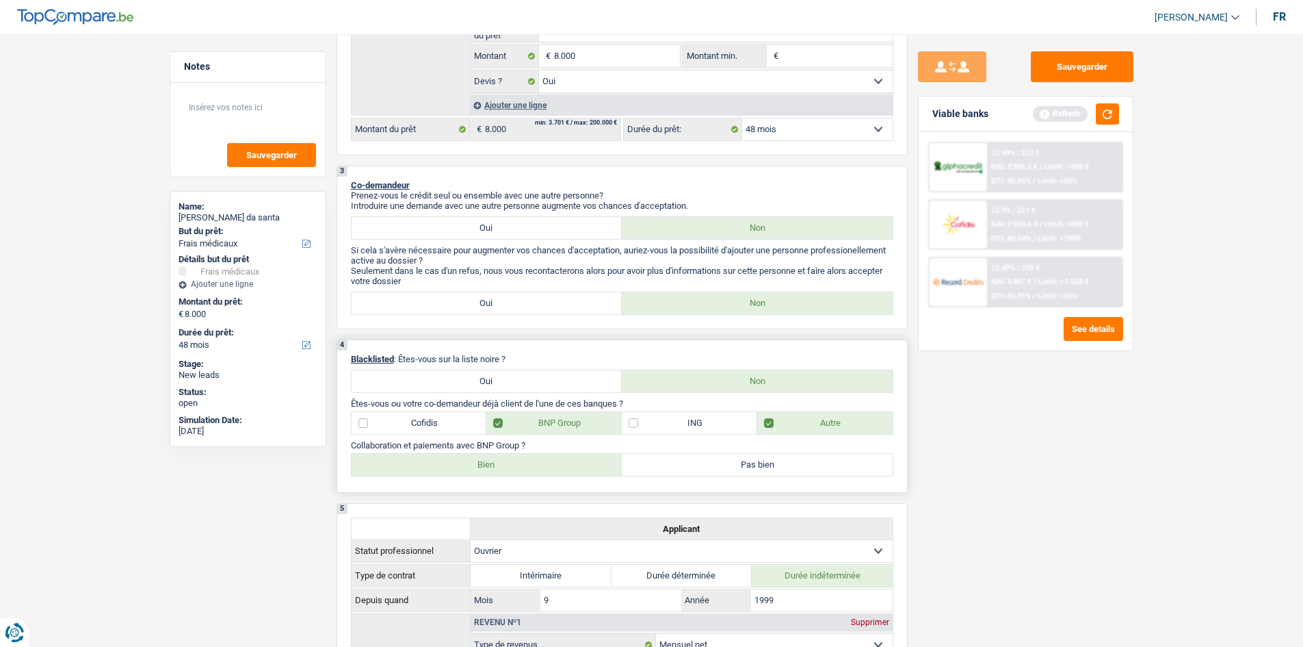
click at [450, 313] on label "Bien" at bounding box center [487, 465] width 271 height 22
click at [450, 313] on input "Bien" at bounding box center [487, 465] width 271 height 22
radio input "true"
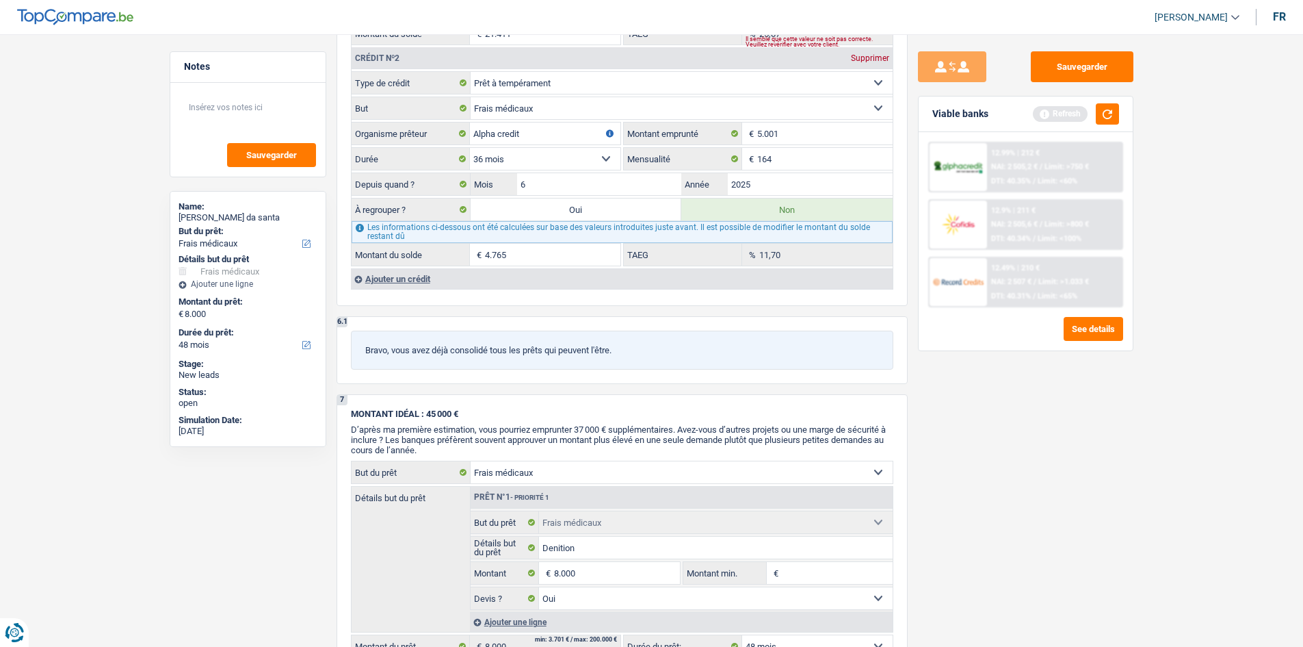
scroll to position [1845, 0]
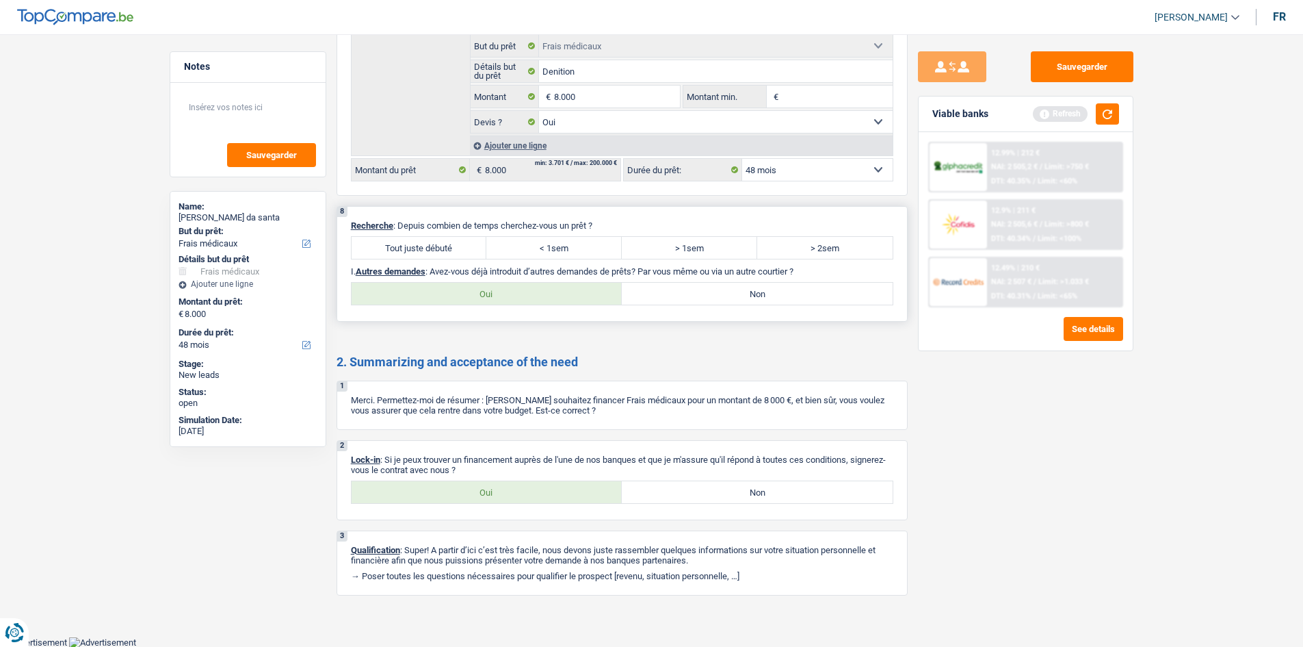
click at [437, 253] on label "Tout juste débuté" at bounding box center [419, 248] width 135 height 22
click at [437, 253] on input "Tout juste débuté" at bounding box center [419, 248] width 135 height 22
radio input "true"
click at [518, 313] on label "Oui" at bounding box center [487, 492] width 271 height 22
click at [518, 313] on input "Oui" at bounding box center [487, 492] width 271 height 22
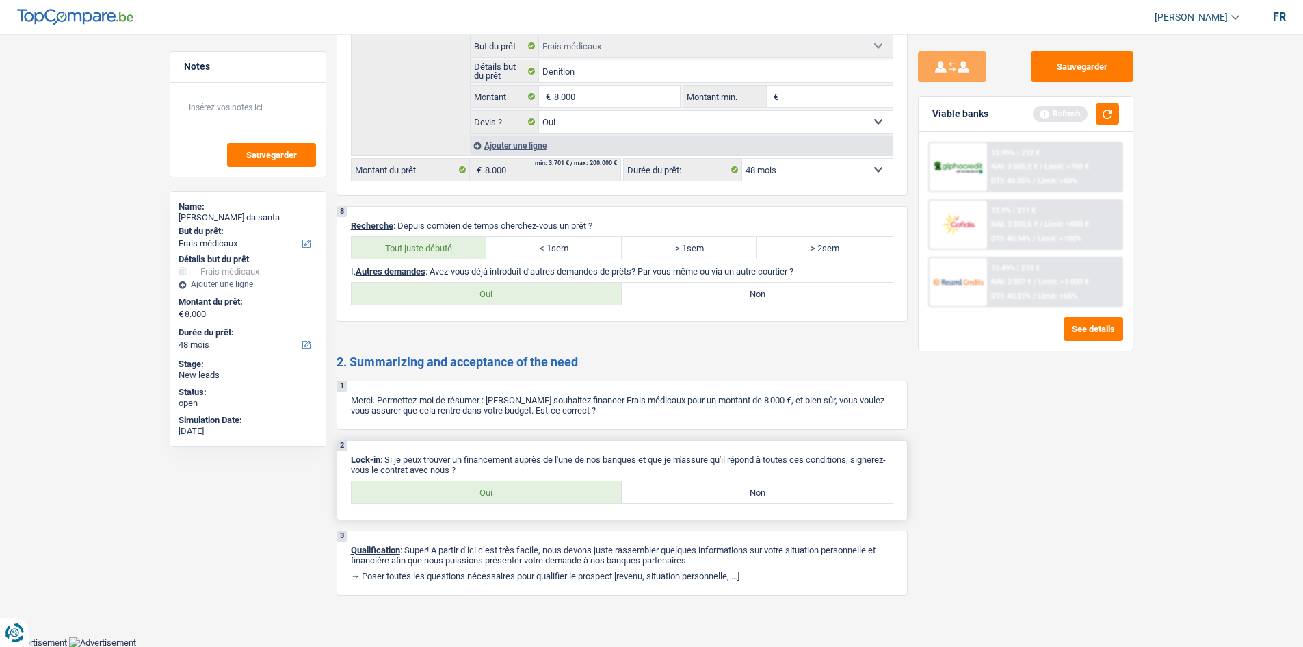
radio input "true"
drag, startPoint x: 745, startPoint y: 298, endPoint x: 861, endPoint y: 350, distance: 127.4
click at [587, 299] on label "Non" at bounding box center [757, 294] width 271 height 22
click at [587, 299] on input "Non" at bounding box center [757, 294] width 271 height 22
radio input "true"
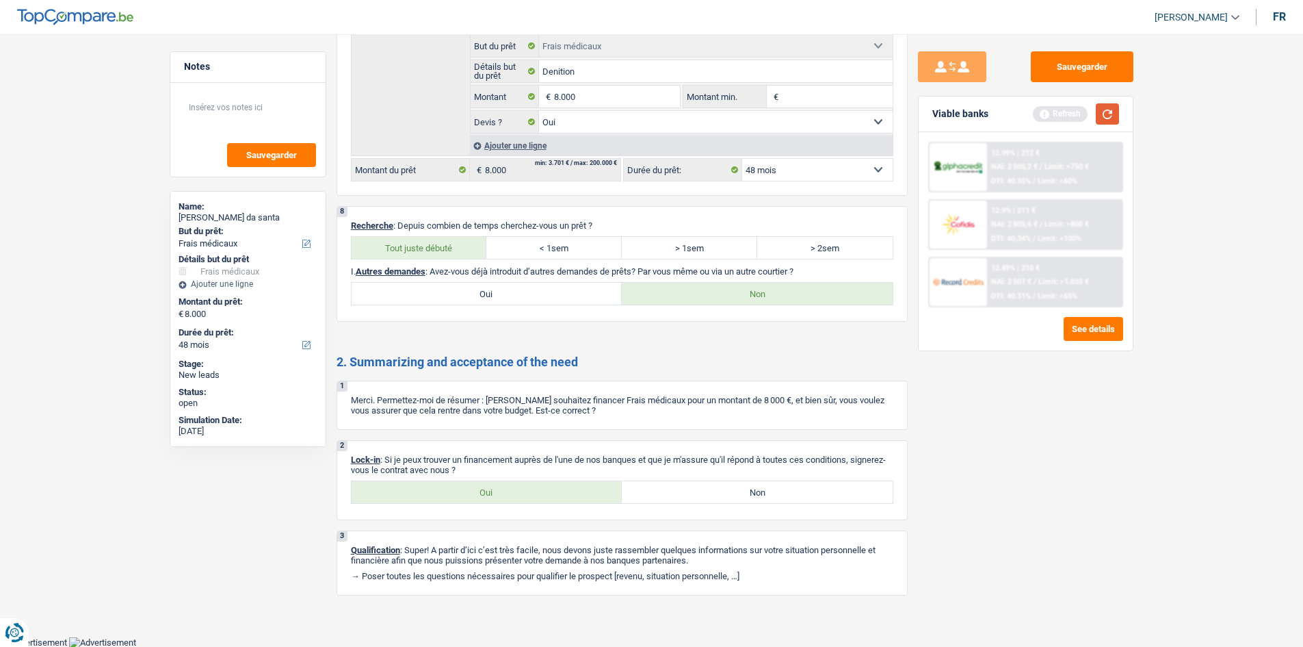
click at [587, 112] on button "button" at bounding box center [1107, 113] width 23 height 21
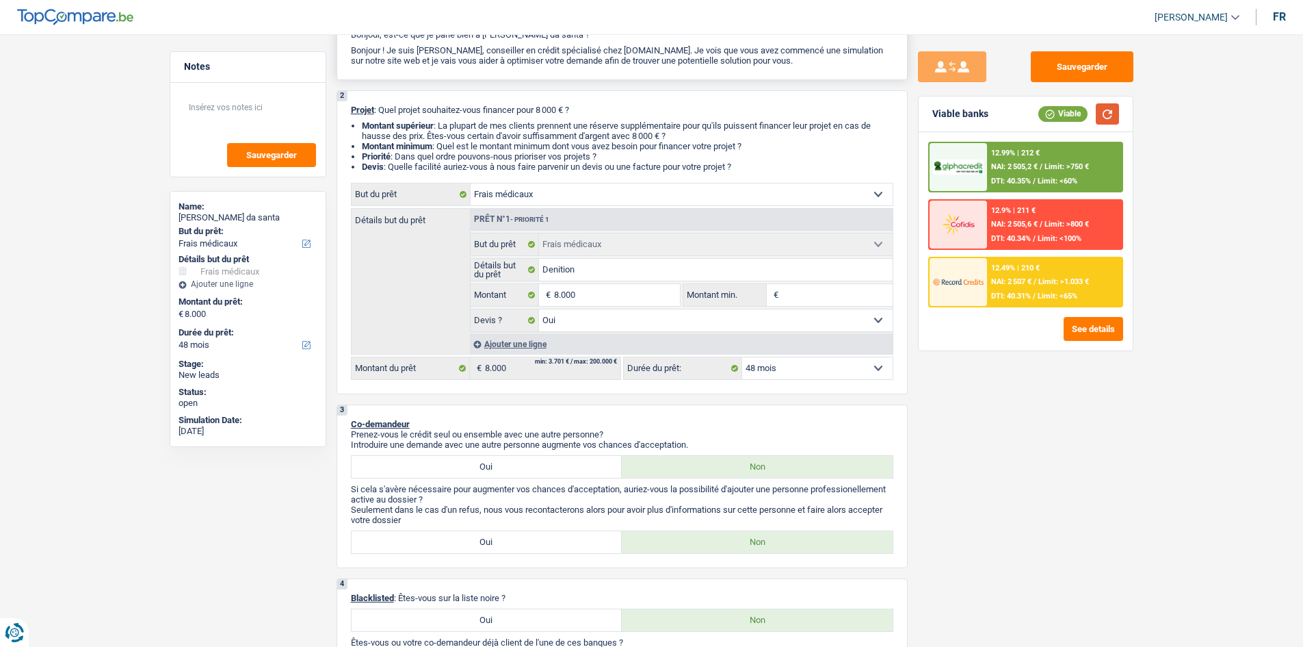
scroll to position [0, 0]
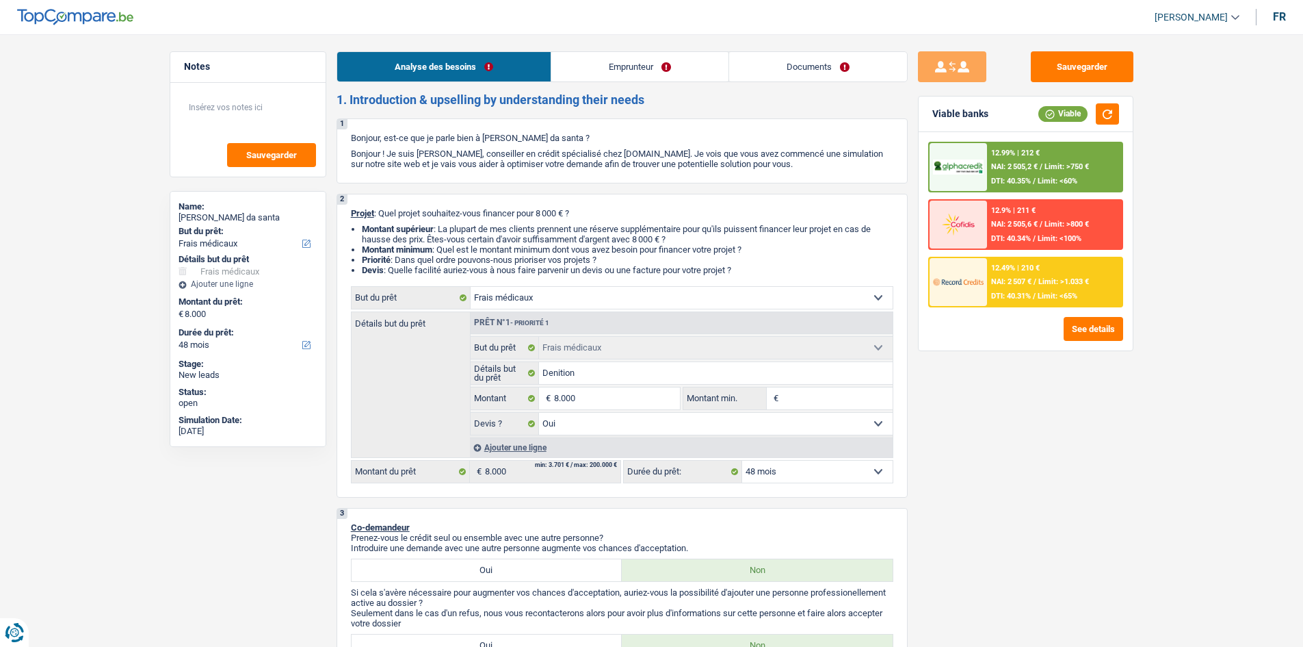
click at [587, 63] on link "Emprunteur" at bounding box center [639, 66] width 177 height 29
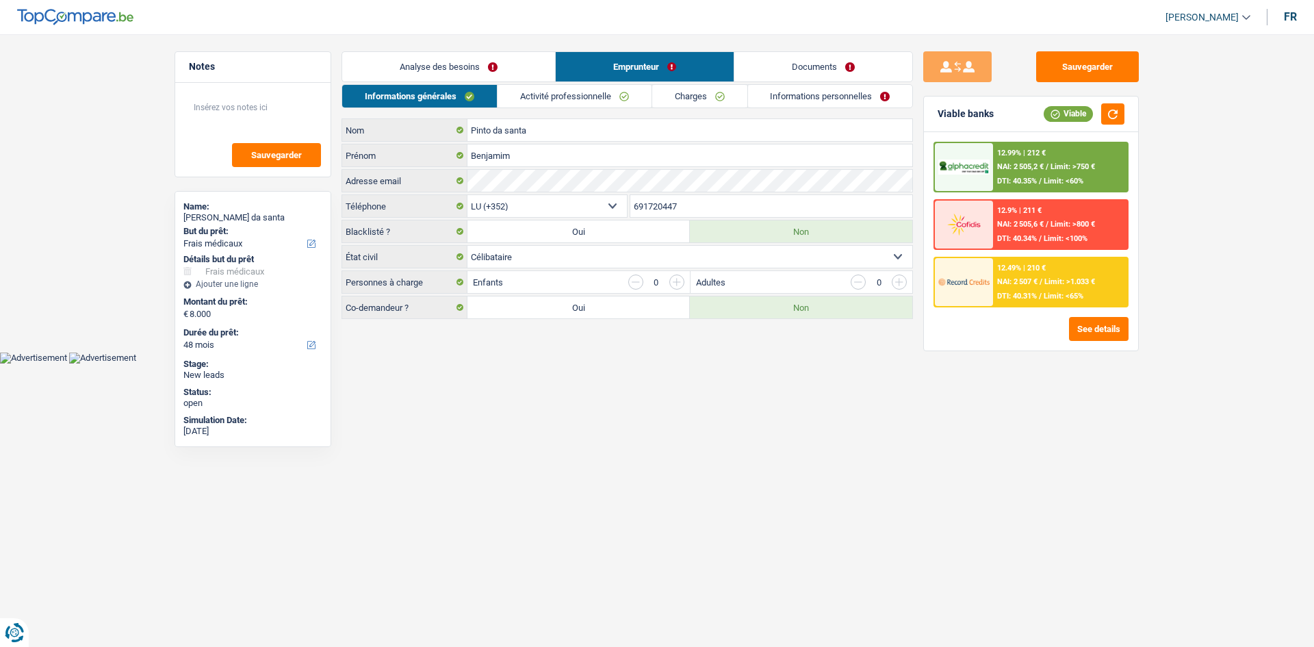
click at [419, 54] on link "Analyse des besoins" at bounding box center [448, 66] width 213 height 29
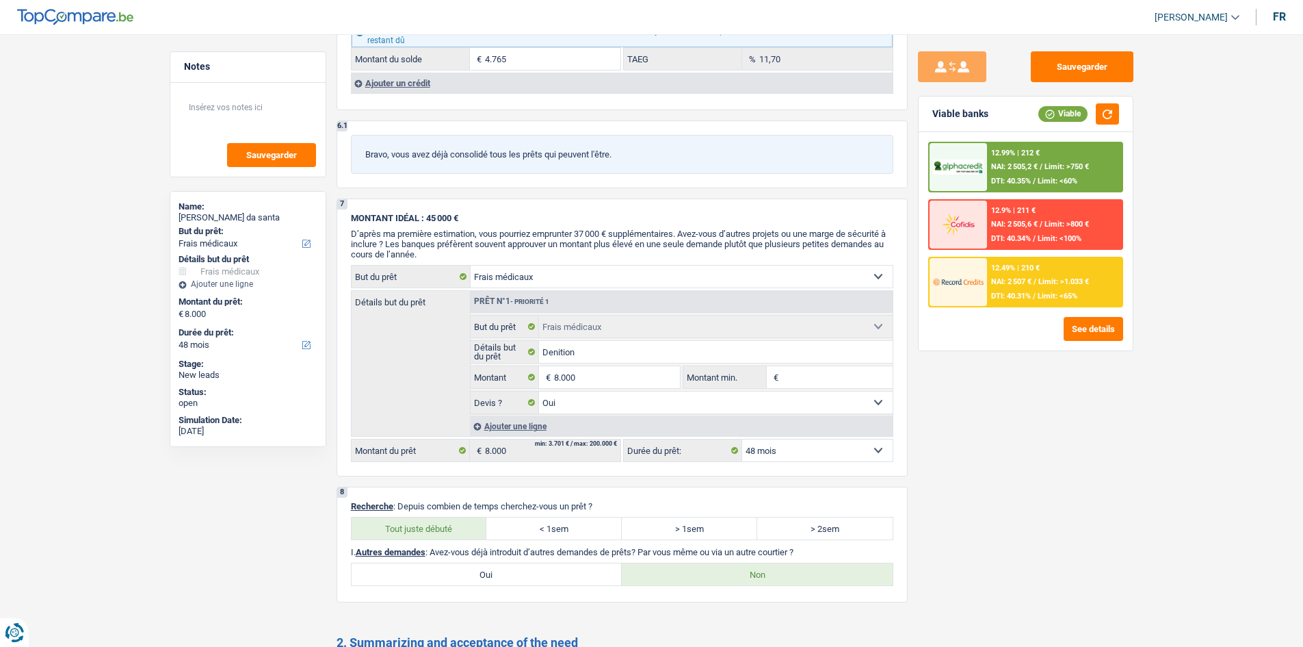
scroll to position [1845, 0]
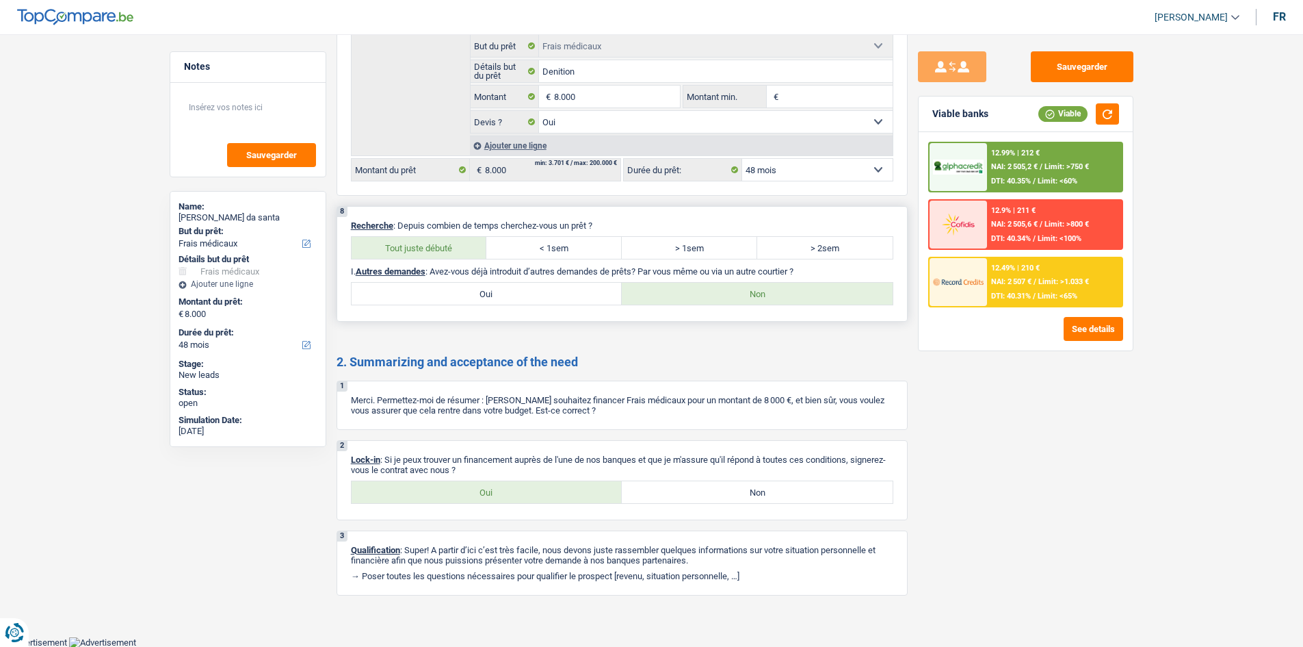
click at [512, 285] on label "Oui" at bounding box center [487, 294] width 271 height 22
click at [512, 285] on input "Oui" at bounding box center [487, 294] width 271 height 22
radio input "true"
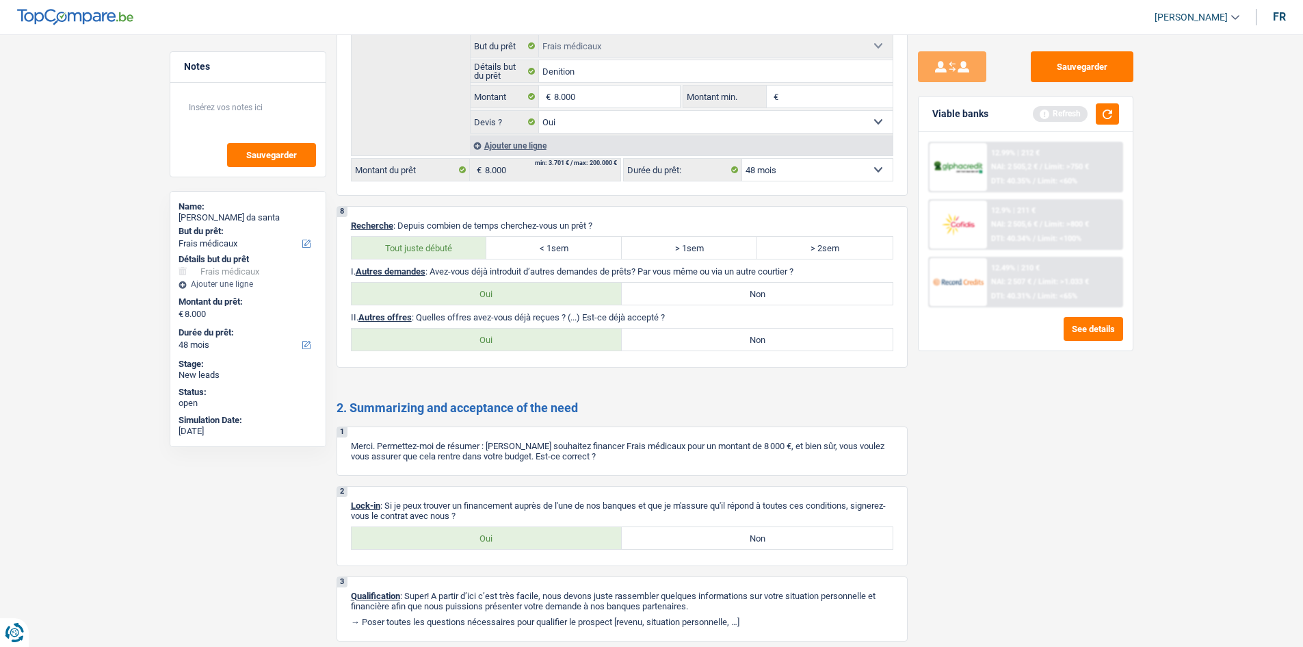
drag, startPoint x: 804, startPoint y: 339, endPoint x: 949, endPoint y: 367, distance: 147.9
click at [587, 313] on label "Non" at bounding box center [757, 339] width 271 height 22
click at [587, 313] on input "Non" at bounding box center [757, 339] width 271 height 22
radio input "true"
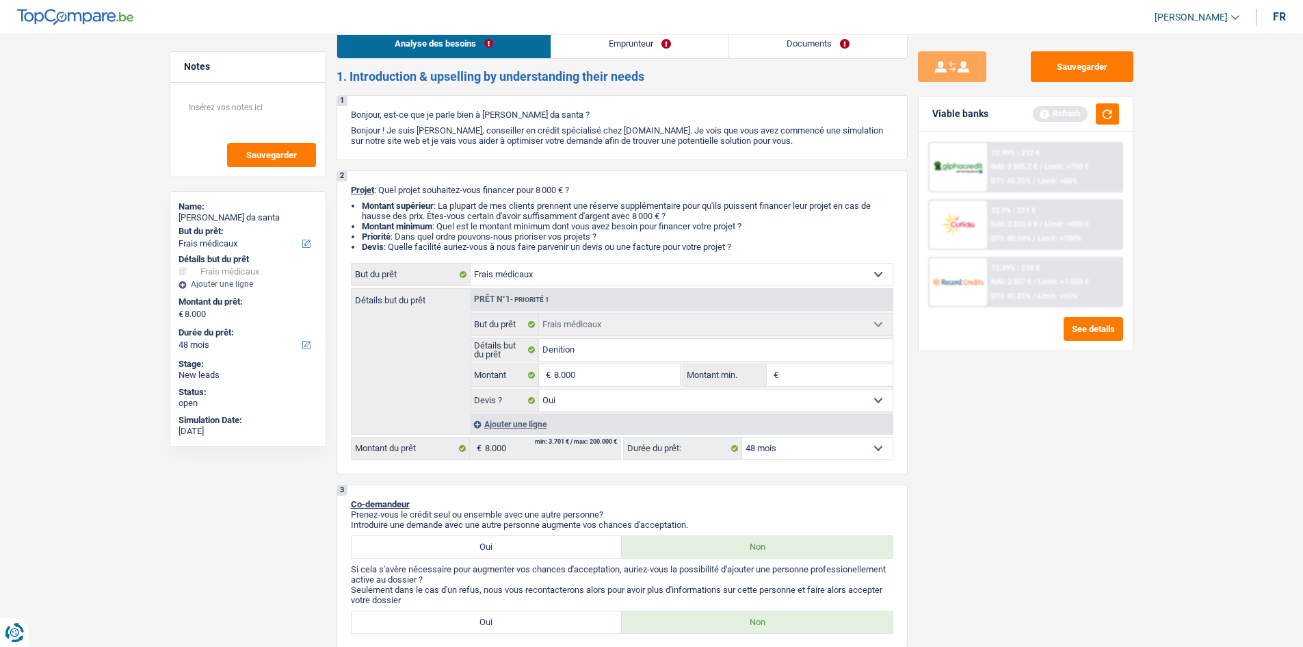
scroll to position [0, 0]
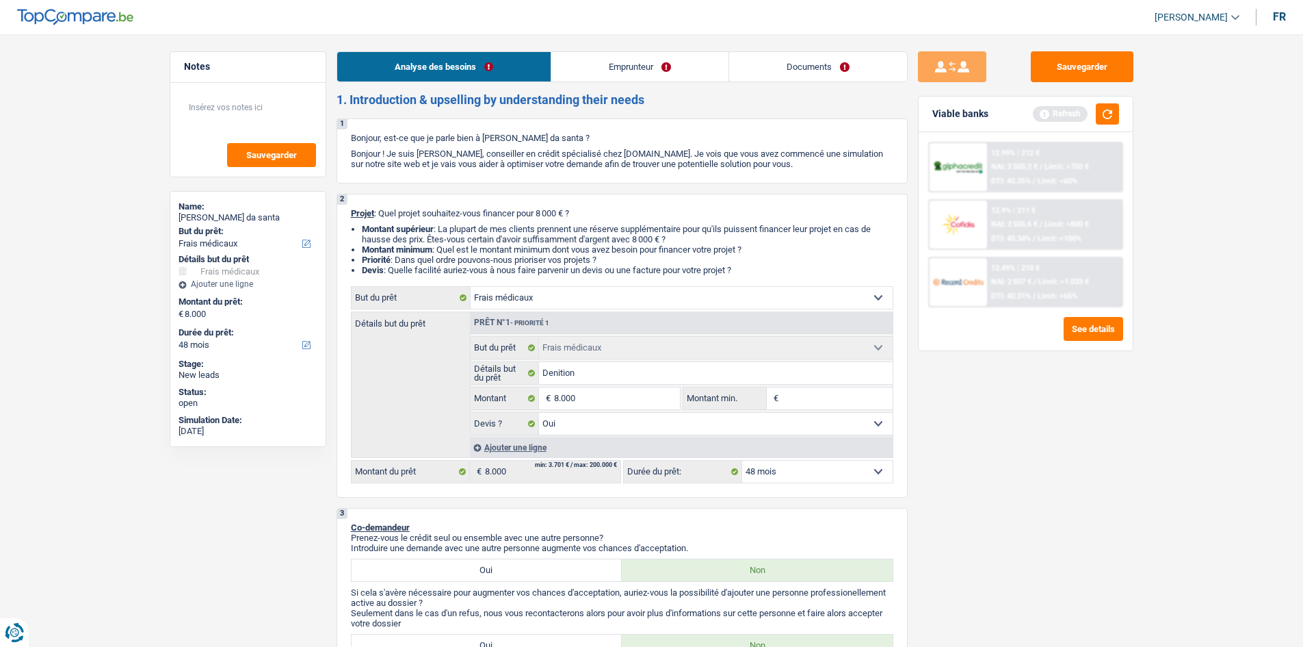
click at [587, 74] on link "Emprunteur" at bounding box center [639, 66] width 177 height 29
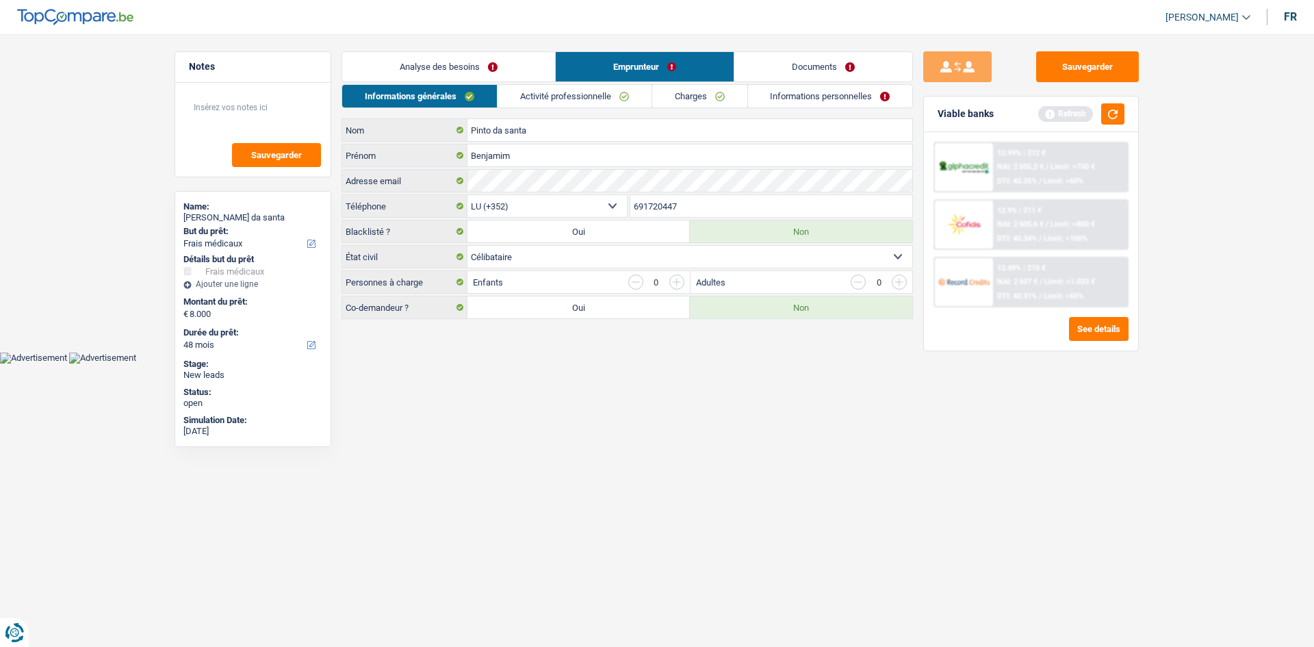
click at [587, 94] on link "Activité professionnelle" at bounding box center [574, 96] width 154 height 23
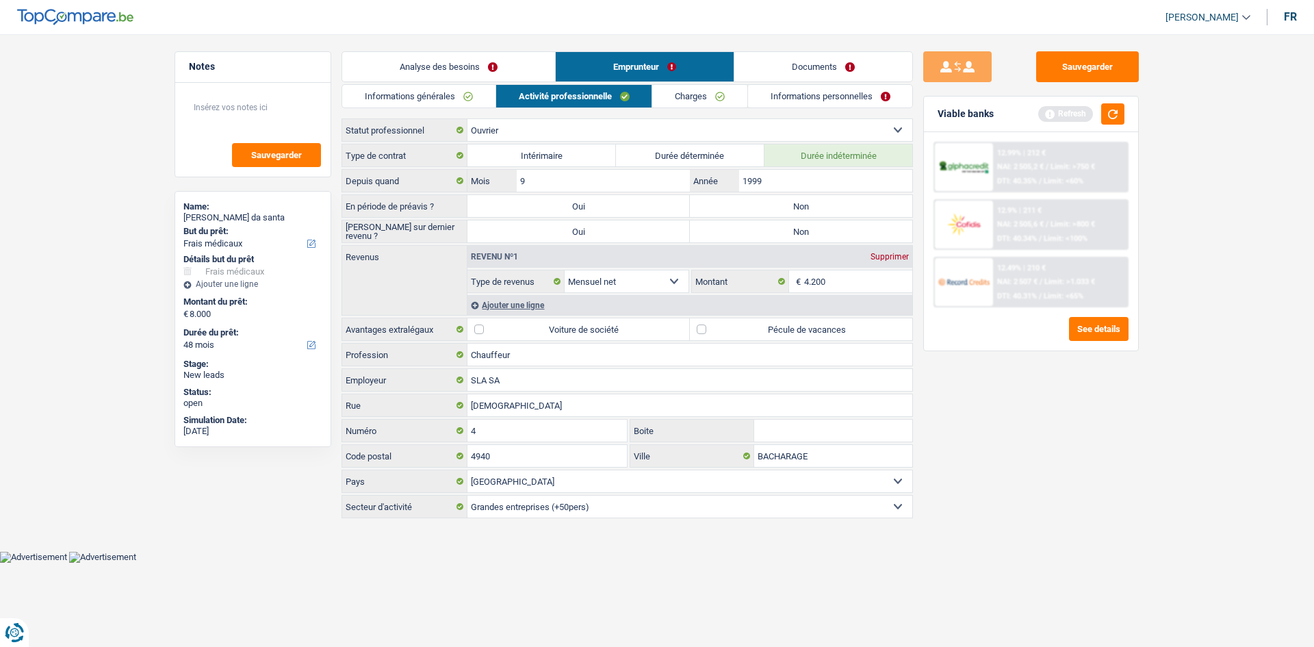
click at [587, 199] on label "Non" at bounding box center [801, 206] width 222 height 22
click at [587, 199] on input "Non" at bounding box center [801, 206] width 222 height 22
radio input "true"
click at [587, 232] on label "Non" at bounding box center [801, 231] width 222 height 22
click at [587, 232] on input "Non" at bounding box center [801, 231] width 222 height 22
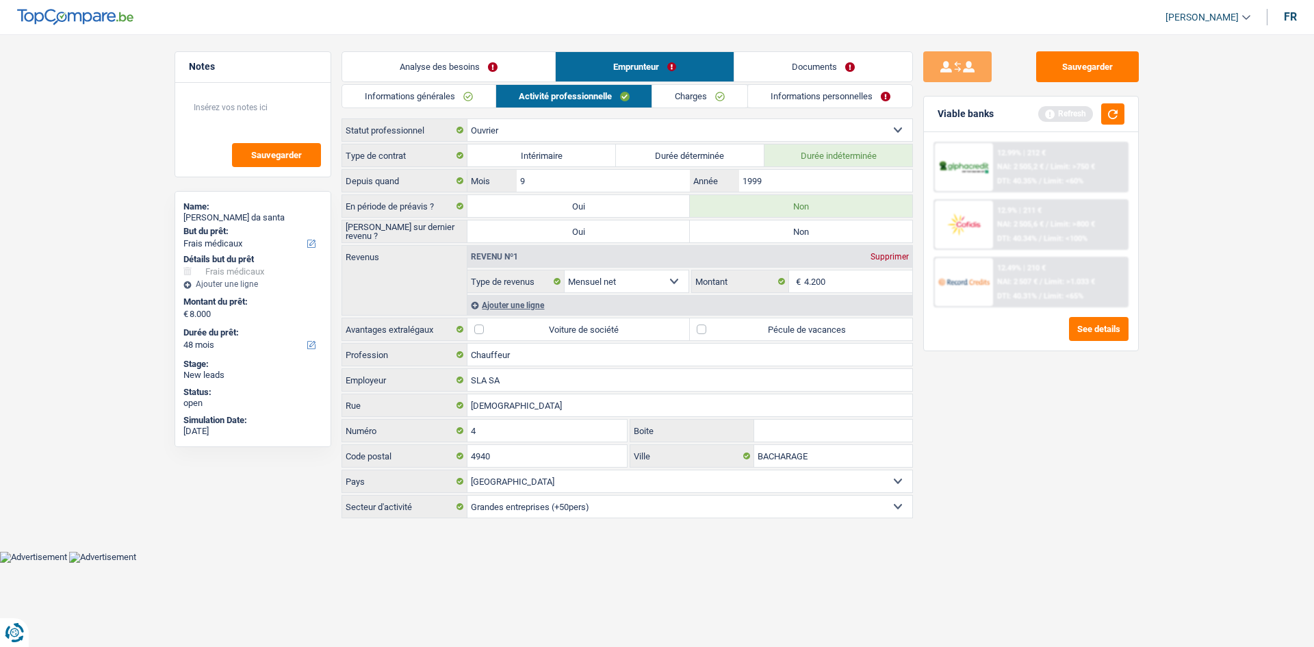
radio input "true"
click at [587, 182] on input "1999" at bounding box center [825, 181] width 173 height 22
click at [587, 278] on input "4.200" at bounding box center [858, 281] width 109 height 22
drag, startPoint x: 824, startPoint y: 330, endPoint x: 766, endPoint y: 326, distance: 57.6
click at [587, 313] on label "Pécule de vacances" at bounding box center [801, 329] width 222 height 22
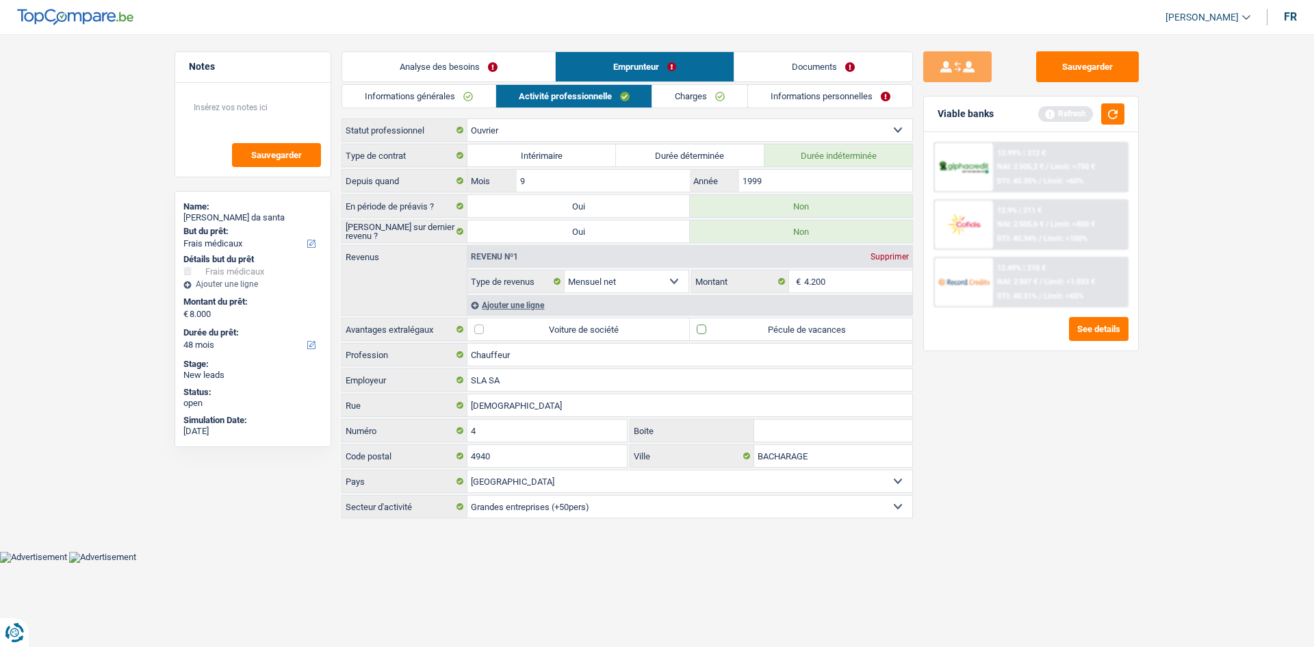
click at [587, 313] on input "Pécule de vacances" at bounding box center [801, 329] width 222 height 22
checkbox input "true"
click at [564, 302] on div "Ajouter une ligne" at bounding box center [689, 305] width 445 height 20
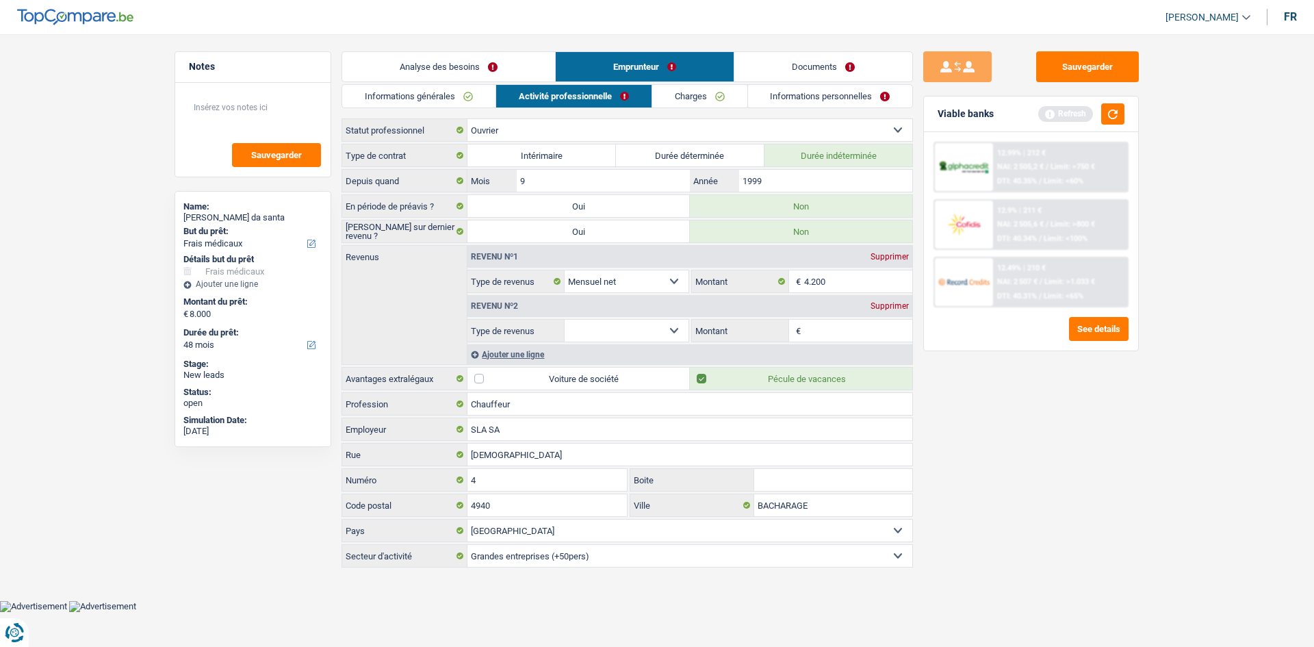
click at [587, 313] on select "Allocation d'handicap Allocations chômage Allocations familiales Chèques repas …" at bounding box center [626, 331] width 124 height 22
select select "mealVouchers"
click at [564, 313] on select "Allocation d'handicap Allocations chômage Allocations familiales Chèques repas …" at bounding box center [626, 331] width 124 height 22
click at [587, 313] on div "€ Montant par jour" at bounding box center [802, 331] width 220 height 22
type input "8,0"
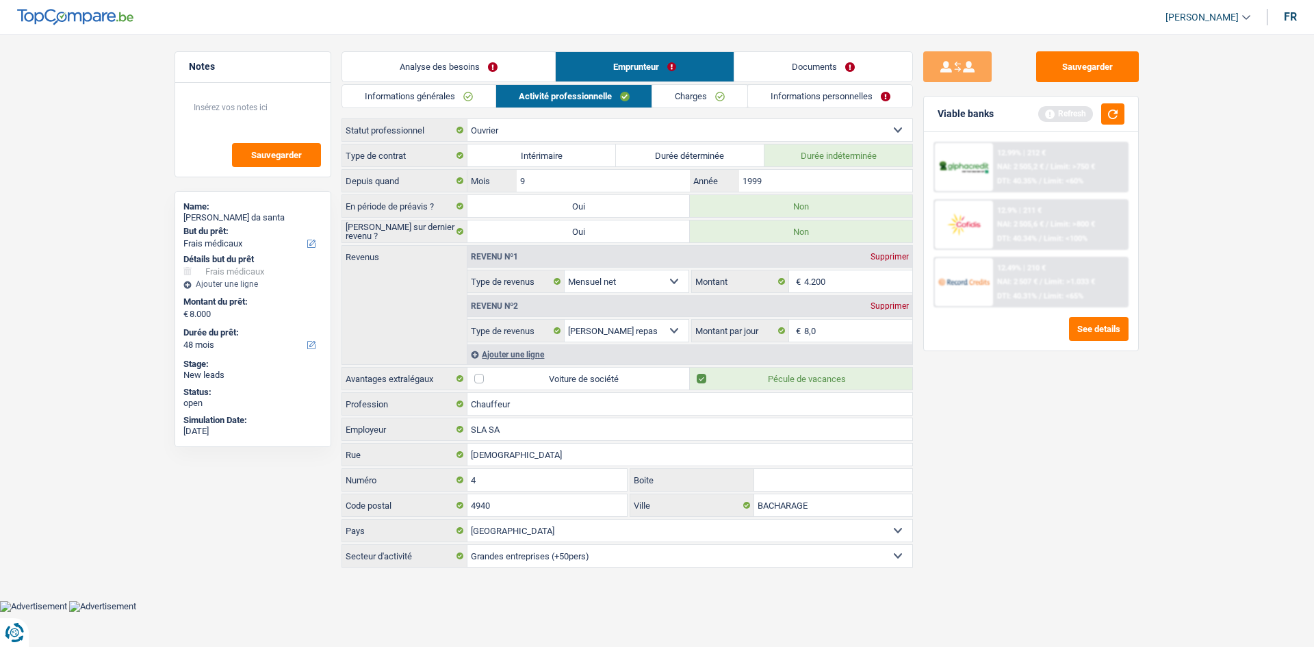
click at [587, 313] on div "Sauvegarder Viable banks Refresh 12.99% | 212 € NAI: 2 505,2 € / Limit: >750 € …" at bounding box center [1031, 336] width 236 height 570
click at [587, 110] on div "Informations générales Activité professionnelle Charges Informations personnell…" at bounding box center [626, 326] width 571 height 485
click at [587, 99] on link "Charges" at bounding box center [699, 96] width 95 height 23
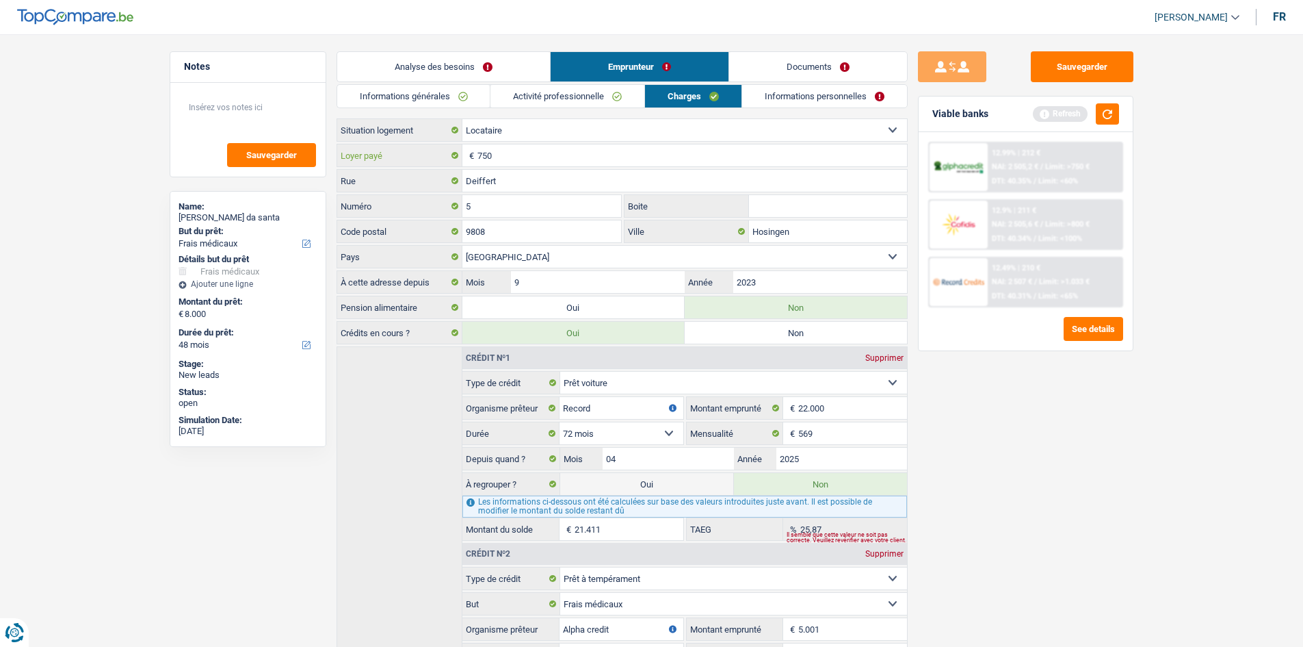
click at [550, 161] on input "750" at bounding box center [693, 155] width 430 height 22
click at [587, 96] on link "Informations personnelles" at bounding box center [824, 96] width 165 height 23
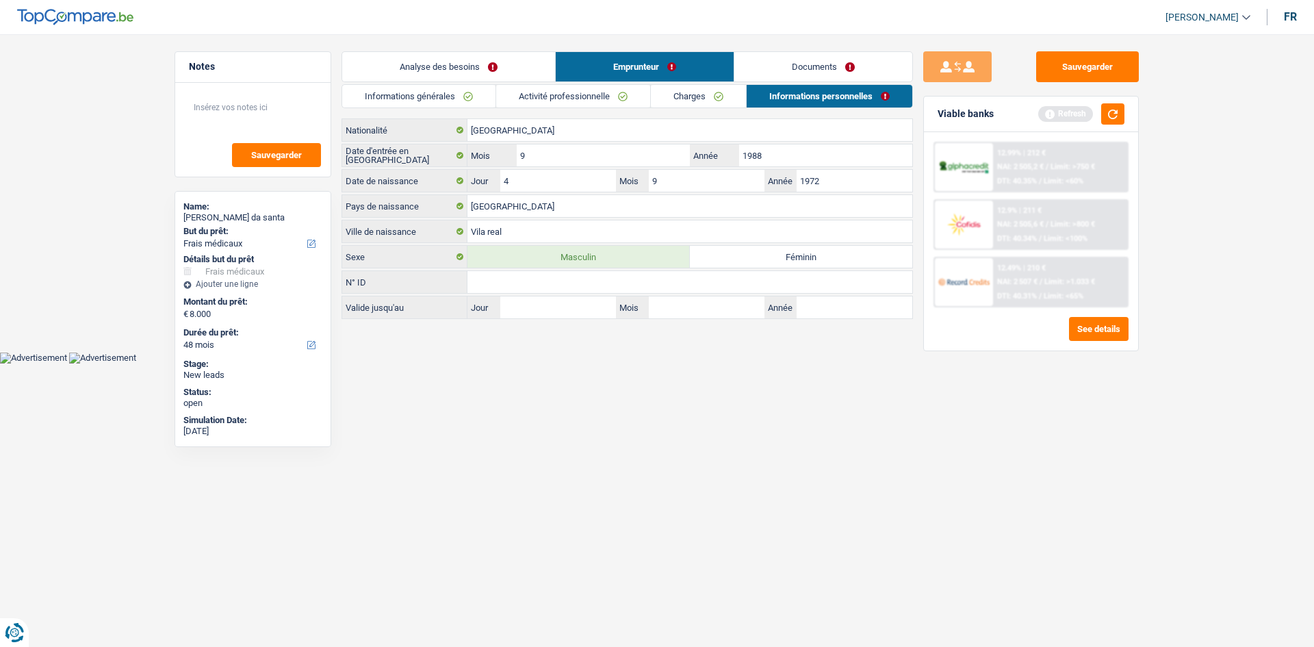
click at [587, 75] on link "Documents" at bounding box center [823, 66] width 178 height 29
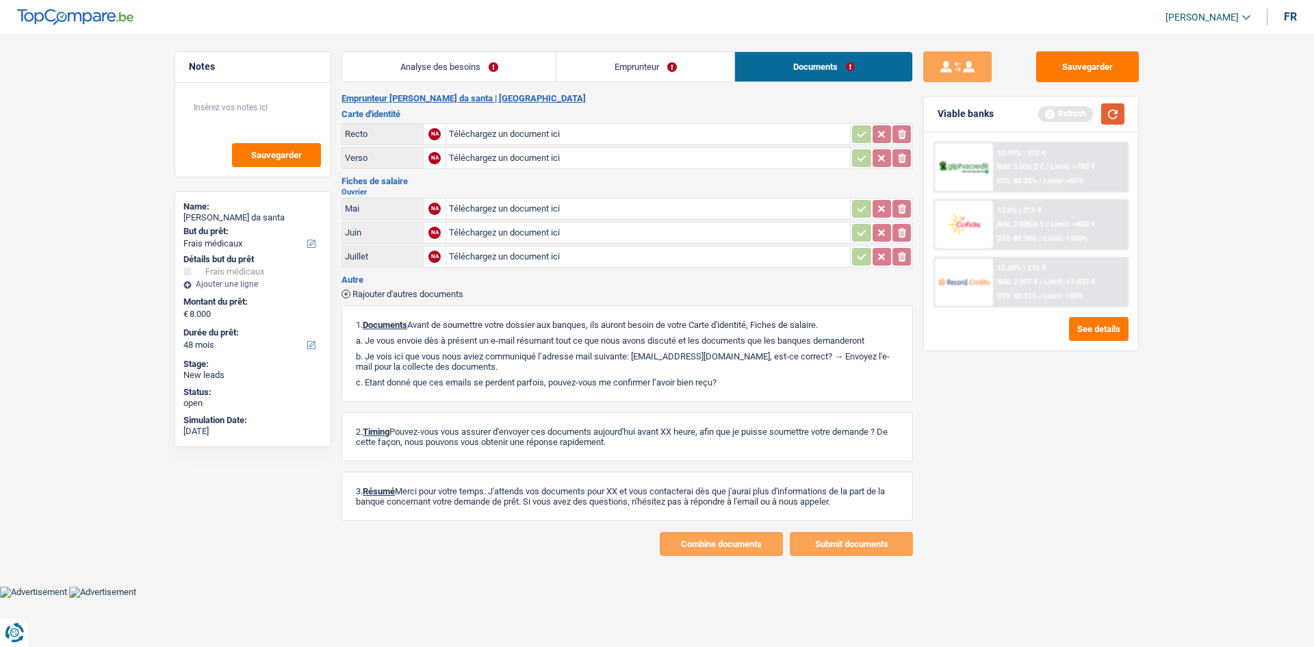
click at [587, 119] on button "button" at bounding box center [1112, 113] width 23 height 21
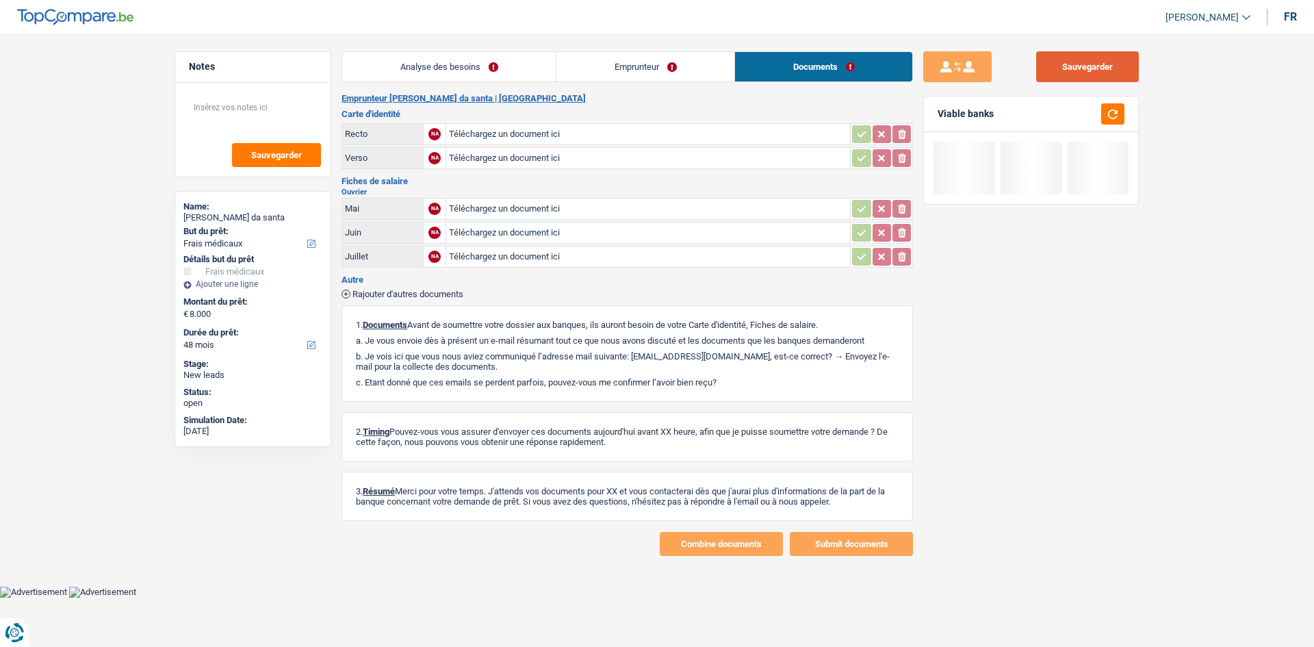
click at [587, 67] on button "Sauvegarder" at bounding box center [1087, 66] width 103 height 31
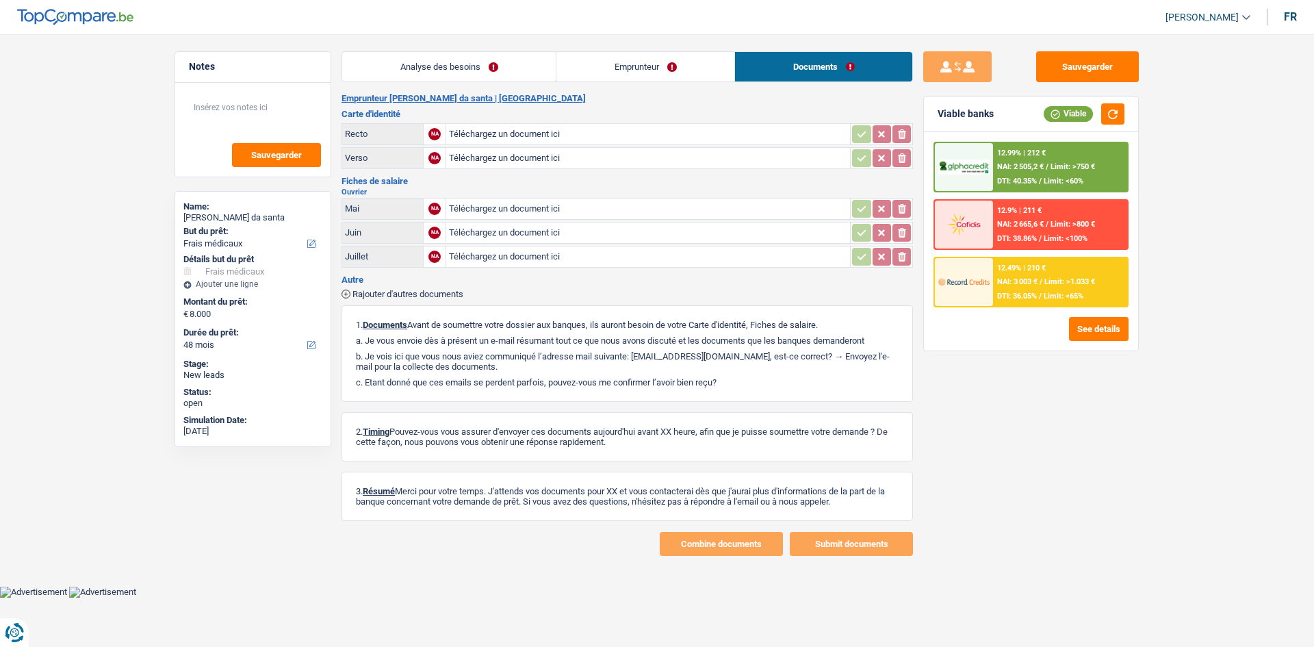
drag, startPoint x: 492, startPoint y: 69, endPoint x: 503, endPoint y: 70, distance: 11.0
click at [490, 70] on link "Analyse des besoins" at bounding box center [448, 66] width 213 height 29
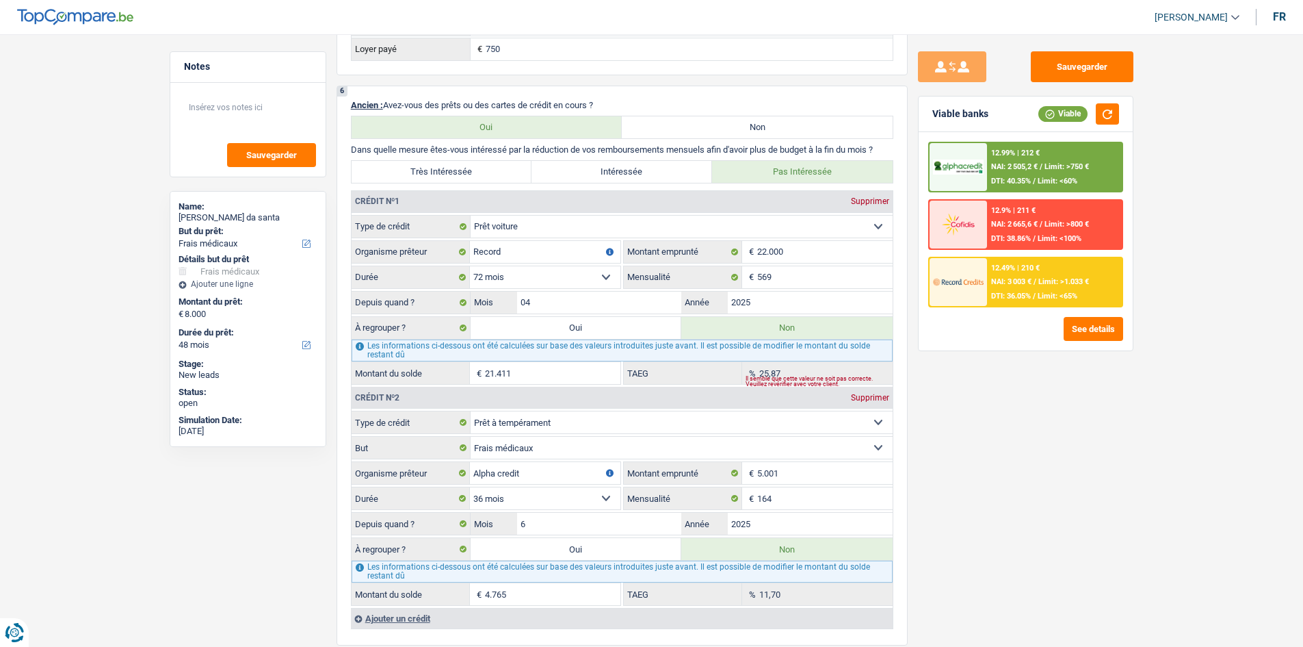
scroll to position [1163, 0]
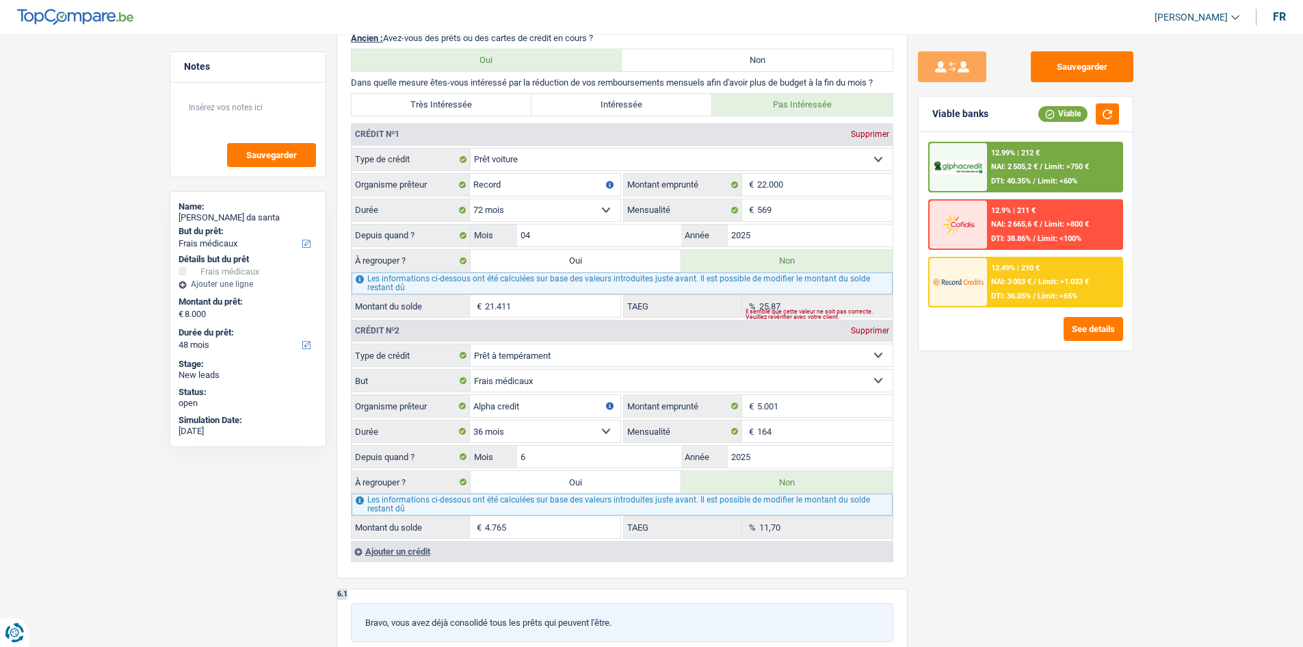
click at [587, 285] on span "NAI: 3 003 €" at bounding box center [1011, 281] width 40 height 9
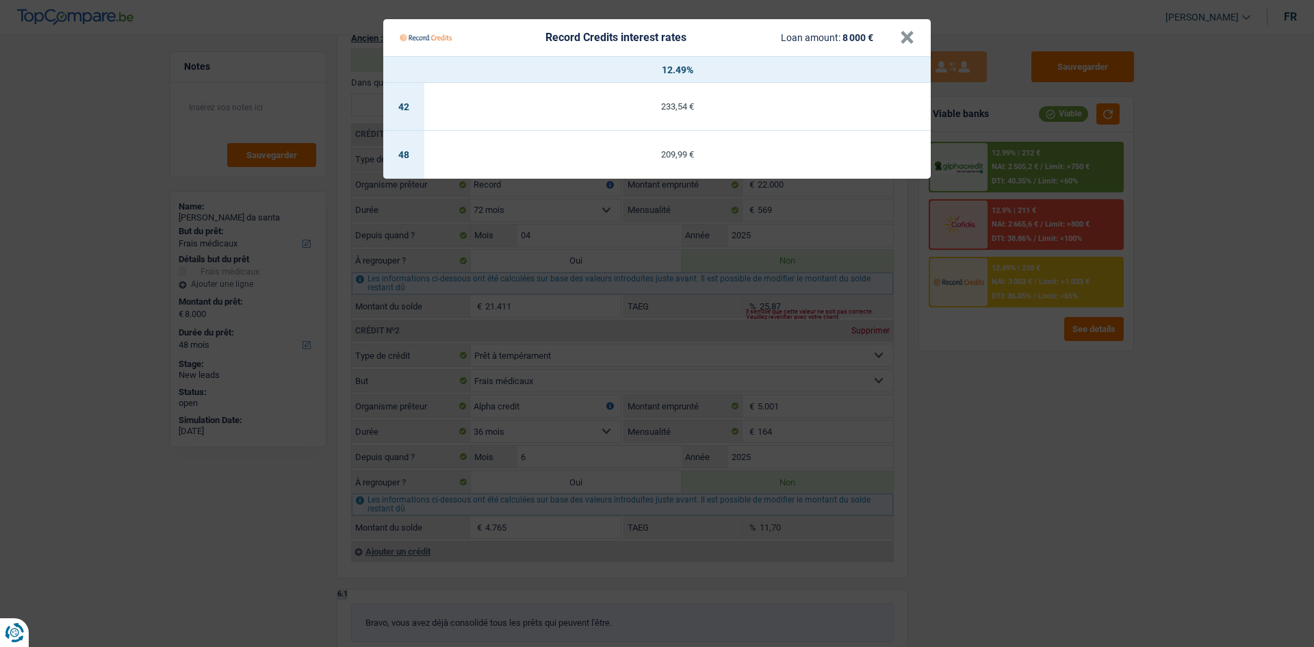
click at [587, 313] on Credits "Record Credits interest rates Loan amount: 8 000 € × 12.49% 42 233,54 € 48 209,…" at bounding box center [657, 323] width 1314 height 647
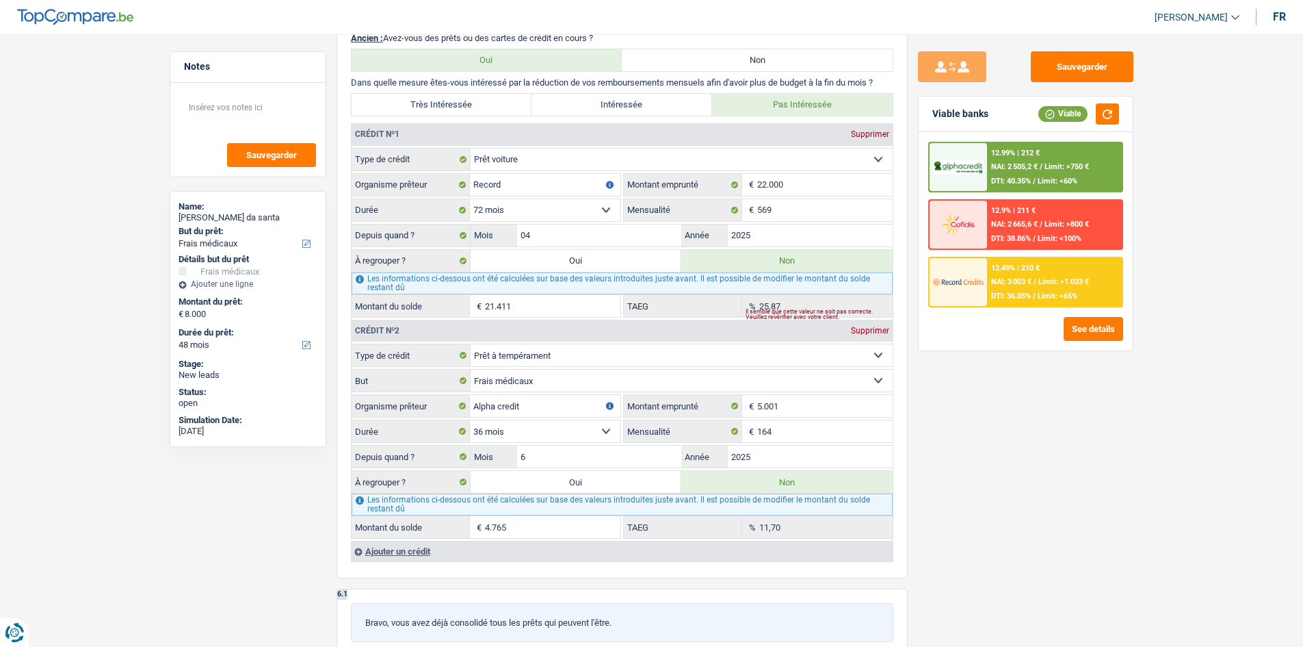
click at [587, 183] on div "12.99% | 212 € NAI: 2 505,2 € / Limit: >750 € DTI: 40.35% / Limit: <60%" at bounding box center [1054, 167] width 135 height 48
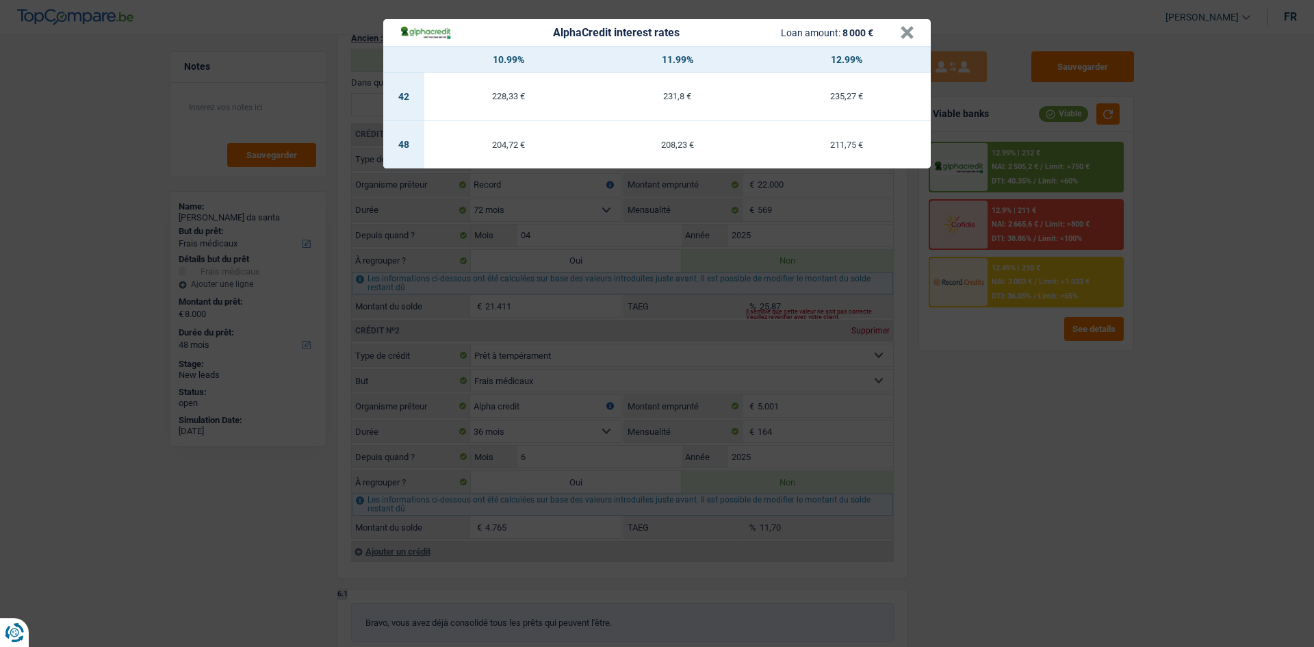
click at [587, 313] on div "AlphaCredit interest rates Loan amount: 8 000 € × 10.99% 11.99% 12.99% 42 228,3…" at bounding box center [657, 323] width 1314 height 647
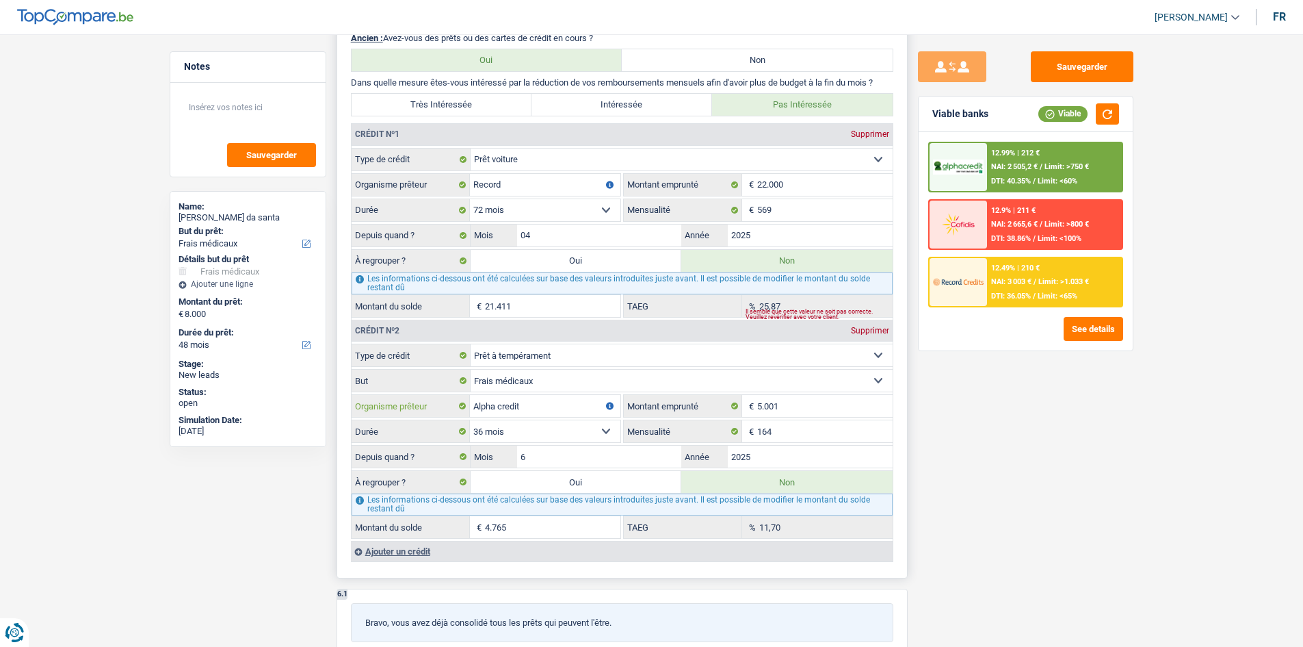
click at [545, 313] on input "Alpha credit" at bounding box center [545, 406] width 151 height 22
drag, startPoint x: 1167, startPoint y: 543, endPoint x: 1149, endPoint y: 547, distance: 17.6
click at [587, 313] on main "Notes Sauvegarder Name: Benjamim Pinto da santa But du prêt: Confort maison: me…" at bounding box center [651, 143] width 1303 height 2573
click at [587, 313] on input "164" at bounding box center [824, 431] width 135 height 22
click at [587, 313] on div "Sauvegarder Viable banks Viable 12.99% | 212 € NAI: 2 505,2 € / Limit: >750 € D…" at bounding box center [1026, 336] width 236 height 570
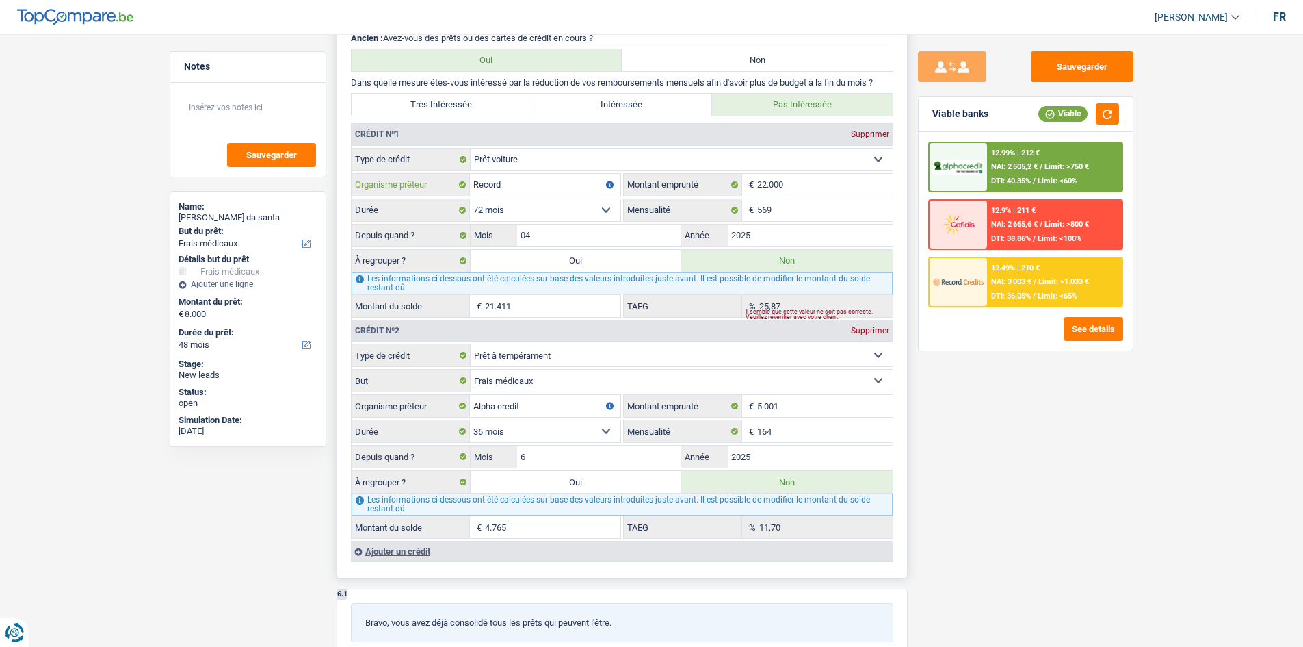
drag, startPoint x: 567, startPoint y: 176, endPoint x: 584, endPoint y: 180, distance: 18.3
click at [571, 174] on input "Record" at bounding box center [545, 185] width 151 height 22
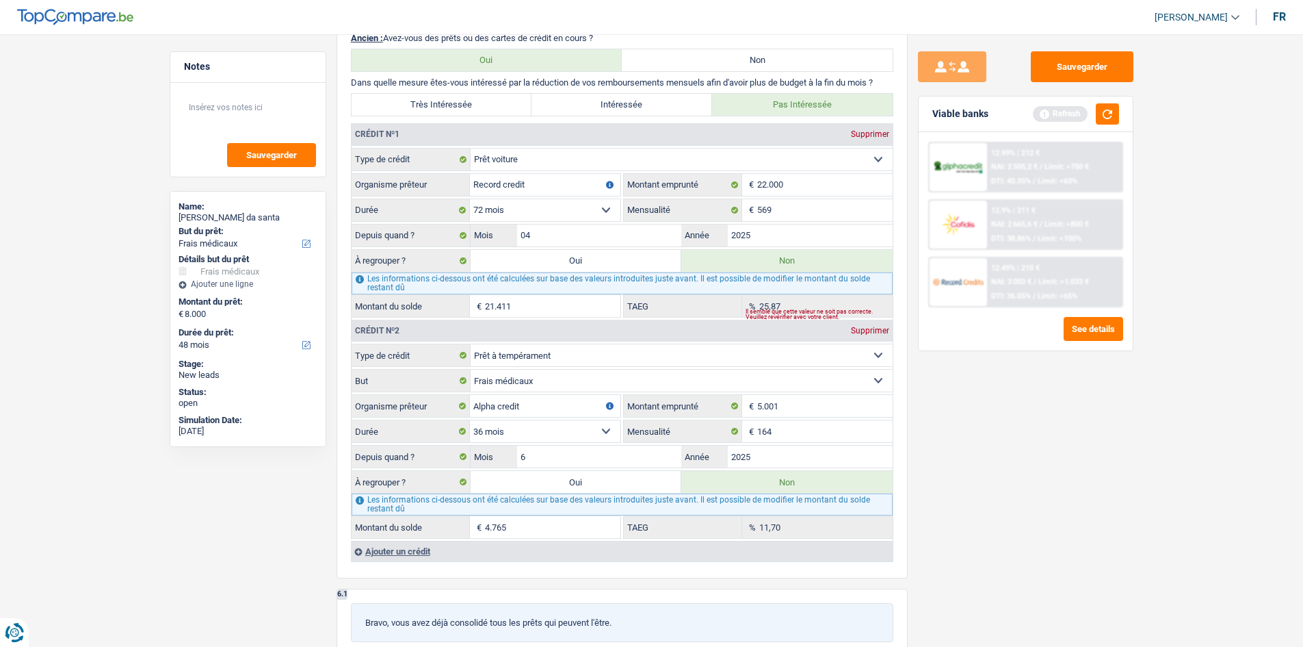
type input "Record credit"
click at [587, 313] on div "Sauvegarder Viable banks Refresh 12.99% | 212 € NAI: 2 505,2 € / Limit: >750 € …" at bounding box center [1026, 336] width 236 height 570
click at [587, 120] on button "button" at bounding box center [1107, 113] width 23 height 21
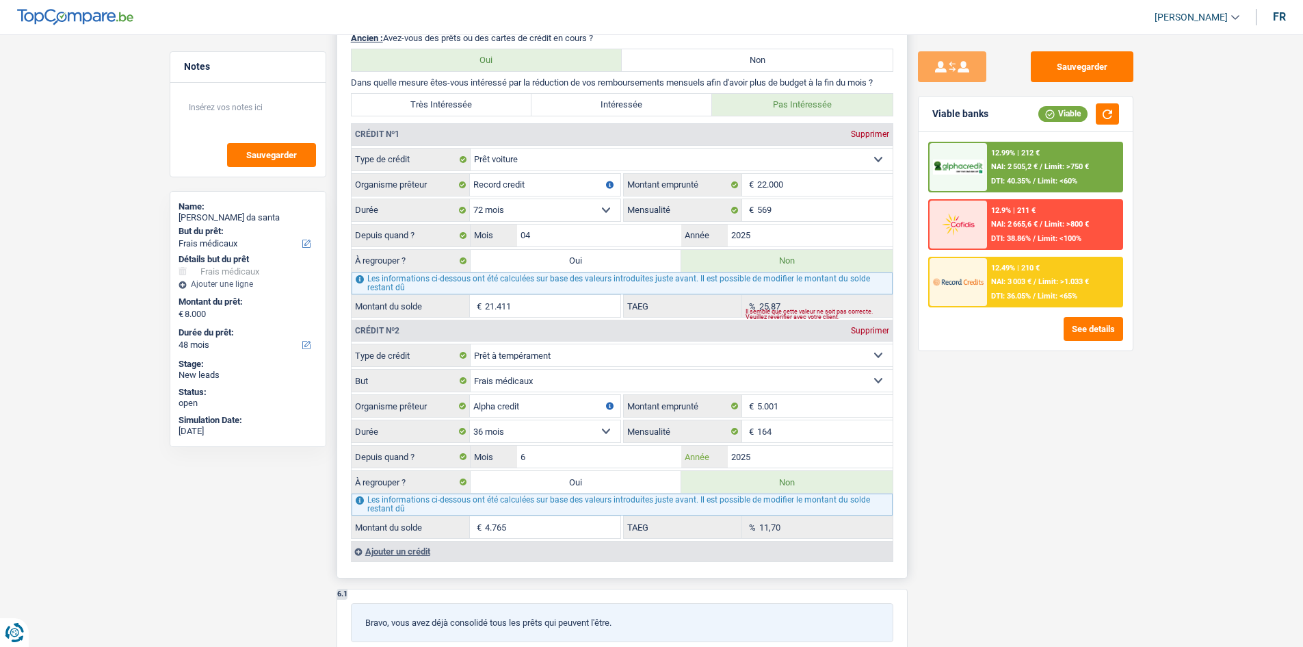
click at [587, 313] on input "2025" at bounding box center [810, 456] width 165 height 22
click at [587, 313] on div "Sauvegarder Viable banks Viable 12.99% | 212 € NAI: 2 505,2 € / Limit: >750 € D…" at bounding box center [1026, 336] width 236 height 570
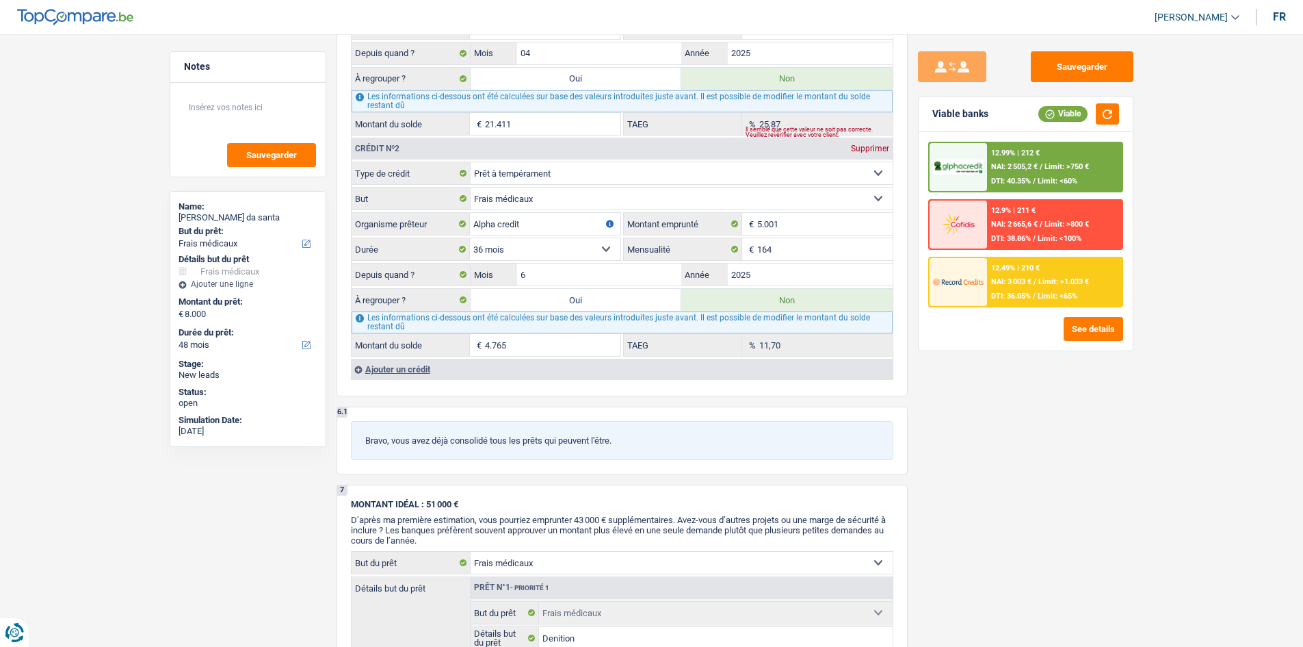
scroll to position [1319, 0]
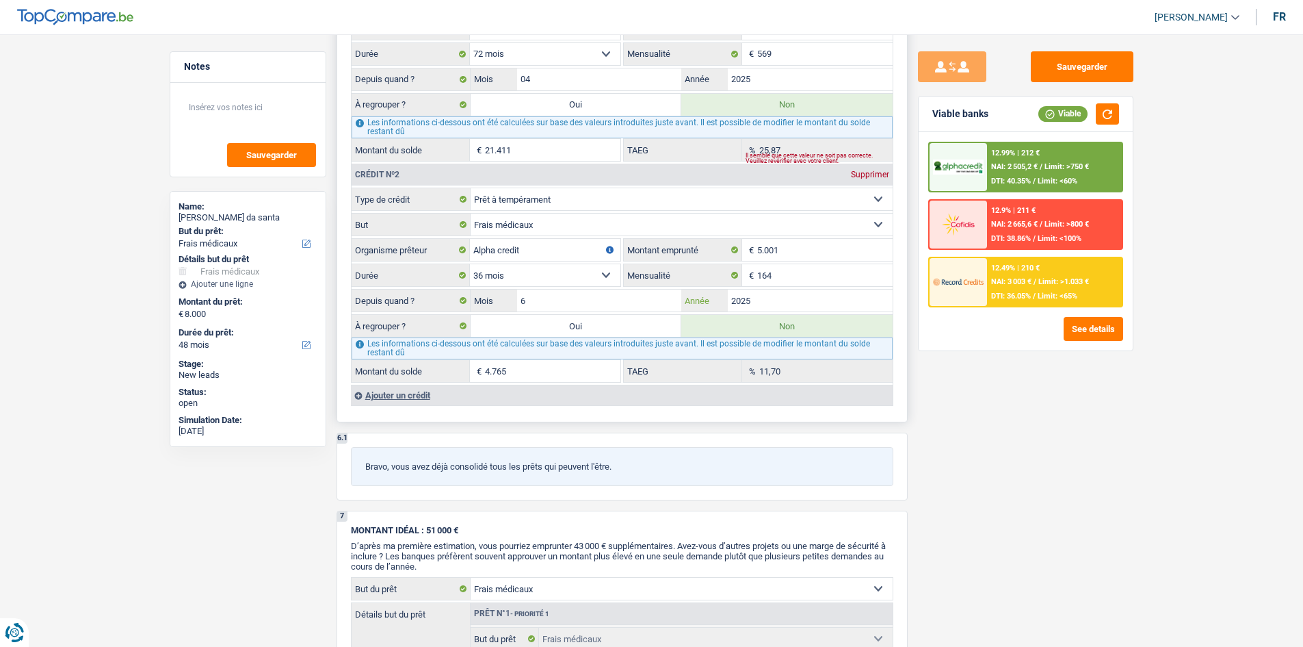
click at [587, 294] on input "2025" at bounding box center [810, 300] width 165 height 22
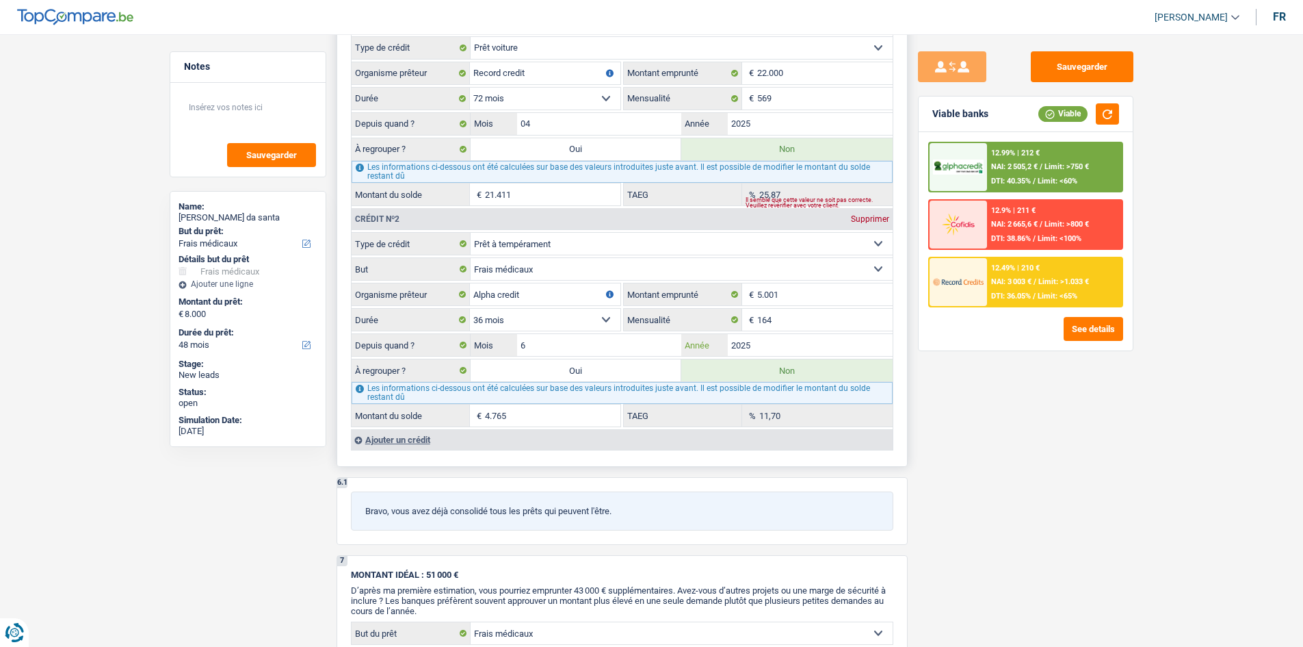
scroll to position [1251, 0]
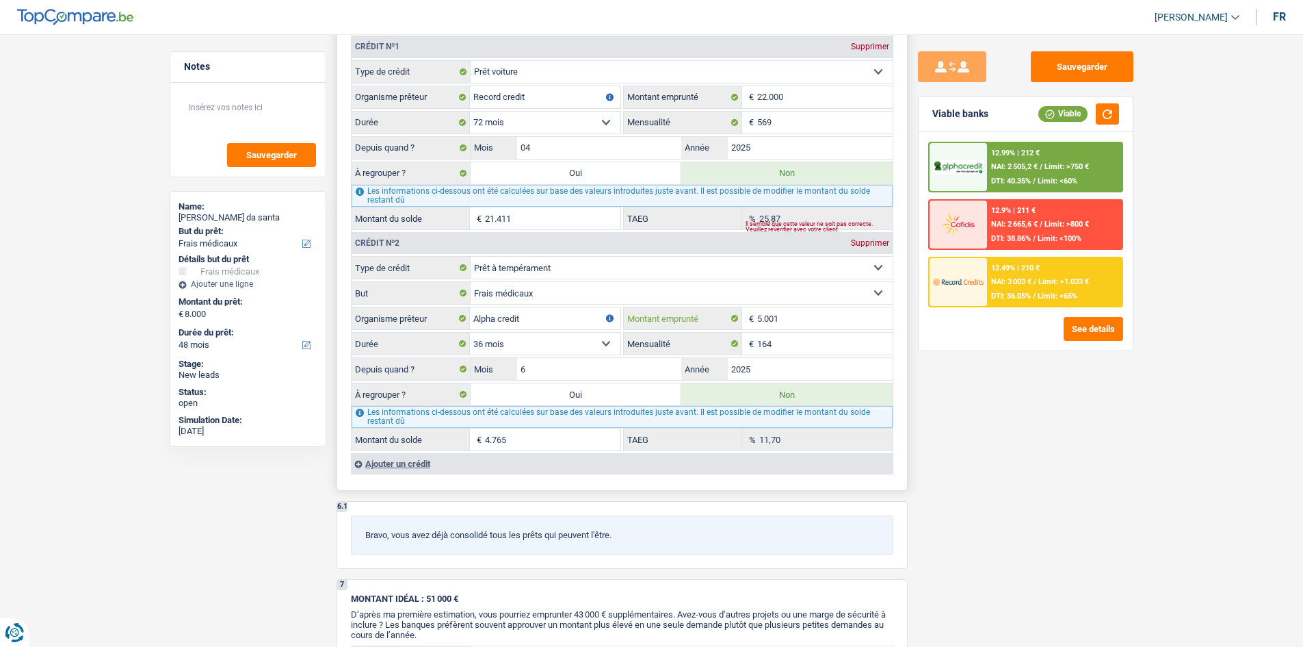
click at [587, 313] on input "5.001" at bounding box center [824, 318] width 135 height 22
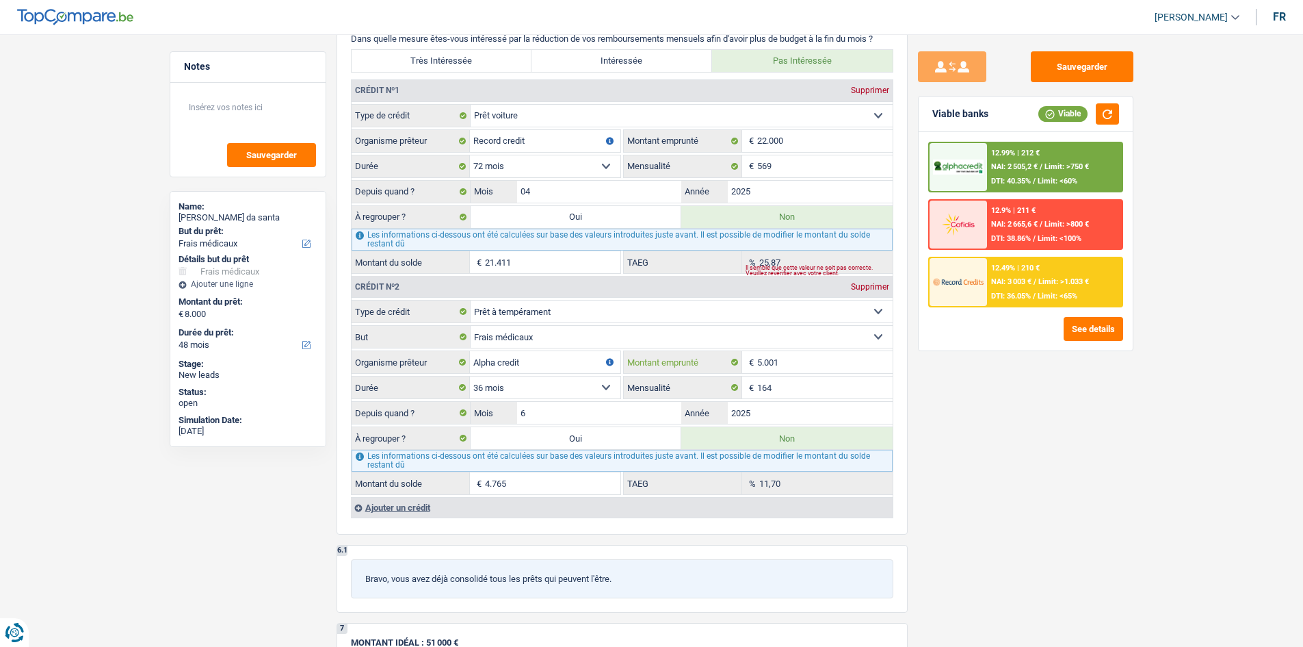
scroll to position [1182, 0]
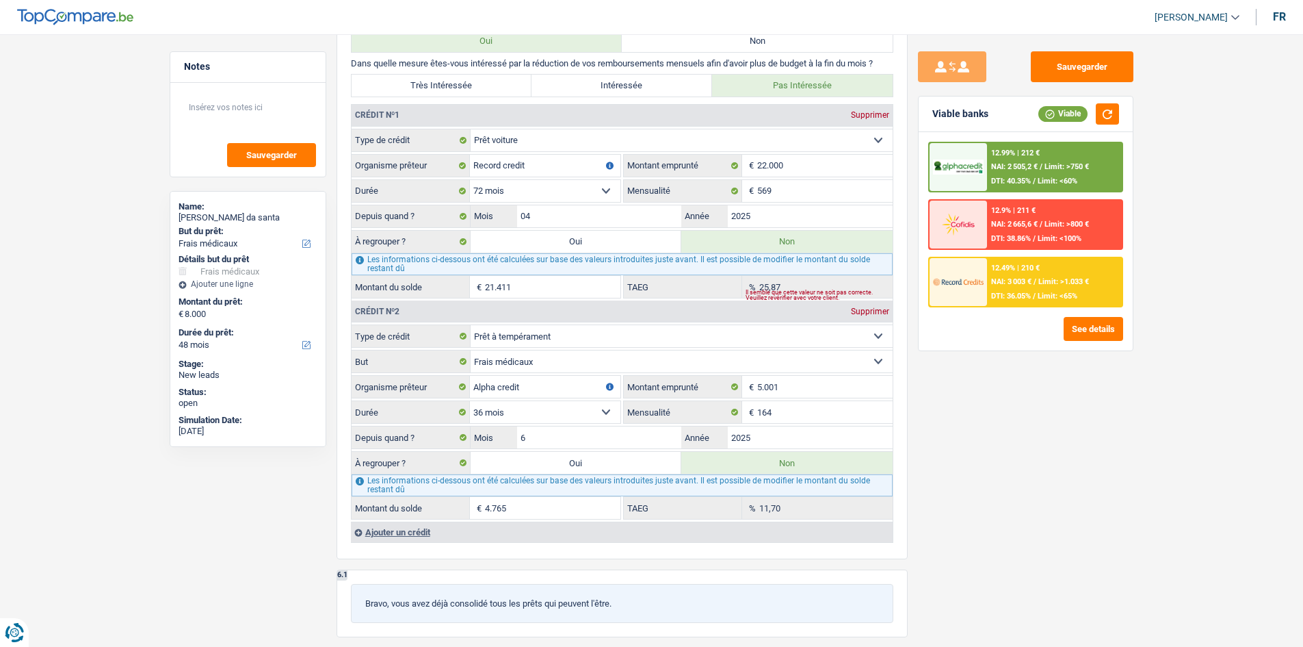
drag, startPoint x: 1103, startPoint y: 434, endPoint x: 1121, endPoint y: 435, distance: 17.8
click at [587, 313] on div "Sauvegarder Viable banks Viable 12.99% | 212 € NAI: 2 505,2 € / Limit: >750 € D…" at bounding box center [1026, 336] width 236 height 570
click at [587, 313] on input "164" at bounding box center [824, 412] width 135 height 22
click at [587, 313] on main "Notes Sauvegarder Name: Benjamim Pinto da santa But du prêt: Confort maison: me…" at bounding box center [651, 124] width 1303 height 2573
click at [582, 313] on input "6" at bounding box center [599, 437] width 165 height 22
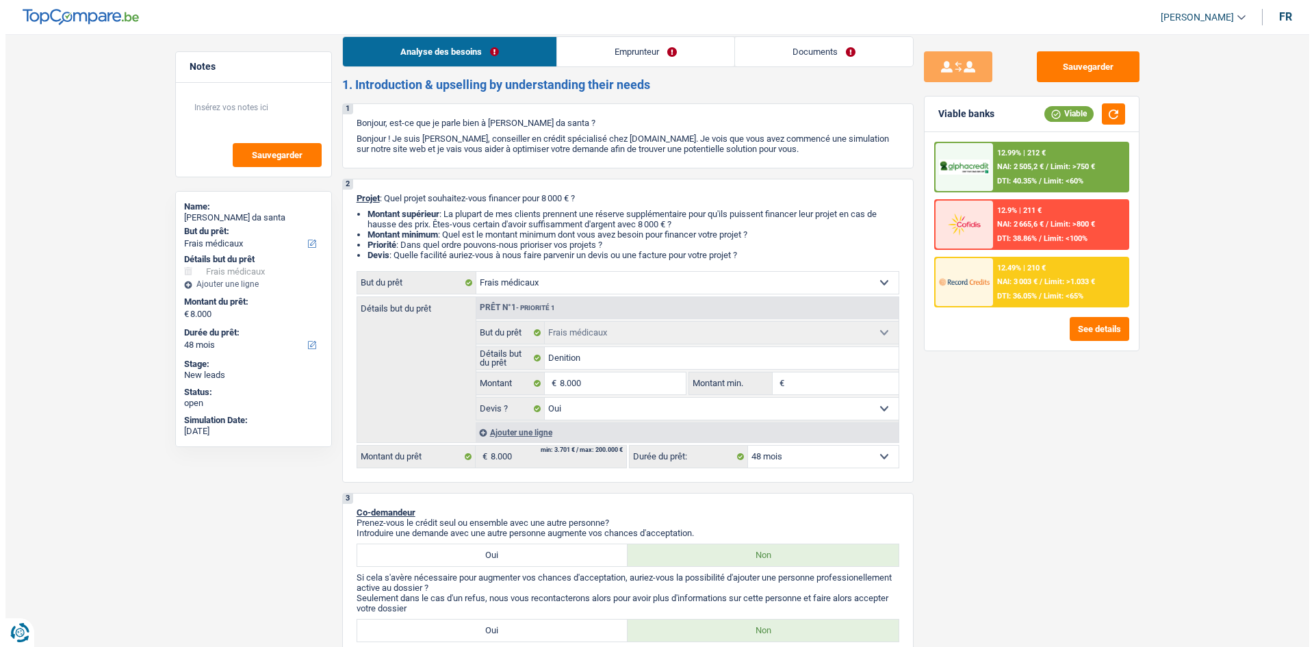
scroll to position [0, 0]
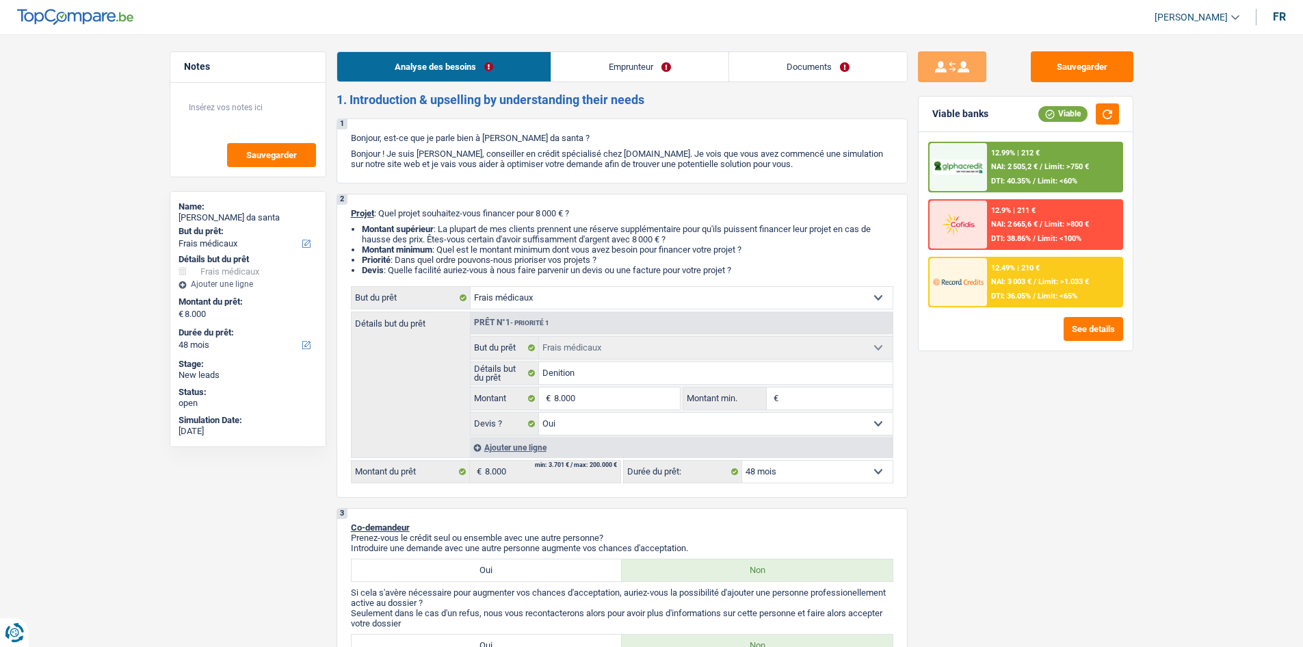
click at [587, 68] on link "Documents" at bounding box center [818, 66] width 178 height 29
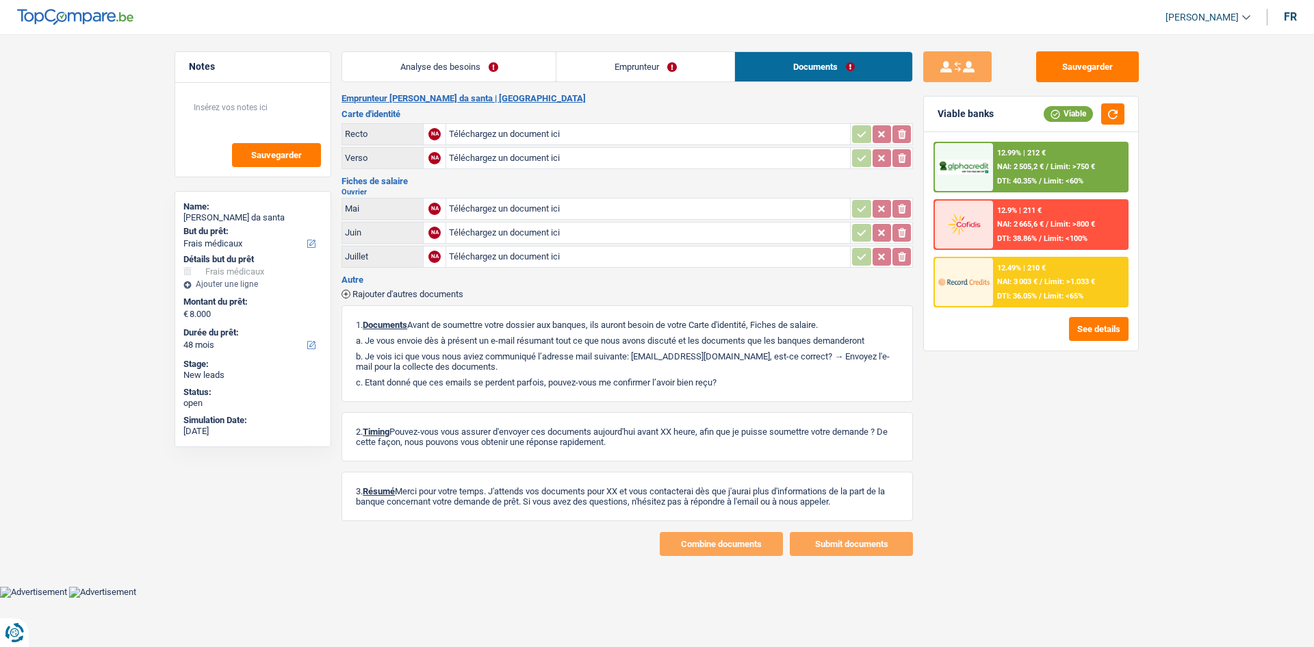
click at [587, 313] on div "Sauvegarder Viable banks Viable 12.99% | 212 € NAI: 2 505,2 € / Limit: >750 € D…" at bounding box center [1031, 336] width 236 height 570
click at [461, 50] on main "Notes Sauvegarder Name: Benjamim Pinto da santa But du prêt: Confort maison: me…" at bounding box center [657, 304] width 1314 height 566
drag, startPoint x: 459, startPoint y: 70, endPoint x: 671, endPoint y: 104, distance: 214.8
click at [461, 70] on link "Analyse des besoins" at bounding box center [448, 66] width 213 height 29
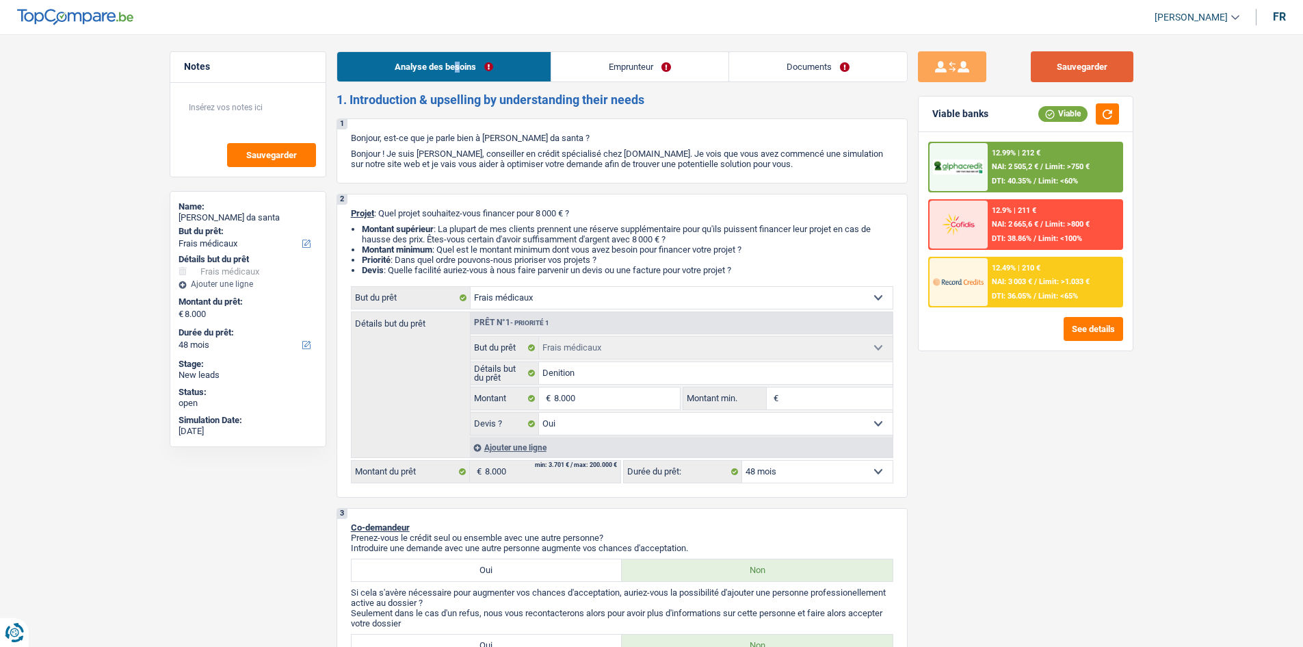
drag, startPoint x: 1122, startPoint y: 66, endPoint x: 1183, endPoint y: 103, distance: 71.2
click at [587, 60] on button "Sauvegarder" at bounding box center [1082, 66] width 103 height 31
drag, startPoint x: 779, startPoint y: 65, endPoint x: 785, endPoint y: 70, distance: 8.2
click at [587, 65] on link "Documents" at bounding box center [818, 66] width 178 height 29
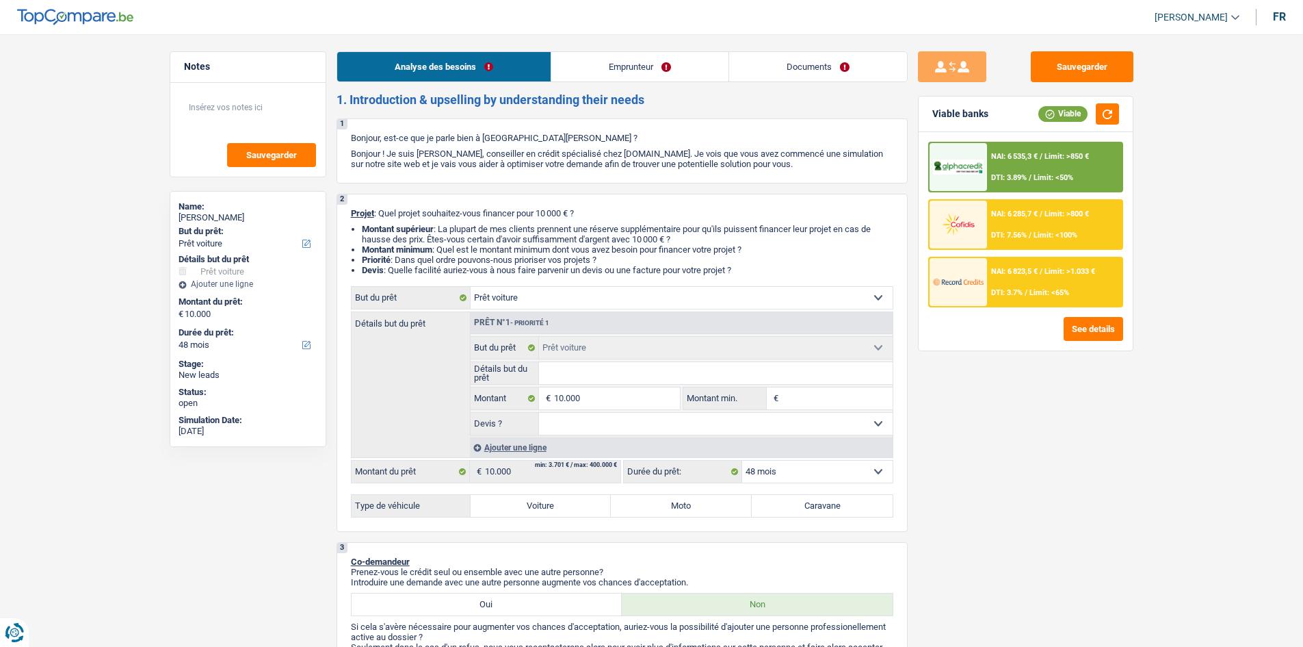
select select "car"
select select "48"
select select "car"
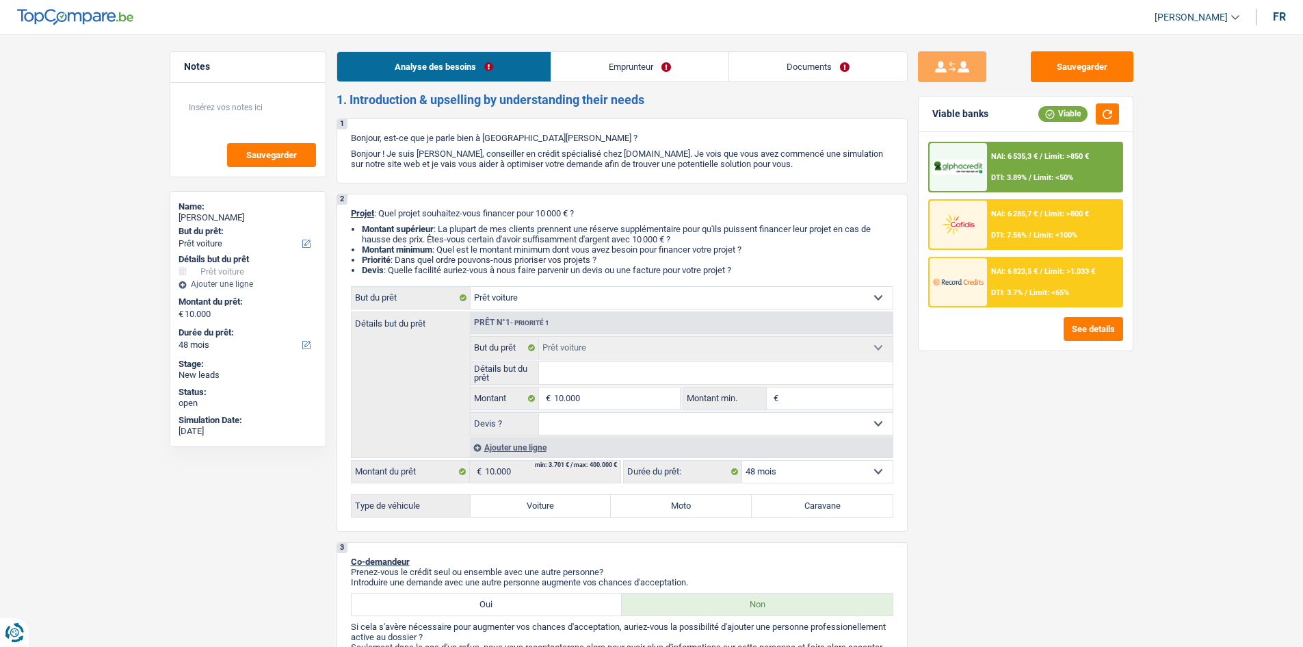
select select "48"
select select "worker"
select select "previousEmployerCompensation"
select select "netSalary"
select select "liveWithParents"
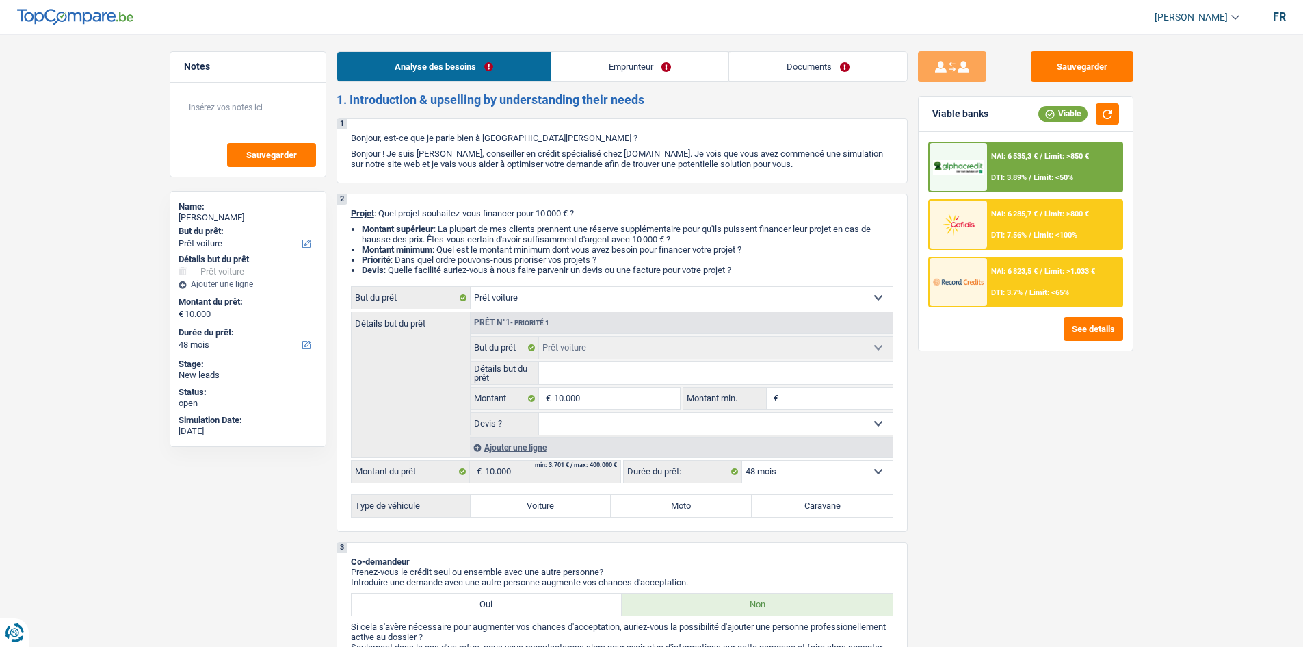
select select "car"
select select "48"
click at [593, 369] on input "Détails but du prêt" at bounding box center [716, 373] width 354 height 22
type input "v"
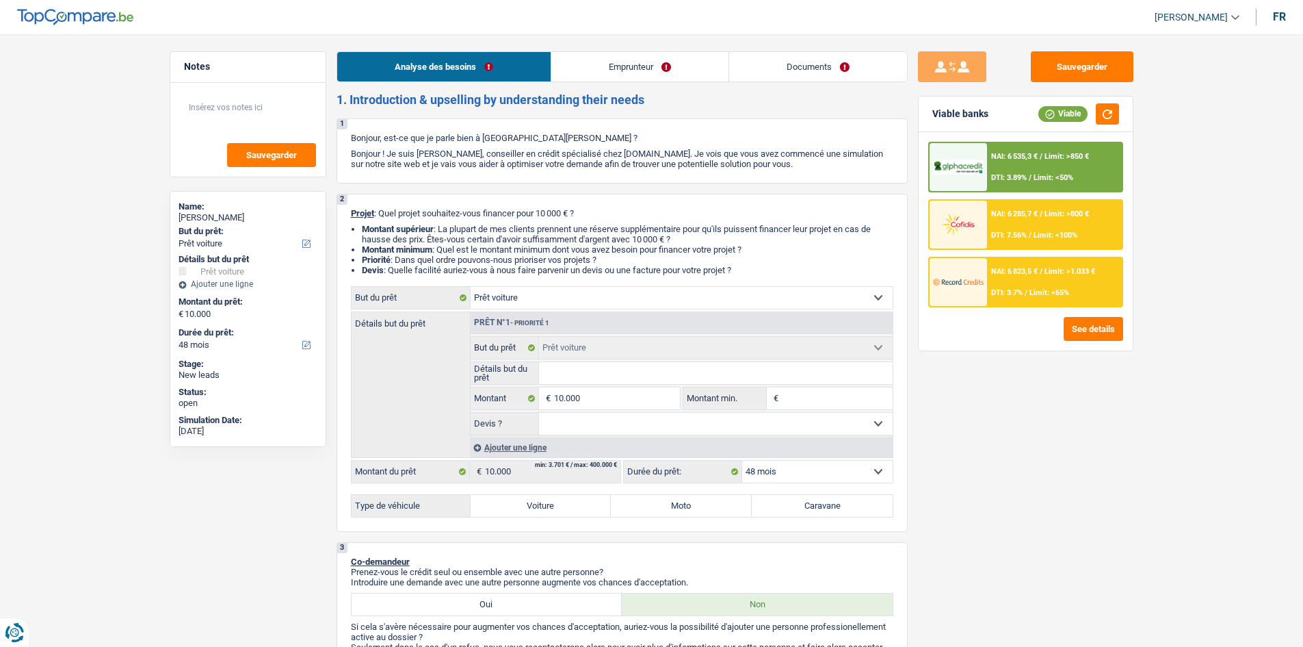
type input "v"
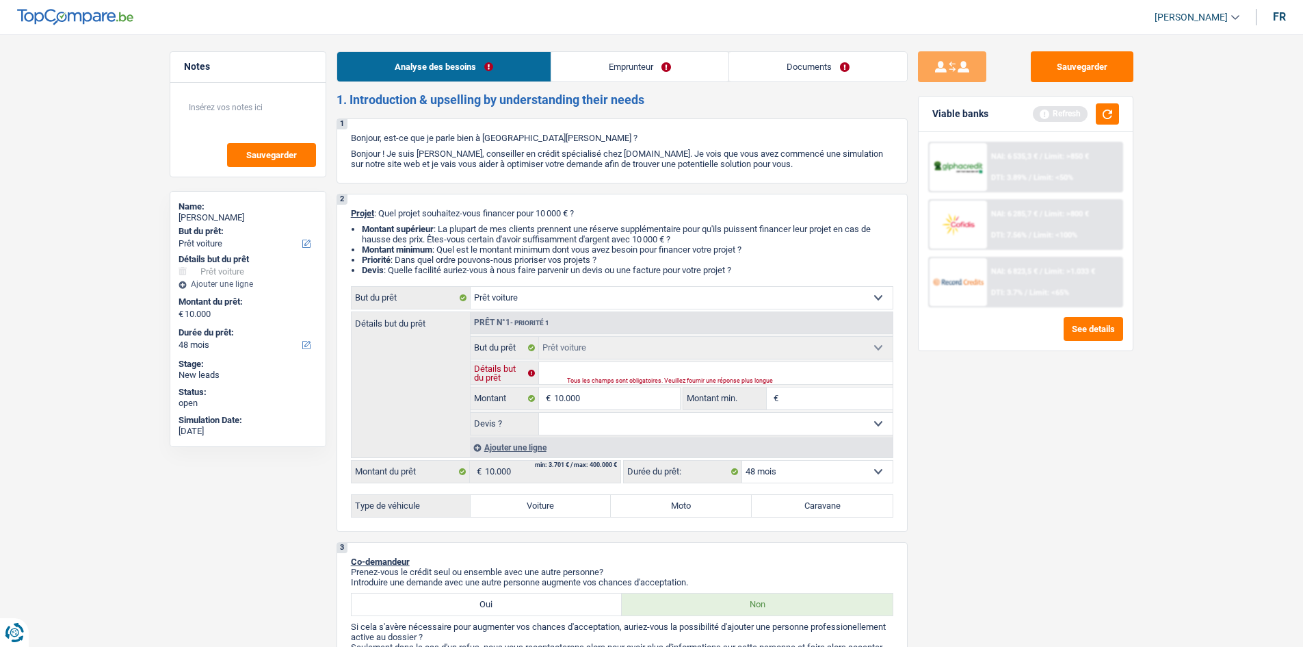
type input "p"
type input "pe"
type input "peu"
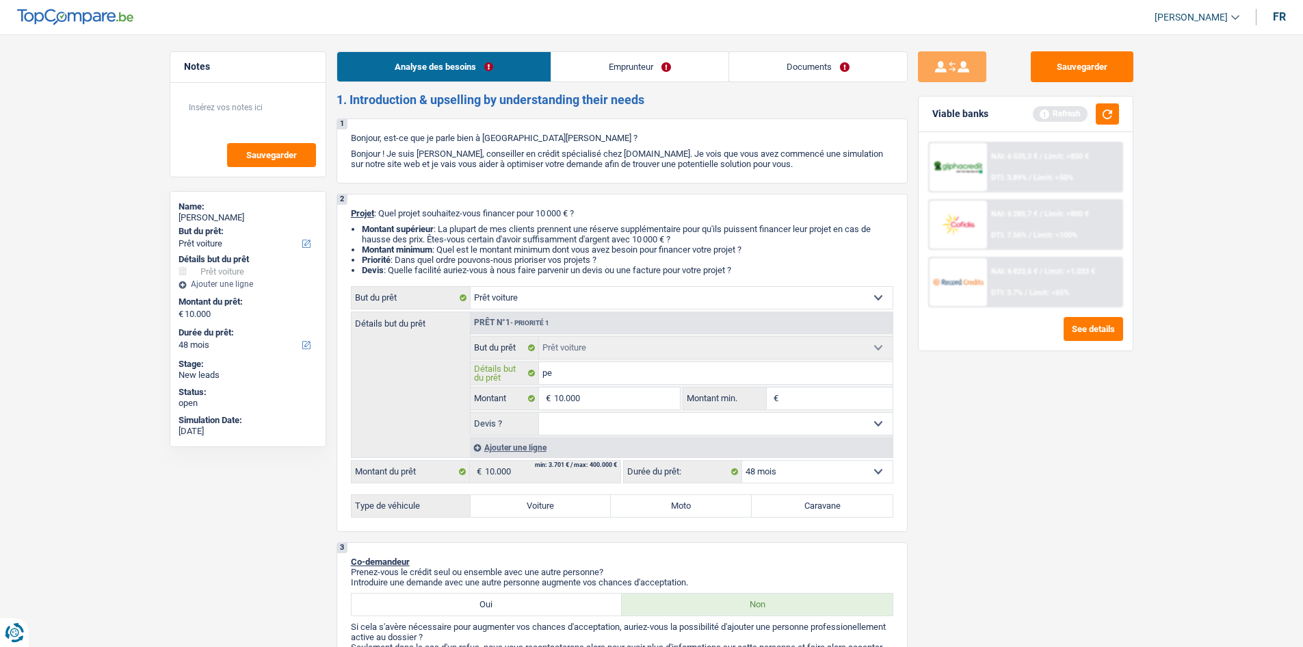
type input "peu"
type input "peug"
type input "peuge"
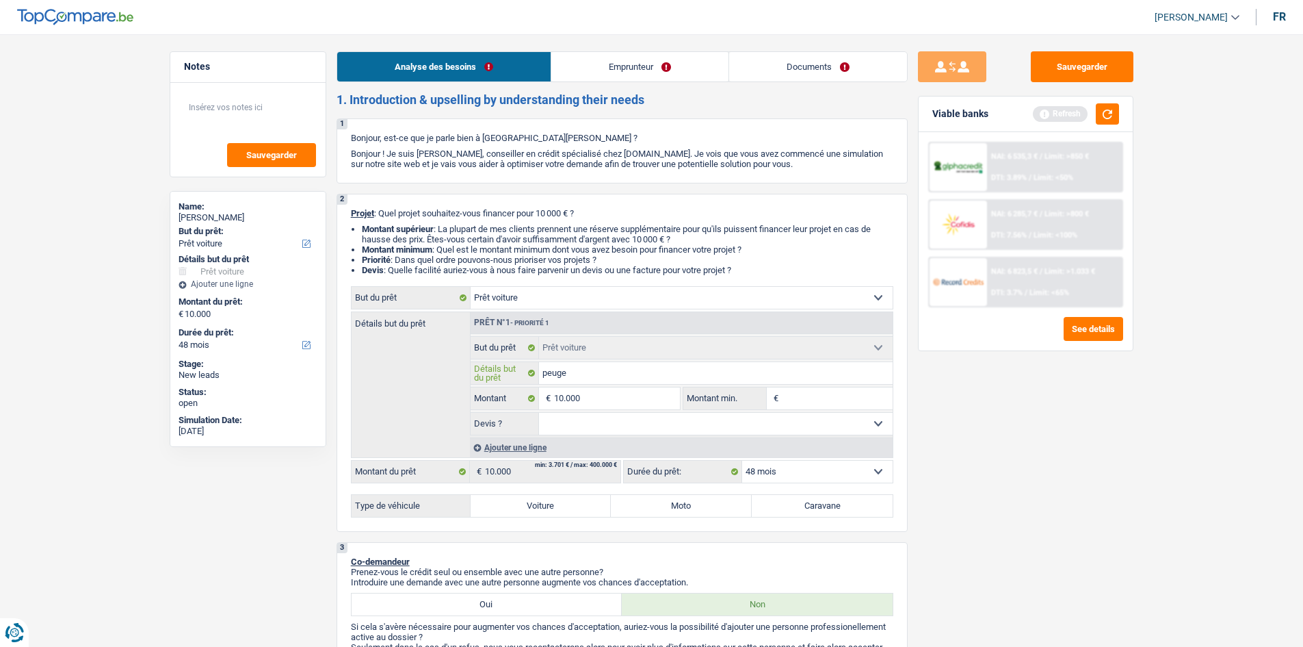
type input "peugeo"
type input "peugeot"
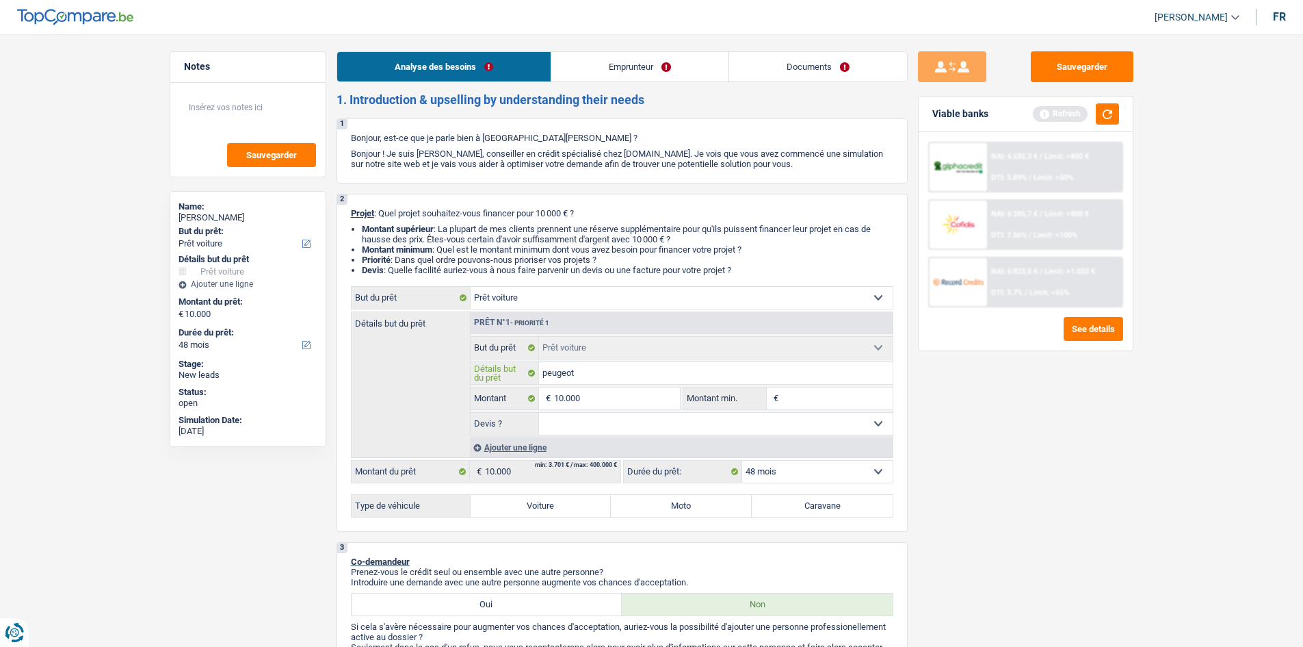
type input "peugeot"
click at [1139, 460] on div "Sauvegarder Viable banks Refresh NAI: 6 535,3 € / Limit: >850 € DTI: 3.89% / Li…" at bounding box center [1026, 336] width 236 height 570
click at [613, 418] on select "Oui Non Non répondu Sélectionner une option" at bounding box center [716, 424] width 354 height 22
select select "yes"
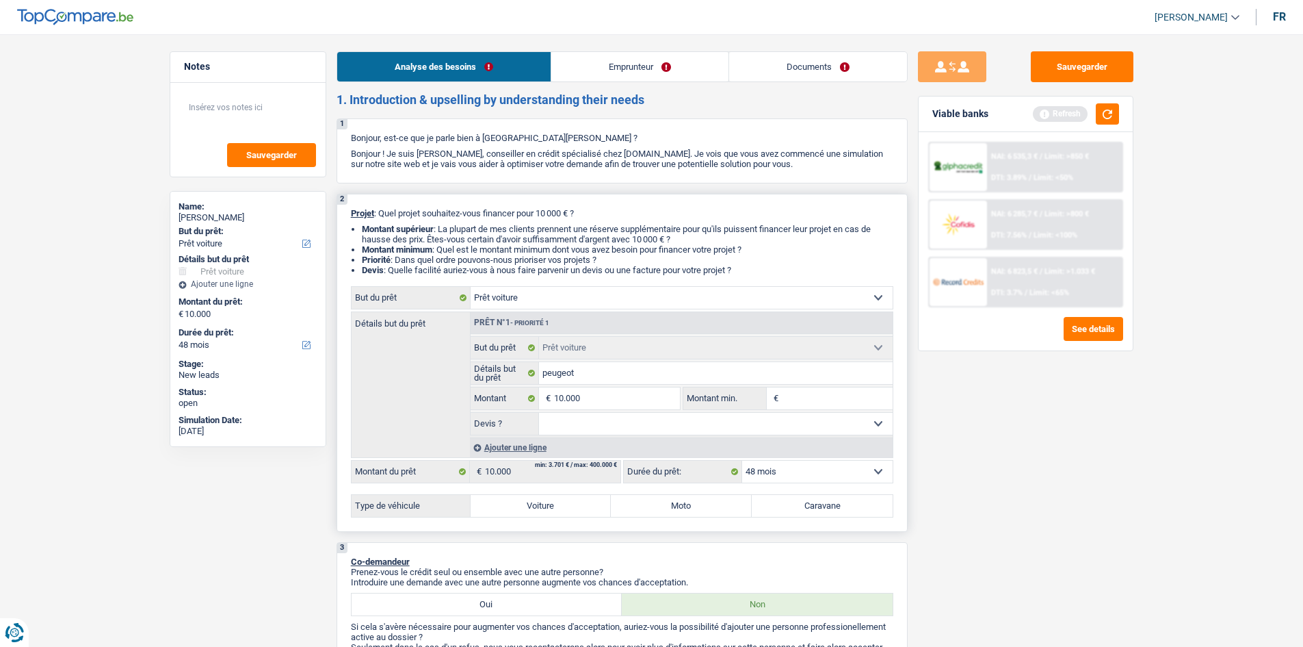
click at [539, 413] on select "Oui Non Non répondu Sélectionner une option" at bounding box center [716, 424] width 354 height 22
select select "yes"
click at [557, 517] on div "2 Projet : Quel projet souhaitez-vous financer pour 10 000 € ? Montant supérieu…" at bounding box center [622, 363] width 571 height 338
click at [566, 512] on label "Voiture" at bounding box center [541, 506] width 141 height 22
click at [566, 512] on input "Voiture" at bounding box center [541, 506] width 141 height 22
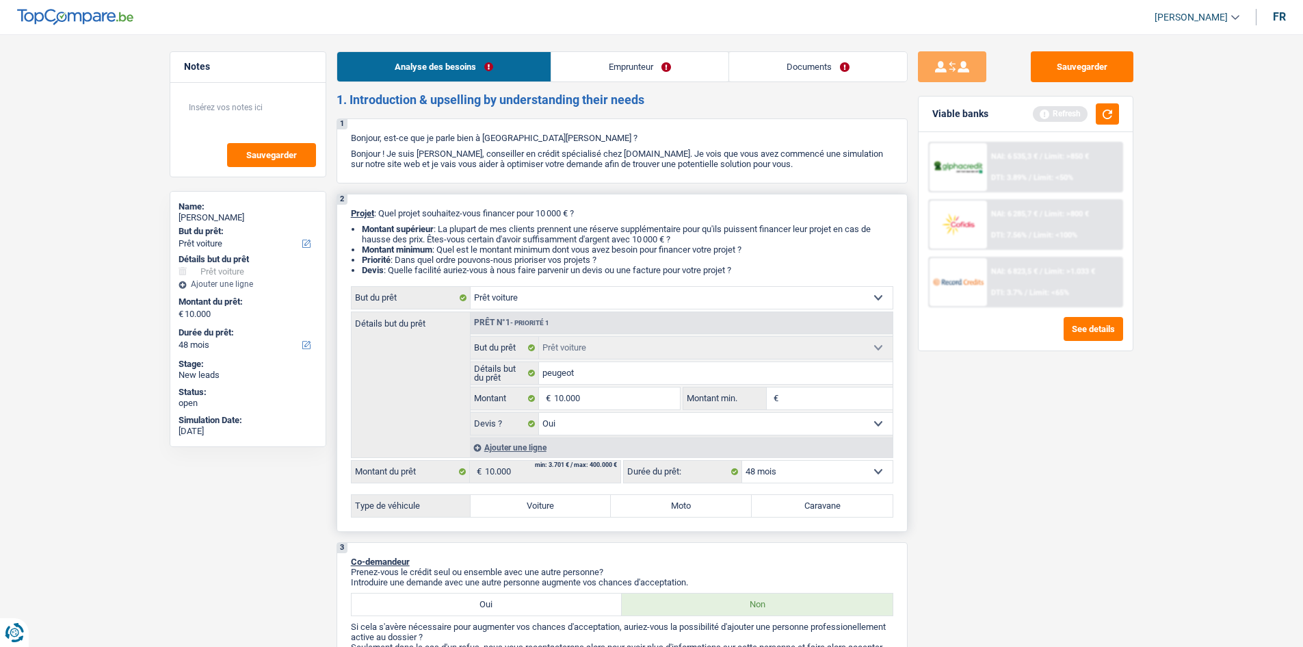
radio input "true"
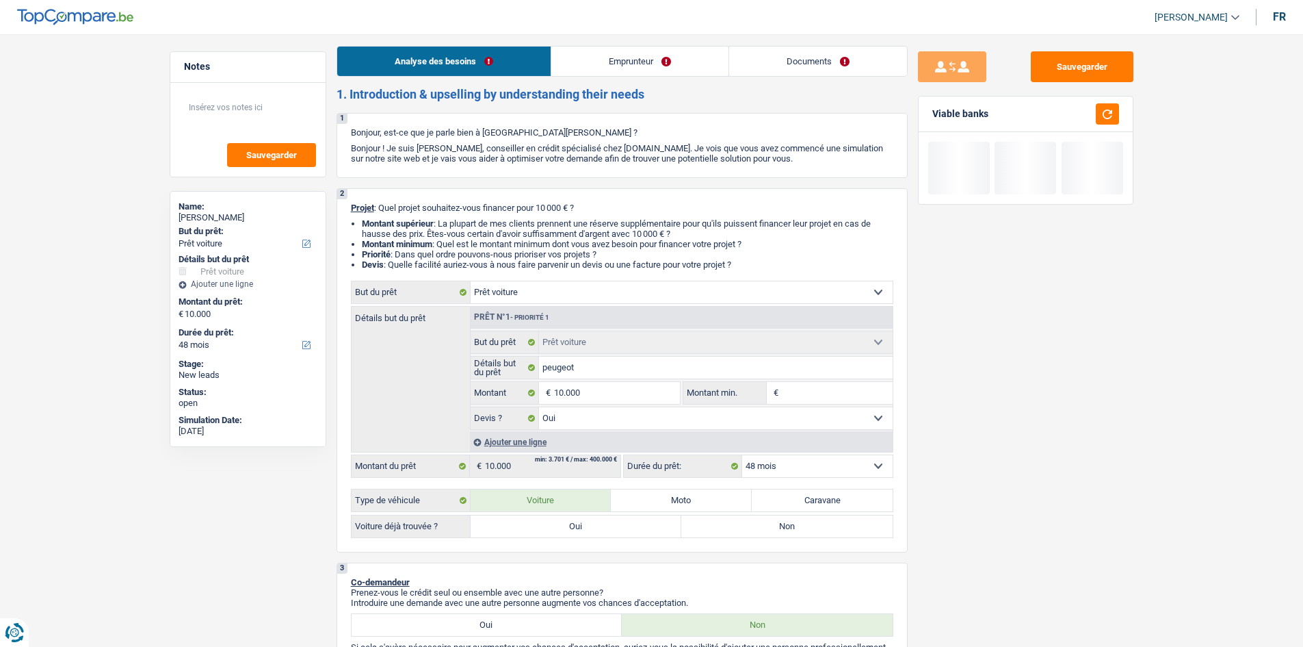
scroll to position [342, 0]
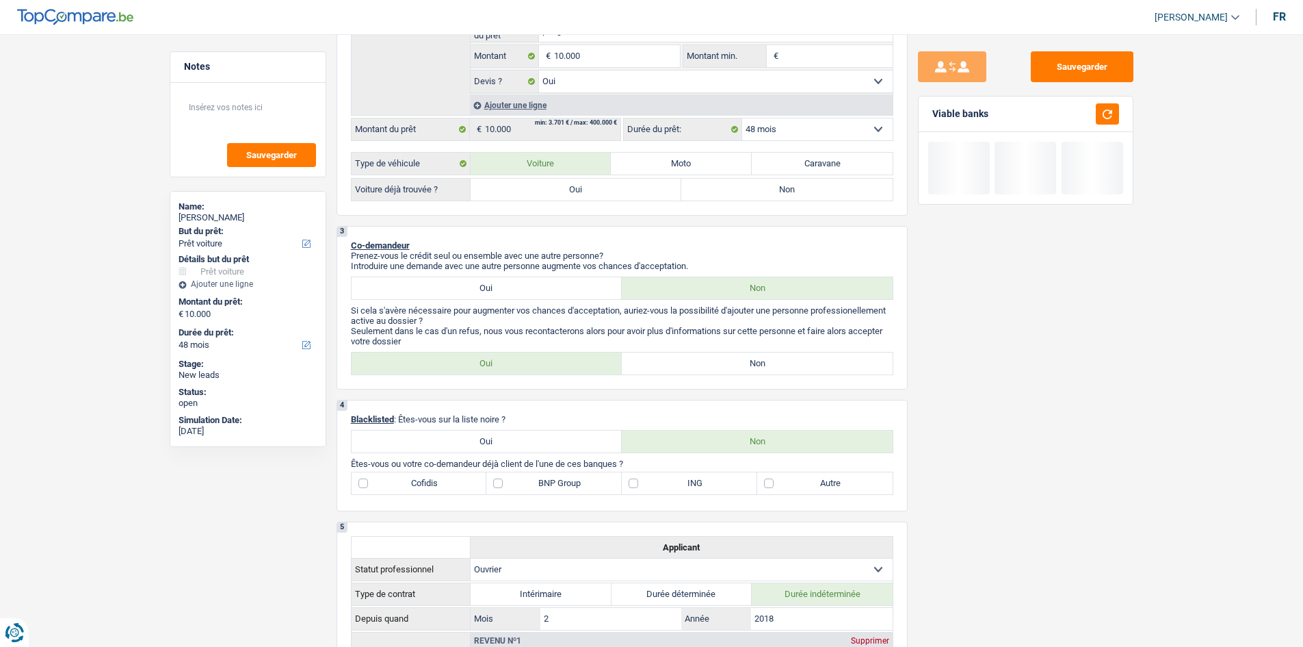
drag, startPoint x: 607, startPoint y: 184, endPoint x: 1015, endPoint y: 281, distance: 419.0
click at [611, 183] on label "Oui" at bounding box center [576, 190] width 211 height 22
click at [611, 183] on input "Oui" at bounding box center [576, 190] width 211 height 22
radio input "true"
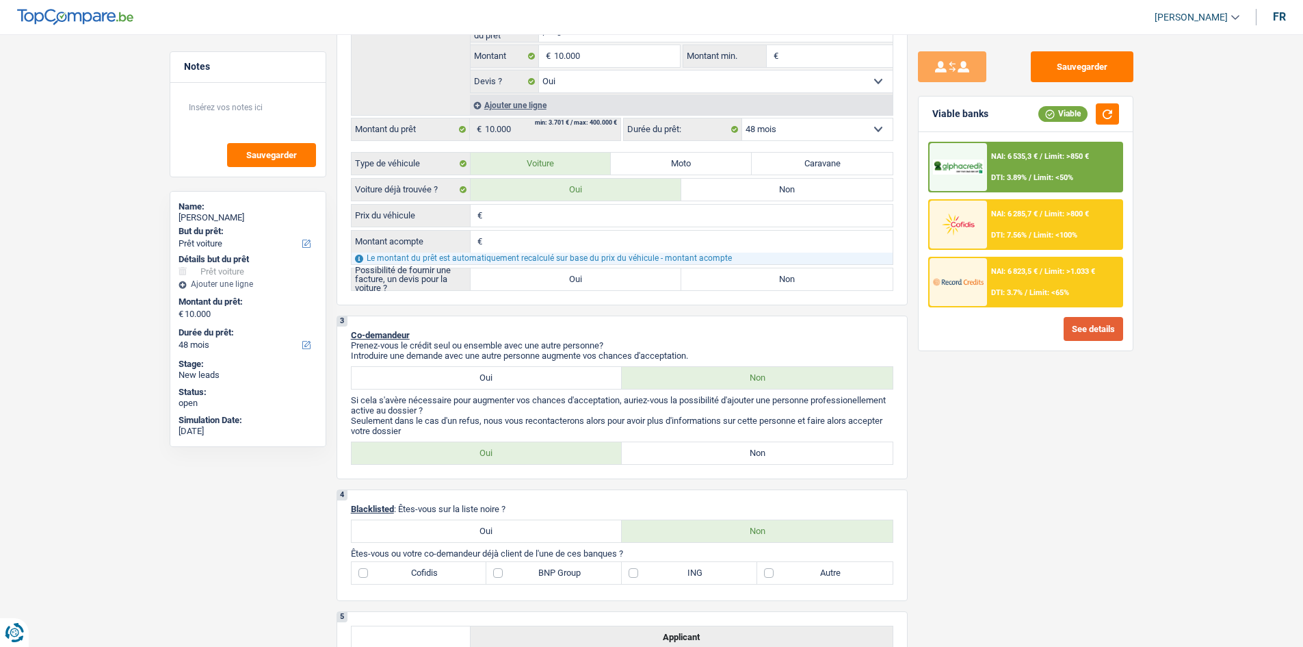
click at [629, 282] on label "Oui" at bounding box center [576, 279] width 211 height 22
click at [629, 282] on input "Oui" at bounding box center [576, 279] width 211 height 22
radio input "true"
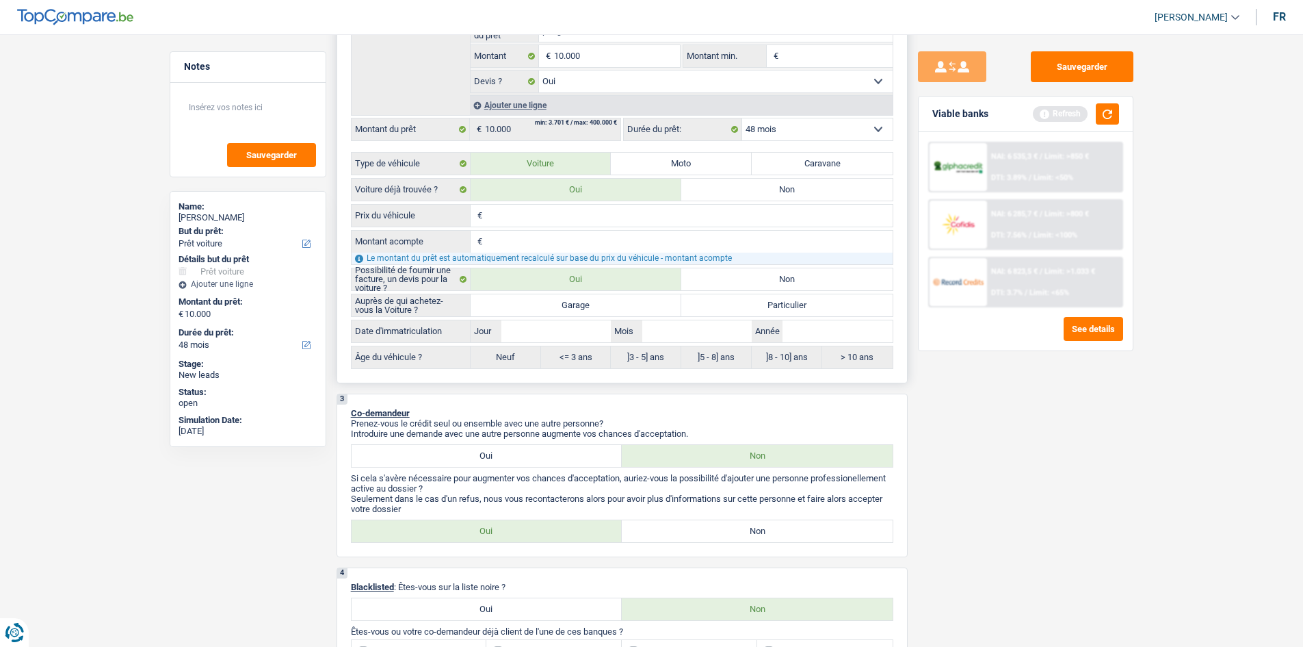
click at [630, 304] on label "Garage" at bounding box center [576, 305] width 211 height 22
click at [630, 304] on input "Garage" at bounding box center [576, 305] width 211 height 22
radio input "true"
click at [839, 341] on input "Année" at bounding box center [837, 331] width 109 height 22
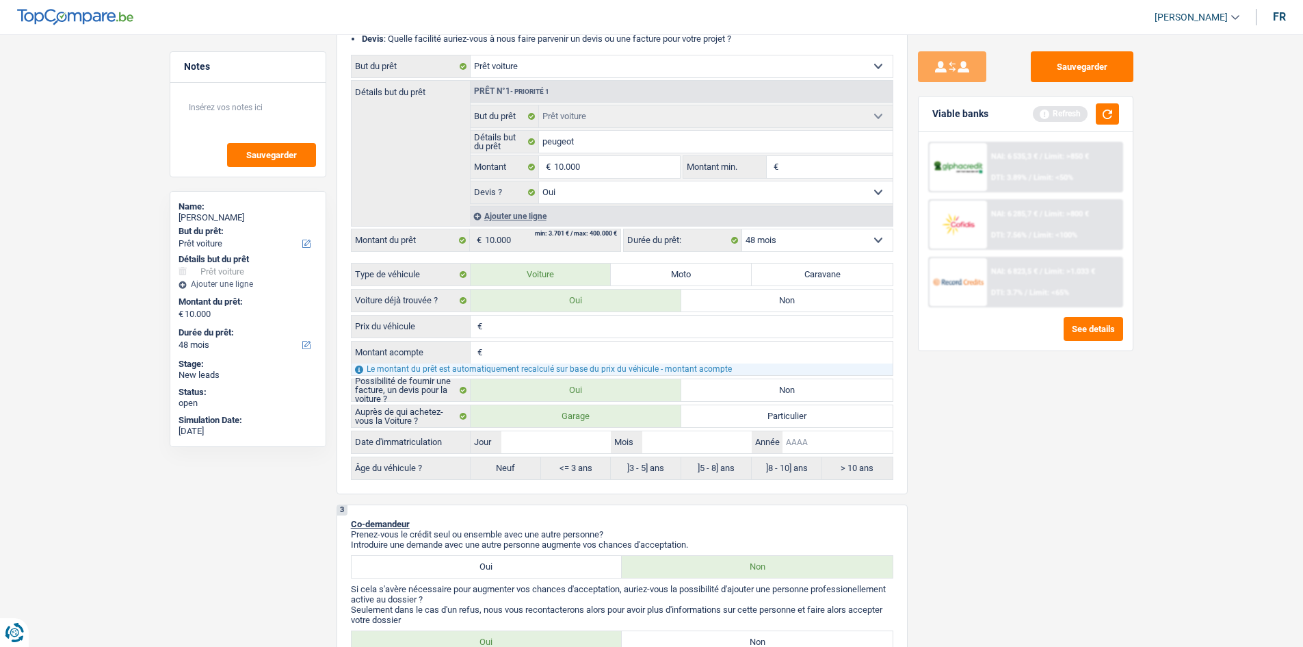
scroll to position [205, 0]
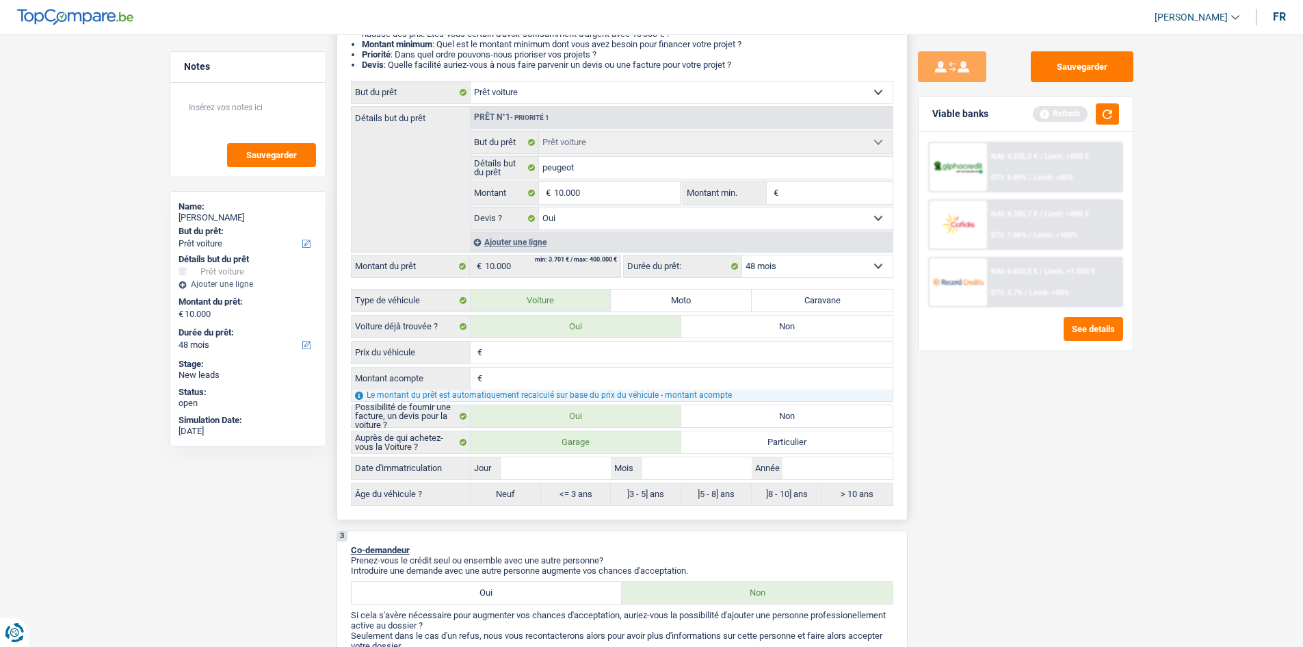
click at [634, 346] on input "Prix du véhicule" at bounding box center [689, 352] width 407 height 22
type input "9"
type input "90"
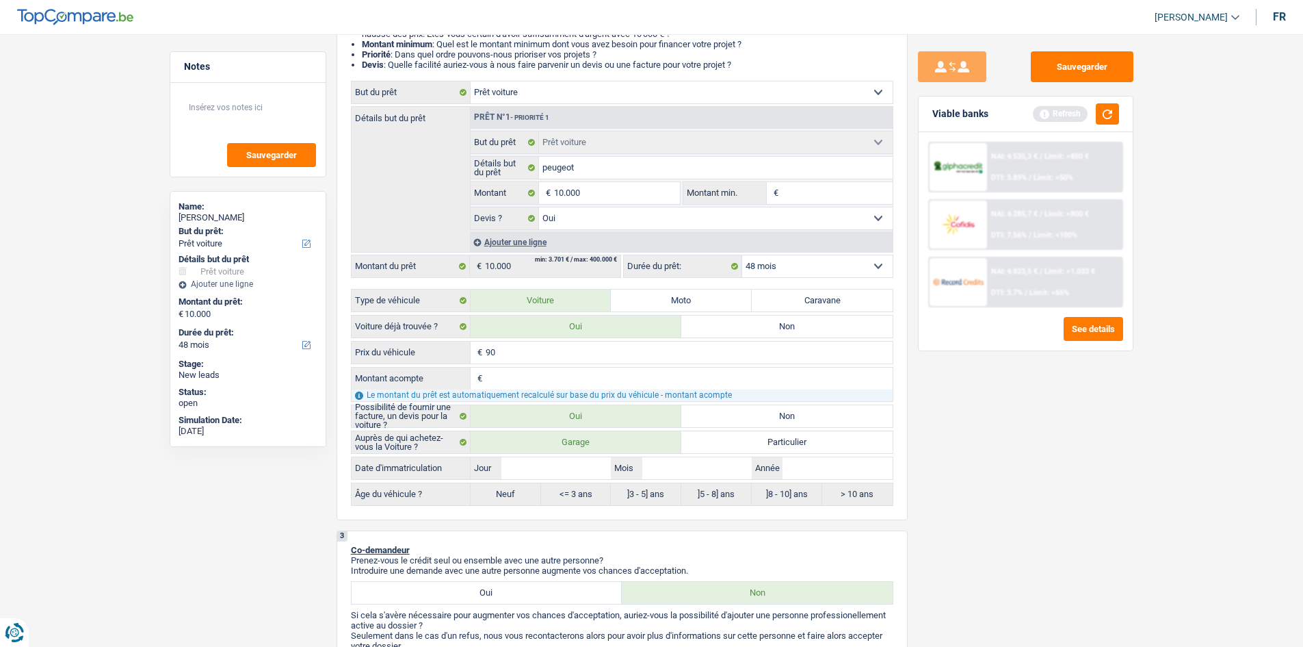
type input "900"
type input "9.000"
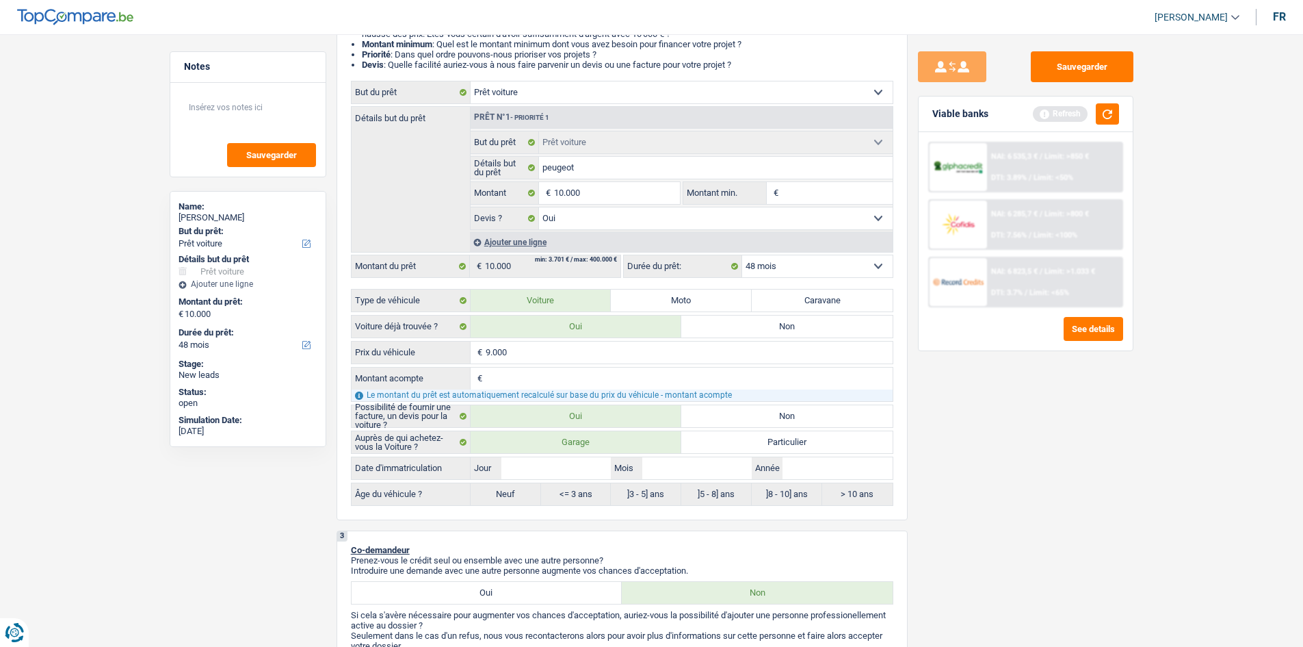
click at [1022, 562] on div "Sauvegarder Viable banks Refresh NAI: 6 535,3 € / Limit: >850 € DTI: 3.89% / Li…" at bounding box center [1026, 336] width 236 height 570
click at [853, 463] on input "Année" at bounding box center [837, 468] width 109 height 22
type input "2"
type input "20"
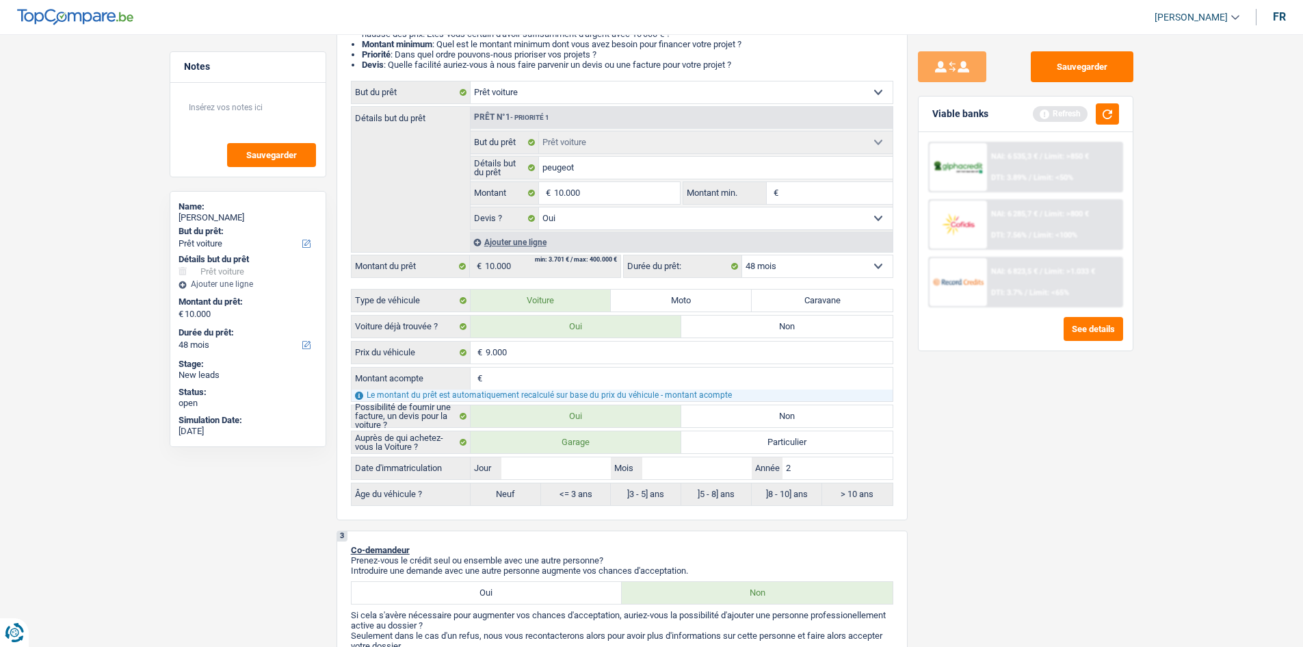
type input "20"
type input "201"
type input "2018"
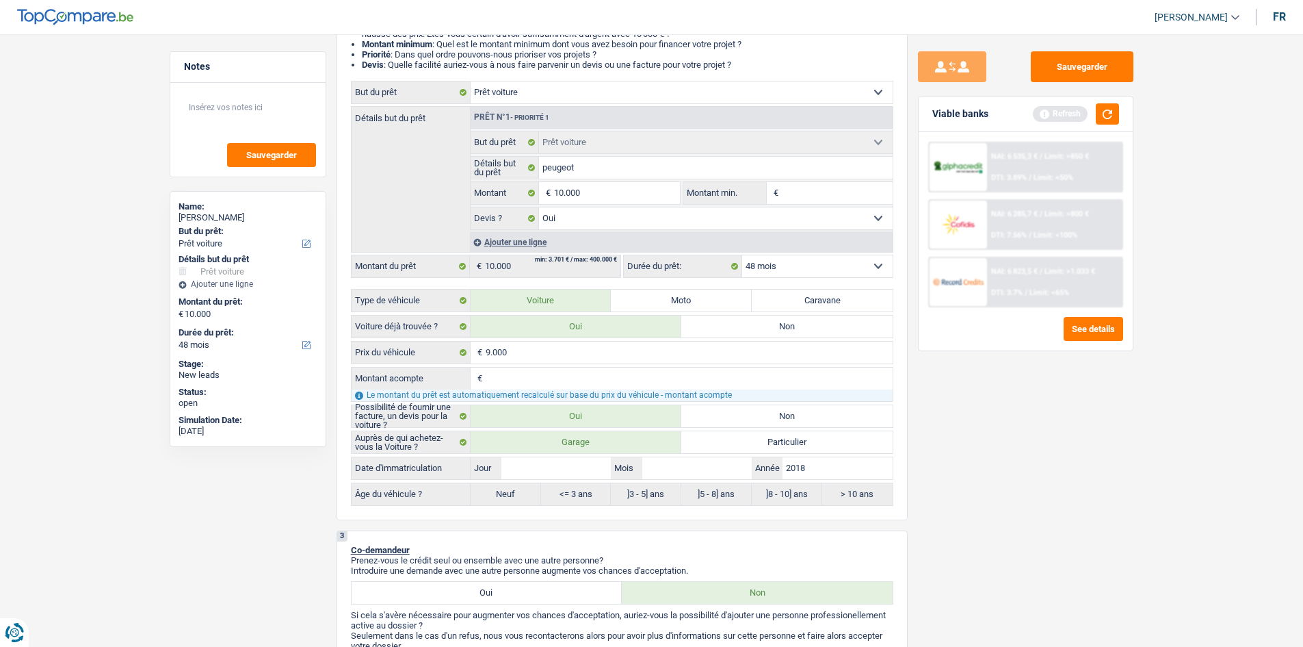
type input "2018"
click at [722, 465] on input "Mois" at bounding box center [696, 468] width 109 height 22
type input "1"
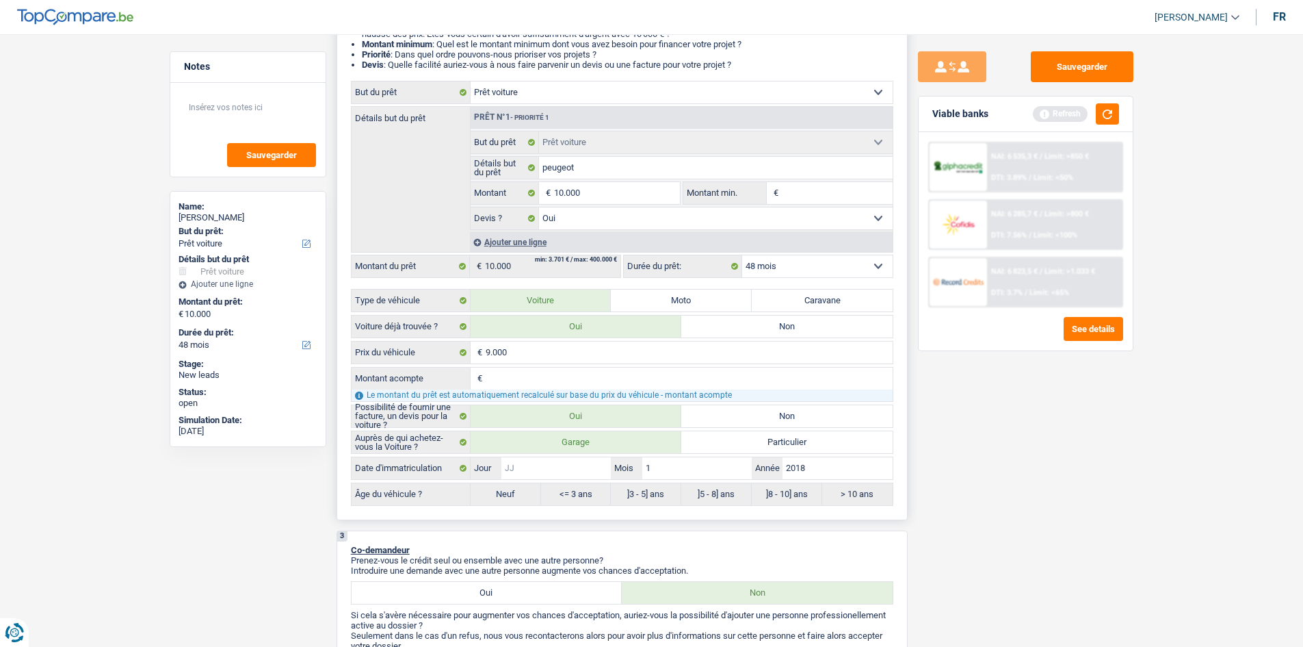
click at [582, 468] on input "Jour" at bounding box center [556, 468] width 109 height 22
type input "1"
drag, startPoint x: 1071, startPoint y: 469, endPoint x: 1088, endPoint y: 473, distance: 17.1
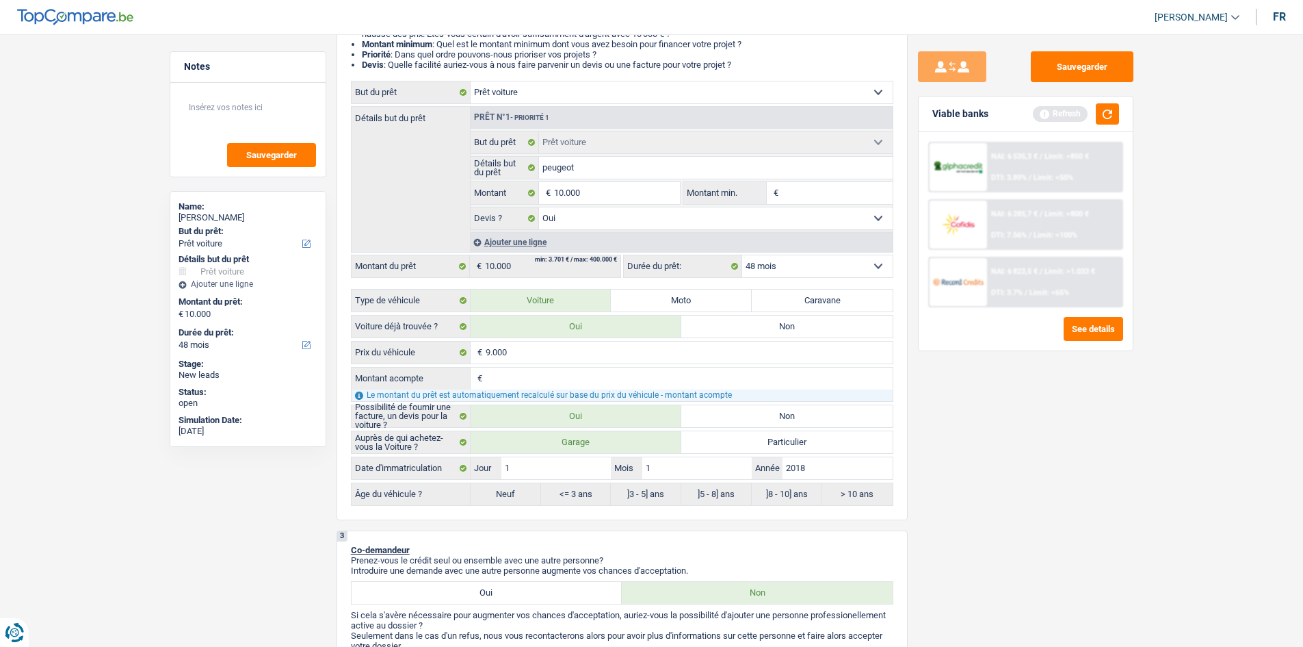
click at [1074, 467] on div "Sauvegarder Viable banks Refresh NAI: 6 535,3 € / Limit: >850 € DTI: 3.89% / Li…" at bounding box center [1026, 336] width 236 height 570
radio input "false"
radio input "true"
drag, startPoint x: 941, startPoint y: 463, endPoint x: 956, endPoint y: 468, distance: 15.4
click at [948, 470] on div "Sauvegarder Viable banks Refresh NAI: 6 535,3 € / Limit: >850 € DTI: 3.89% / Li…" at bounding box center [1026, 336] width 236 height 570
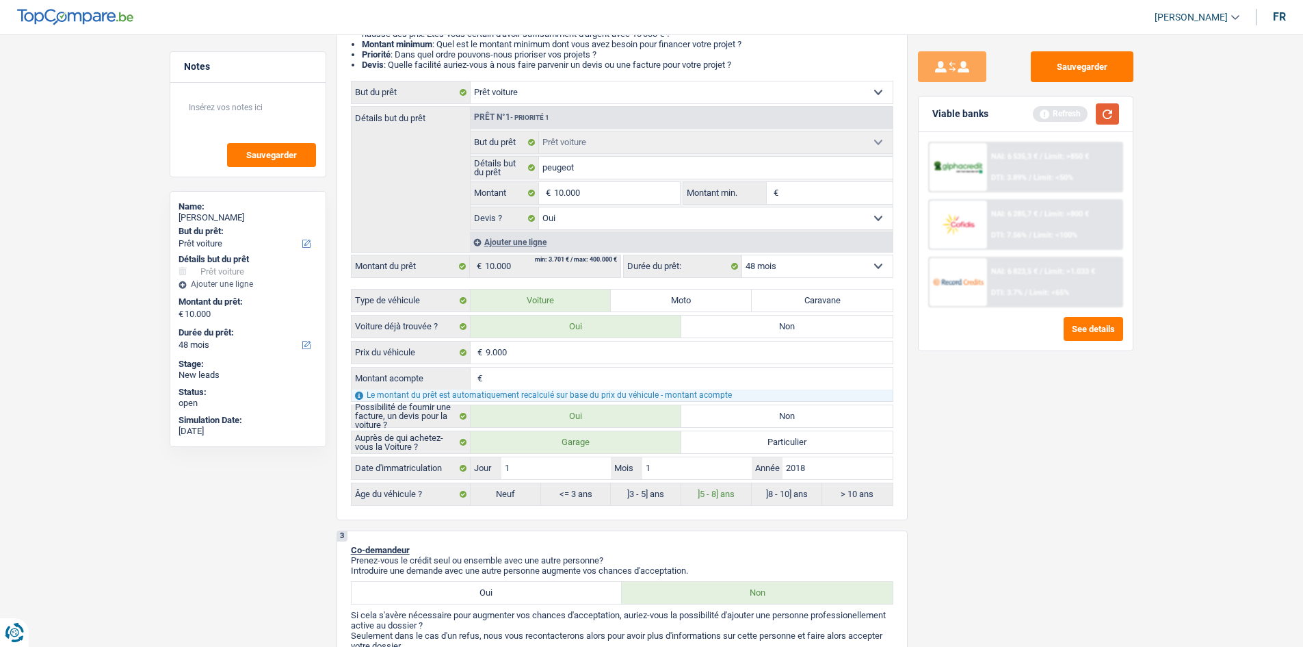
click at [1112, 107] on button "button" at bounding box center [1107, 113] width 23 height 21
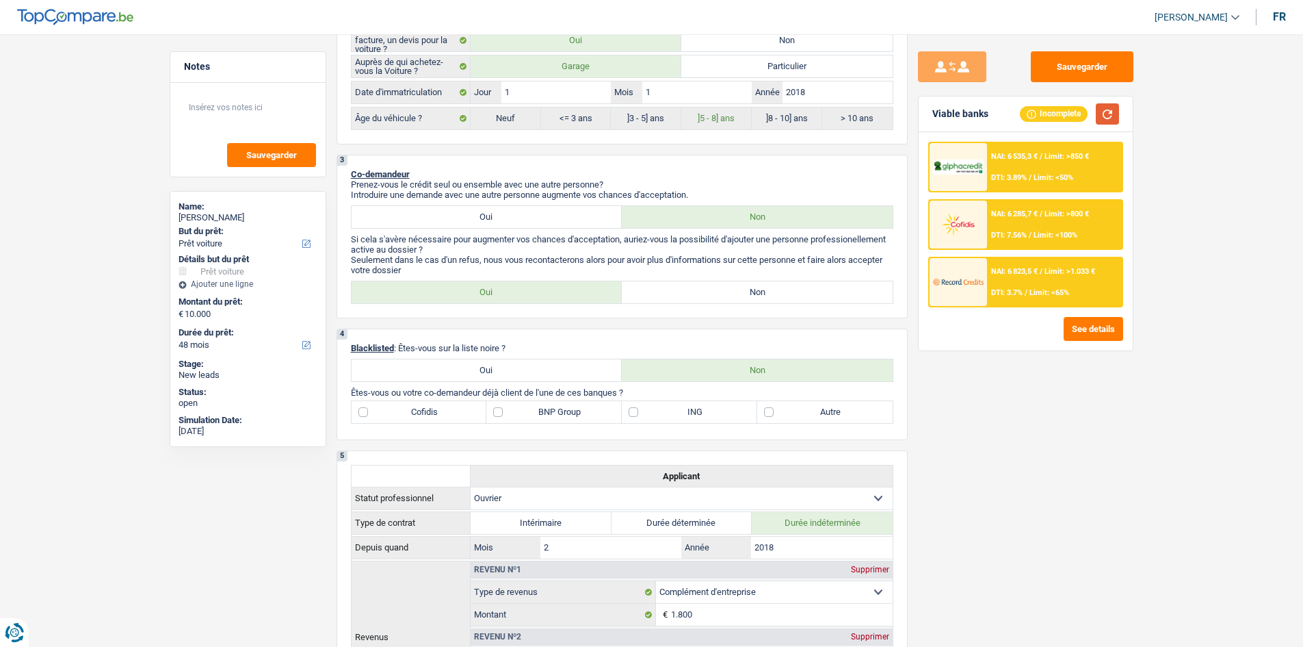
scroll to position [547, 0]
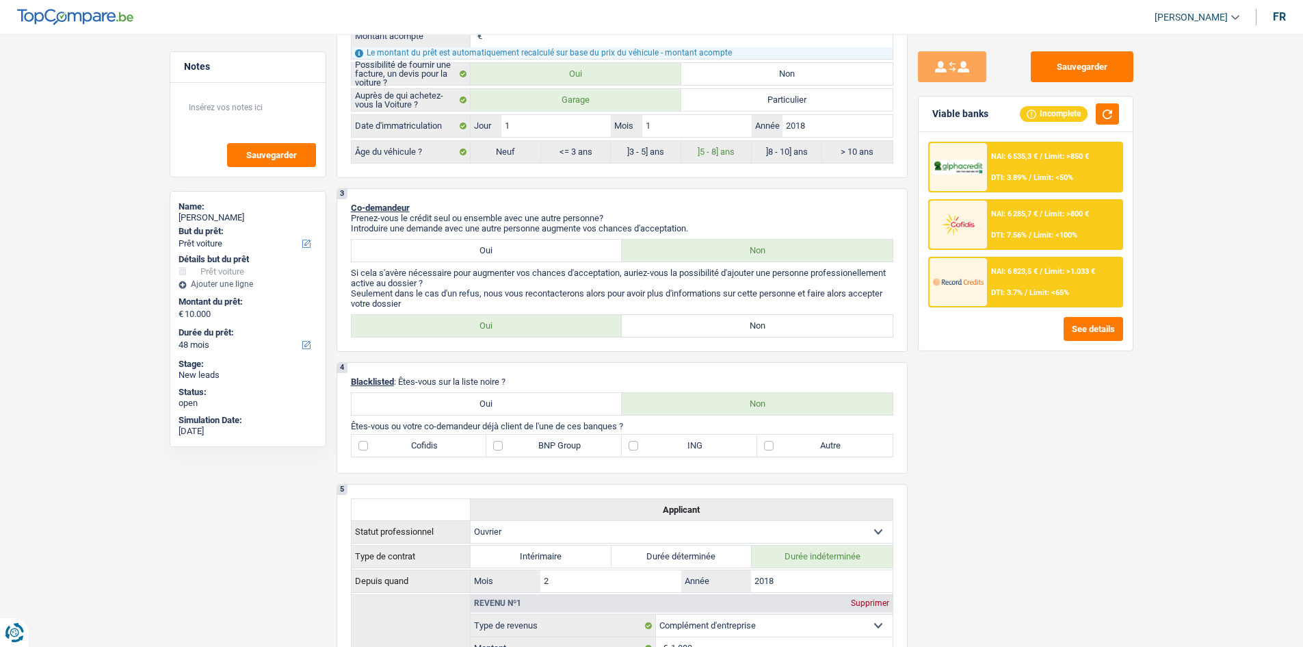
click at [822, 329] on label "Non" at bounding box center [757, 326] width 271 height 22
click at [822, 329] on input "Non" at bounding box center [757, 326] width 271 height 22
radio input "true"
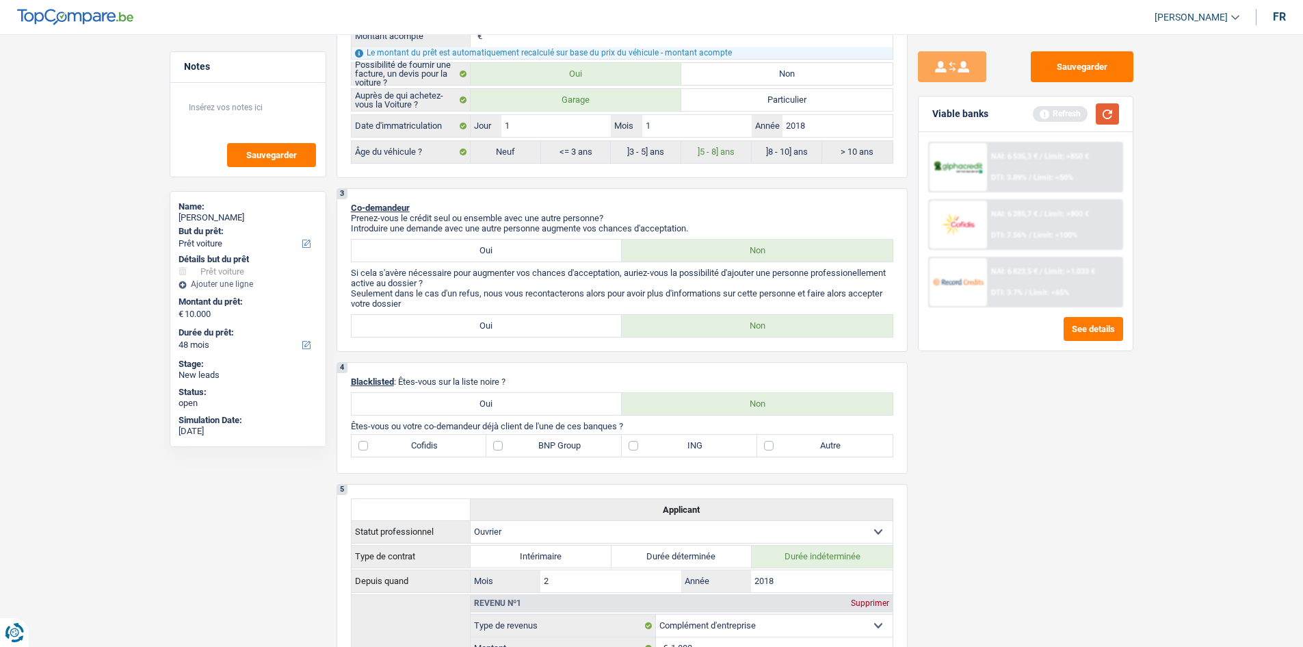
click at [1116, 113] on button "button" at bounding box center [1107, 113] width 23 height 21
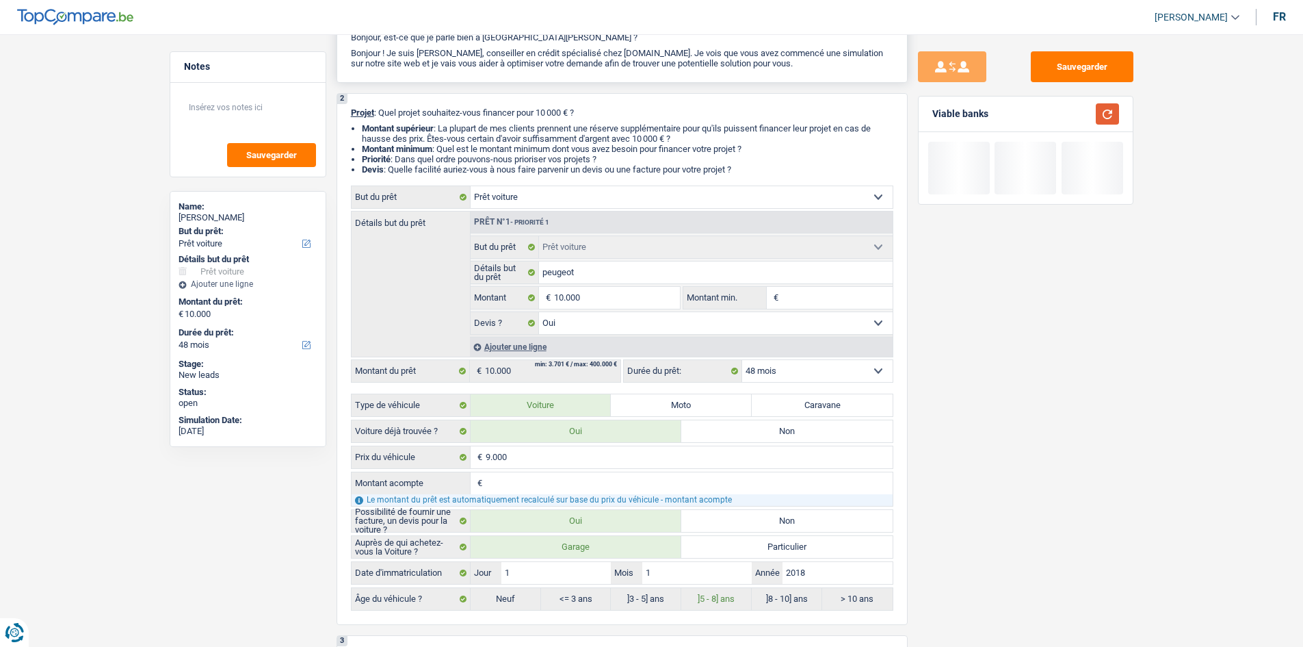
scroll to position [0, 0]
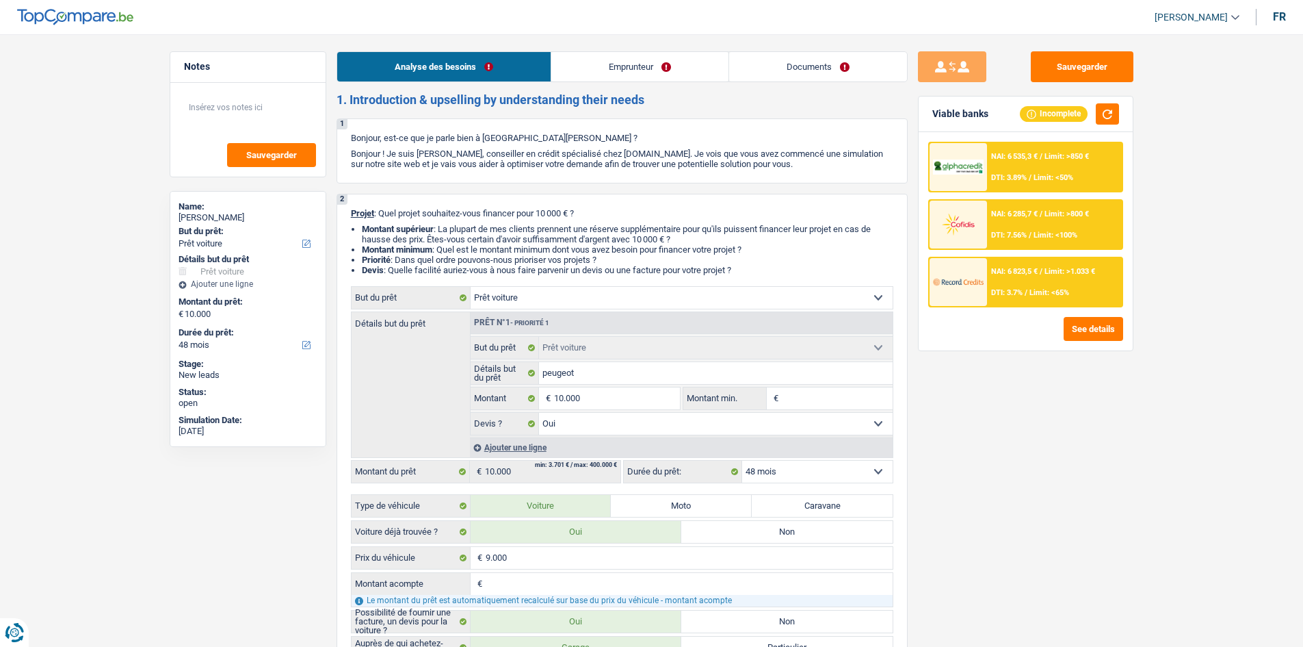
click at [651, 65] on link "Emprunteur" at bounding box center [639, 66] width 177 height 29
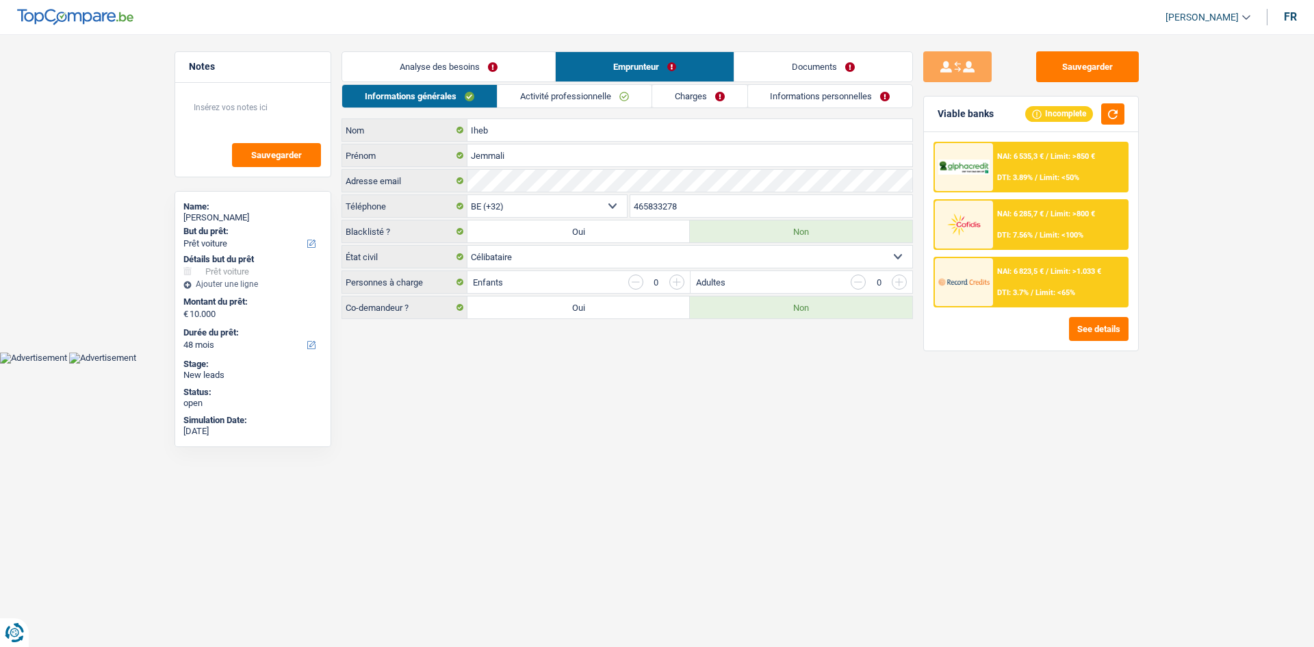
click at [582, 93] on link "Activité professionnelle" at bounding box center [574, 96] width 154 height 23
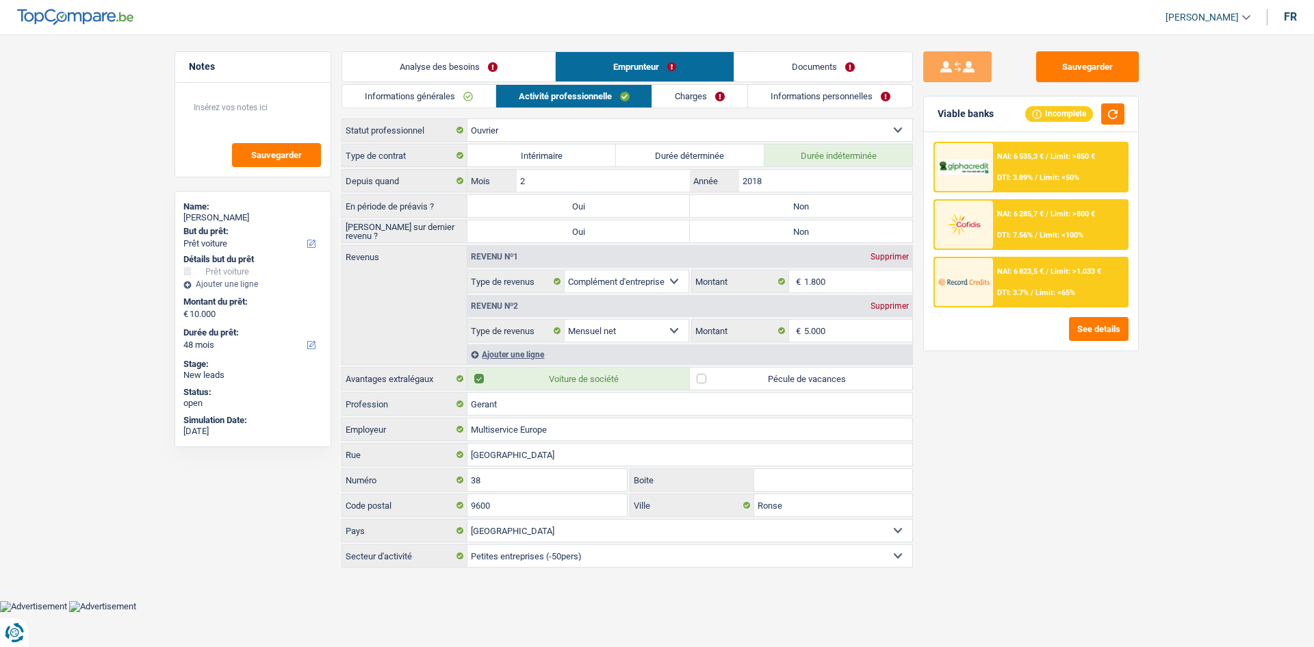
click at [489, 73] on link "Analyse des besoins" at bounding box center [448, 66] width 213 height 29
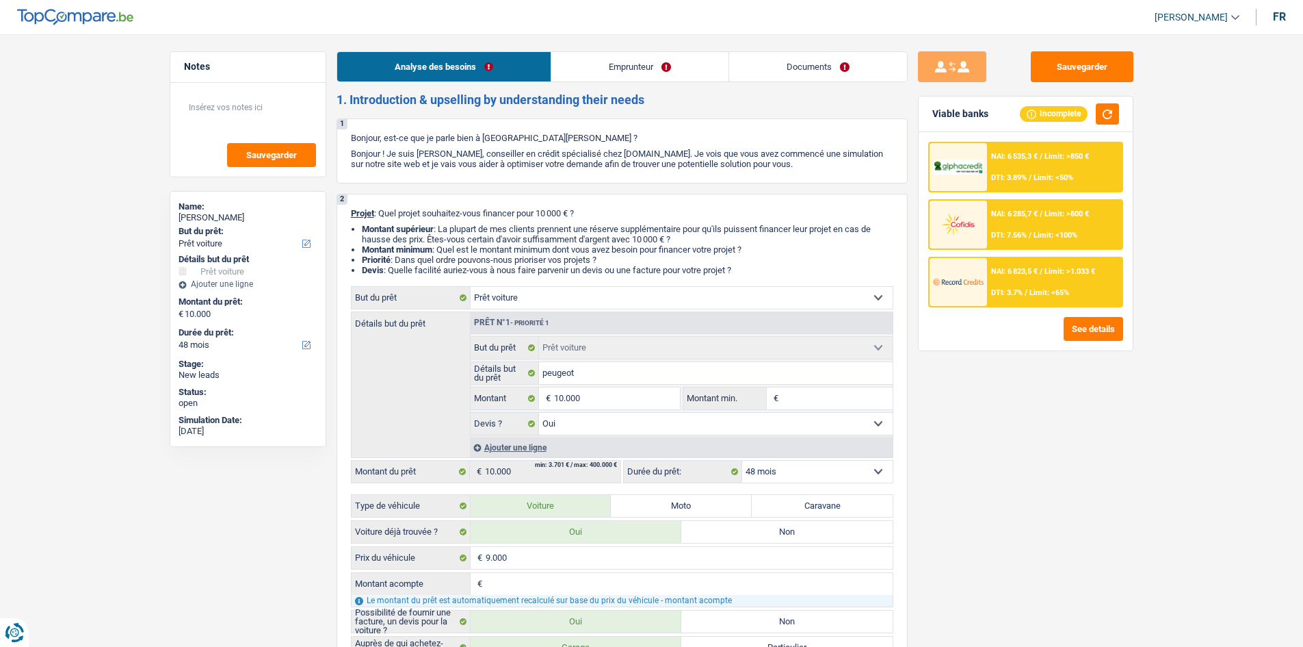
click at [651, 64] on link "Emprunteur" at bounding box center [639, 66] width 177 height 29
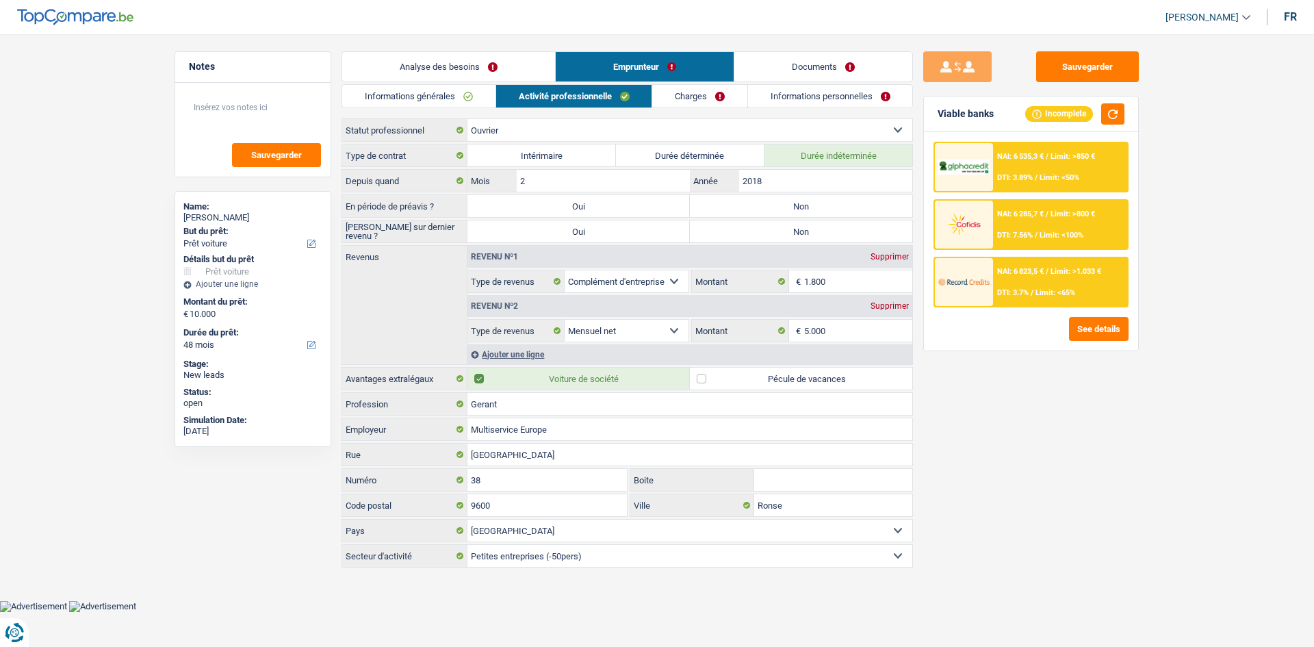
click at [451, 86] on link "Informations générales" at bounding box center [418, 96] width 153 height 23
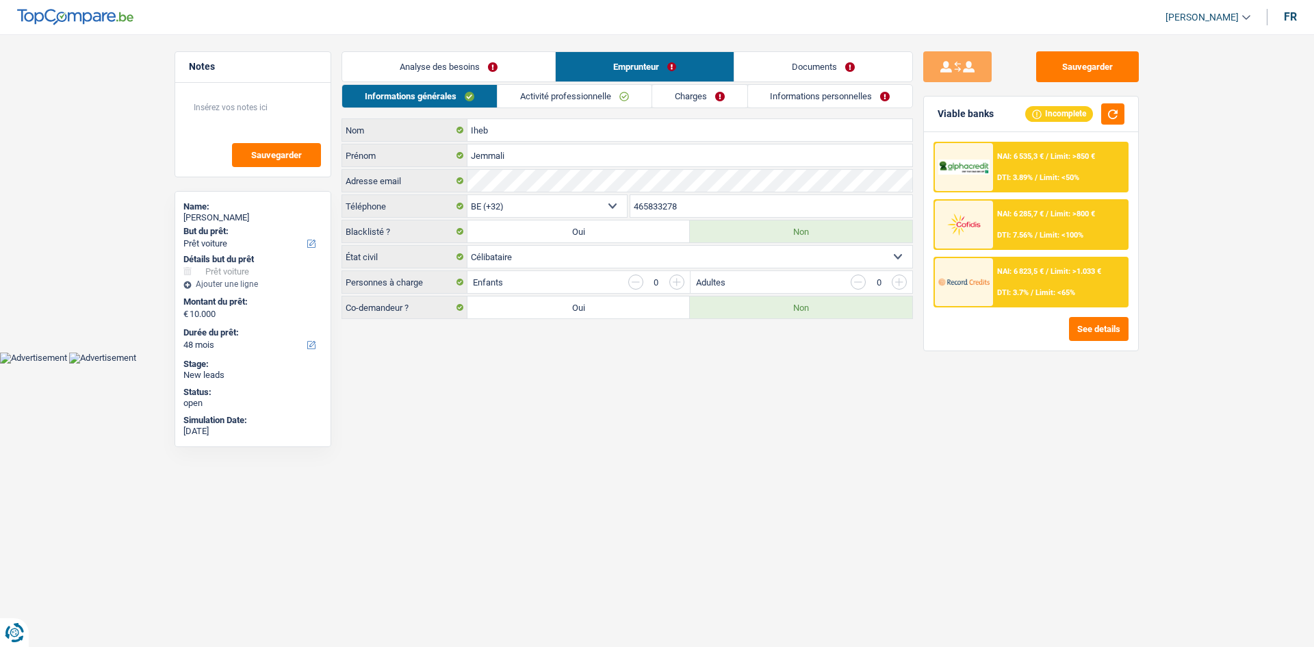
click at [506, 64] on link "Analyse des besoins" at bounding box center [448, 66] width 213 height 29
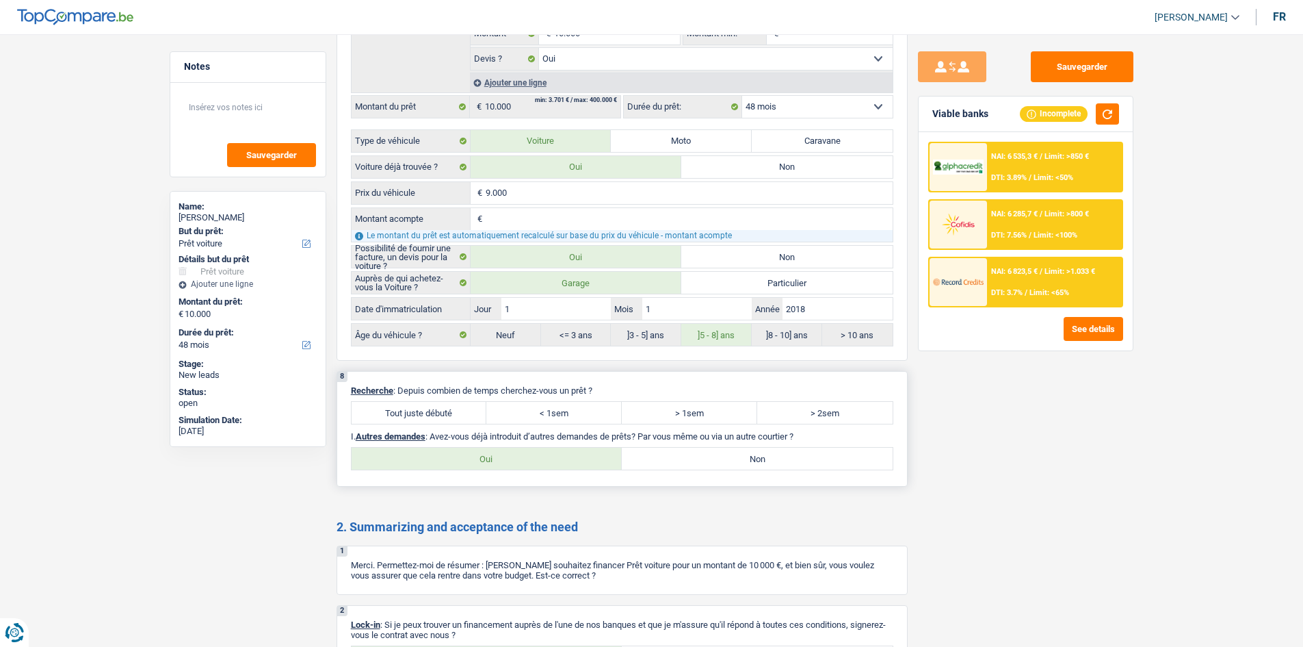
scroll to position [1642, 0]
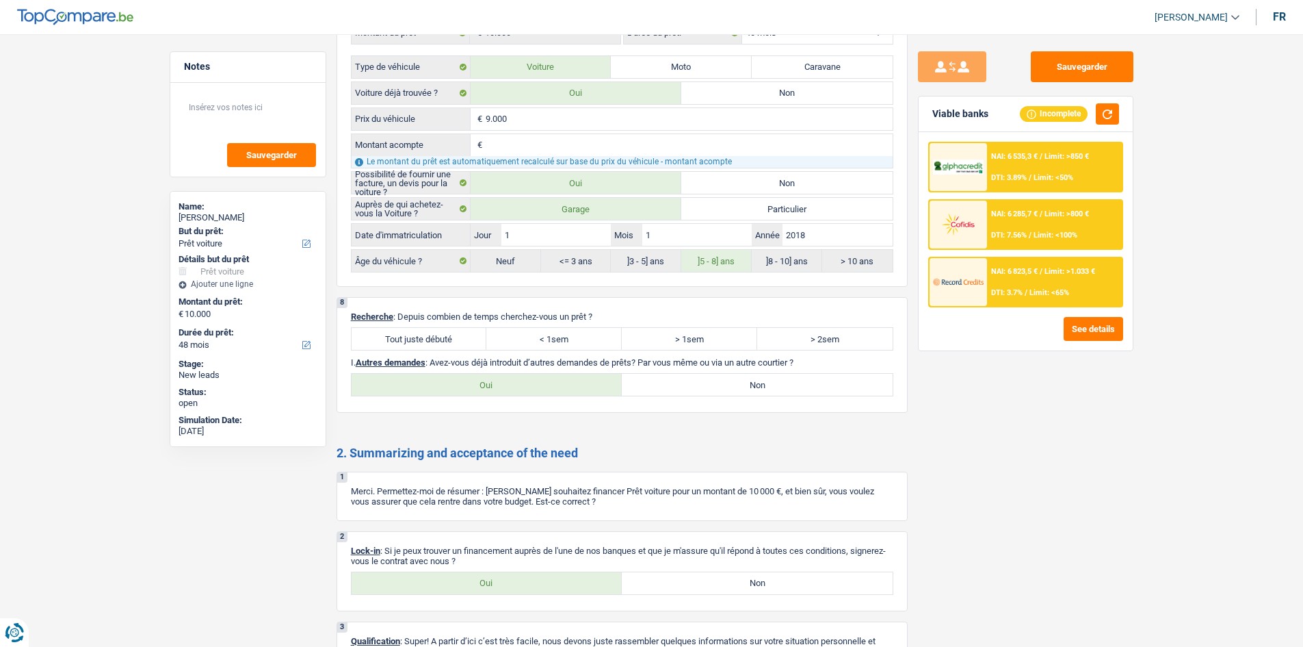
drag, startPoint x: 454, startPoint y: 337, endPoint x: 556, endPoint y: 443, distance: 147.1
click at [459, 332] on label "Tout juste débuté" at bounding box center [419, 339] width 135 height 22
click at [459, 332] on input "Tout juste débuté" at bounding box center [419, 339] width 135 height 22
radio input "true"
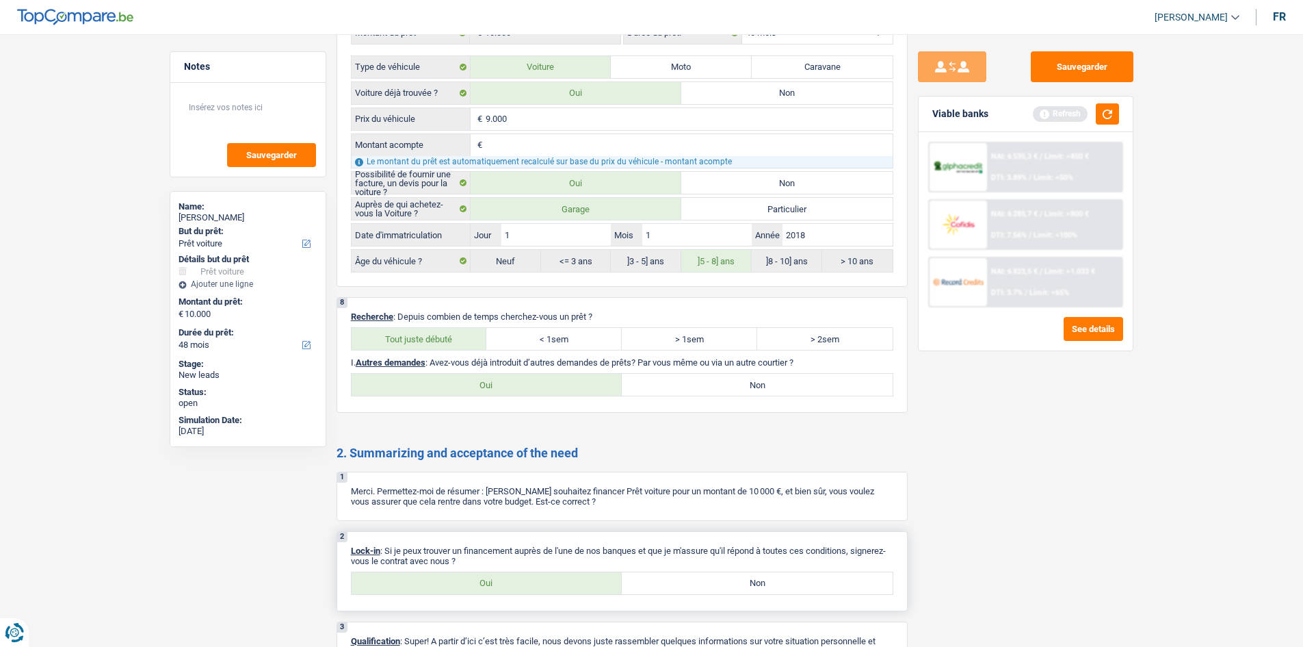
click at [502, 572] on label "Oui" at bounding box center [487, 583] width 271 height 22
click at [502, 572] on input "Oui" at bounding box center [487, 583] width 271 height 22
radio input "true"
drag, startPoint x: 816, startPoint y: 378, endPoint x: 850, endPoint y: 378, distance: 34.9
click at [820, 374] on label "Non" at bounding box center [757, 385] width 271 height 22
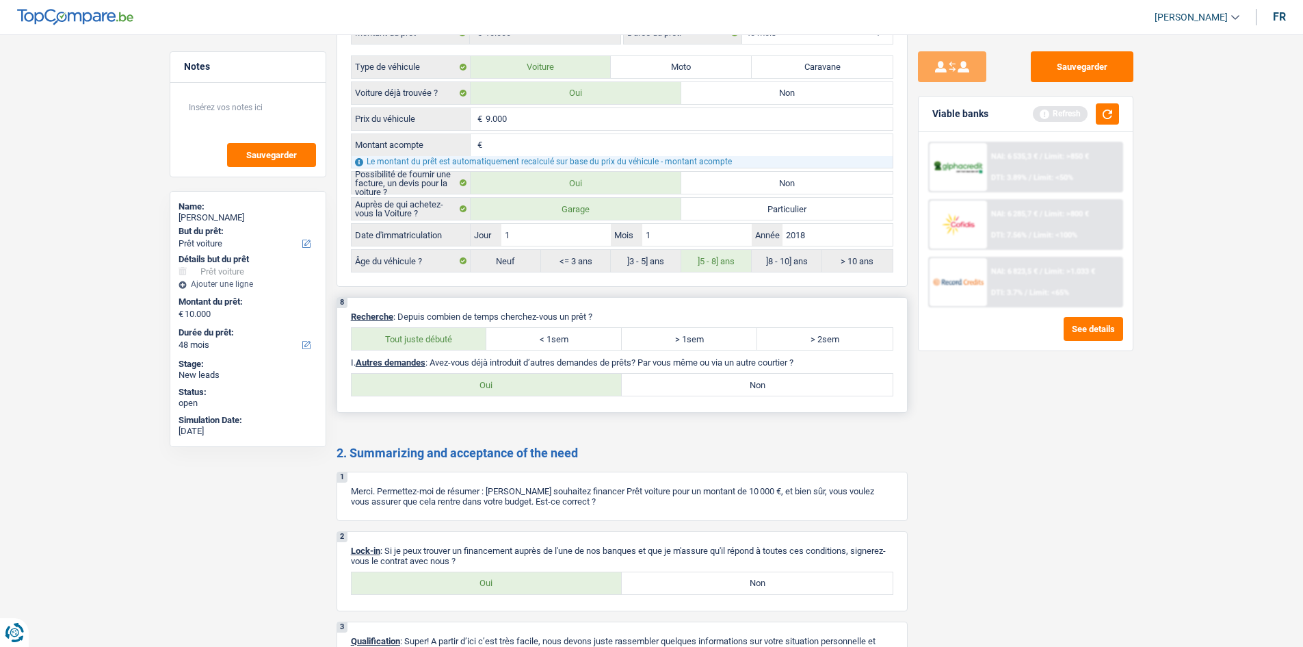
click at [820, 374] on input "Non" at bounding box center [757, 385] width 271 height 22
radio input "true"
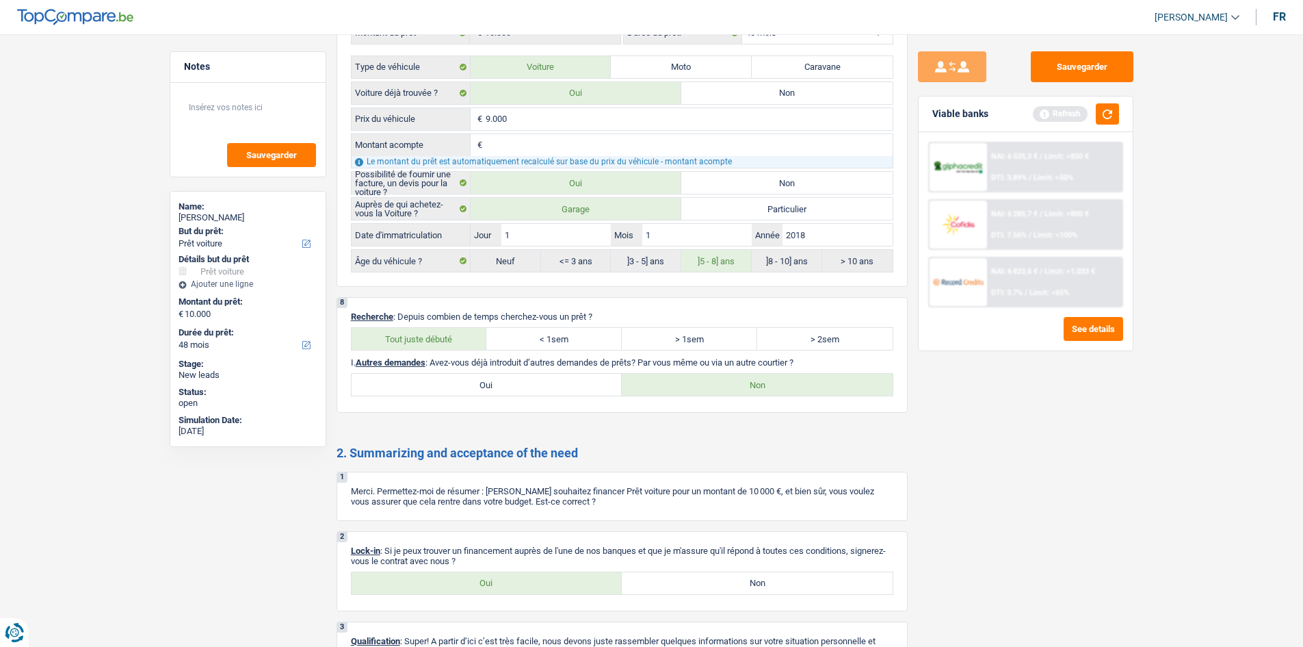
click at [1095, 114] on div "Refresh" at bounding box center [1076, 113] width 86 height 21
click at [1100, 118] on button "button" at bounding box center [1107, 113] width 23 height 21
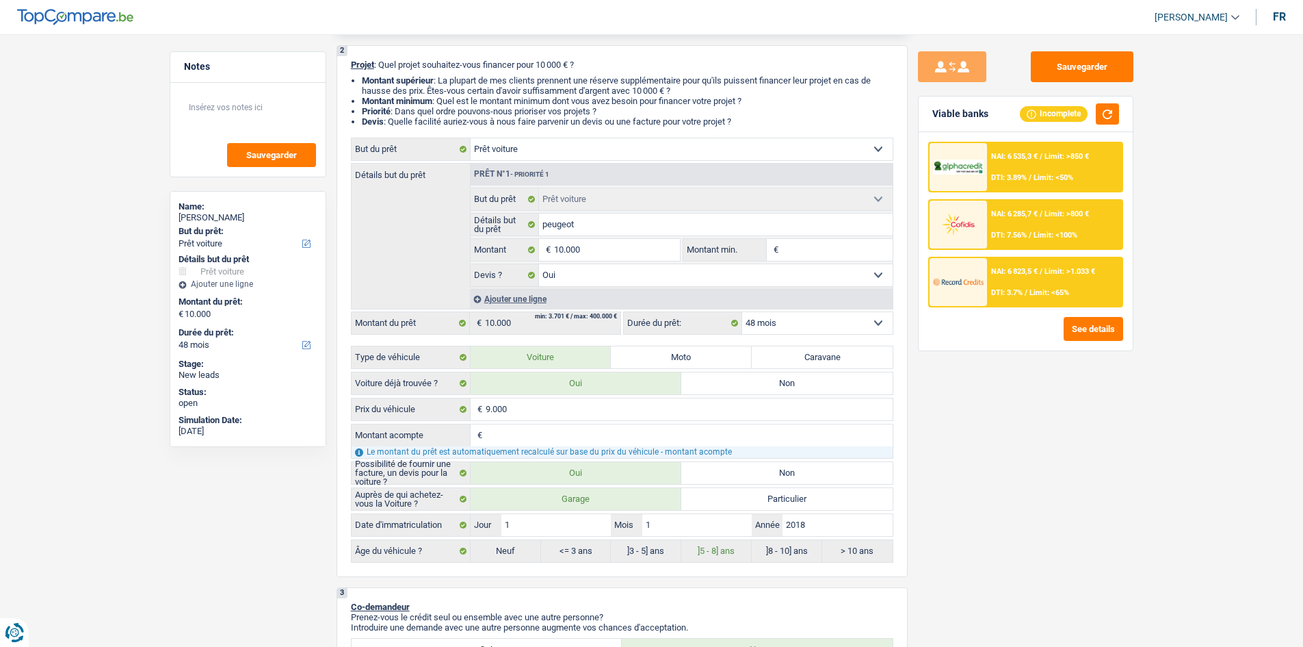
scroll to position [0, 0]
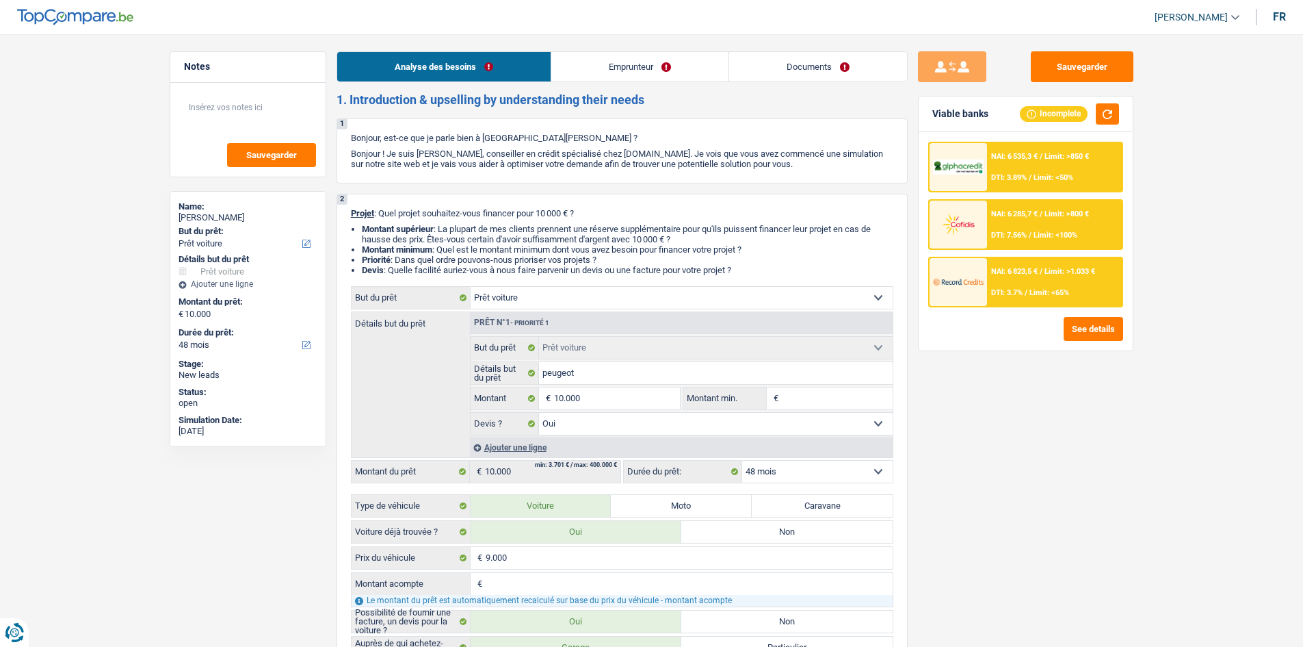
click at [649, 60] on link "Emprunteur" at bounding box center [639, 66] width 177 height 29
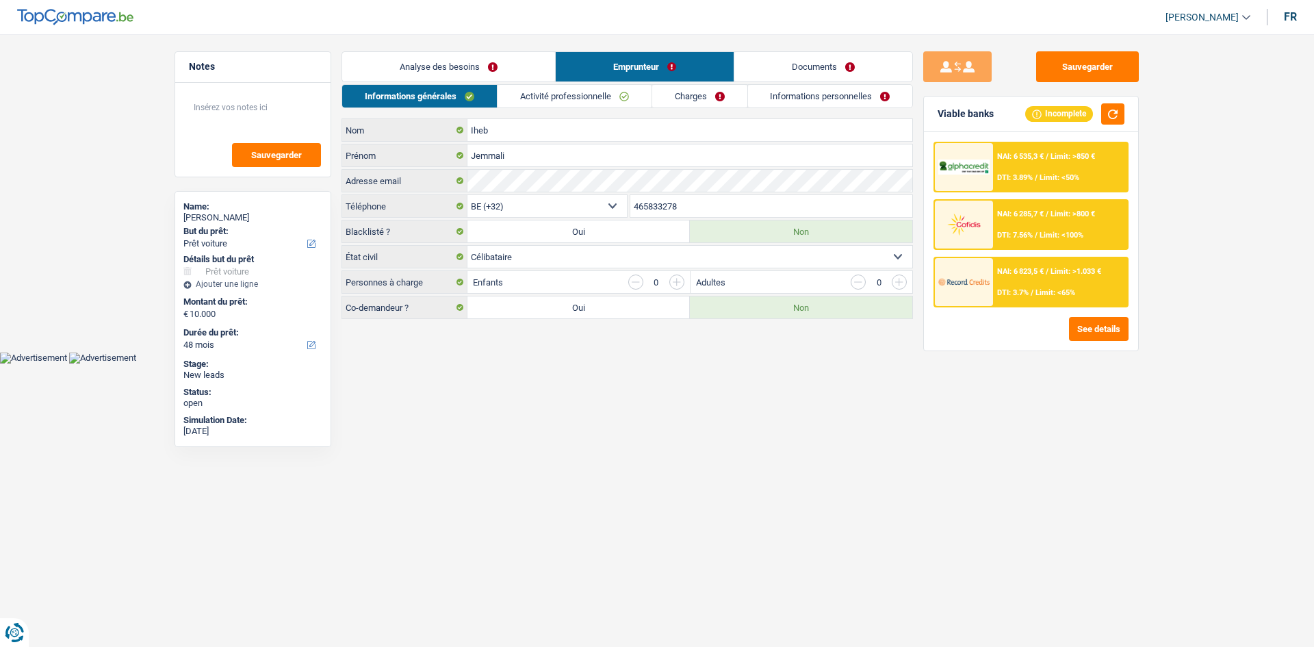
click at [582, 92] on link "Activité professionnelle" at bounding box center [574, 96] width 154 height 23
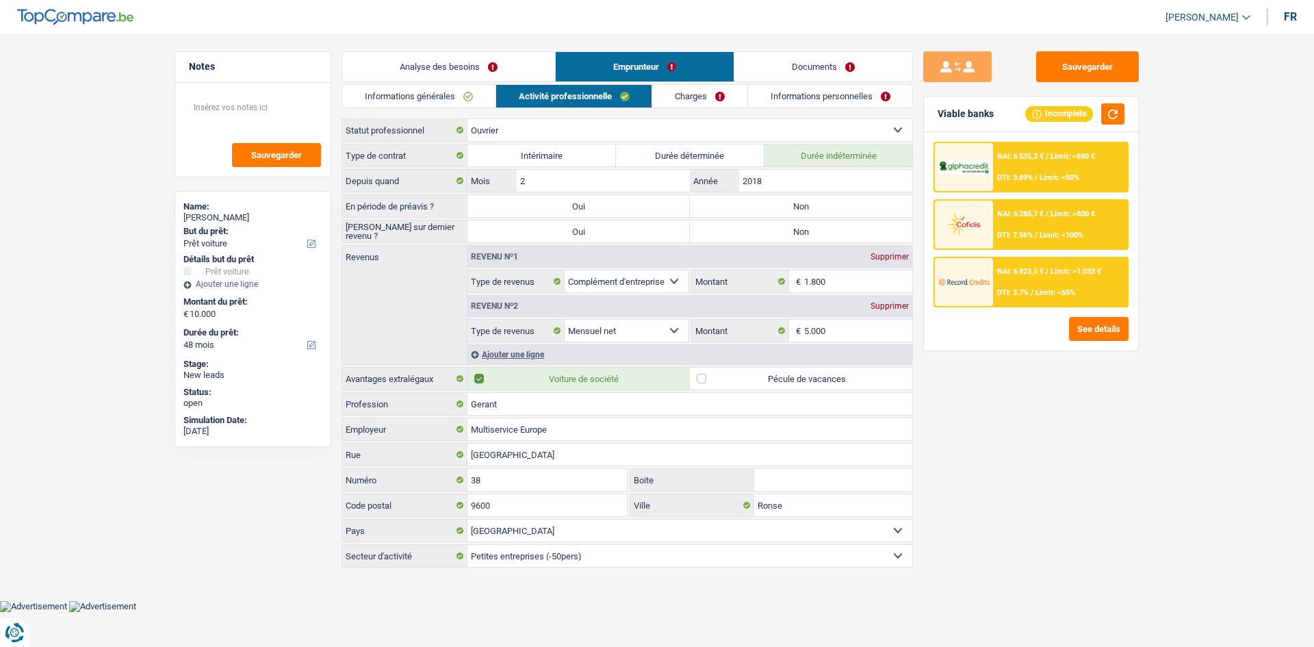
click at [456, 81] on li "Analyse des besoins" at bounding box center [447, 66] width 213 height 31
click at [805, 200] on label "Non" at bounding box center [801, 206] width 222 height 22
click at [805, 200] on input "Non" at bounding box center [801, 206] width 222 height 22
radio input "true"
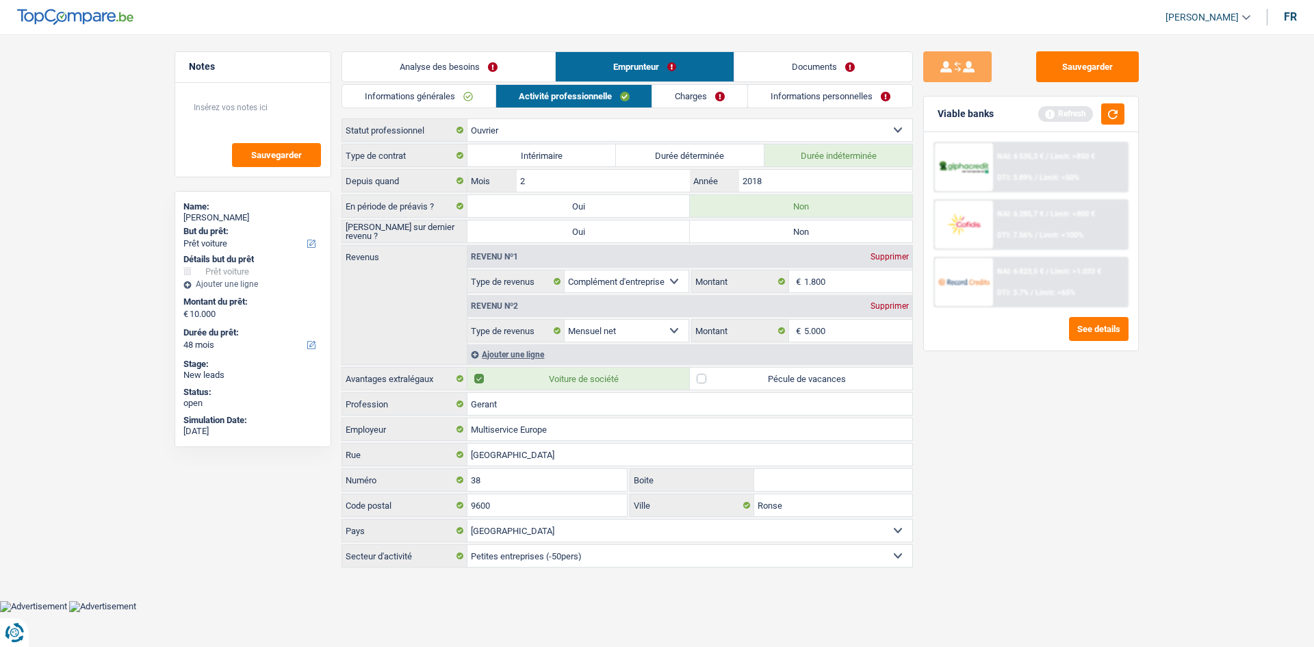
click at [816, 237] on label "Non" at bounding box center [801, 231] width 222 height 22
click at [816, 237] on input "Non" at bounding box center [801, 231] width 222 height 22
radio input "true"
click at [801, 186] on input "2018" at bounding box center [825, 181] width 173 height 22
click at [856, 287] on input "1.800" at bounding box center [858, 281] width 109 height 22
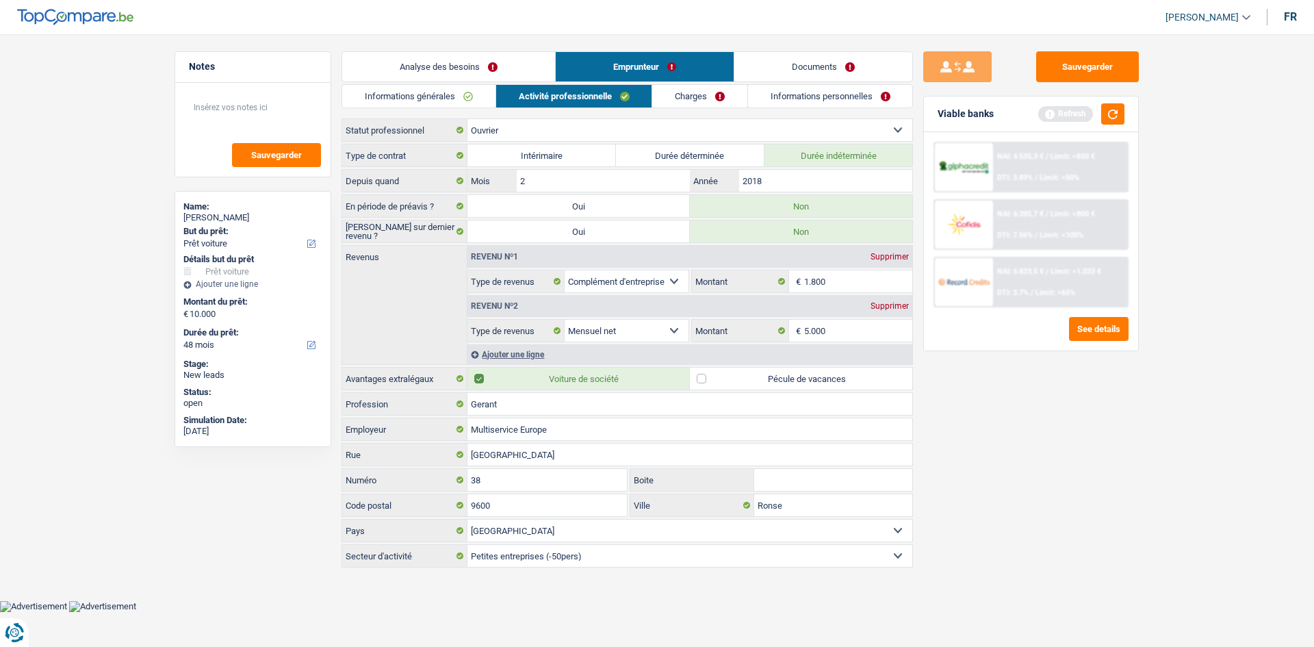
click at [808, 62] on link "Documents" at bounding box center [823, 66] width 178 height 29
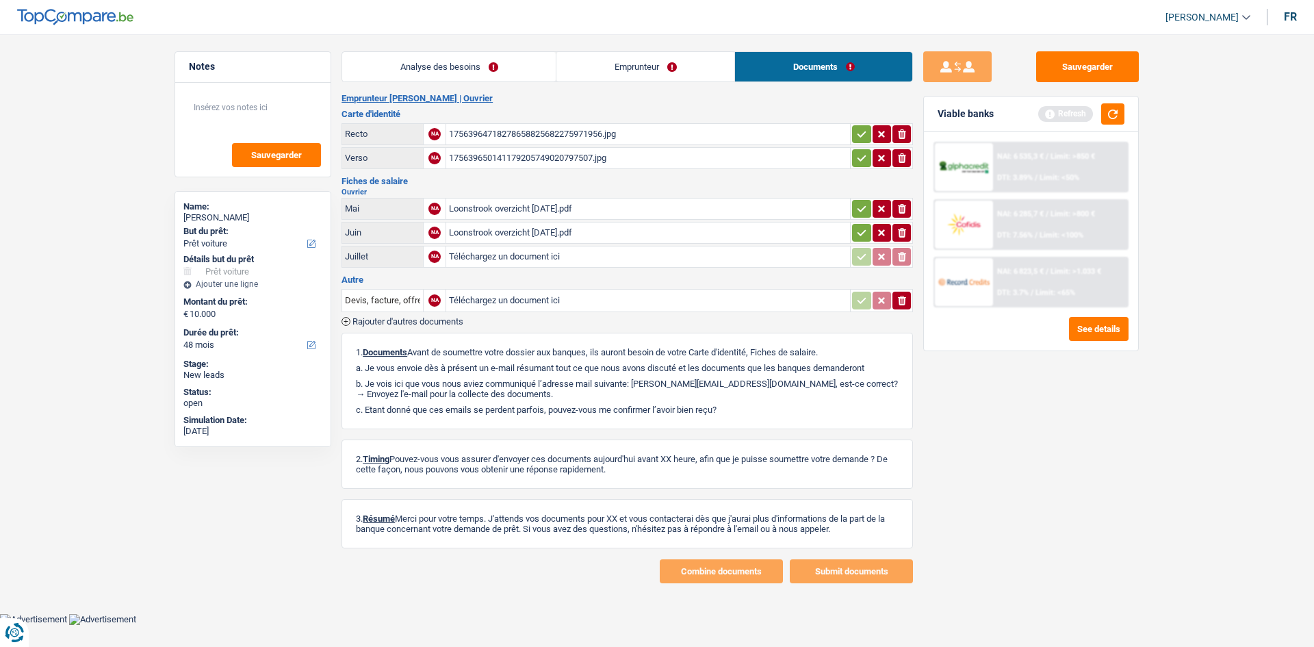
click at [570, 210] on div "Loonstrook overzicht [DATE].pdf" at bounding box center [648, 208] width 398 height 21
click at [679, 67] on link "Emprunteur" at bounding box center [645, 66] width 178 height 29
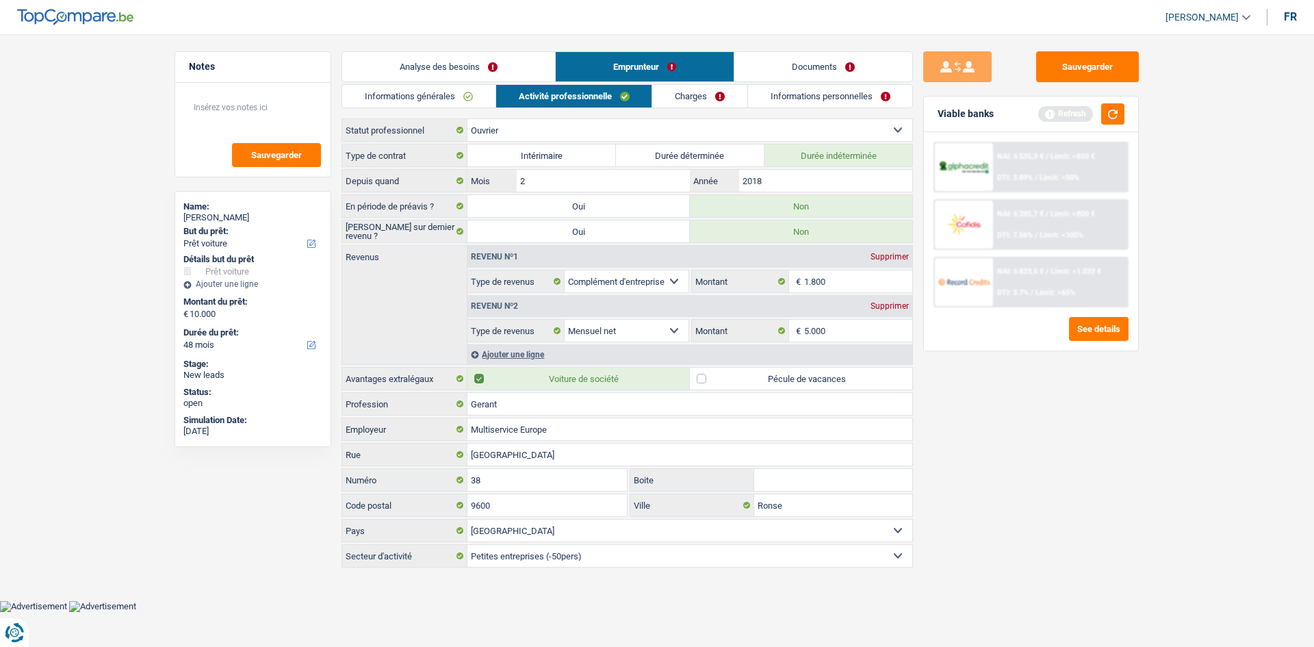
click at [896, 302] on div "Supprimer" at bounding box center [889, 306] width 45 height 8
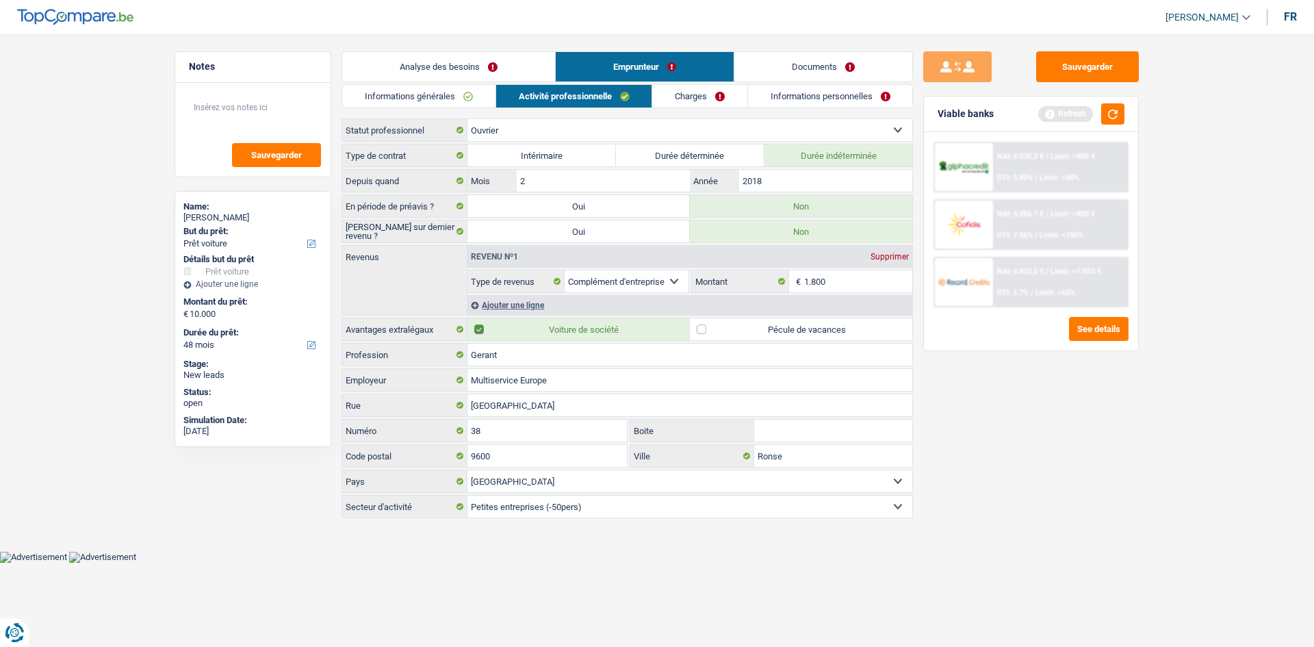
drag, startPoint x: 1012, startPoint y: 397, endPoint x: 996, endPoint y: 381, distance: 22.3
click at [1011, 394] on div "Sauvegarder Viable banks Refresh NAI: 6 535,3 € / Limit: >850 € DTI: 3.89% / Li…" at bounding box center [1031, 336] width 236 height 570
click at [613, 278] on select "Allocation d'handicap Allocations chômage Allocations familiales Chèques repas …" at bounding box center [626, 281] width 124 height 22
select select "netSalary"
click at [564, 270] on select "Allocation d'handicap Allocations chômage Allocations familiales Chèques repas …" at bounding box center [626, 281] width 124 height 22
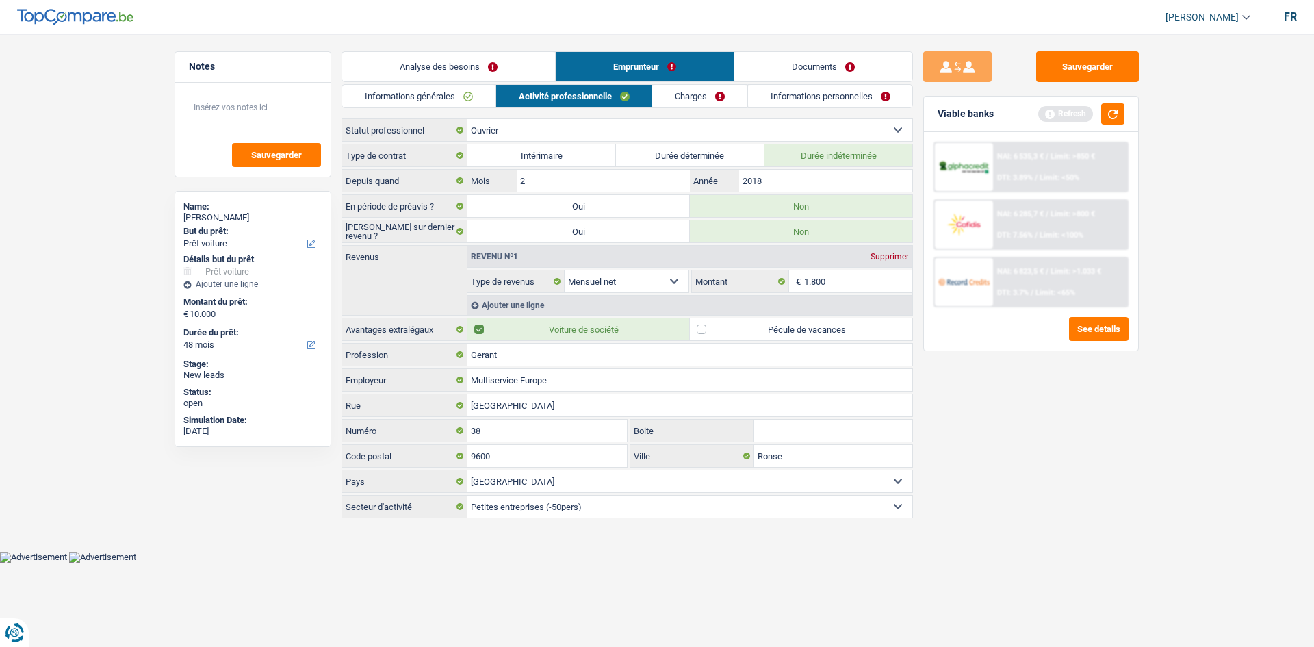
drag, startPoint x: 1005, startPoint y: 413, endPoint x: 902, endPoint y: 262, distance: 182.6
click at [1000, 401] on div "Sauvegarder Viable banks Refresh NAI: 6 535,3 € / Limit: >850 € DTI: 3.89% / Li…" at bounding box center [1031, 336] width 236 height 570
click at [816, 77] on link "Documents" at bounding box center [823, 66] width 178 height 29
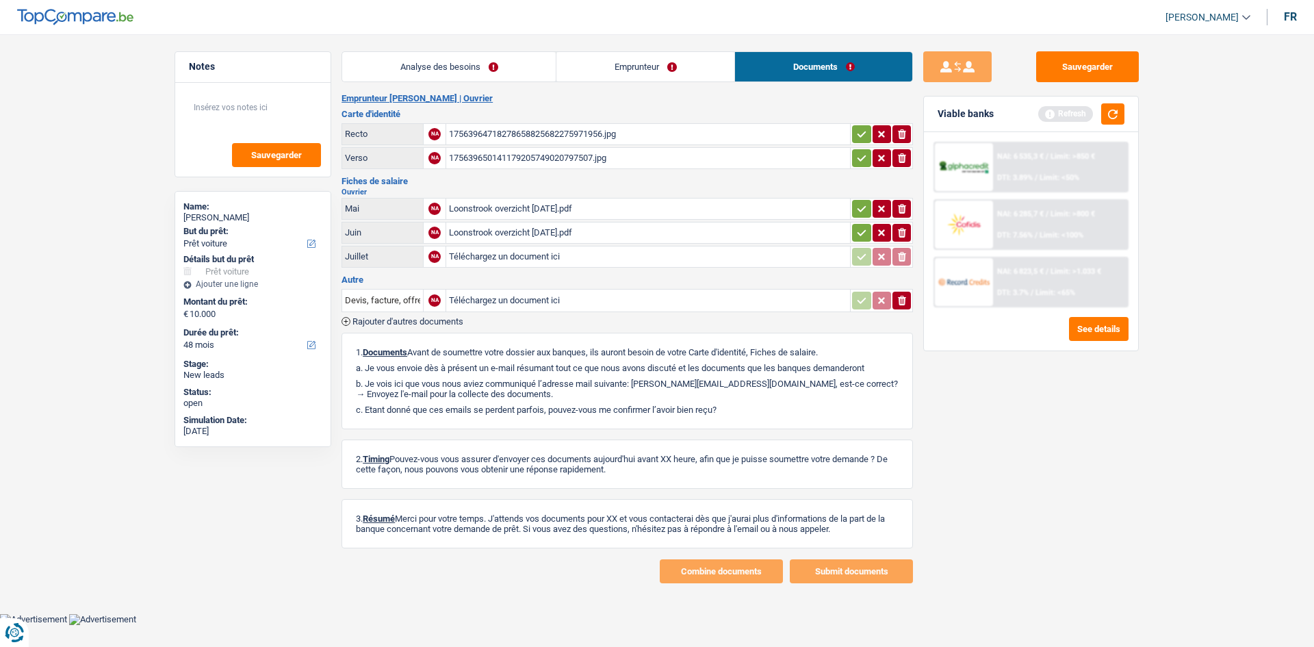
click at [575, 231] on div "Loonstrook overzicht [DATE].pdf" at bounding box center [648, 232] width 398 height 21
click at [1110, 109] on button "button" at bounding box center [1112, 113] width 23 height 21
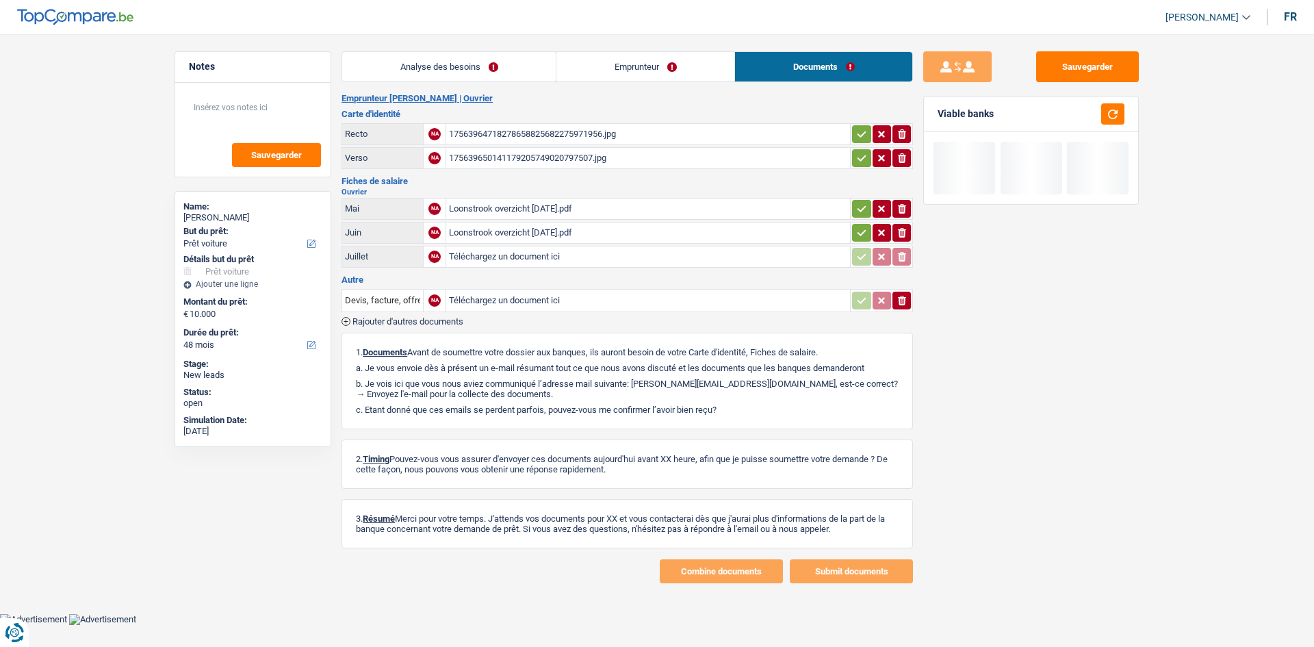
click at [664, 58] on link "Emprunteur" at bounding box center [645, 66] width 178 height 29
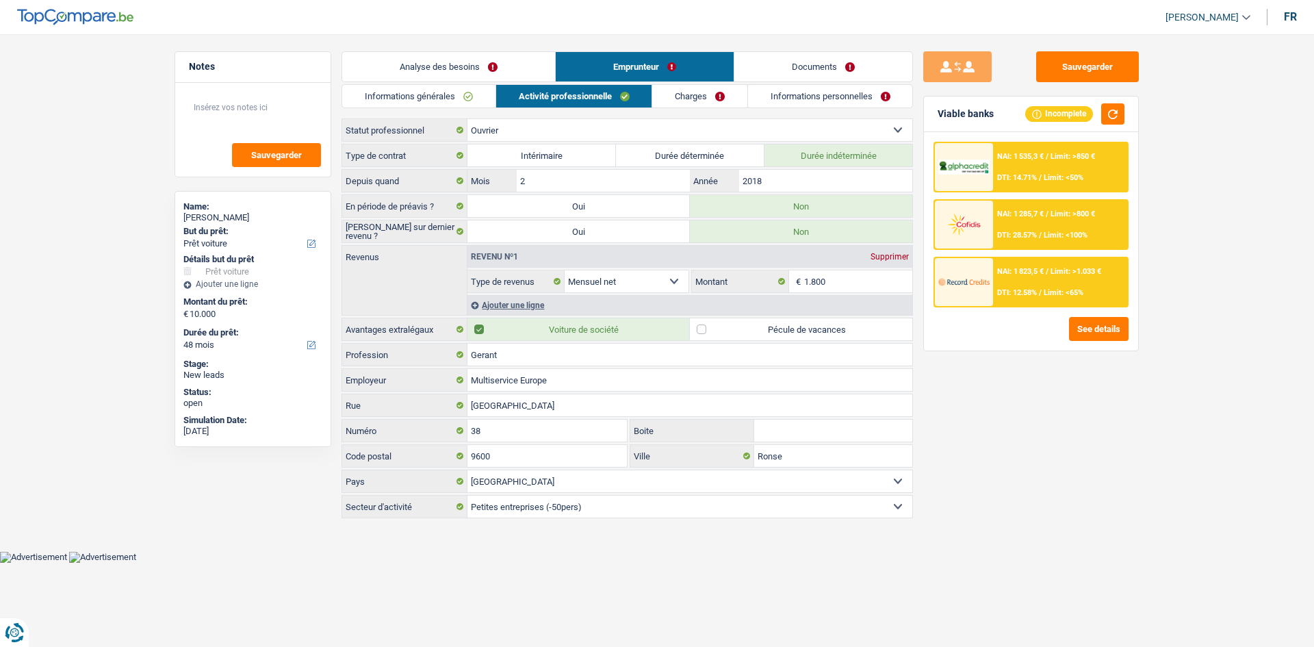
click at [775, 330] on label "Pécule de vacances" at bounding box center [801, 329] width 222 height 22
click at [775, 330] on input "Pécule de vacances" at bounding box center [801, 329] width 222 height 22
checkbox input "true"
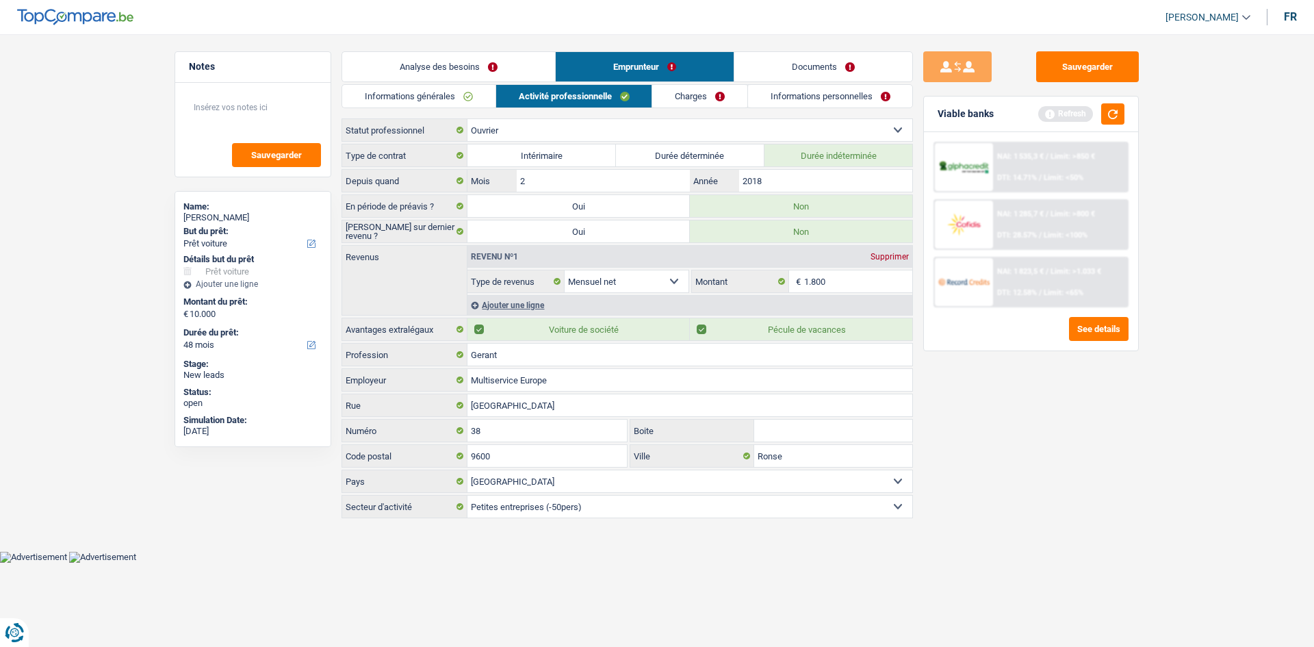
click at [1082, 422] on div "Sauvegarder Viable banks Refresh NAI: 1 535,3 € / Limit: >850 € DTI: 14.71% / L…" at bounding box center [1031, 336] width 236 height 570
click at [703, 94] on link "Charges" at bounding box center [699, 96] width 95 height 23
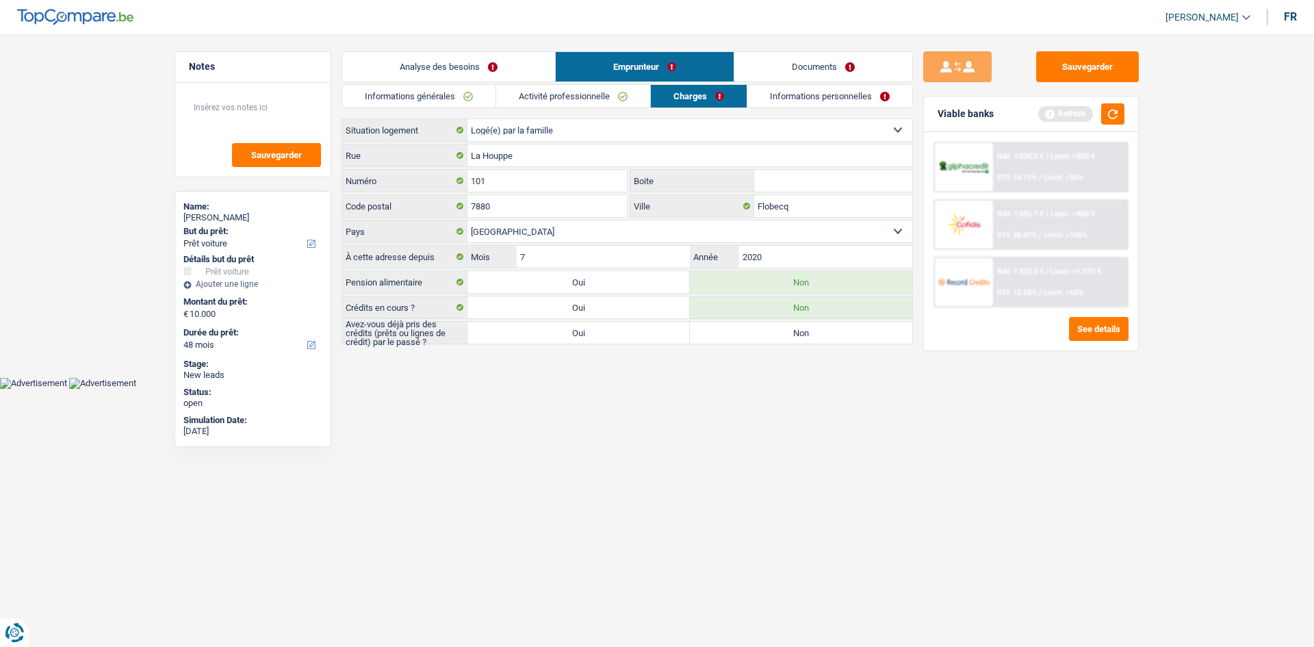
click at [811, 332] on label "Non" at bounding box center [801, 333] width 222 height 22
click at [811, 332] on input "Non" at bounding box center [801, 333] width 222 height 22
radio input "true"
click at [262, 104] on textarea at bounding box center [253, 112] width 136 height 41
click at [283, 147] on button "Sauvegarder" at bounding box center [276, 155] width 89 height 24
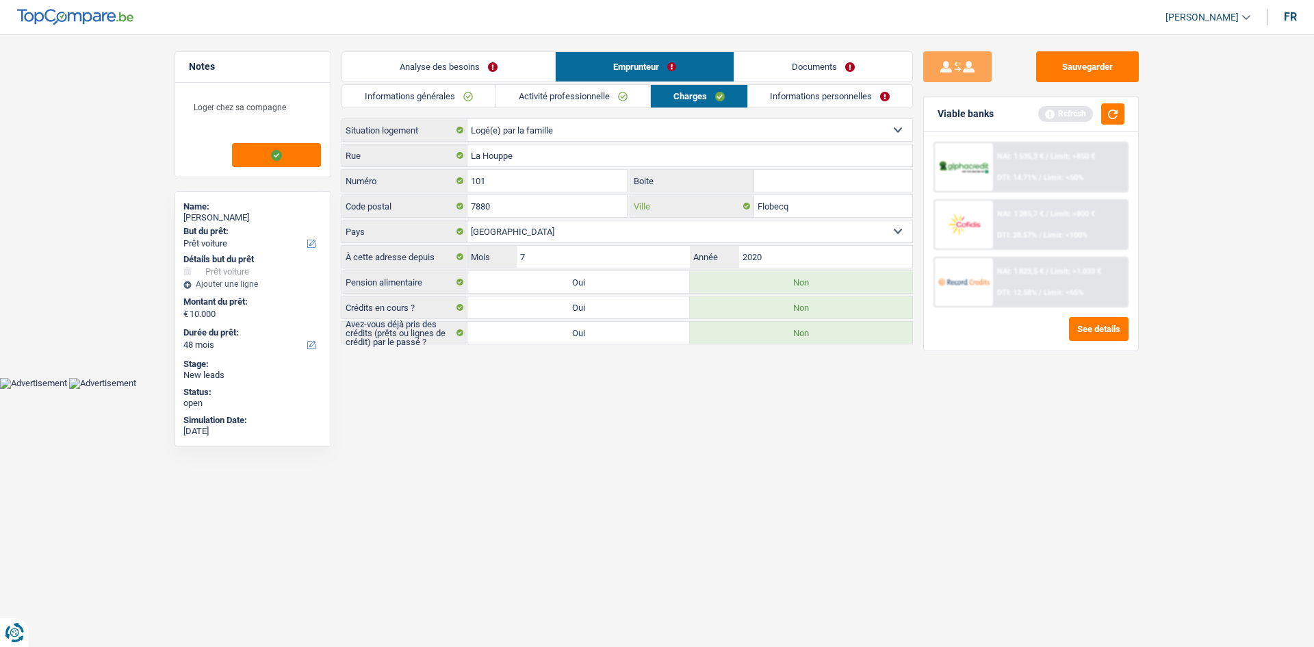
click at [840, 206] on input "Flobecq" at bounding box center [833, 206] width 158 height 22
click at [836, 103] on link "Informations personnelles" at bounding box center [830, 96] width 165 height 23
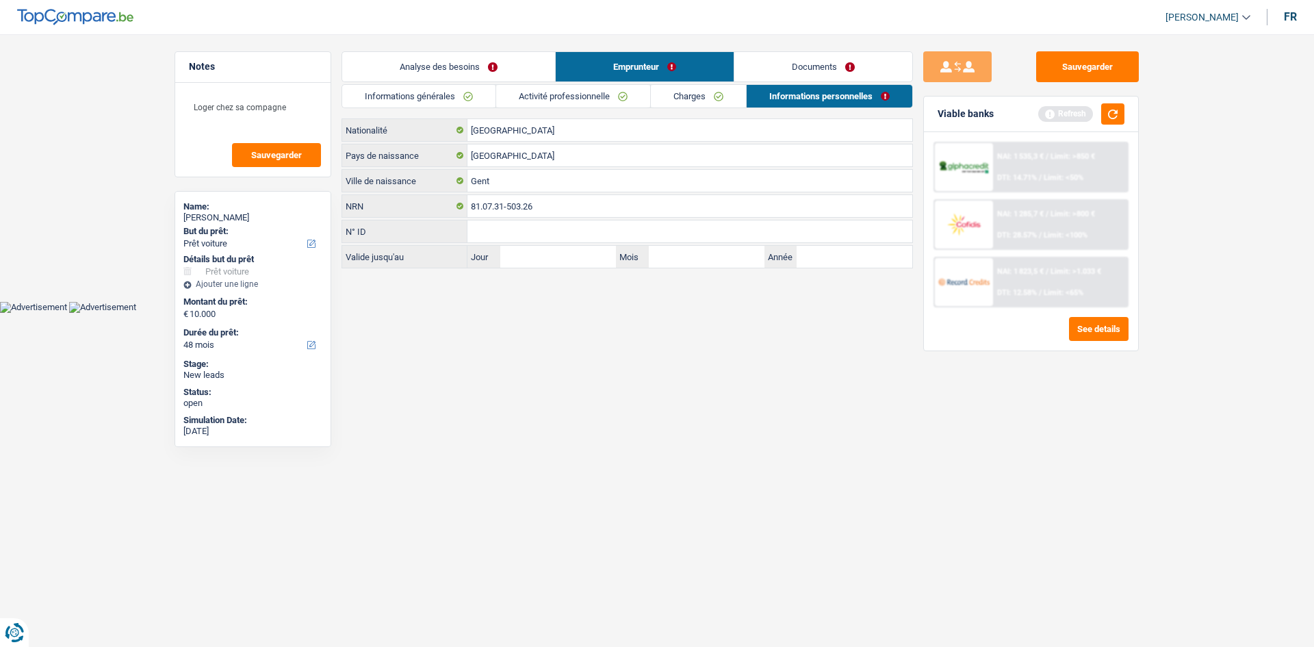
click at [820, 81] on li "Documents" at bounding box center [822, 66] width 179 height 31
click at [849, 65] on link "Documents" at bounding box center [823, 66] width 178 height 29
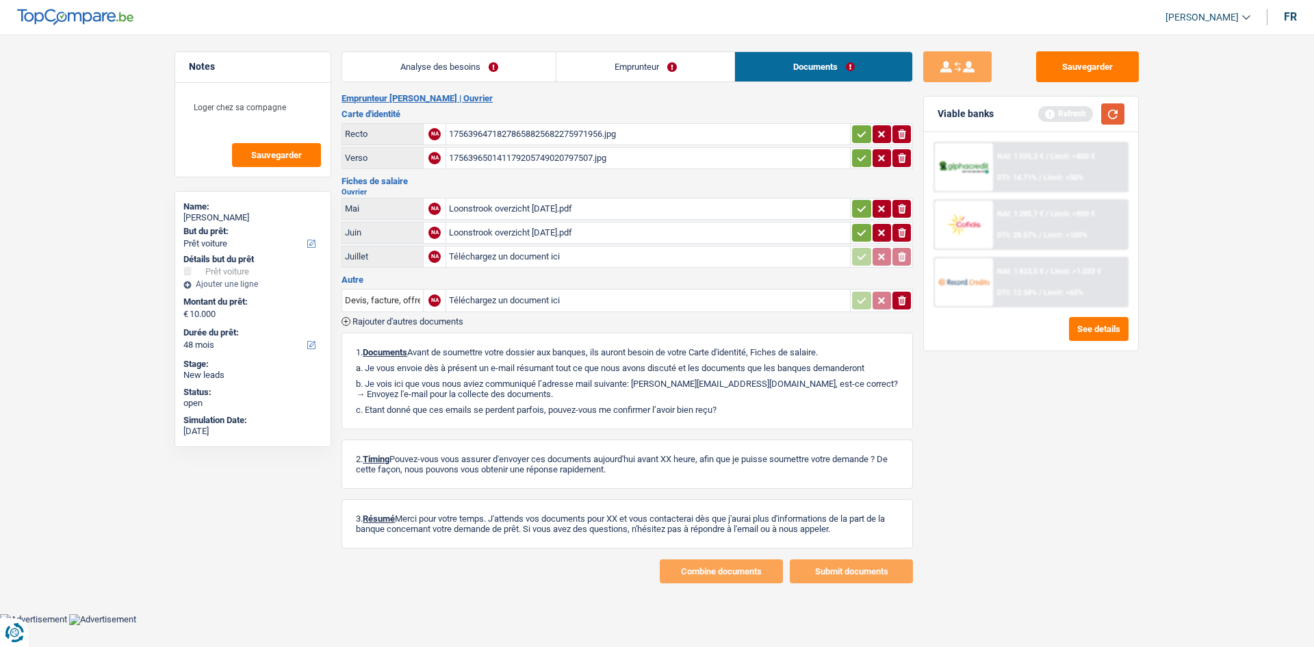
click at [1117, 116] on button "button" at bounding box center [1112, 113] width 23 height 21
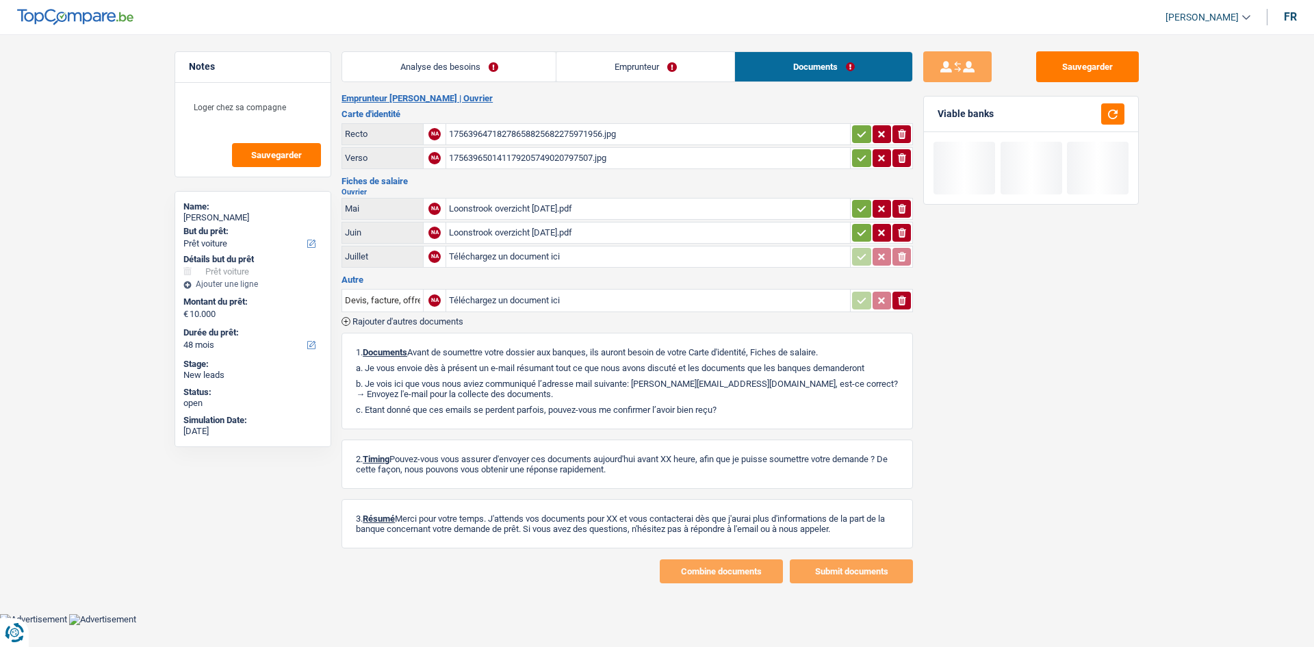
click at [483, 58] on link "Analyse des besoins" at bounding box center [448, 66] width 213 height 29
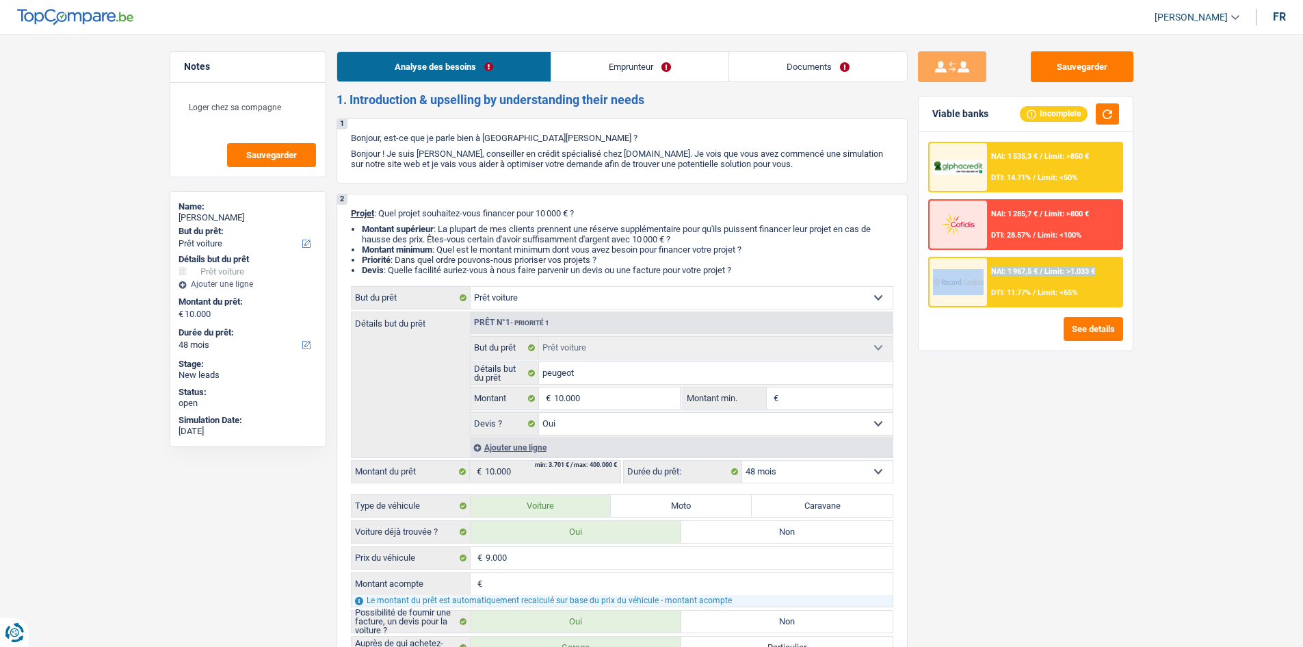
click at [987, 294] on div "NAI: 1 967,5 € / Limit: >1.033 € DTI: 11.77% / Limit: <65%" at bounding box center [1025, 282] width 195 height 51
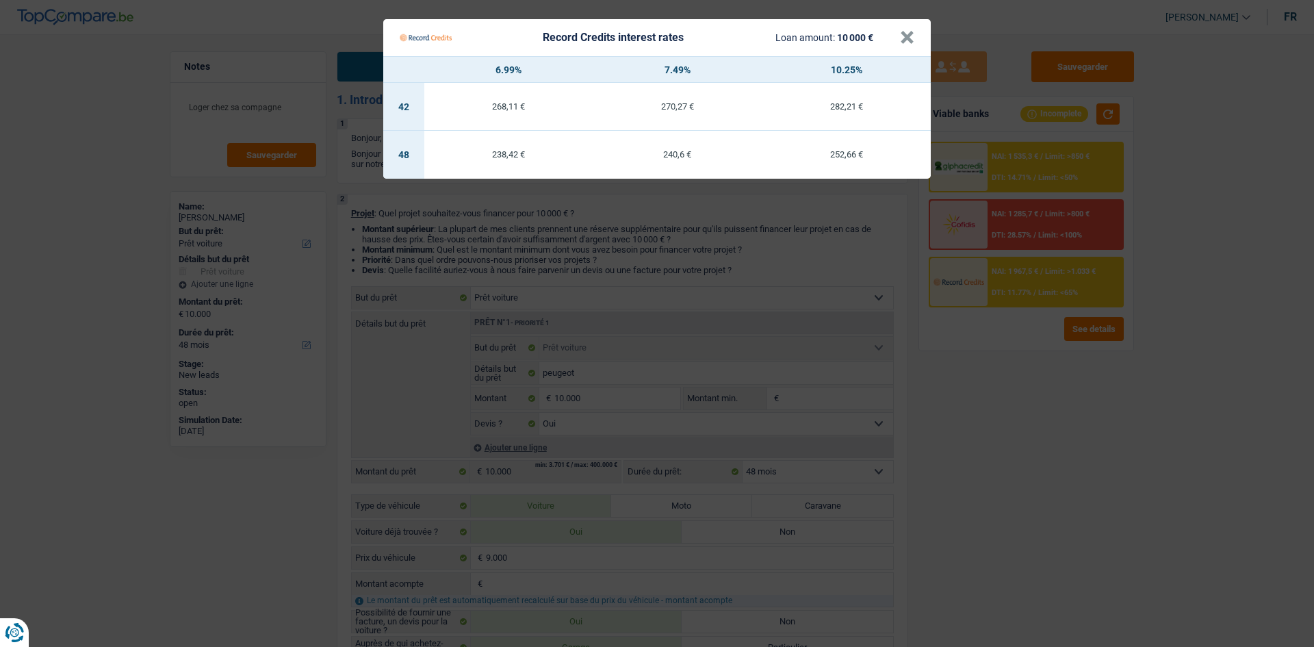
click at [967, 387] on Credits "Record Credits interest rates Loan amount: 10 000 € × 6.99% 7.49% 10.25% 42 268…" at bounding box center [657, 323] width 1314 height 647
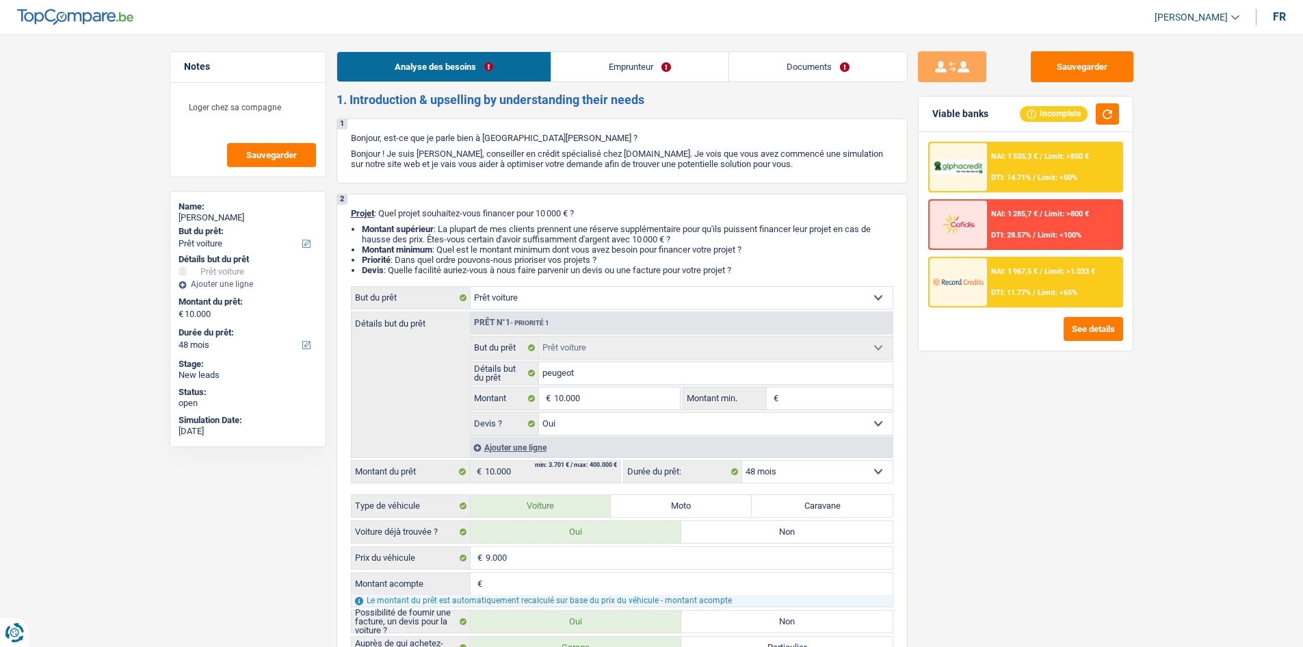
click at [1022, 150] on div "NAI: 1 535,3 € / Limit: >850 € DTI: 14.71% / Limit: <50%" at bounding box center [1054, 167] width 135 height 48
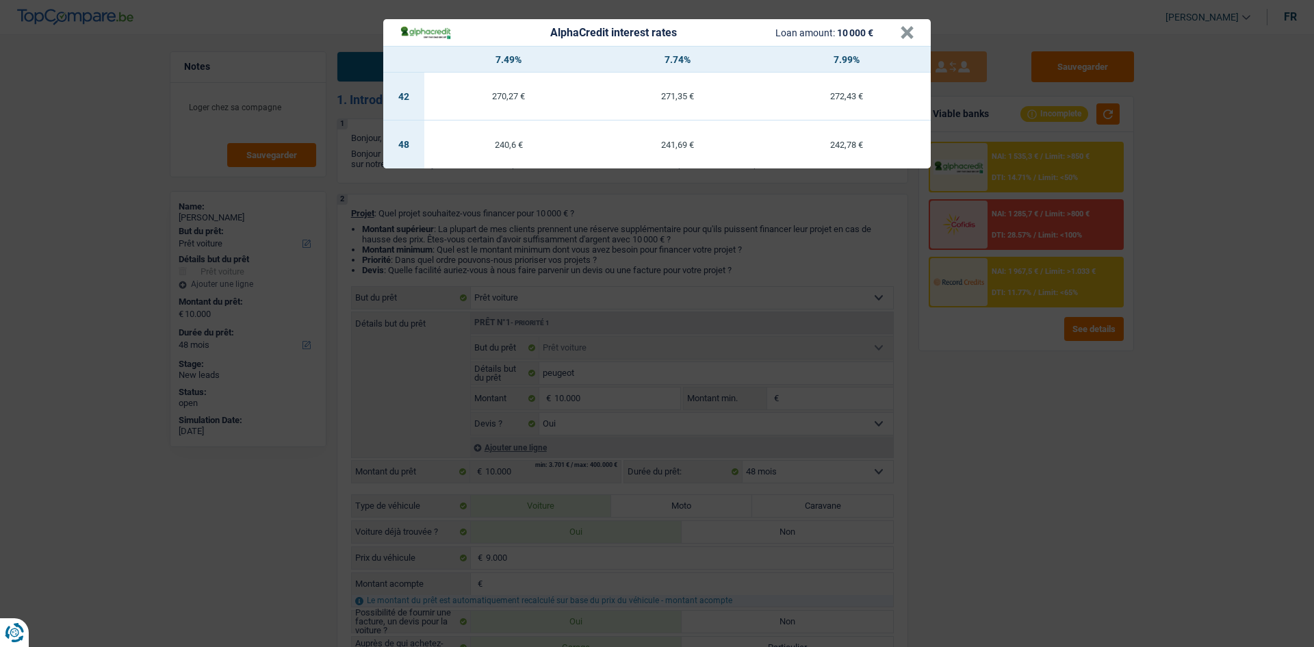
click at [992, 371] on div "AlphaCredit interest rates Loan amount: 10 000 € × 7.49% 7.74% 7.99% 42 270,27 …" at bounding box center [657, 323] width 1314 height 647
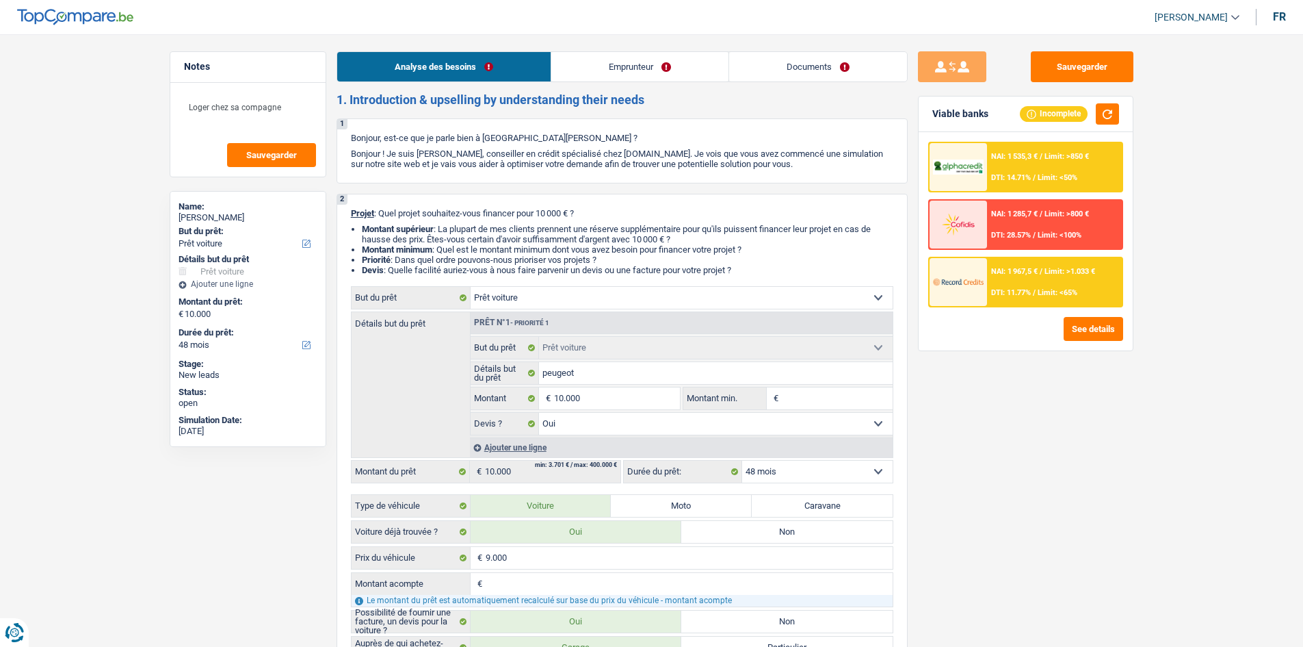
click at [805, 59] on link "Documents" at bounding box center [818, 66] width 178 height 29
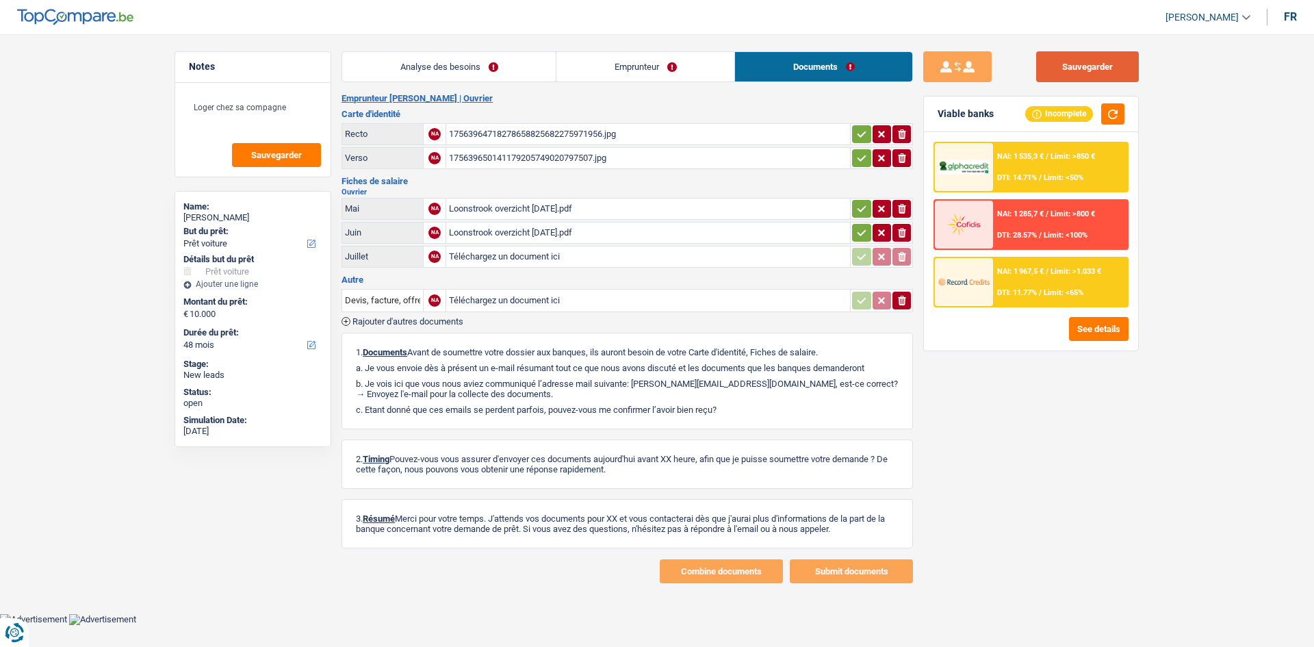
click at [1062, 51] on main "Notes Loger chez sa compagne Sauvegarder Name: Jemmali Iheb But du prêt: Confor…" at bounding box center [657, 317] width 1314 height 593
click at [1065, 51] on button "Sauvegarder" at bounding box center [1087, 66] width 103 height 31
click at [858, 133] on icon "button" at bounding box center [861, 134] width 11 height 14
click at [854, 152] on button "button" at bounding box center [861, 158] width 18 height 18
click at [854, 204] on button "button" at bounding box center [861, 209] width 18 height 18
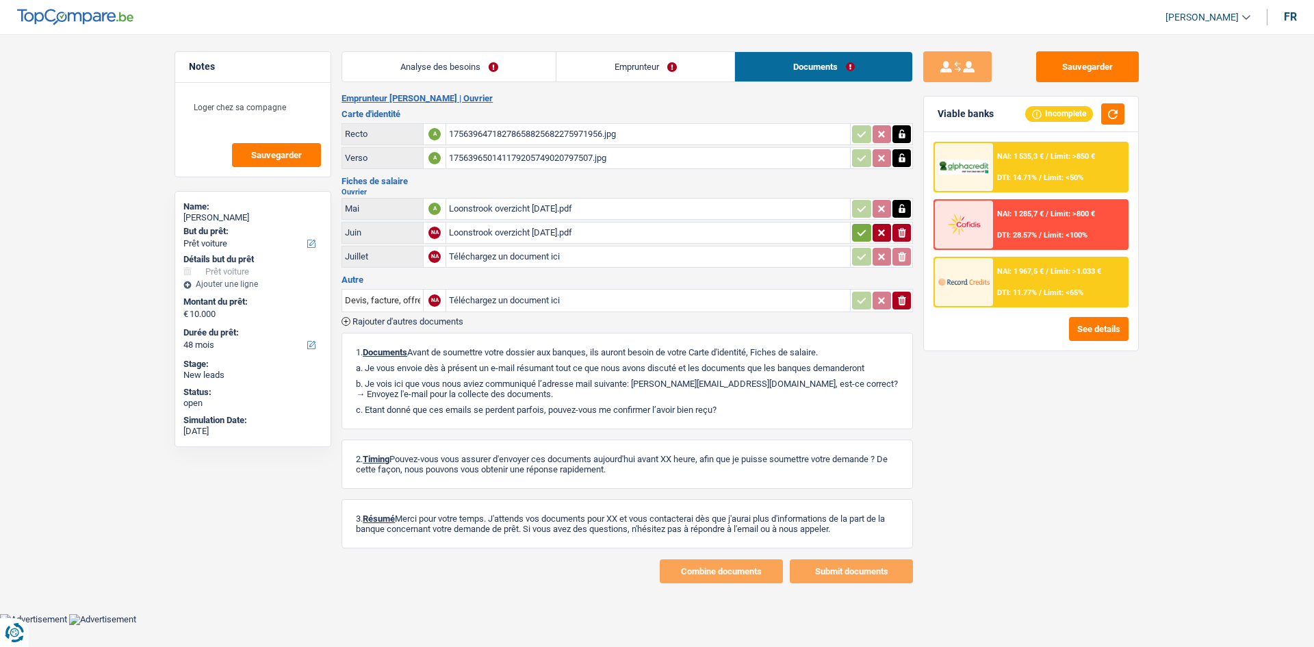
click at [858, 229] on icon "button" at bounding box center [861, 233] width 11 height 14
drag, startPoint x: 1089, startPoint y: 64, endPoint x: 1107, endPoint y: 70, distance: 18.8
click at [1091, 64] on button "Sauvegarder" at bounding box center [1087, 66] width 103 height 31
click at [464, 79] on link "Analyse des besoins" at bounding box center [448, 66] width 213 height 29
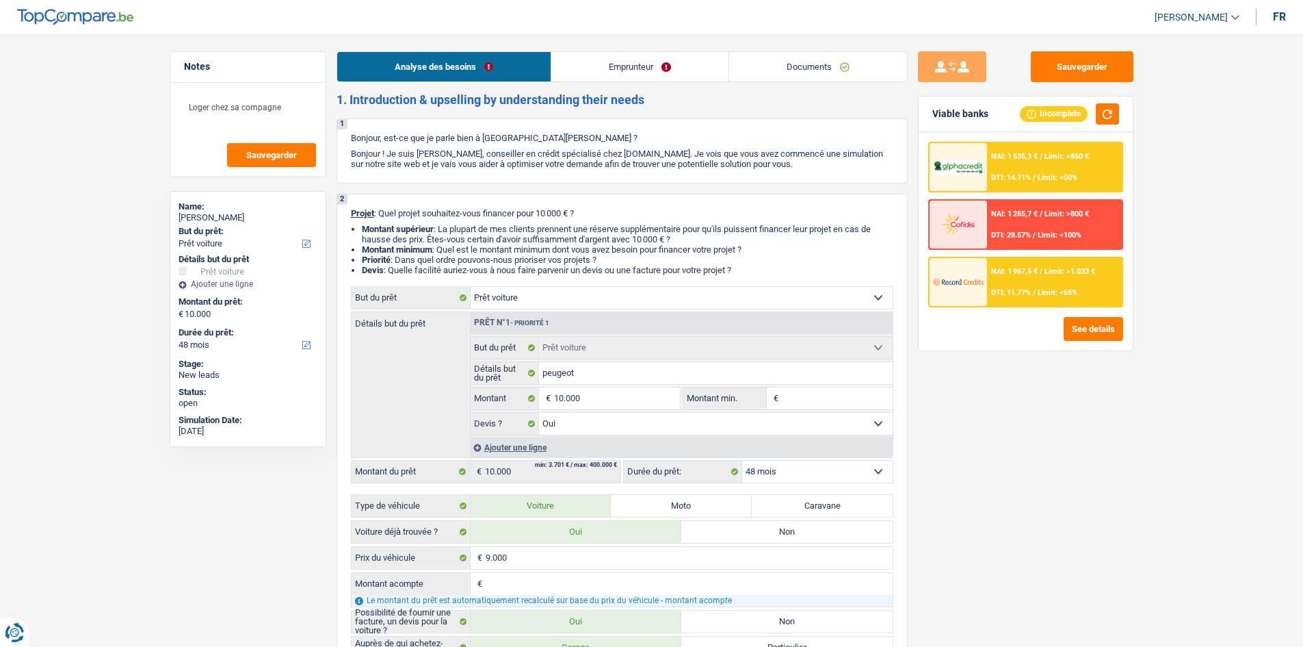
click at [844, 70] on link "Documents" at bounding box center [818, 66] width 178 height 29
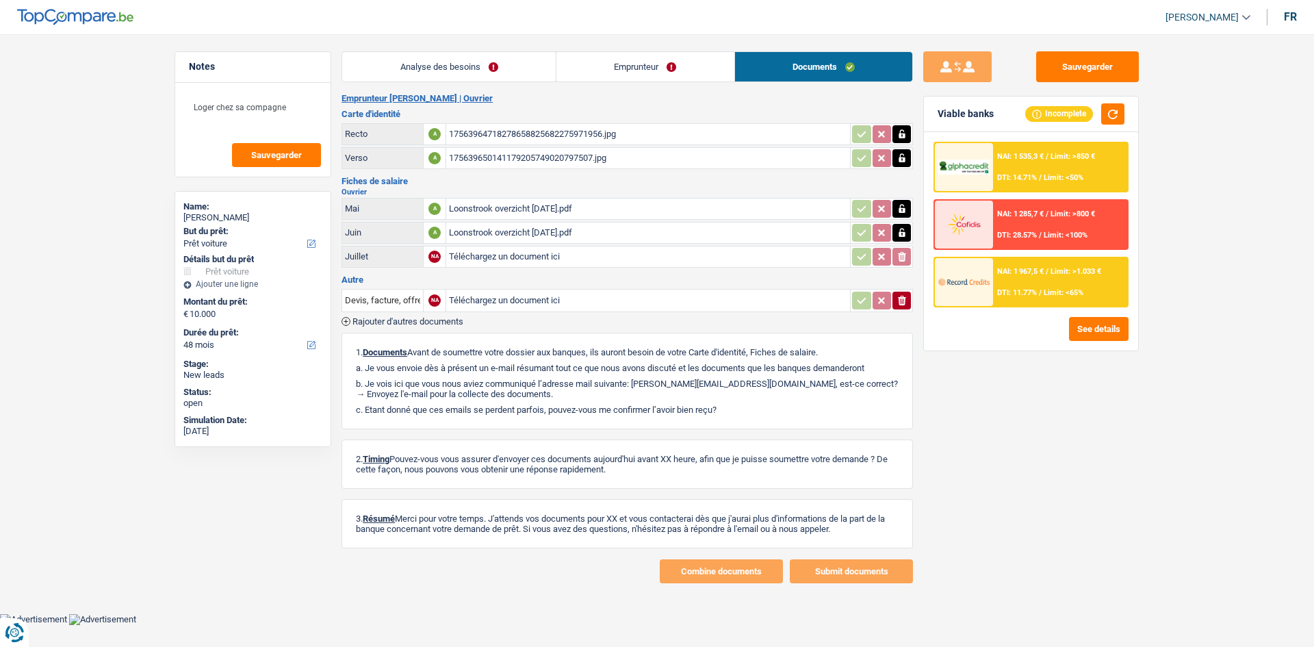
click at [666, 76] on link "Emprunteur" at bounding box center [645, 66] width 178 height 29
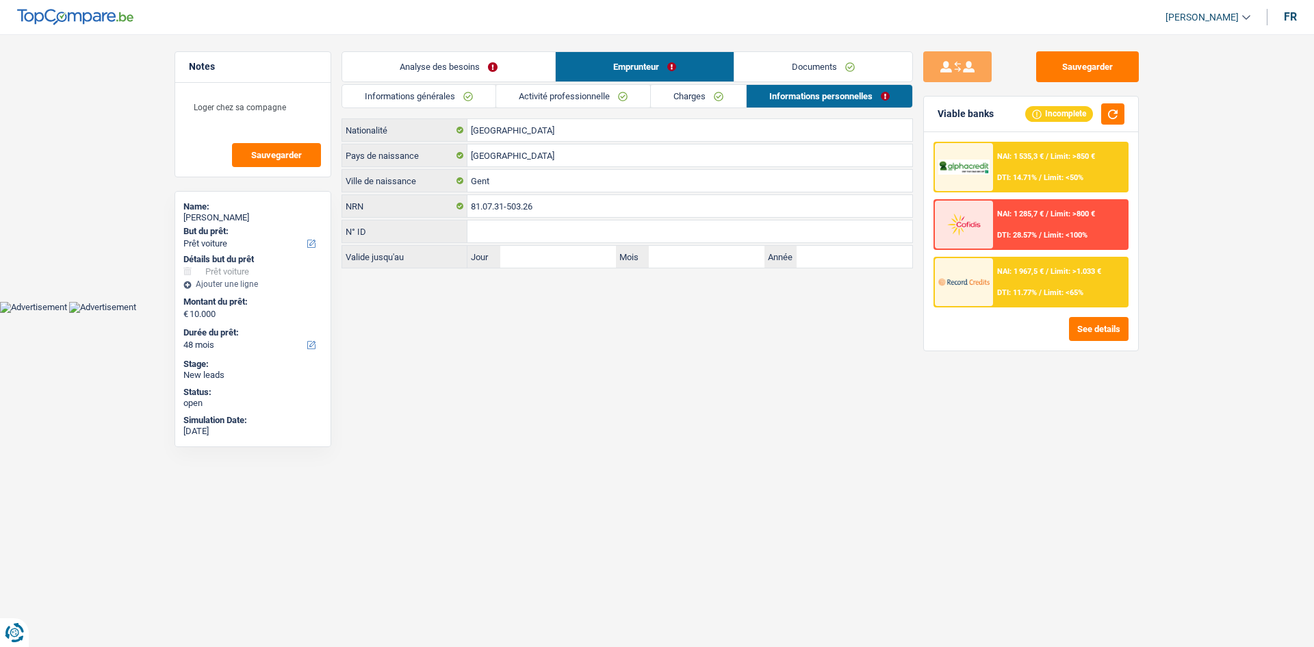
drag, startPoint x: 789, startPoint y: 57, endPoint x: 853, endPoint y: 73, distance: 65.5
click at [788, 57] on link "Documents" at bounding box center [823, 66] width 178 height 29
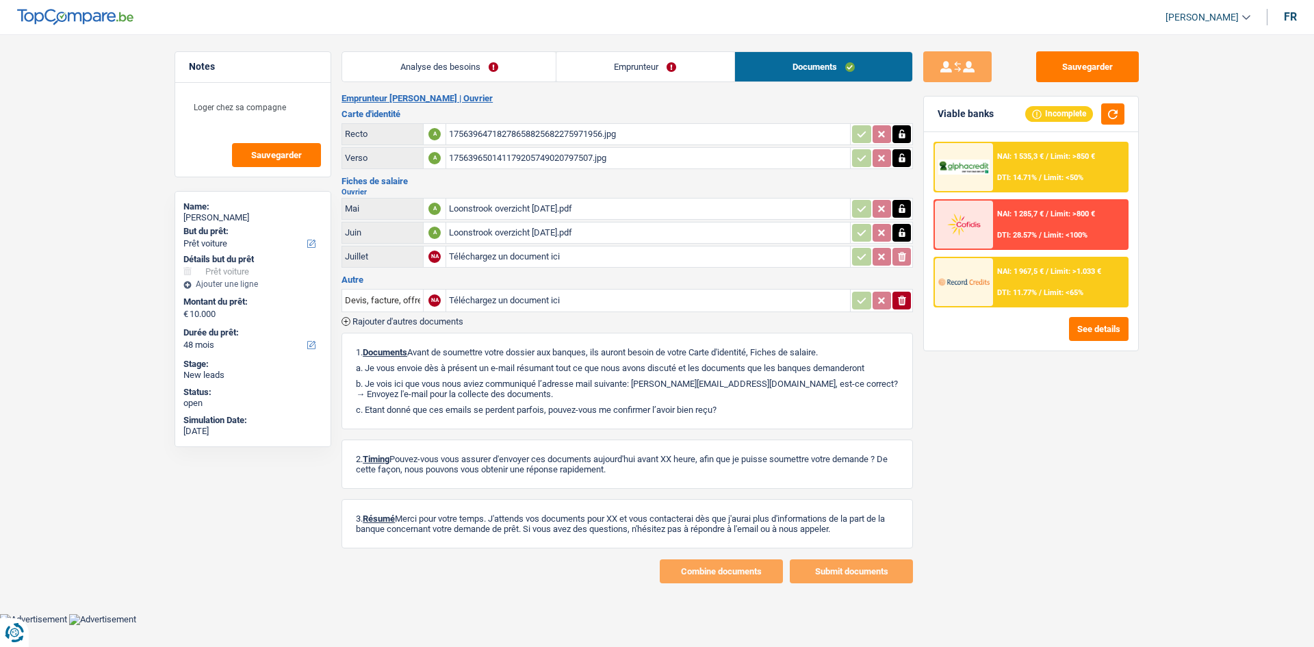
click at [468, 71] on link "Analyse des besoins" at bounding box center [448, 66] width 213 height 29
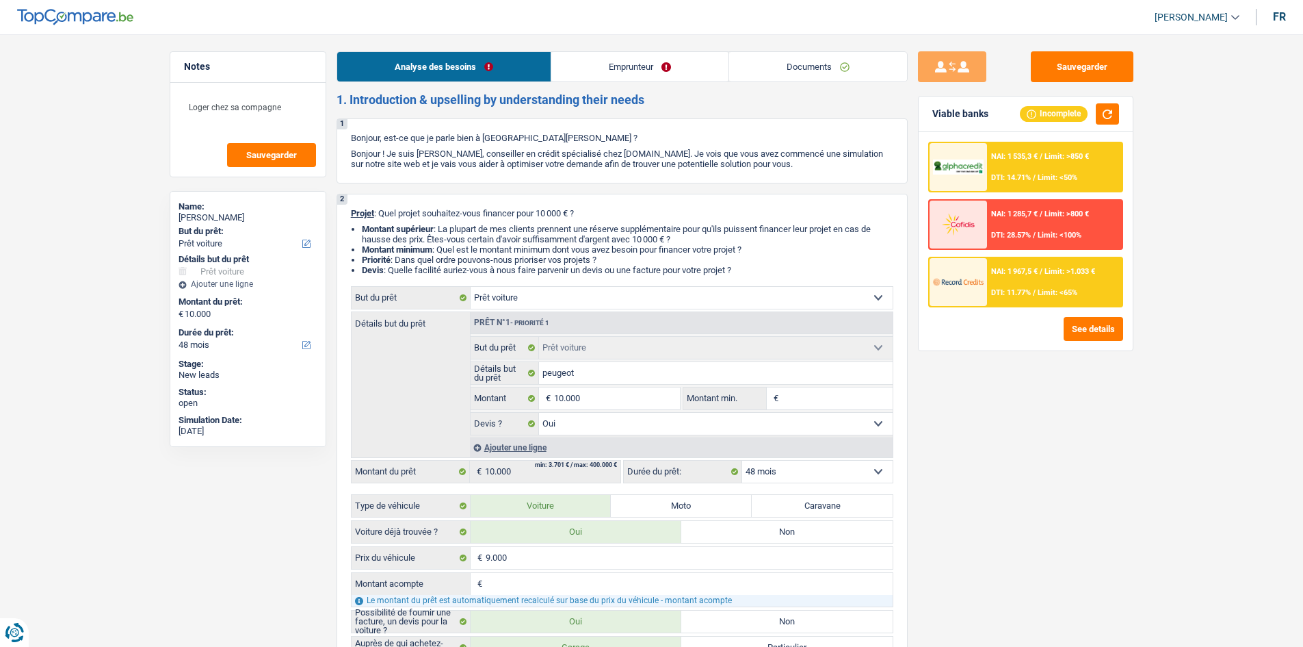
click at [840, 68] on link "Documents" at bounding box center [818, 66] width 178 height 29
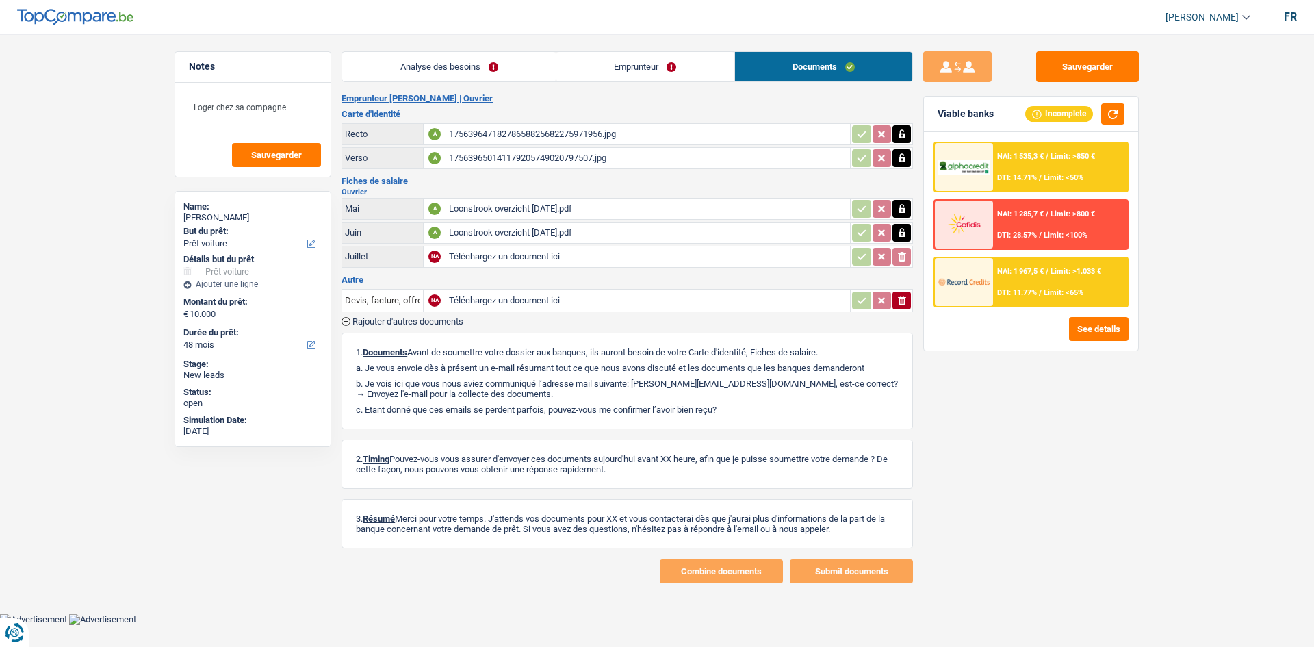
click at [562, 238] on div "Loonstrook overzicht [DATE].pdf" at bounding box center [648, 232] width 398 height 21
click at [573, 207] on div "Loonstrook overzicht [DATE].pdf" at bounding box center [648, 208] width 398 height 21
click at [309, 103] on textarea "Loger chez sa compagne" at bounding box center [253, 112] width 136 height 41
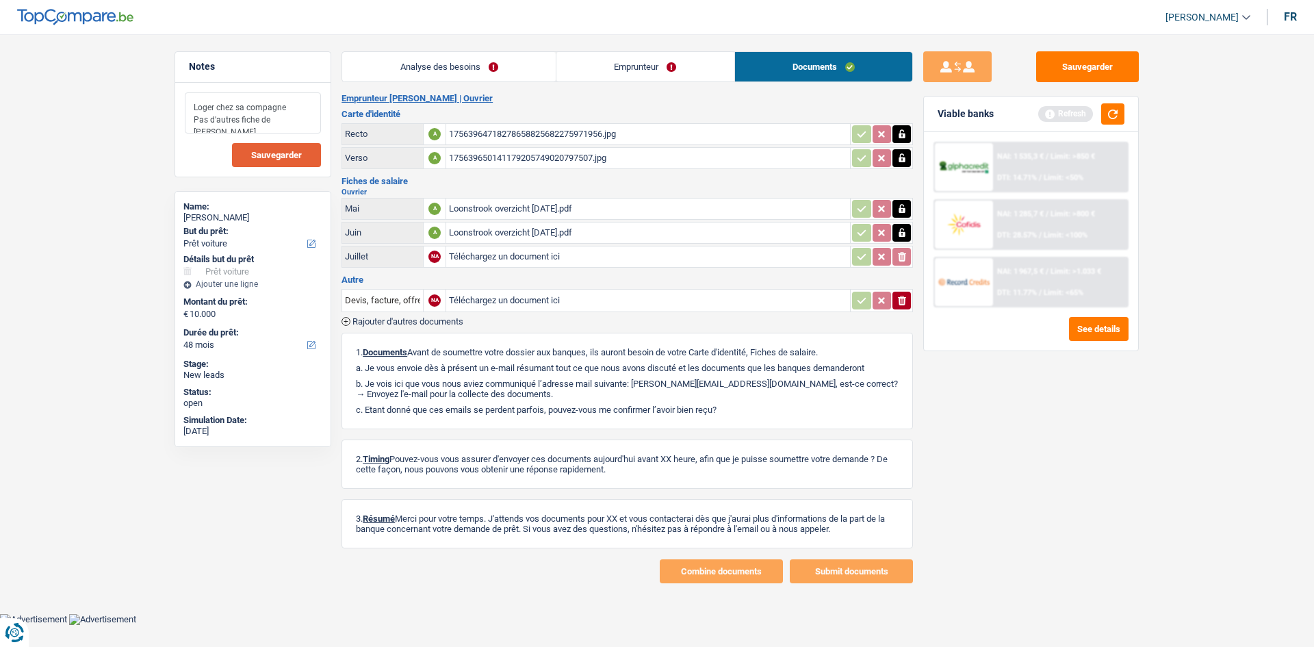
type textarea "Loger chez sa compagne Pas d'autres fiche de paie."
click at [260, 153] on span "Sauvegarder" at bounding box center [276, 155] width 51 height 9
click at [1119, 64] on button "Sauvegarder" at bounding box center [1087, 66] width 103 height 31
click at [672, 46] on main "Notes Loger chez sa compagne Pas d'autres fiche de paie. Sauvegarder Name: Jemm…" at bounding box center [657, 317] width 1314 height 593
click at [497, 58] on link "Analyse des besoins" at bounding box center [448, 66] width 213 height 29
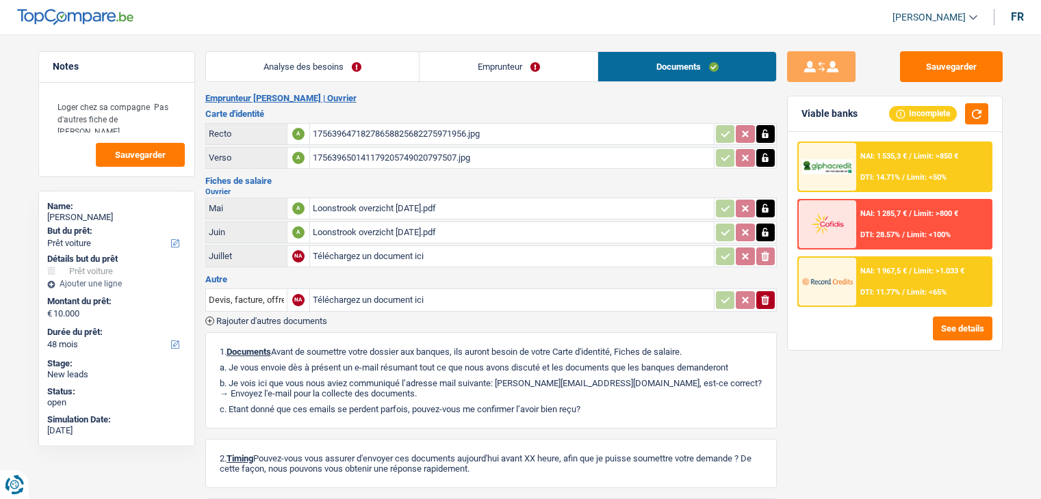
select select "car"
select select "48"
click at [540, 64] on link "Emprunteur" at bounding box center [508, 66] width 178 height 29
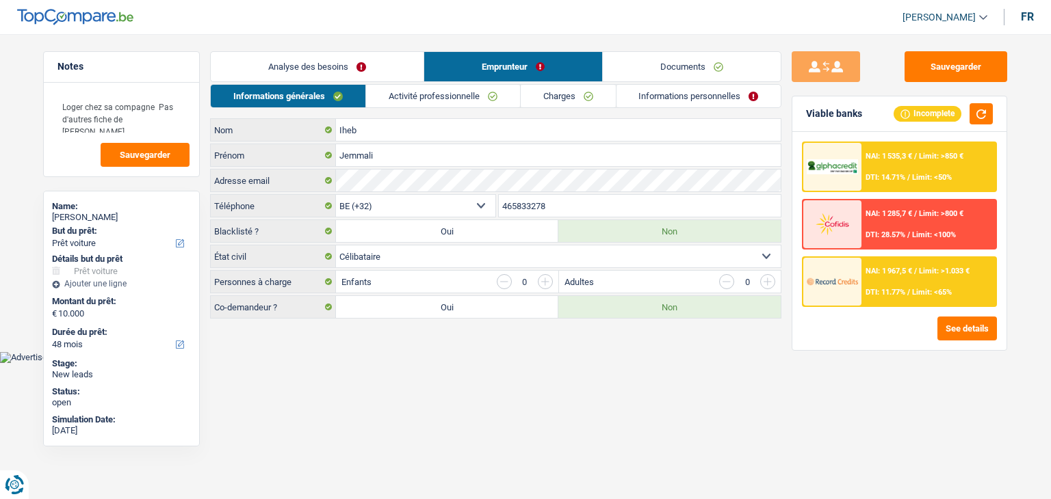
click at [646, 90] on link "Informations personnelles" at bounding box center [698, 96] width 165 height 23
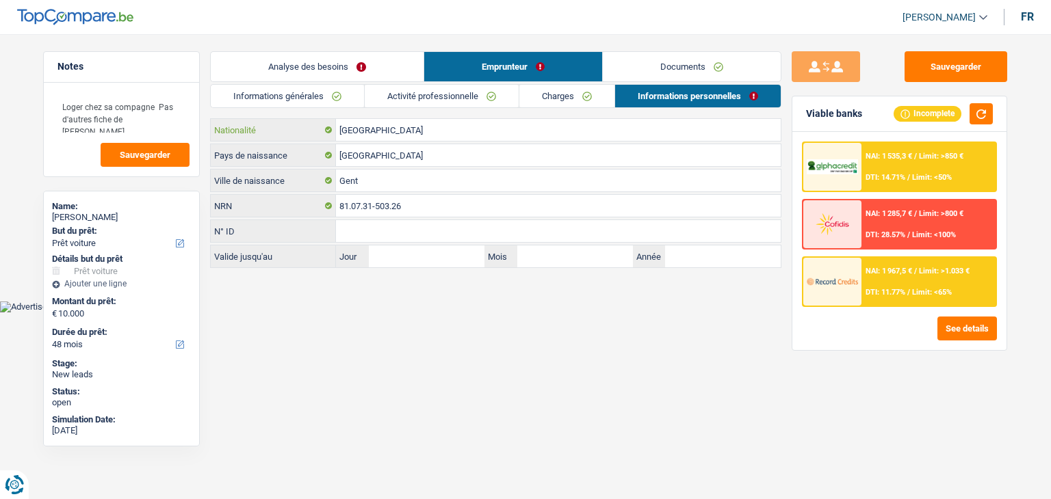
drag, startPoint x: 415, startPoint y: 129, endPoint x: 441, endPoint y: 140, distance: 27.3
click at [417, 127] on input "[GEOGRAPHIC_DATA]" at bounding box center [558, 130] width 445 height 22
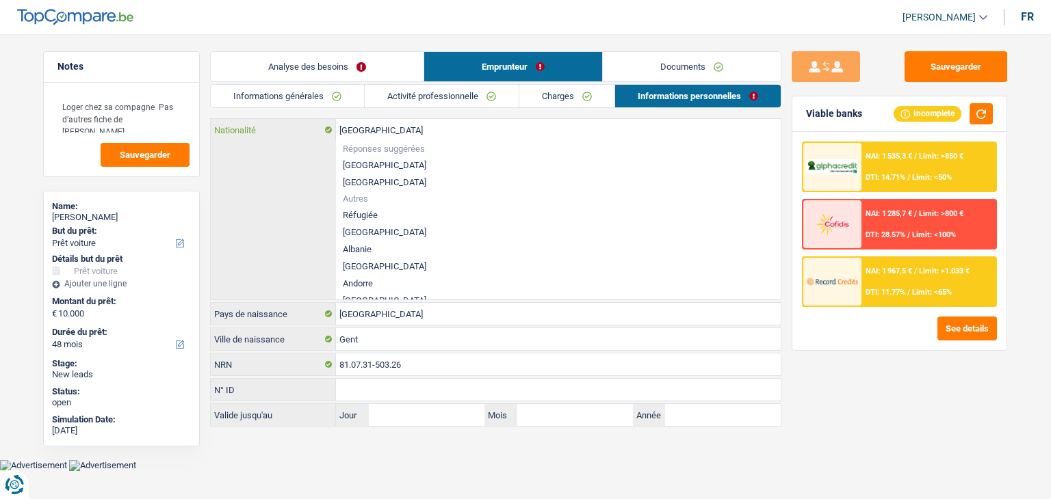
type input "Belgiqu"
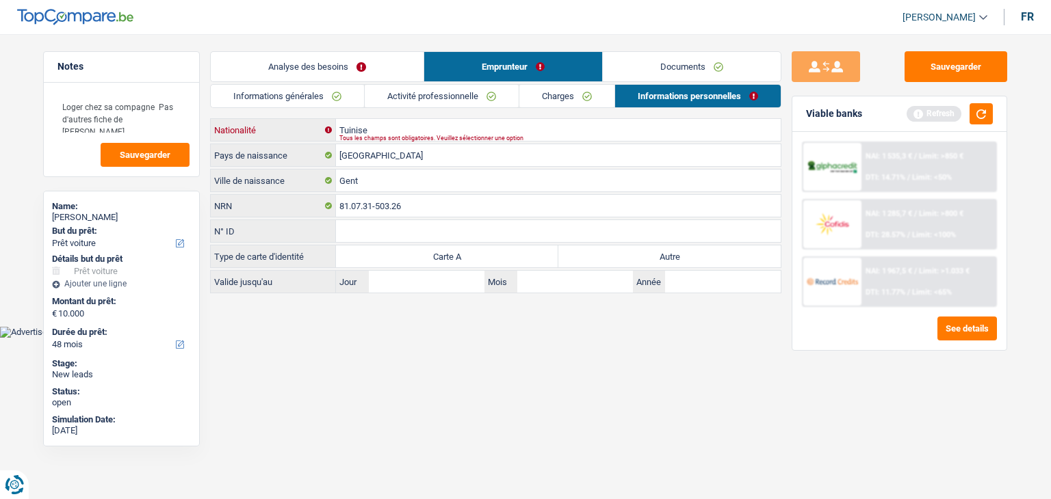
type input "Tuinise"
click at [427, 177] on input "Gent" at bounding box center [558, 181] width 445 height 22
type input "G"
type input "Molastir"
click at [397, 159] on input "[GEOGRAPHIC_DATA]" at bounding box center [558, 155] width 445 height 22
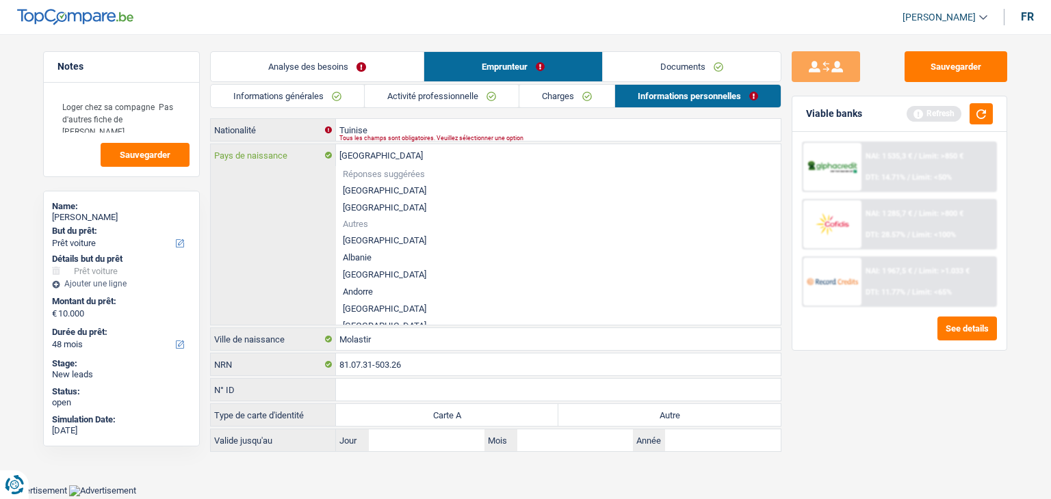
type input "Belgiqu"
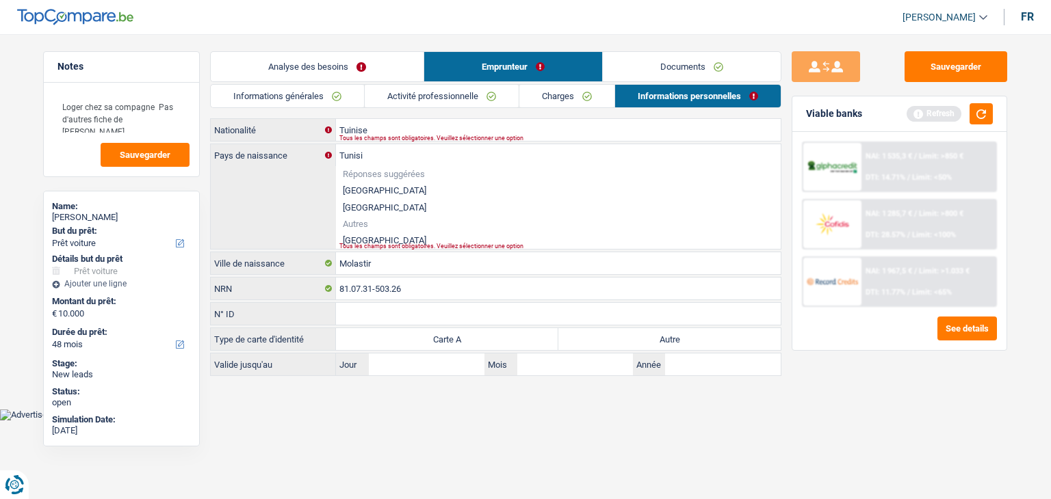
click at [363, 239] on li "[GEOGRAPHIC_DATA]" at bounding box center [558, 240] width 445 height 17
type input "[GEOGRAPHIC_DATA]"
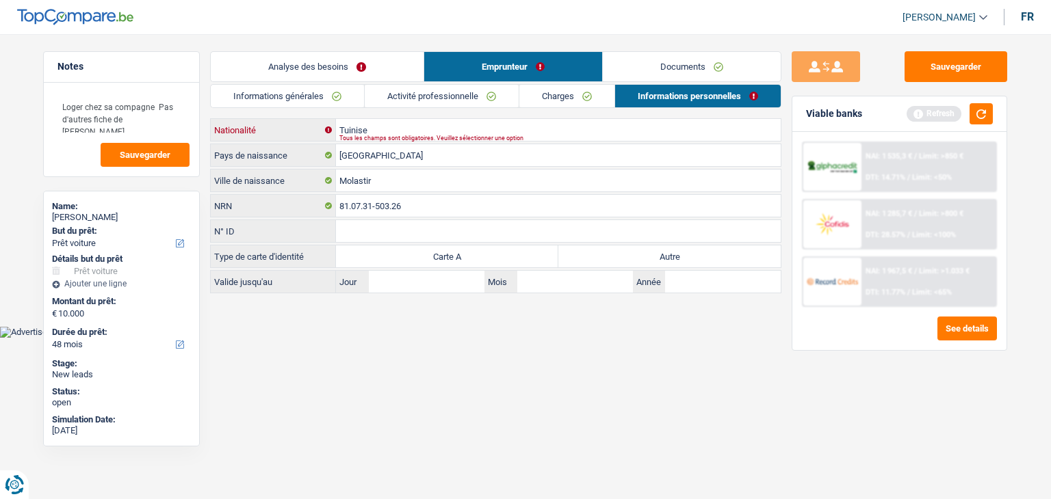
click at [381, 128] on input "Tuinise" at bounding box center [558, 130] width 445 height 22
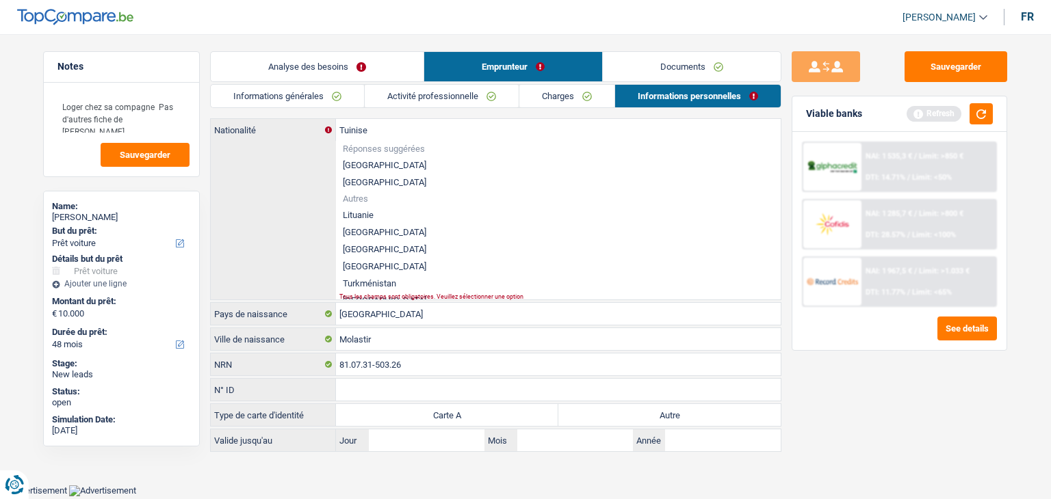
click at [380, 252] on li "[GEOGRAPHIC_DATA]" at bounding box center [558, 249] width 445 height 17
type input "[GEOGRAPHIC_DATA]"
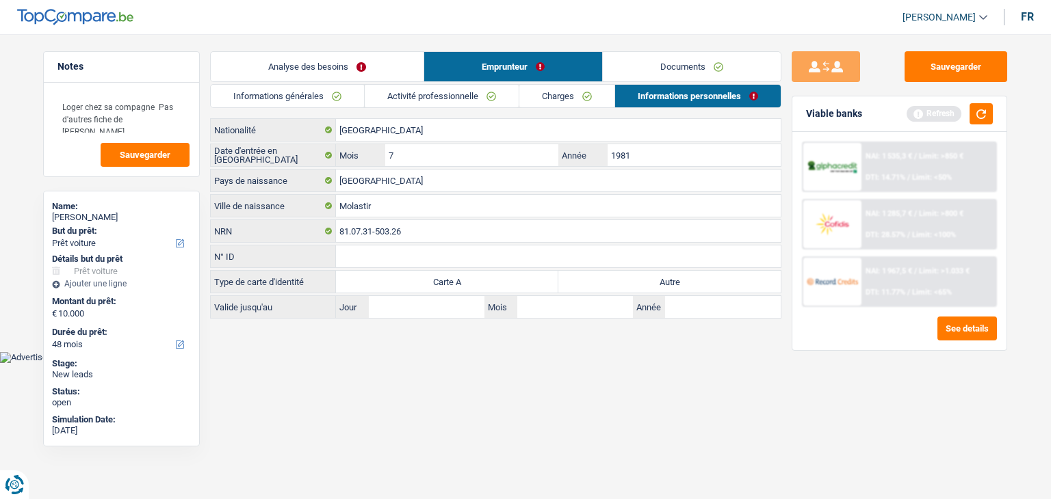
drag, startPoint x: 662, startPoint y: 286, endPoint x: 667, endPoint y: 281, distance: 7.3
click at [663, 286] on label "Autre" at bounding box center [669, 282] width 222 height 22
drag, startPoint x: 673, startPoint y: 281, endPoint x: 684, endPoint y: 278, distance: 11.1
click at [673, 280] on label "Autre" at bounding box center [669, 282] width 222 height 22
click at [673, 280] on input "Autre" at bounding box center [669, 282] width 222 height 22
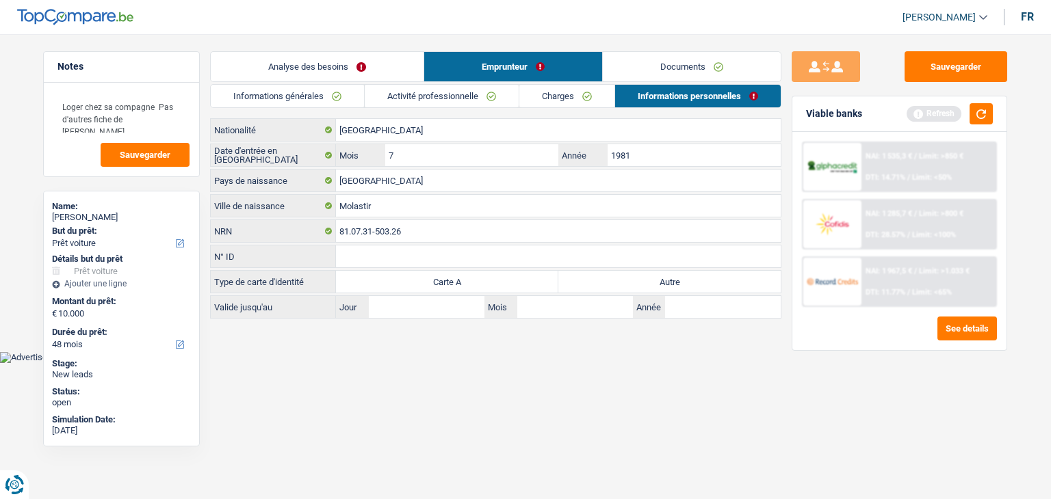
radio input "true"
drag, startPoint x: 643, startPoint y: 157, endPoint x: 655, endPoint y: 165, distance: 14.8
click at [646, 157] on input "1981" at bounding box center [694, 155] width 173 height 22
type input "1"
type input "1996"
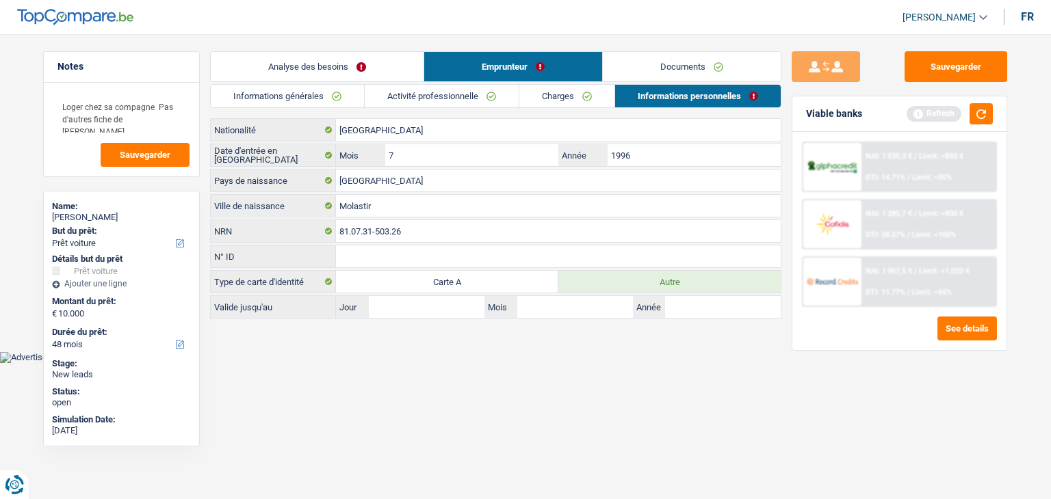
drag, startPoint x: 651, startPoint y: 414, endPoint x: 697, endPoint y: 398, distance: 49.3
click at [655, 363] on html "Vous avez le contrôle de vos données Nous utilisons des cookies, tout comme nos…" at bounding box center [525, 181] width 1051 height 363
click at [978, 117] on button "button" at bounding box center [981, 113] width 23 height 21
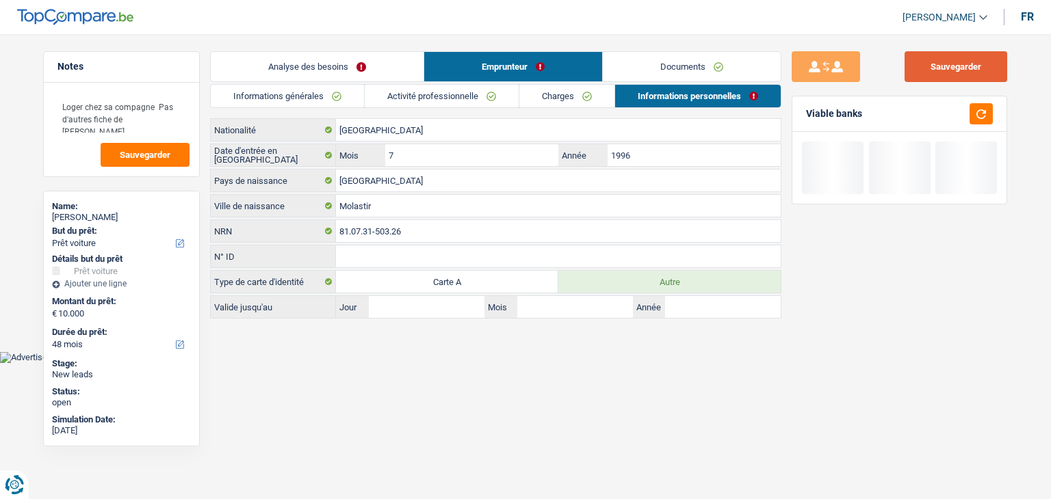
click at [930, 70] on button "Sauvegarder" at bounding box center [956, 66] width 103 height 31
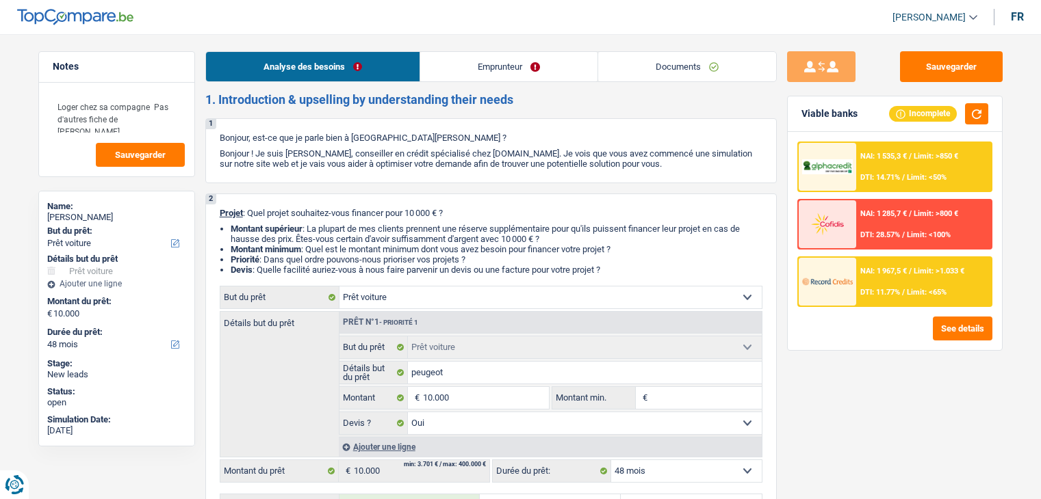
select select "car"
select select "48"
select select "car"
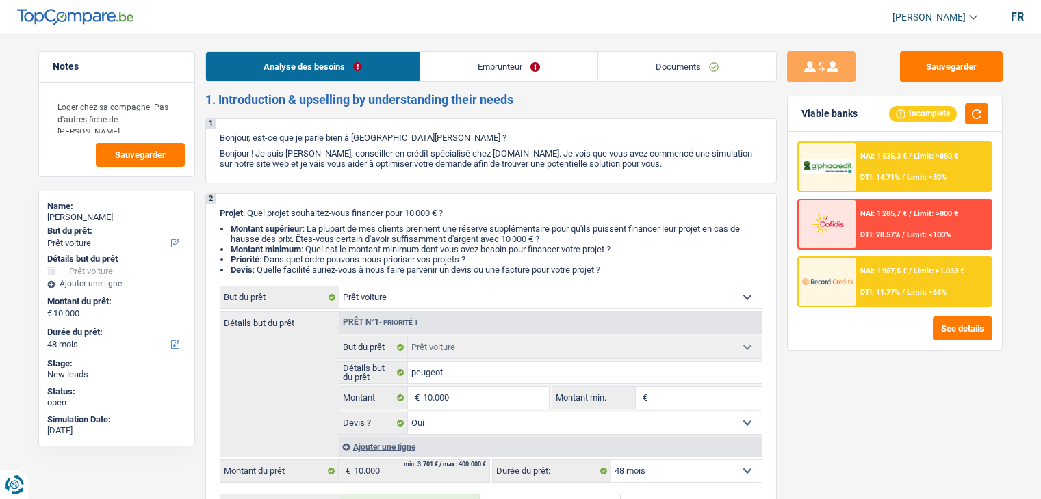
select select "yes"
select select "48"
select select "worker"
select select "netSalary"
select select "liveWithParents"
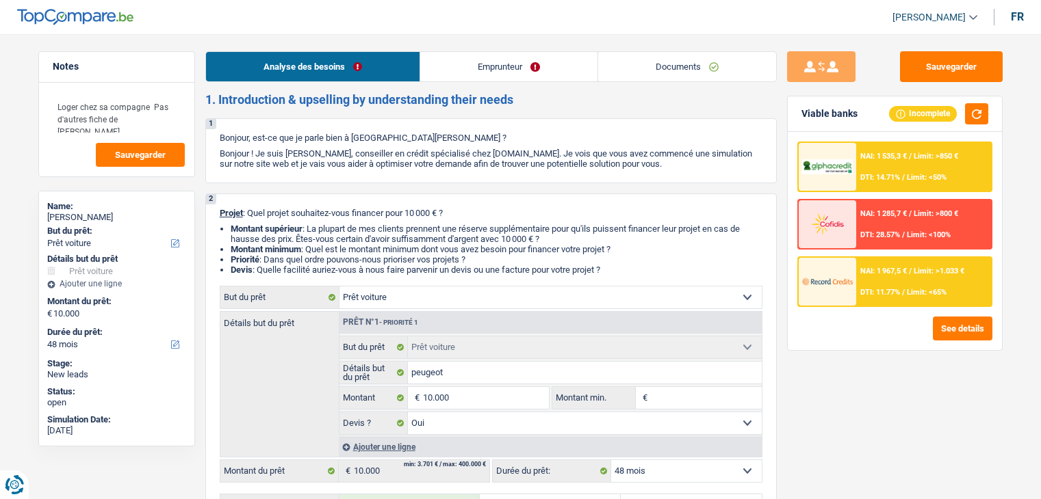
select select "car"
select select "yes"
select select "48"
drag, startPoint x: 148, startPoint y: 154, endPoint x: 155, endPoint y: 152, distance: 7.1
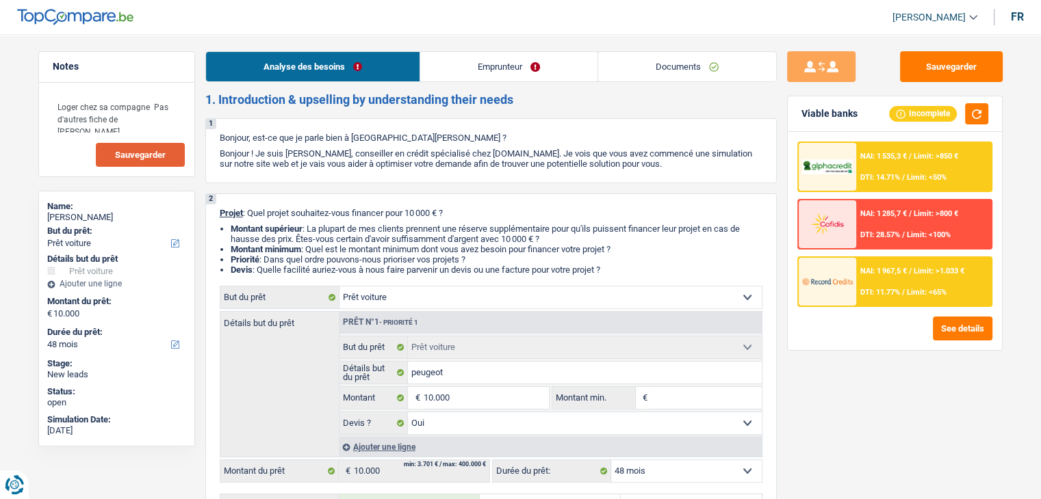
click at [148, 154] on span "Sauvegarder" at bounding box center [140, 155] width 51 height 9
click at [933, 74] on button "Sauvegarder" at bounding box center [951, 66] width 103 height 31
